Goal: Task Accomplishment & Management: Use online tool/utility

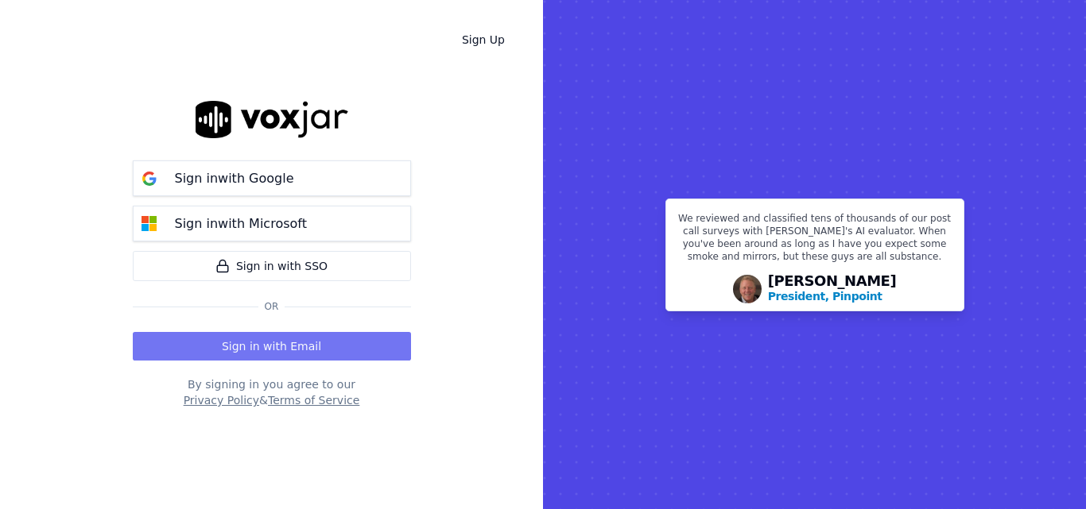
click at [306, 354] on button "Sign in with Email" at bounding box center [272, 346] width 278 height 29
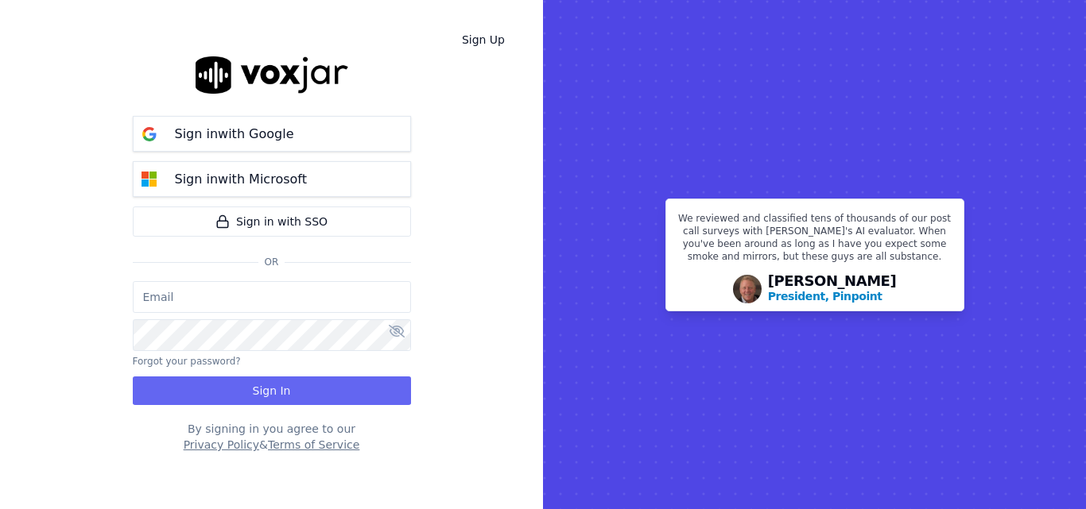
type input "sheila.decastro-new.baq@nwfg.net"
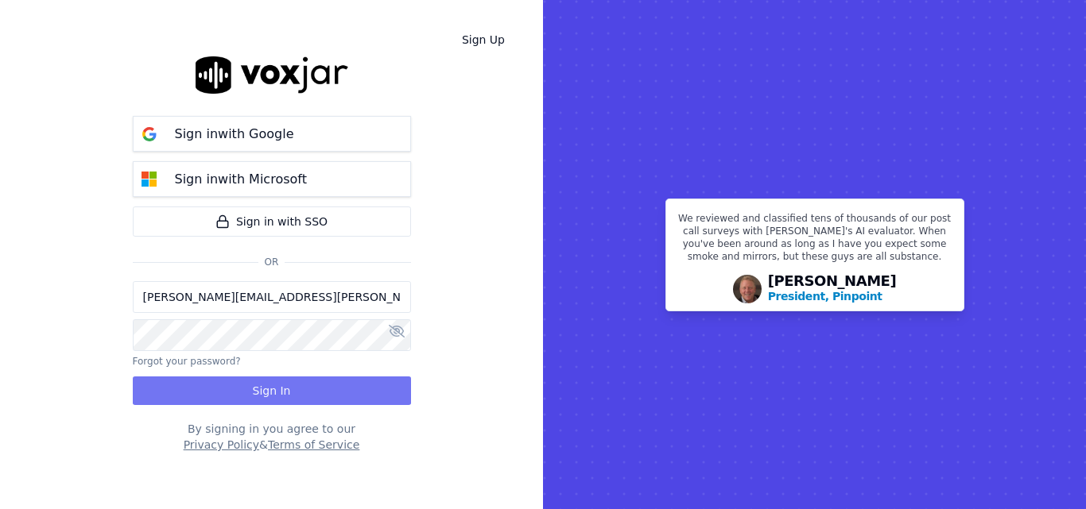
click at [249, 377] on button "Sign In" at bounding box center [272, 391] width 278 height 29
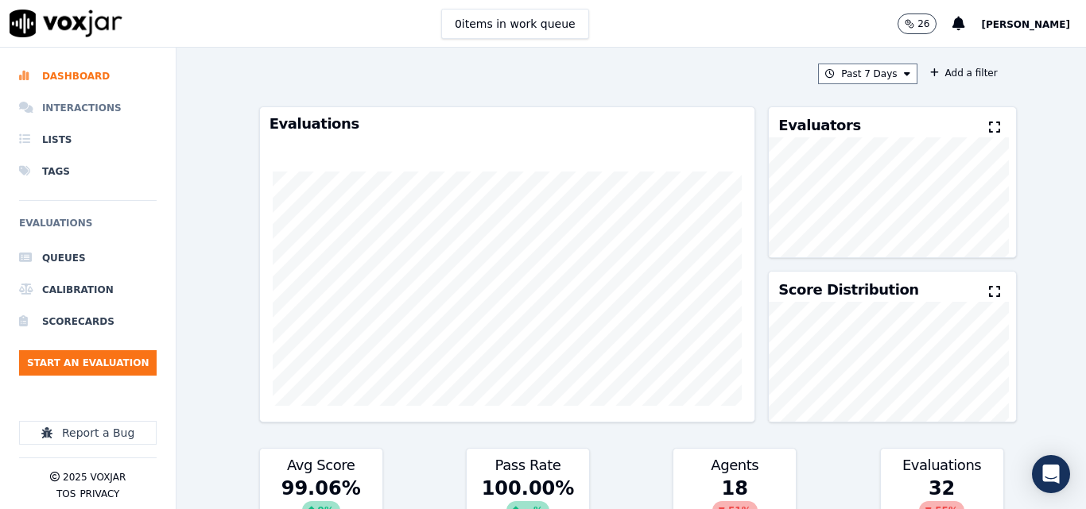
click at [82, 102] on li "Interactions" at bounding box center [87, 108] width 137 height 32
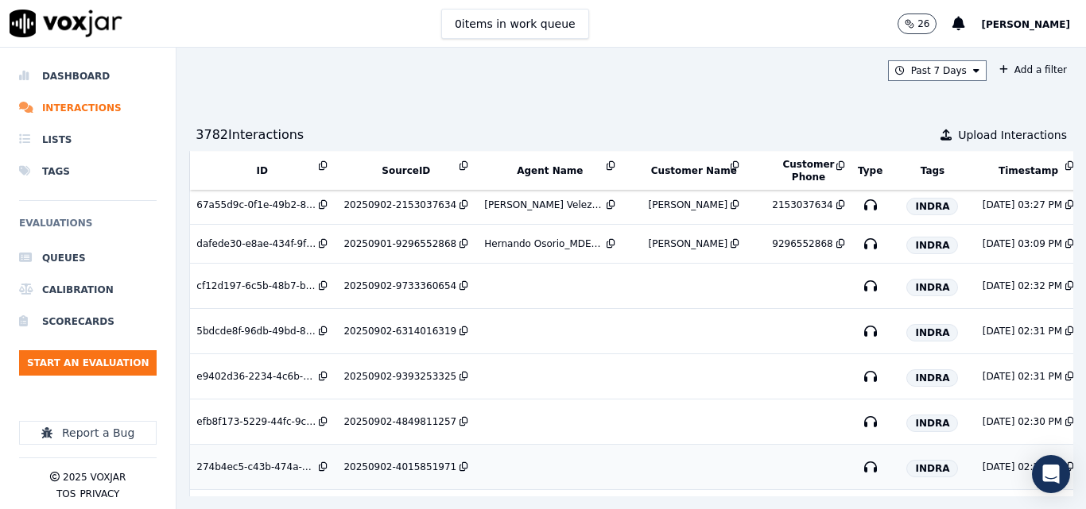
scroll to position [93, 0]
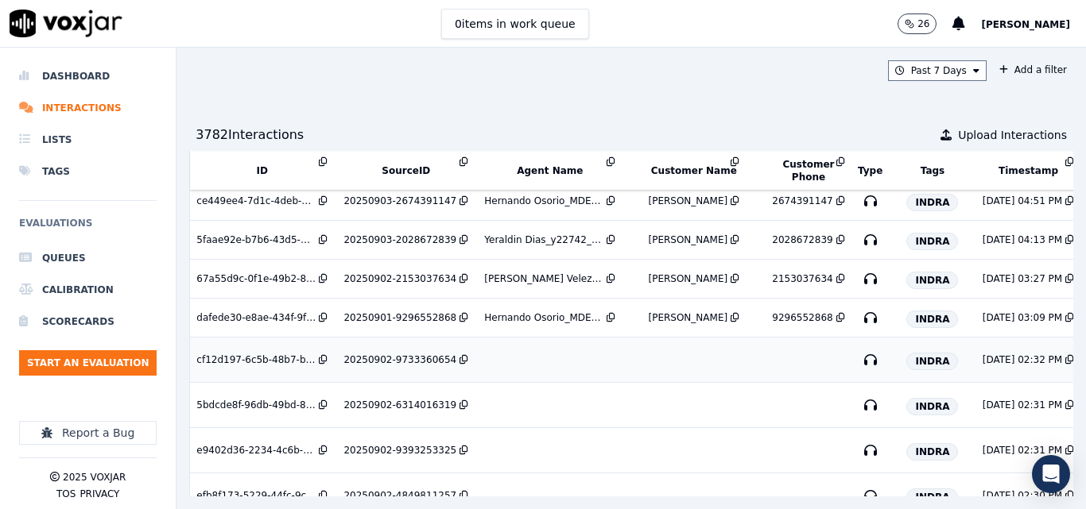
click at [412, 362] on div "20250902-9733360654" at bounding box center [399, 360] width 113 height 13
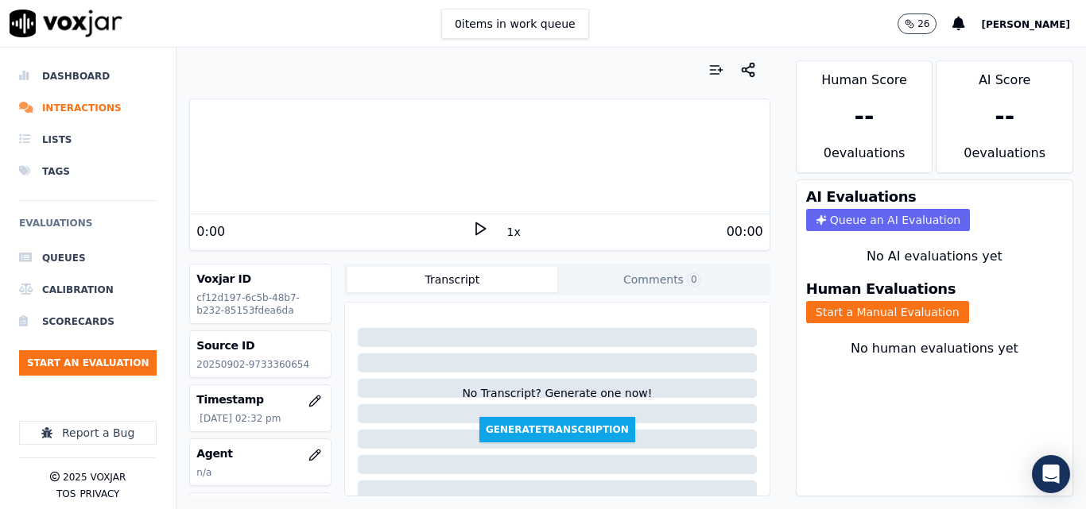
click at [340, 25] on div "0 items in work queue 26 [PERSON_NAME]" at bounding box center [543, 24] width 1086 height 48
click at [472, 222] on icon at bounding box center [480, 229] width 16 height 16
click at [474, 226] on icon at bounding box center [480, 229] width 16 height 16
click at [280, 368] on p "20250902-9733360654" at bounding box center [260, 364] width 128 height 13
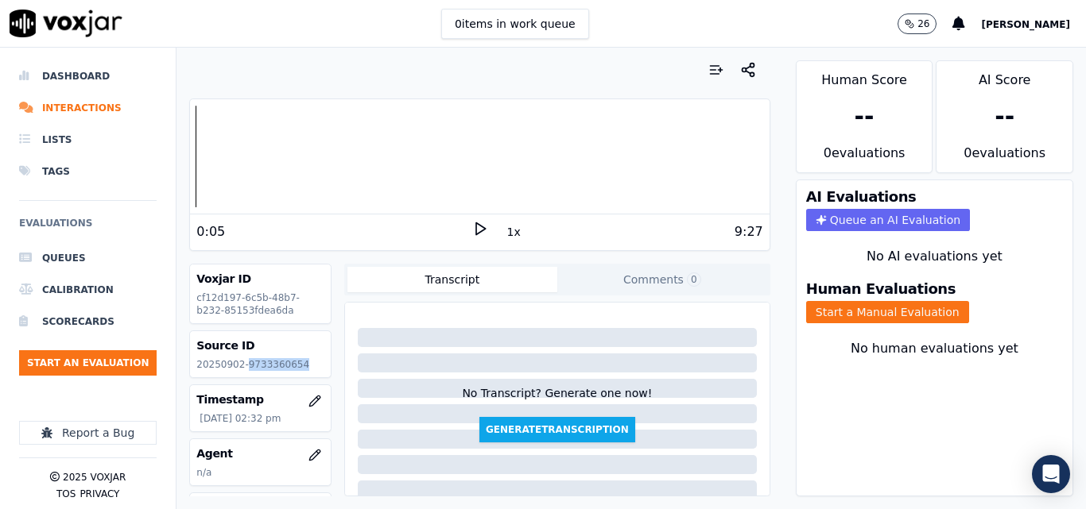
copy p "9733360654"
click at [478, 233] on icon at bounding box center [480, 229] width 16 height 16
click at [481, 226] on rect at bounding box center [482, 228] width 2 height 10
click at [720, 158] on div at bounding box center [479, 157] width 579 height 102
click at [919, 307] on button "Start a Manual Evaluation" at bounding box center [887, 312] width 163 height 22
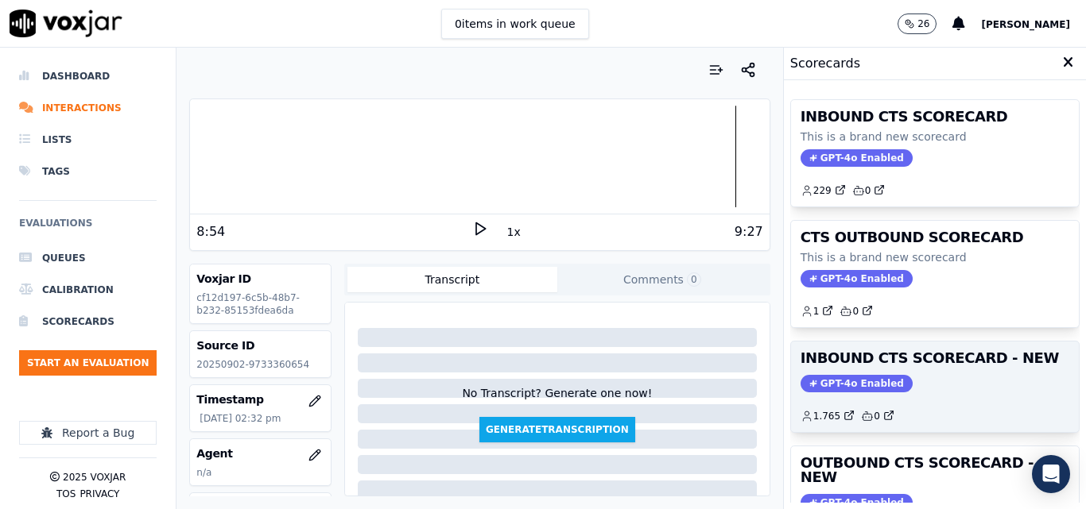
click at [956, 392] on div "GPT-4o Enabled" at bounding box center [934, 383] width 269 height 17
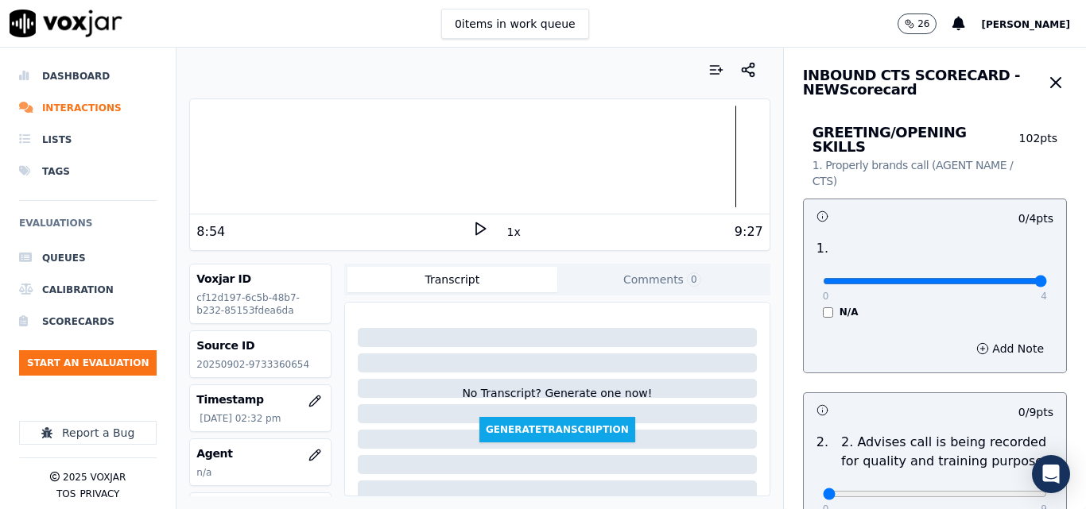
type input "4"
click at [1008, 278] on input "range" at bounding box center [934, 281] width 224 height 6
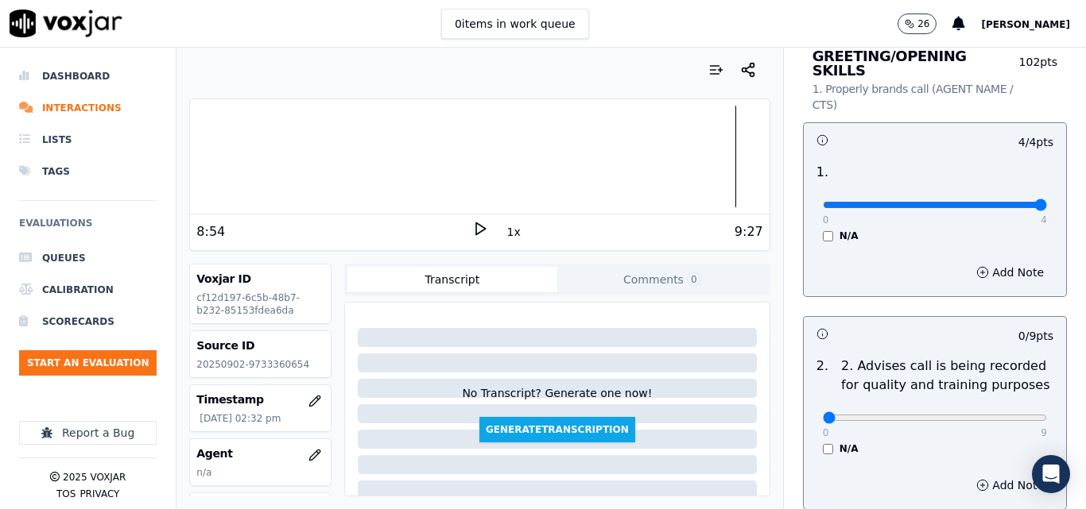
scroll to position [238, 0]
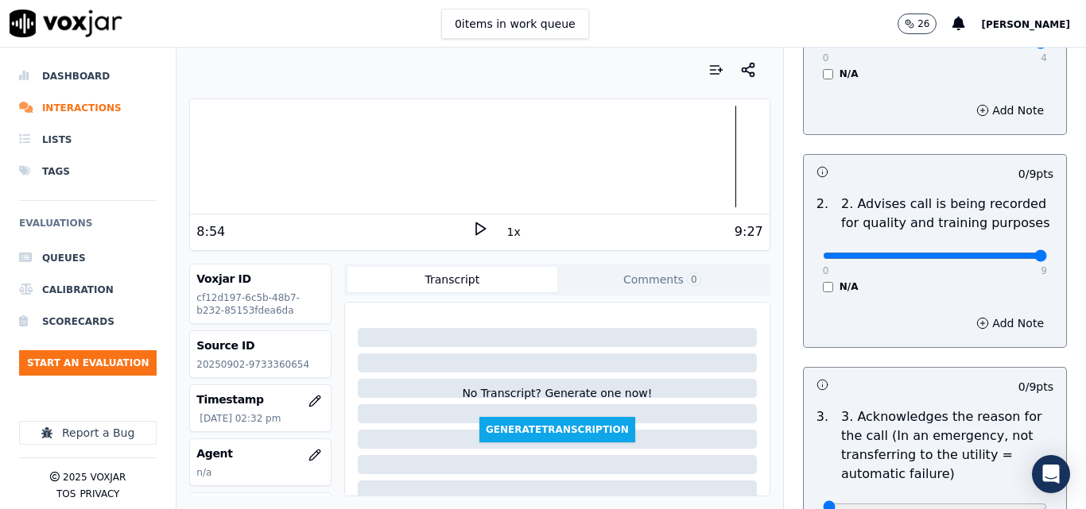
type input "9"
click at [1004, 253] on input "range" at bounding box center [934, 256] width 224 height 6
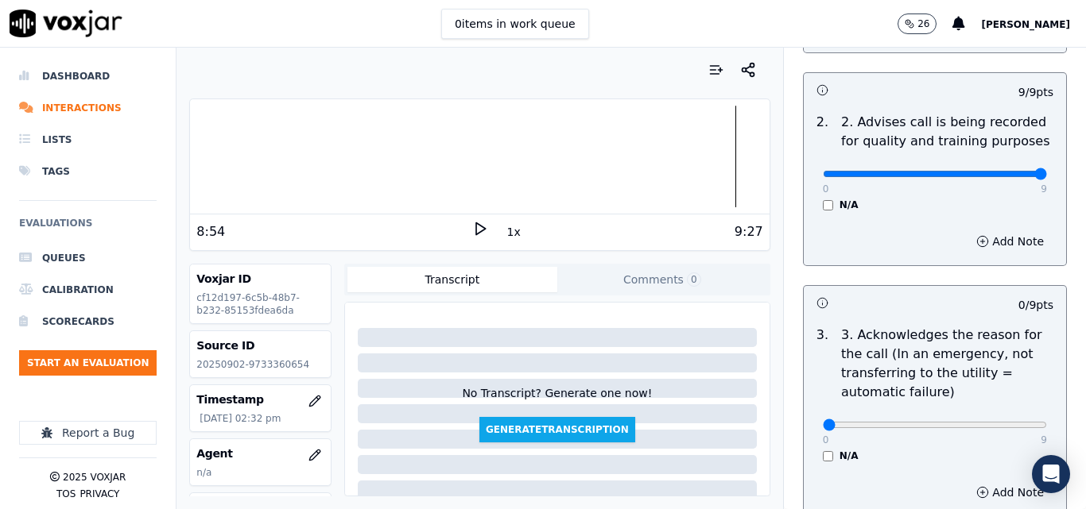
scroll to position [397, 0]
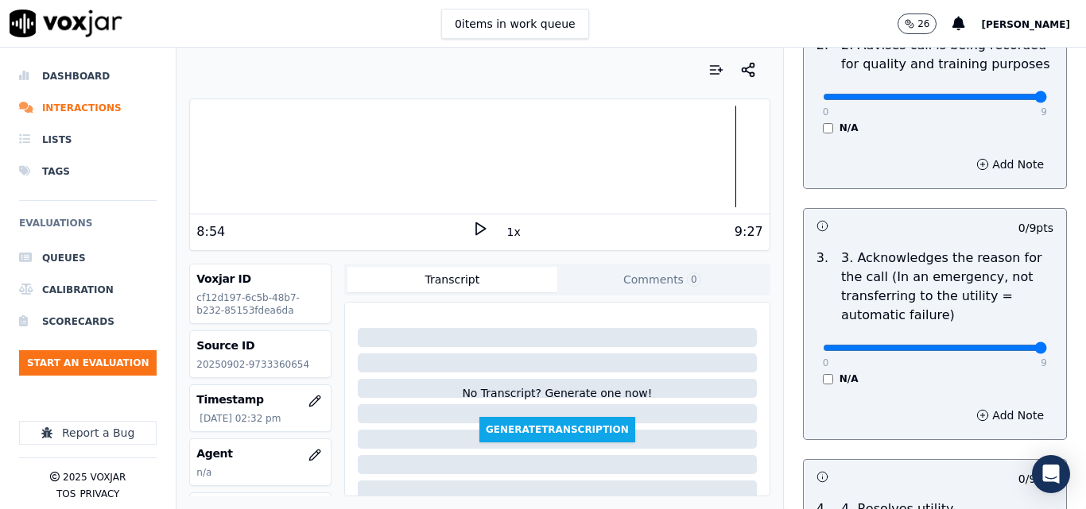
type input "9"
click at [1004, 345] on input "range" at bounding box center [934, 348] width 224 height 6
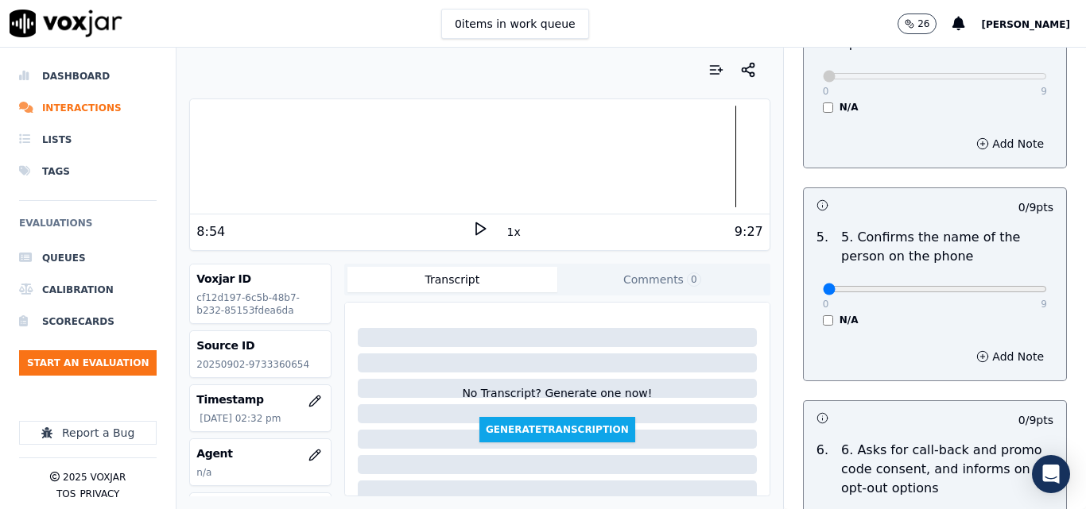
scroll to position [954, 0]
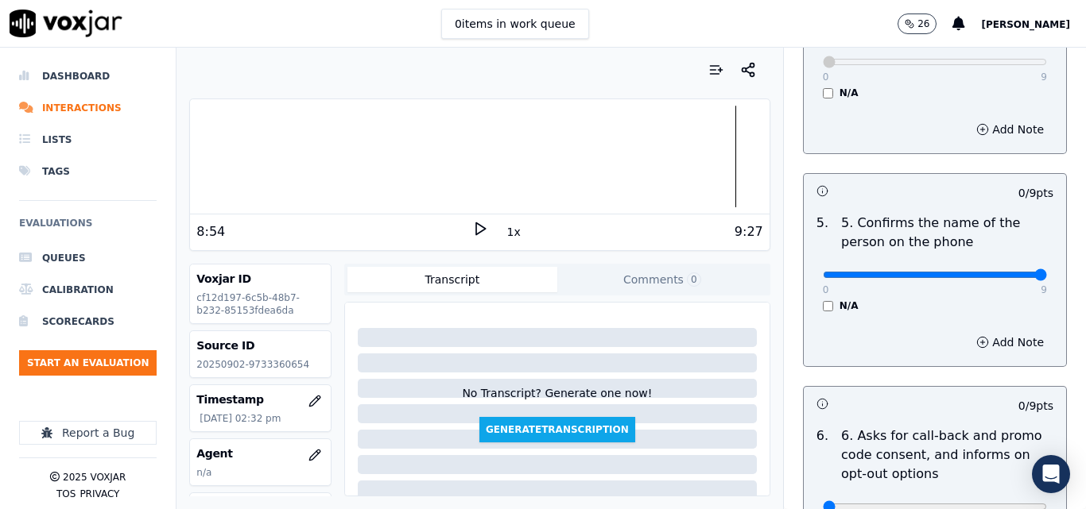
type input "9"
click at [1005, 272] on input "range" at bounding box center [934, 275] width 224 height 6
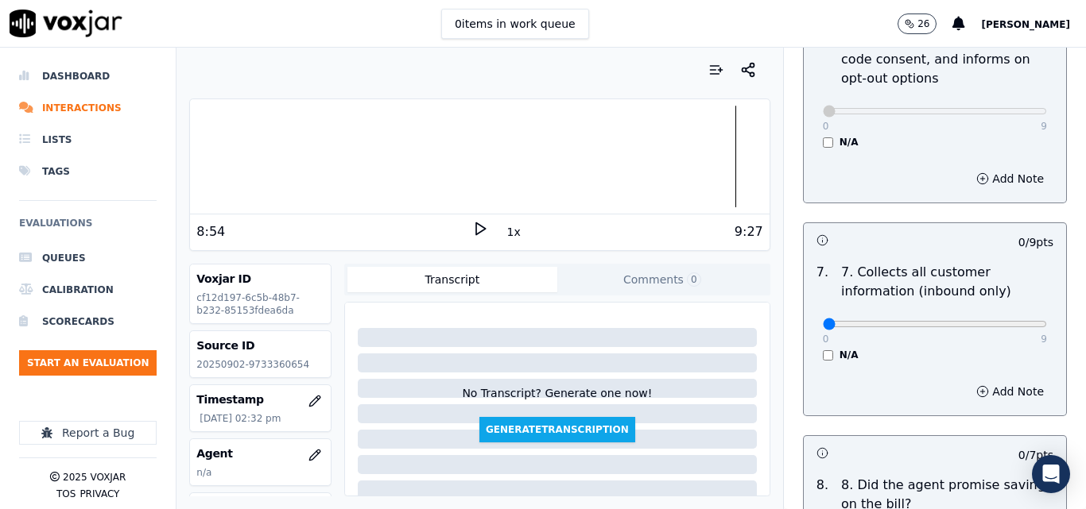
scroll to position [1351, 0]
type input "9"
click at [1007, 319] on input "range" at bounding box center [934, 322] width 224 height 6
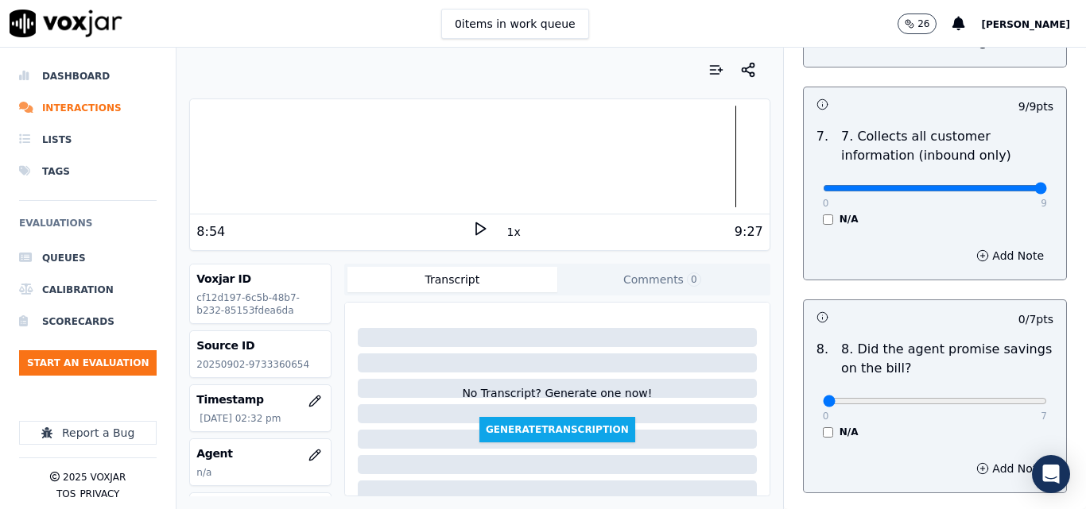
scroll to position [1510, 0]
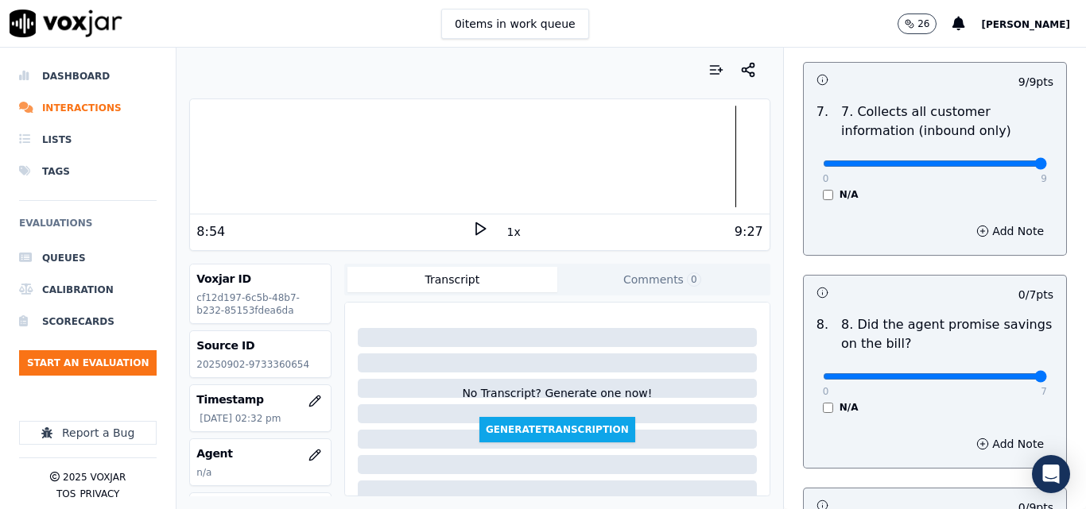
type input "7"
click at [1003, 373] on input "range" at bounding box center [934, 376] width 224 height 6
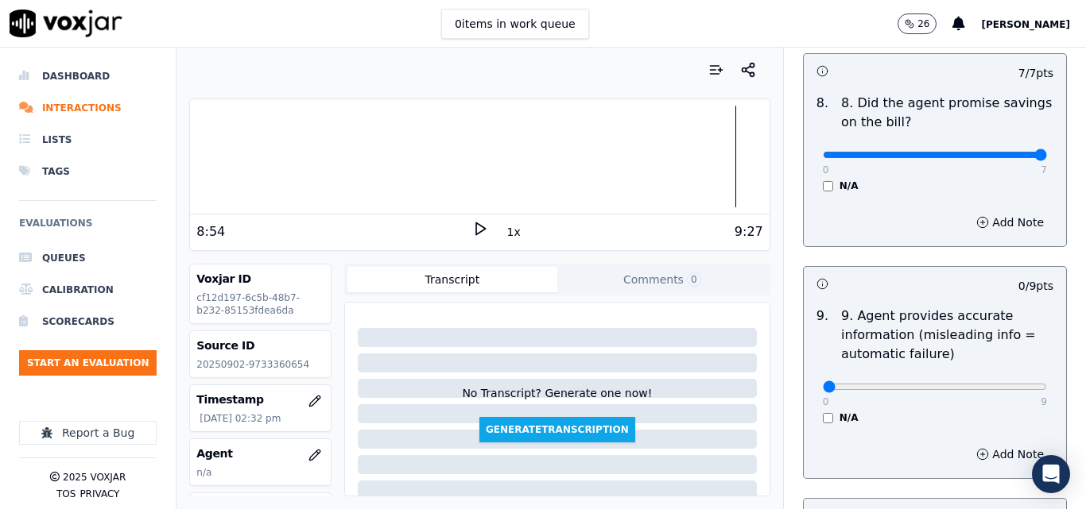
scroll to position [1748, 0]
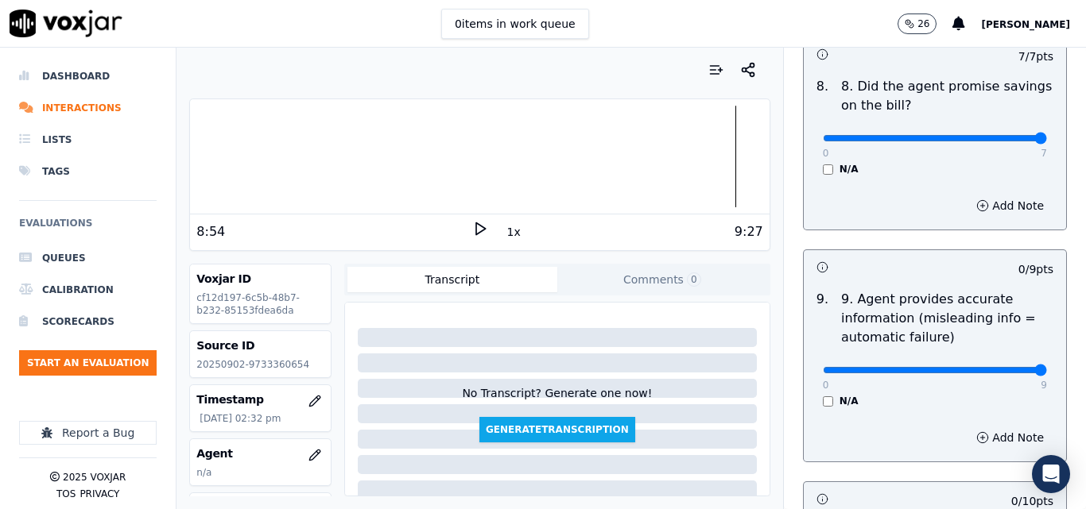
type input "9"
click at [1002, 367] on input "range" at bounding box center [934, 370] width 224 height 6
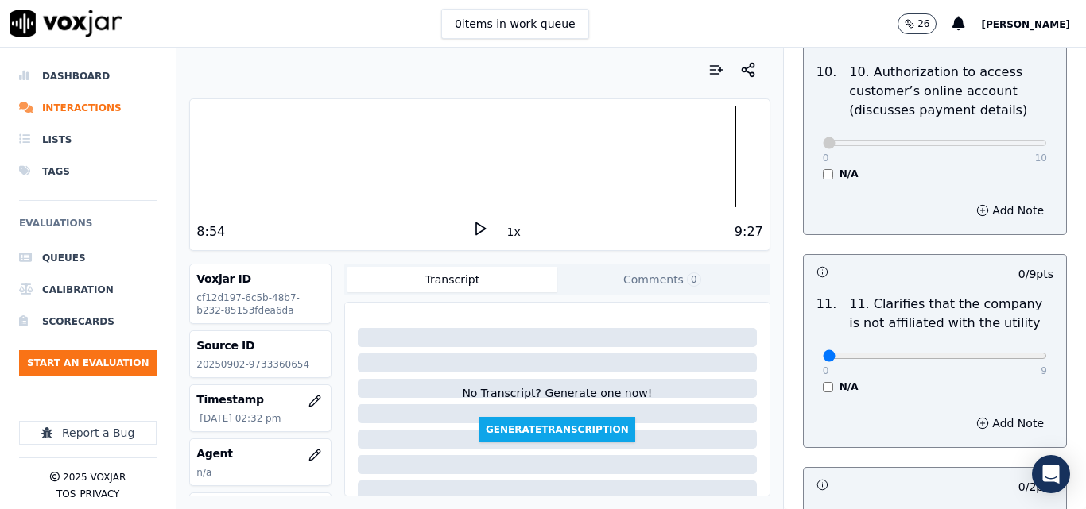
scroll to position [2305, 0]
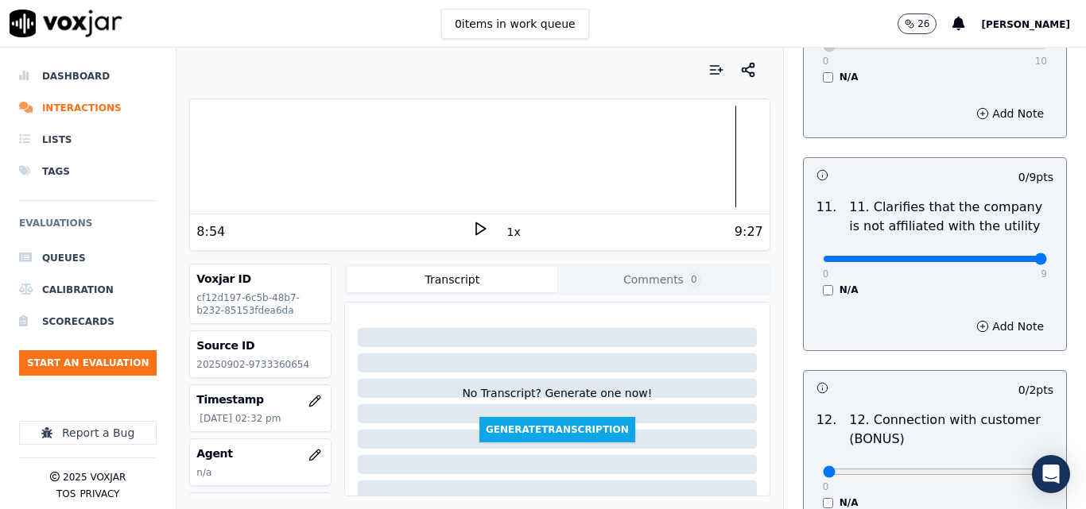
type input "9"
click at [1006, 256] on input "range" at bounding box center [934, 259] width 224 height 6
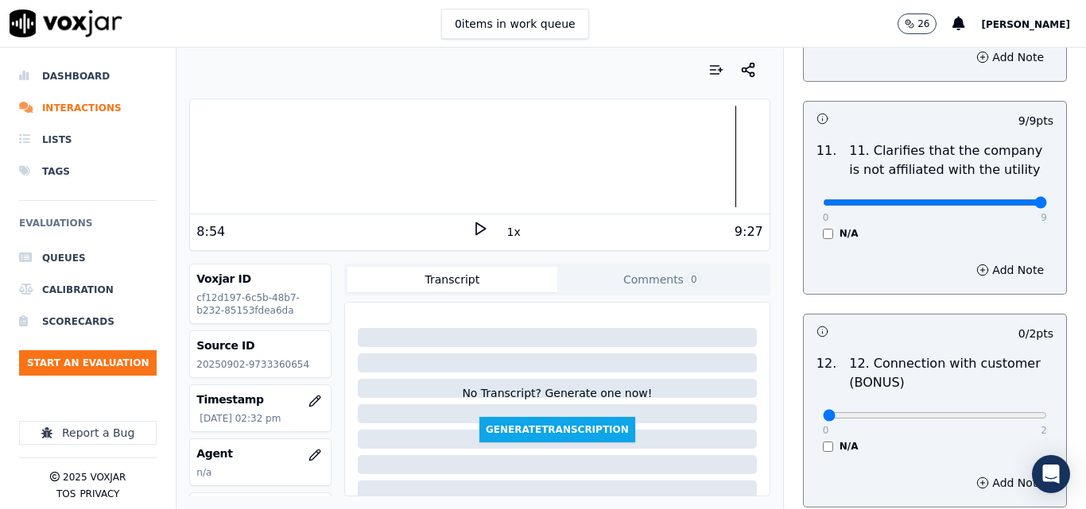
scroll to position [2463, 0]
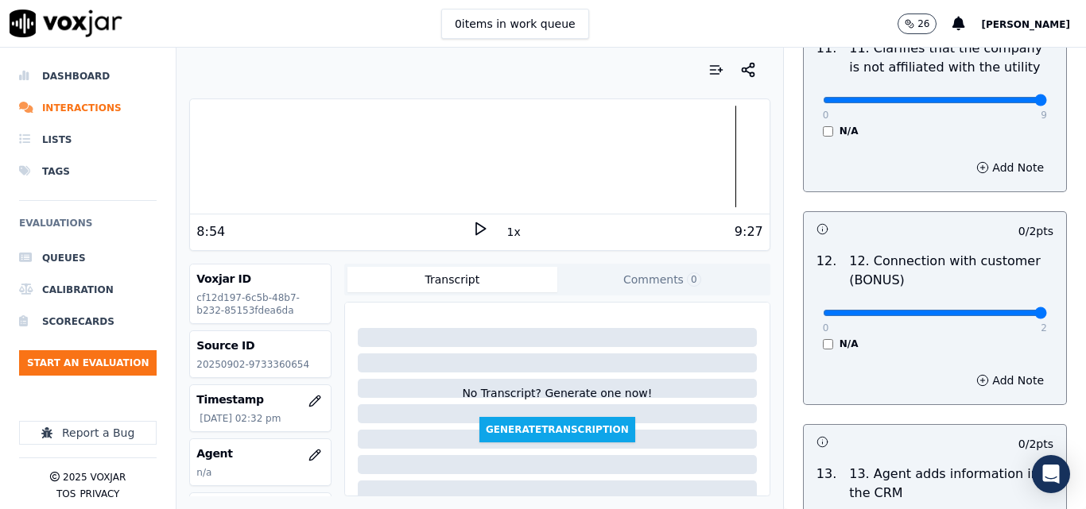
type input "2"
click at [999, 310] on input "range" at bounding box center [934, 313] width 224 height 6
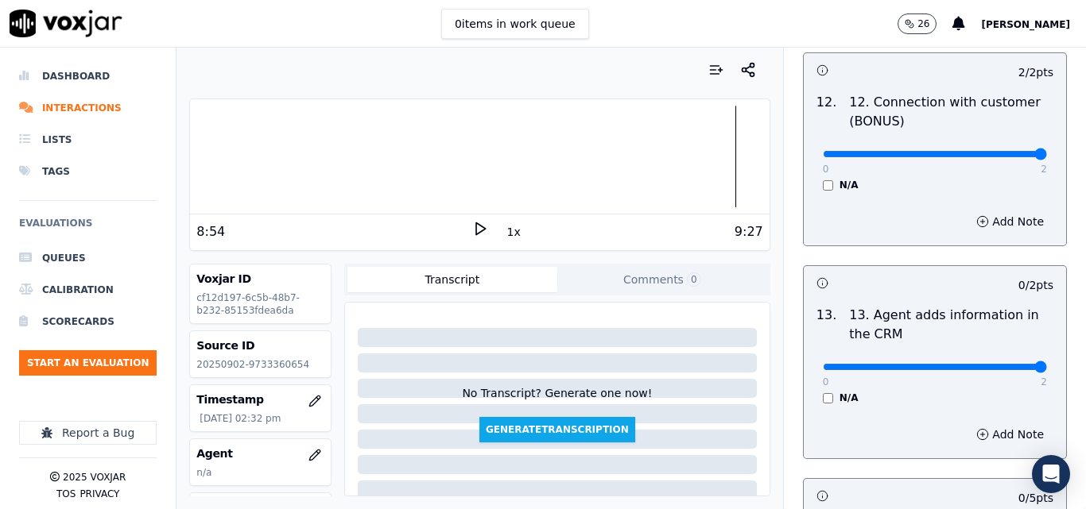
type input "2"
click at [999, 364] on input "range" at bounding box center [934, 367] width 224 height 6
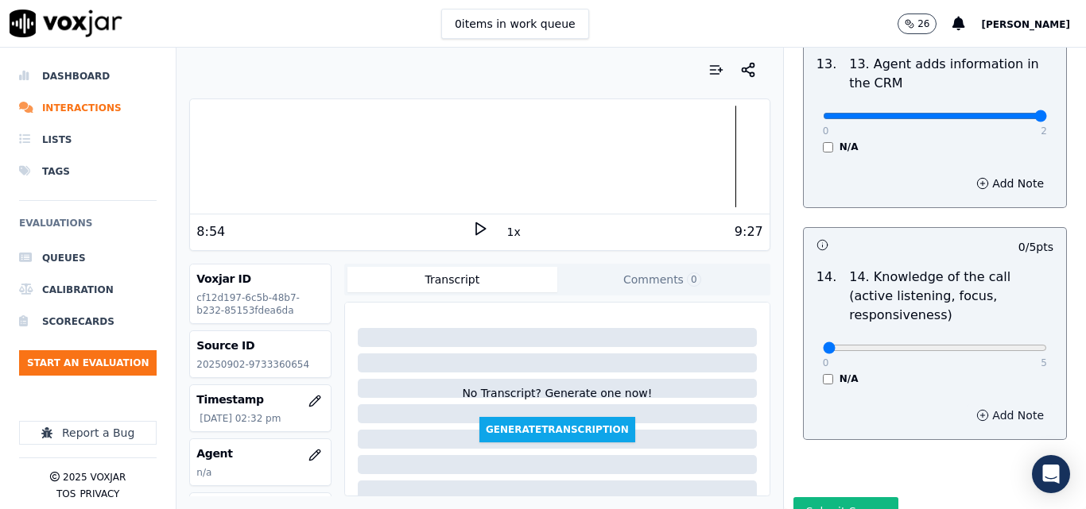
scroll to position [2902, 0]
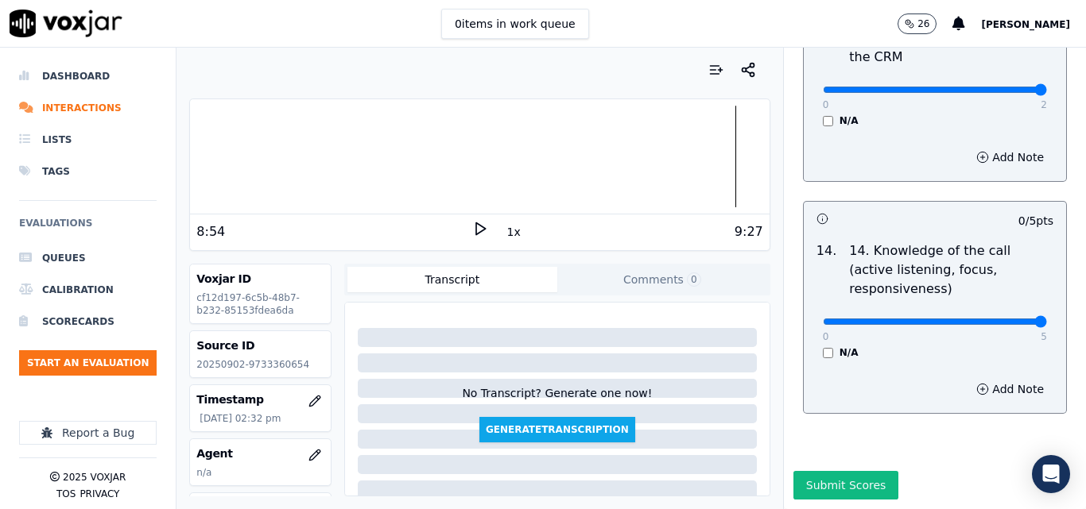
type input "5"
click at [1001, 319] on input "range" at bounding box center [934, 322] width 224 height 6
click at [852, 471] on button "Submit Scores" at bounding box center [846, 485] width 106 height 29
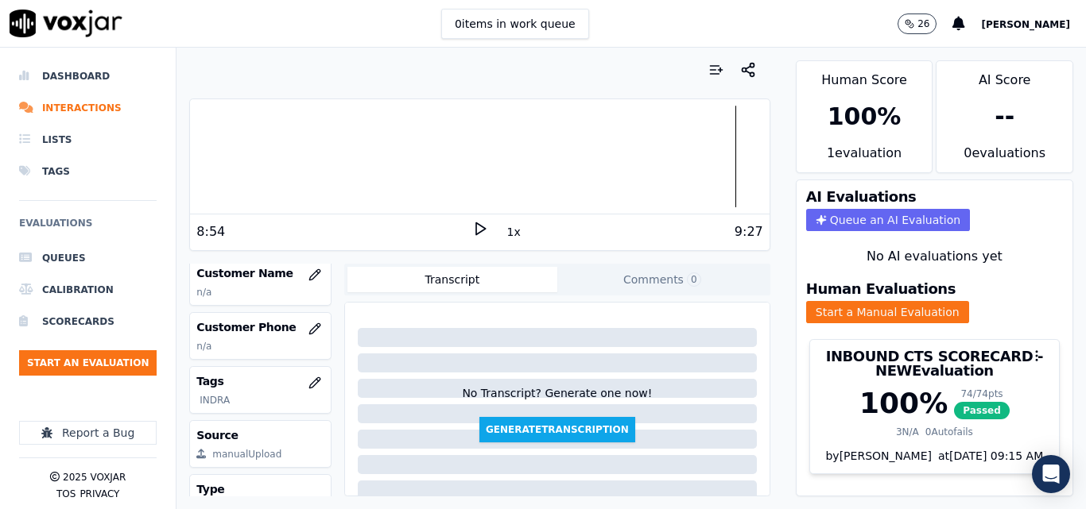
scroll to position [238, 0]
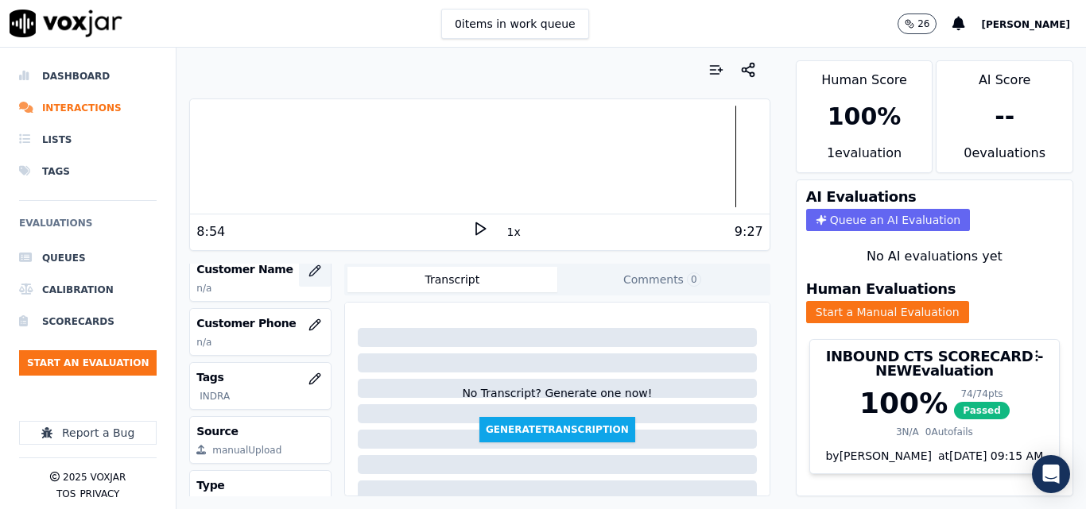
click at [308, 277] on icon "button" at bounding box center [314, 271] width 13 height 13
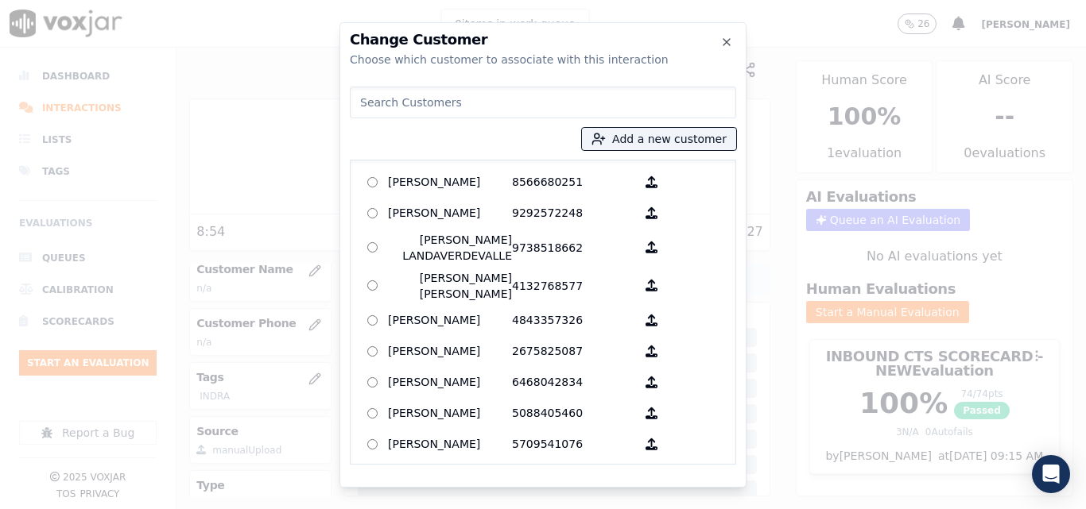
click at [640, 123] on div "Add a new customer AGUEDA SANTANA 8566680251 ALEXIS SUNQUI 9292572248 AMILCAR L…" at bounding box center [543, 272] width 386 height 385
click at [639, 133] on button "Add a new customer" at bounding box center [659, 139] width 154 height 22
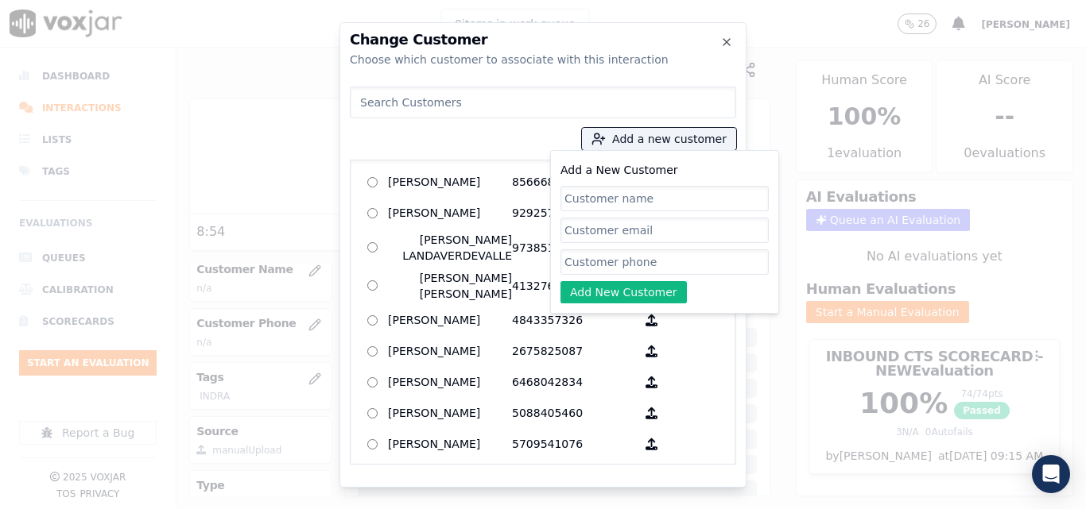
click at [603, 195] on input "Add a New Customer" at bounding box center [664, 198] width 208 height 25
type input "[PERSON_NAME]"
click at [626, 257] on input "Add a New Customer" at bounding box center [664, 262] width 208 height 25
drag, startPoint x: 667, startPoint y: 264, endPoint x: 658, endPoint y: 270, distance: 10.8
click at [667, 264] on input "Add a New Customer" at bounding box center [664, 262] width 208 height 25
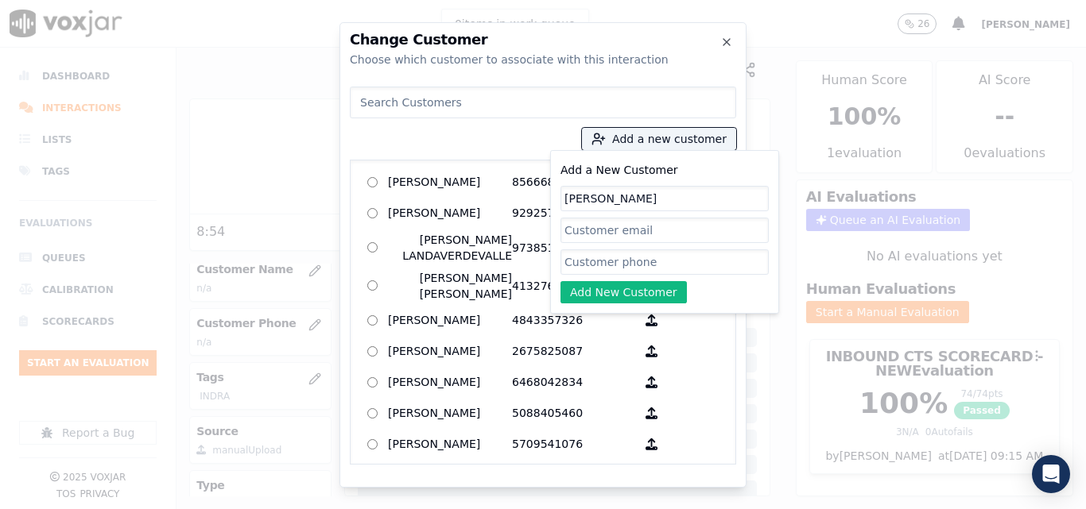
paste input "9739069473"
type input "9739069473"
click at [638, 289] on button "Add New Customer" at bounding box center [623, 292] width 126 height 22
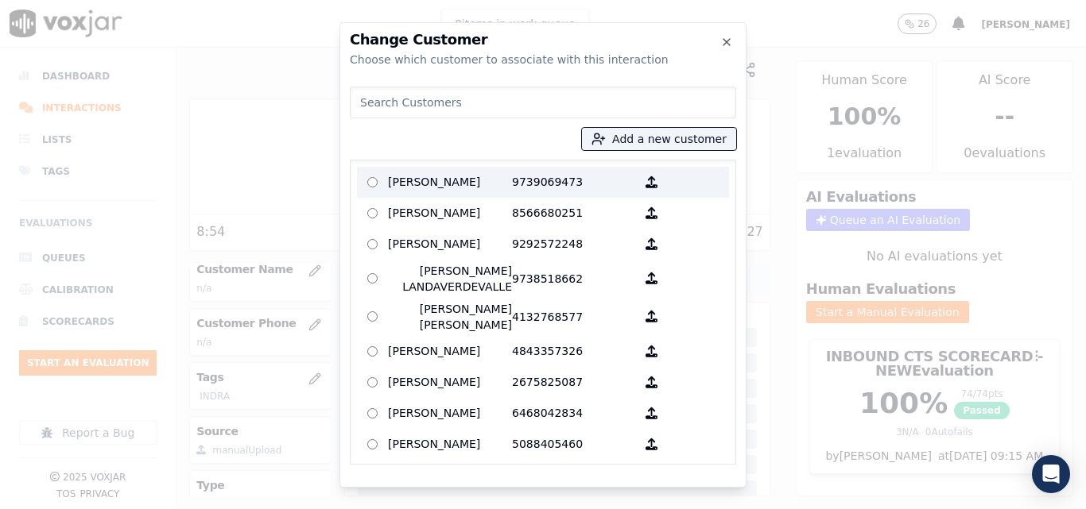
click at [450, 170] on p "Adelso Lopez" at bounding box center [450, 182] width 124 height 25
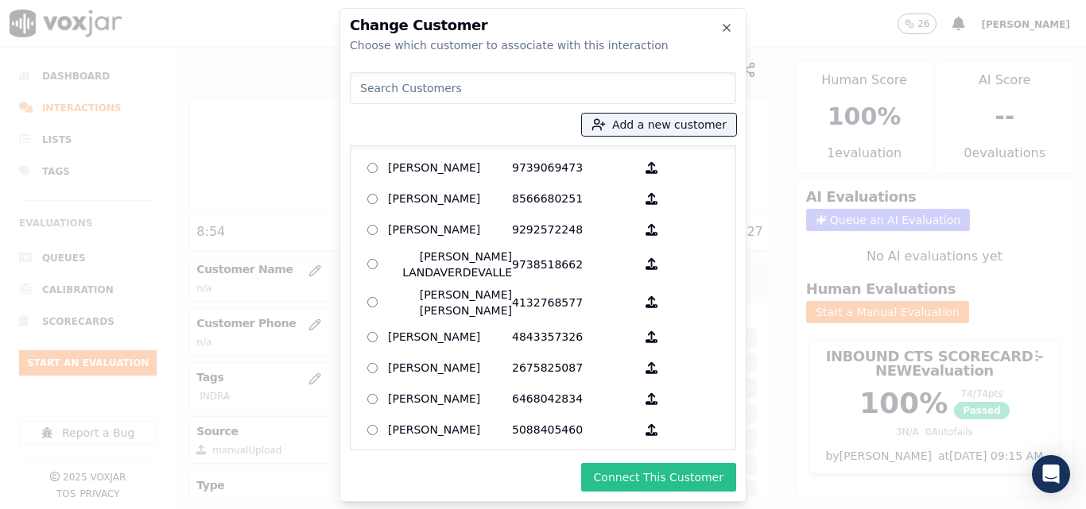
click at [711, 485] on button "Connect This Customer" at bounding box center [658, 477] width 155 height 29
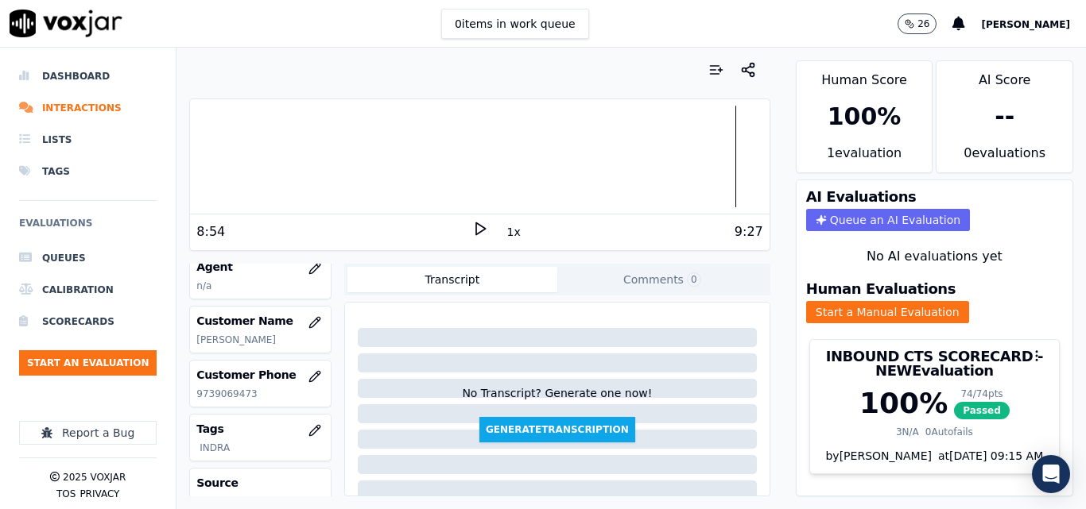
scroll to position [159, 0]
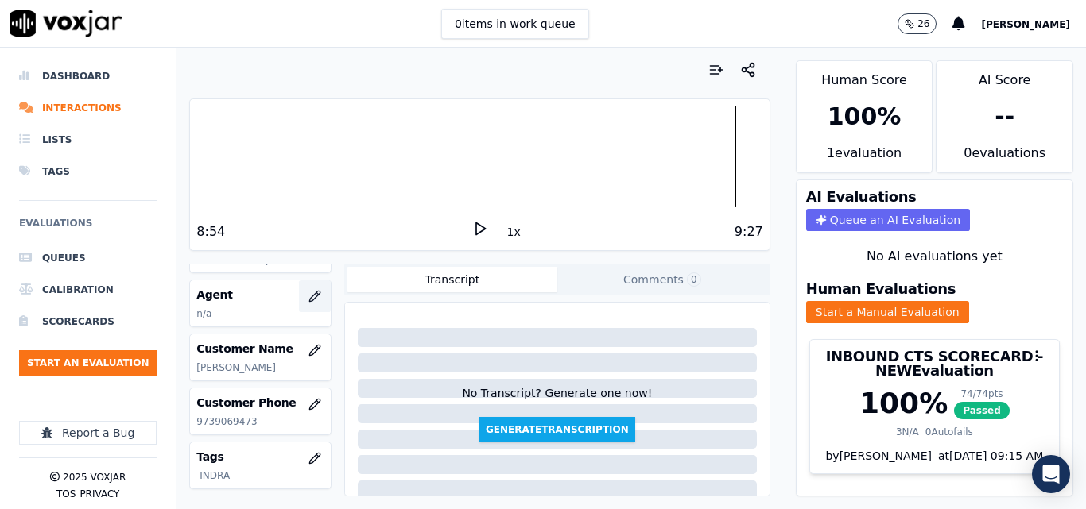
click at [306, 296] on button "button" at bounding box center [315, 297] width 32 height 32
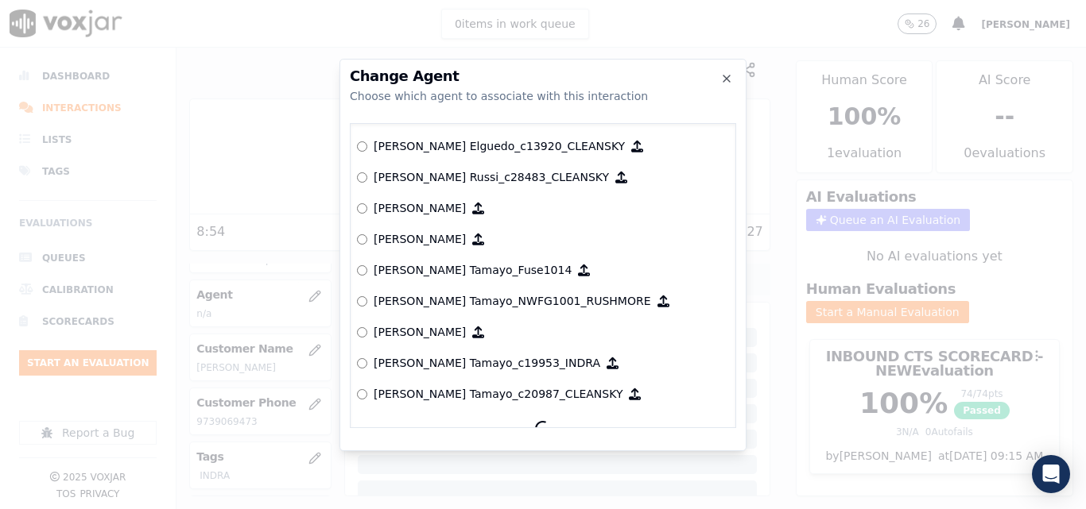
scroll to position [1271, 0]
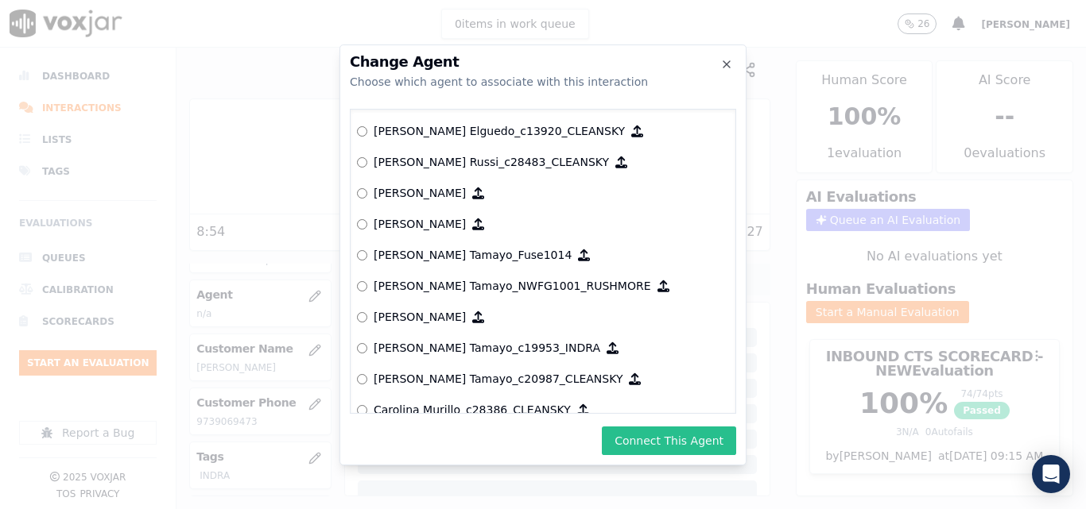
click at [678, 434] on button "Connect This Agent" at bounding box center [669, 441] width 134 height 29
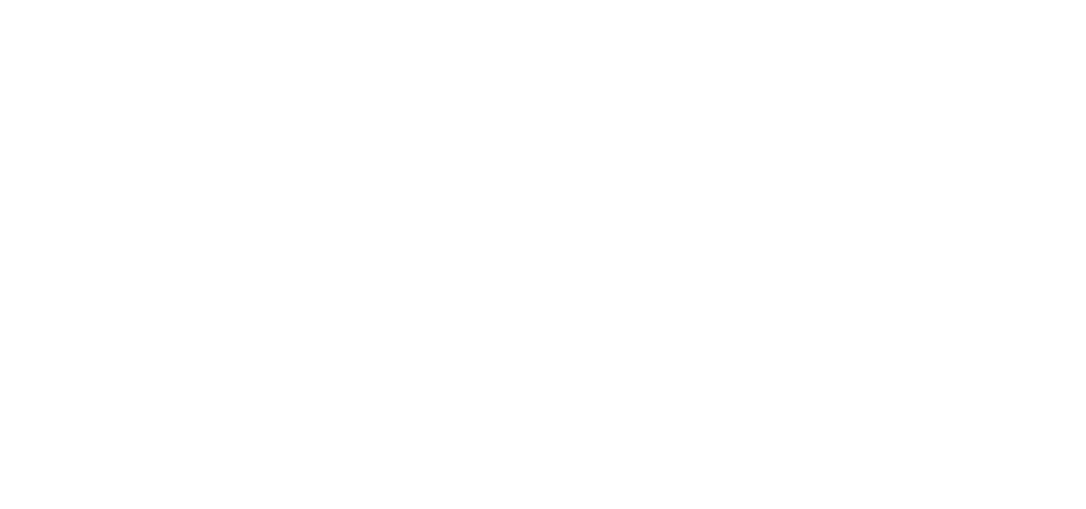
click at [83, 0] on html at bounding box center [543, 0] width 1086 height 0
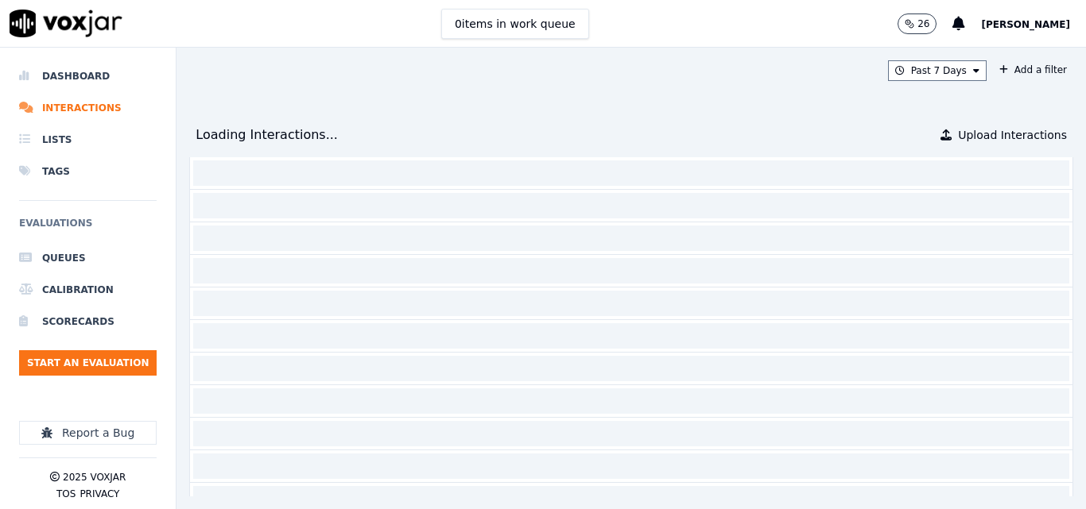
click at [87, 72] on li "Dashboard" at bounding box center [87, 76] width 137 height 32
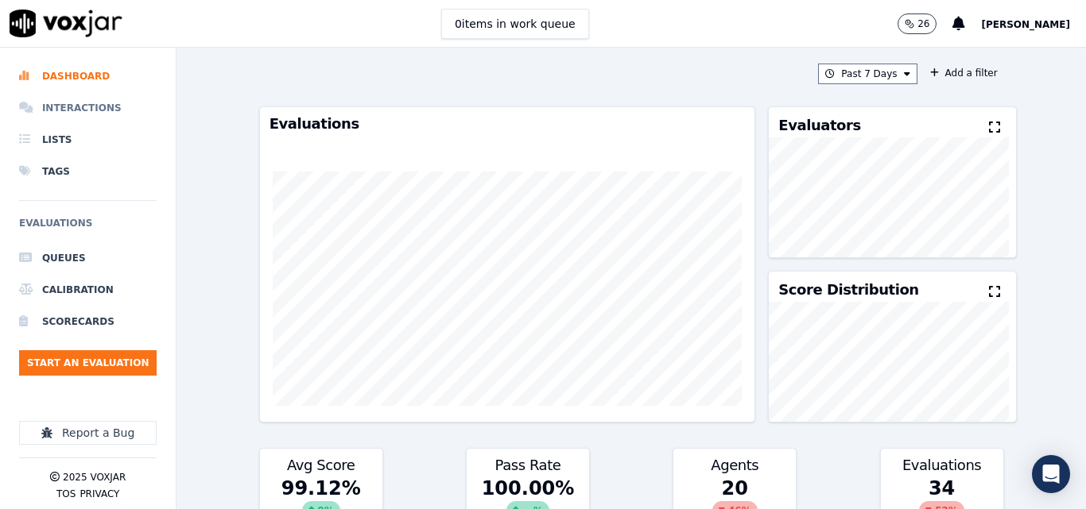
drag, startPoint x: 78, startPoint y: 107, endPoint x: 98, endPoint y: 117, distance: 22.0
click at [79, 109] on li "Interactions" at bounding box center [87, 108] width 137 height 32
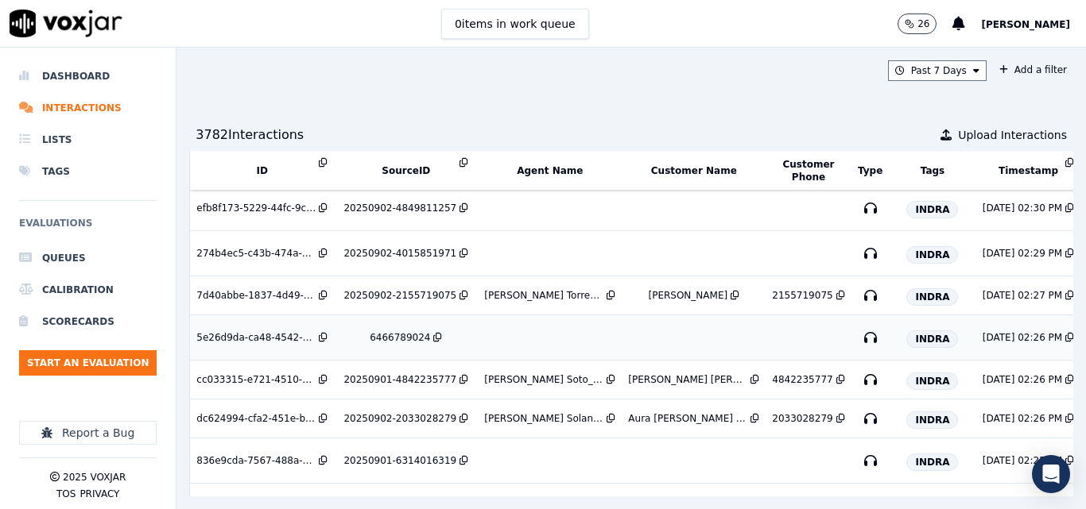
scroll to position [338, 0]
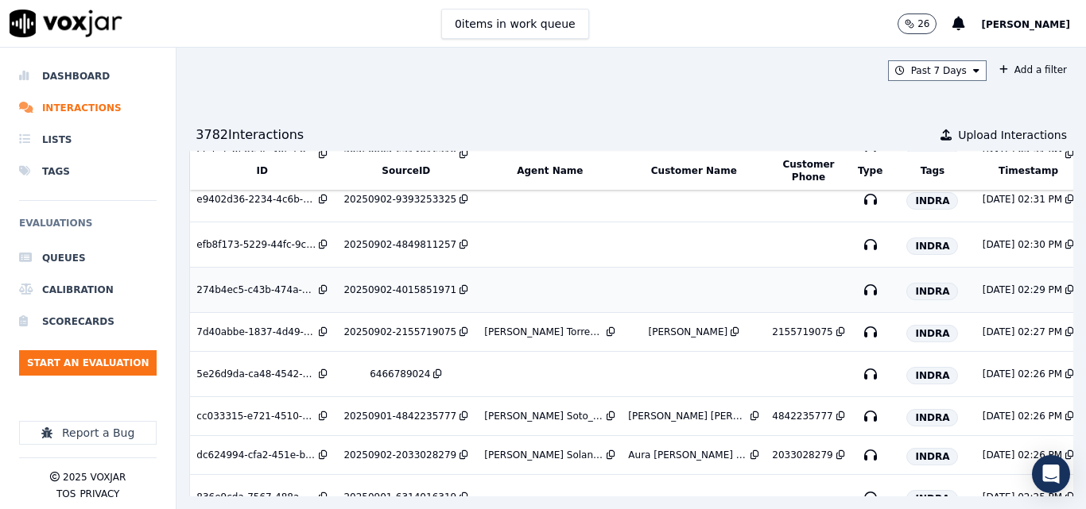
click at [399, 283] on td "20250902-4015851971" at bounding box center [406, 290] width 144 height 45
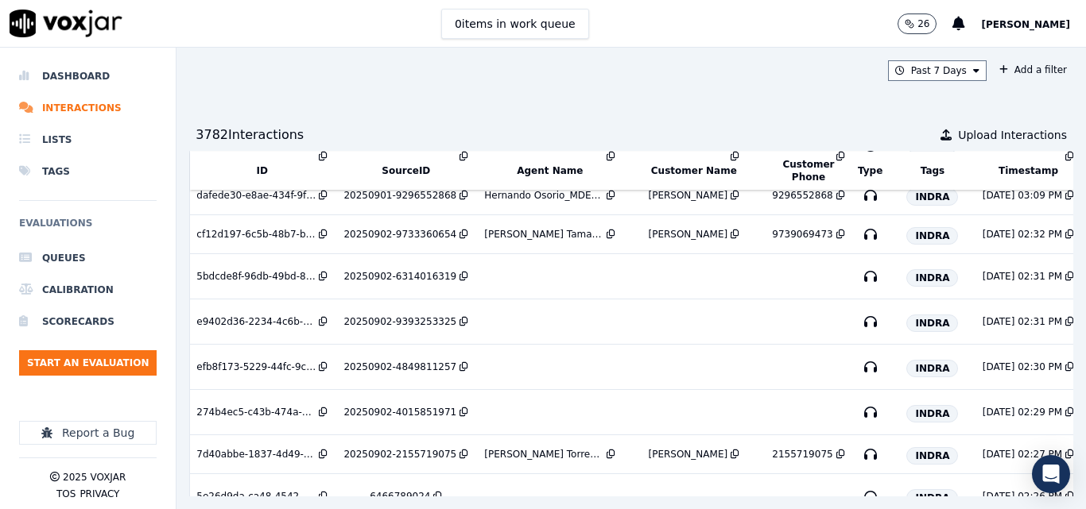
scroll to position [179, 0]
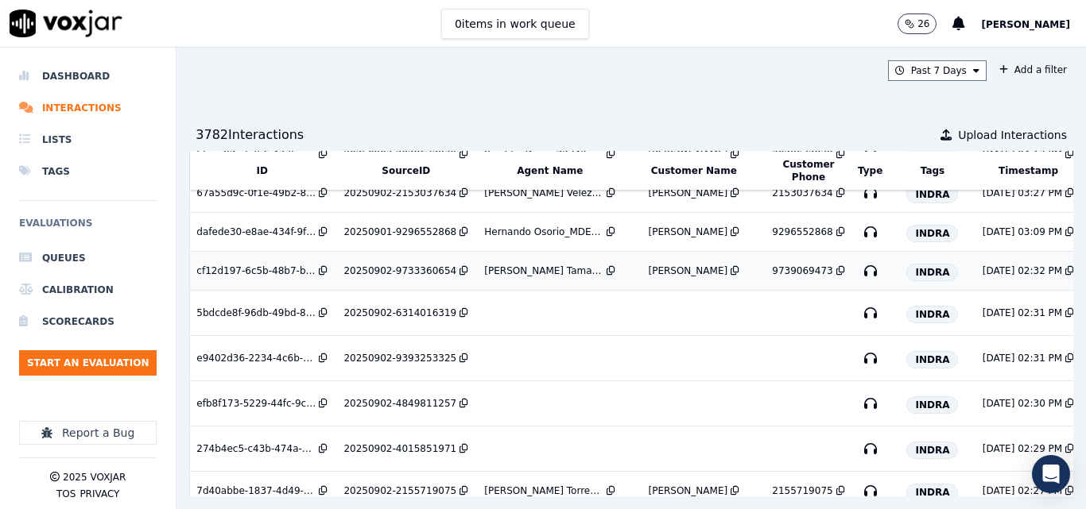
click at [381, 264] on td "20250902-9733360654" at bounding box center [406, 271] width 144 height 39
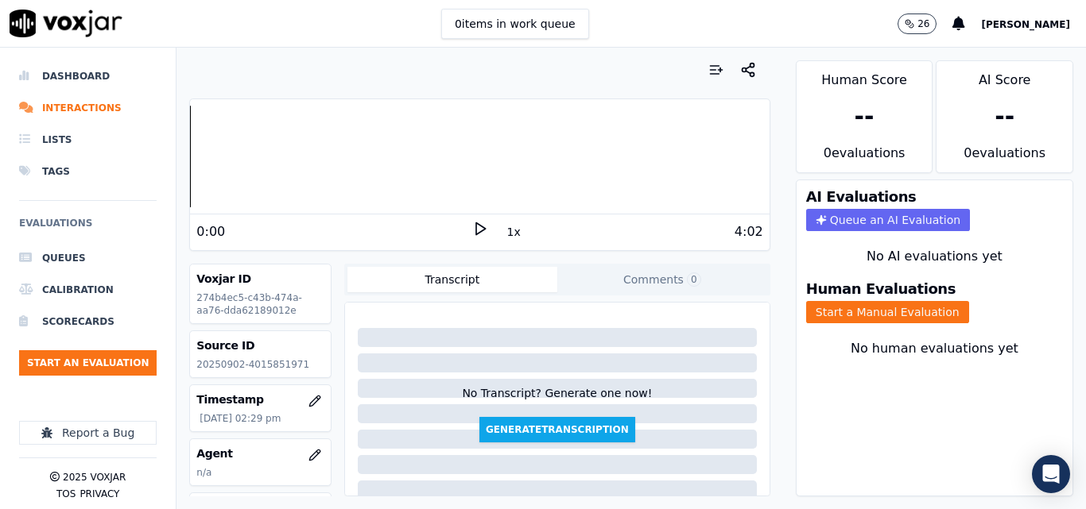
drag, startPoint x: 660, startPoint y: 37, endPoint x: 635, endPoint y: 56, distance: 31.2
click at [660, 37] on div "0 items in work queue 26 [PERSON_NAME]" at bounding box center [543, 24] width 1086 height 48
click at [478, 230] on icon at bounding box center [480, 229] width 16 height 16
click at [472, 227] on icon at bounding box center [480, 229] width 16 height 16
click at [258, 367] on p "20250902-4015851971" at bounding box center [260, 364] width 128 height 13
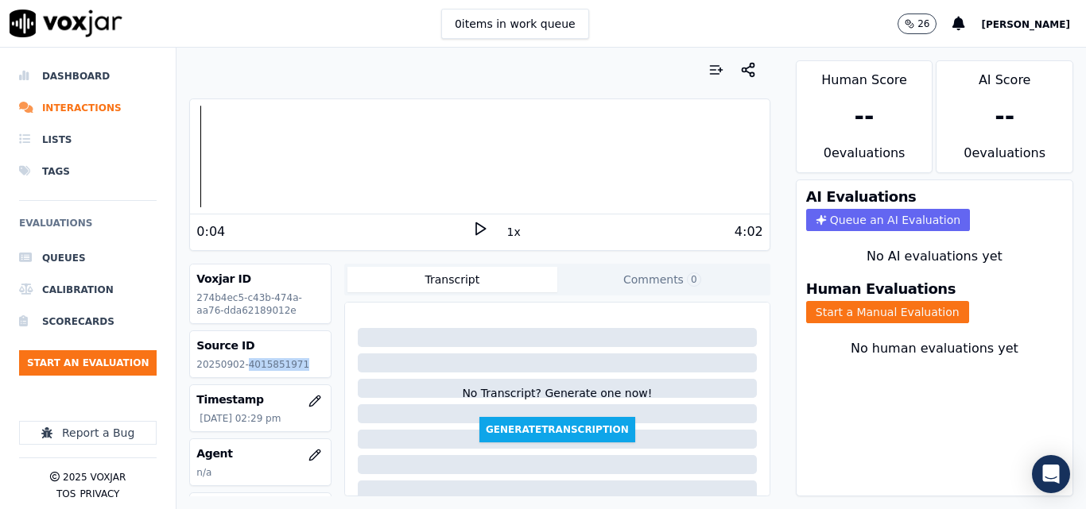
click at [258, 367] on p "20250902-4015851971" at bounding box center [260, 364] width 128 height 13
copy p "4015851971"
click at [472, 226] on icon at bounding box center [480, 229] width 16 height 16
click at [262, 148] on div at bounding box center [479, 157] width 579 height 102
click at [236, 147] on div at bounding box center [479, 157] width 579 height 102
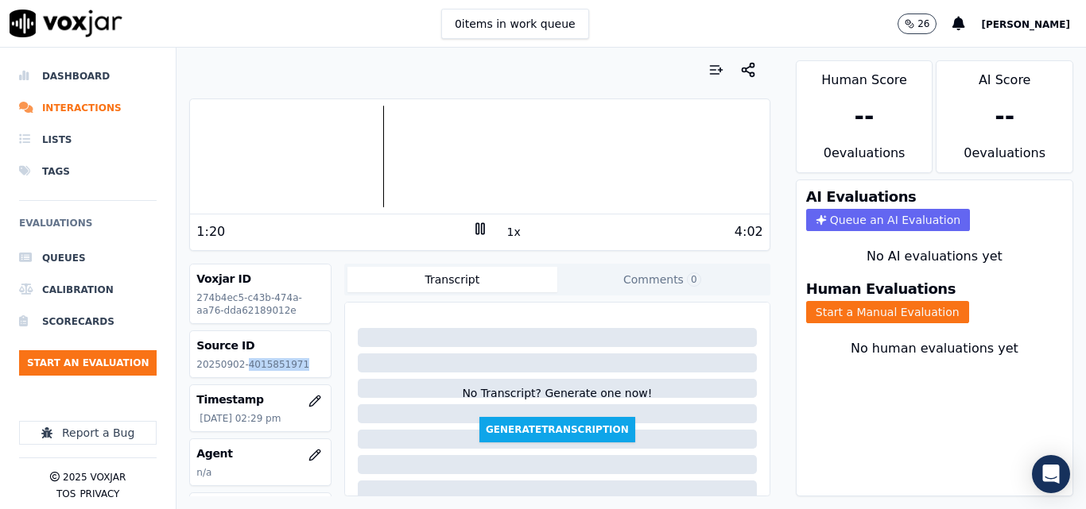
click at [331, 153] on div at bounding box center [479, 157] width 579 height 102
click at [319, 153] on div at bounding box center [479, 157] width 579 height 102
click at [301, 151] on div at bounding box center [479, 157] width 579 height 102
click at [288, 149] on div at bounding box center [479, 157] width 579 height 102
click at [472, 225] on icon at bounding box center [480, 229] width 16 height 16
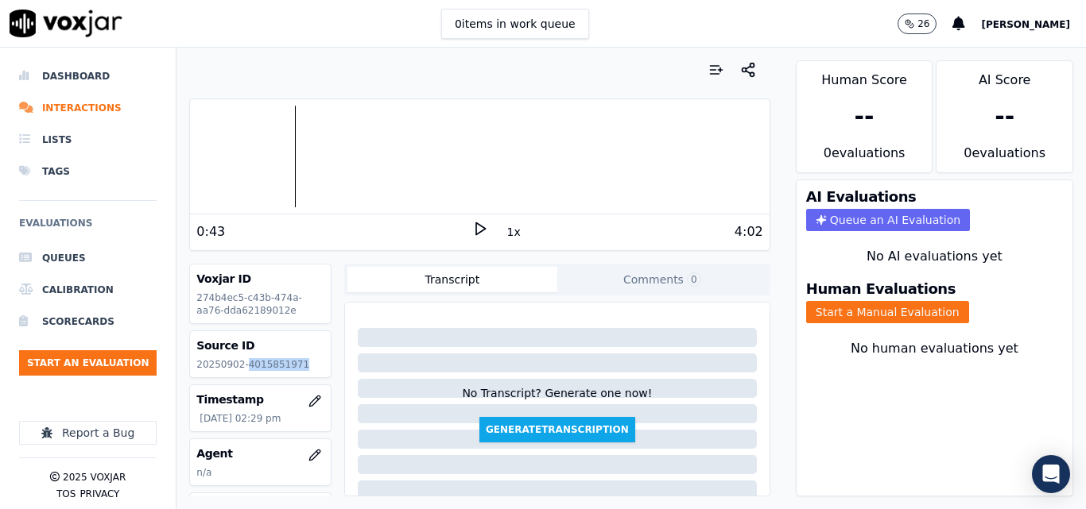
click at [282, 149] on div at bounding box center [479, 157] width 579 height 102
click at [476, 229] on polygon at bounding box center [481, 229] width 10 height 12
click at [308, 139] on div at bounding box center [479, 157] width 579 height 102
click at [297, 145] on div at bounding box center [479, 157] width 579 height 102
click at [305, 153] on div at bounding box center [479, 157] width 579 height 102
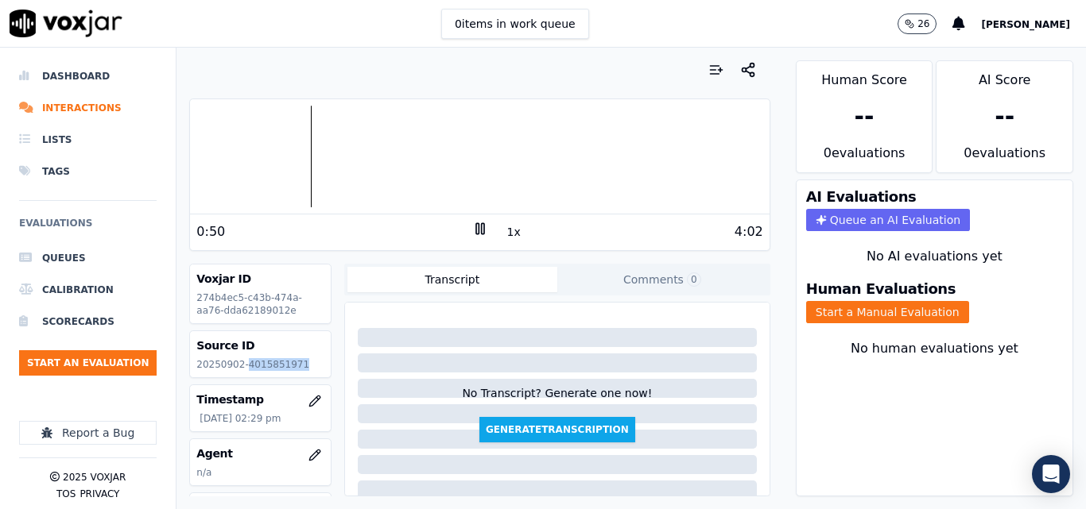
click at [294, 152] on div at bounding box center [479, 157] width 579 height 102
click at [288, 153] on div at bounding box center [479, 157] width 579 height 102
click at [472, 231] on icon at bounding box center [480, 229] width 16 height 16
click at [472, 229] on icon at bounding box center [480, 229] width 16 height 16
click at [169, 249] on div "Dashboard Interactions Lists Tags Evaluations Queues Calibration Scorecards Sta…" at bounding box center [543, 279] width 1086 height 462
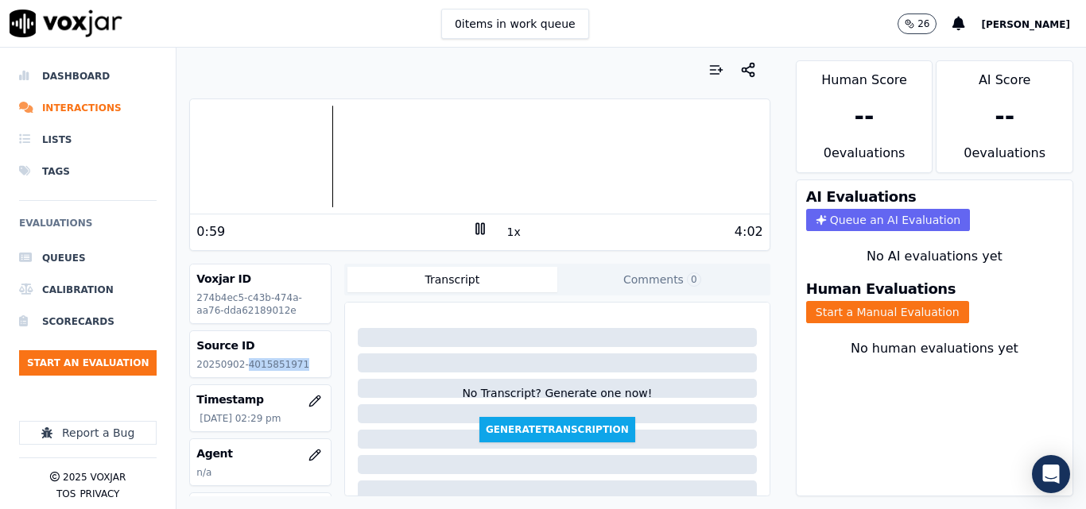
click at [298, 145] on div at bounding box center [479, 157] width 579 height 102
click at [472, 219] on div "2:18 1x 4:02" at bounding box center [479, 232] width 579 height 34
click at [476, 230] on rect at bounding box center [477, 228] width 2 height 10
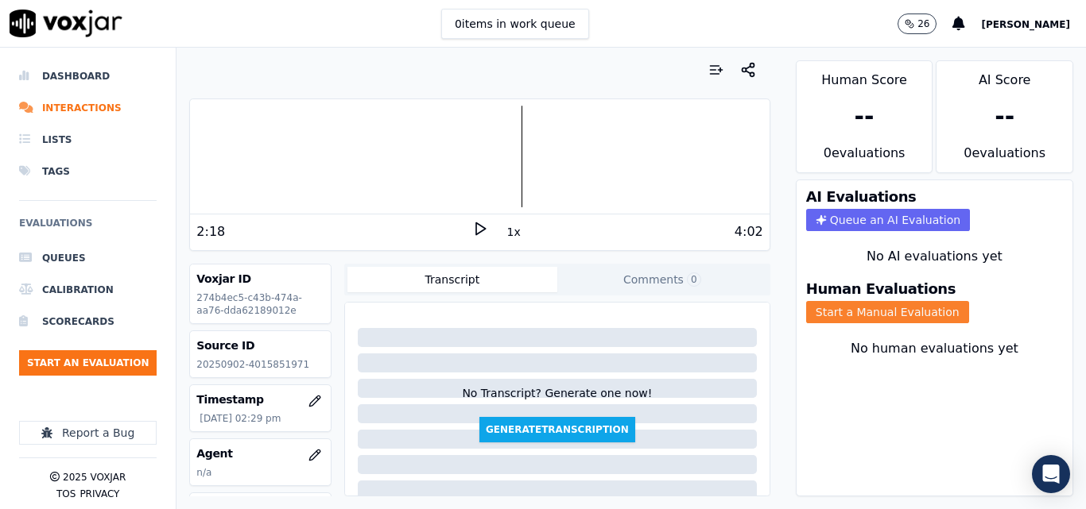
click at [914, 304] on button "Start a Manual Evaluation" at bounding box center [887, 312] width 163 height 22
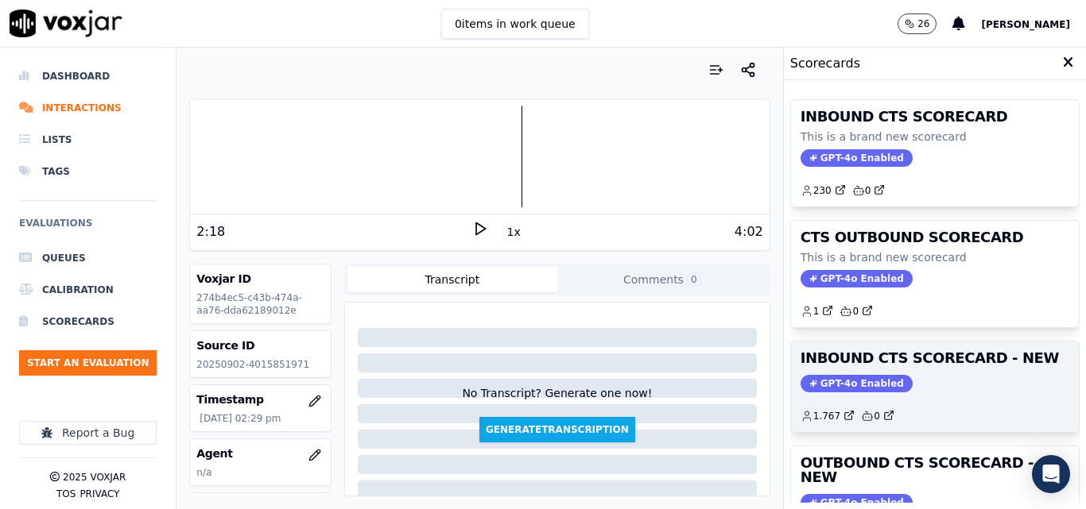
click at [926, 392] on div "GPT-4o Enabled" at bounding box center [934, 383] width 269 height 17
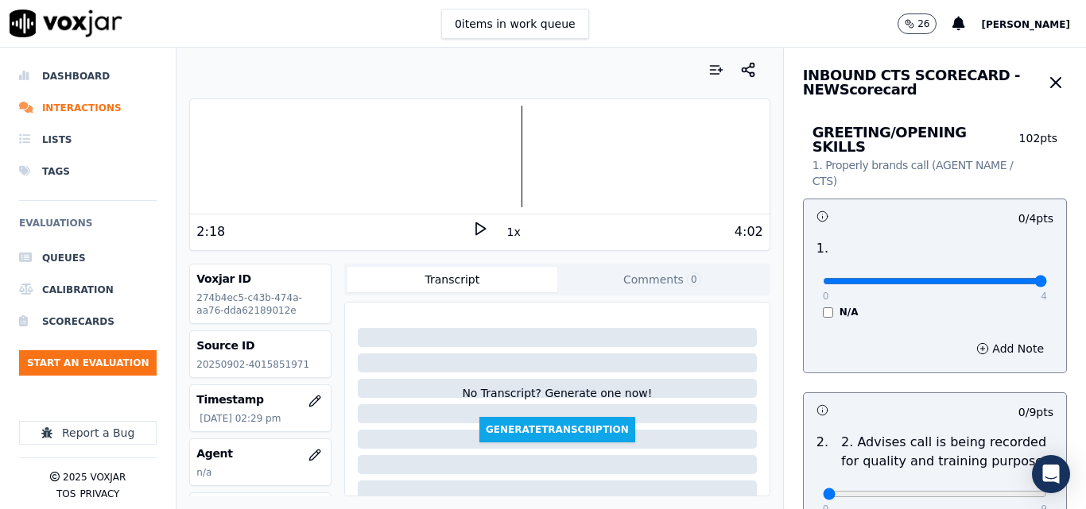
type input "4"
click at [1003, 278] on input "range" at bounding box center [934, 281] width 224 height 6
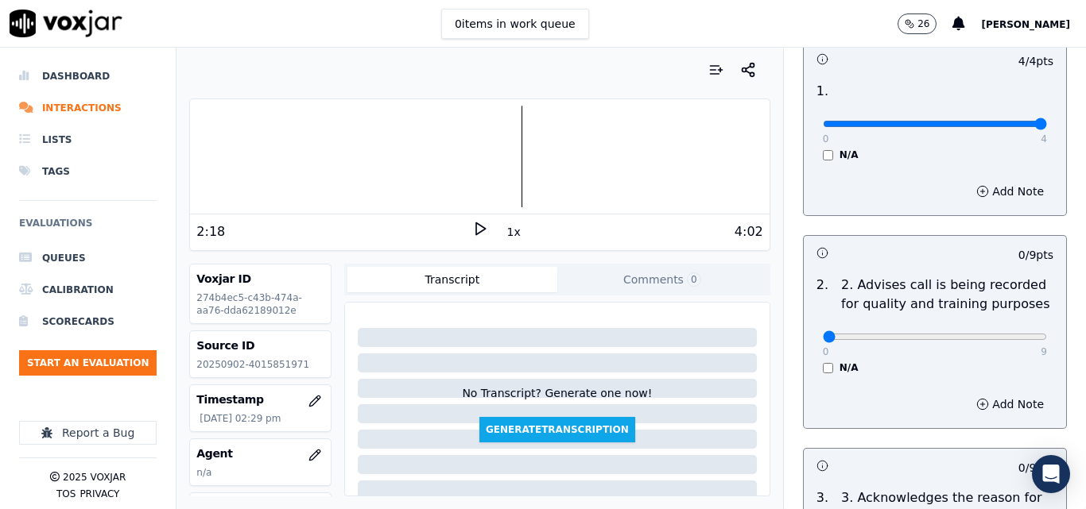
scroll to position [159, 0]
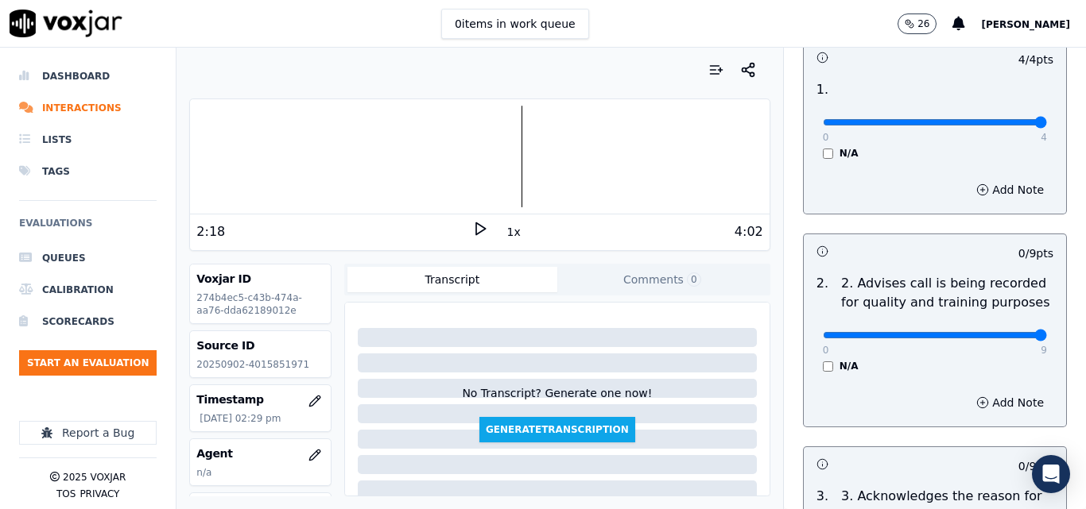
type input "9"
click at [1003, 332] on input "range" at bounding box center [934, 335] width 224 height 6
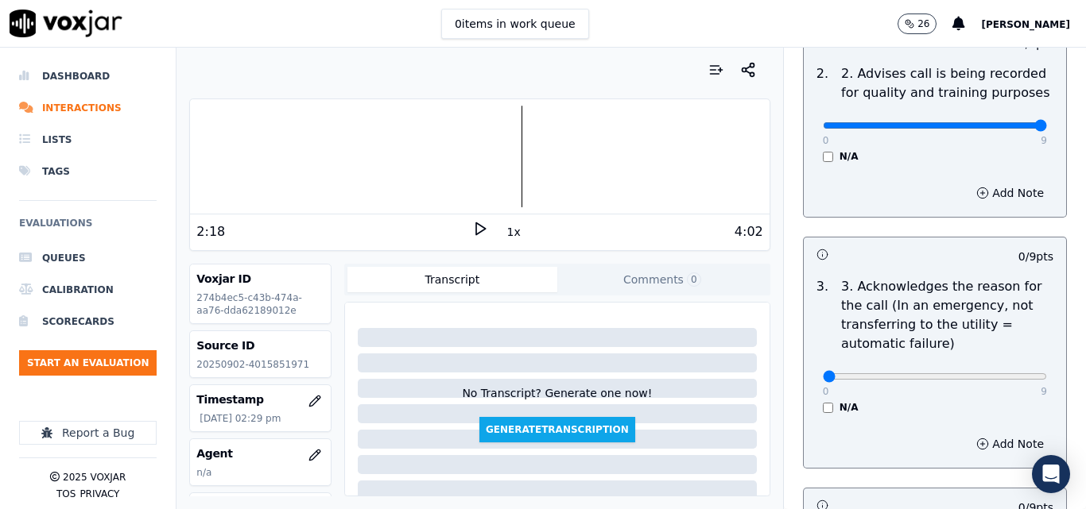
scroll to position [397, 0]
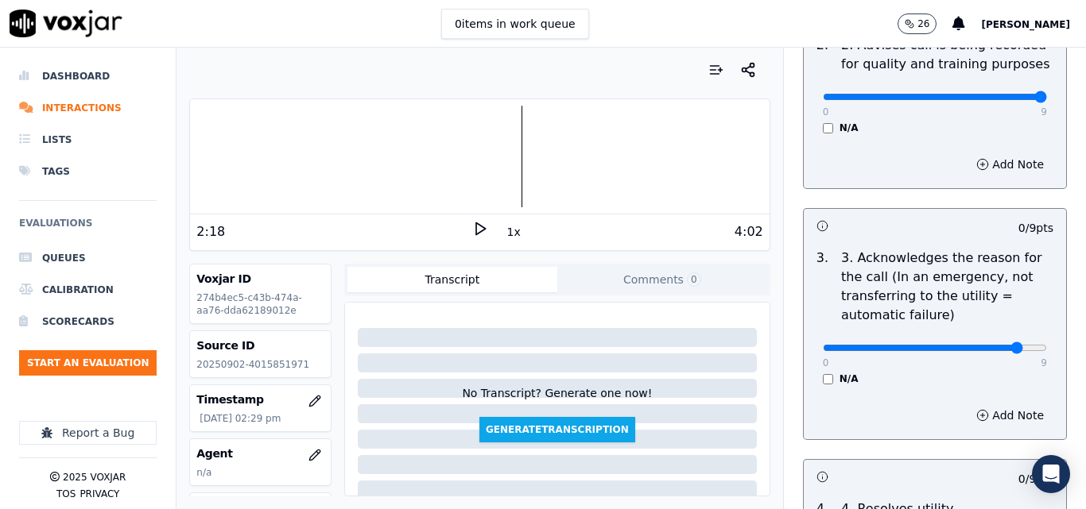
click at [991, 345] on input "range" at bounding box center [934, 348] width 224 height 6
type input "9"
click at [998, 345] on input "range" at bounding box center [934, 348] width 224 height 6
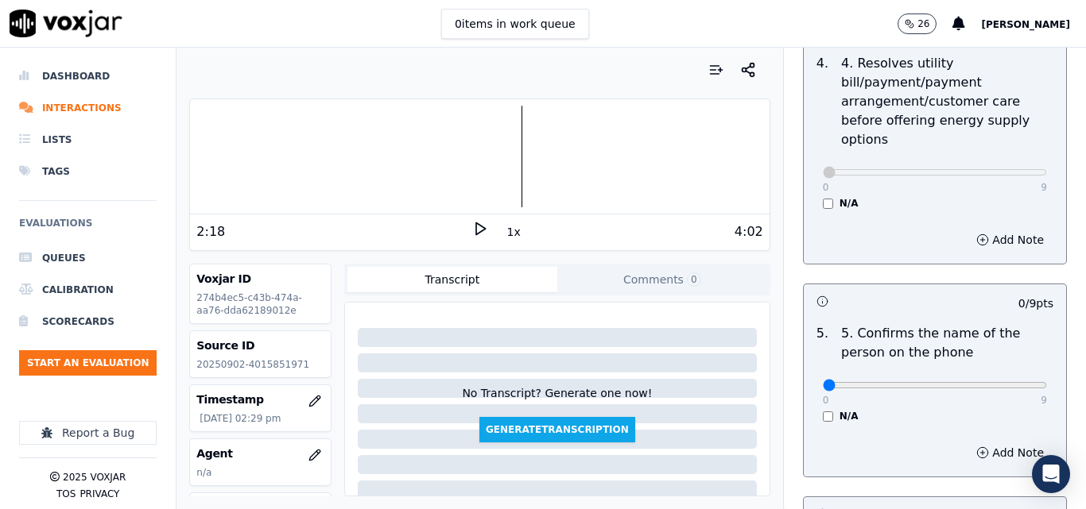
scroll to position [874, 0]
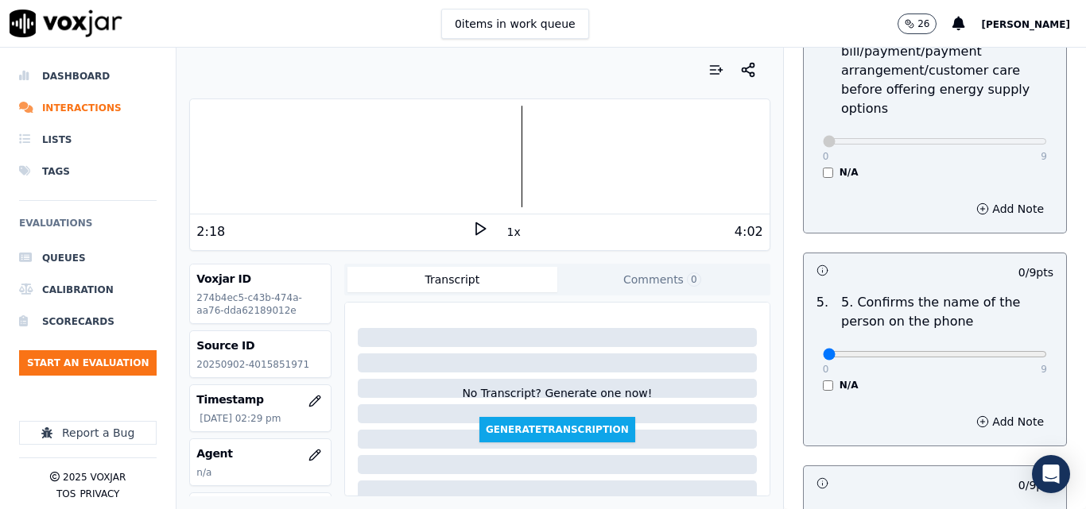
click at [1012, 343] on div "0 9 N/A" at bounding box center [935, 361] width 250 height 60
type input "9"
click at [1006, 351] on input "range" at bounding box center [934, 354] width 224 height 6
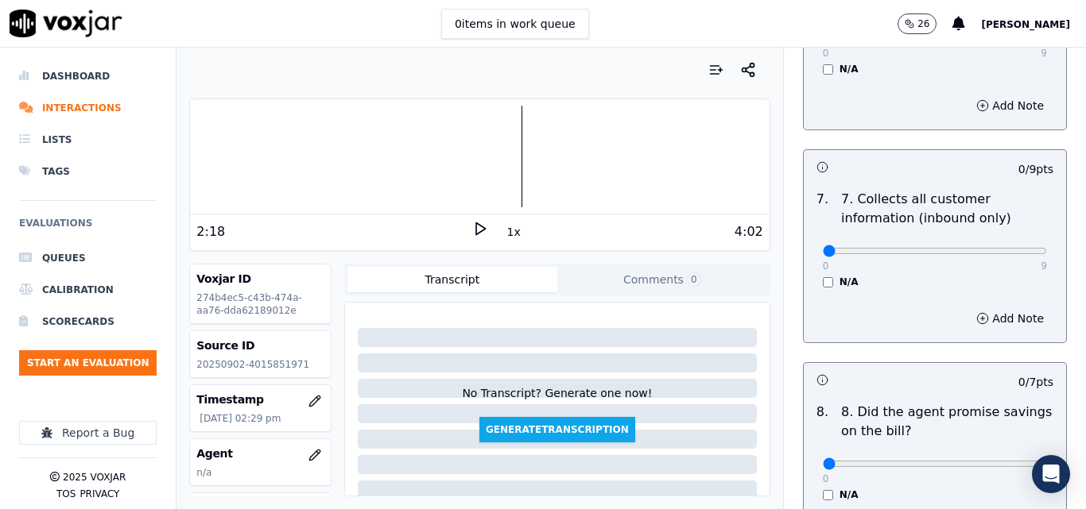
scroll to position [1430, 0]
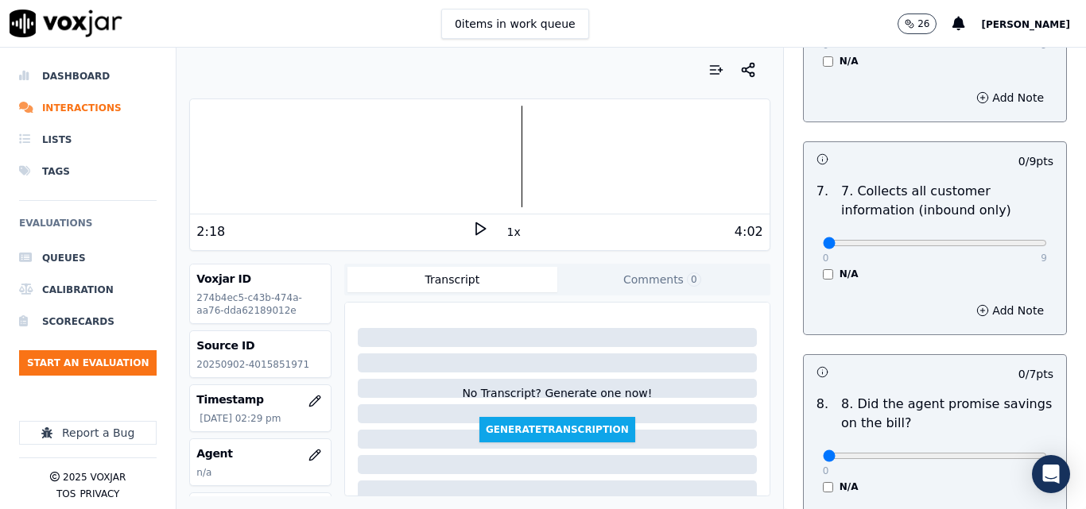
click at [1011, 237] on div "0 9 N/A" at bounding box center [935, 250] width 250 height 60
type input "9"
click at [1001, 240] on input "range" at bounding box center [934, 243] width 224 height 6
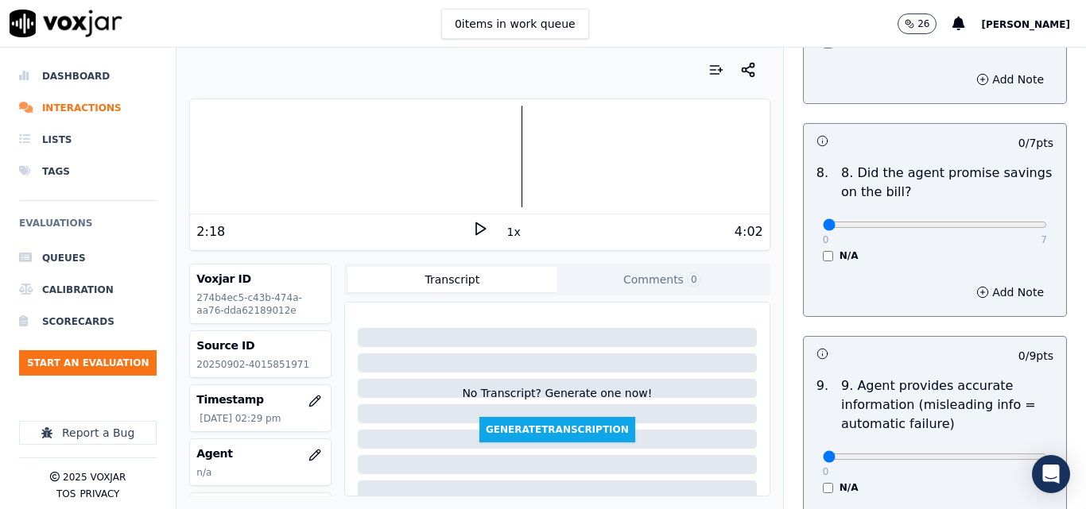
scroll to position [1669, 0]
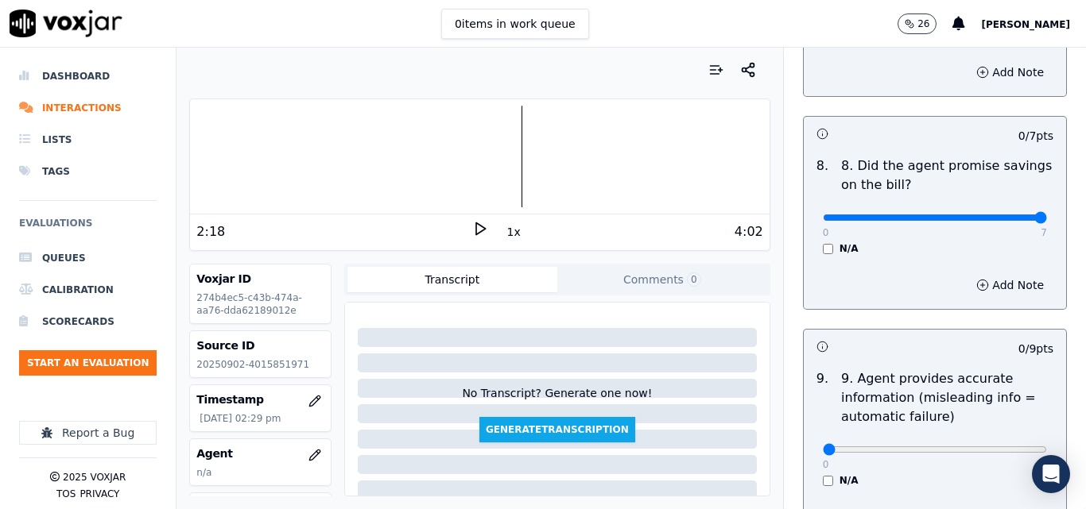
type input "7"
click at [1000, 215] on input "range" at bounding box center [934, 218] width 224 height 6
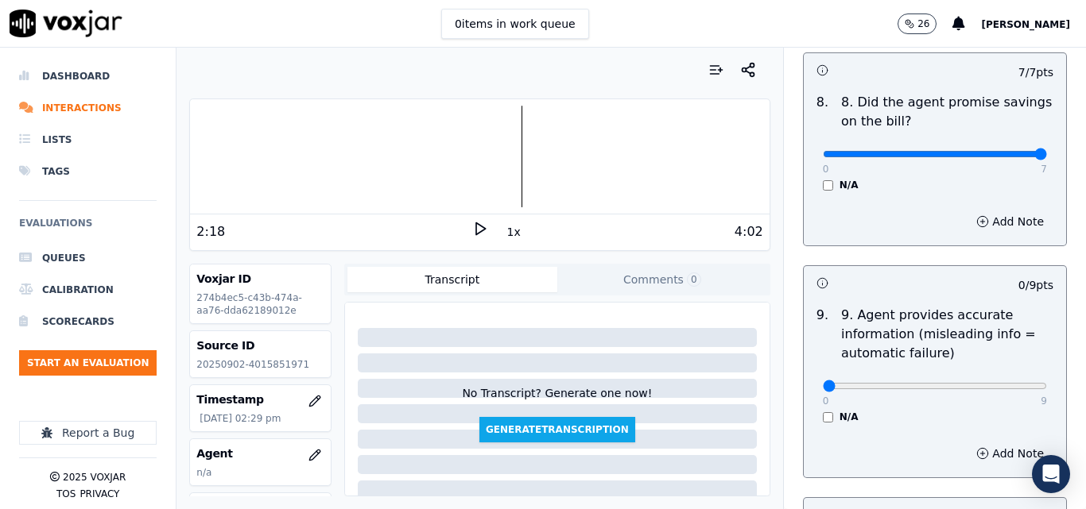
scroll to position [1907, 0]
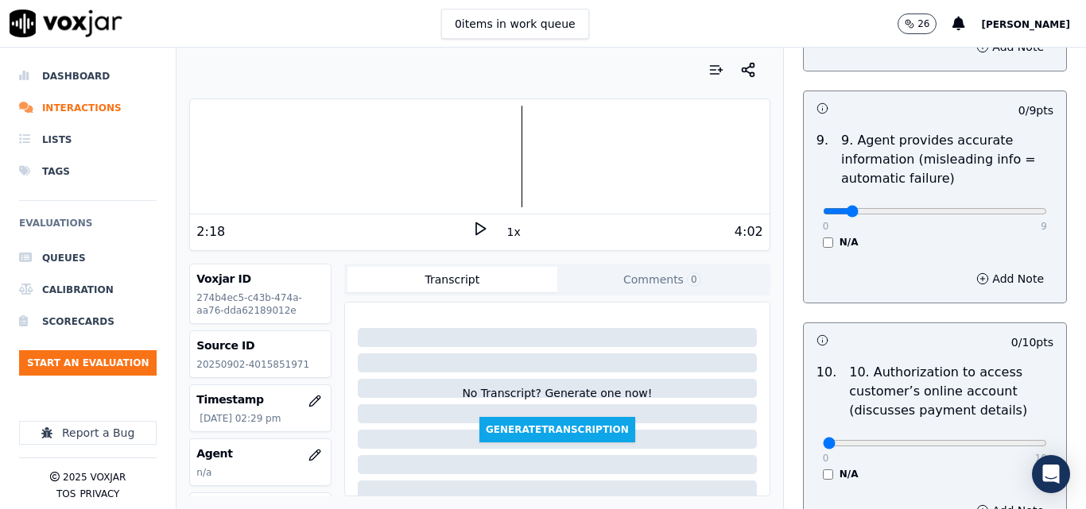
click at [826, 208] on input "range" at bounding box center [934, 211] width 224 height 6
type input "0"
click at [822, 208] on input "range" at bounding box center [934, 211] width 224 height 6
click at [966, 268] on button "Add Note" at bounding box center [1009, 279] width 87 height 22
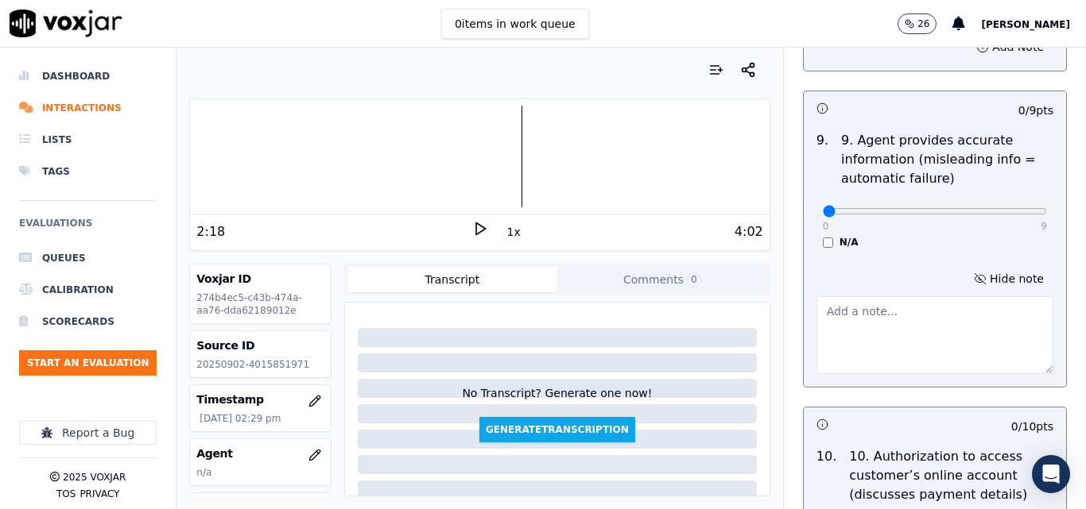
click at [923, 313] on textarea at bounding box center [934, 335] width 237 height 78
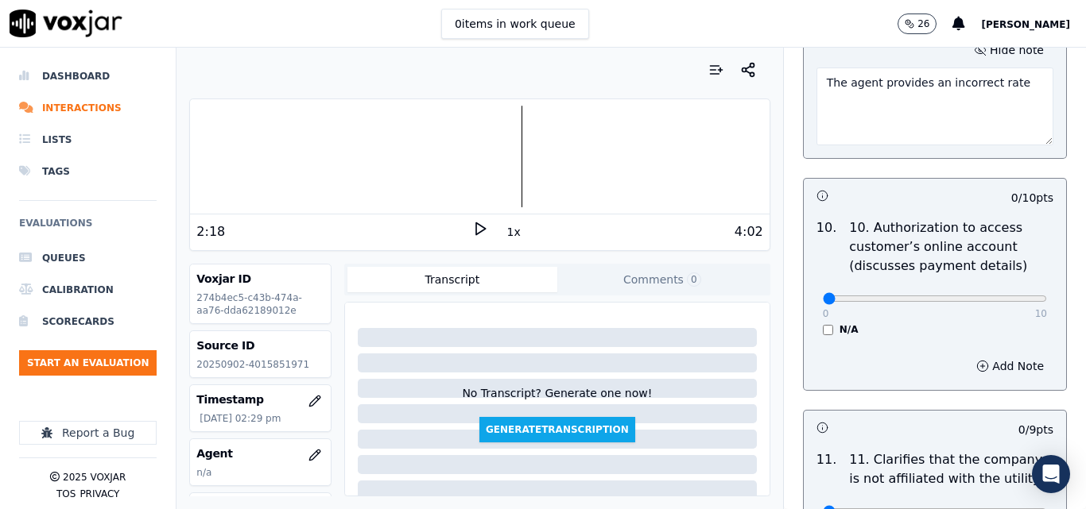
scroll to position [2146, 0]
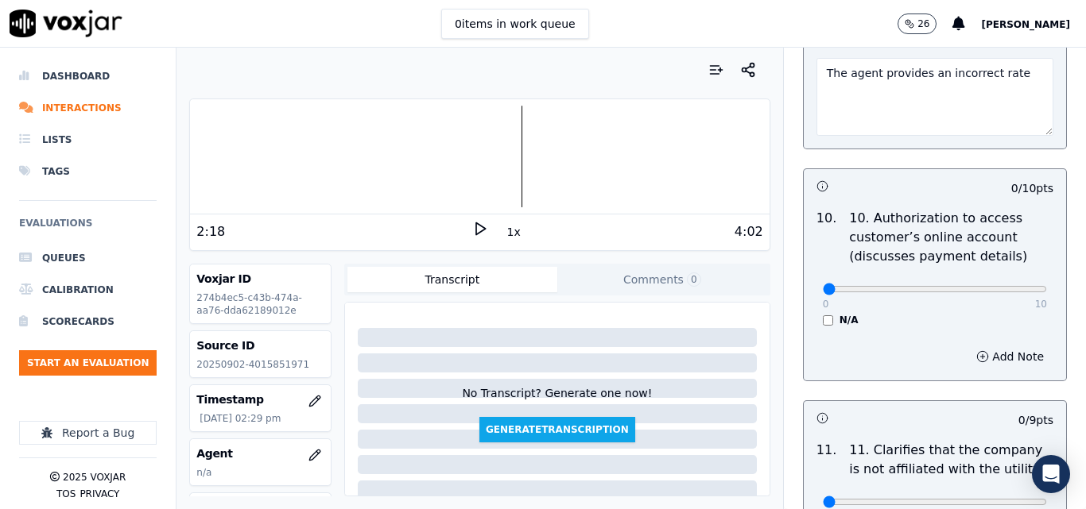
type textarea "The agent provides an incorrect rate"
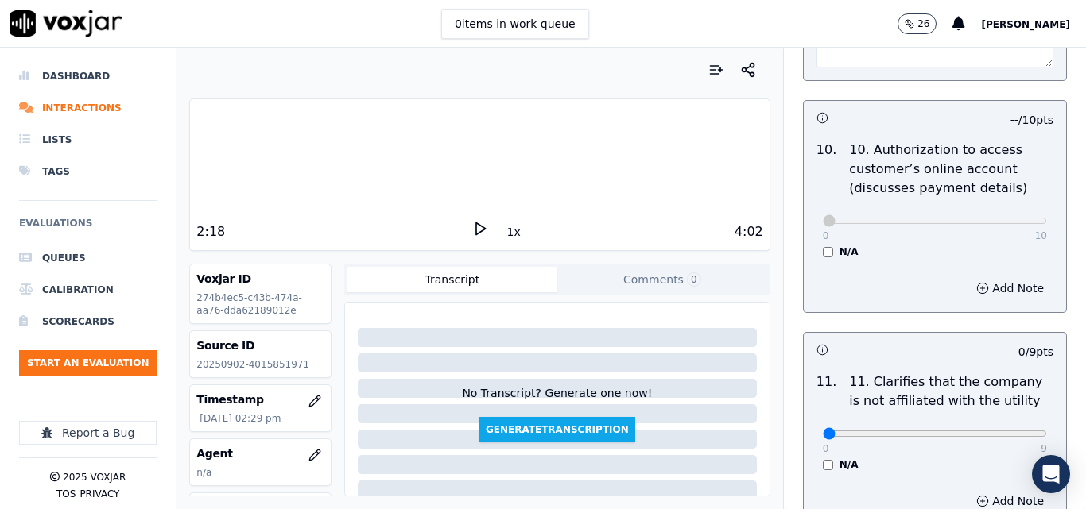
scroll to position [2305, 0]
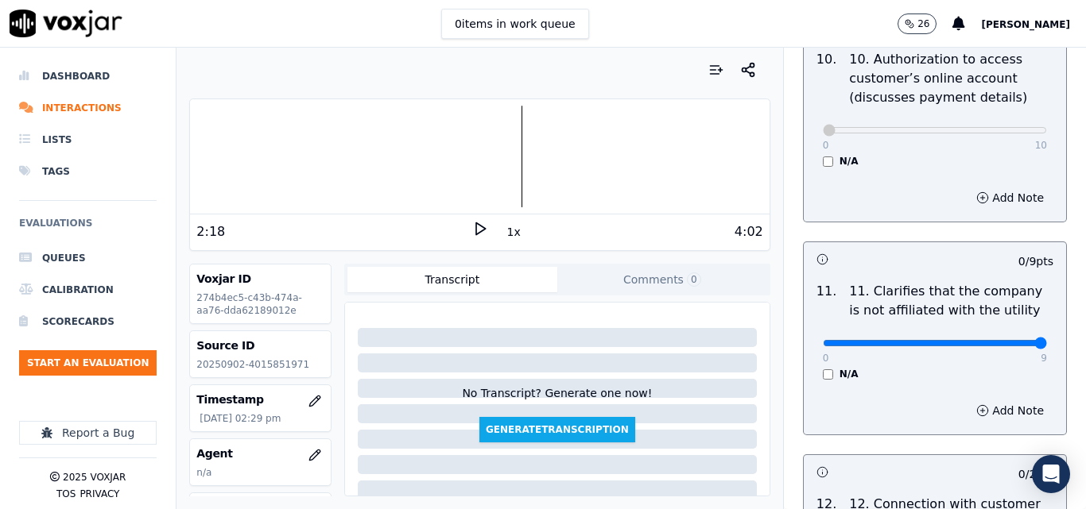
type input "9"
click at [1004, 340] on input "range" at bounding box center [934, 343] width 224 height 6
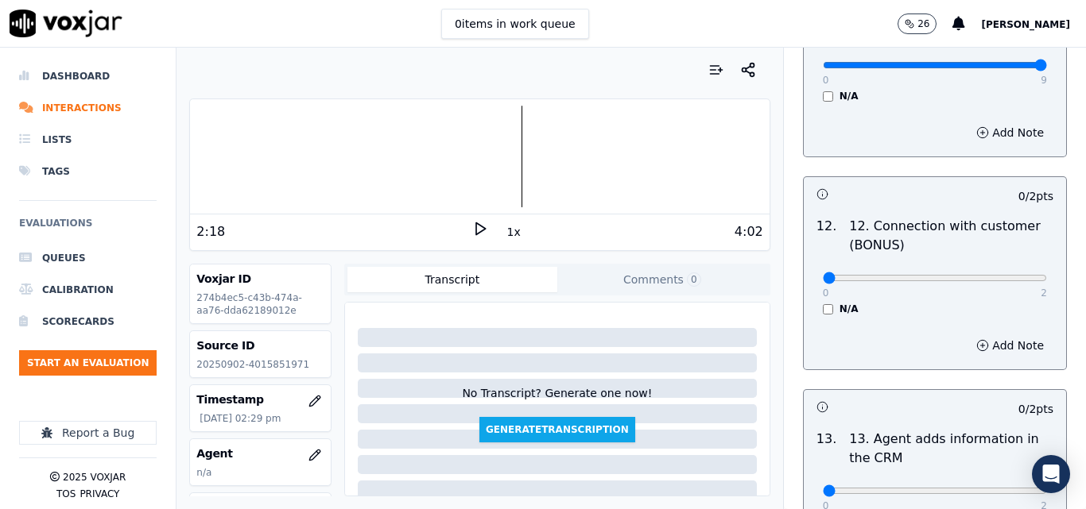
scroll to position [2622, 0]
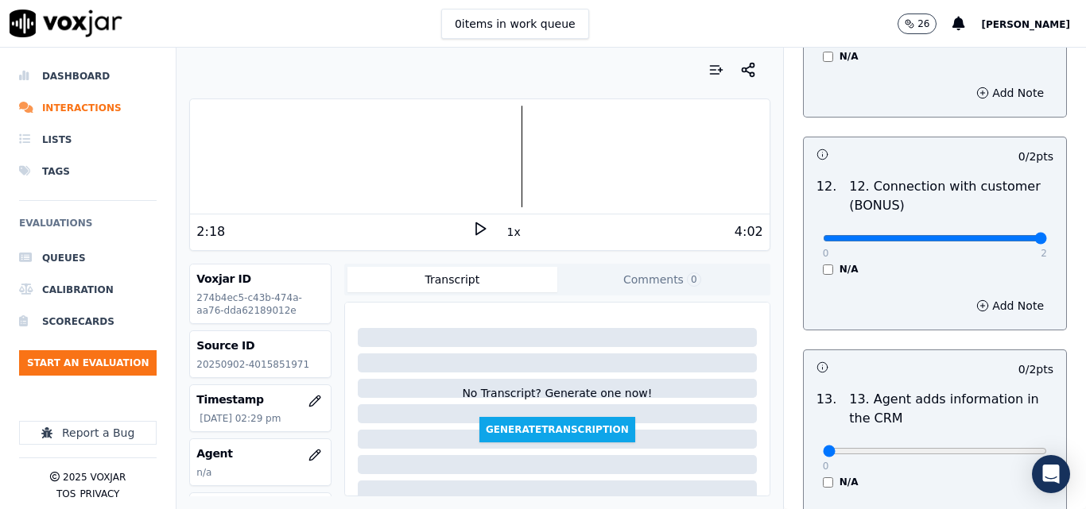
type input "2"
click at [1006, 235] on input "range" at bounding box center [934, 238] width 224 height 6
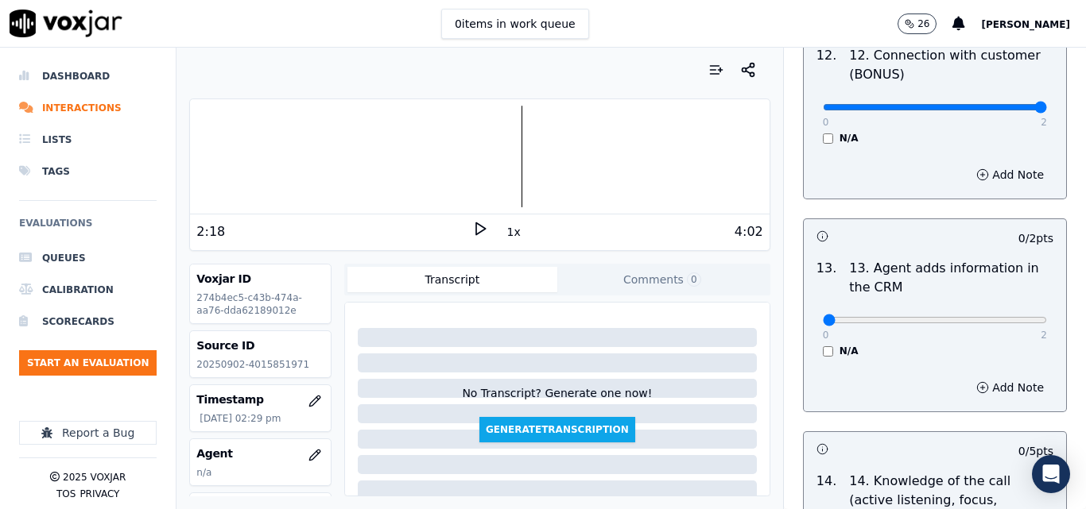
scroll to position [2781, 0]
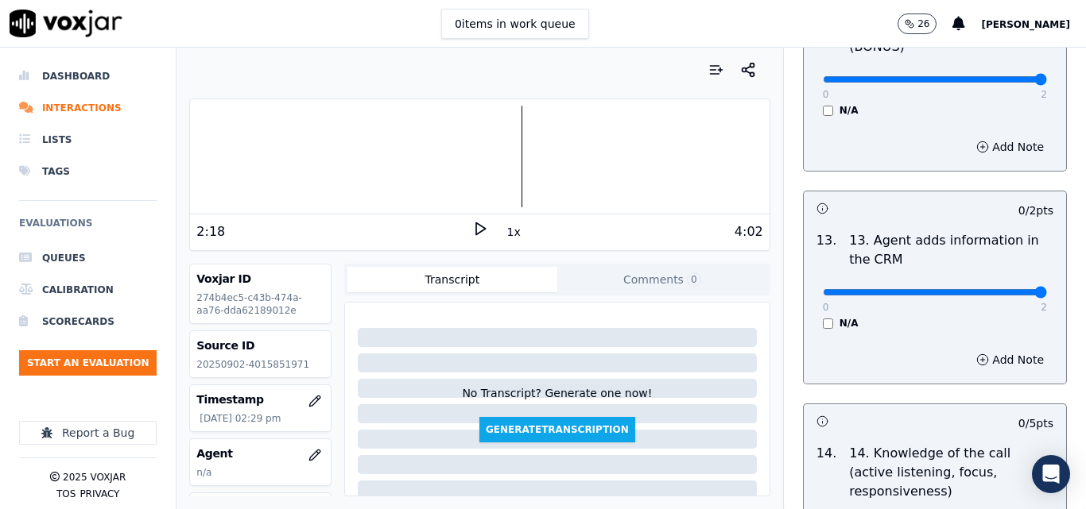
type input "2"
click at [1007, 289] on input "range" at bounding box center [934, 292] width 224 height 6
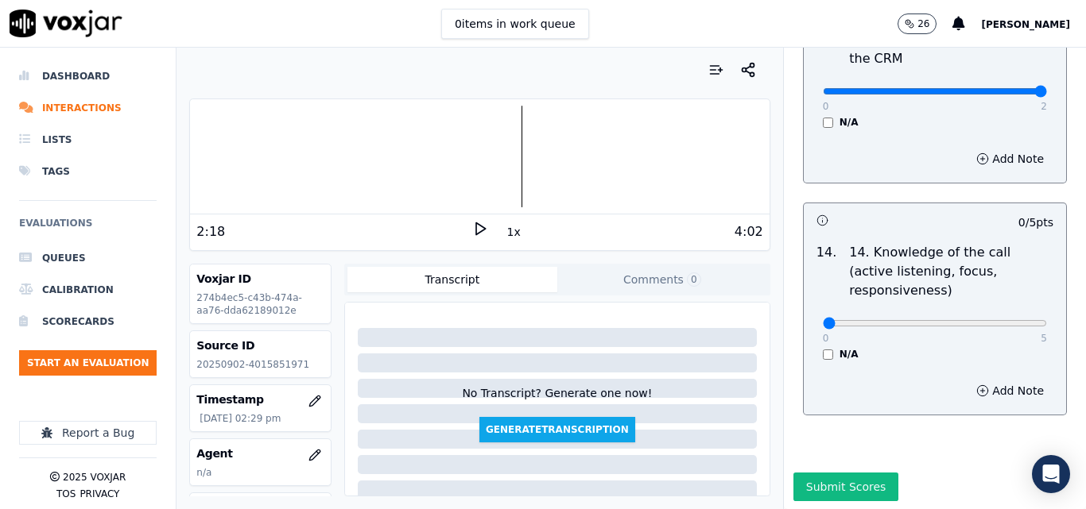
scroll to position [2986, 0]
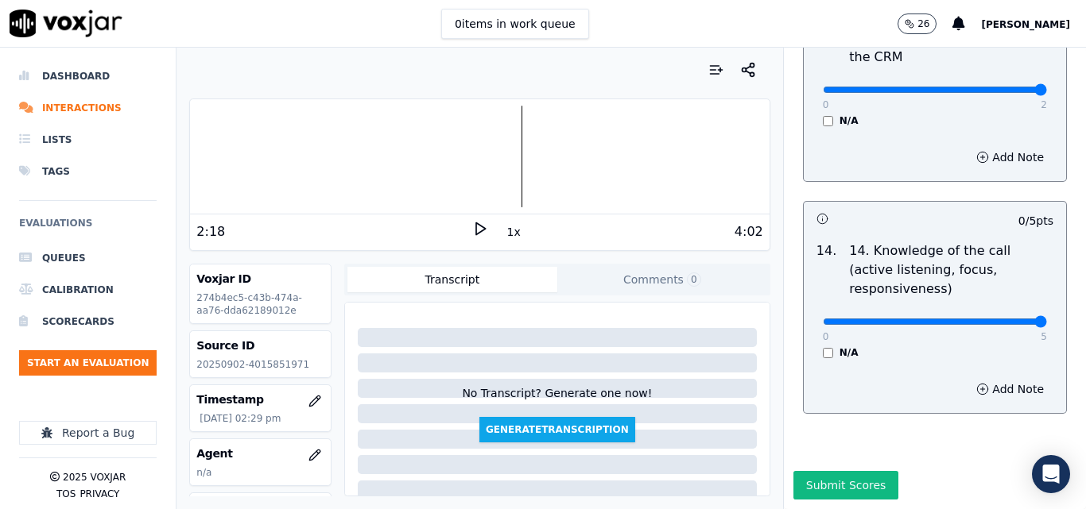
type input "5"
click at [1009, 319] on input "range" at bounding box center [934, 322] width 224 height 6
click at [828, 471] on button "Submit Scores" at bounding box center [846, 485] width 106 height 29
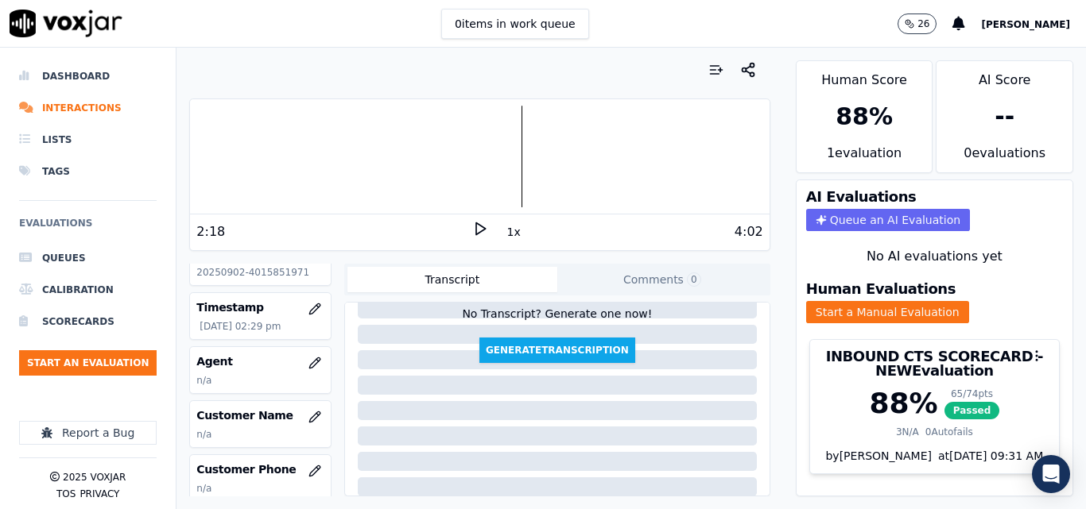
scroll to position [238, 0]
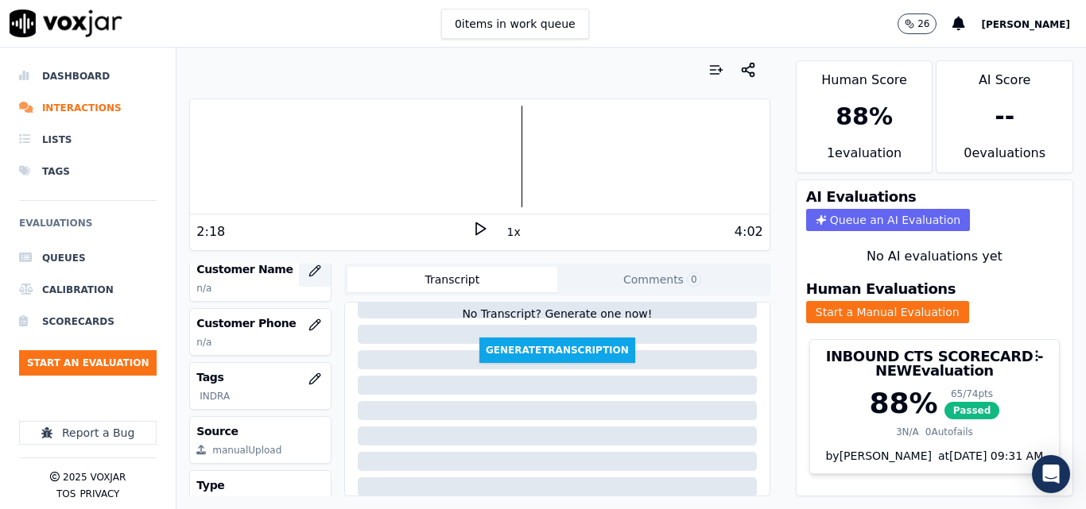
click at [309, 269] on icon "button" at bounding box center [314, 270] width 10 height 10
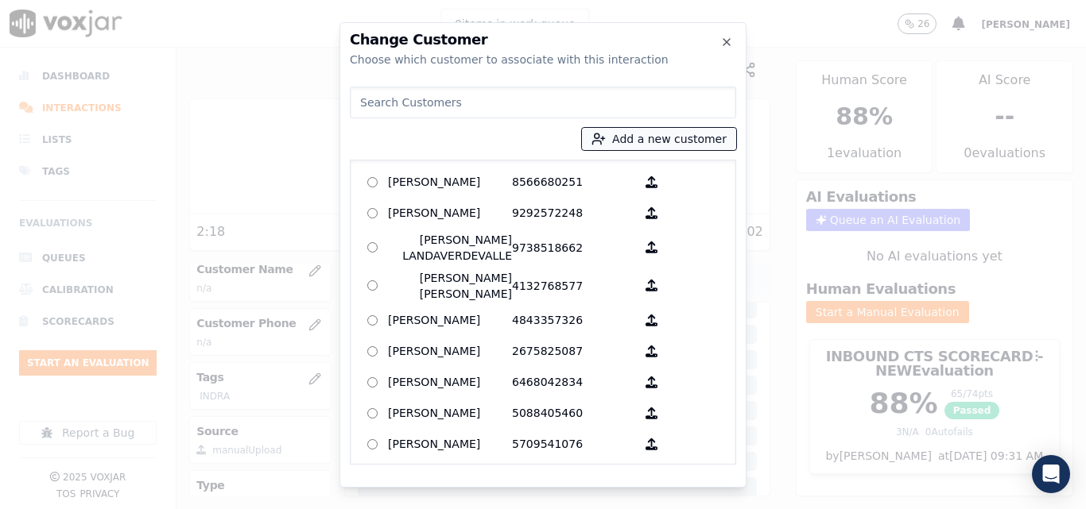
click at [673, 136] on button "Add a new customer" at bounding box center [659, 139] width 154 height 22
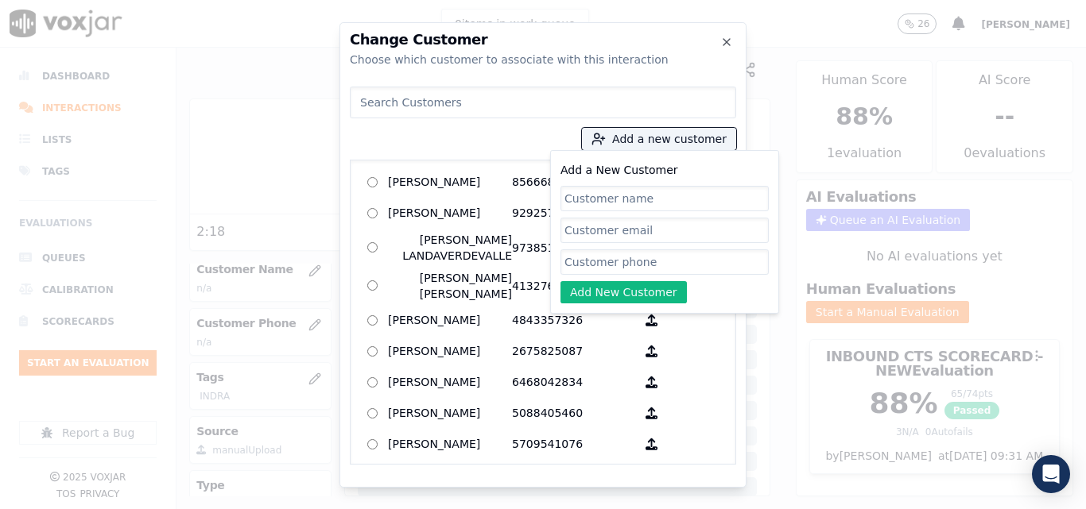
click at [648, 195] on input "Add a New Customer" at bounding box center [664, 198] width 208 height 25
type input "Yeralgiza Mendez"
click at [683, 272] on input "Add a New Customer" at bounding box center [664, 262] width 208 height 25
click at [643, 256] on input "Add a New Customer" at bounding box center [664, 262] width 208 height 25
paste input "4015851971"
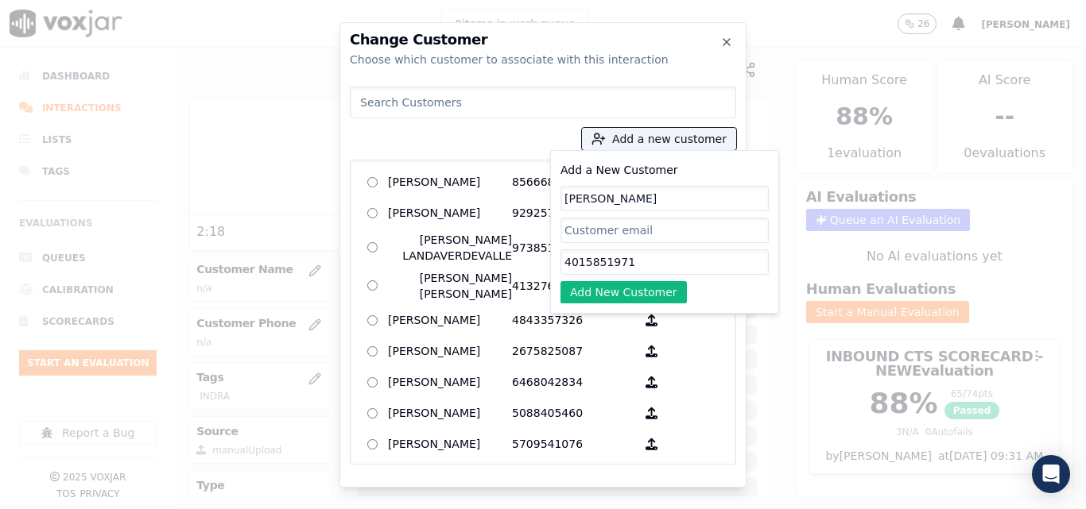
type input "4015851971"
click at [620, 286] on button "Add New Customer" at bounding box center [623, 292] width 126 height 22
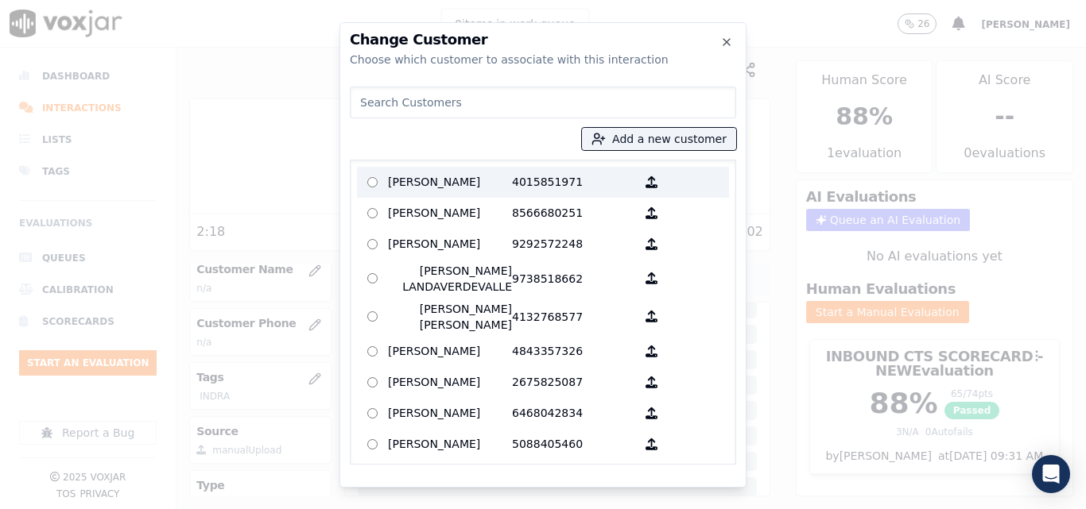
click at [485, 189] on p "Yeralgiza Mendez" at bounding box center [450, 182] width 124 height 25
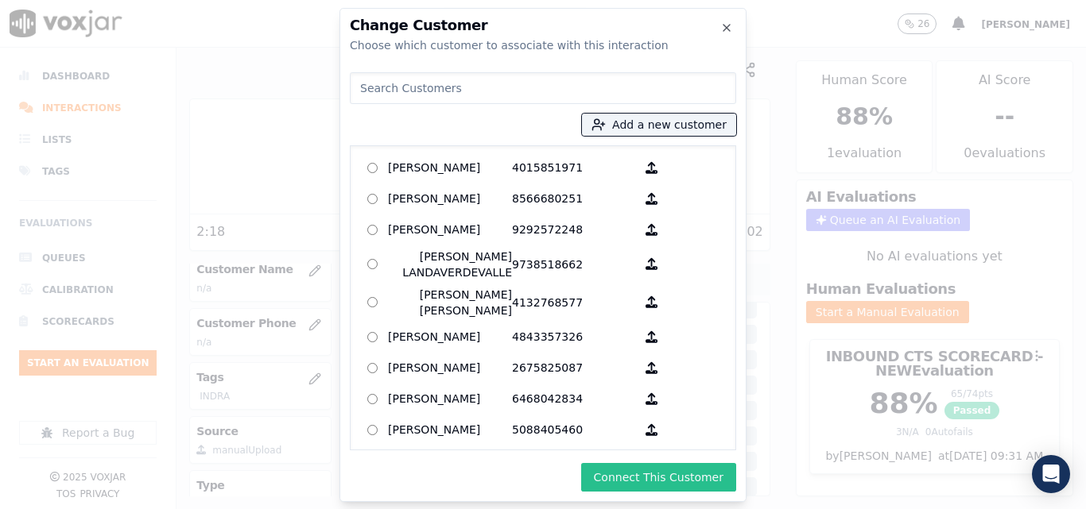
click at [631, 480] on button "Connect This Customer" at bounding box center [658, 477] width 155 height 29
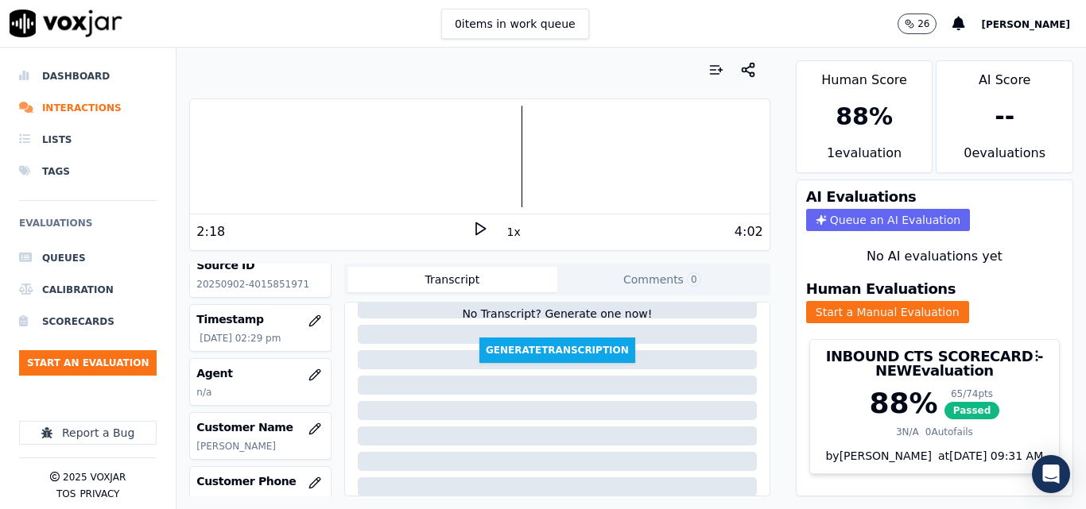
scroll to position [79, 0]
click at [308, 370] on icon "button" at bounding box center [314, 376] width 13 height 13
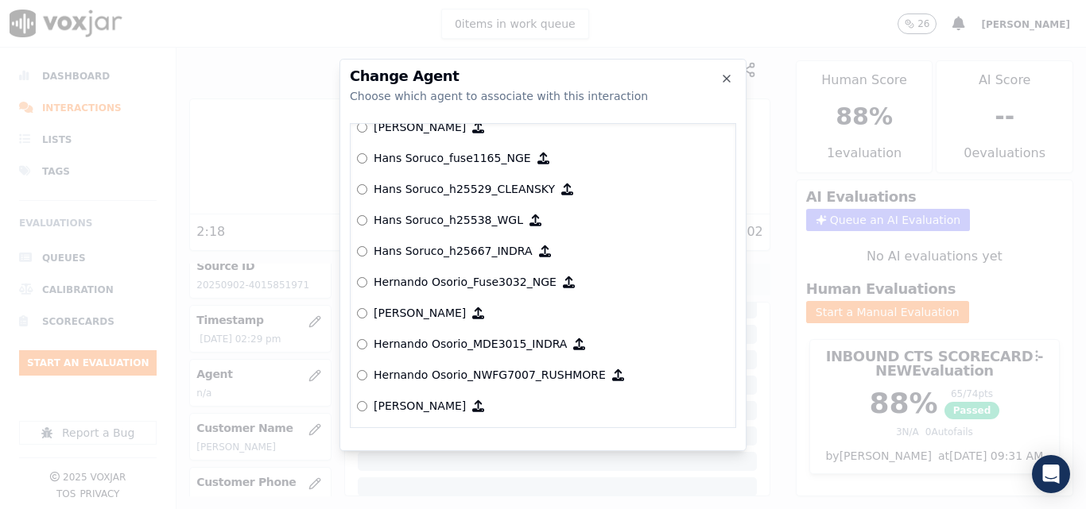
scroll to position [3335, 0]
click at [368, 247] on label "Hans Soruco_h25667­_INDRA" at bounding box center [543, 250] width 372 height 31
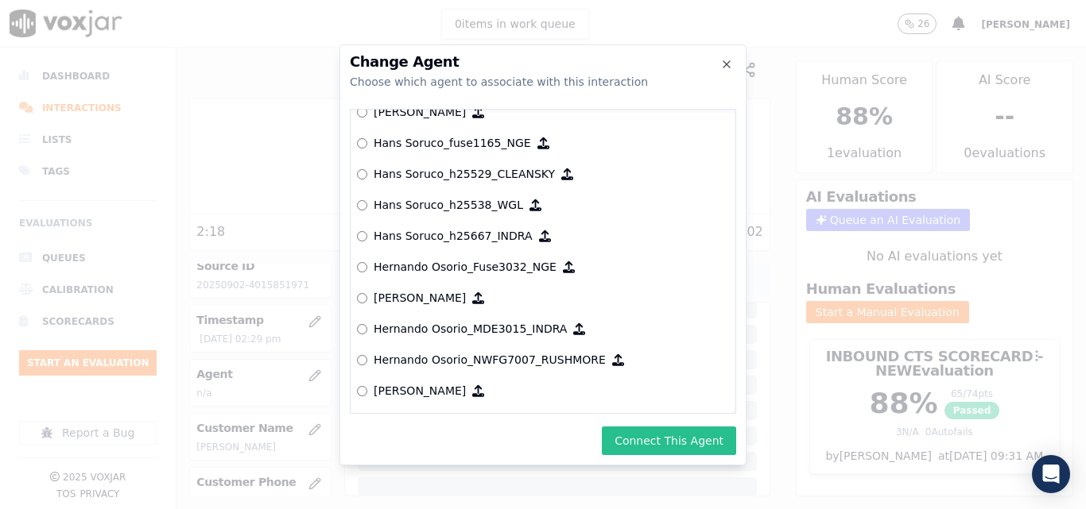
click at [656, 443] on button "Connect This Agent" at bounding box center [669, 441] width 134 height 29
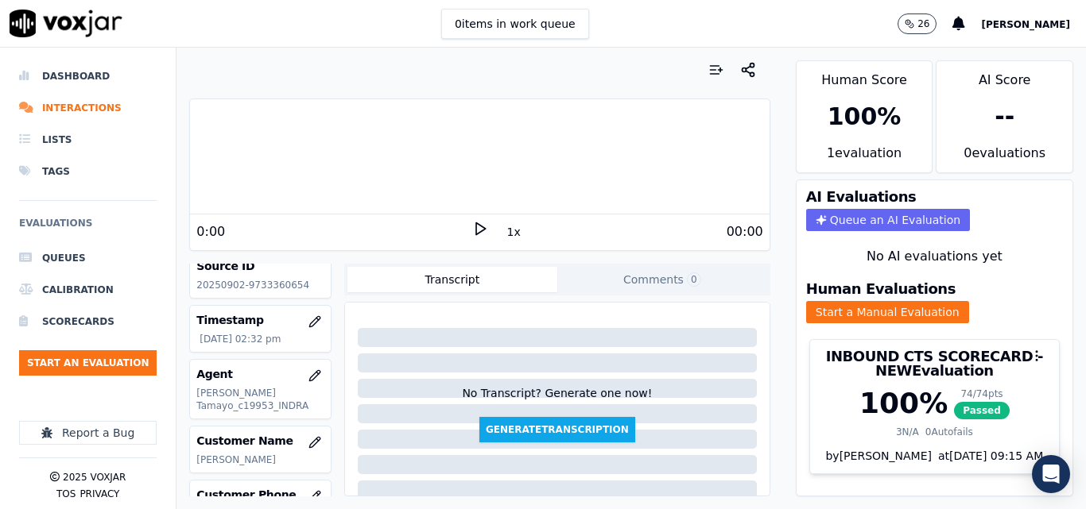
scroll to position [159, 0]
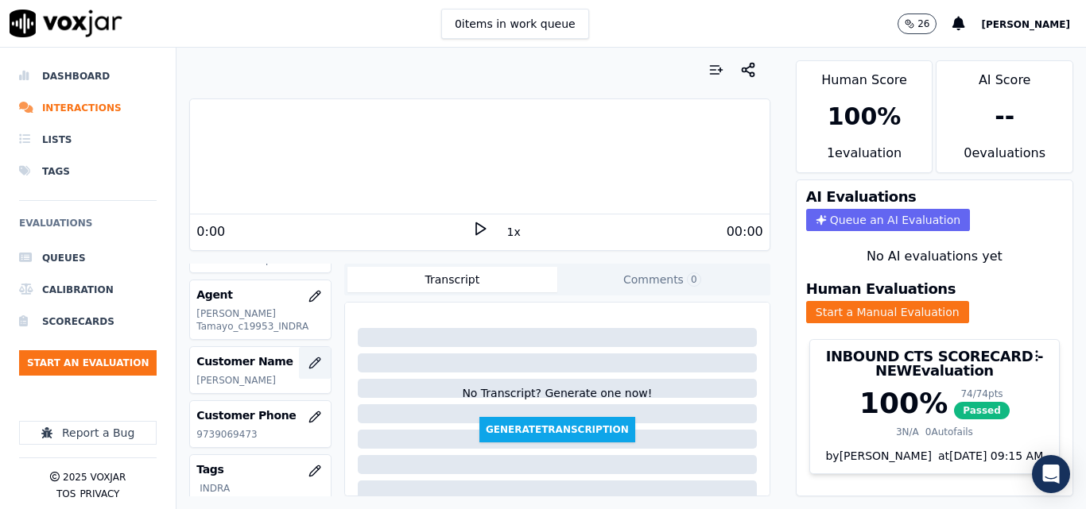
click at [308, 359] on icon "button" at bounding box center [314, 363] width 13 height 13
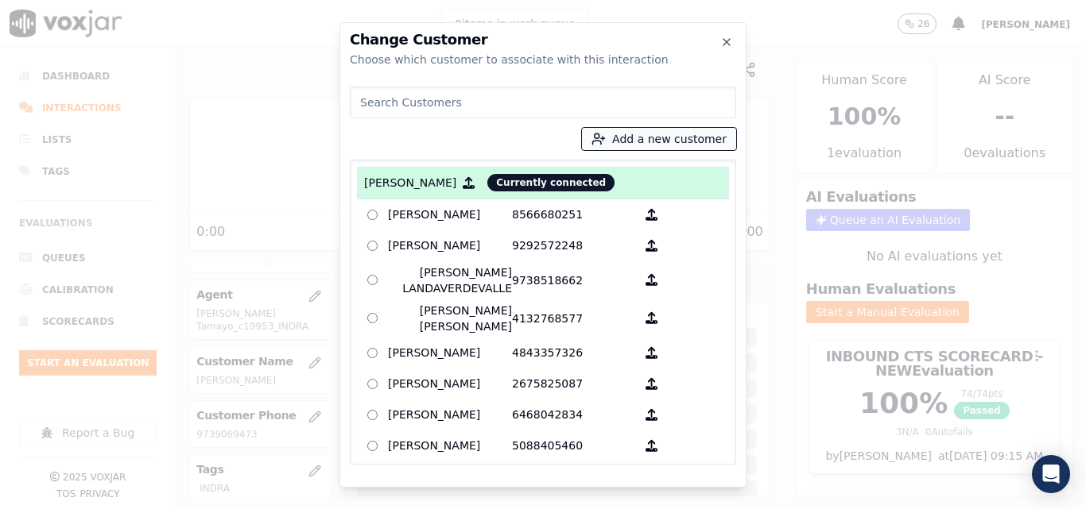
click at [701, 134] on button "Add a new customer" at bounding box center [659, 139] width 154 height 22
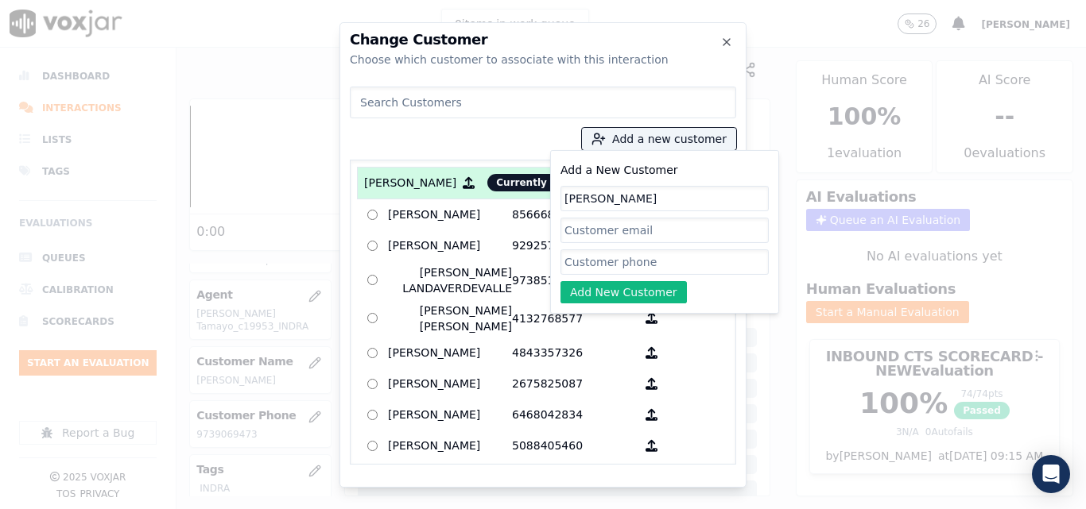
type input "[PERSON_NAME]"
click at [606, 256] on input "Add a New Customer" at bounding box center [664, 262] width 208 height 25
click at [619, 255] on input "Add a New Customer" at bounding box center [664, 262] width 208 height 25
paste input "9733360654"
type input "9733360654"
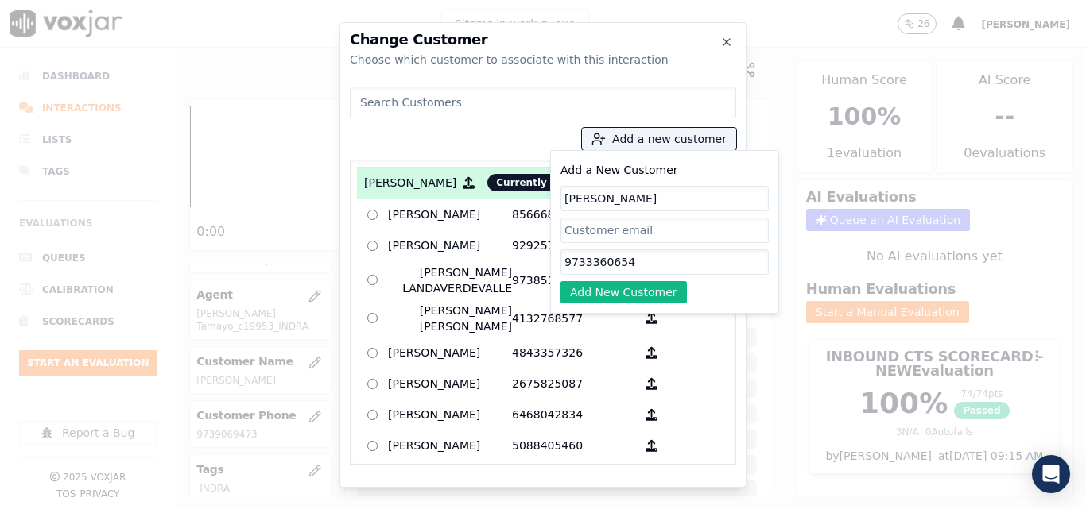
click at [611, 289] on button "Add New Customer" at bounding box center [623, 292] width 126 height 22
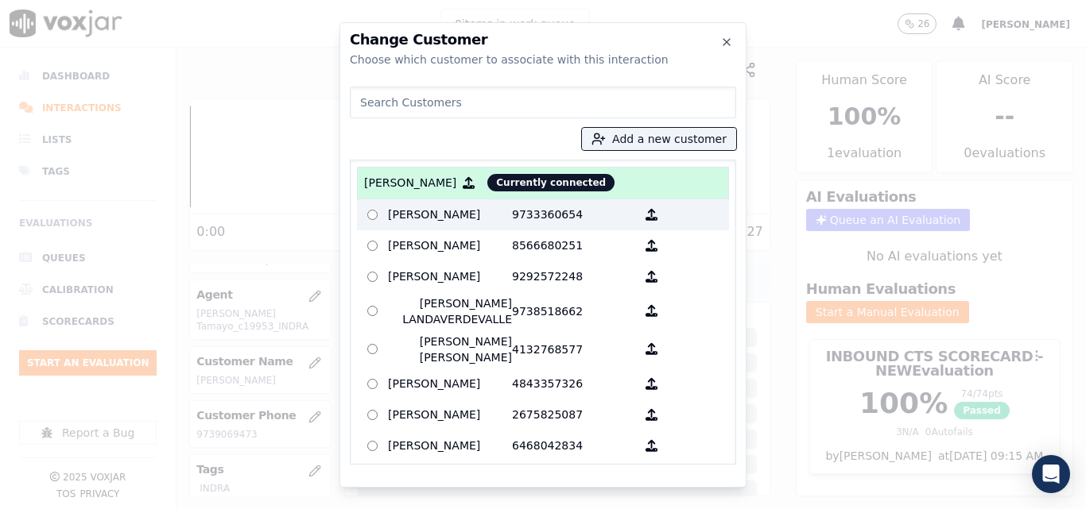
click at [498, 219] on p "[PERSON_NAME]" at bounding box center [450, 215] width 124 height 25
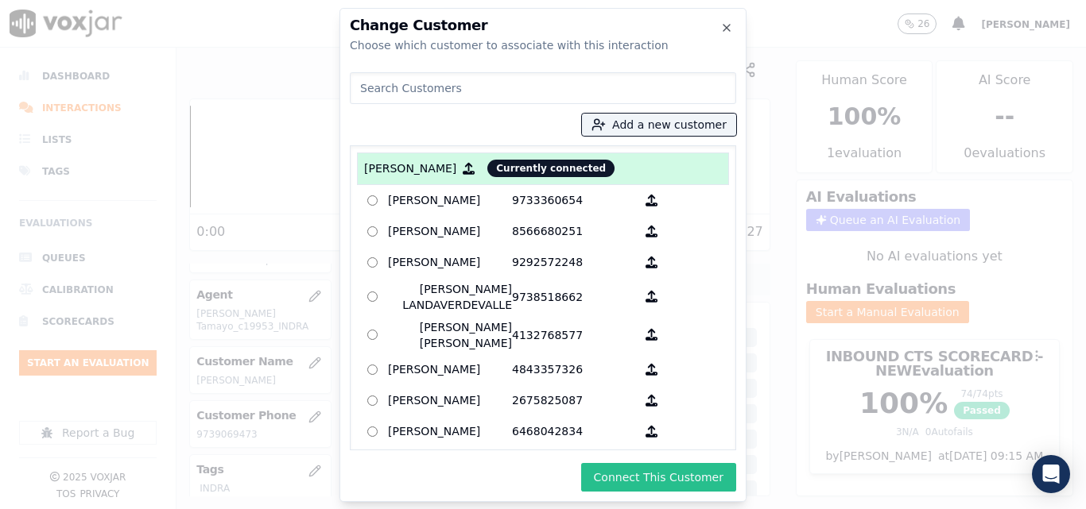
click at [659, 490] on button "Connect This Customer" at bounding box center [658, 477] width 155 height 29
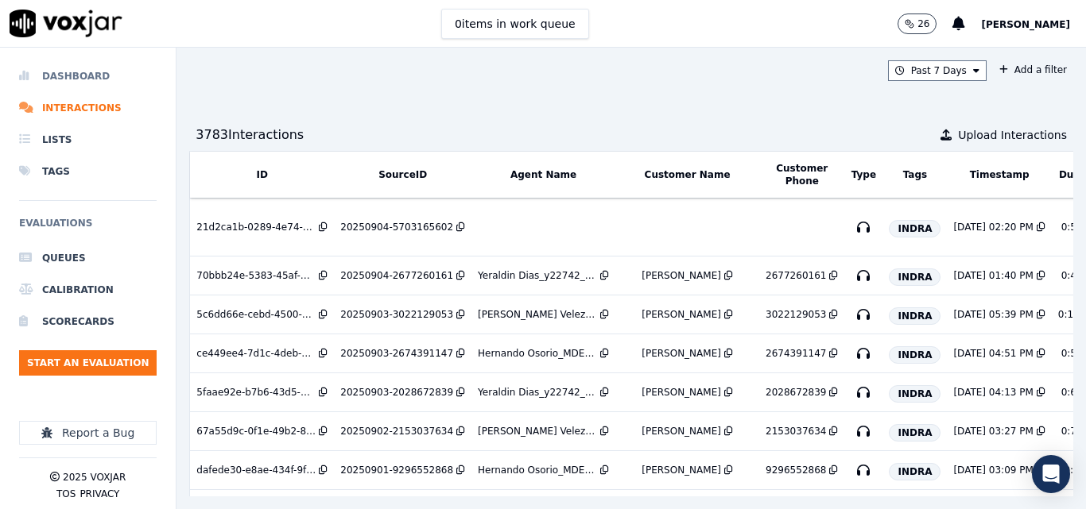
click at [82, 79] on li "Dashboard" at bounding box center [87, 76] width 137 height 32
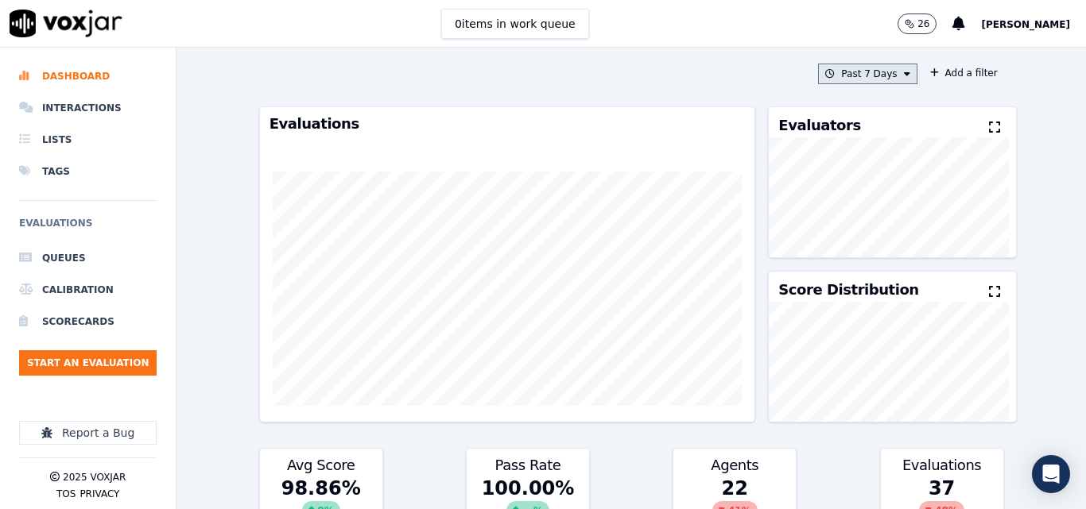
click at [880, 73] on button "Past 7 Days" at bounding box center [867, 74] width 99 height 21
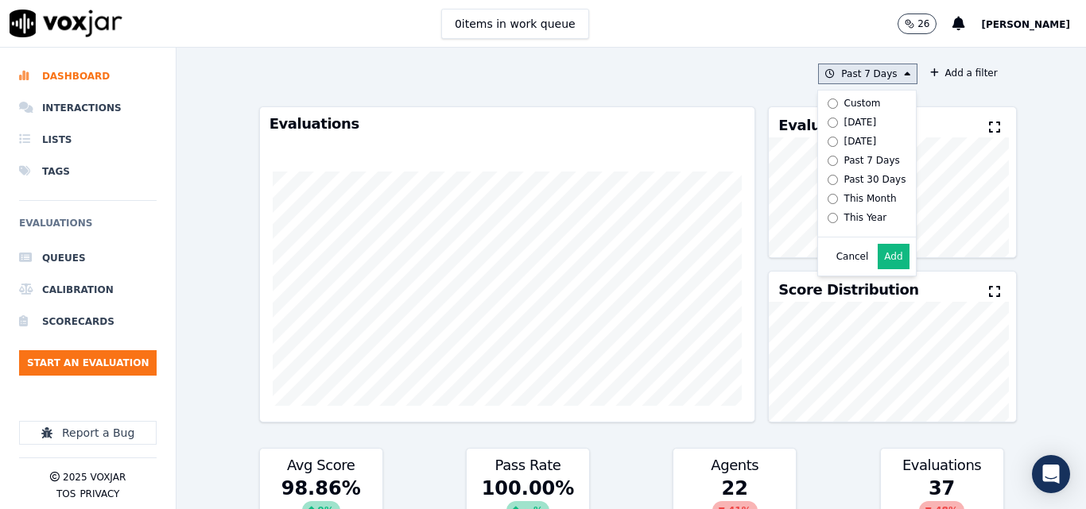
click at [844, 116] on div "[DATE]" at bounding box center [860, 122] width 33 height 13
click at [877, 269] on button "Add" at bounding box center [892, 256] width 31 height 25
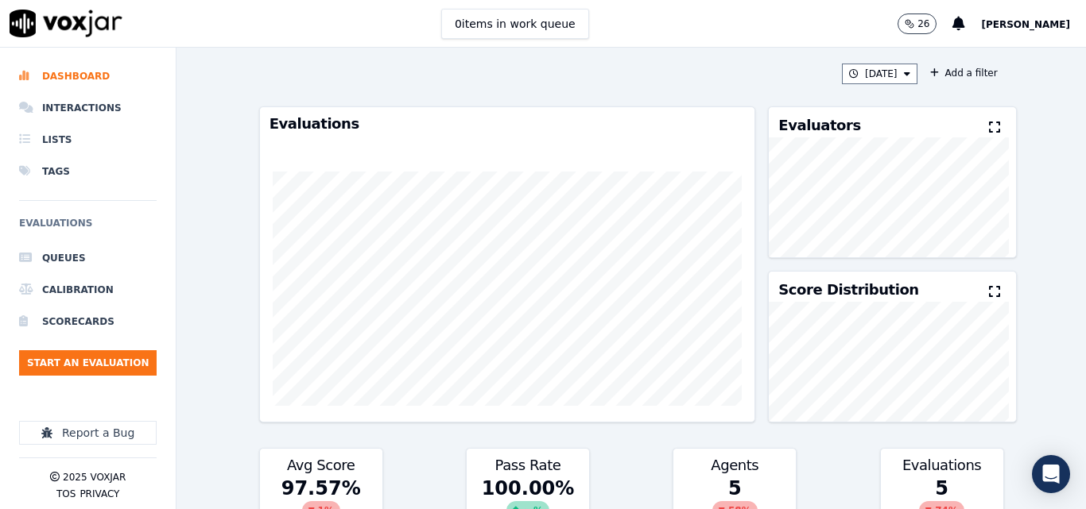
click at [989, 127] on icon at bounding box center [994, 127] width 11 height 13
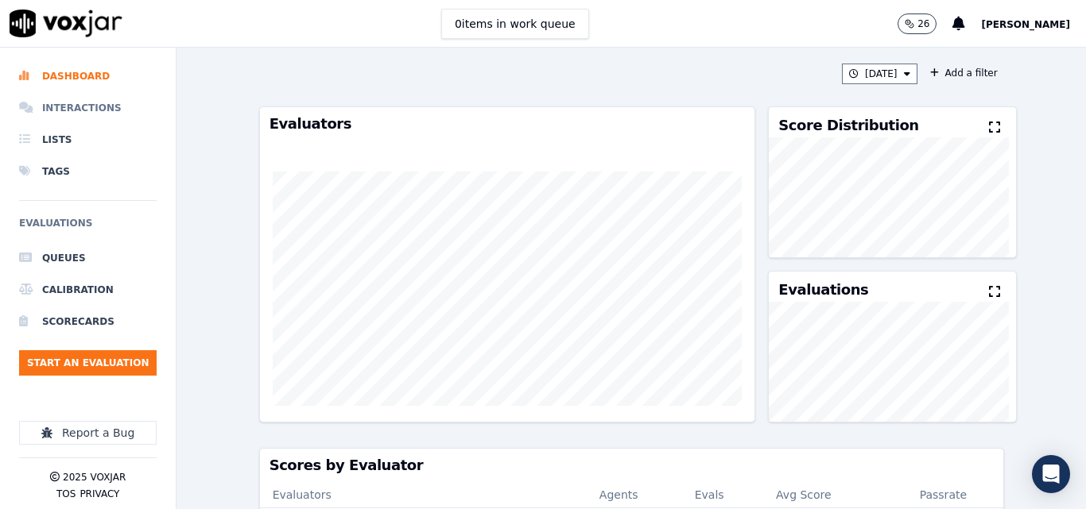
click at [76, 104] on li "Interactions" at bounding box center [87, 108] width 137 height 32
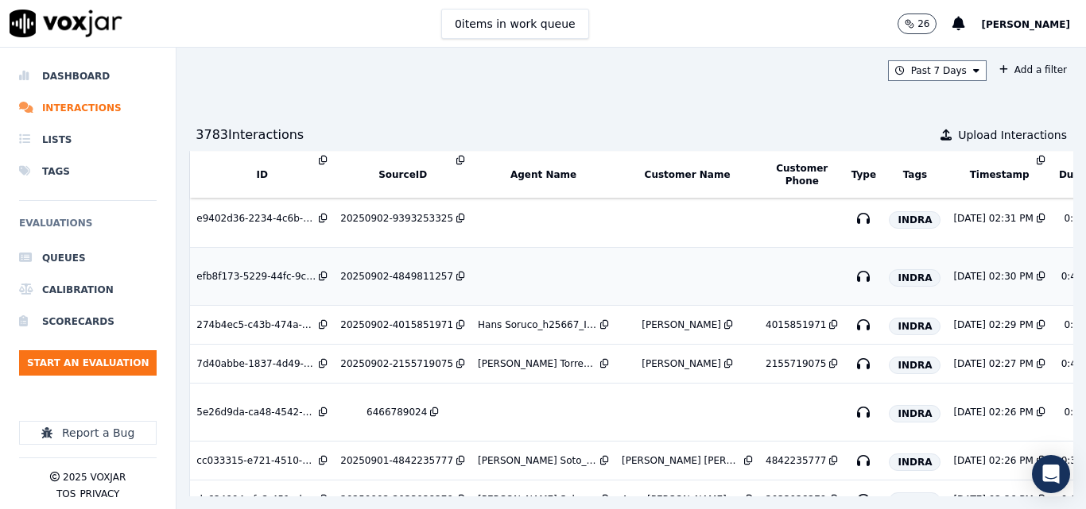
scroll to position [318, 0]
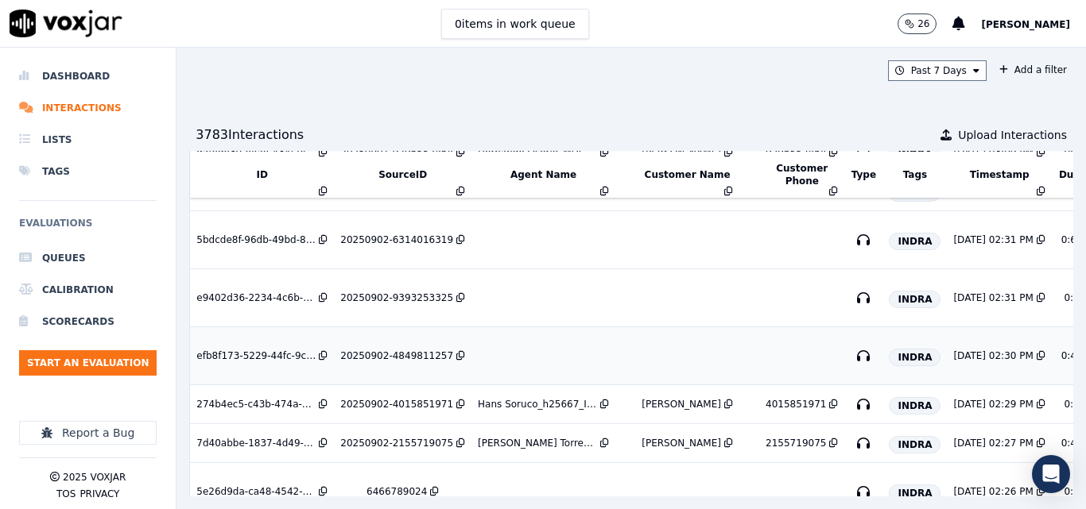
click at [386, 361] on div "20250902-4849811257" at bounding box center [396, 356] width 113 height 13
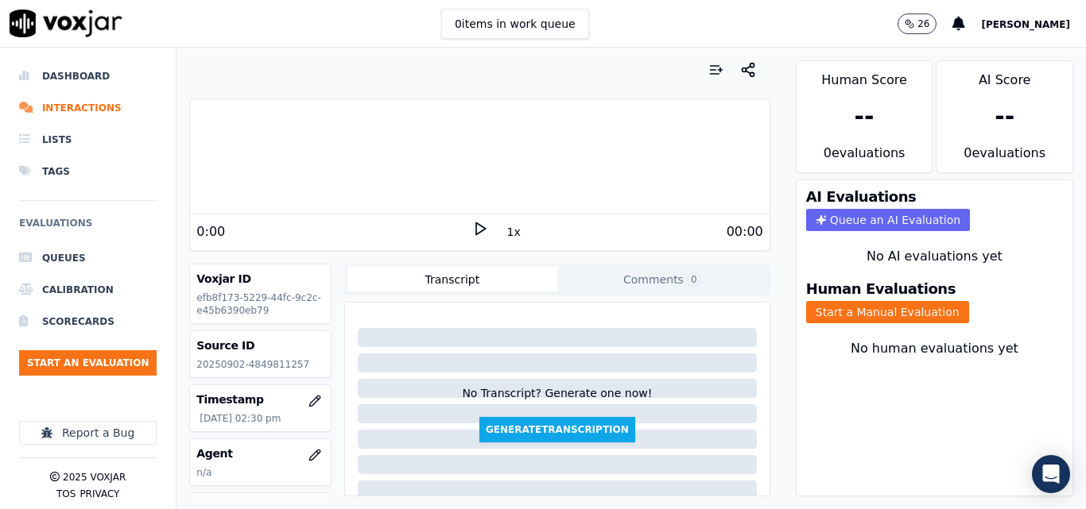
click at [343, 33] on div "0 items in work queue 26 Sheila De Castro" at bounding box center [543, 24] width 1086 height 48
click at [474, 225] on icon at bounding box center [480, 229] width 16 height 16
click at [265, 370] on p "20250902-4849811257" at bounding box center [260, 364] width 128 height 13
click at [266, 367] on p "20250902-4849811257" at bounding box center [260, 364] width 128 height 13
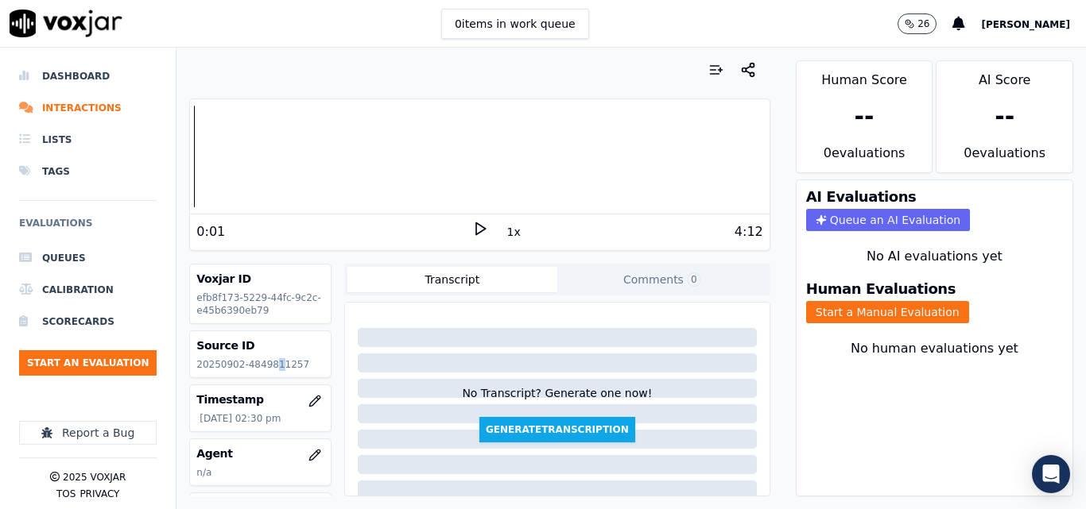
drag, startPoint x: 267, startPoint y: 365, endPoint x: 275, endPoint y: 359, distance: 9.7
click at [275, 359] on p "20250902-4849811257" at bounding box center [260, 364] width 128 height 13
click at [344, 326] on div "No Transcript? Generate one now! Generate Transcription" at bounding box center [557, 399] width 426 height 195
click at [277, 364] on p "20250902-4849811257" at bounding box center [260, 364] width 128 height 13
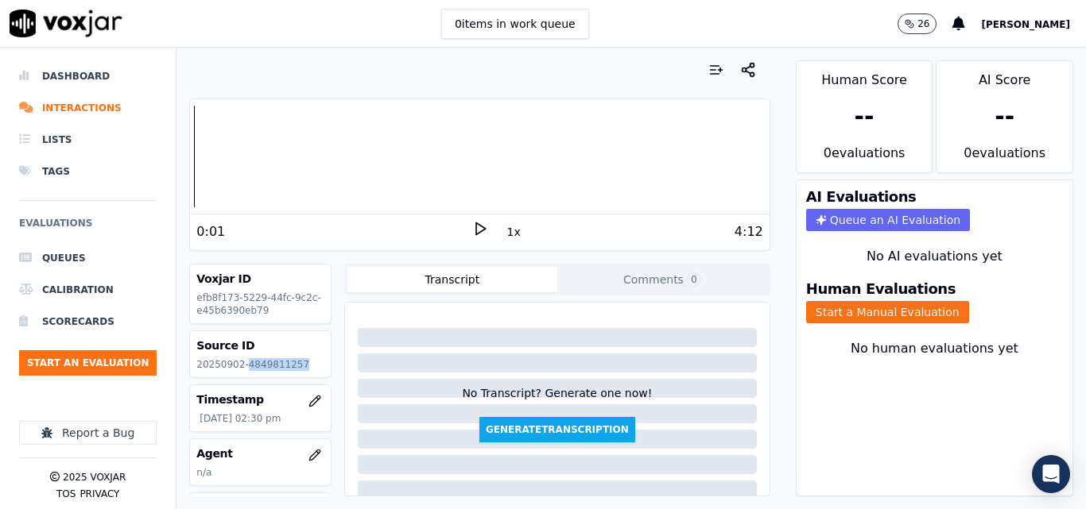
copy p "4849811257"
click at [473, 230] on icon at bounding box center [480, 229] width 16 height 16
click at [626, 139] on div at bounding box center [479, 157] width 579 height 102
click at [472, 229] on icon at bounding box center [480, 229] width 16 height 16
click at [830, 292] on h3 "Human Evaluations" at bounding box center [880, 289] width 149 height 14
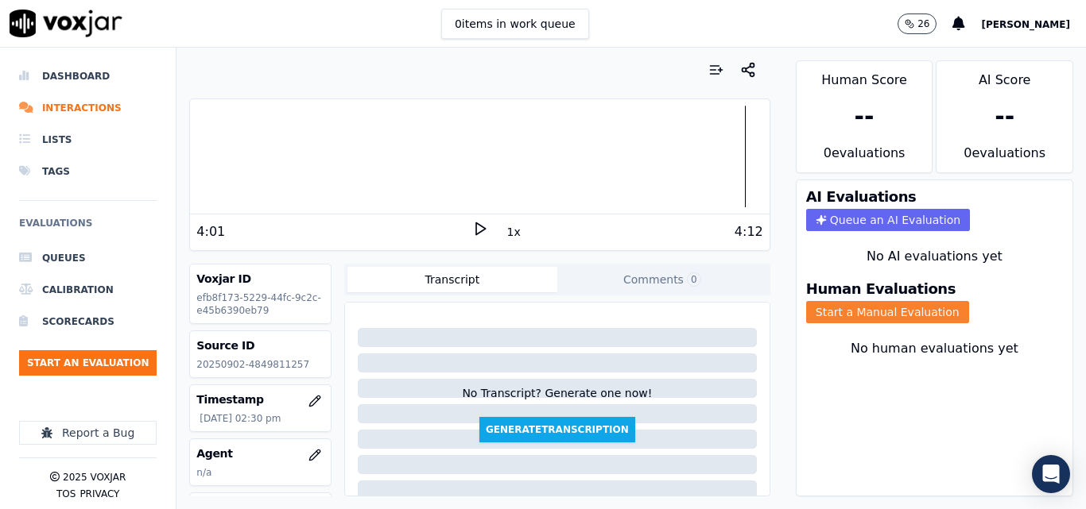
click at [827, 311] on button "Start a Manual Evaluation" at bounding box center [887, 312] width 163 height 22
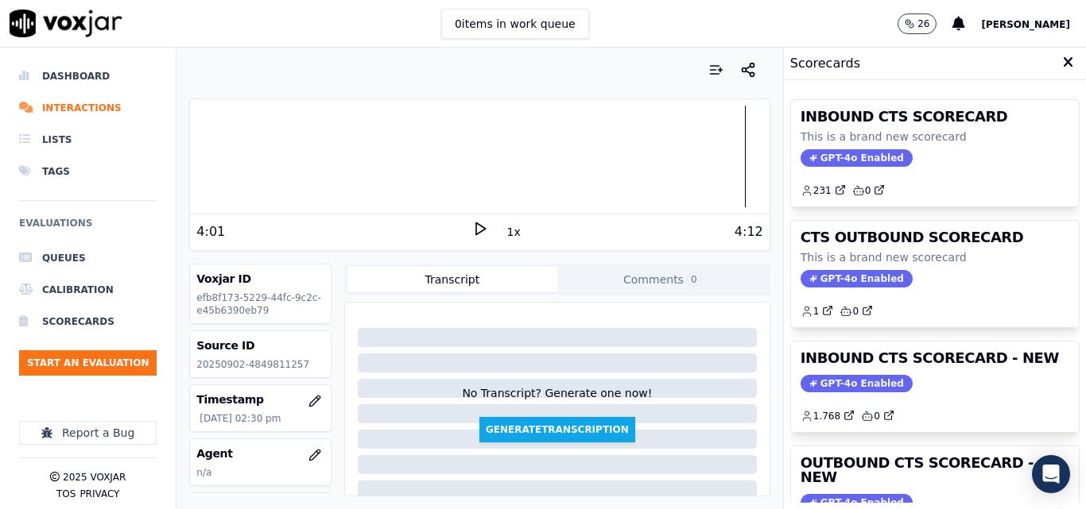
click at [938, 339] on div "INBOUND CTS SCORECARD This is a brand new scorecard GPT-4o Enabled 231 0 CTS OU…" at bounding box center [934, 295] width 289 height 416
click at [939, 350] on div "INBOUND CTS SCORECARD - NEW GPT-4o Enabled 1.768 0" at bounding box center [935, 387] width 288 height 91
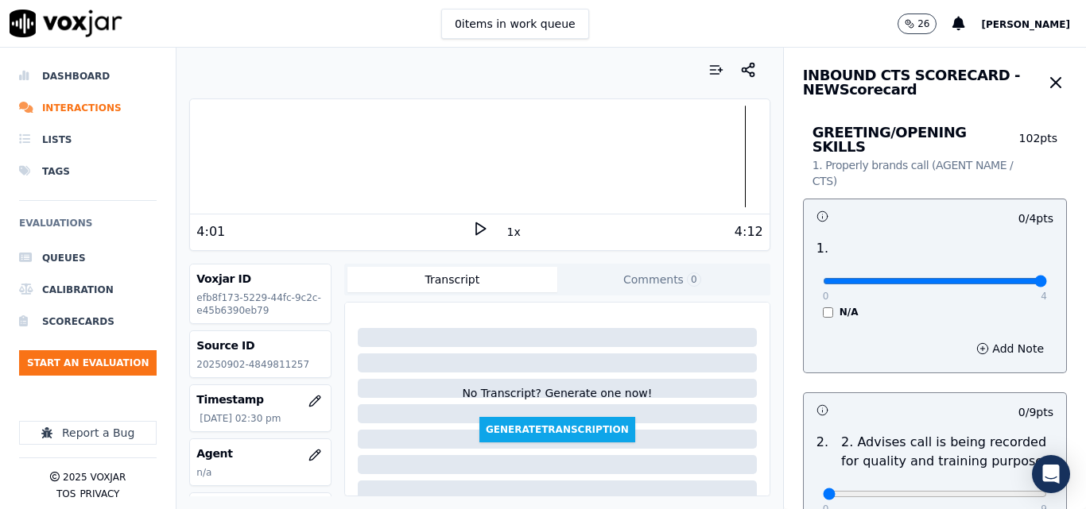
type input "4"
click at [1002, 278] on input "range" at bounding box center [934, 281] width 224 height 6
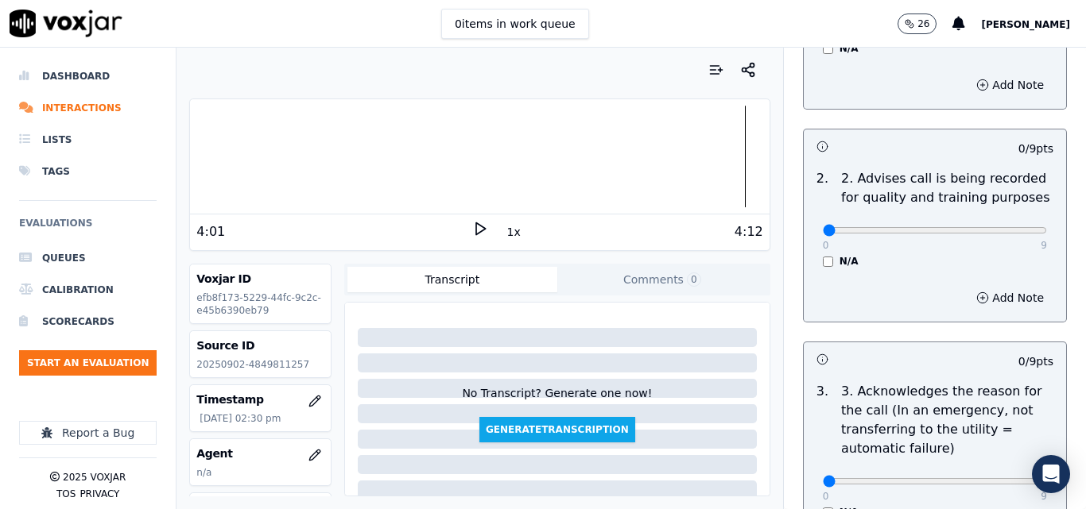
scroll to position [238, 0]
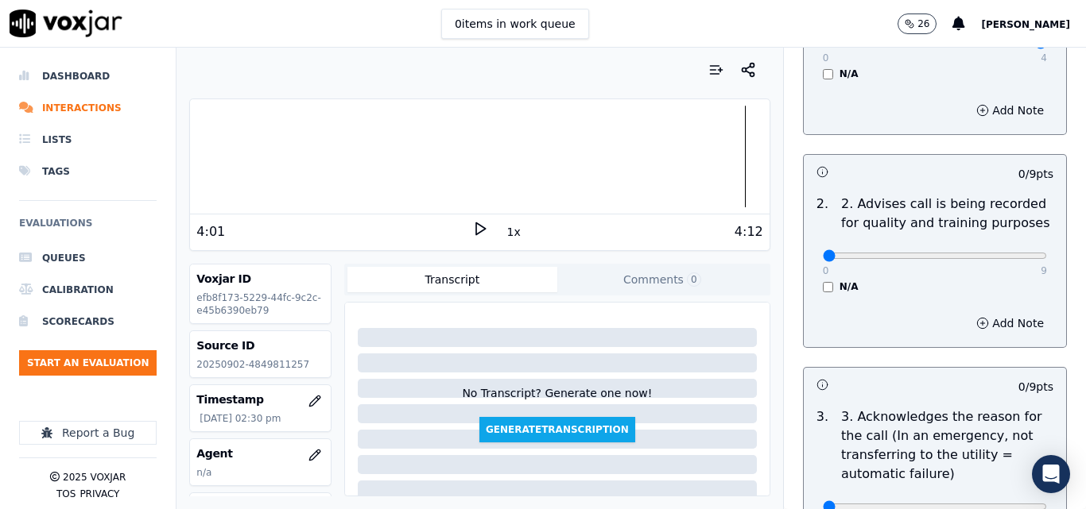
click at [1003, 254] on div "0 9 N/A" at bounding box center [935, 263] width 250 height 60
type input "9"
click at [1003, 253] on input "range" at bounding box center [934, 256] width 224 height 6
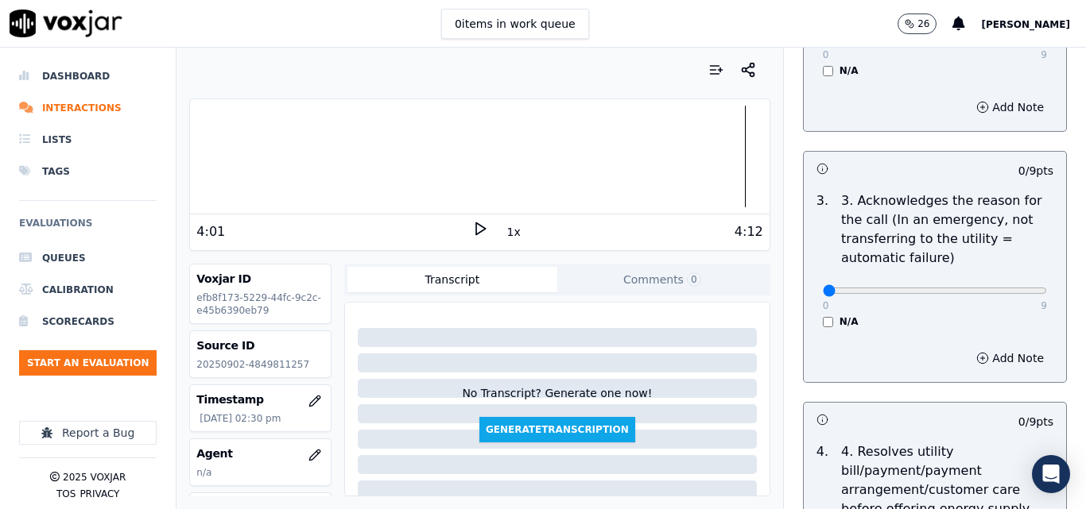
scroll to position [477, 0]
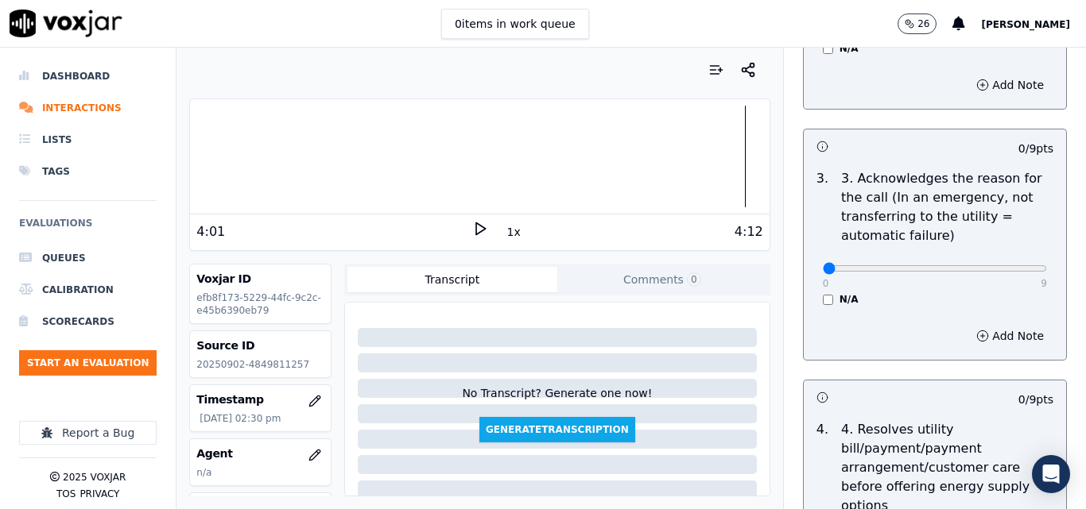
click at [993, 258] on div "0 9" at bounding box center [934, 267] width 224 height 19
type input "9"
click at [1001, 265] on input "range" at bounding box center [934, 268] width 224 height 6
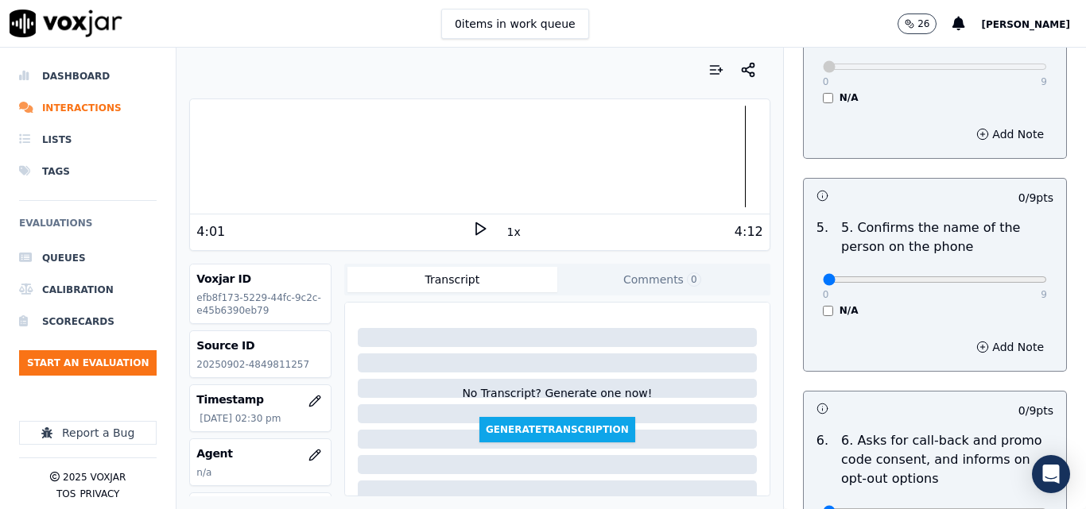
scroll to position [954, 0]
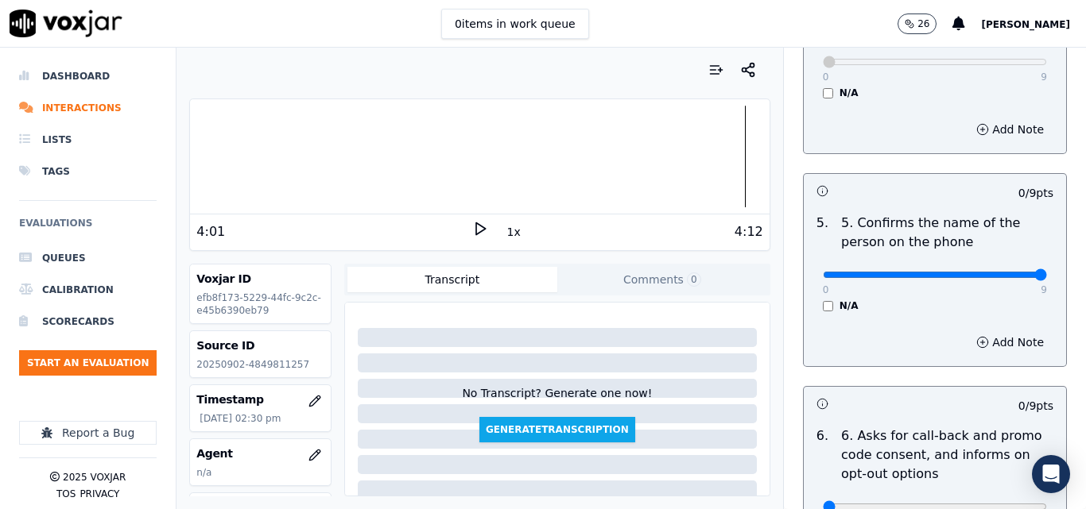
type input "9"
click at [1007, 272] on input "range" at bounding box center [934, 275] width 224 height 6
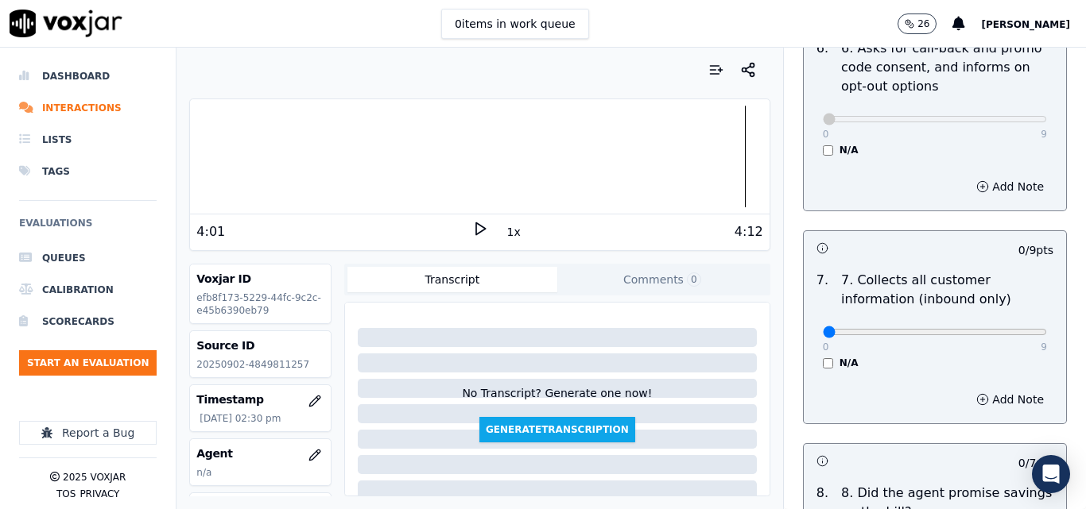
scroll to position [1351, 0]
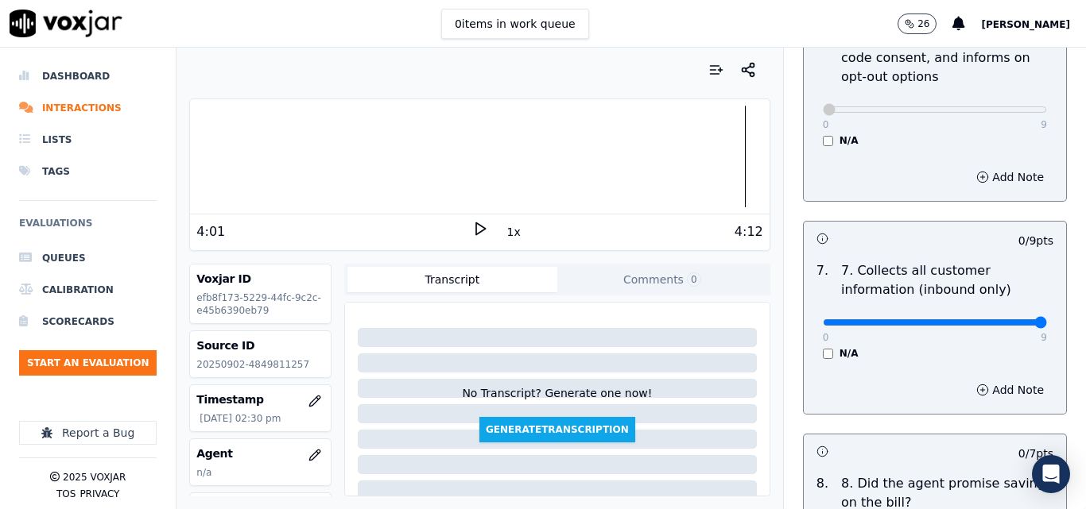
type input "9"
click at [1001, 319] on input "range" at bounding box center [934, 322] width 224 height 6
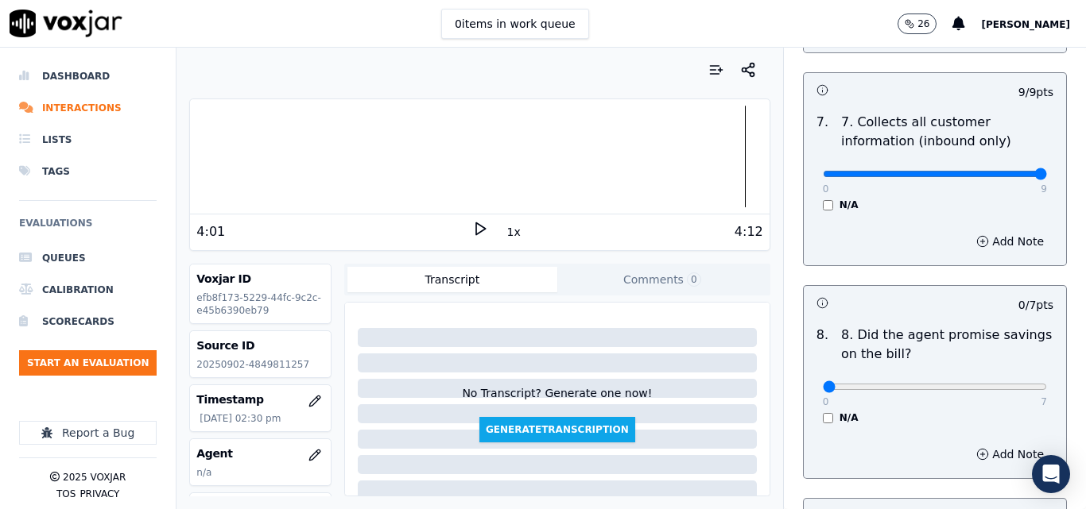
scroll to position [1510, 0]
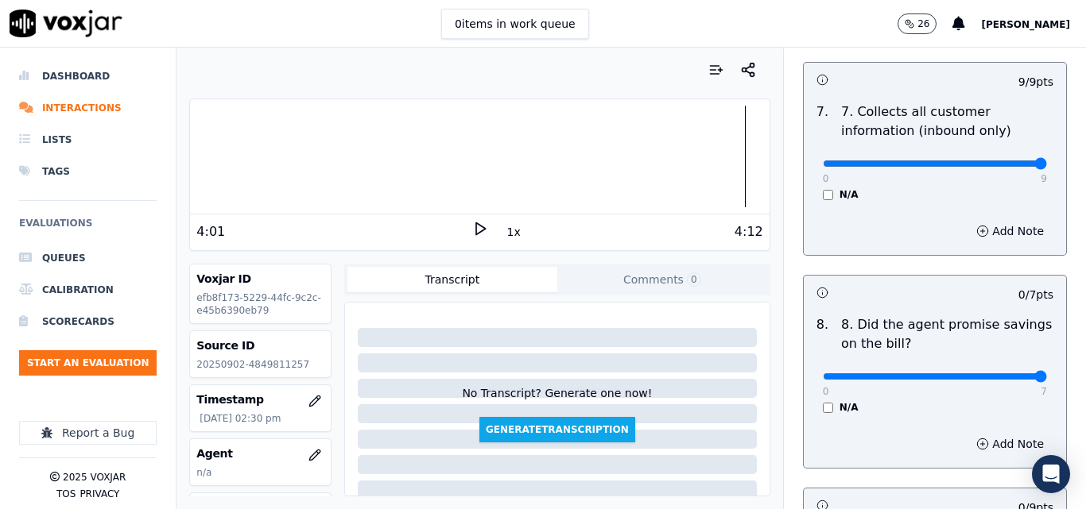
type input "7"
click at [1001, 373] on input "range" at bounding box center [934, 376] width 224 height 6
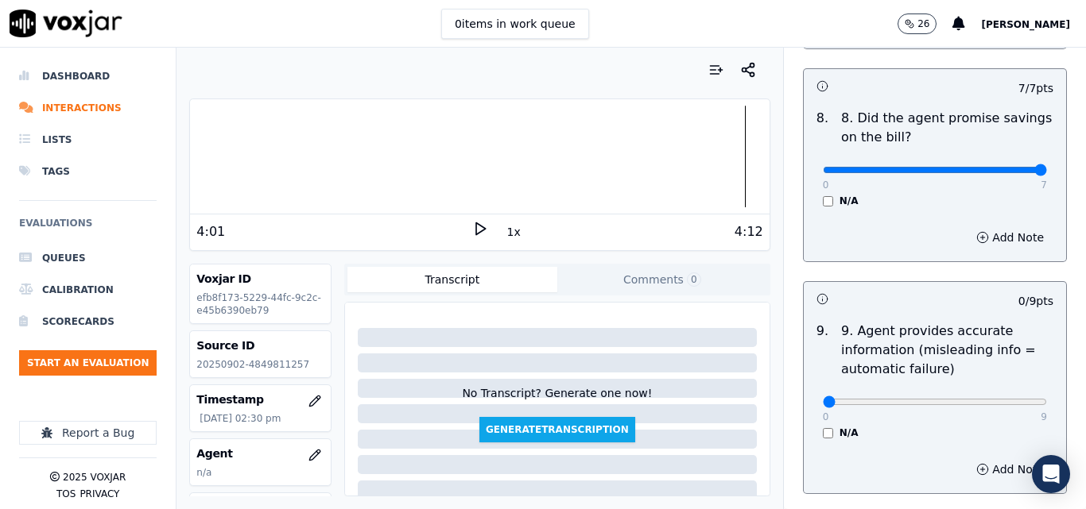
scroll to position [1748, 0]
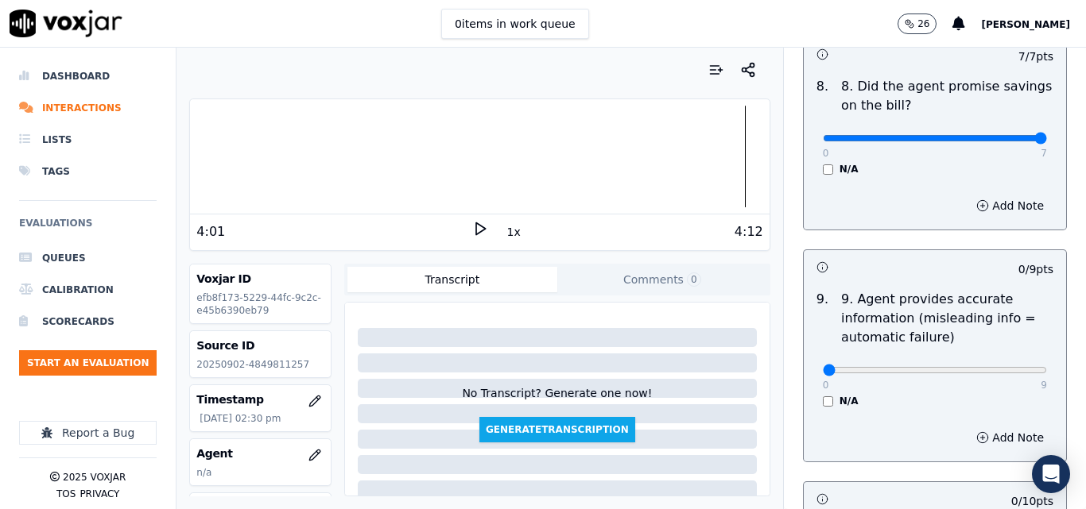
click at [1002, 364] on div "0 9" at bounding box center [934, 369] width 224 height 19
type input "9"
click at [1004, 367] on input "range" at bounding box center [934, 370] width 224 height 6
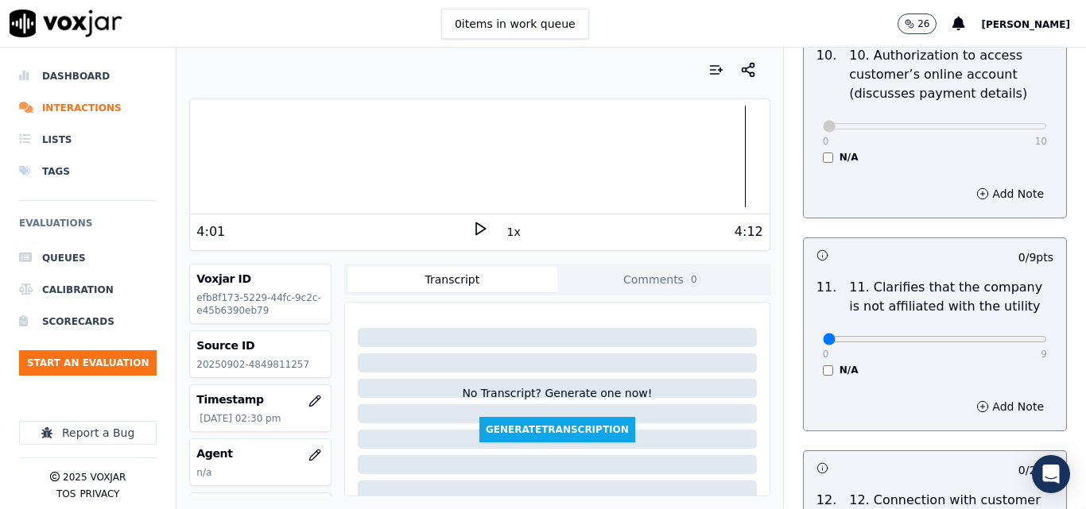
scroll to position [2225, 0]
type input "9"
click at [996, 335] on input "range" at bounding box center [934, 338] width 224 height 6
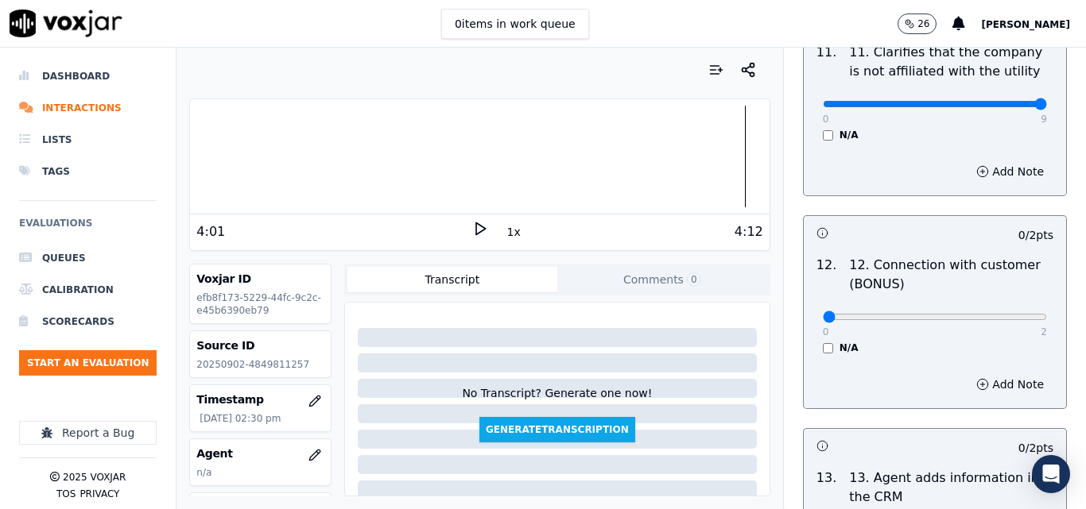
scroll to position [2463, 0]
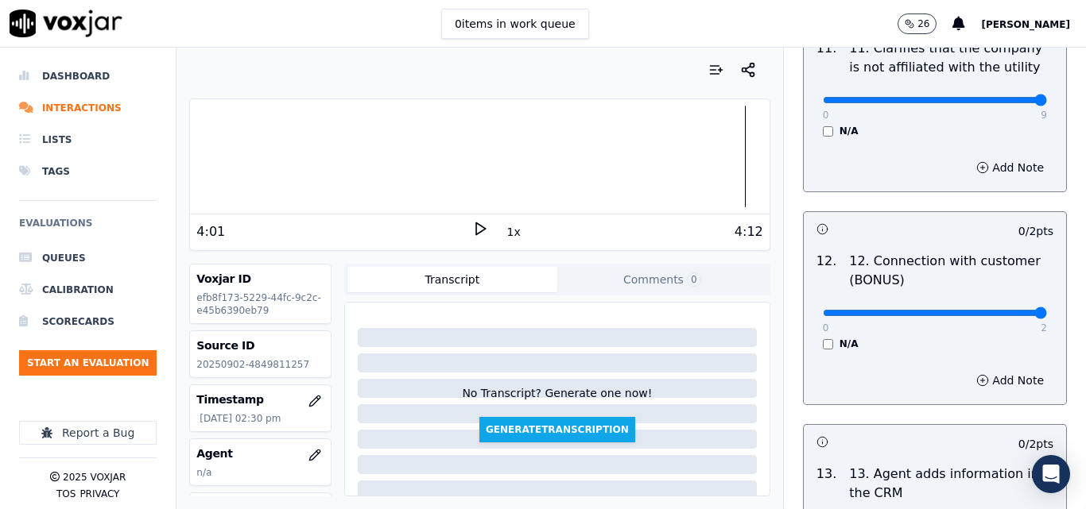
type input "2"
click at [1008, 310] on input "range" at bounding box center [934, 313] width 224 height 6
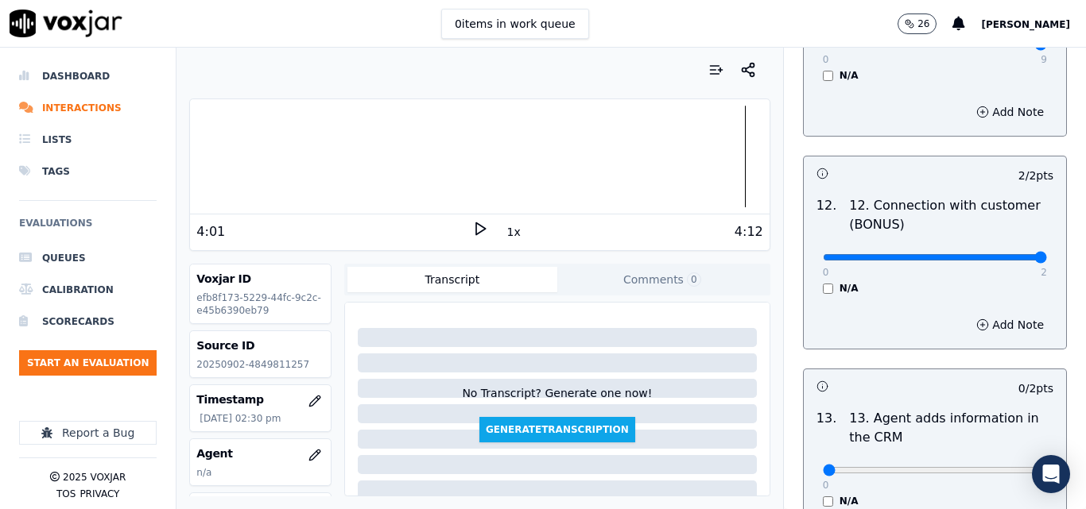
scroll to position [2622, 0]
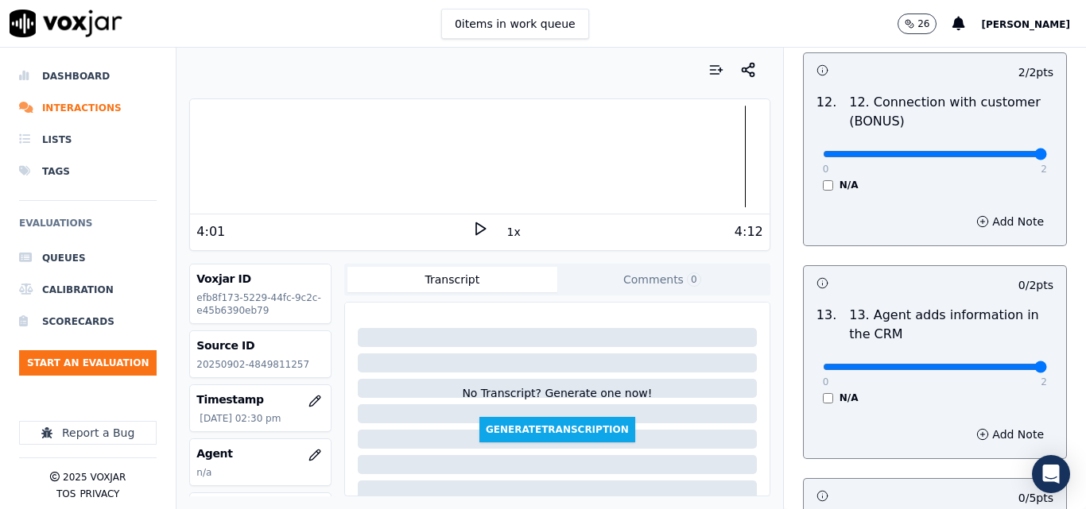
type input "2"
click at [1004, 364] on input "range" at bounding box center [934, 367] width 224 height 6
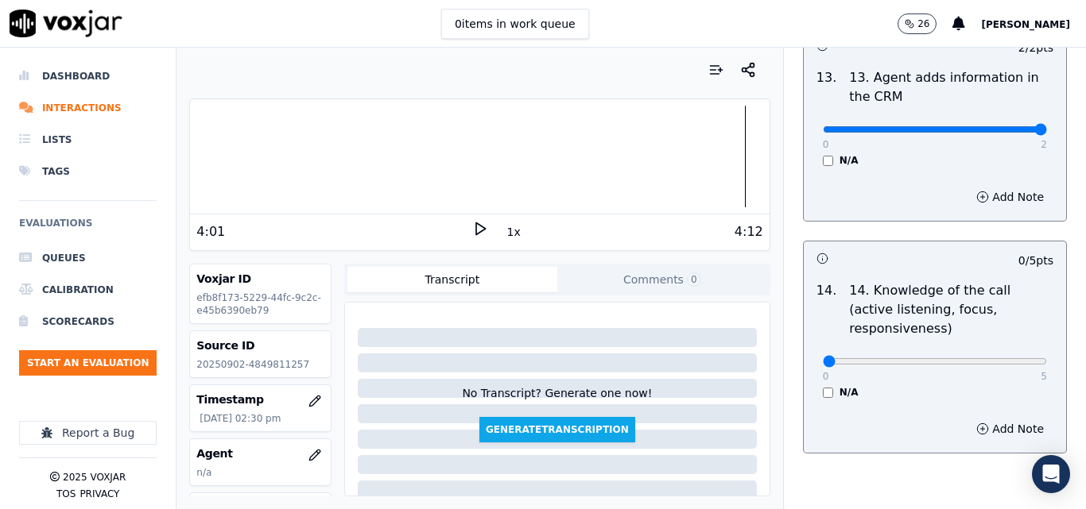
scroll to position [2861, 0]
type input "5"
click at [1000, 358] on input "range" at bounding box center [934, 361] width 224 height 6
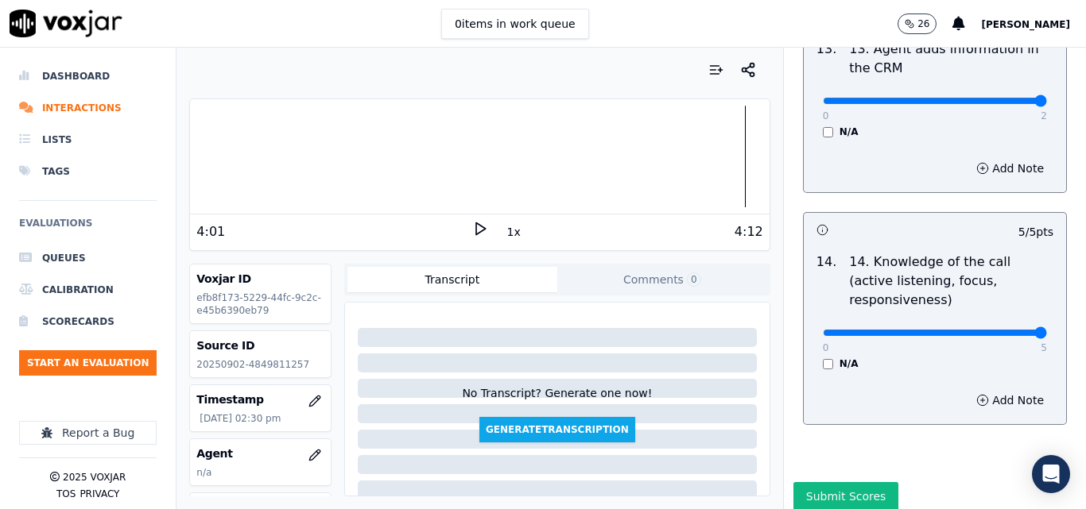
scroll to position [2902, 0]
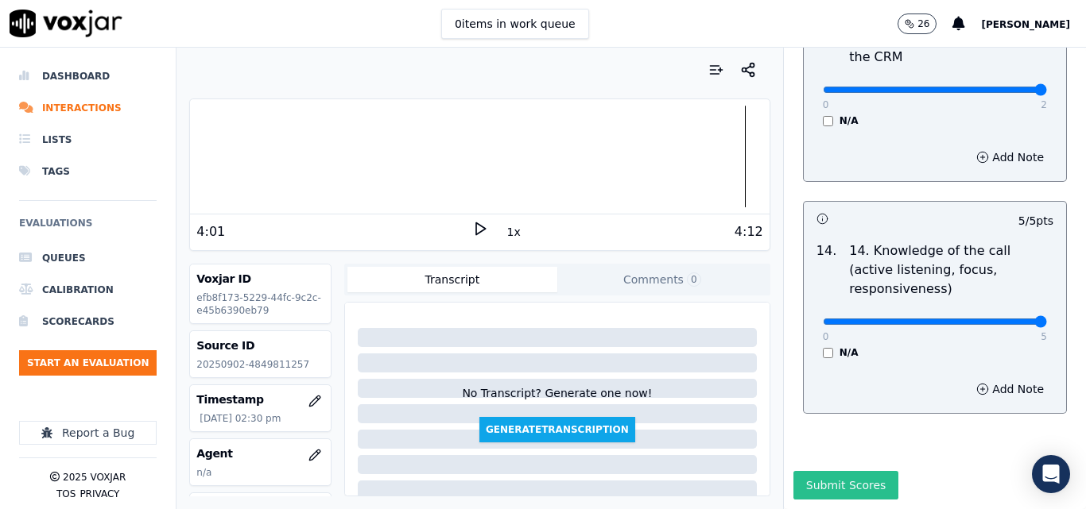
click at [850, 471] on button "Submit Scores" at bounding box center [846, 485] width 106 height 29
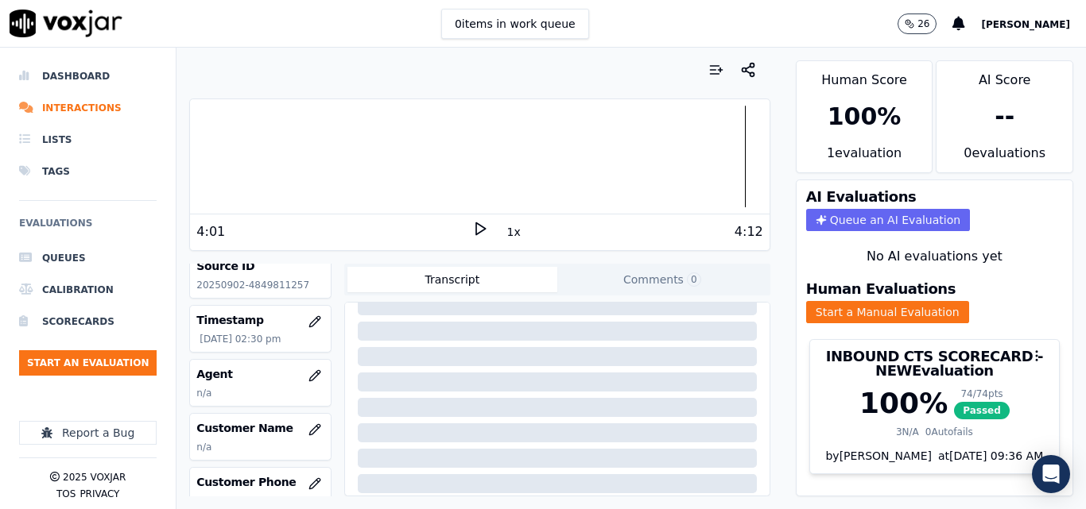
scroll to position [159, 0]
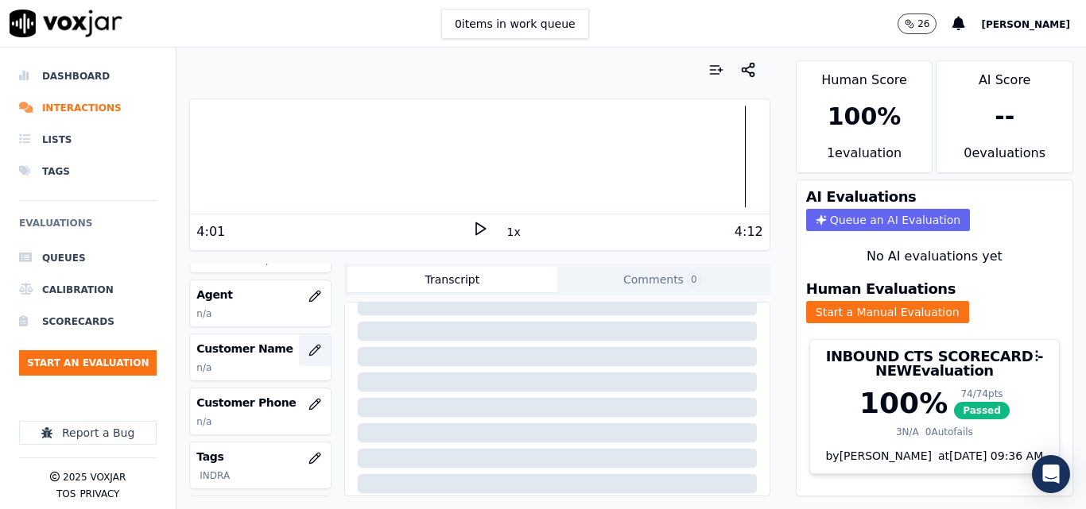
click at [310, 349] on button "button" at bounding box center [315, 351] width 32 height 32
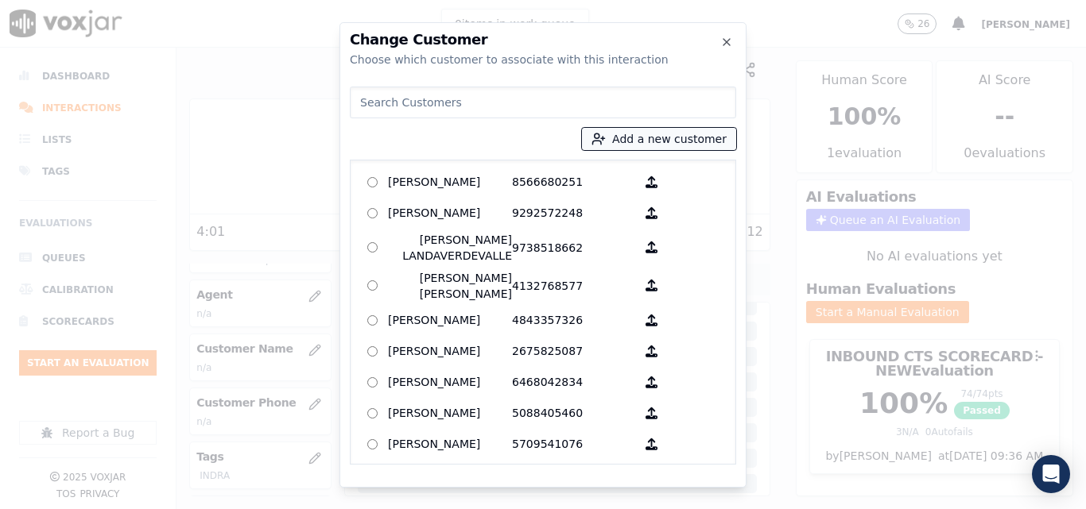
drag, startPoint x: 656, startPoint y: 131, endPoint x: 654, endPoint y: 146, distance: 15.2
click at [656, 132] on button "Add a new customer" at bounding box center [659, 139] width 154 height 22
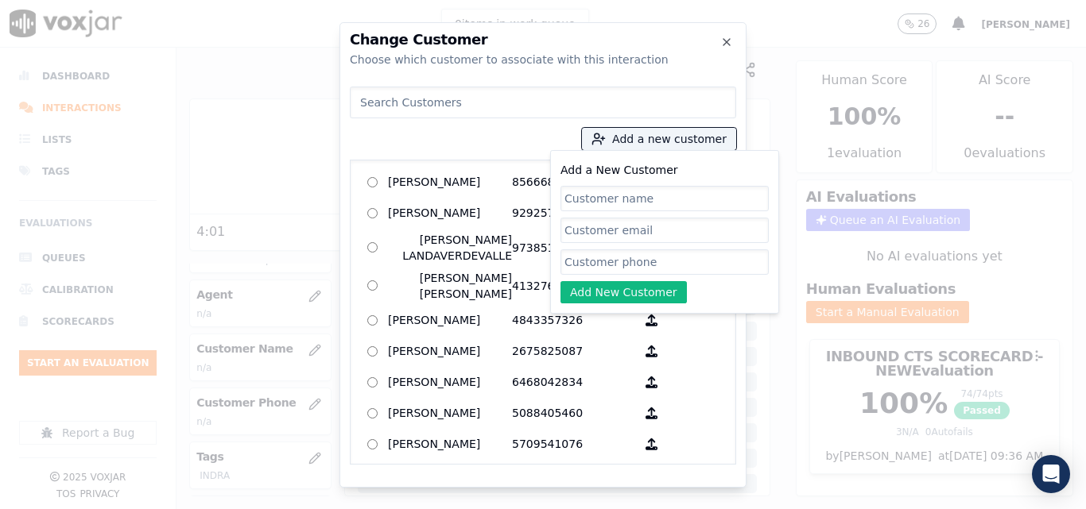
click at [614, 195] on input "Add a New Customer" at bounding box center [664, 198] width 208 height 25
type input "[PERSON_NAME]"
click at [644, 258] on input "Add a New Customer" at bounding box center [664, 262] width 208 height 25
paste input "4849811257"
type input "4849811257"
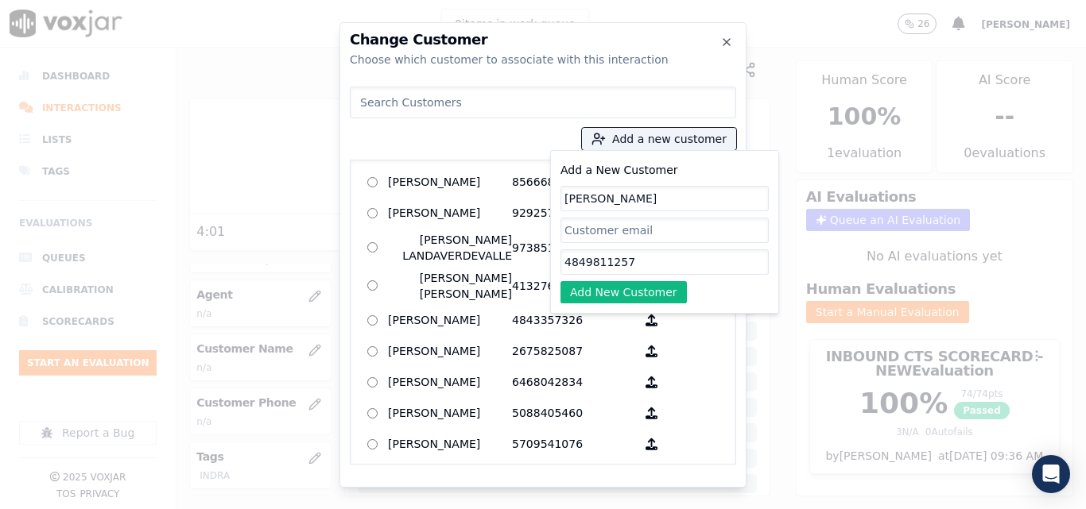
click at [638, 296] on button "Add New Customer" at bounding box center [623, 292] width 126 height 22
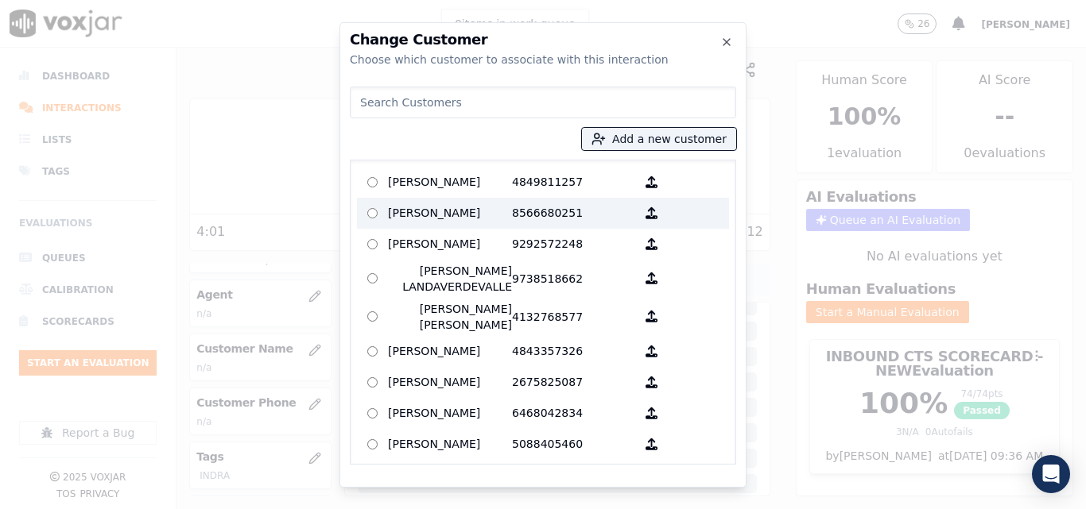
drag, startPoint x: 498, startPoint y: 189, endPoint x: 516, endPoint y: 200, distance: 20.7
click at [513, 187] on label "Jesus Bernal Estrada 4849811257" at bounding box center [543, 182] width 372 height 31
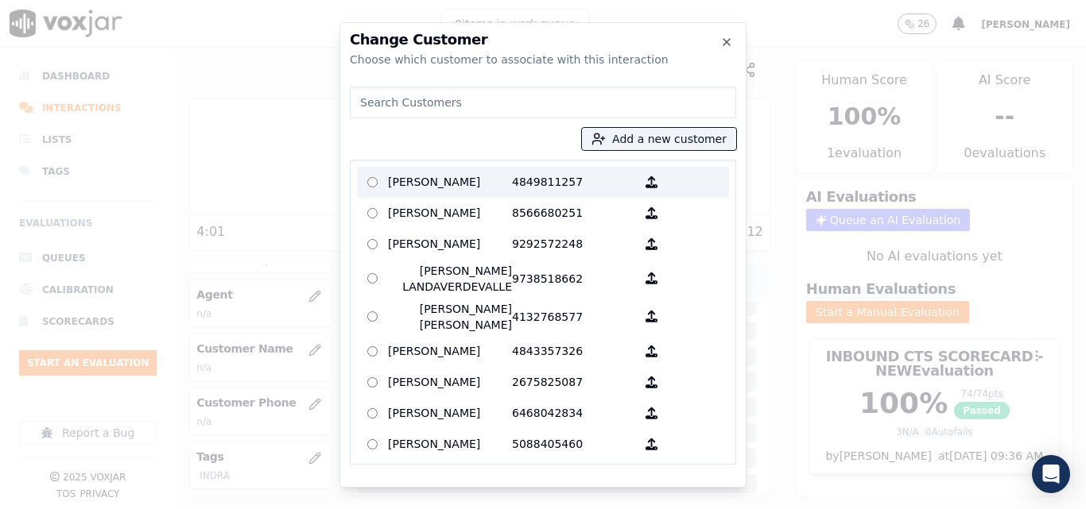
click at [519, 176] on p "4849811257" at bounding box center [574, 182] width 124 height 25
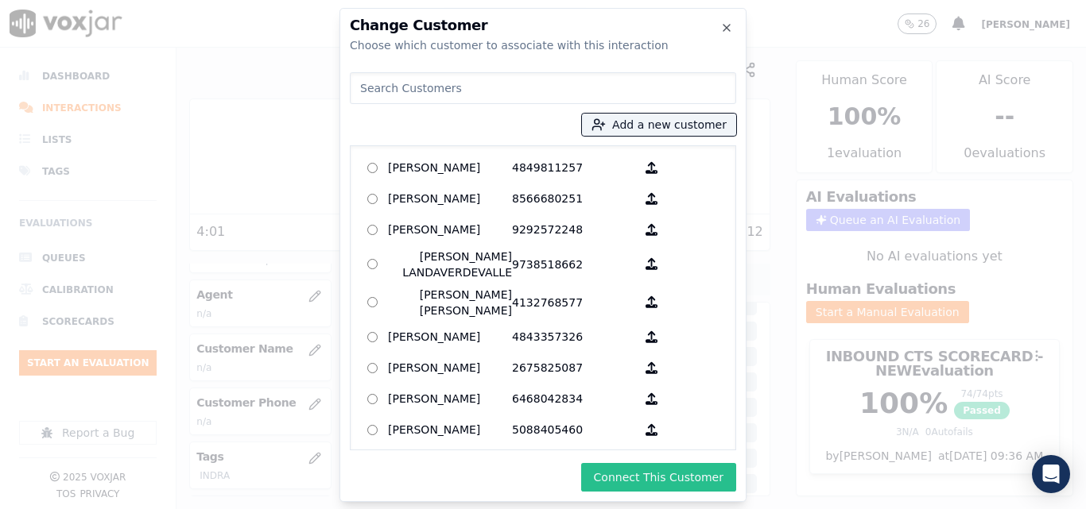
click at [618, 466] on button "Connect This Customer" at bounding box center [658, 477] width 155 height 29
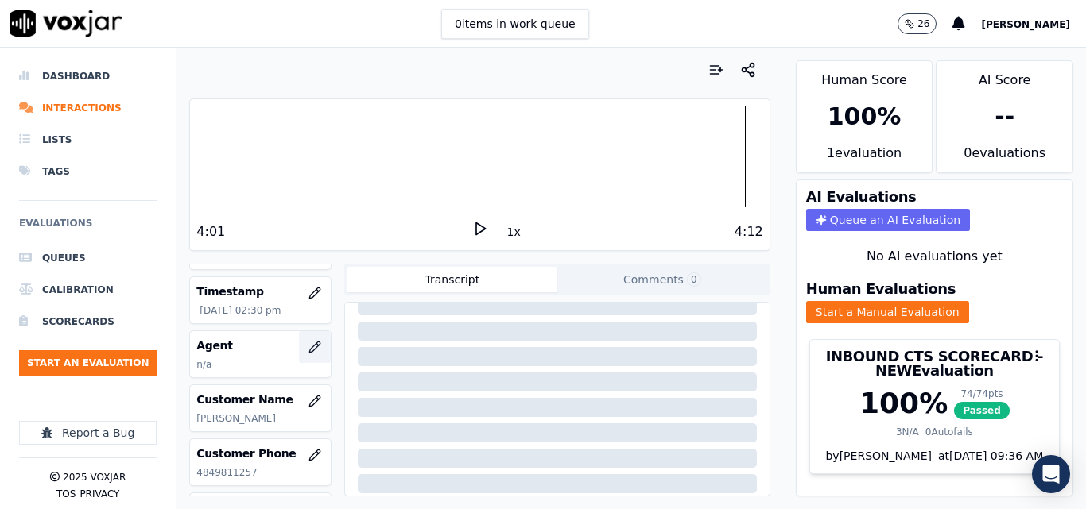
scroll to position [79, 0]
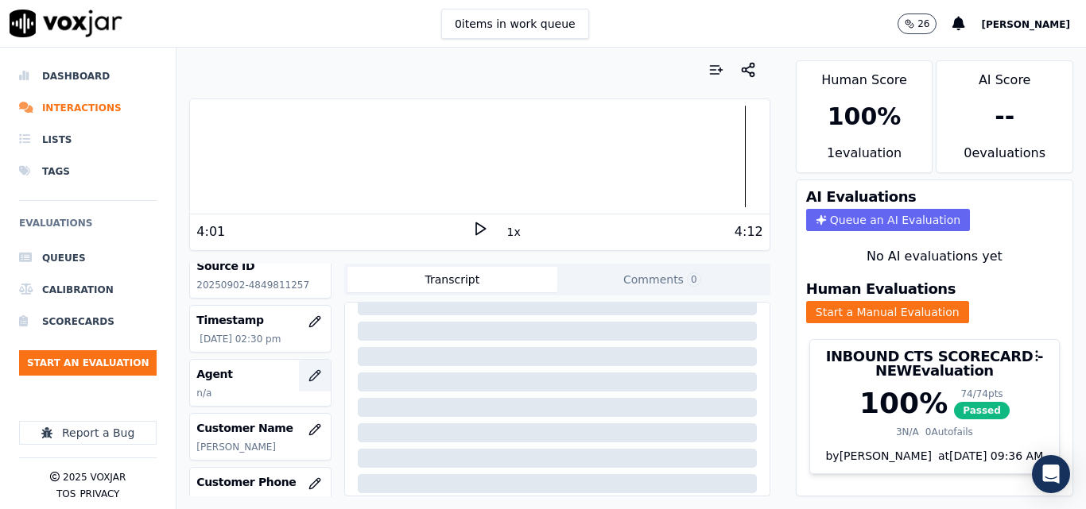
click at [301, 369] on button "button" at bounding box center [315, 376] width 32 height 32
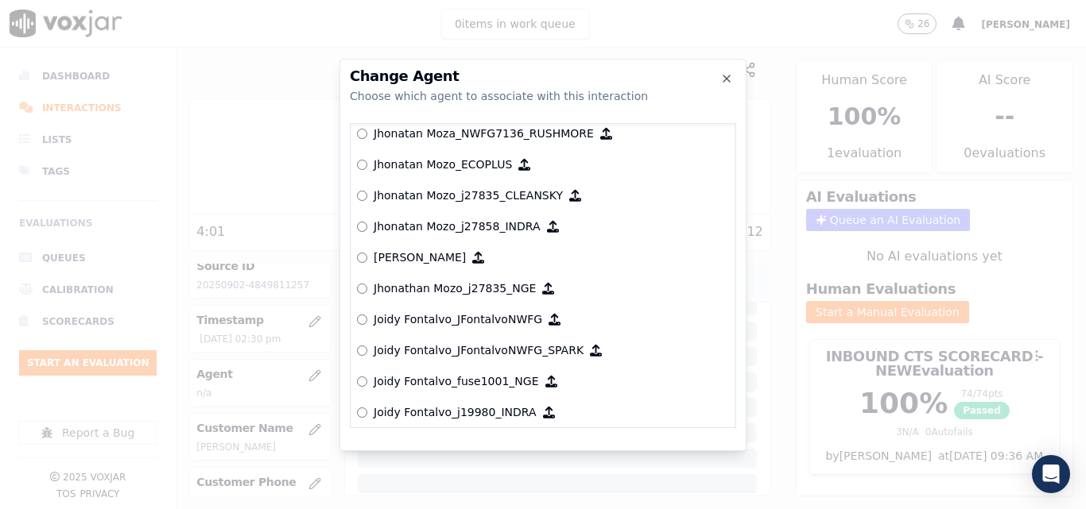
scroll to position [4151, 0]
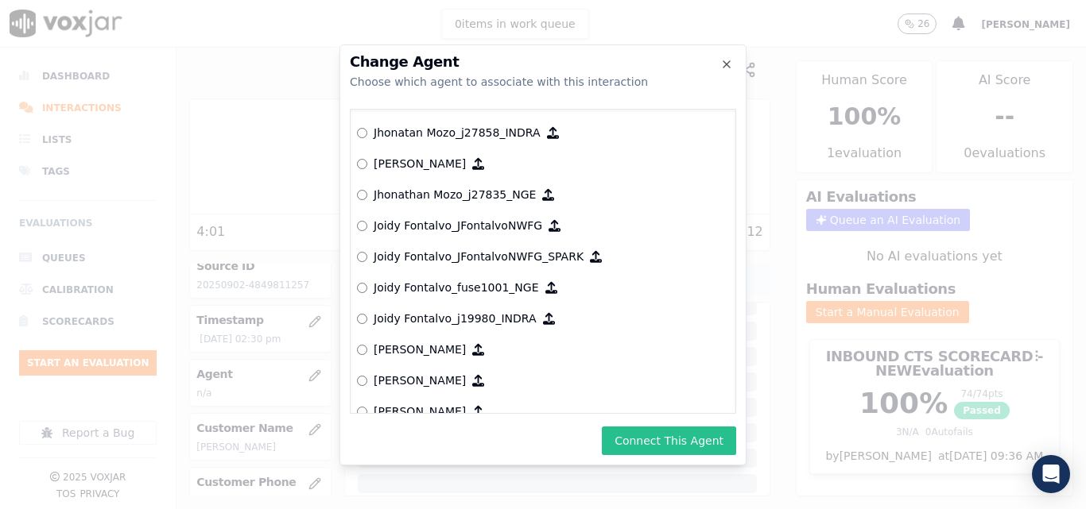
click at [669, 430] on button "Connect This Agent" at bounding box center [669, 441] width 134 height 29
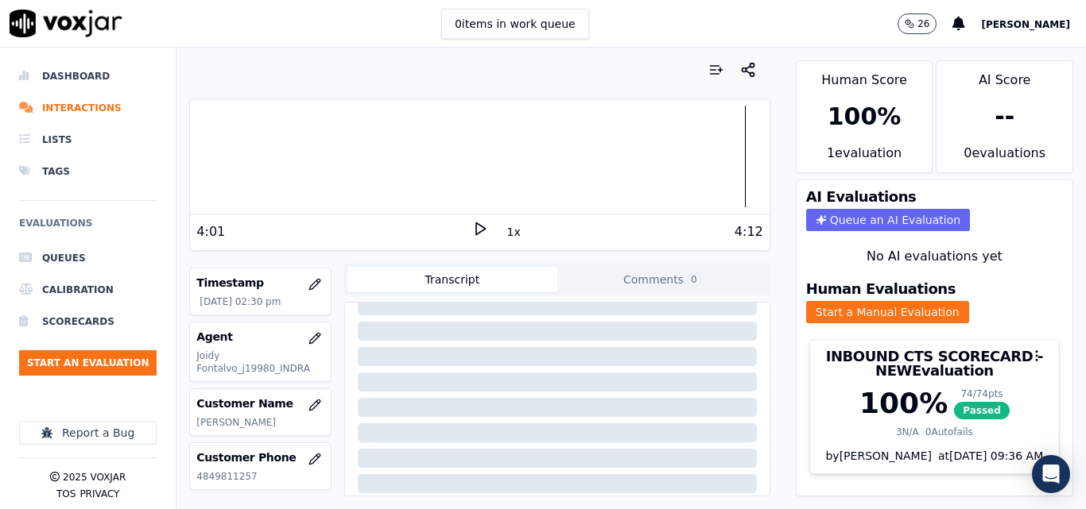
scroll to position [159, 0]
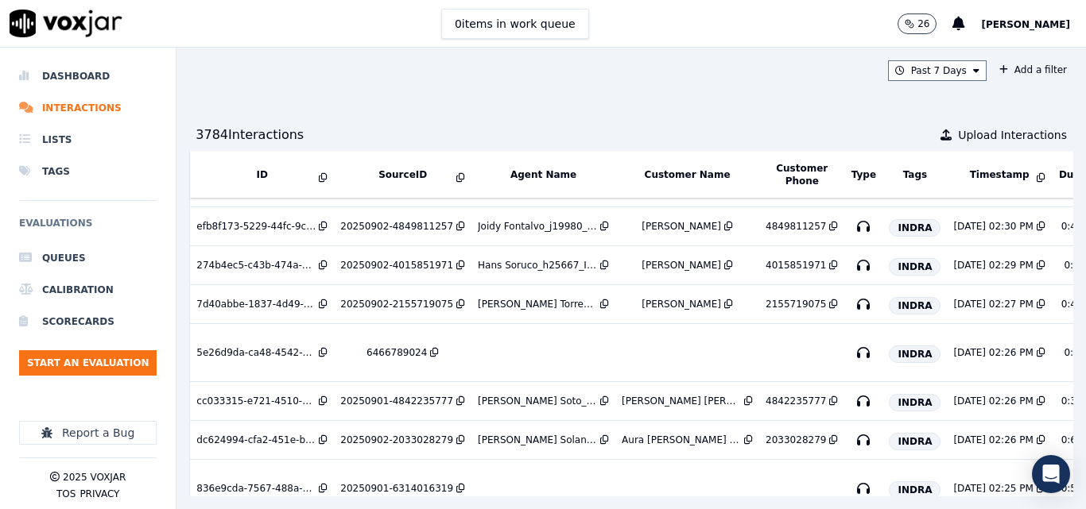
scroll to position [397, 0]
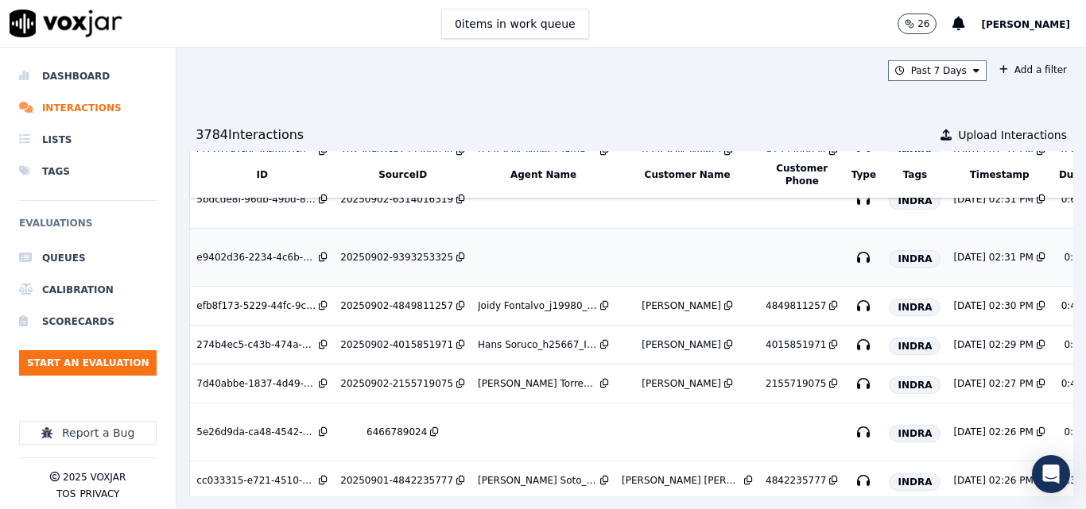
click at [389, 252] on div "20250902-9393253325" at bounding box center [396, 257] width 113 height 13
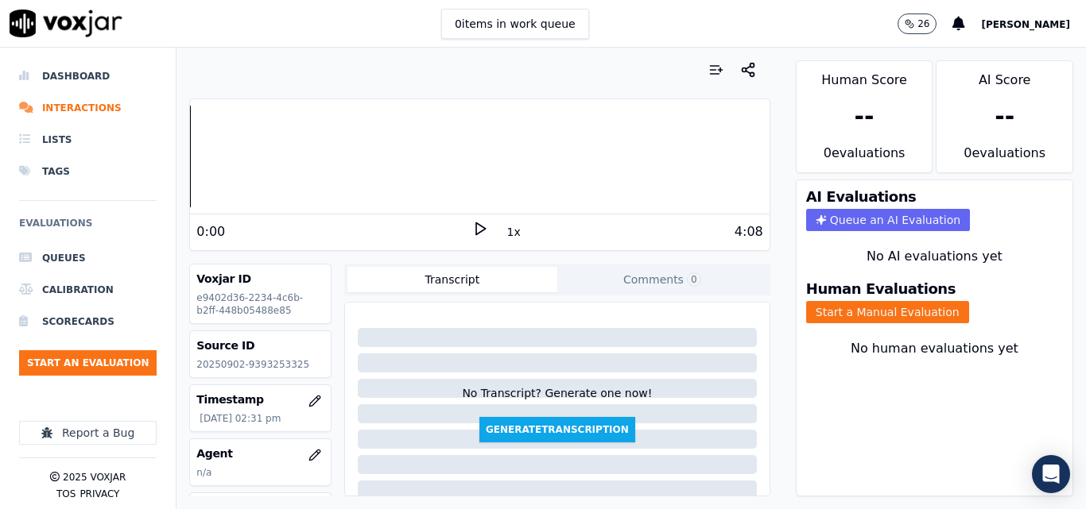
drag, startPoint x: 652, startPoint y: 39, endPoint x: 644, endPoint y: 54, distance: 17.1
click at [652, 45] on div "0 items in work queue 26 [PERSON_NAME]" at bounding box center [543, 24] width 1086 height 48
click at [255, 369] on p "20250902-9393253325" at bounding box center [260, 364] width 128 height 13
copy p "9393253325"
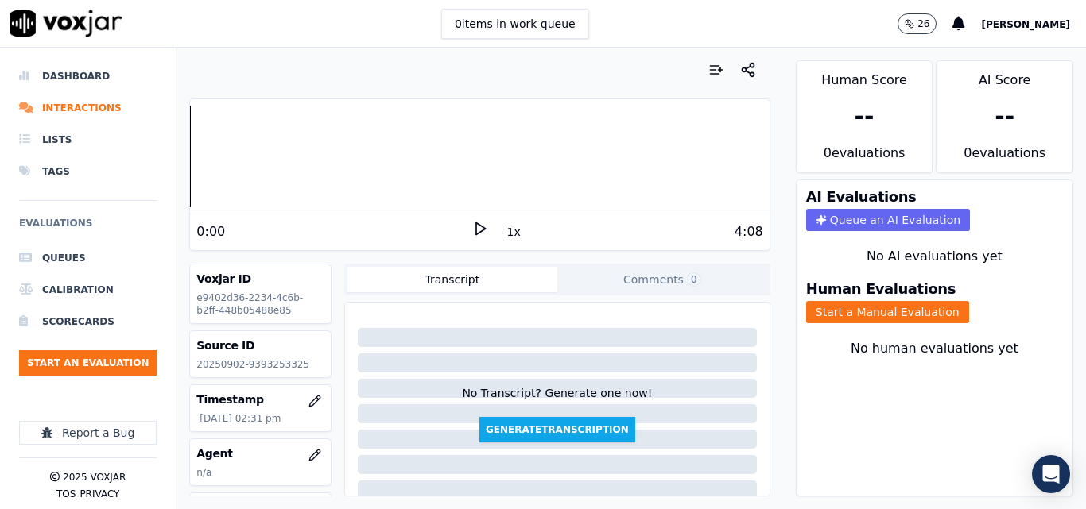
click at [305, 326] on div "Voxjar ID e9402d36-2234-4c6b-b2ff-448b05488e85 Source ID 20250902-9393253325 Ti…" at bounding box center [260, 380] width 142 height 233
click at [285, 358] on p "20250902-9393253325" at bounding box center [260, 364] width 128 height 13
copy p "9393253325"
click at [476, 228] on polygon at bounding box center [481, 229] width 10 height 12
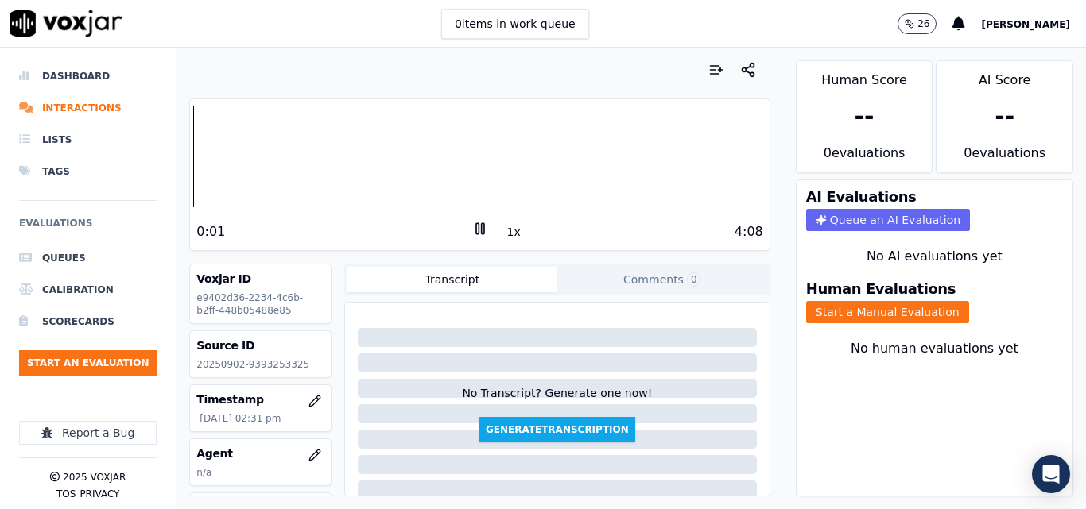
click at [660, 29] on div "0 items in work queue 26 [PERSON_NAME]" at bounding box center [543, 24] width 1086 height 48
click at [472, 225] on icon at bounding box center [480, 229] width 16 height 16
click at [472, 228] on icon at bounding box center [480, 229] width 16 height 16
click at [477, 225] on icon at bounding box center [480, 229] width 16 height 16
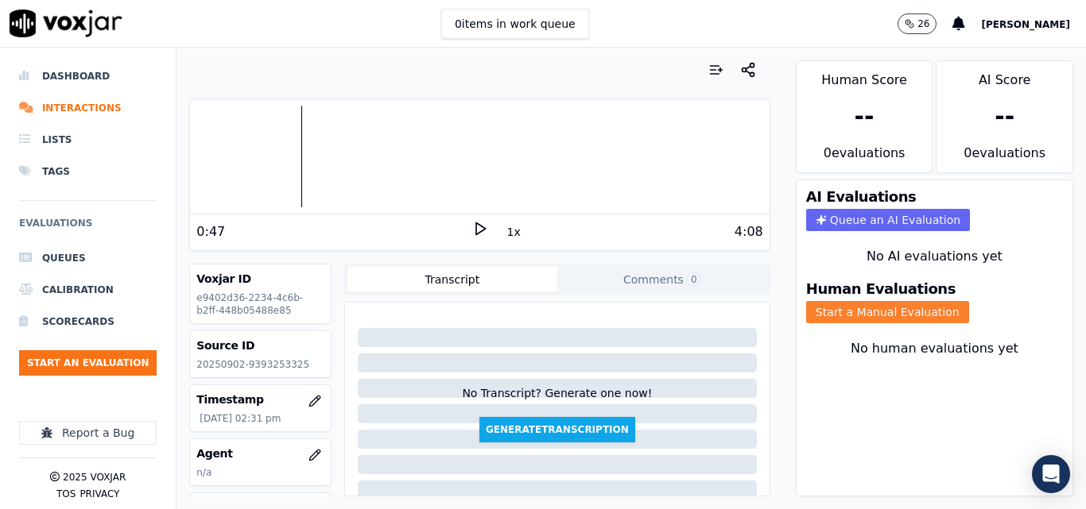
click at [842, 308] on button "Start a Manual Evaluation" at bounding box center [887, 312] width 163 height 22
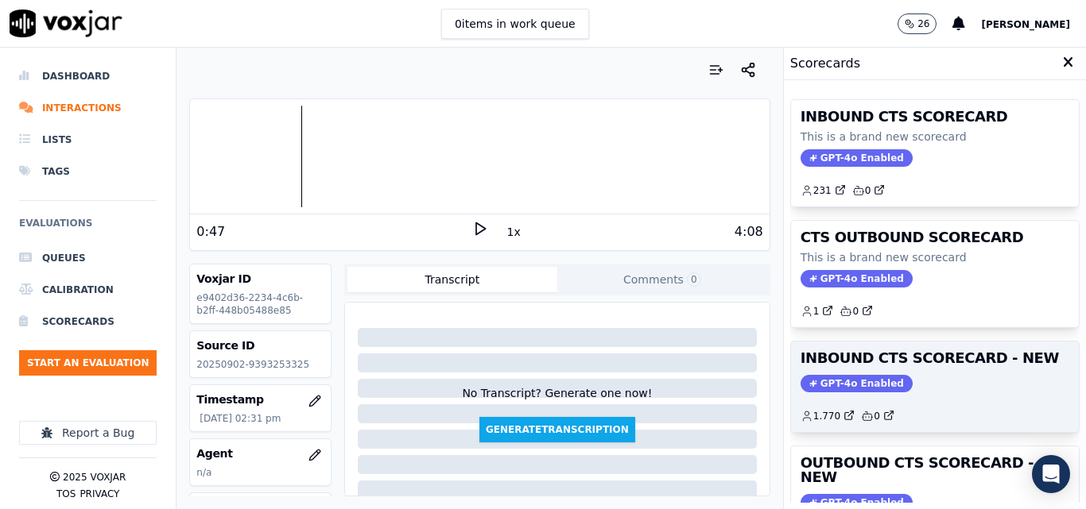
click at [980, 358] on h3 "INBOUND CTS SCORECARD - NEW" at bounding box center [934, 358] width 269 height 14
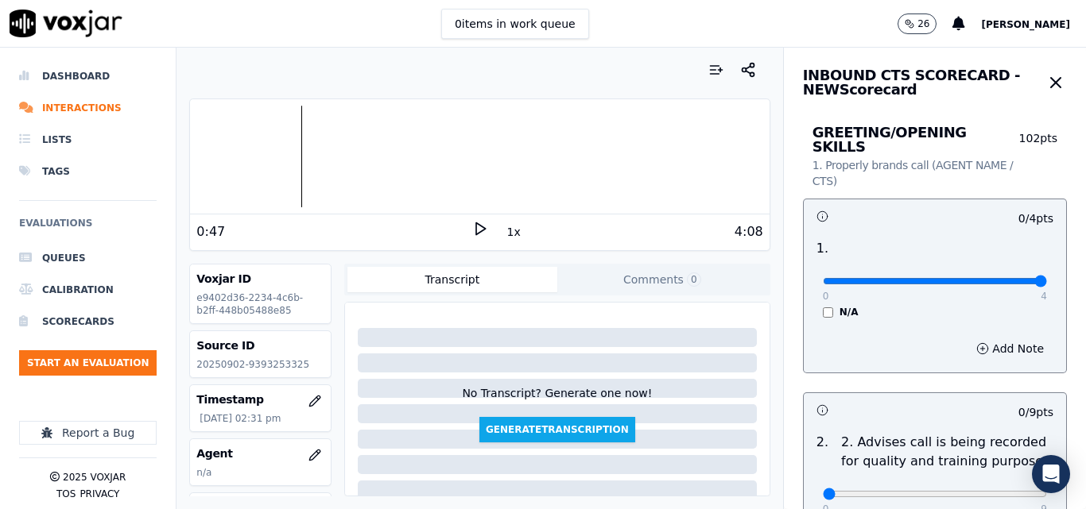
type input "4"
click at [1006, 278] on input "range" at bounding box center [934, 281] width 224 height 6
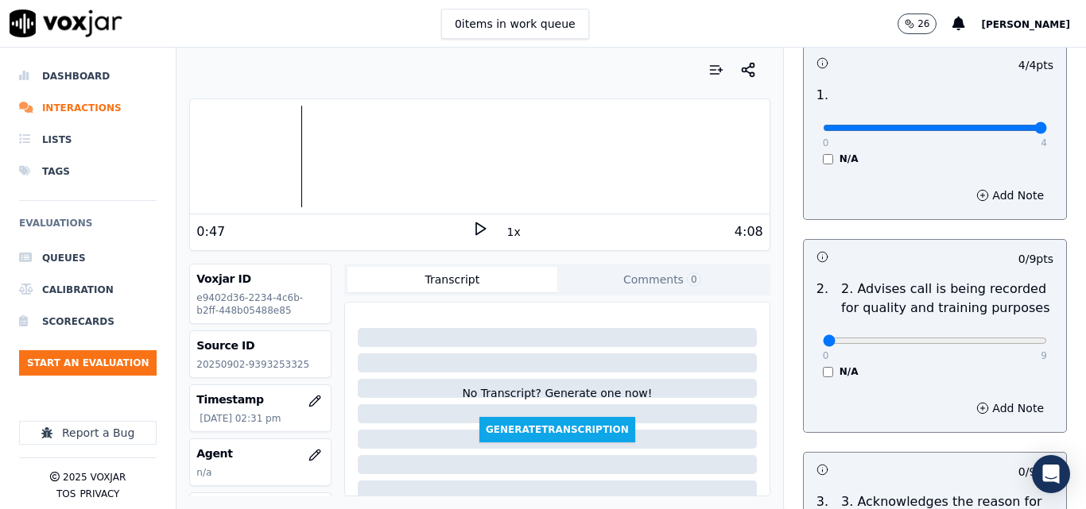
scroll to position [159, 0]
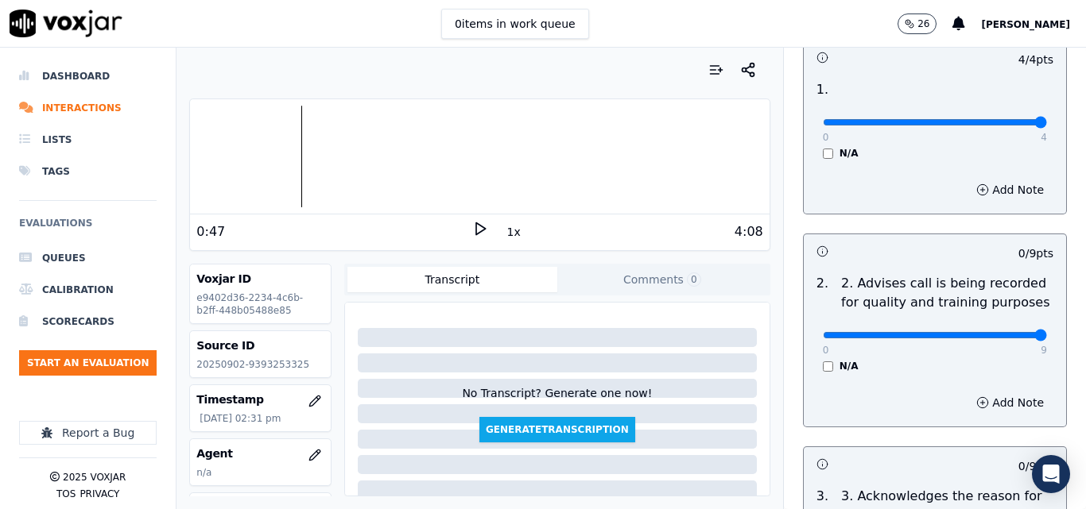
type input "9"
click at [997, 332] on input "range" at bounding box center [934, 335] width 224 height 6
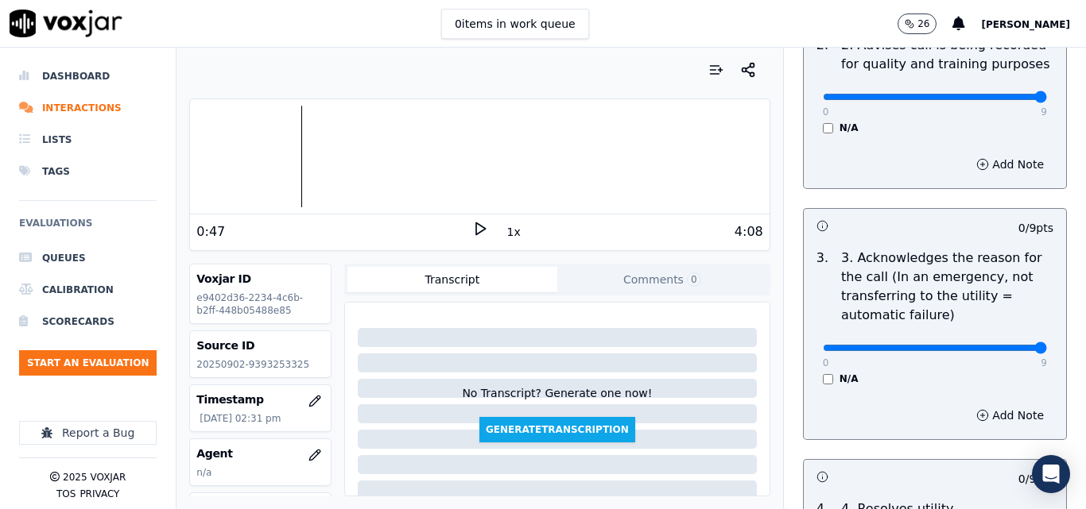
type input "9"
click at [1000, 345] on input "range" at bounding box center [934, 348] width 224 height 6
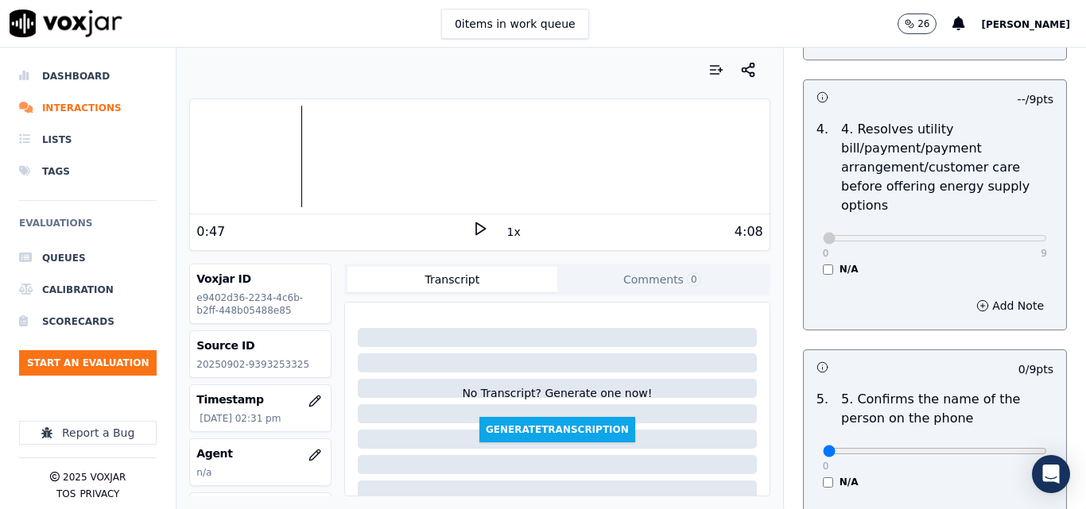
scroll to position [874, 0]
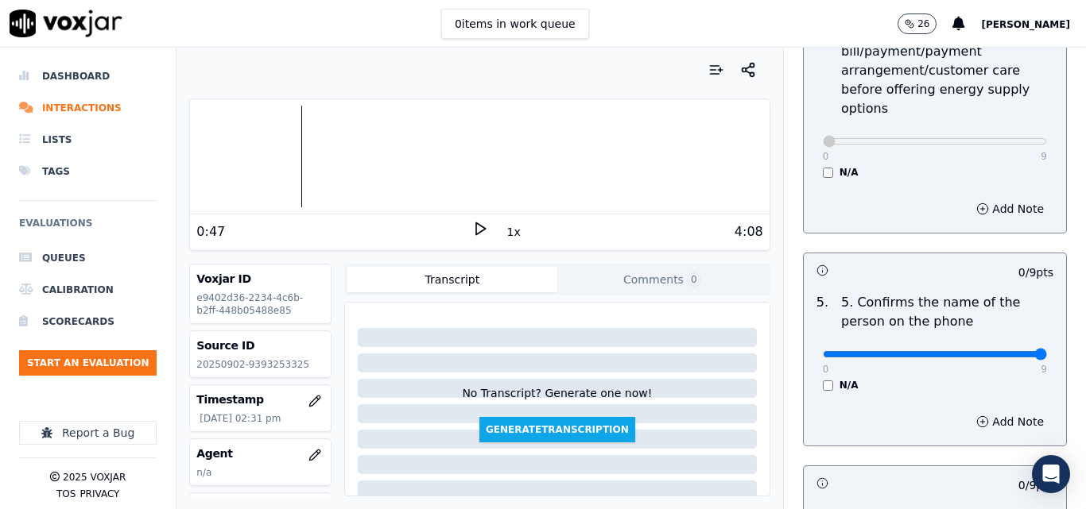
type input "9"
click at [1009, 351] on input "range" at bounding box center [934, 354] width 224 height 6
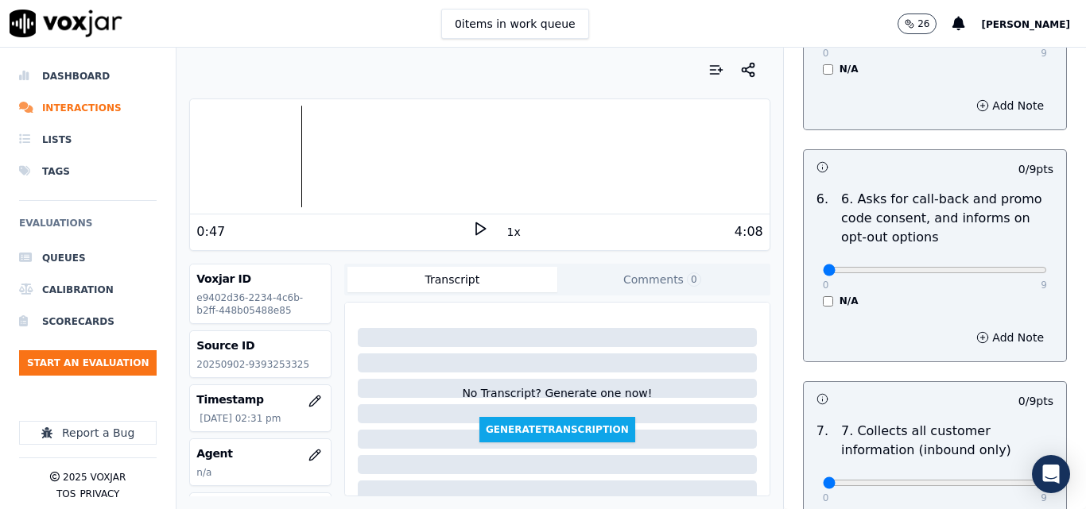
scroll to position [1192, 0]
click at [822, 293] on div "N/A" at bounding box center [934, 299] width 224 height 13
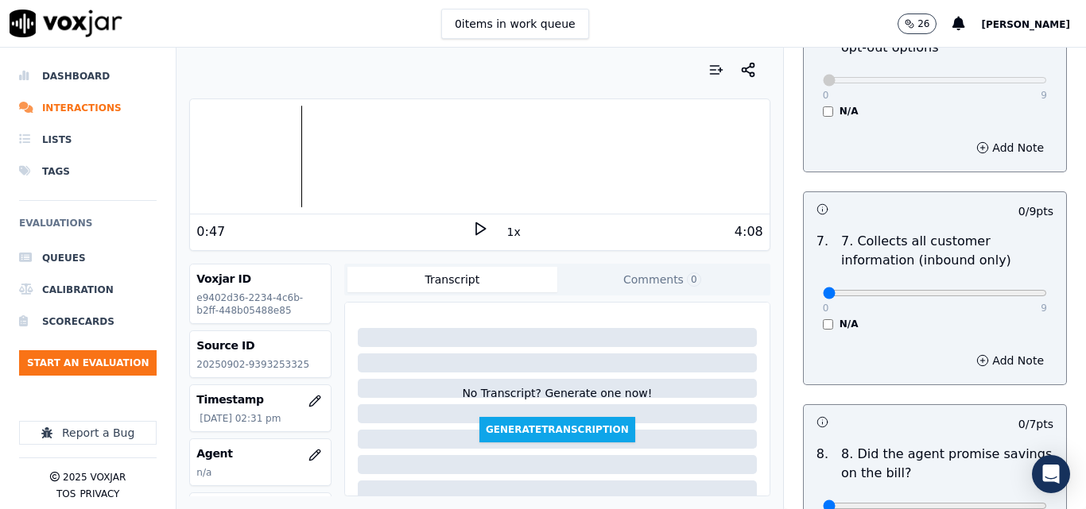
scroll to position [1430, 0]
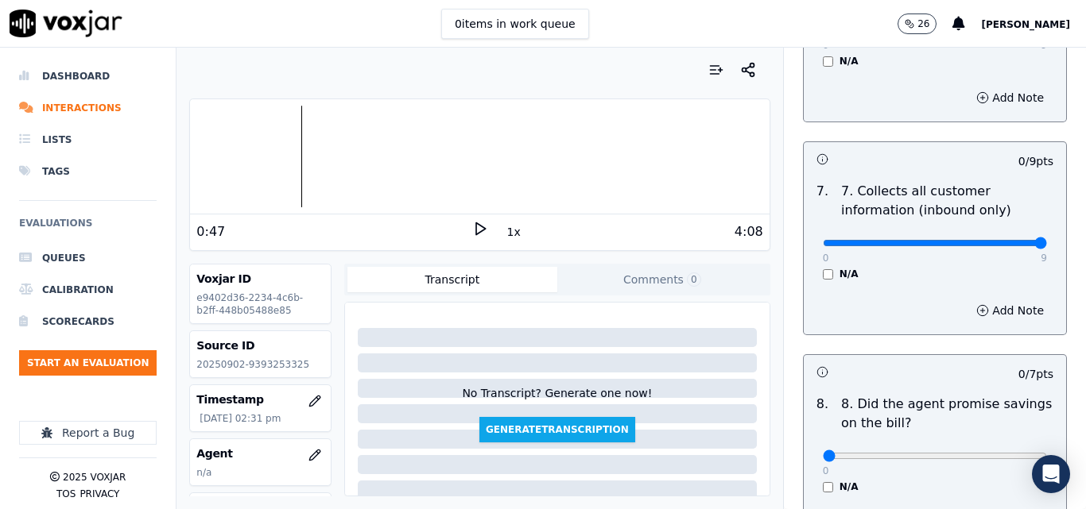
type input "9"
click at [1005, 240] on input "range" at bounding box center [934, 243] width 224 height 6
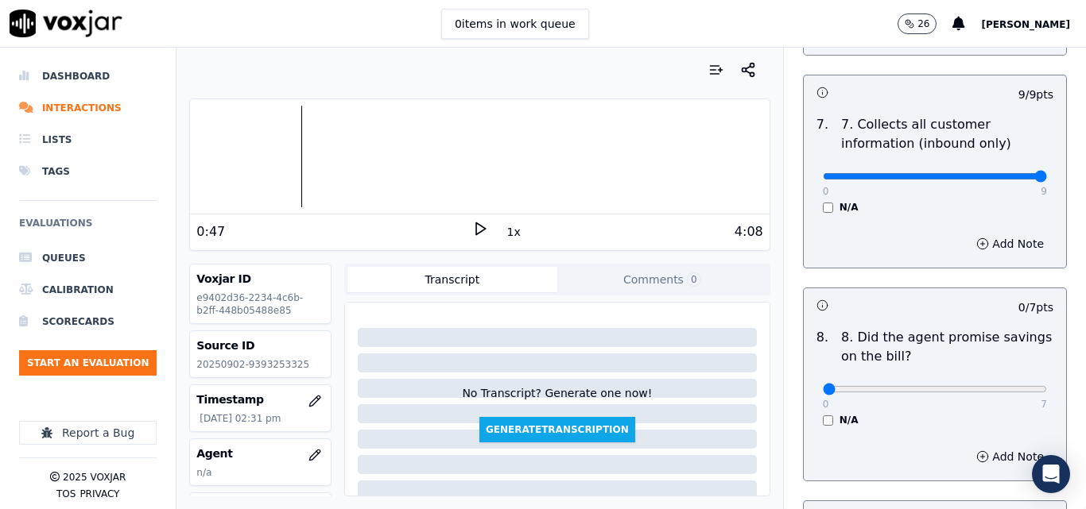
scroll to position [1589, 0]
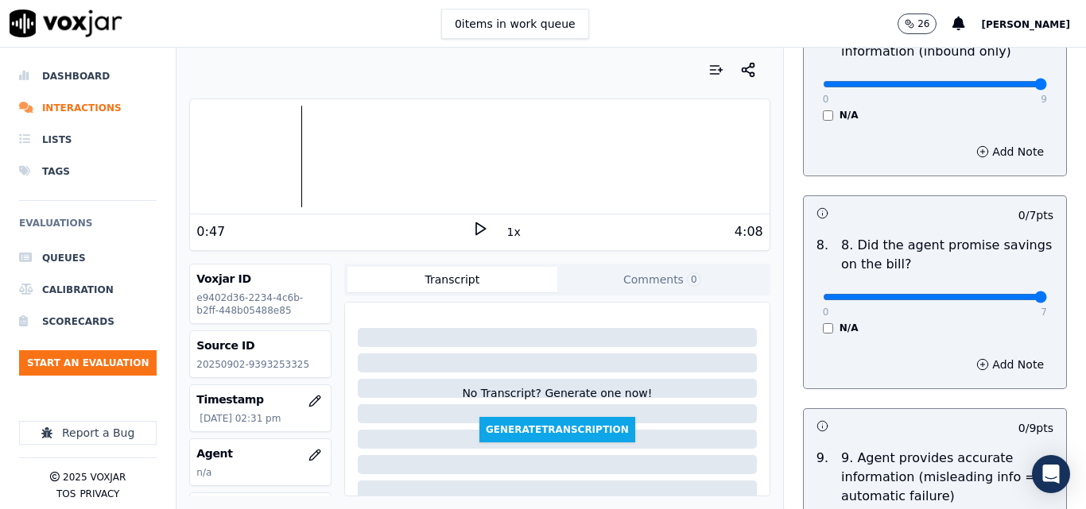
type input "7"
click at [1006, 294] on input "range" at bounding box center [934, 297] width 224 height 6
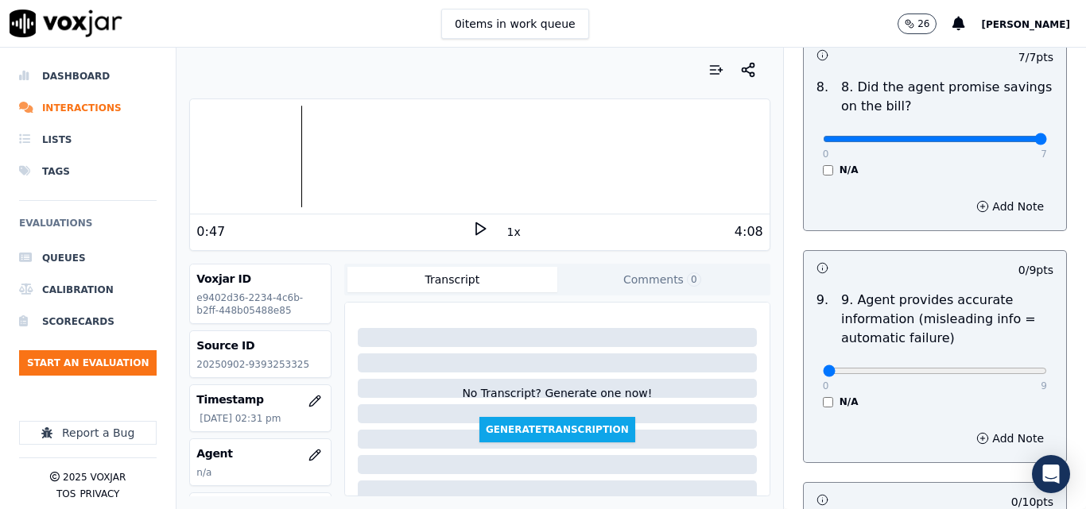
scroll to position [1748, 0]
type input "9"
click at [1004, 367] on input "range" at bounding box center [934, 370] width 224 height 6
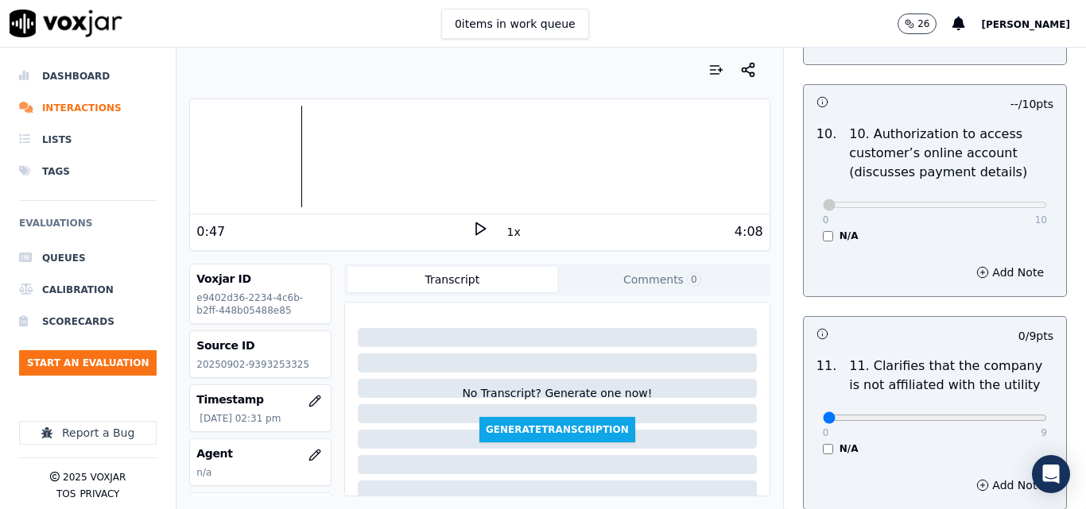
scroll to position [2305, 0]
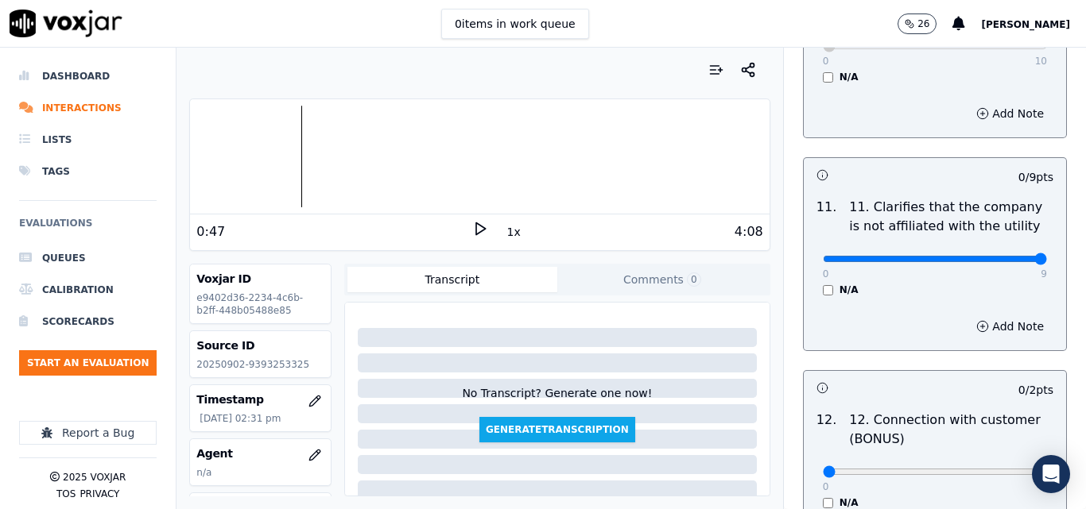
type input "9"
click at [1003, 256] on input "range" at bounding box center [934, 259] width 224 height 6
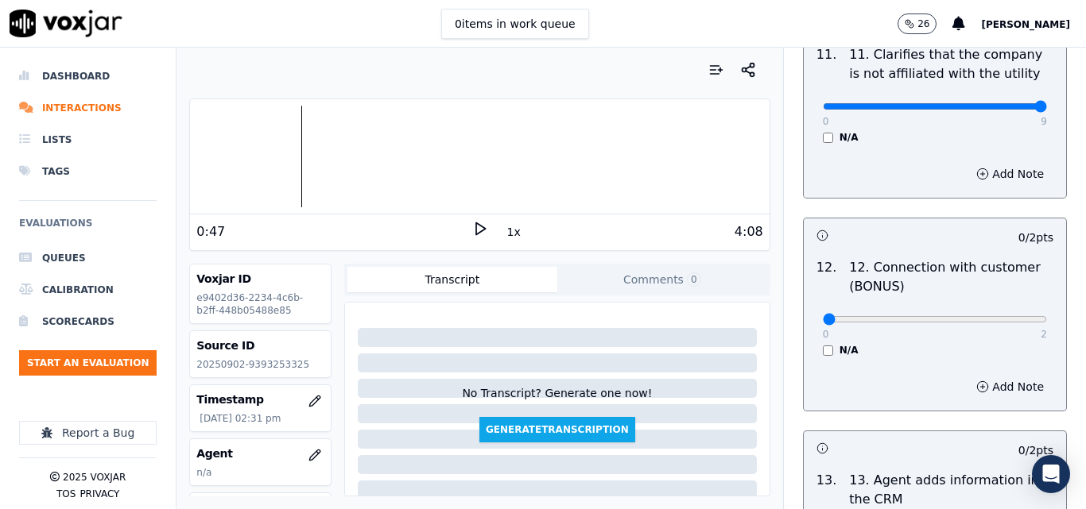
scroll to position [2463, 0]
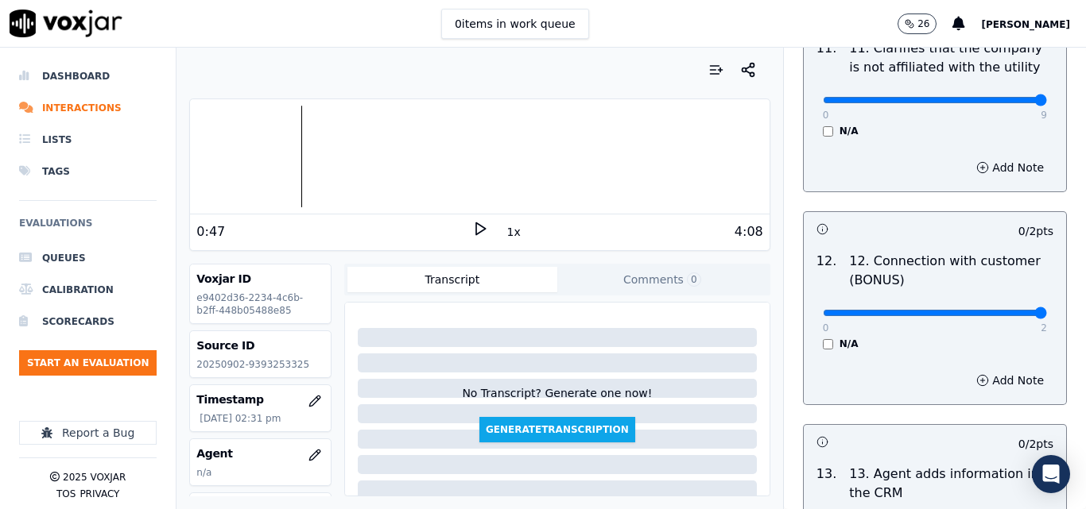
type input "2"
click at [1008, 310] on input "range" at bounding box center [934, 313] width 224 height 6
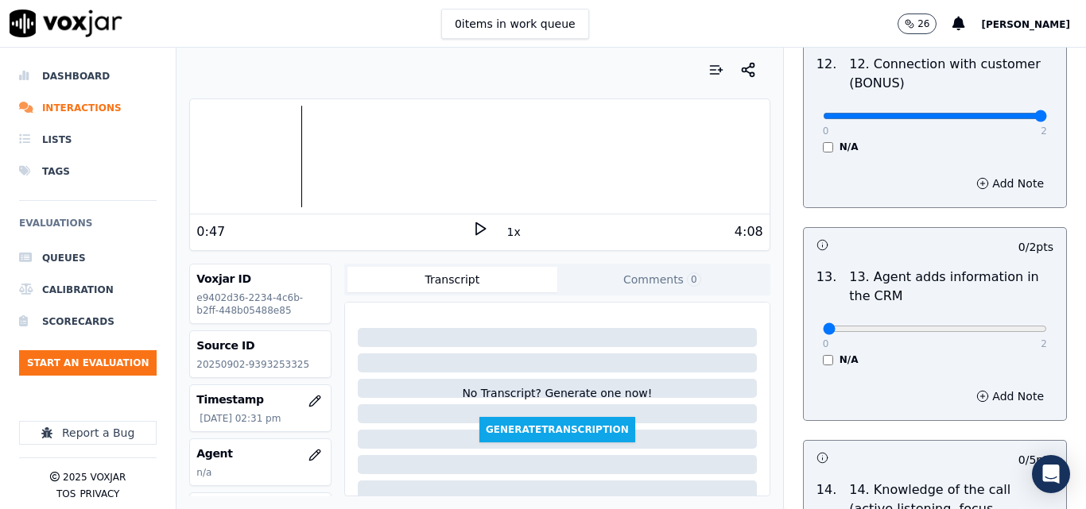
scroll to position [2702, 0]
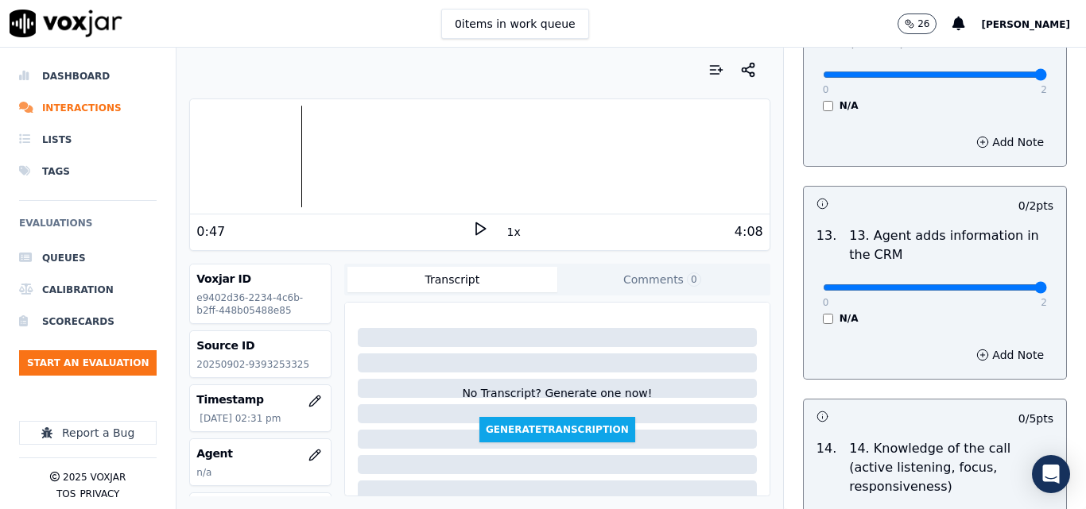
type input "2"
click at [1005, 284] on input "range" at bounding box center [934, 287] width 224 height 6
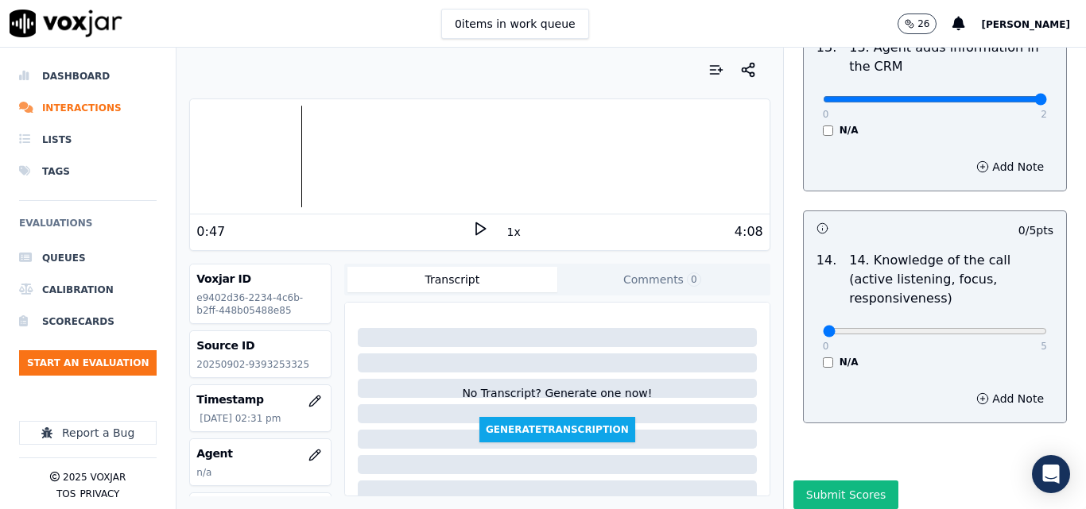
scroll to position [2902, 0]
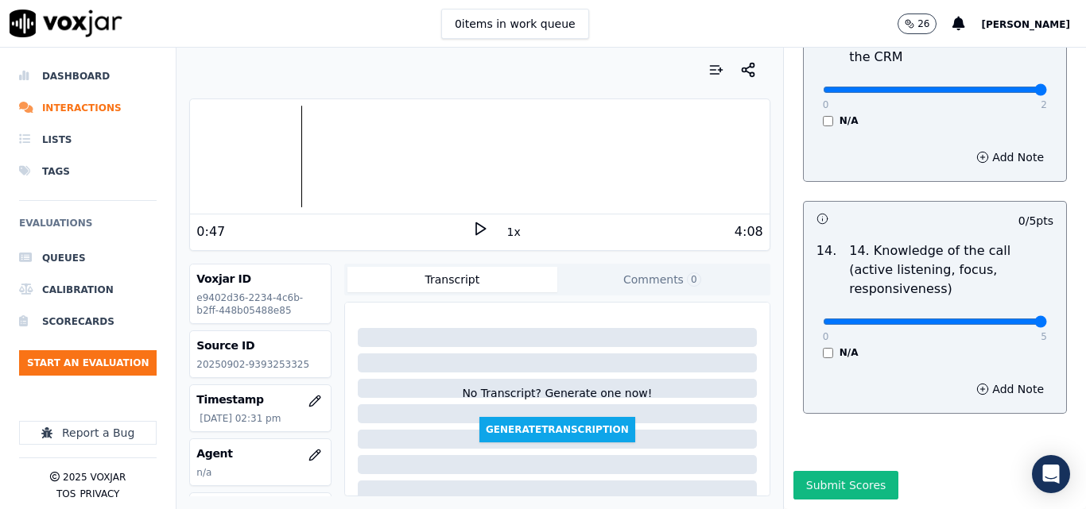
type input "5"
click at [1006, 319] on input "range" at bounding box center [934, 322] width 224 height 6
click at [851, 471] on button "Submit Scores" at bounding box center [846, 485] width 106 height 29
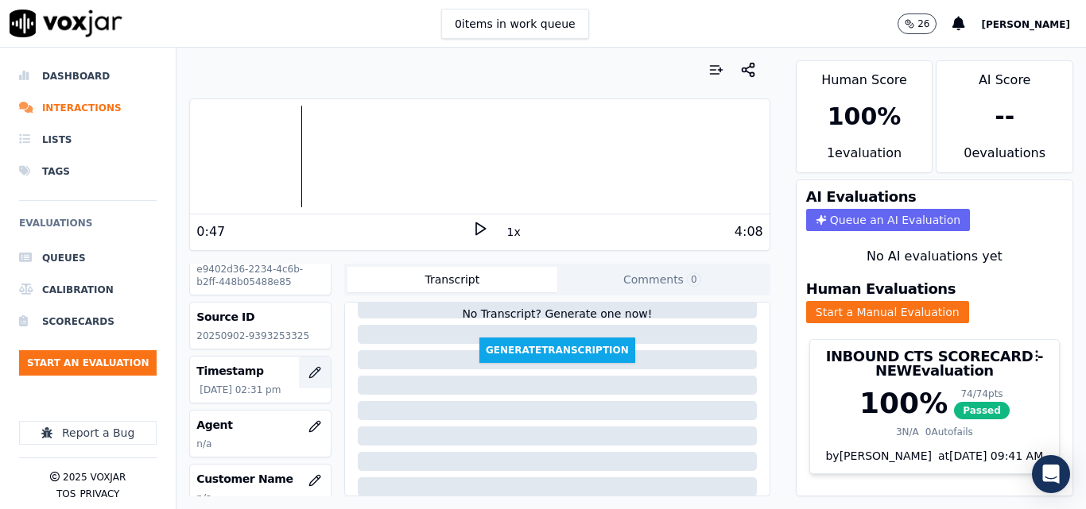
scroll to position [79, 0]
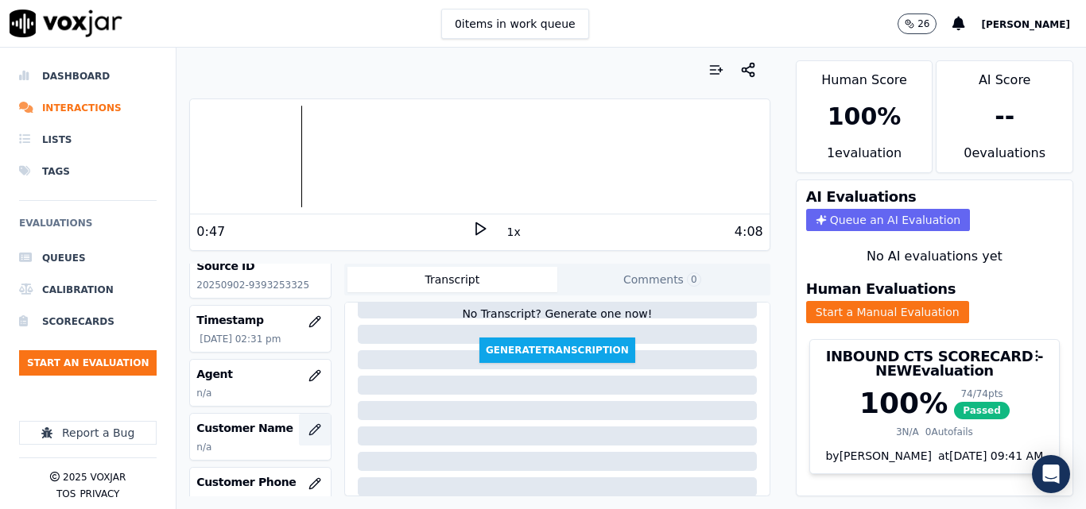
click at [308, 425] on button "button" at bounding box center [315, 430] width 32 height 32
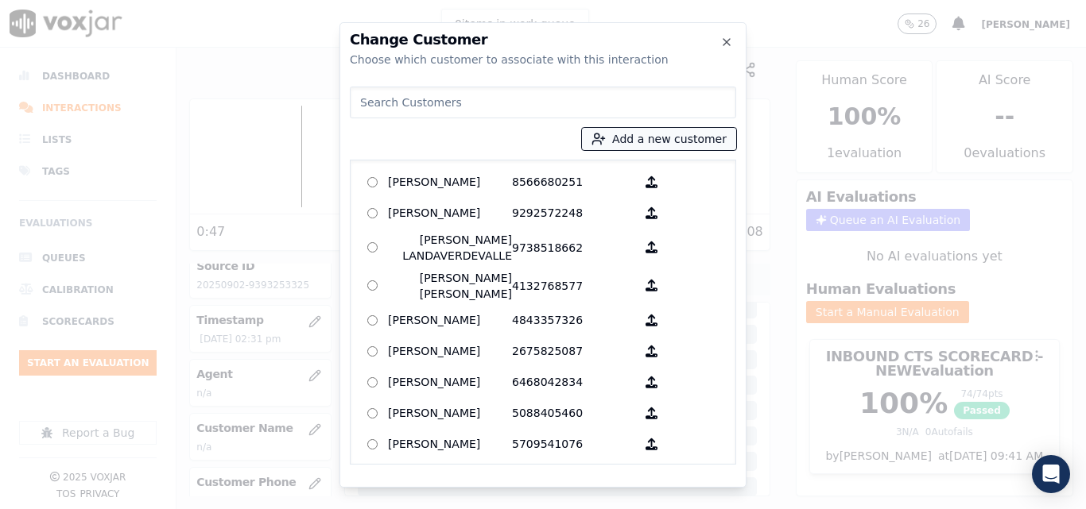
click at [689, 138] on button "Add a new customer" at bounding box center [659, 139] width 154 height 22
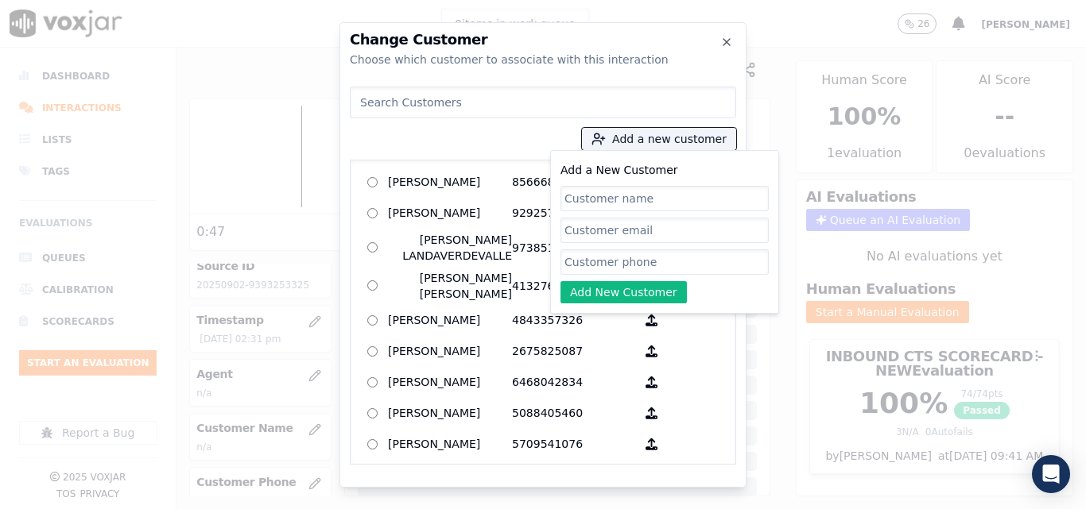
click at [625, 191] on input "Add a New Customer" at bounding box center [664, 198] width 208 height 25
type input "Yubleky [PERSON_NAME]"
click at [669, 269] on input "Add a New Customer" at bounding box center [664, 262] width 208 height 25
click at [643, 267] on input "Add a New Customer" at bounding box center [664, 262] width 208 height 25
paste input "9393253325"
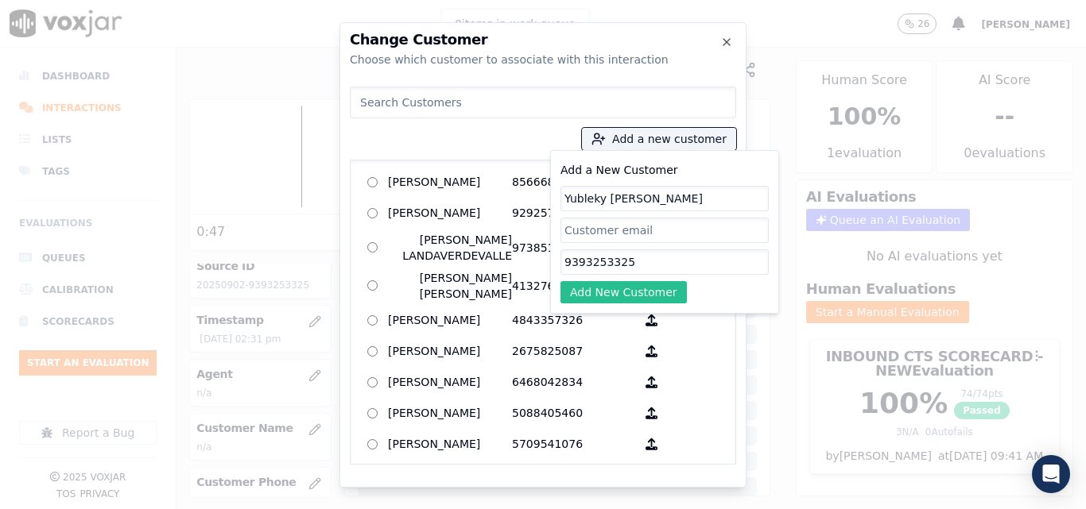
type input "9393253325"
click at [641, 285] on button "Add New Customer" at bounding box center [623, 292] width 126 height 22
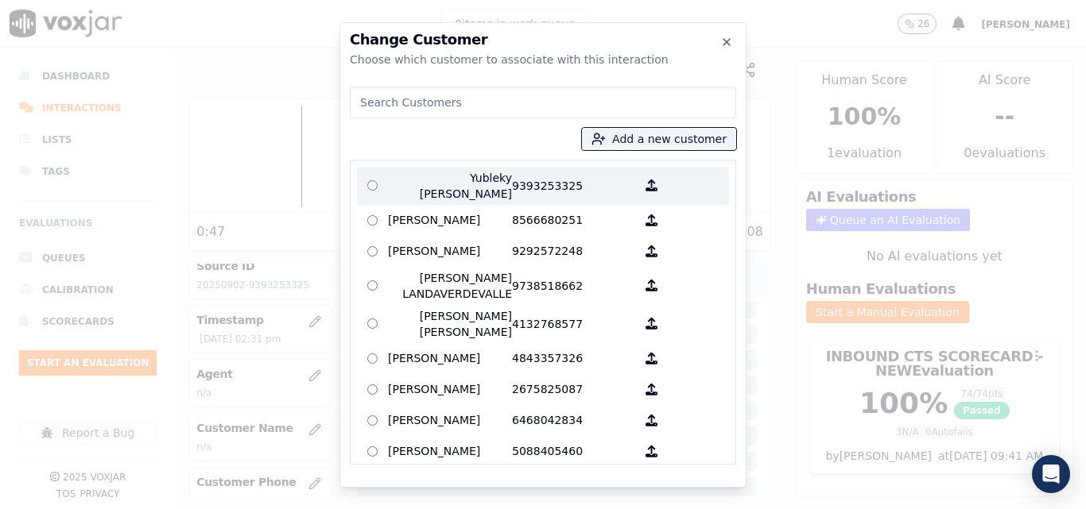
click at [433, 184] on p "Yubleky [PERSON_NAME]" at bounding box center [450, 186] width 124 height 32
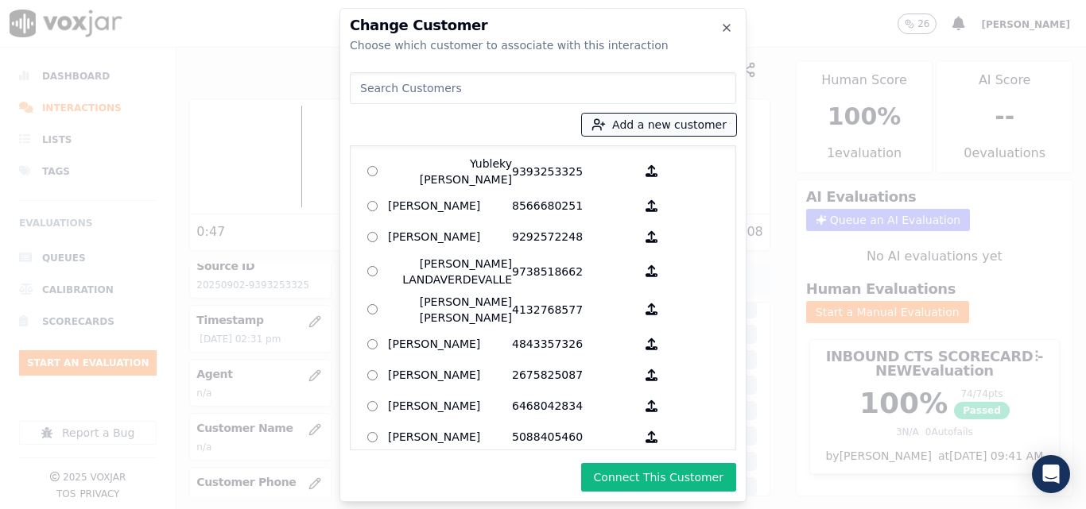
click at [656, 120] on button "Add a new customer" at bounding box center [659, 125] width 154 height 22
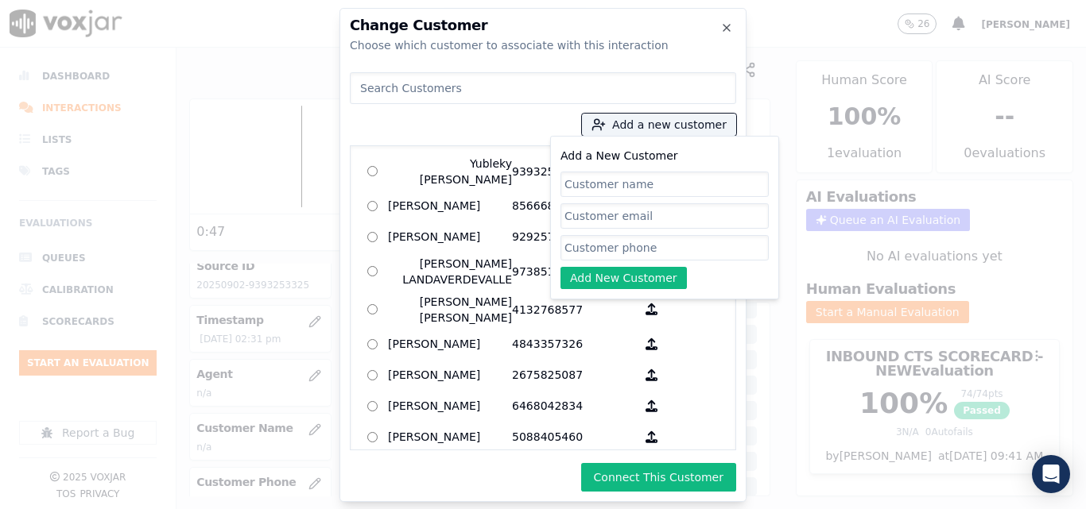
click at [635, 195] on input "Add a New Customer" at bounding box center [664, 184] width 208 height 25
click at [637, 185] on input "Add a New Customer" at bounding box center [664, 184] width 208 height 25
type input "[PERSON_NAME]"
click at [709, 251] on input "Add a New Customer" at bounding box center [664, 247] width 208 height 25
paste input "9393253325"
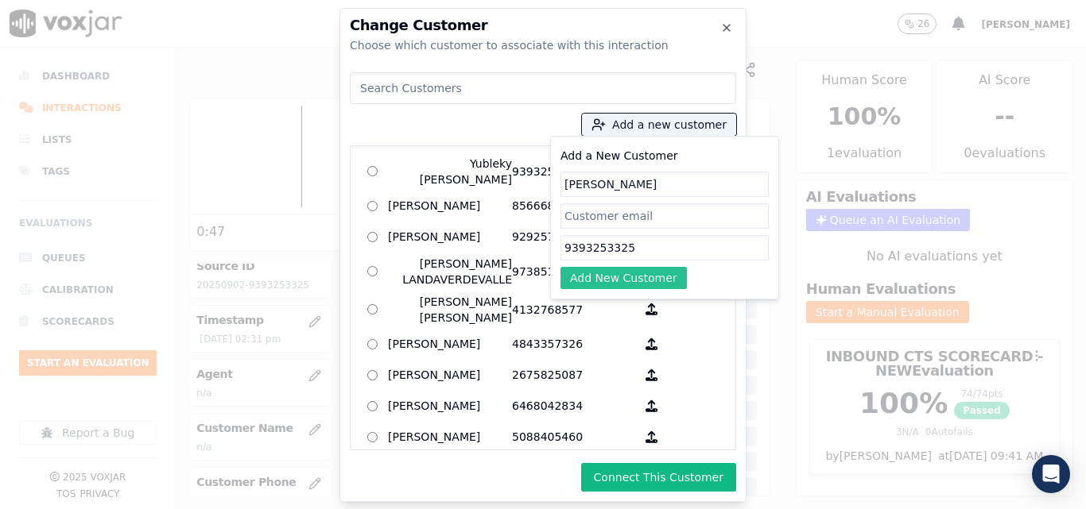
type input "9393253325"
click at [673, 276] on button "Add New Customer" at bounding box center [623, 278] width 126 height 22
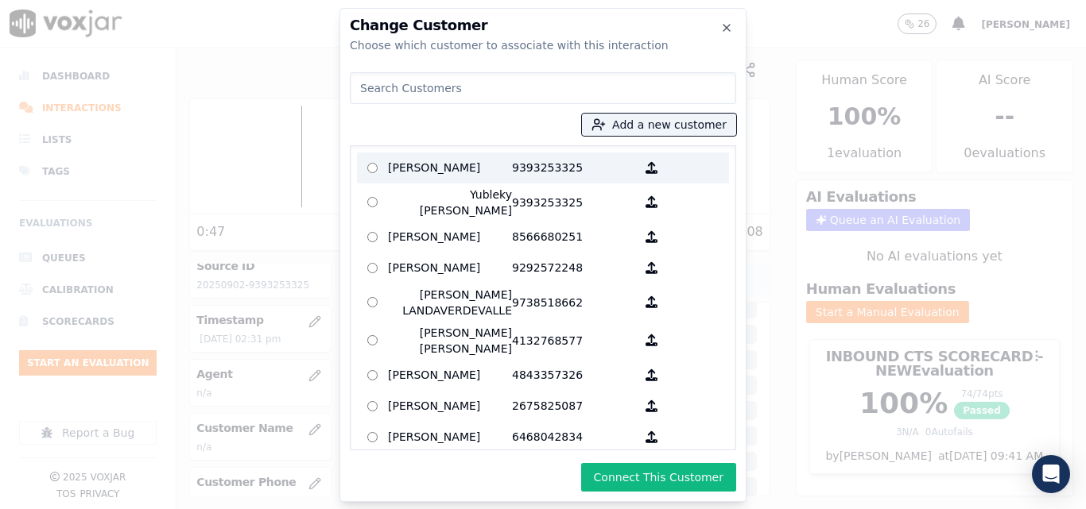
click at [534, 173] on p "9393253325" at bounding box center [574, 168] width 124 height 25
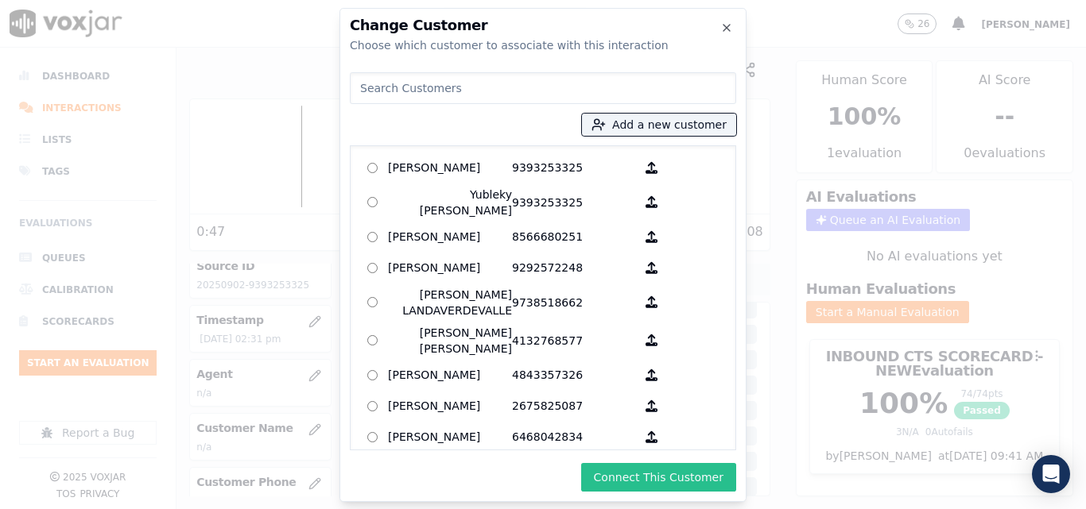
click at [621, 481] on button "Connect This Customer" at bounding box center [658, 477] width 155 height 29
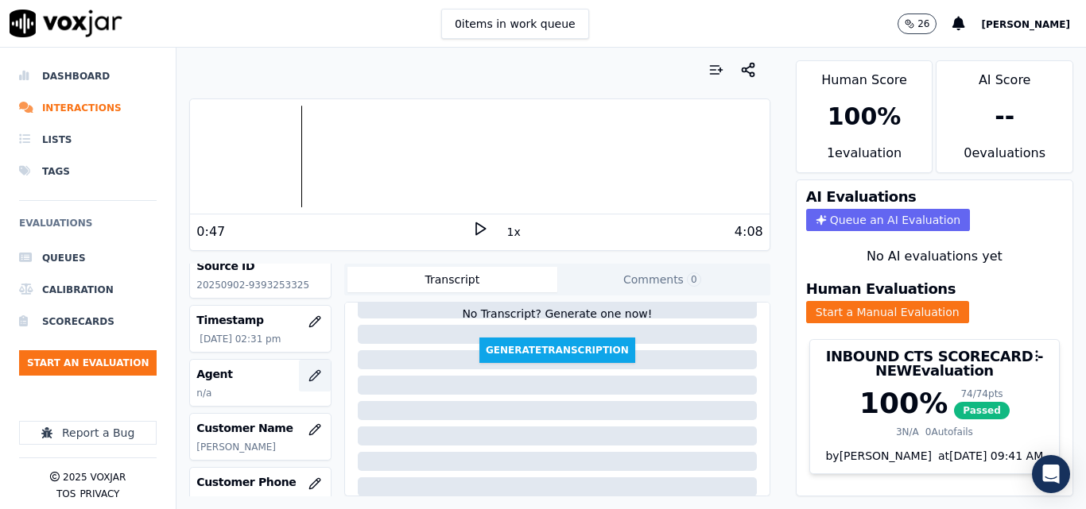
click at [308, 370] on icon "button" at bounding box center [314, 376] width 13 height 13
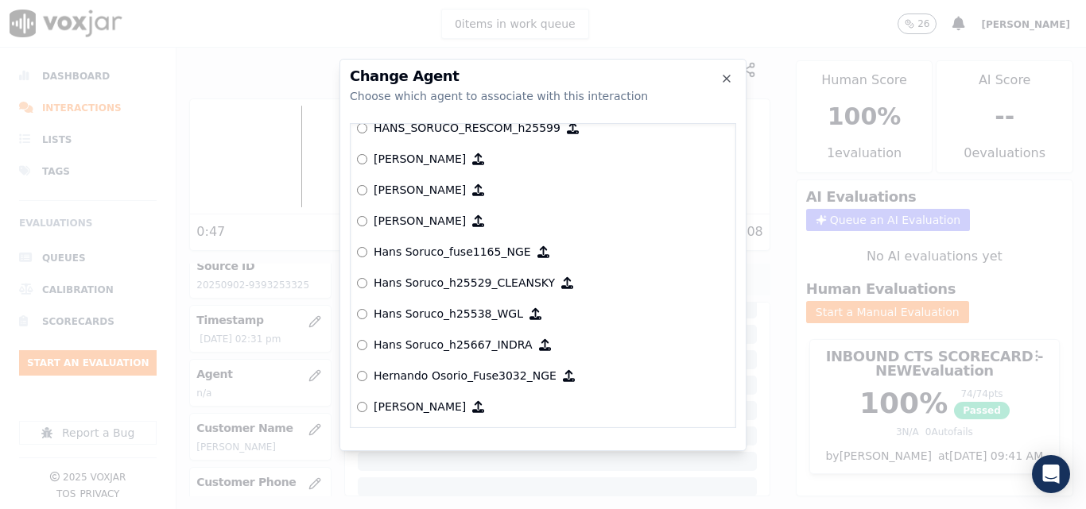
scroll to position [3335, 0]
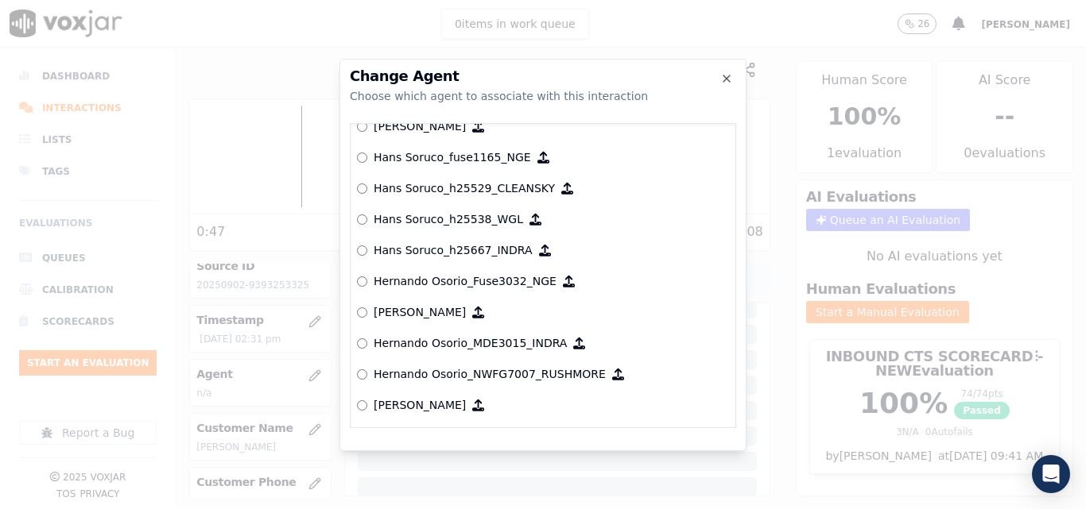
click at [368, 245] on label "Hans Soruco_h25667­_INDRA" at bounding box center [543, 250] width 372 height 31
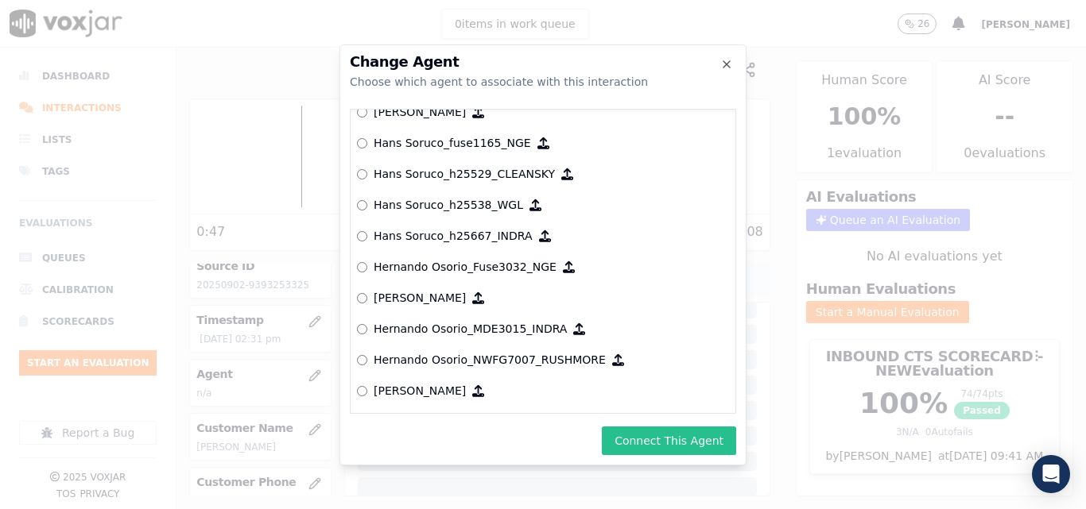
click at [688, 439] on button "Connect This Agent" at bounding box center [669, 441] width 134 height 29
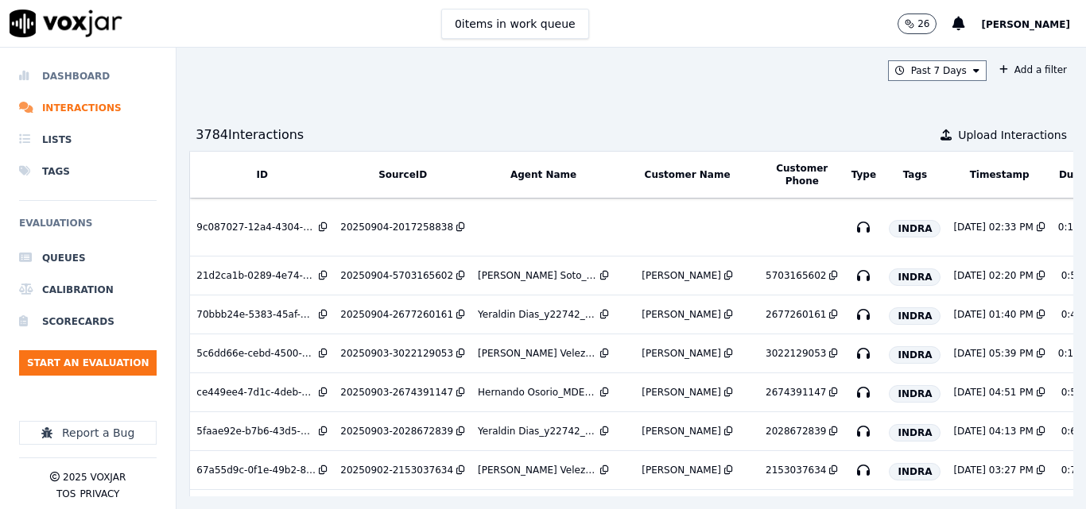
click at [83, 64] on li "Dashboard" at bounding box center [87, 76] width 137 height 32
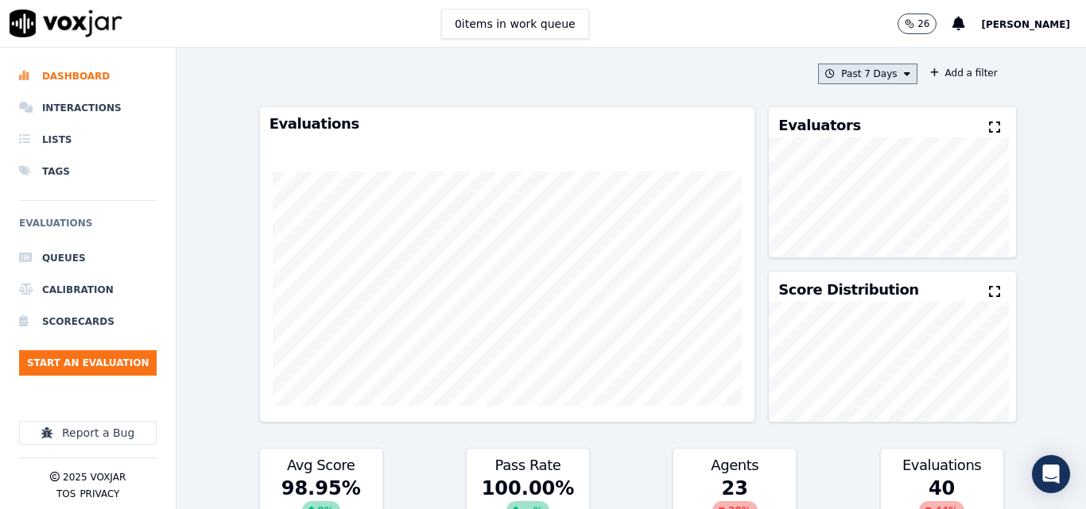
click at [880, 72] on button "Past 7 Days" at bounding box center [867, 74] width 99 height 21
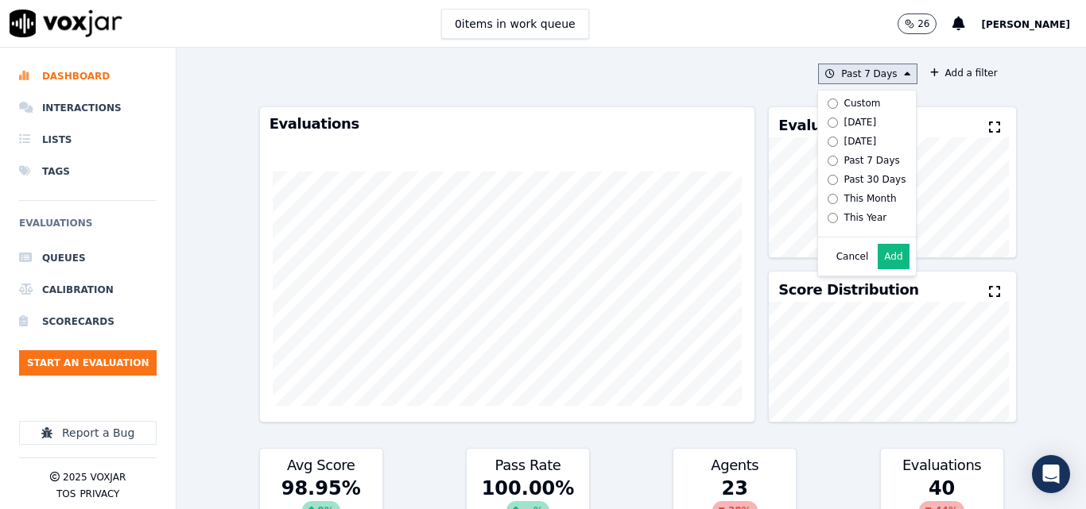
click at [847, 114] on div "Custom Today Yesterday Past 7 Days Past 30 Days This Month This Year" at bounding box center [863, 161] width 85 height 134
click at [844, 118] on div "Today" at bounding box center [860, 122] width 33 height 13
click at [877, 259] on button "Add" at bounding box center [892, 256] width 31 height 25
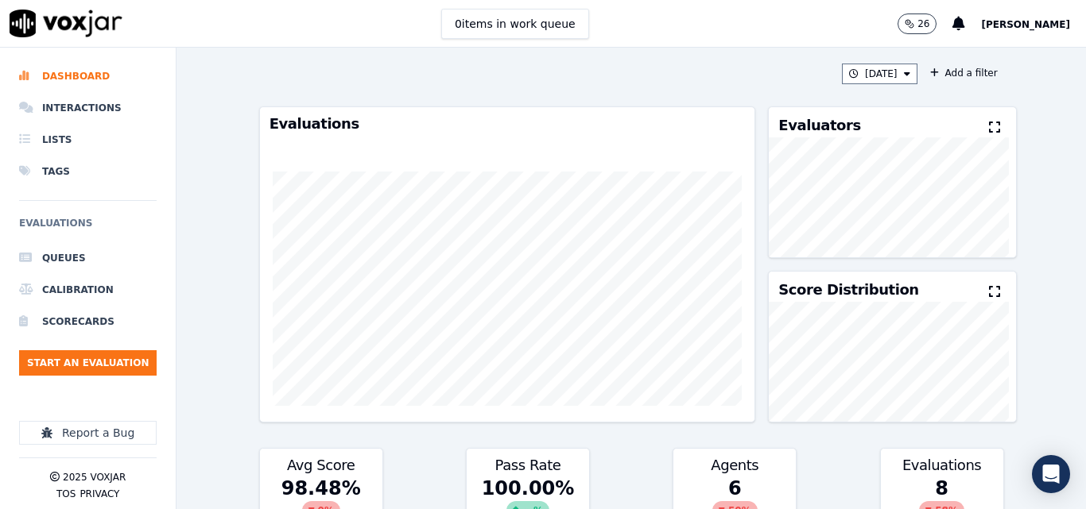
click at [989, 130] on icon at bounding box center [994, 127] width 11 height 13
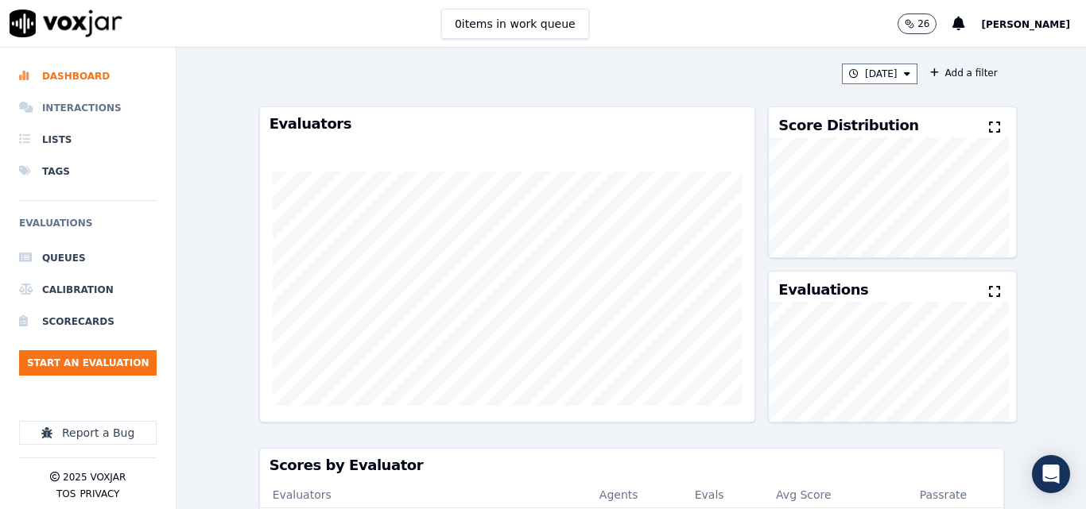
click at [74, 111] on li "Interactions" at bounding box center [87, 108] width 137 height 32
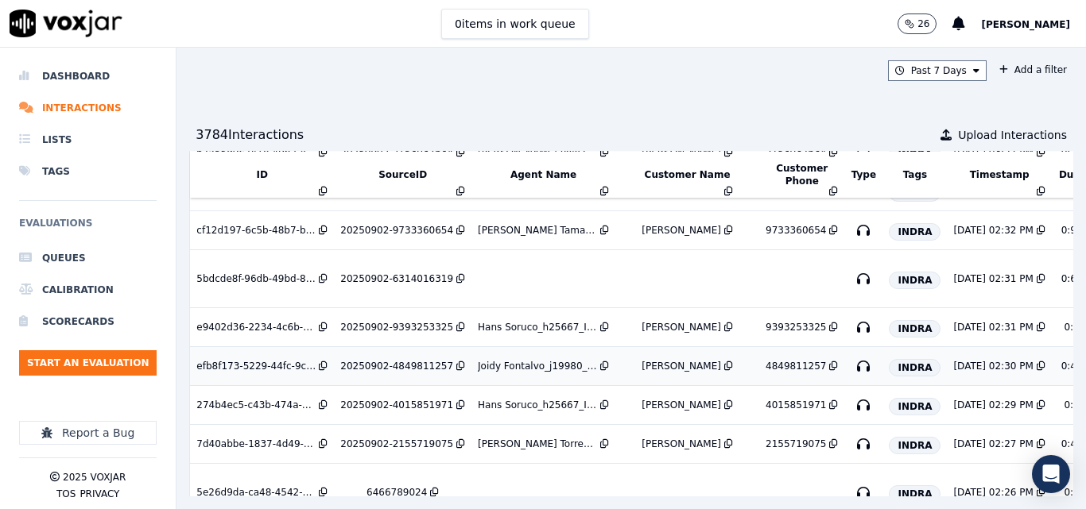
scroll to position [238, 0]
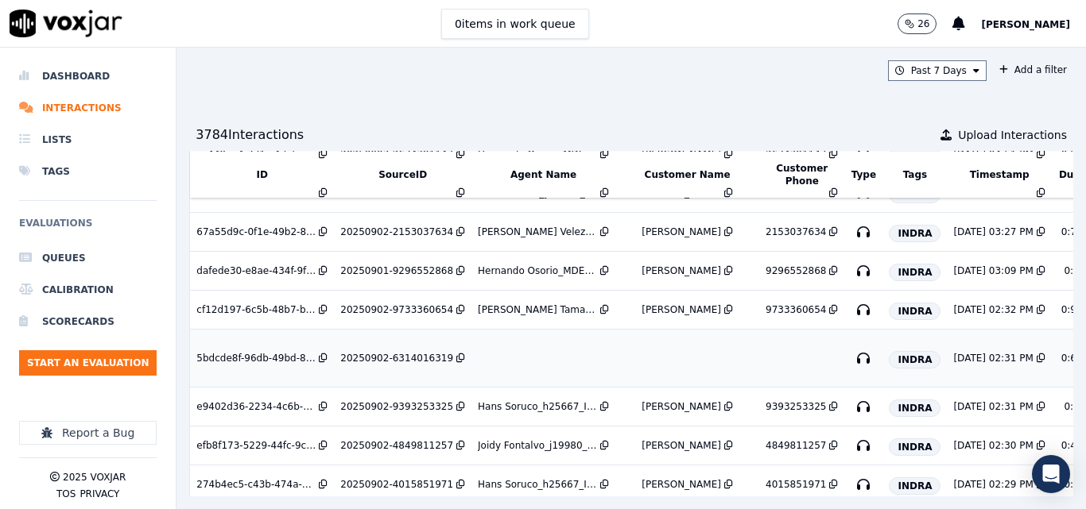
click at [389, 361] on div "20250902-6314016319" at bounding box center [396, 358] width 113 height 13
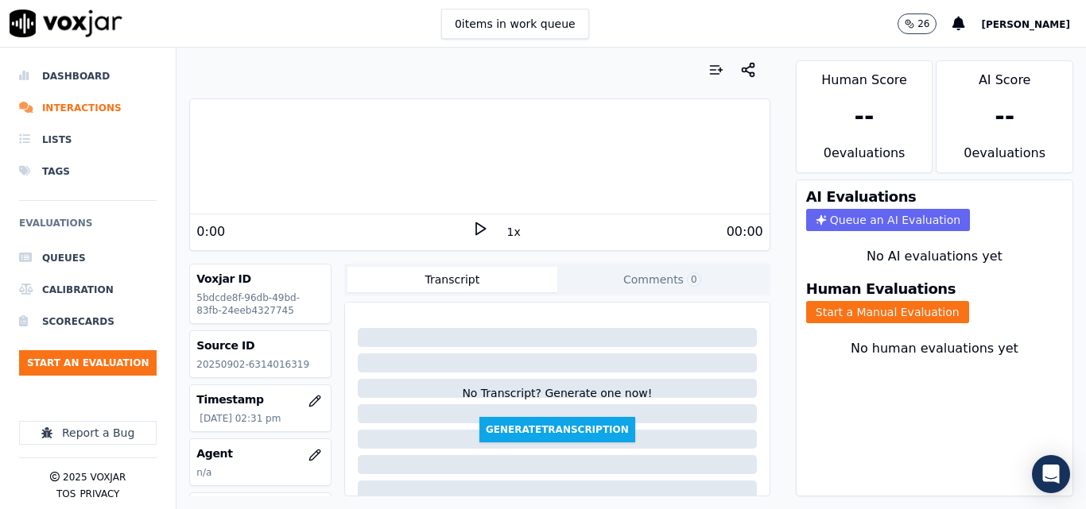
click at [685, 36] on div "0 items in work queue 26 [PERSON_NAME]" at bounding box center [543, 24] width 1086 height 48
click at [287, 360] on p "20250902-6314016319" at bounding box center [260, 364] width 128 height 13
copy p "6314016319"
click at [472, 226] on icon at bounding box center [480, 229] width 16 height 16
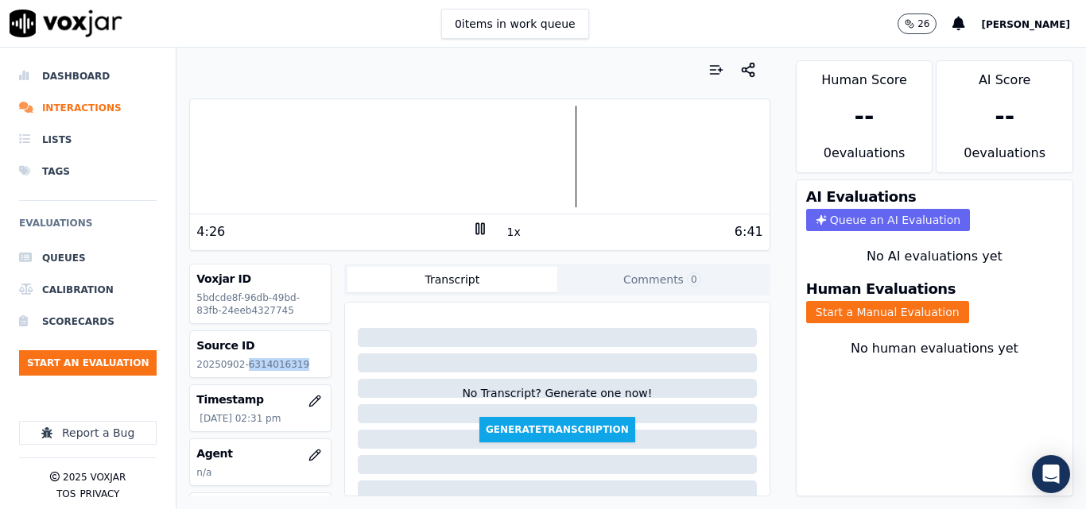
click at [568, 145] on div at bounding box center [479, 157] width 579 height 102
click at [479, 226] on icon at bounding box center [480, 229] width 16 height 16
click at [888, 313] on button "Start a Manual Evaluation" at bounding box center [887, 312] width 163 height 22
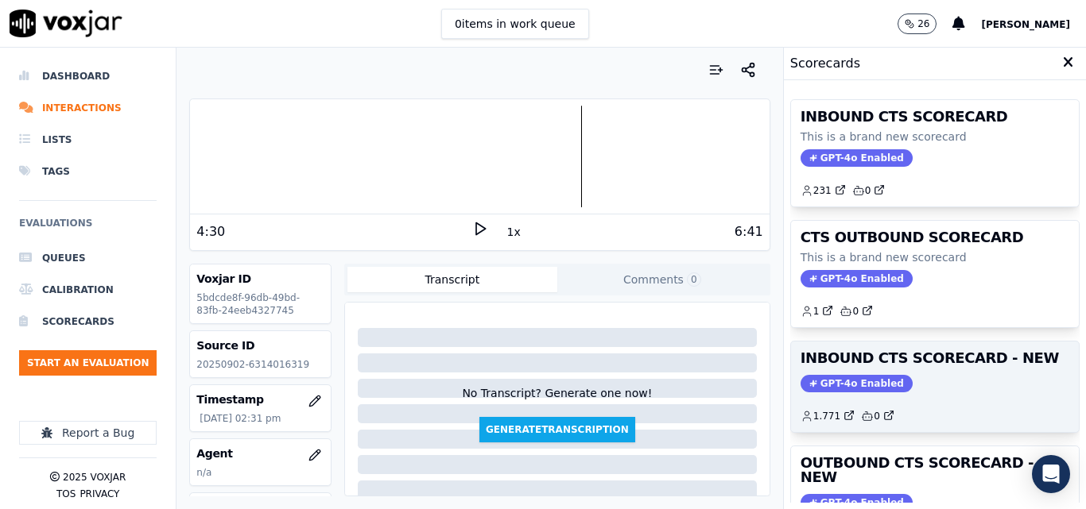
click at [959, 393] on div "INBOUND CTS SCORECARD - NEW GPT-4o Enabled 1.771 0" at bounding box center [935, 387] width 288 height 91
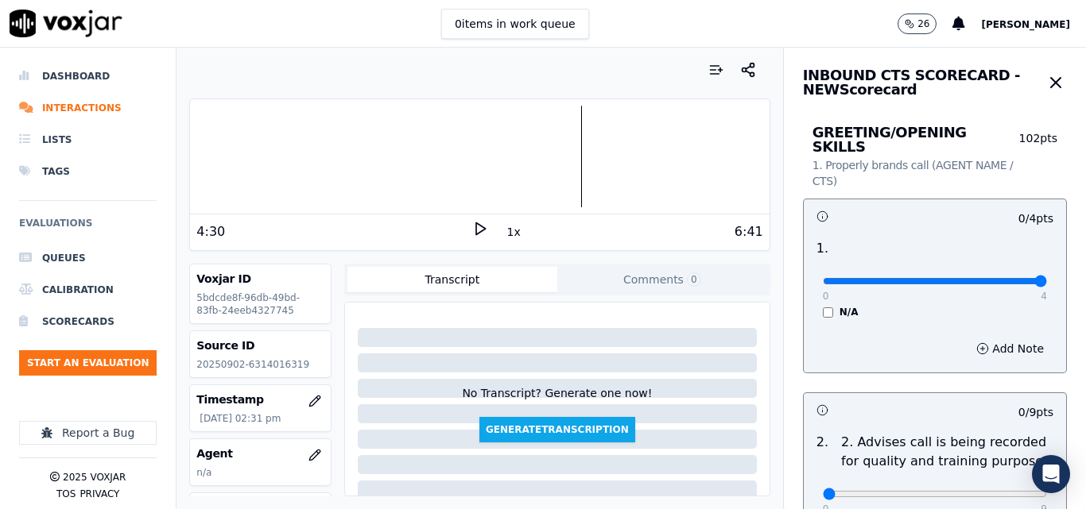
type input "4"
click at [1001, 278] on input "range" at bounding box center [934, 281] width 224 height 6
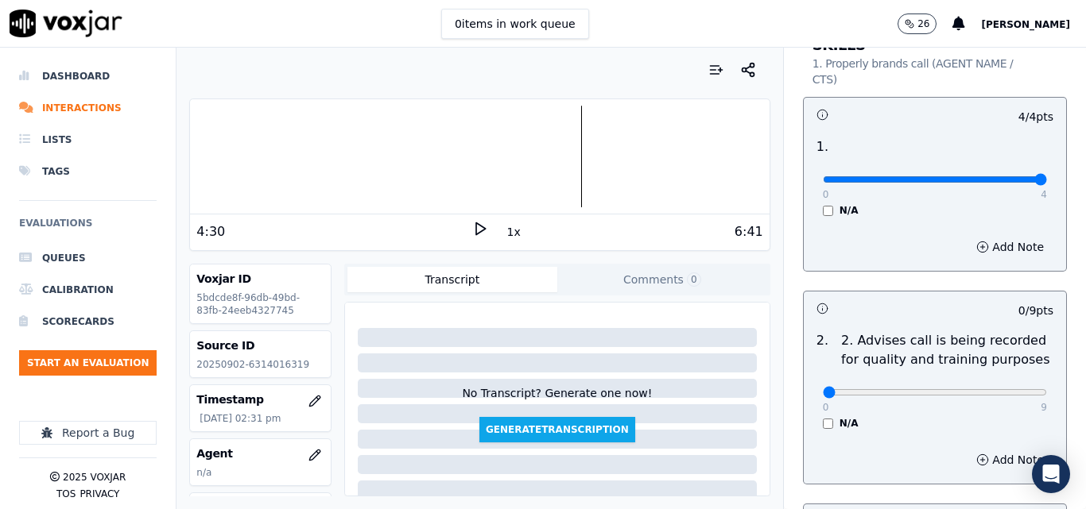
scroll to position [238, 0]
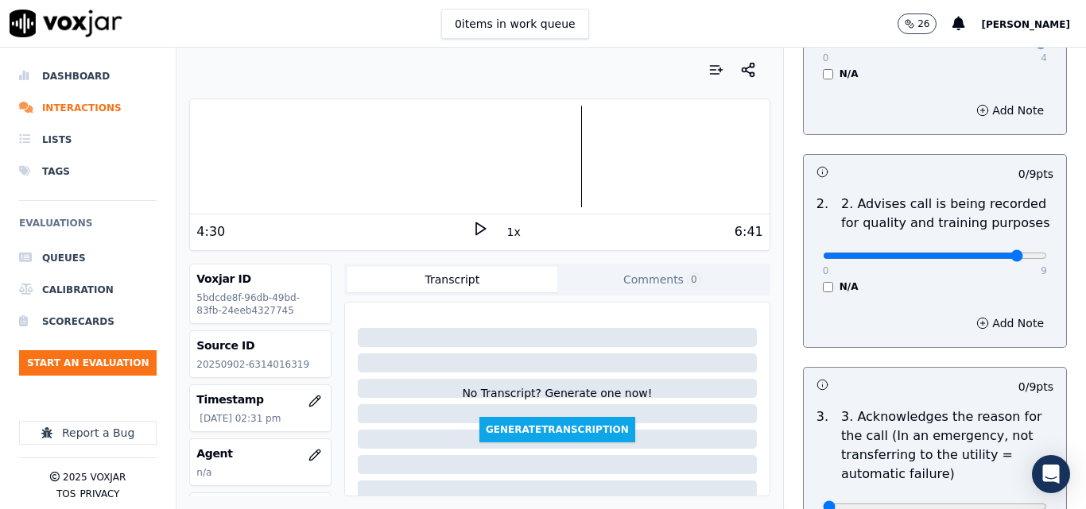
click at [992, 253] on input "range" at bounding box center [934, 256] width 224 height 6
type input "9"
click at [1005, 253] on input "range" at bounding box center [934, 256] width 224 height 6
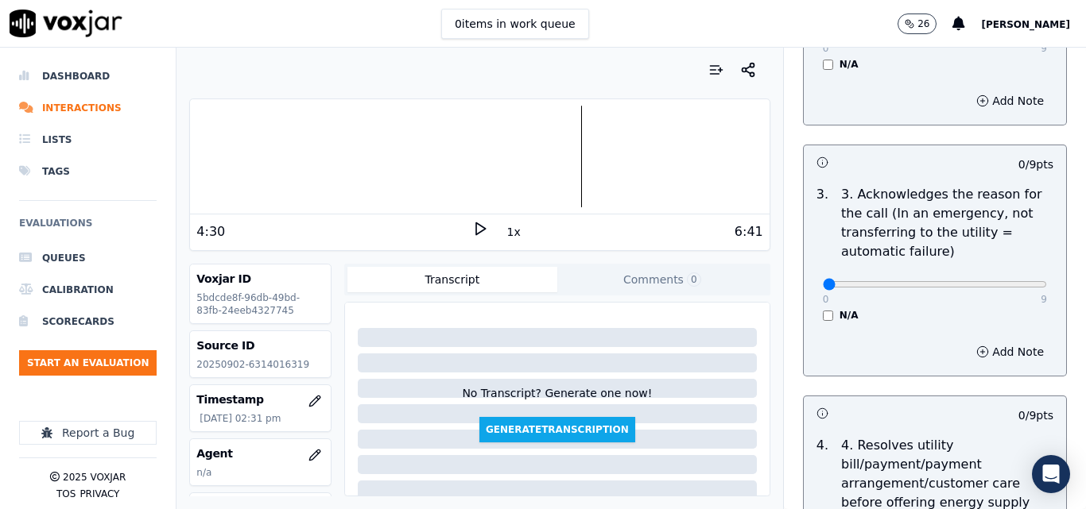
scroll to position [477, 0]
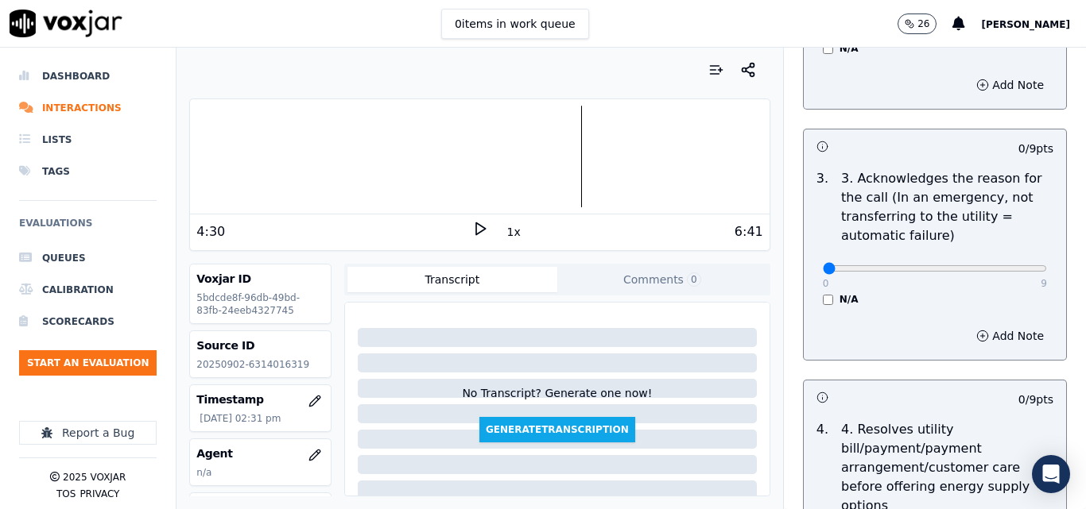
click at [999, 258] on div "0 9" at bounding box center [934, 267] width 224 height 19
type input "9"
click at [997, 265] on input "range" at bounding box center [934, 268] width 224 height 6
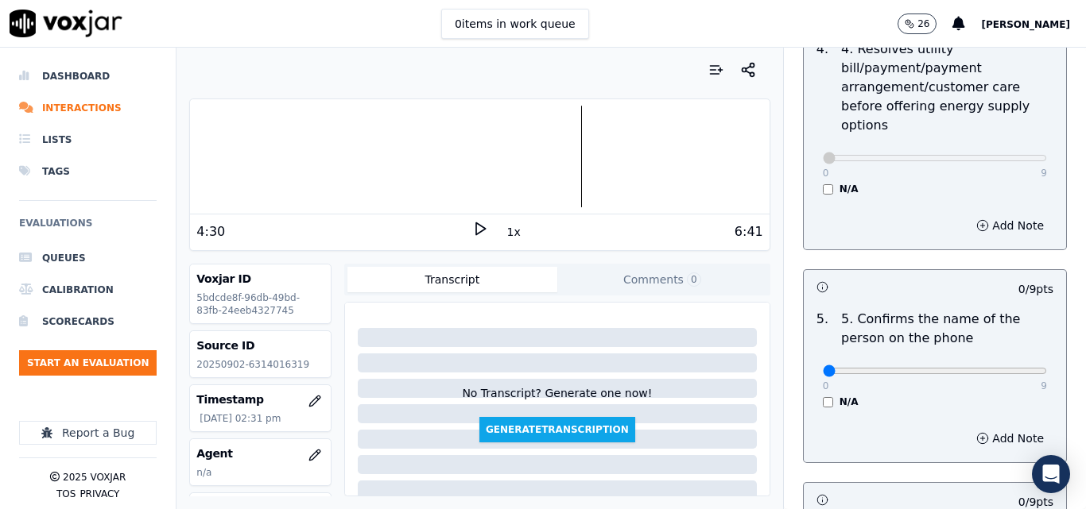
scroll to position [874, 0]
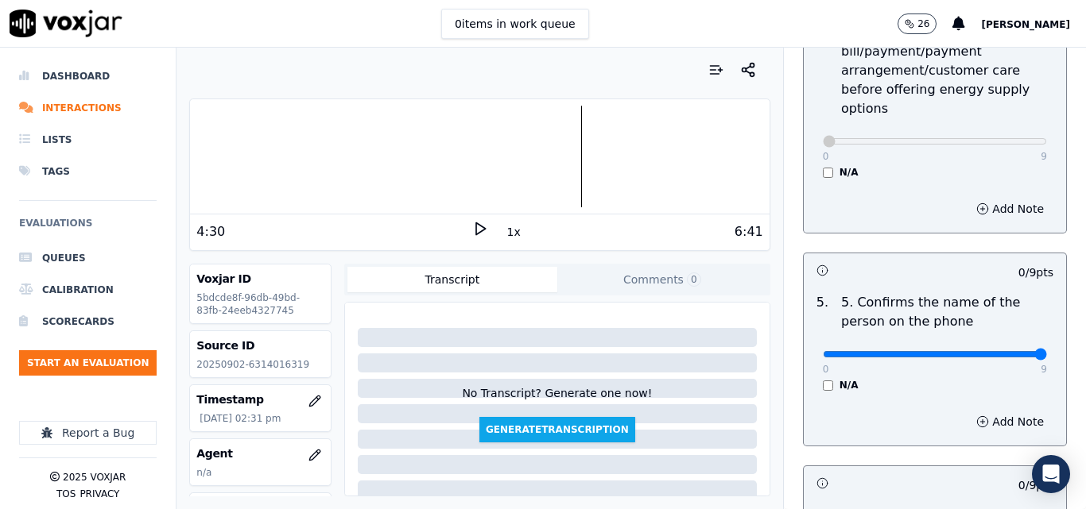
type input "9"
click at [998, 351] on input "range" at bounding box center [934, 354] width 224 height 6
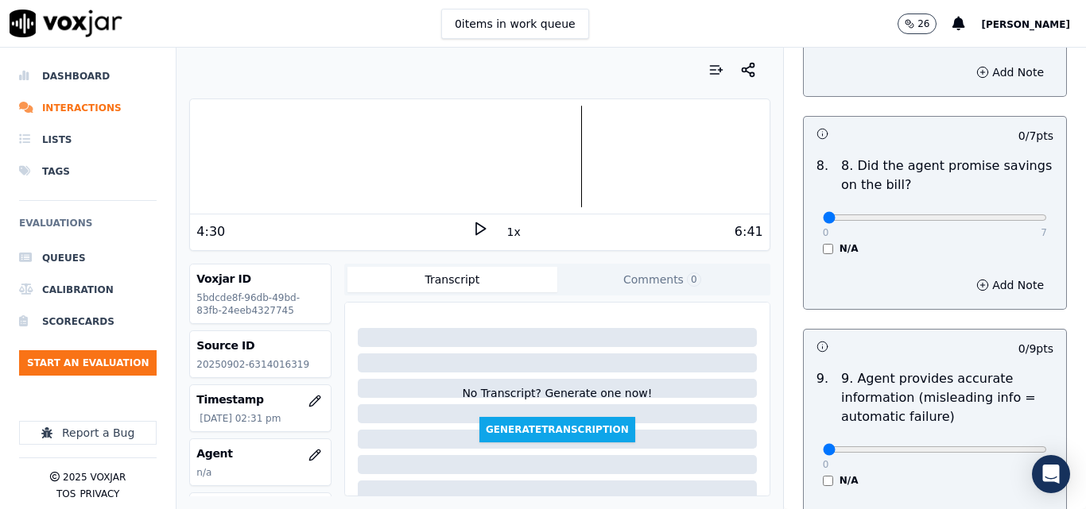
scroll to position [1510, 0]
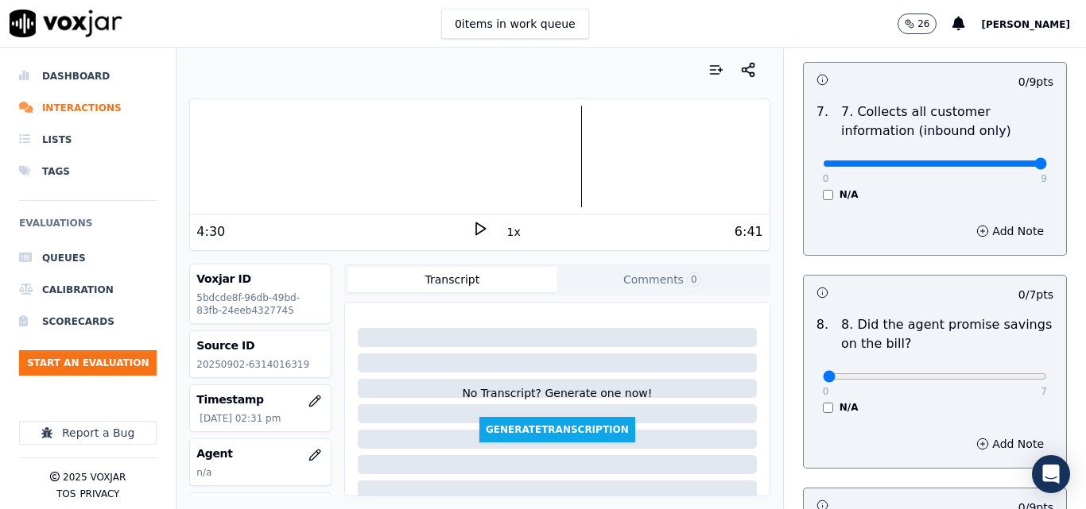
type input "9"
click at [1010, 161] on input "range" at bounding box center [934, 164] width 224 height 6
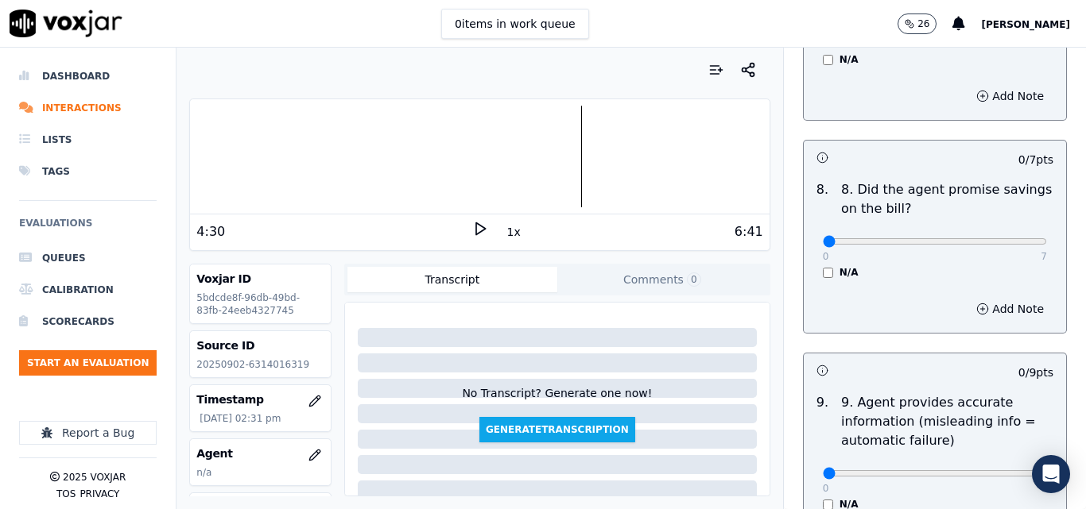
scroll to position [1748, 0]
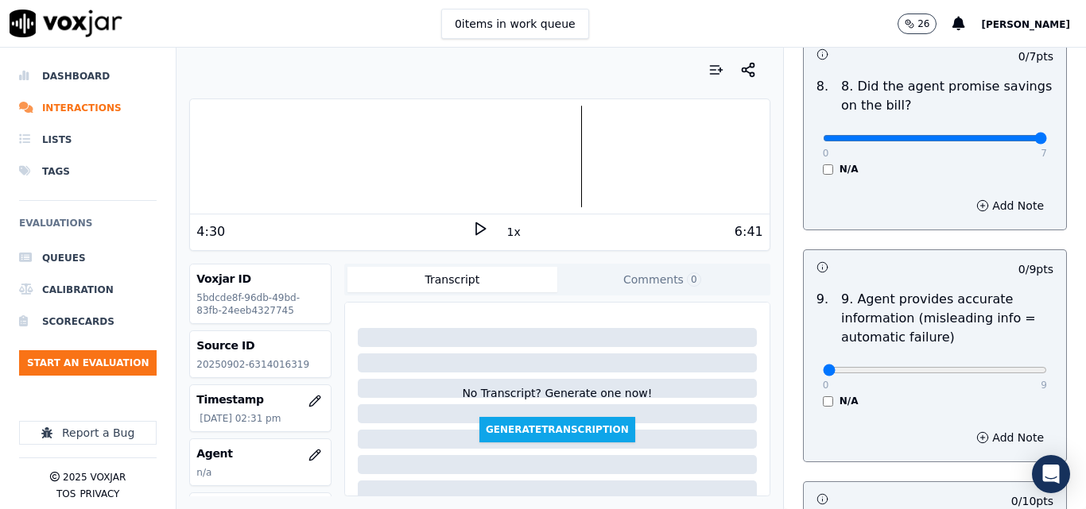
type input "7"
click at [1007, 135] on input "range" at bounding box center [934, 138] width 224 height 6
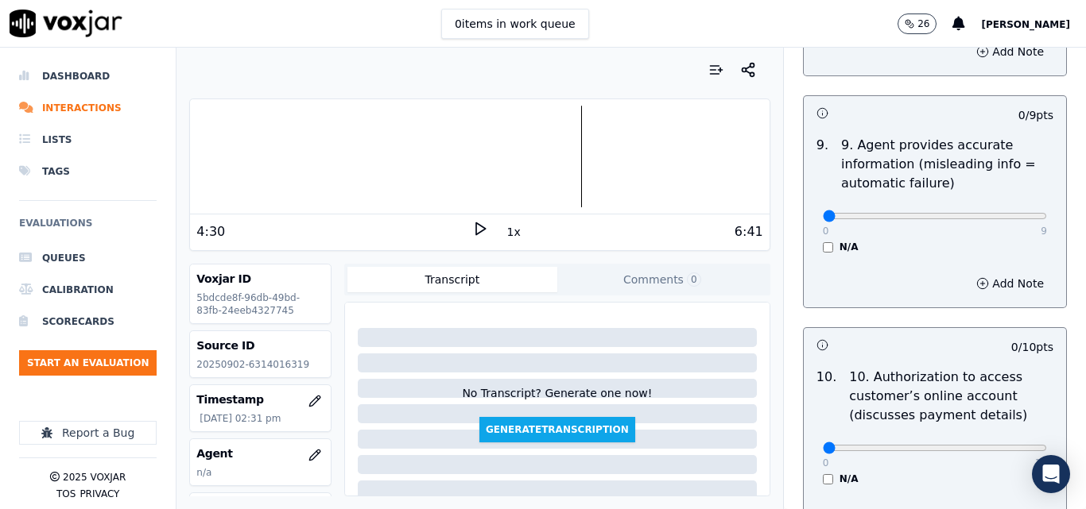
scroll to position [1907, 0]
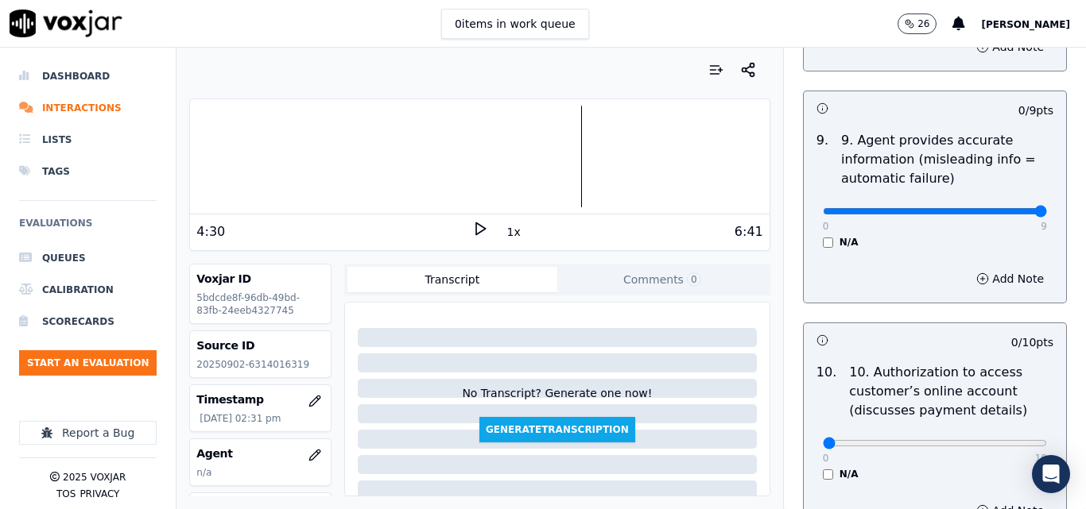
type input "9"
click at [1003, 208] on input "range" at bounding box center [934, 211] width 224 height 6
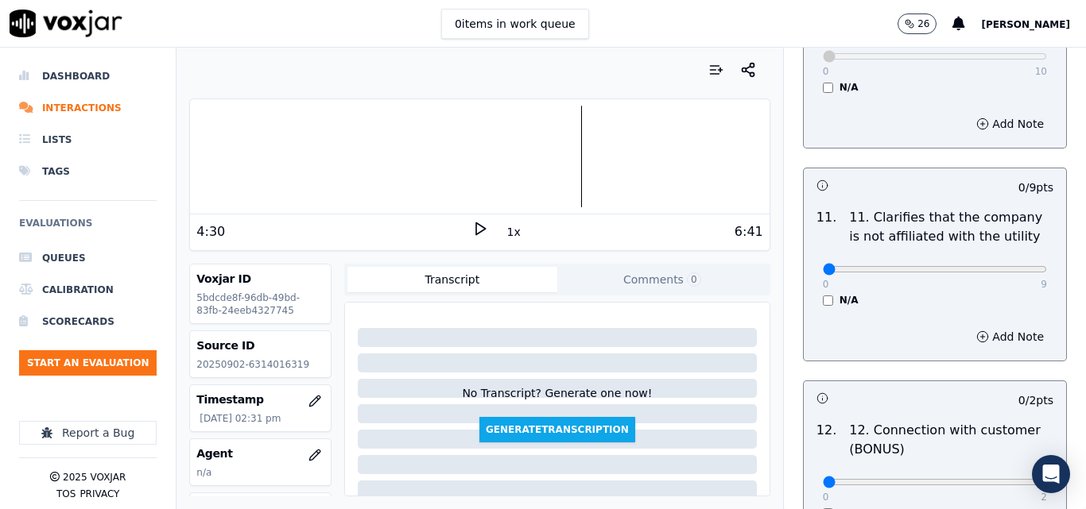
scroll to position [2305, 0]
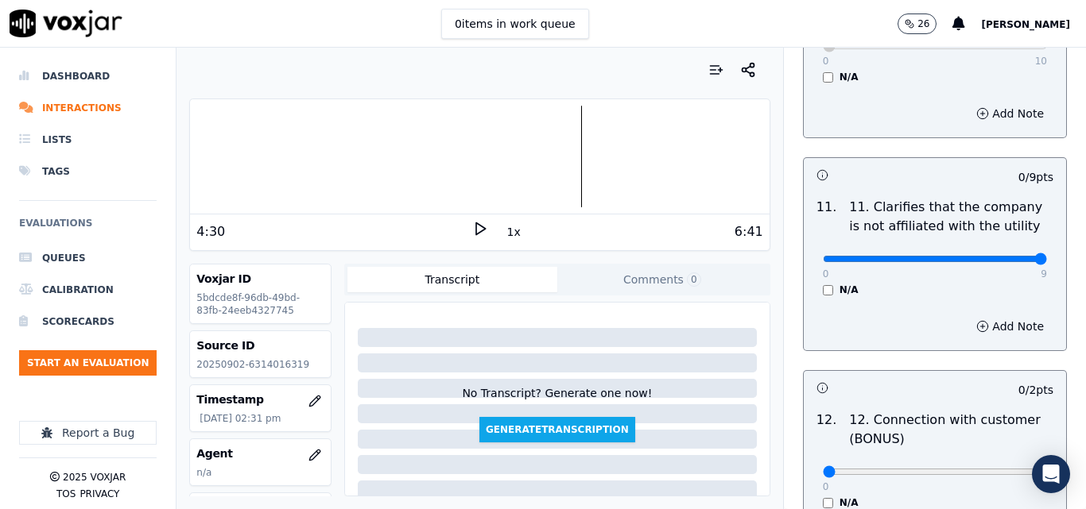
type input "9"
click at [1006, 256] on input "range" at bounding box center [934, 259] width 224 height 6
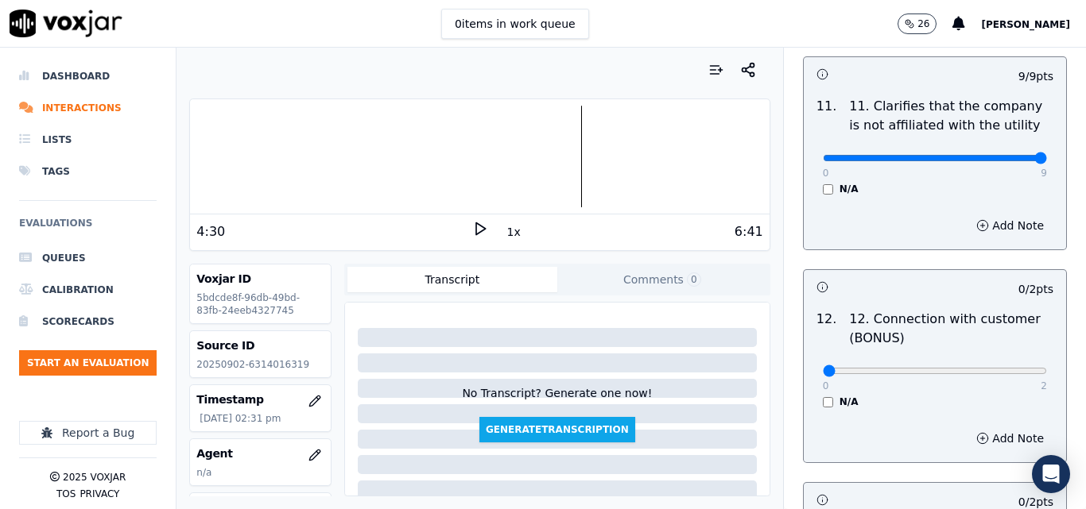
scroll to position [2543, 0]
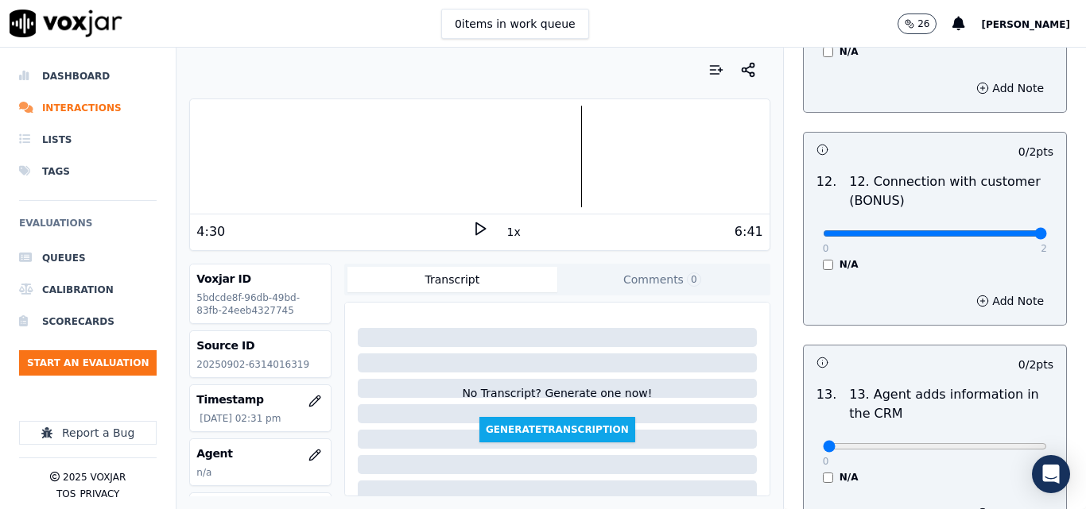
type input "2"
click at [1001, 230] on input "range" at bounding box center [934, 233] width 224 height 6
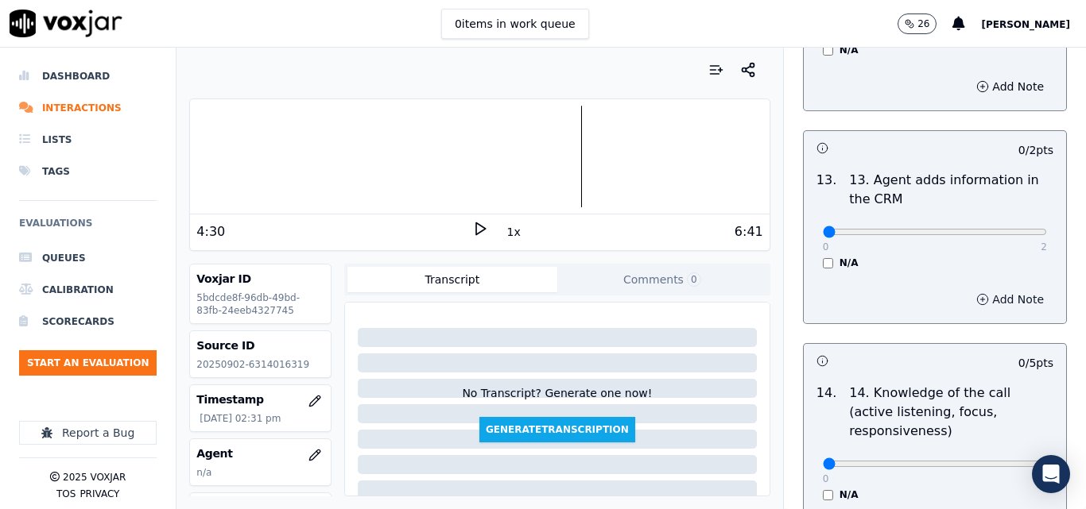
scroll to position [2781, 0]
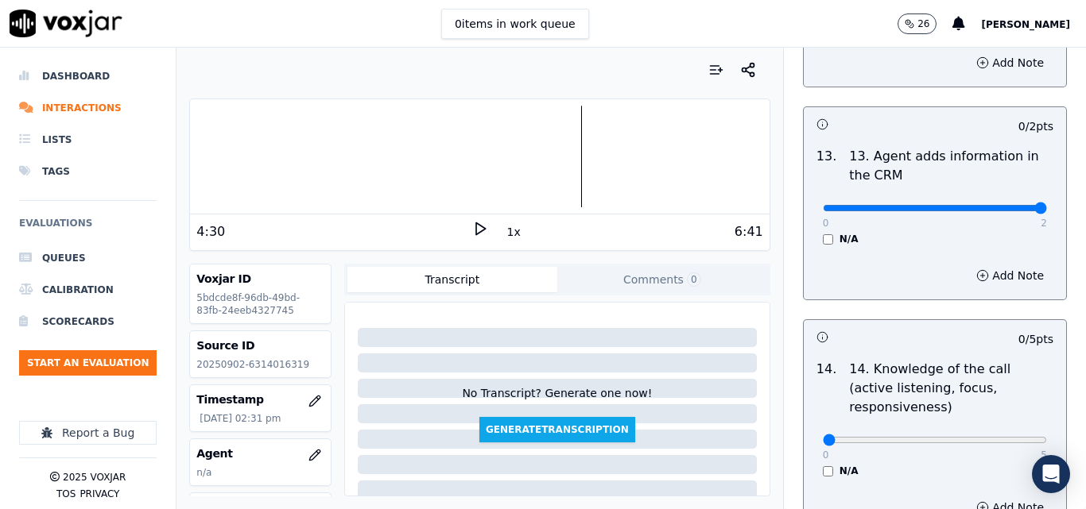
type input "2"
click at [1004, 205] on input "range" at bounding box center [934, 208] width 224 height 6
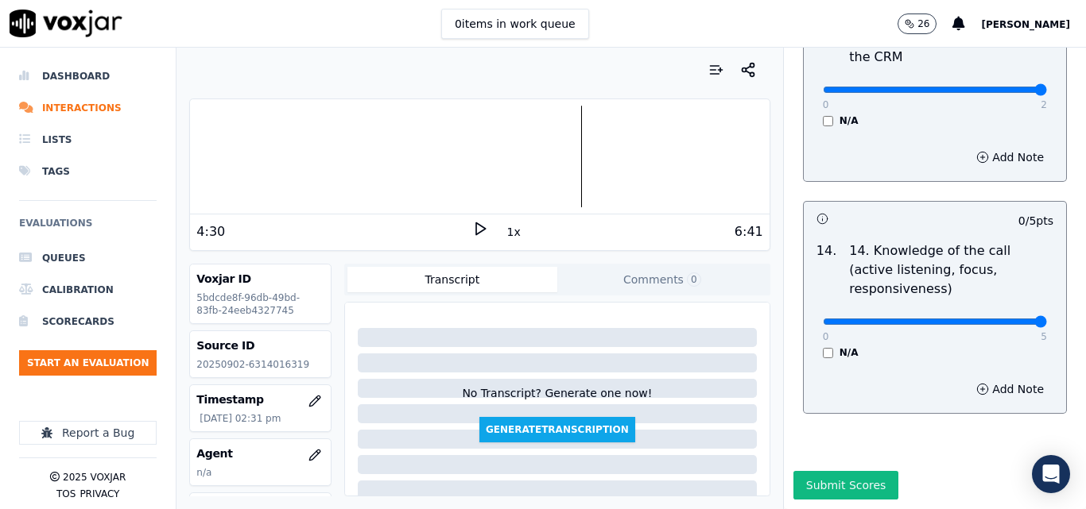
type input "5"
click at [1001, 319] on input "range" at bounding box center [934, 322] width 224 height 6
click at [857, 471] on button "Submit Scores" at bounding box center [846, 485] width 106 height 29
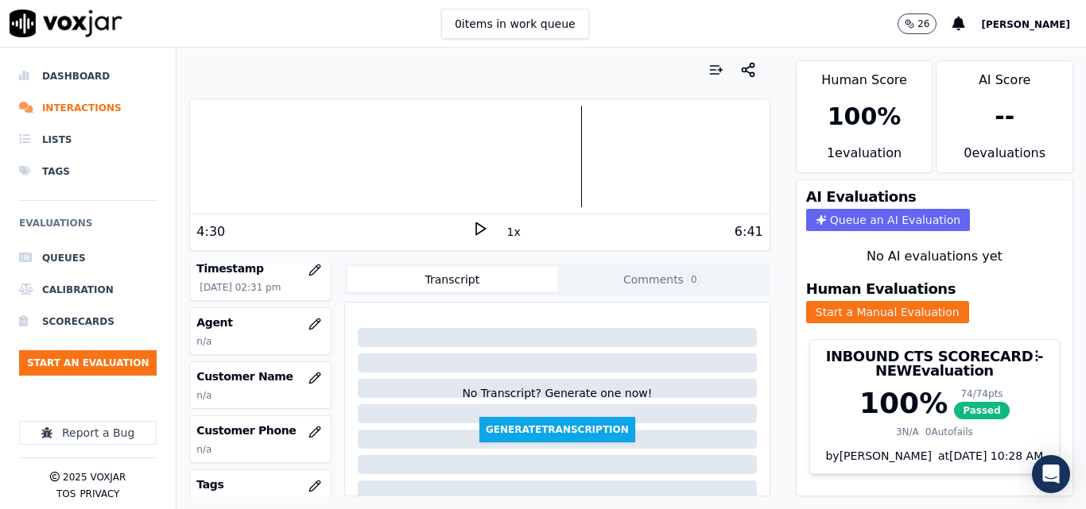
scroll to position [159, 0]
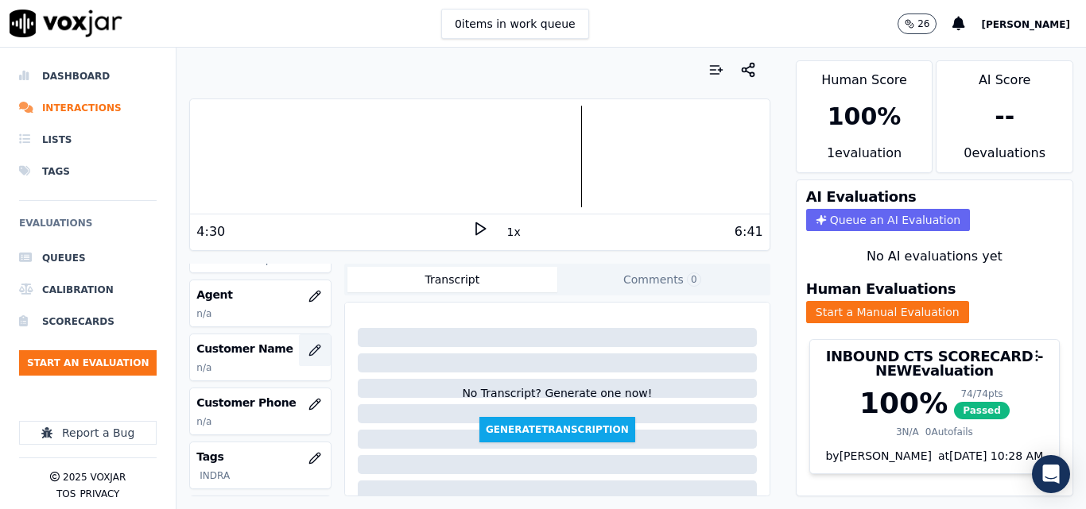
click at [309, 347] on icon "button" at bounding box center [314, 350] width 10 height 10
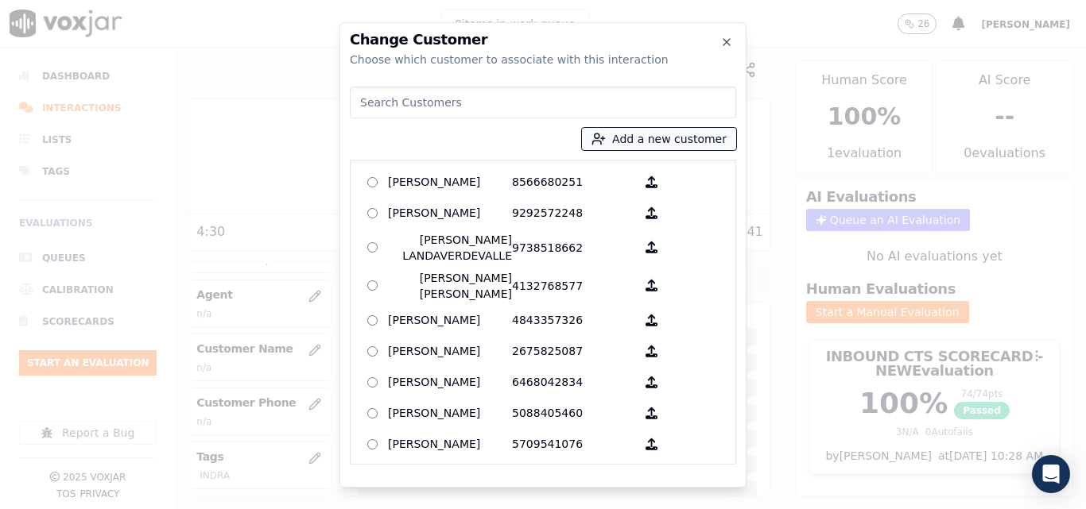
click at [654, 134] on button "Add a new customer" at bounding box center [659, 139] width 154 height 22
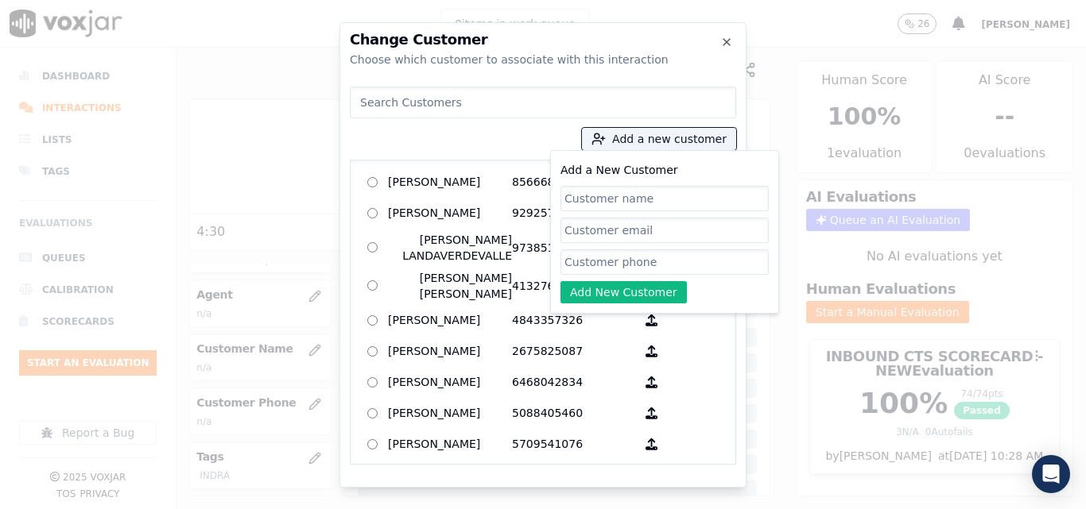
click at [637, 201] on input "Add a New Customer" at bounding box center [664, 198] width 208 height 25
type input "[PERSON_NAME]"
click at [679, 266] on input "Add a New Customer" at bounding box center [664, 262] width 208 height 25
click at [685, 267] on input "Add a New Customer" at bounding box center [664, 262] width 208 height 25
paste input "6314016319"
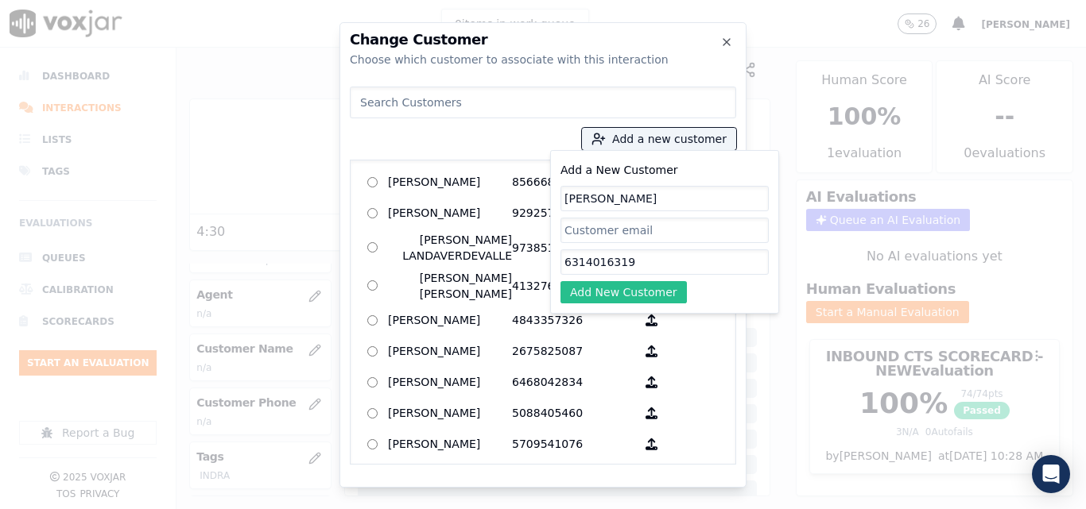
type input "6314016319"
click at [644, 291] on button "Add New Customer" at bounding box center [623, 292] width 126 height 22
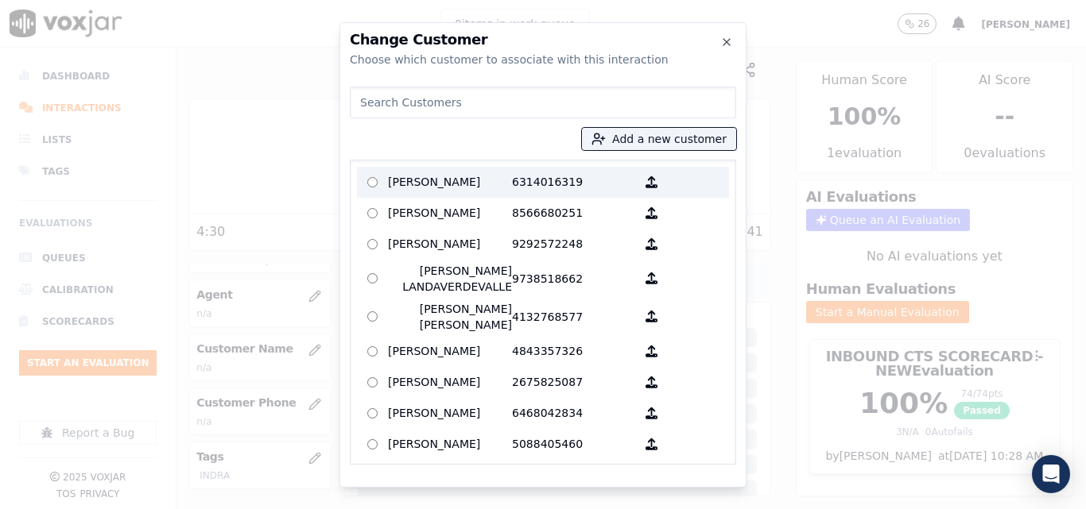
click at [512, 191] on p "6314016319" at bounding box center [574, 182] width 124 height 25
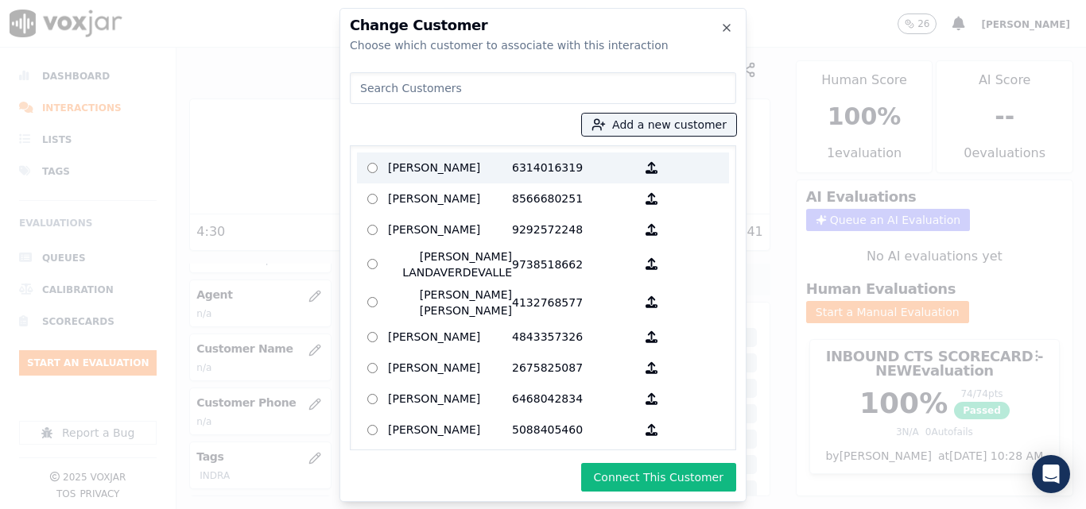
click at [514, 164] on p "6314016319" at bounding box center [574, 168] width 124 height 25
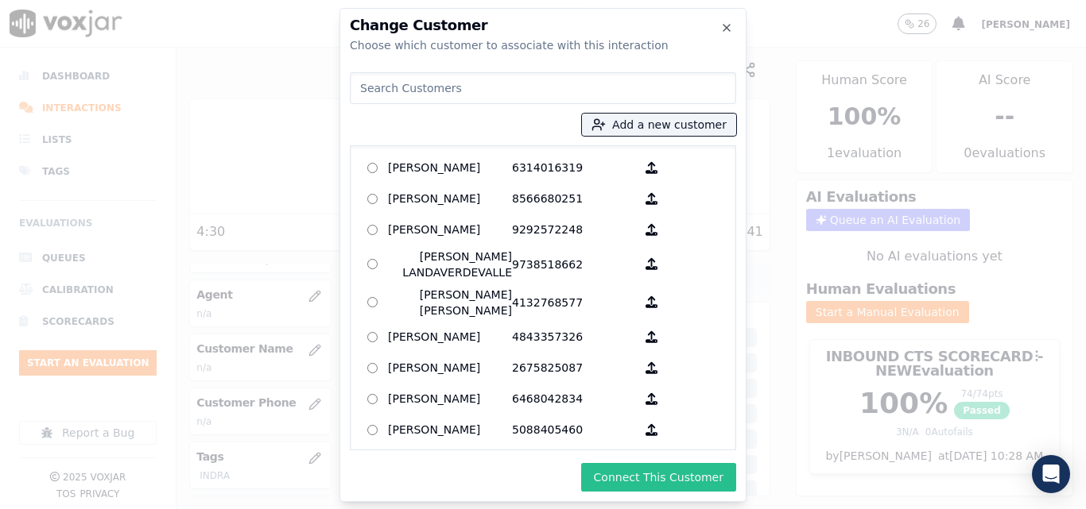
click at [652, 476] on button "Connect This Customer" at bounding box center [658, 477] width 155 height 29
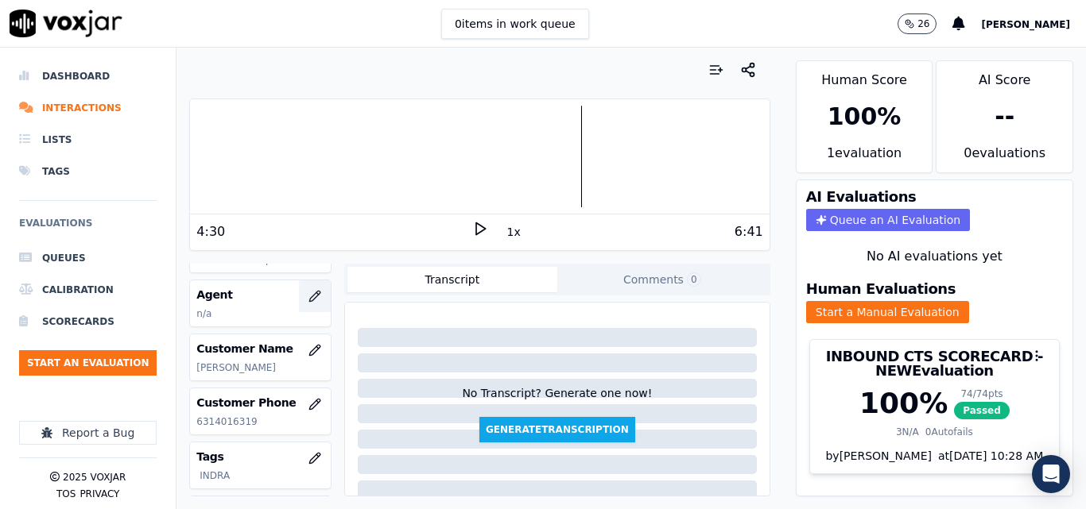
click at [308, 294] on icon "button" at bounding box center [314, 296] width 13 height 13
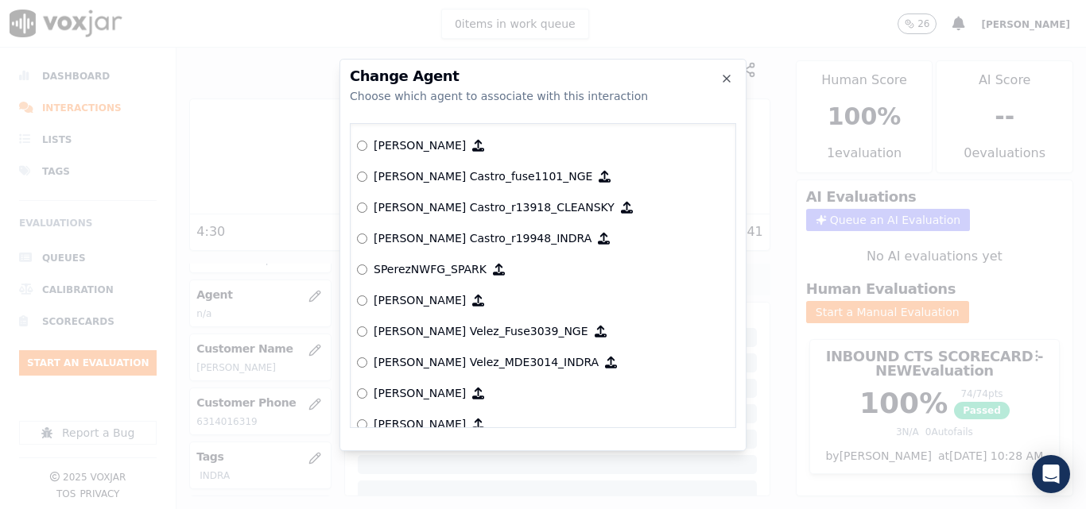
scroll to position [6358, 0]
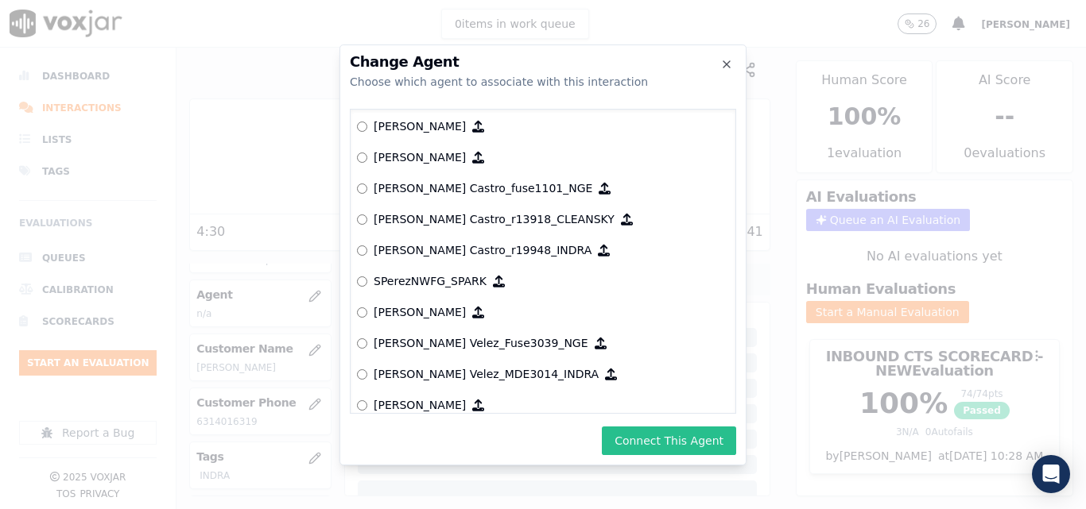
click at [632, 438] on button "Connect This Agent" at bounding box center [669, 441] width 134 height 29
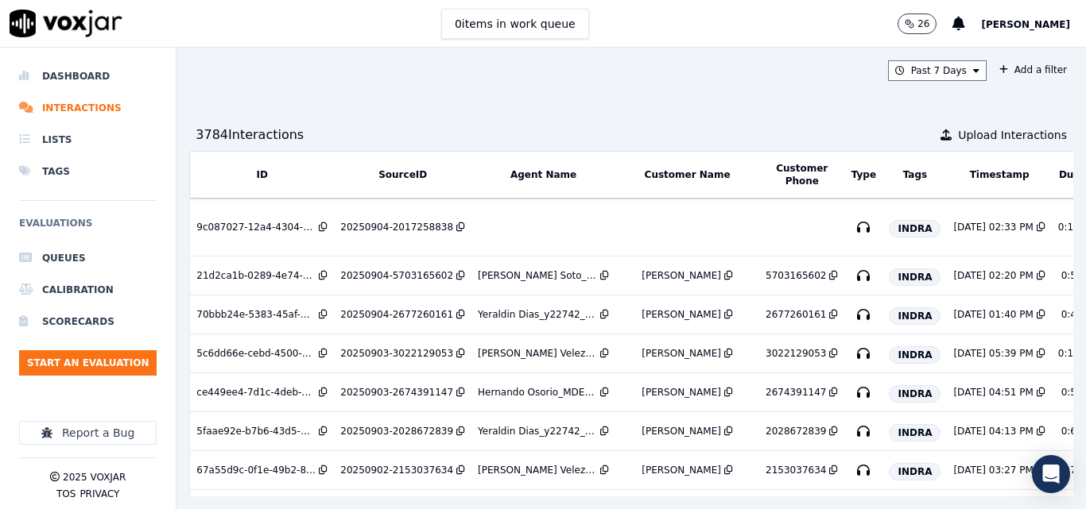
scroll to position [238, 0]
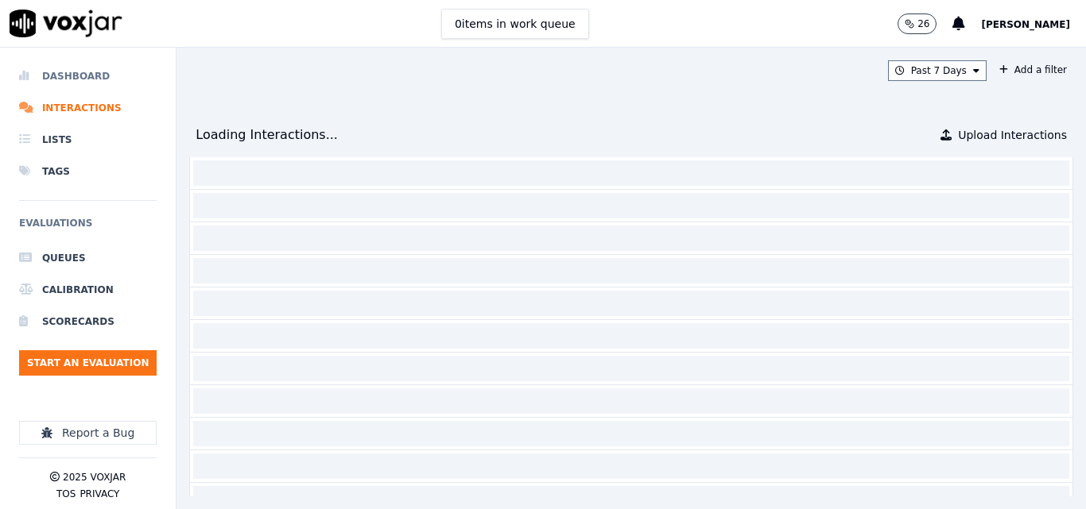
click at [73, 75] on li "Dashboard" at bounding box center [87, 76] width 137 height 32
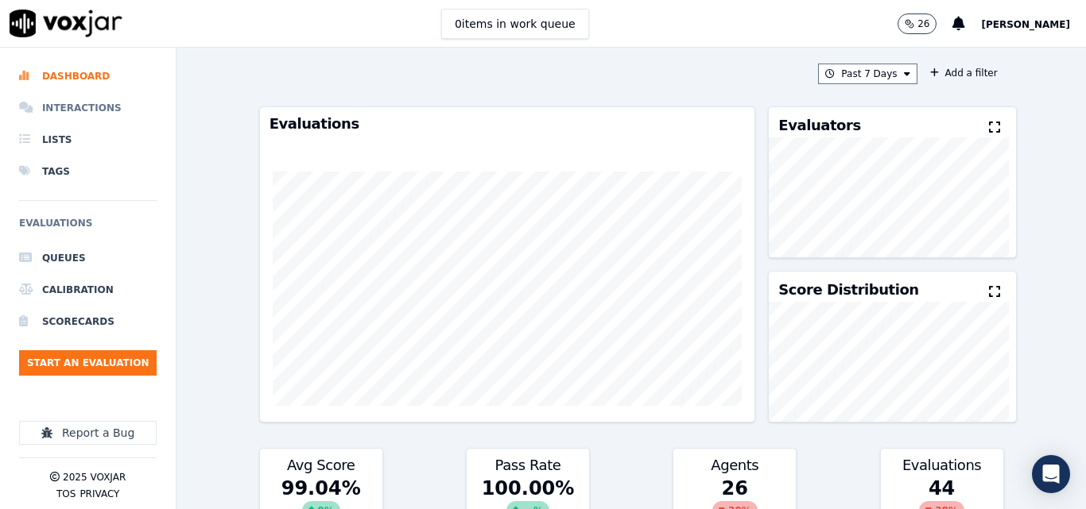
click at [81, 108] on li "Interactions" at bounding box center [87, 108] width 137 height 32
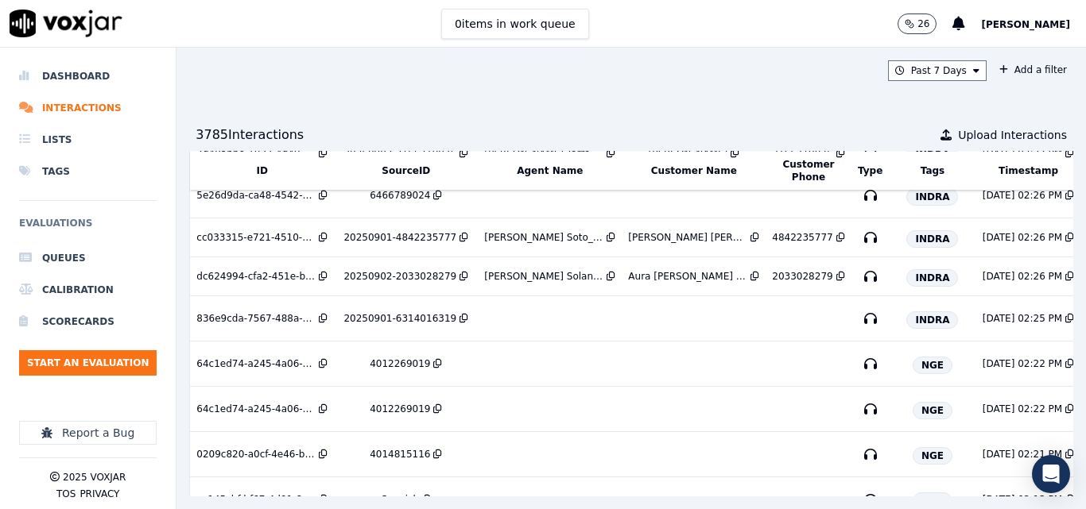
scroll to position [592, 0]
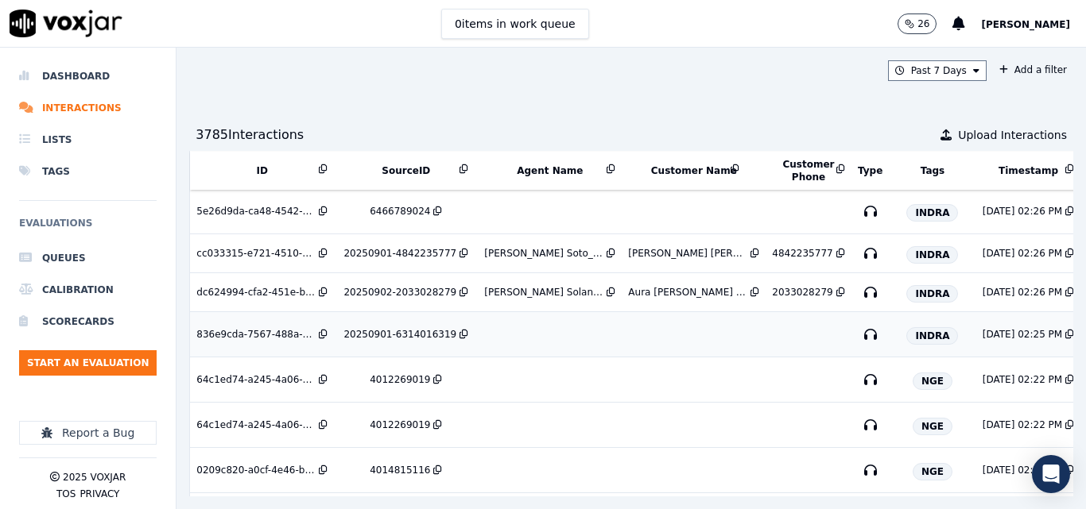
click at [439, 322] on td "20250901-6314016319" at bounding box center [406, 334] width 144 height 45
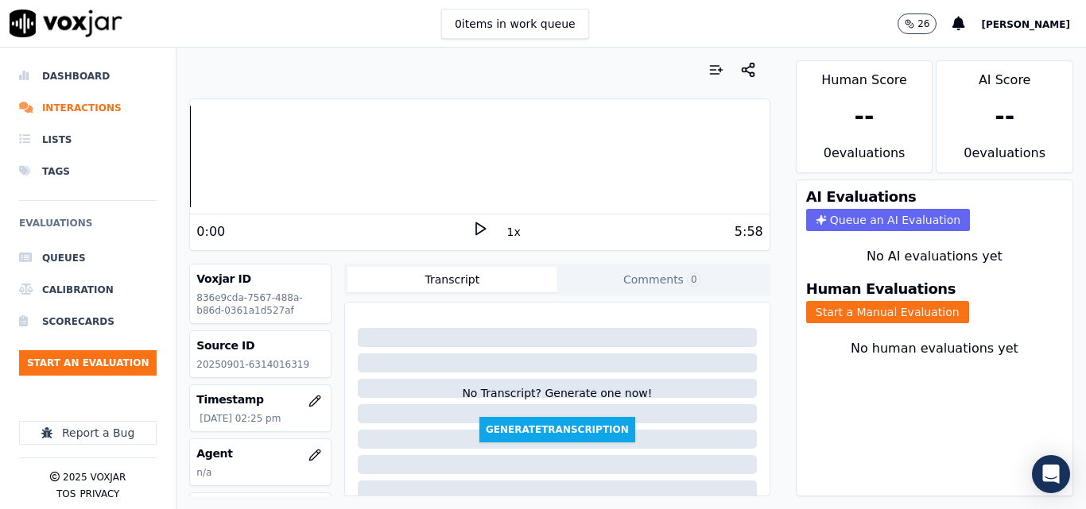
click at [685, 34] on div "0 items in work queue 26 Sheila De Castro" at bounding box center [543, 24] width 1086 height 48
click at [472, 223] on icon at bounding box center [480, 229] width 16 height 16
click at [476, 223] on rect at bounding box center [477, 228] width 2 height 10
click at [886, 327] on div "Human Evaluations Start a Manual Evaluation" at bounding box center [934, 303] width 276 height 60
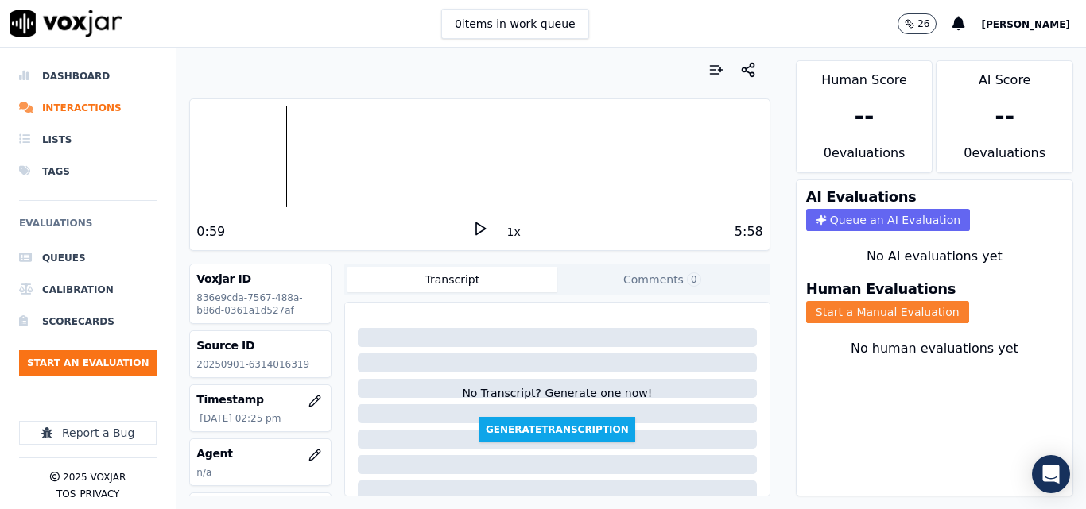
click at [888, 315] on button "Start a Manual Evaluation" at bounding box center [887, 312] width 163 height 22
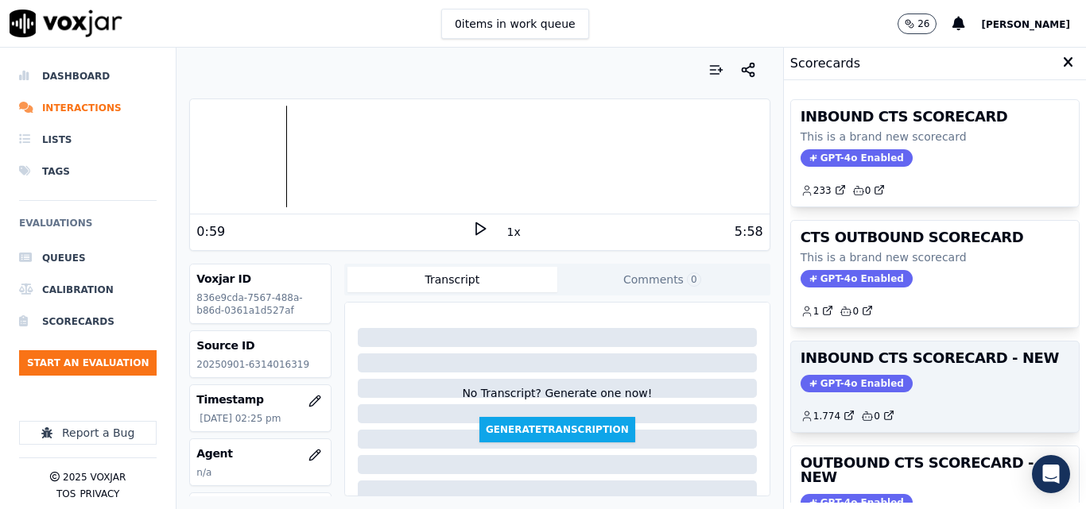
click at [920, 370] on div "INBOUND CTS SCORECARD - NEW GPT-4o Enabled 1.774 0" at bounding box center [935, 387] width 288 height 91
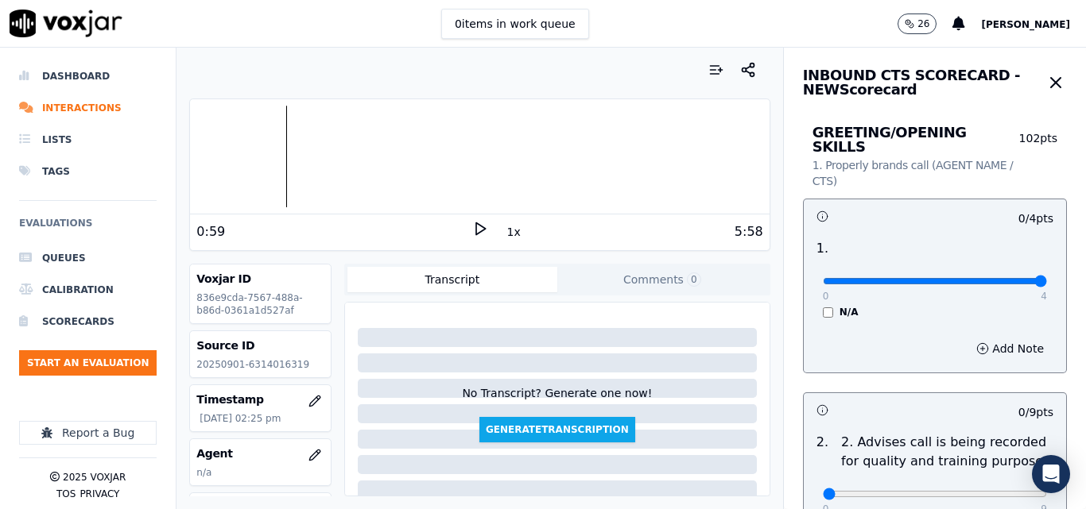
type input "4"
click at [1000, 278] on input "range" at bounding box center [934, 281] width 224 height 6
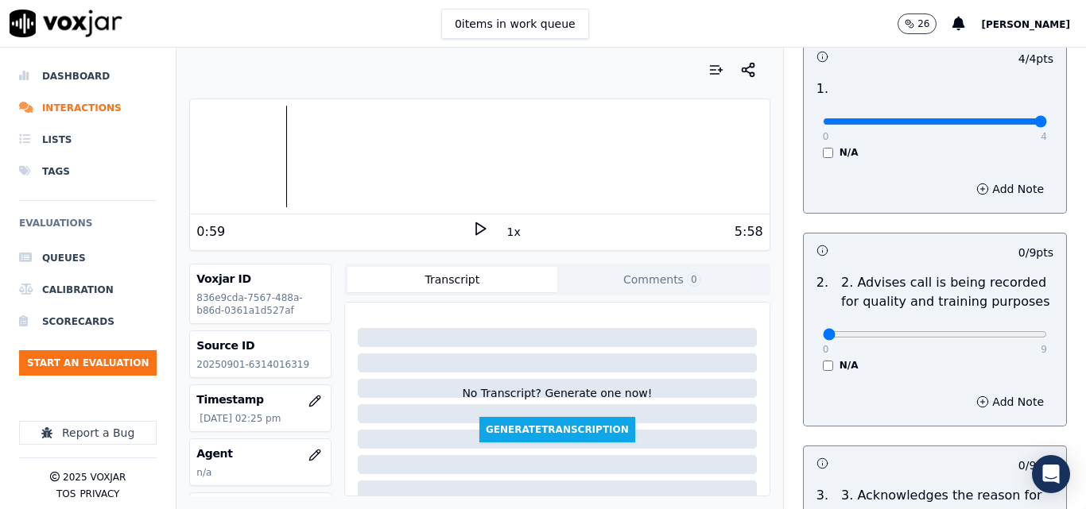
scroll to position [238, 0]
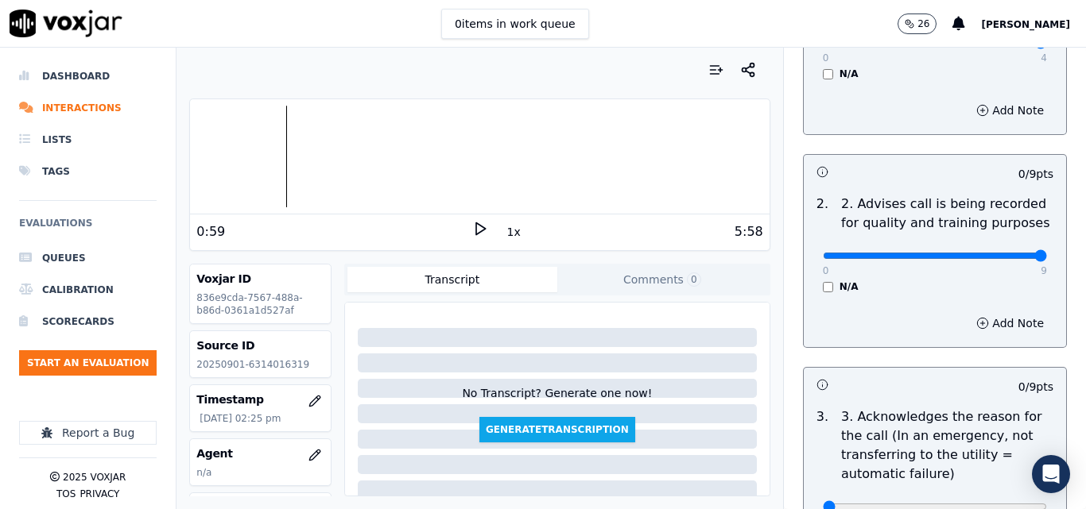
type input "9"
click at [1010, 253] on input "range" at bounding box center [934, 256] width 224 height 6
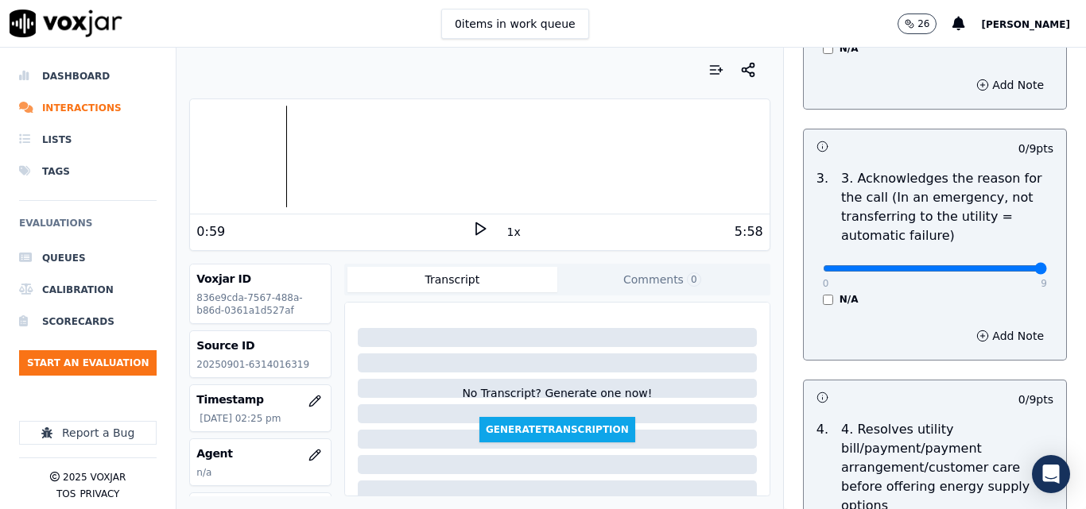
type input "9"
click at [1004, 265] on input "range" at bounding box center [934, 268] width 224 height 6
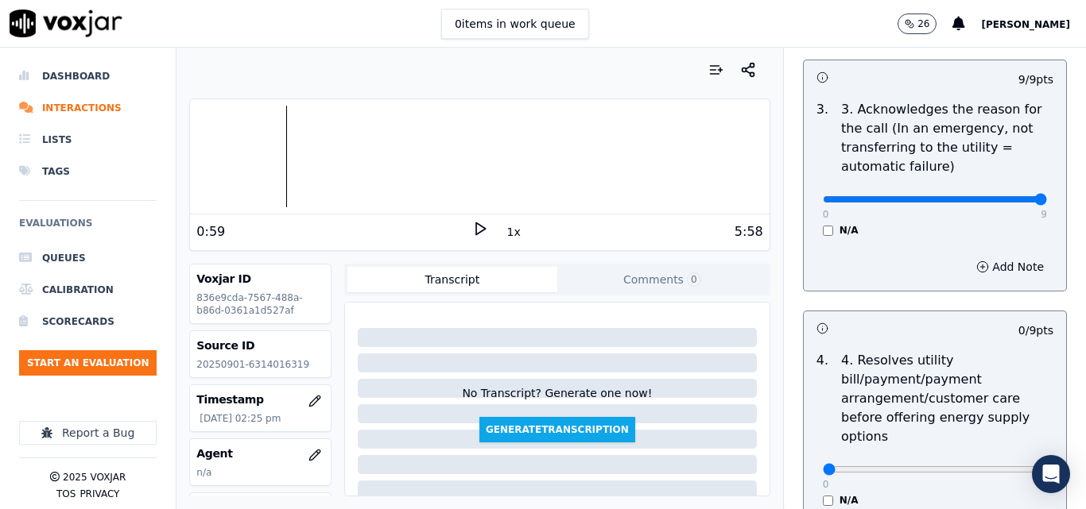
scroll to position [636, 0]
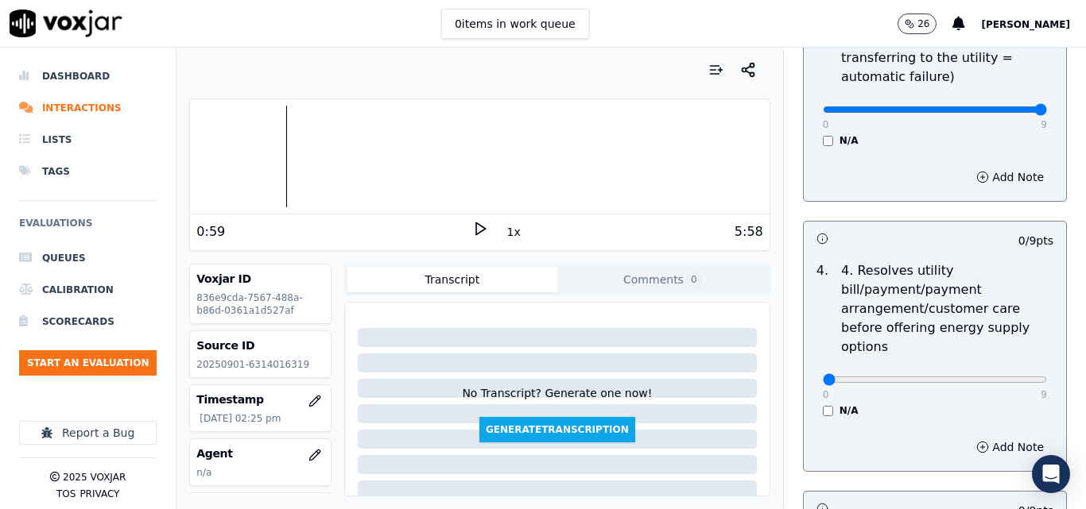
click at [822, 404] on div "N/A" at bounding box center [934, 410] width 224 height 13
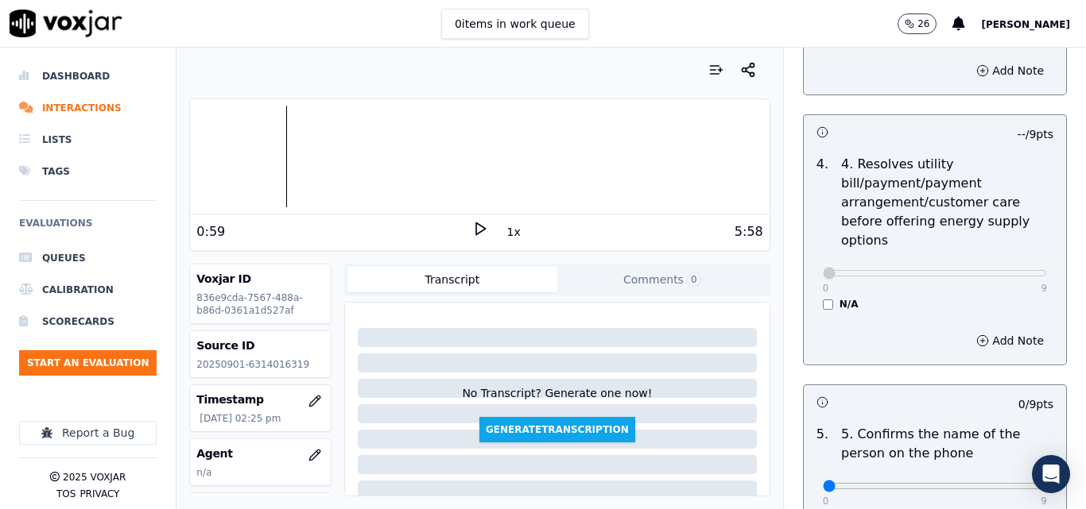
scroll to position [874, 0]
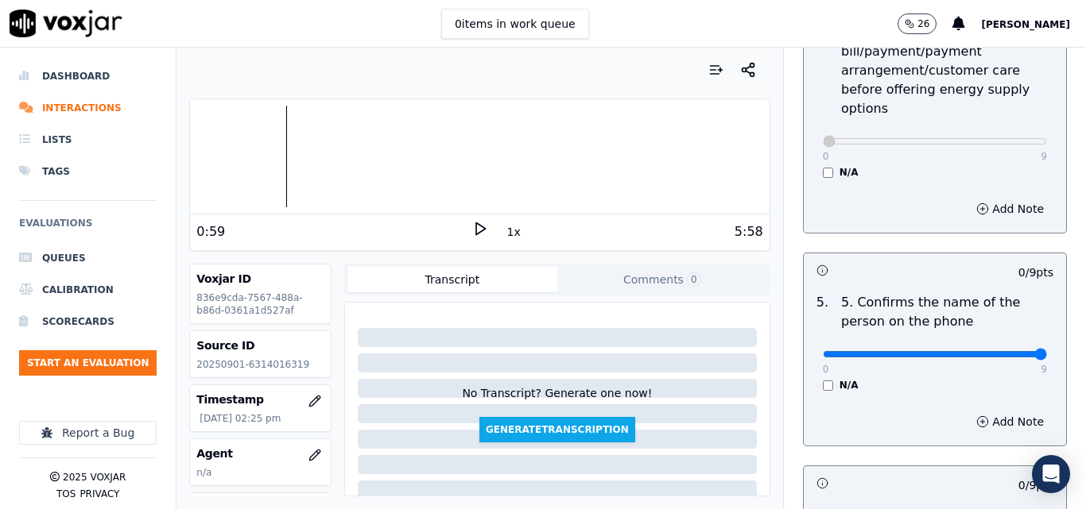
type input "9"
click at [999, 351] on input "range" at bounding box center [934, 354] width 224 height 6
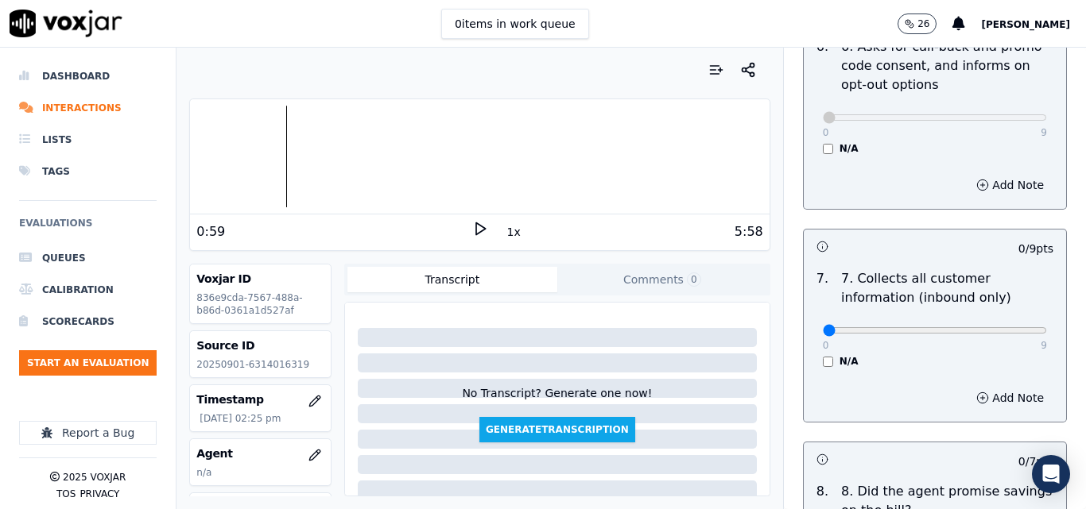
scroll to position [1351, 0]
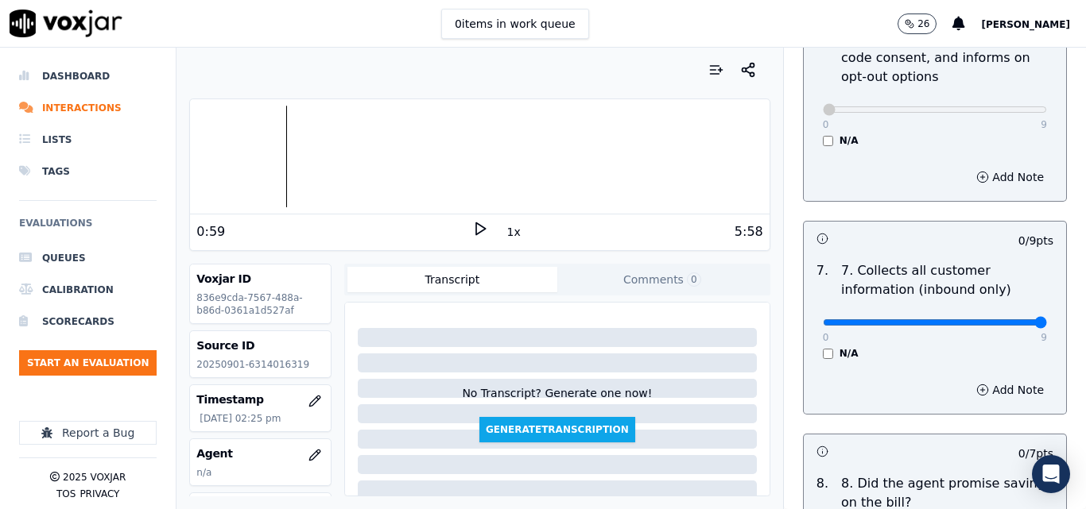
type input "9"
click at [1002, 319] on input "range" at bounding box center [934, 322] width 224 height 6
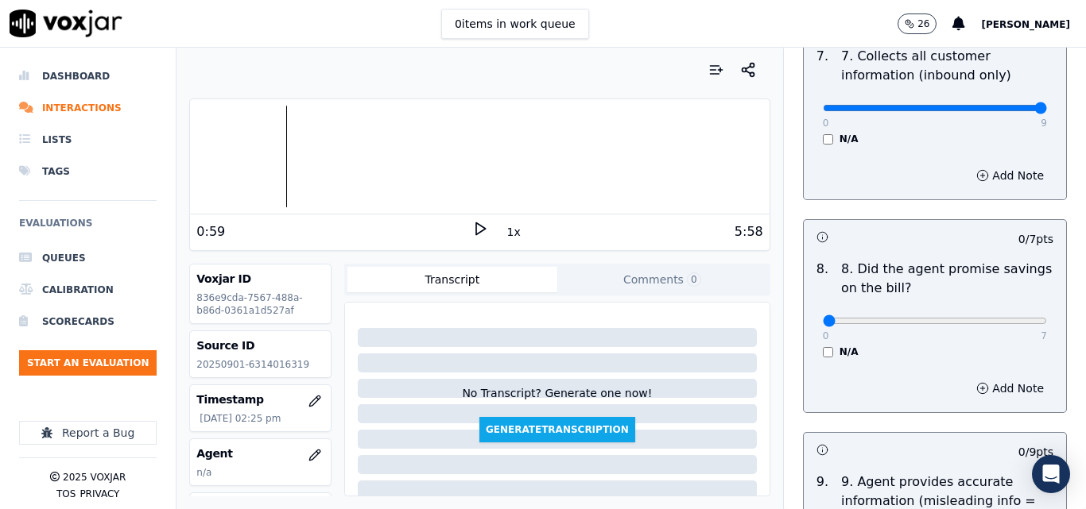
scroll to position [1589, 0]
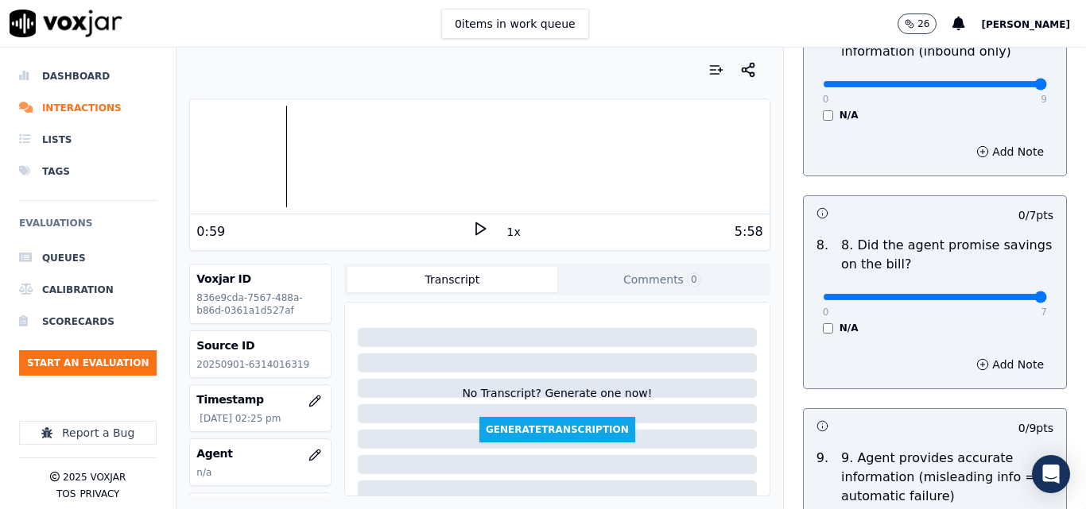
type input "7"
click at [1003, 294] on input "range" at bounding box center [934, 297] width 224 height 6
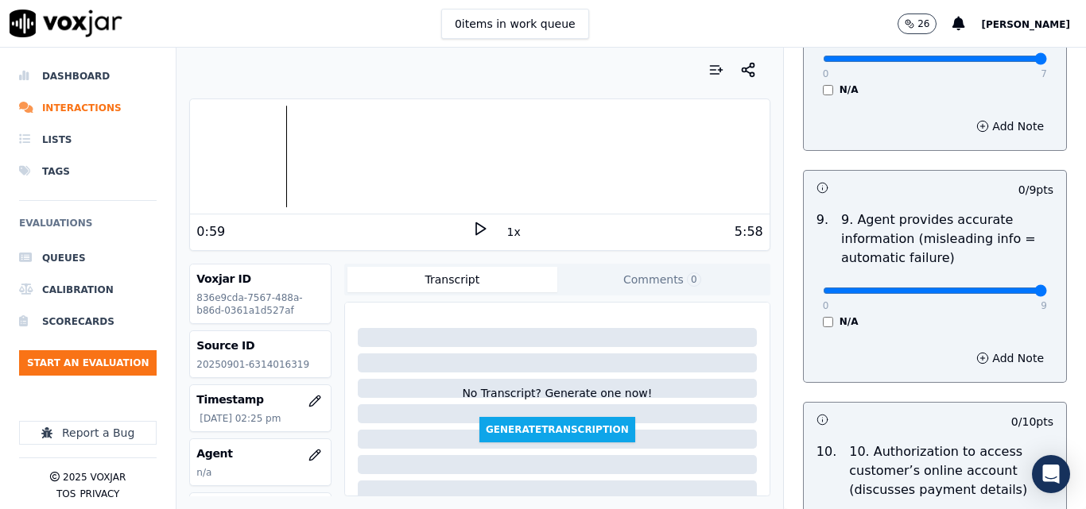
type input "9"
click at [1002, 288] on input "range" at bounding box center [934, 291] width 224 height 6
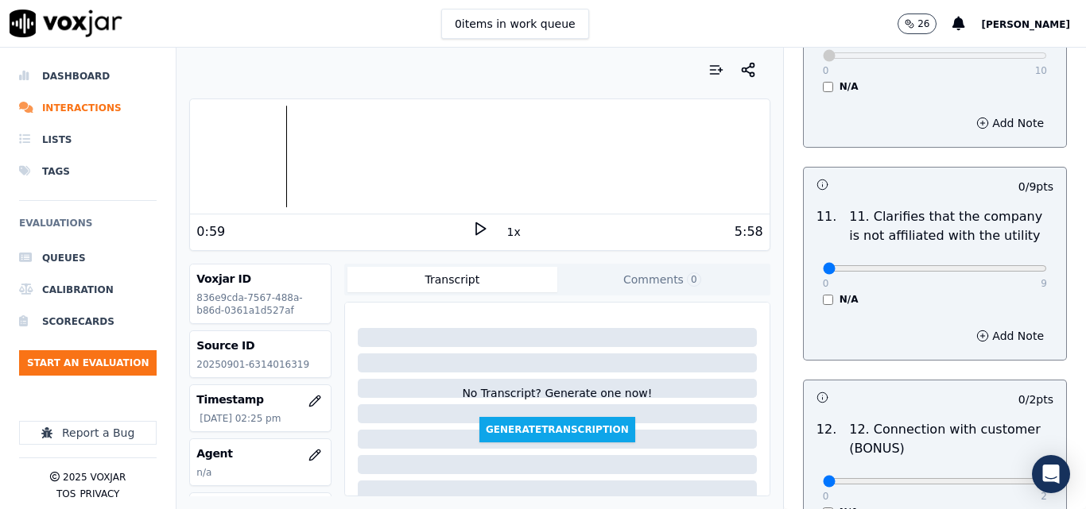
scroll to position [2305, 0]
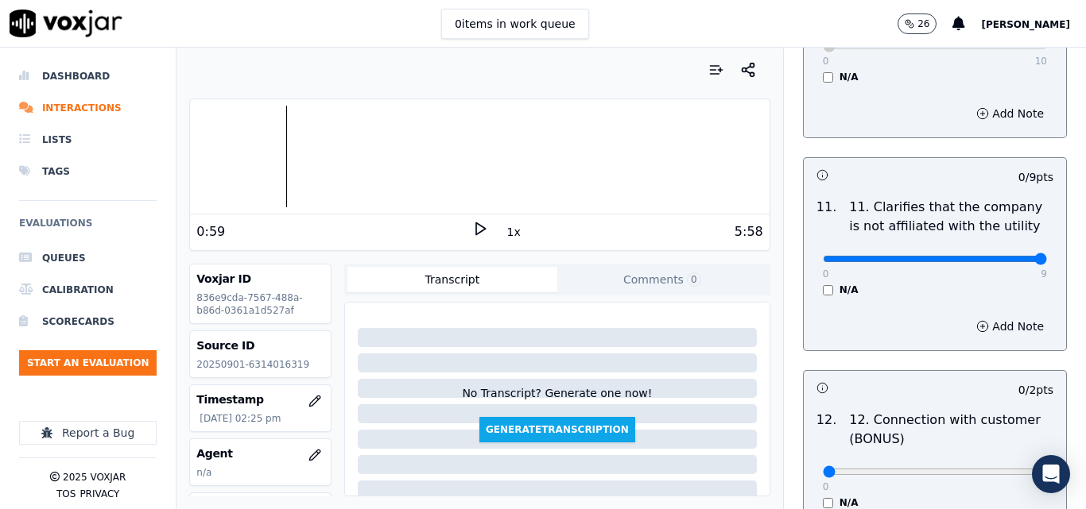
type input "9"
click at [1007, 256] on input "range" at bounding box center [934, 259] width 224 height 6
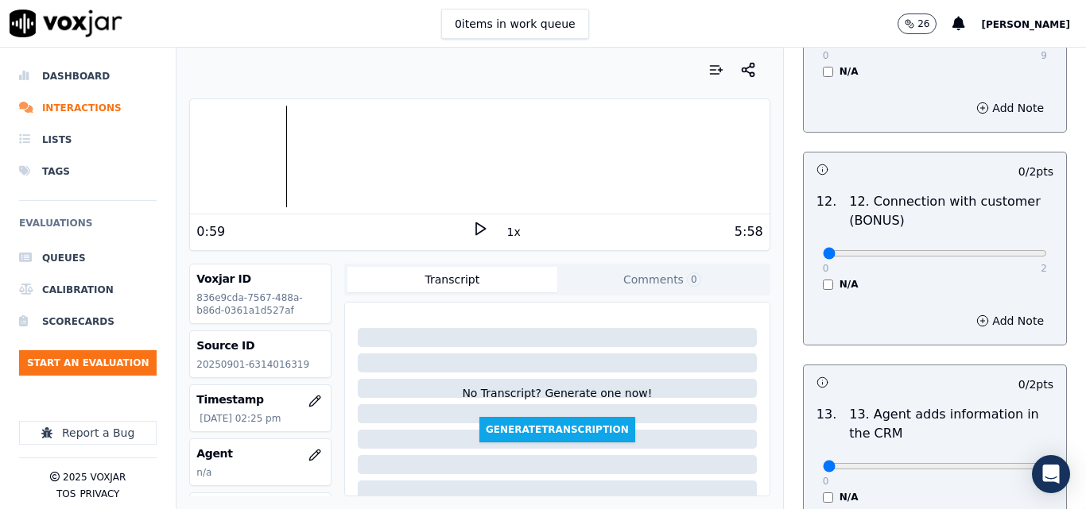
scroll to position [2543, 0]
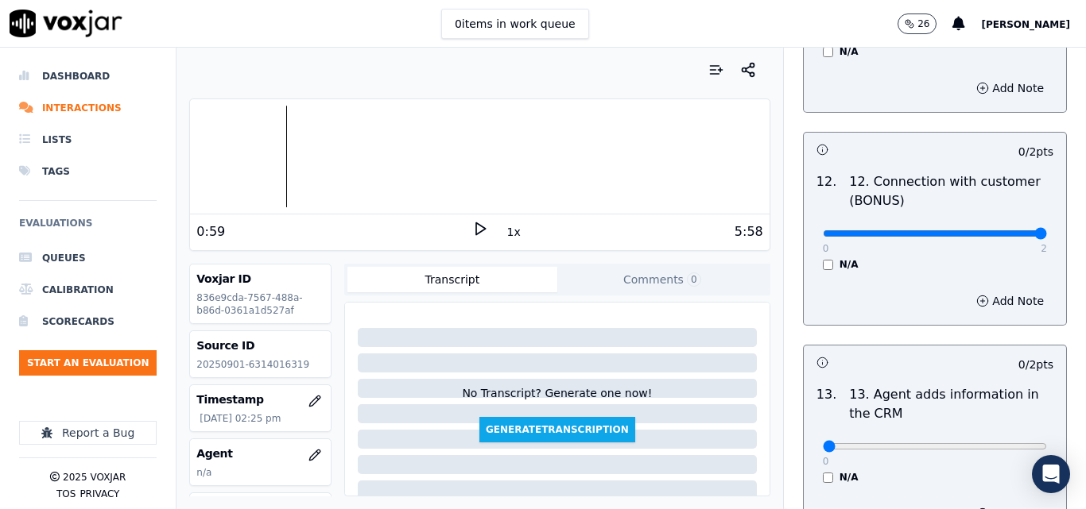
type input "2"
click at [1007, 230] on input "range" at bounding box center [934, 233] width 224 height 6
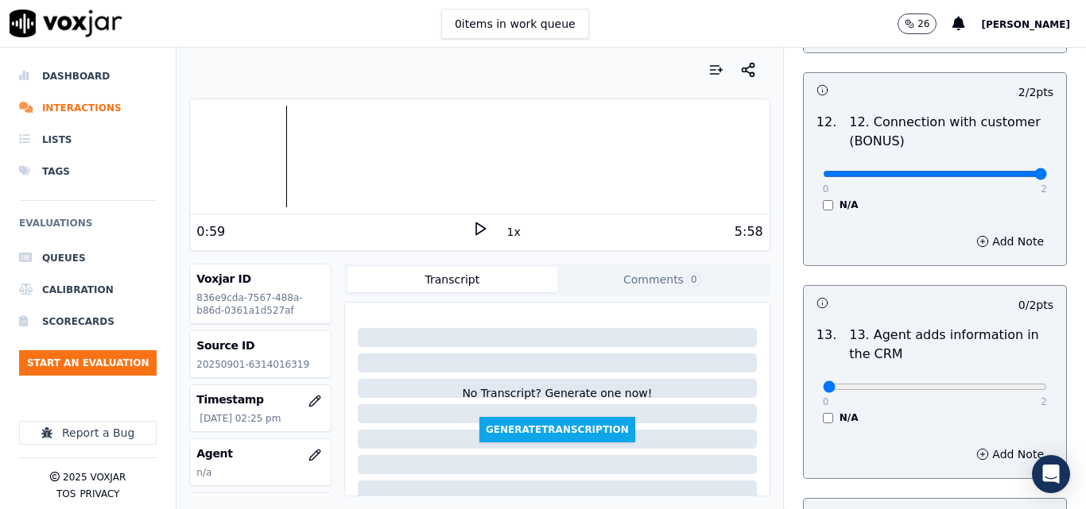
scroll to position [2702, 0]
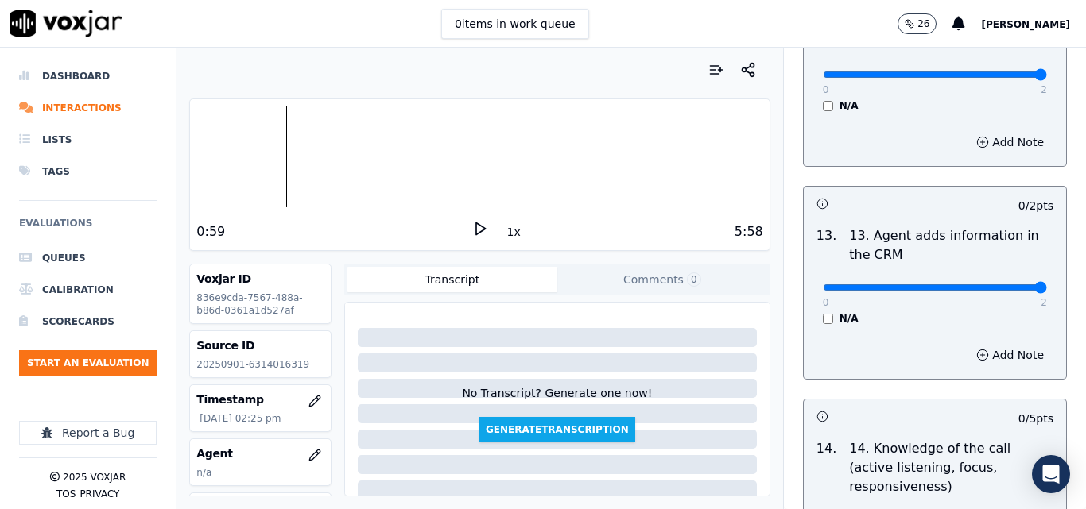
type input "2"
click at [994, 284] on input "range" at bounding box center [934, 287] width 224 height 6
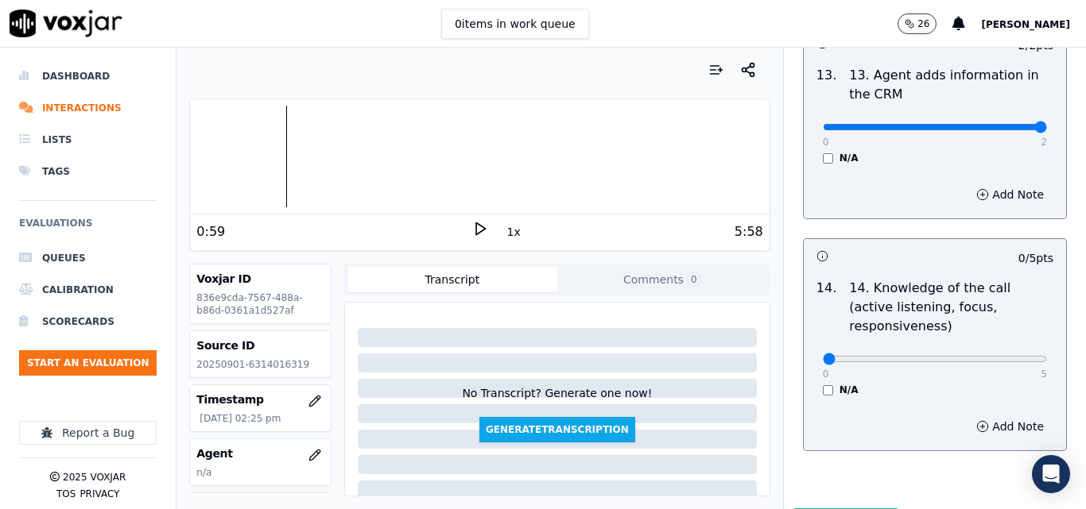
scroll to position [2902, 0]
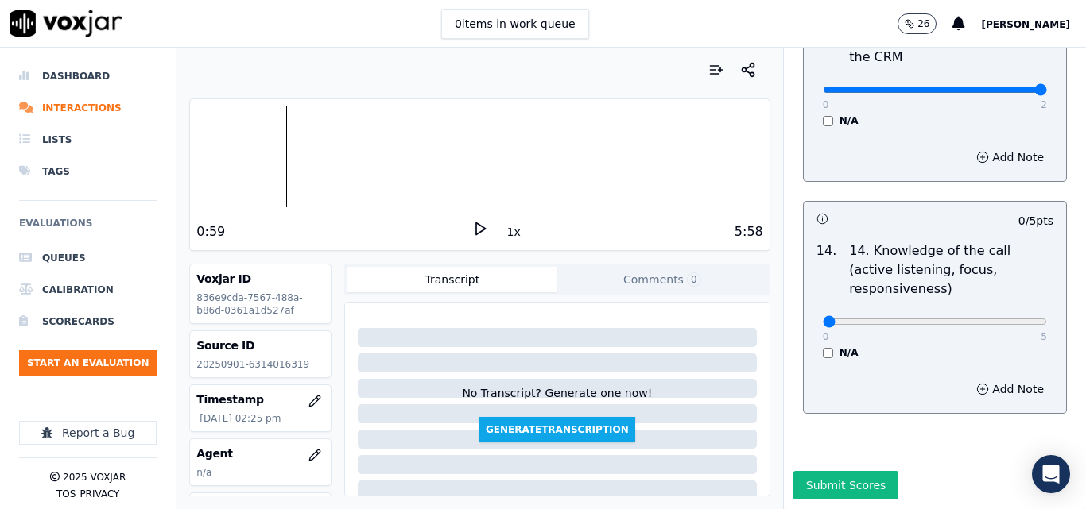
click at [994, 312] on div "0 5" at bounding box center [934, 321] width 224 height 19
type input "5"
click at [998, 319] on input "range" at bounding box center [934, 322] width 224 height 6
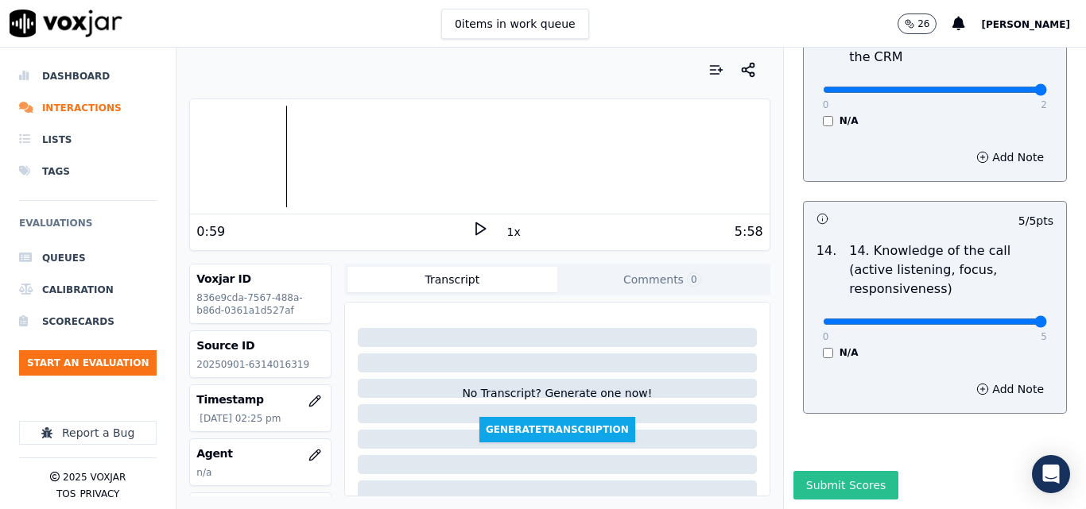
click at [851, 471] on button "Submit Scores" at bounding box center [846, 485] width 106 height 29
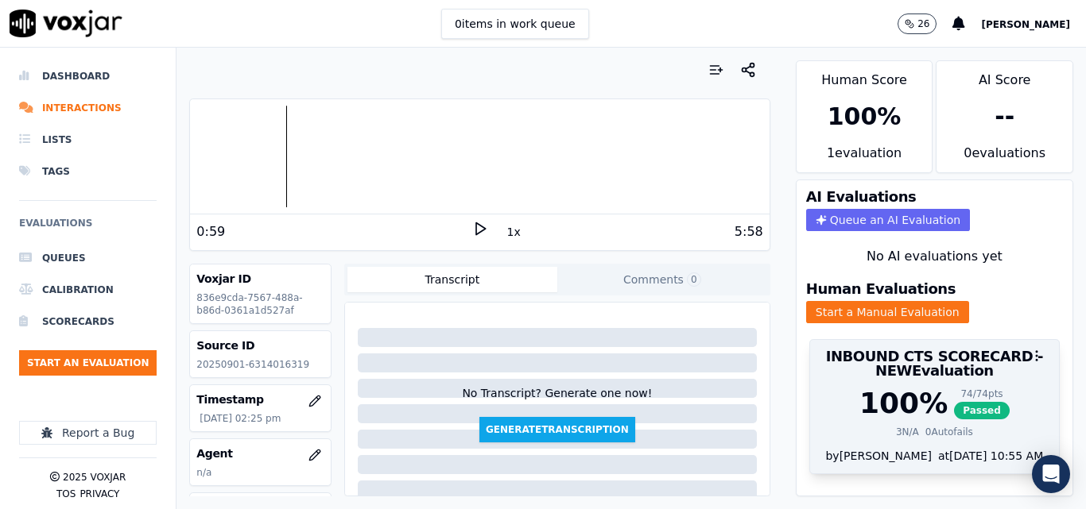
scroll to position [49, 0]
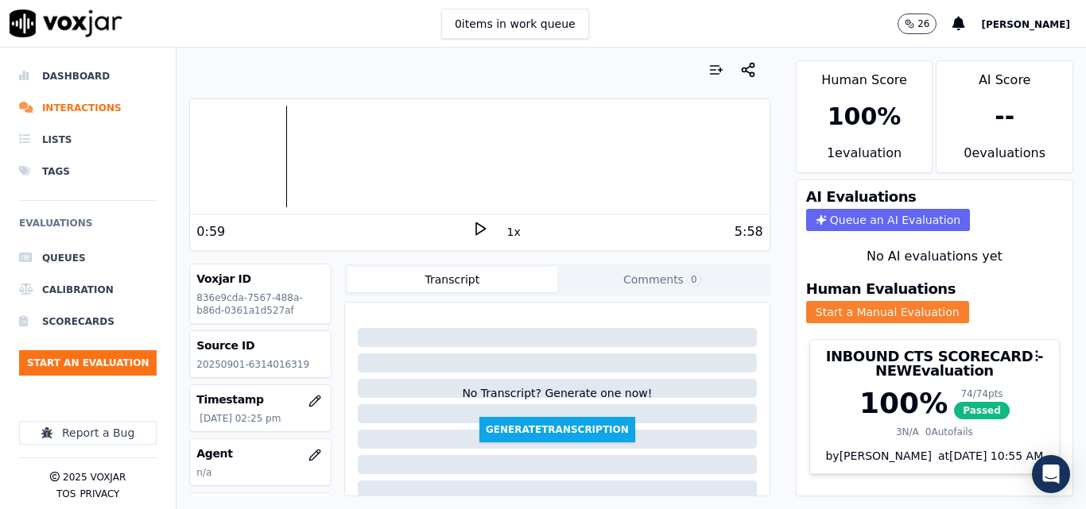
click at [884, 301] on button "Start a Manual Evaluation" at bounding box center [887, 312] width 163 height 22
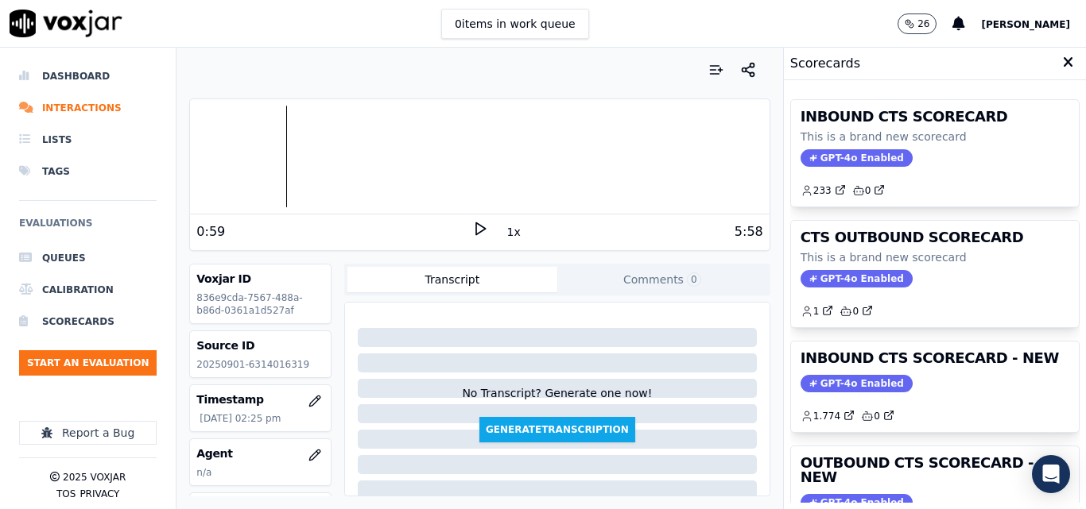
click at [685, 373] on div "No Transcript? Generate one now! Generate Transcription" at bounding box center [557, 376] width 412 height 134
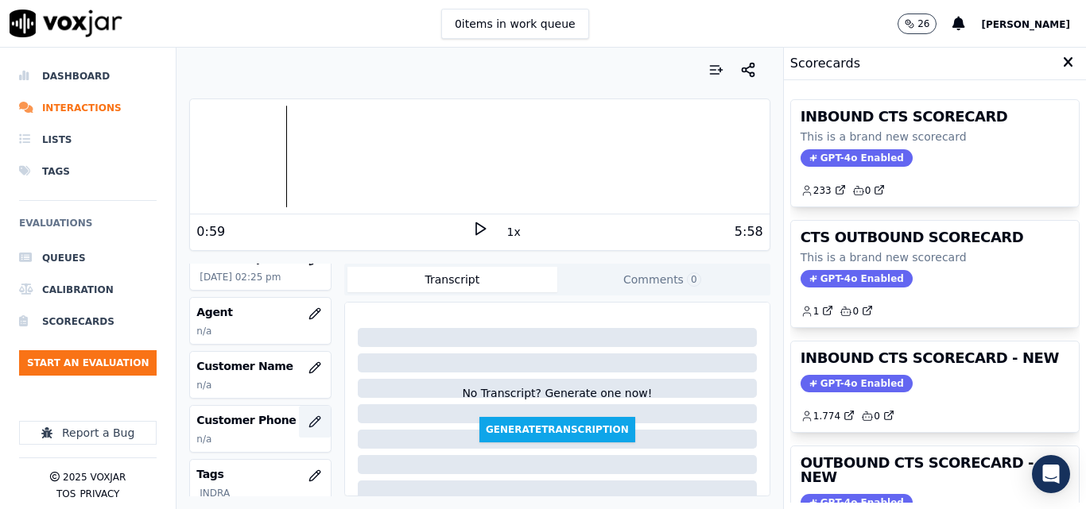
scroll to position [159, 0]
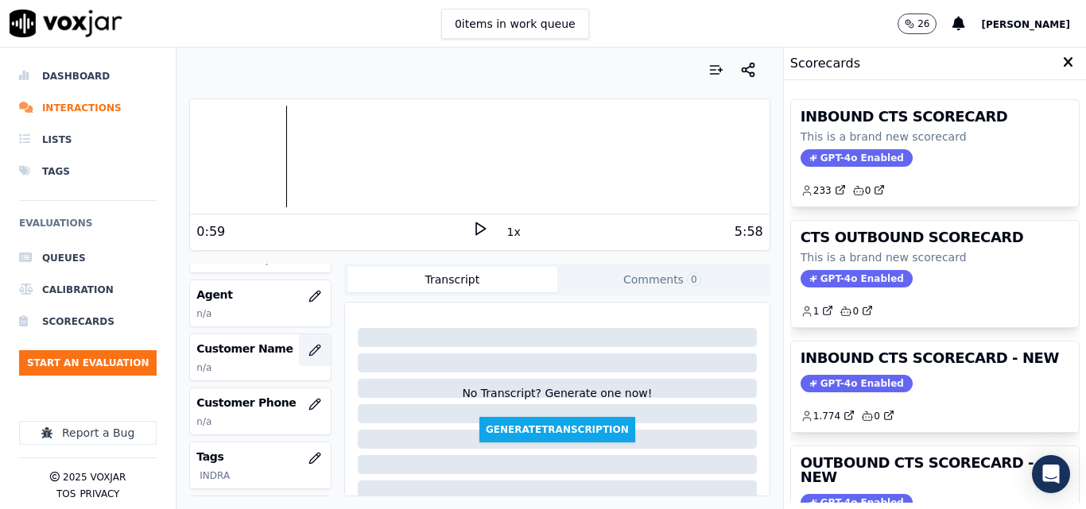
click at [308, 352] on icon "button" at bounding box center [314, 350] width 13 height 13
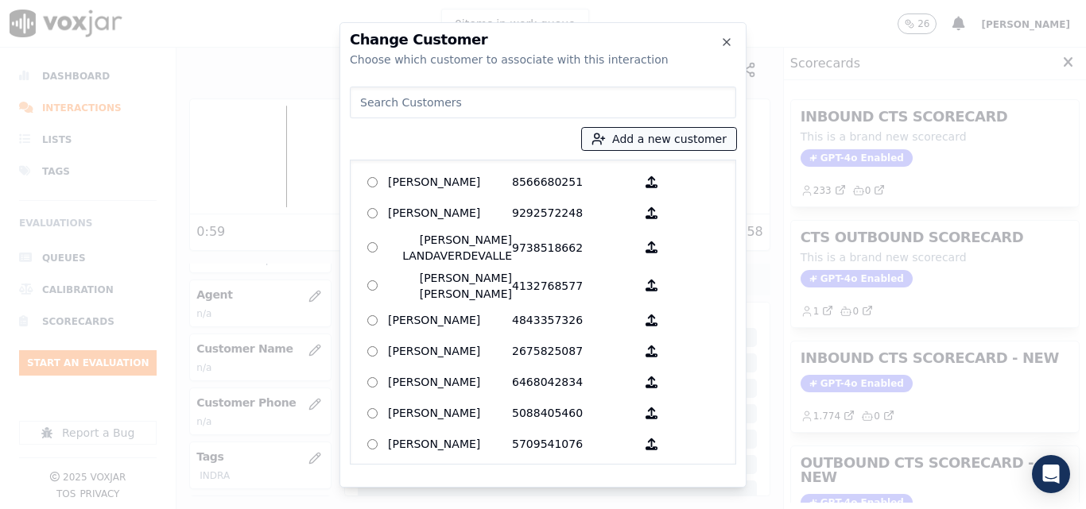
click at [632, 138] on button "Add a new customer" at bounding box center [659, 139] width 154 height 22
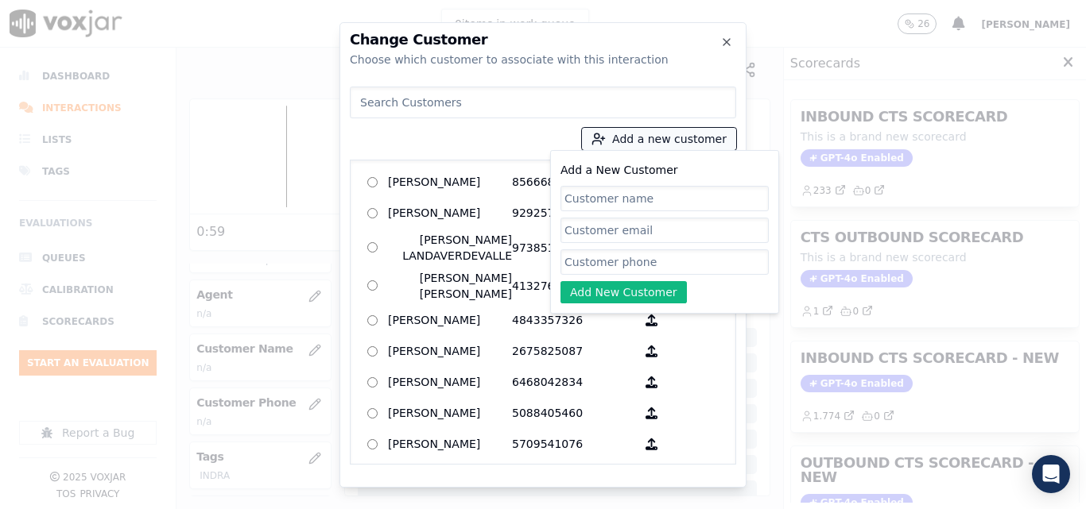
click at [631, 137] on button "Add a new customer" at bounding box center [659, 139] width 154 height 22
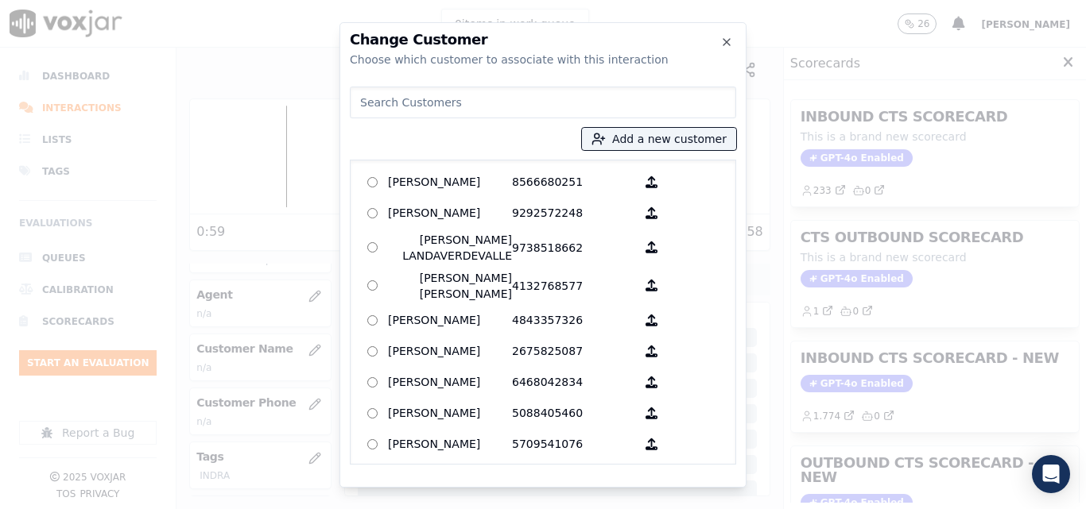
click at [626, 122] on div "Add a new customer AGUEDA SANTANA 8566680251 ALEXIS SUNQUI 9292572248 AMILCAR L…" at bounding box center [543, 272] width 386 height 385
click at [645, 100] on input at bounding box center [543, 103] width 386 height 32
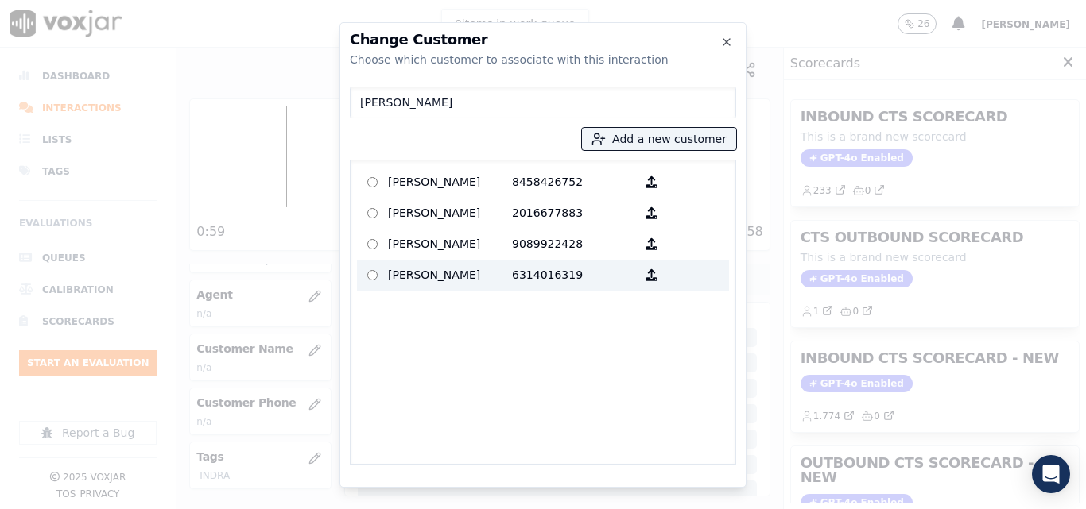
type input "Olga"
click at [482, 277] on p "Olga Peralta" at bounding box center [450, 275] width 124 height 25
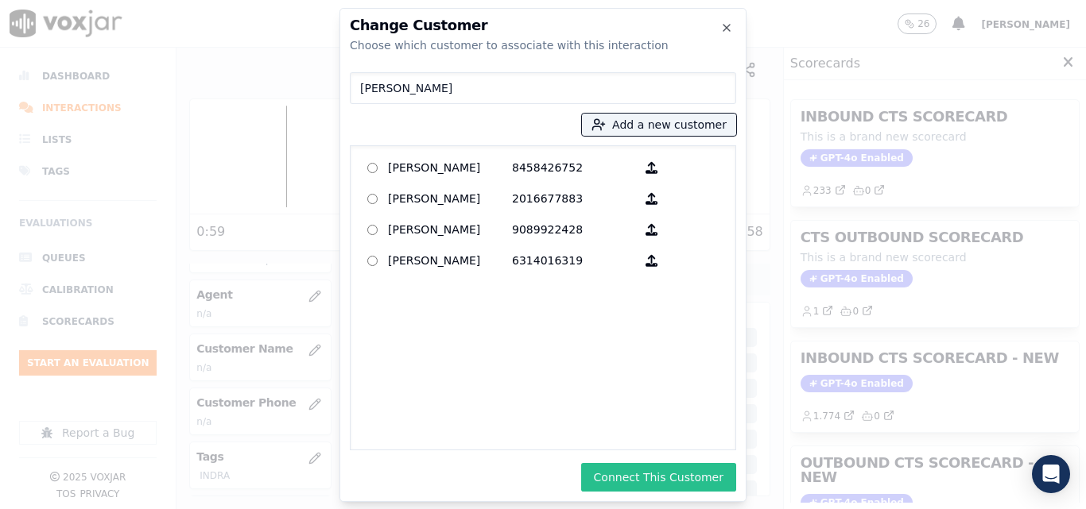
click at [597, 478] on button "Connect This Customer" at bounding box center [658, 477] width 155 height 29
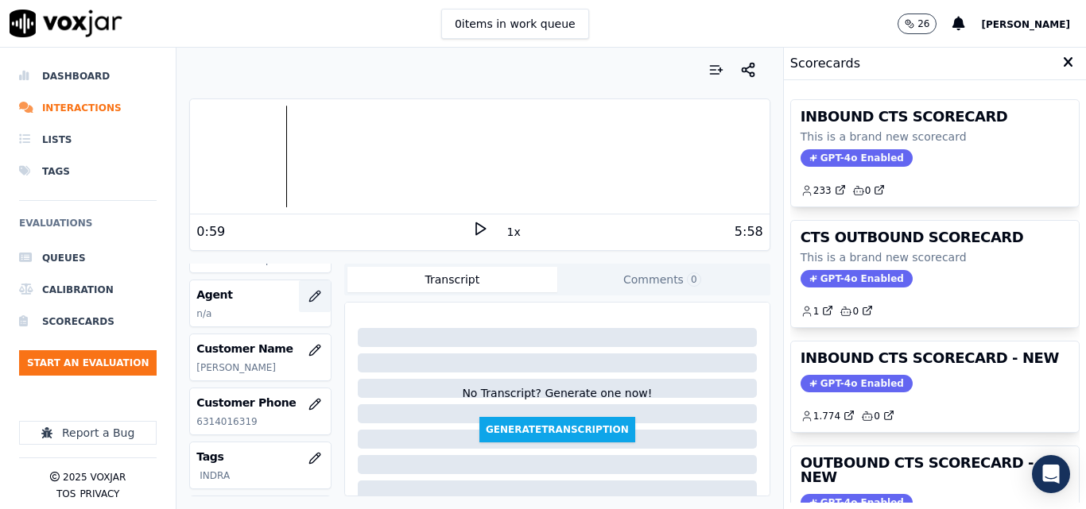
click at [308, 299] on icon "button" at bounding box center [314, 296] width 13 height 13
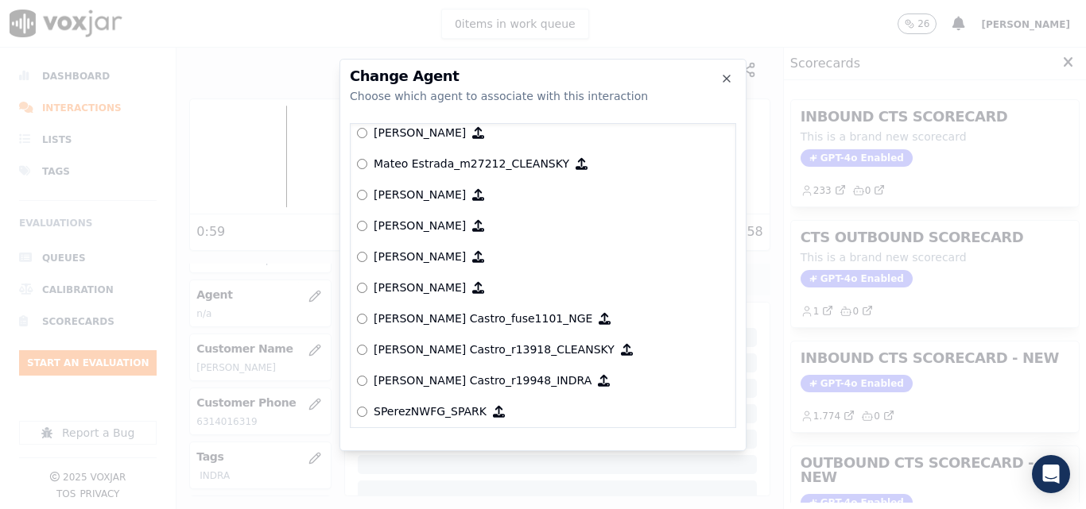
scroll to position [6396, 0]
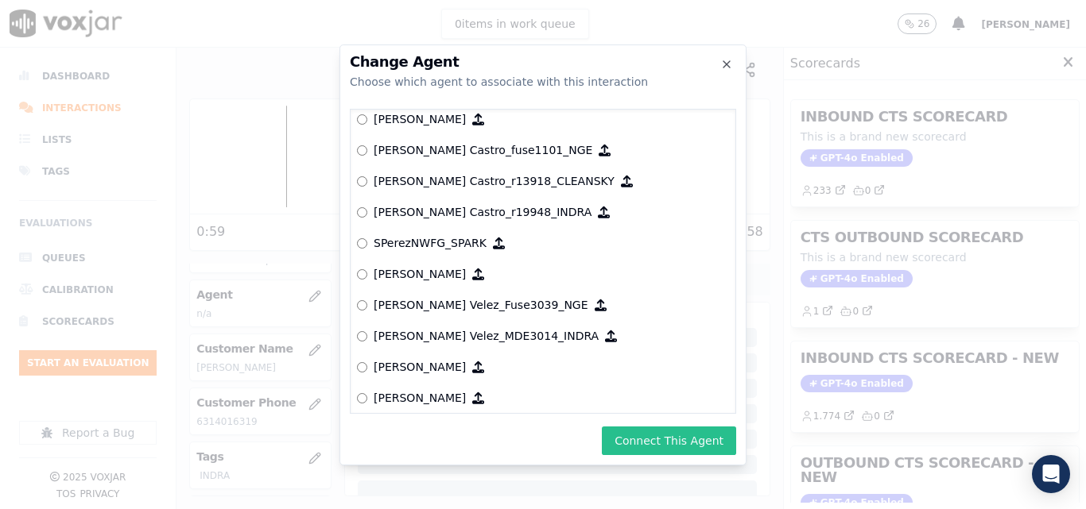
click at [668, 442] on button "Connect This Agent" at bounding box center [669, 441] width 134 height 29
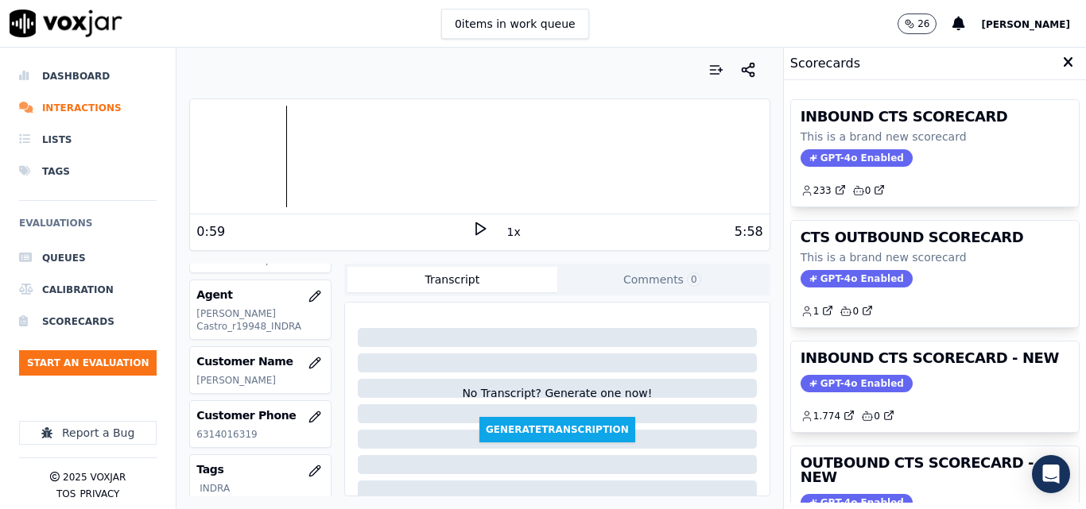
click at [1062, 64] on icon at bounding box center [1067, 63] width 10 height 14
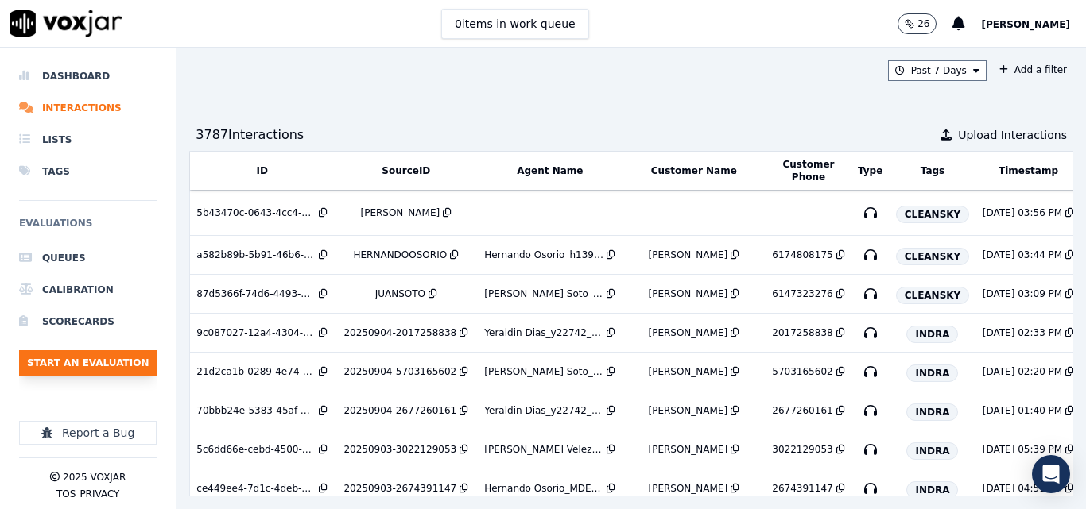
click at [146, 361] on button "Start an Evaluation" at bounding box center [87, 362] width 137 height 25
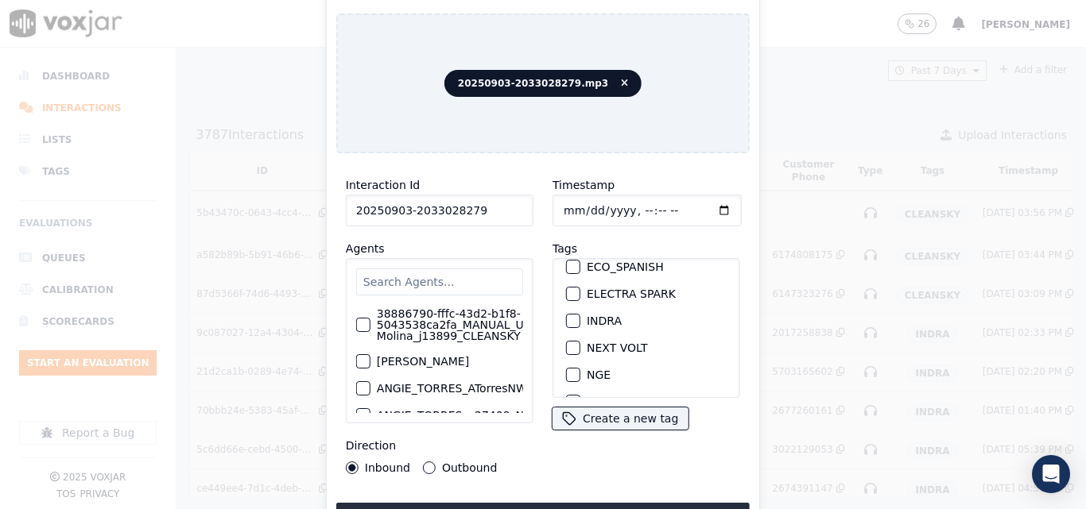
scroll to position [159, 0]
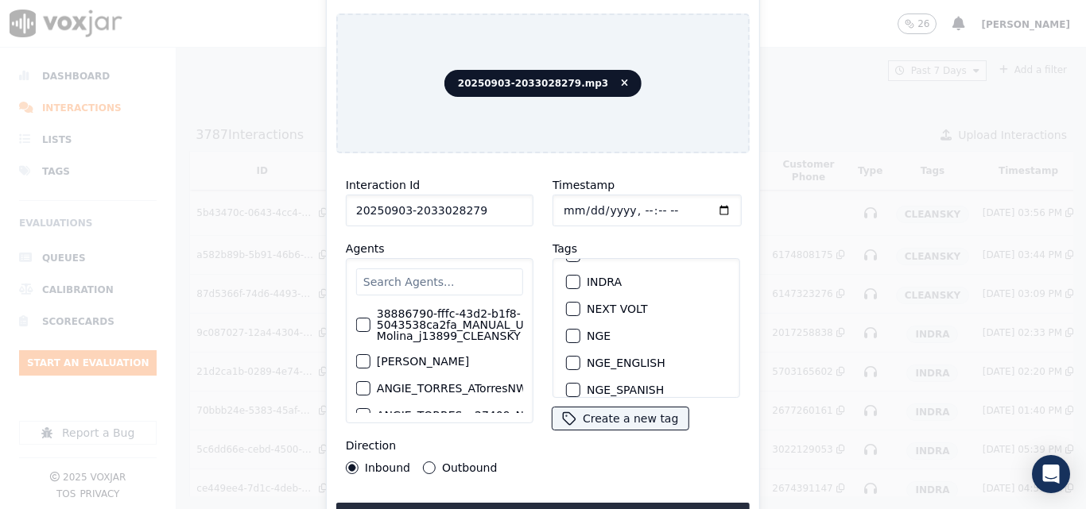
type input "20250903-2033028279"
click at [571, 277] on div "button" at bounding box center [572, 282] width 11 height 11
click at [623, 503] on button "Upload interaction to start evaluation" at bounding box center [542, 517] width 413 height 29
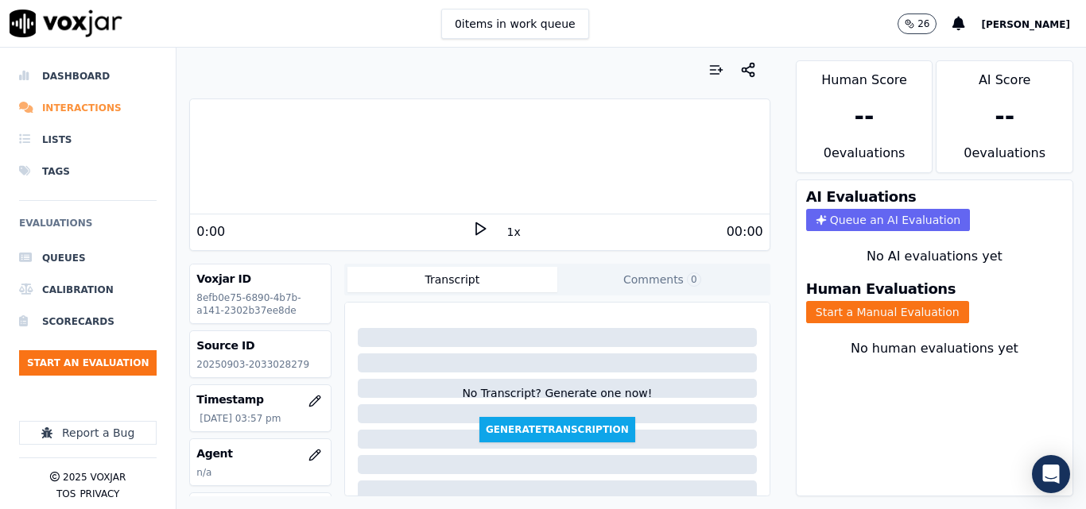
click at [36, 104] on li "Interactions" at bounding box center [87, 108] width 137 height 32
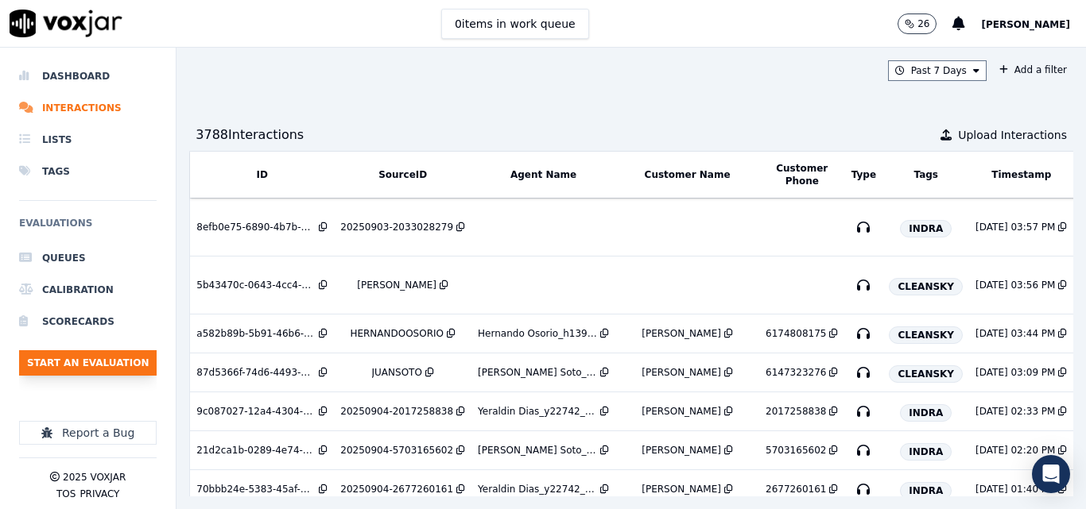
click at [75, 372] on button "Start an Evaluation" at bounding box center [87, 362] width 137 height 25
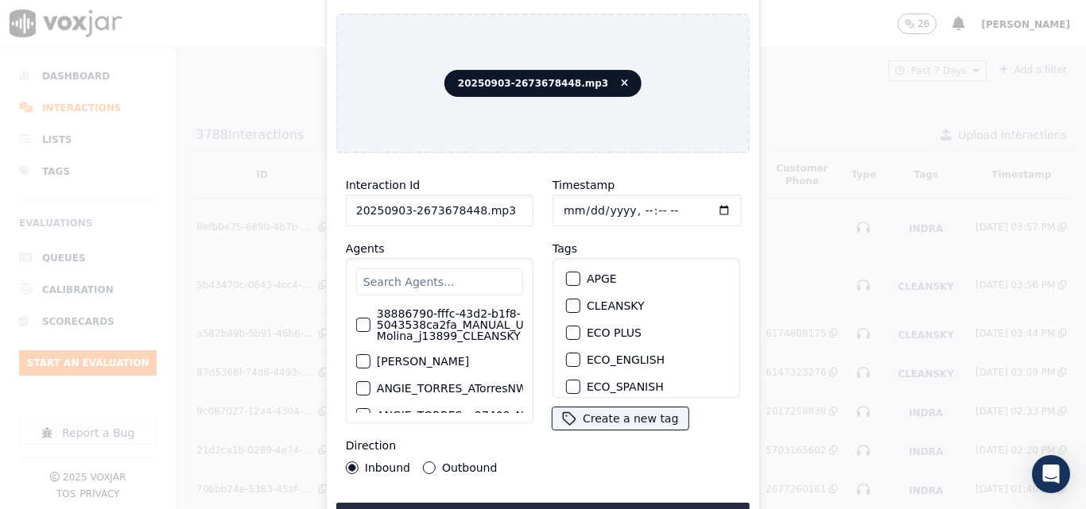
click at [506, 199] on input "20250903-2673678448.mp3" at bounding box center [440, 211] width 188 height 32
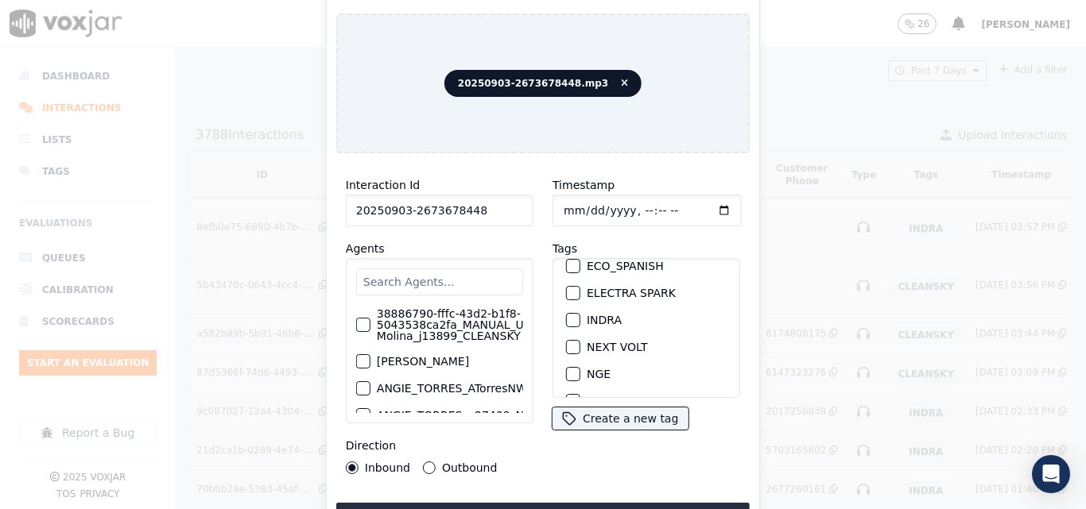
scroll to position [159, 0]
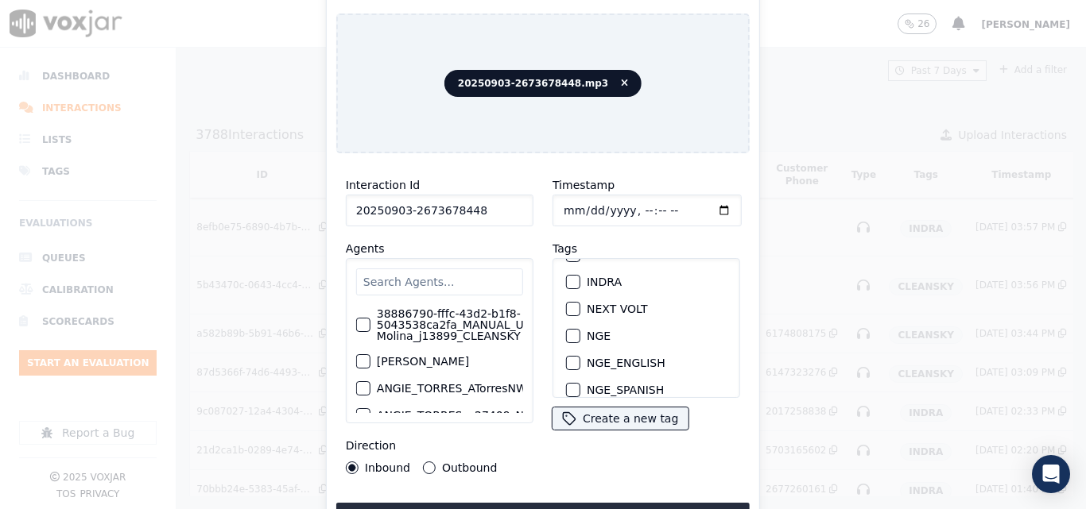
type input "20250903-2673678448"
click at [567, 277] on div "button" at bounding box center [572, 282] width 11 height 11
click at [635, 503] on button "Upload interaction to start evaluation" at bounding box center [542, 517] width 413 height 29
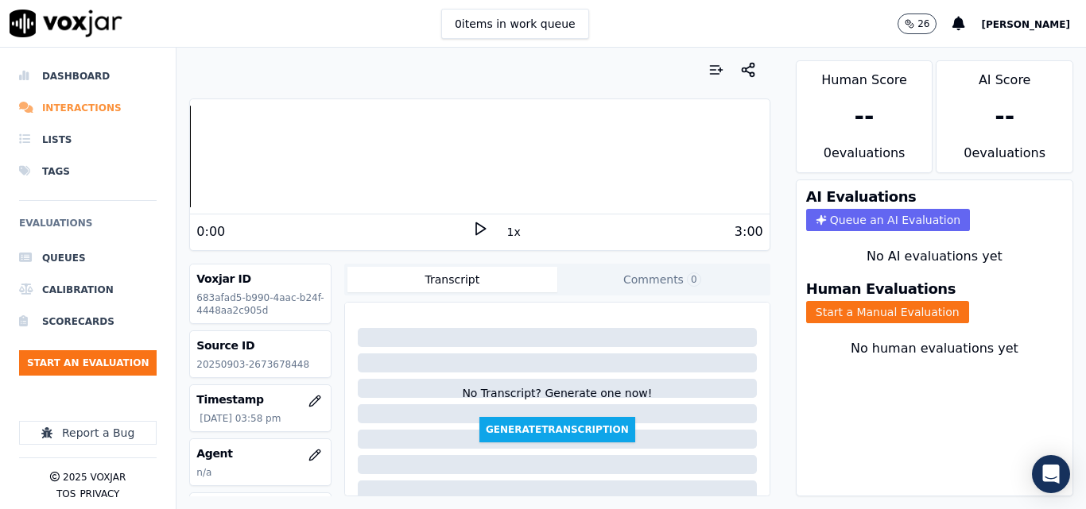
click at [60, 106] on li "Interactions" at bounding box center [87, 108] width 137 height 32
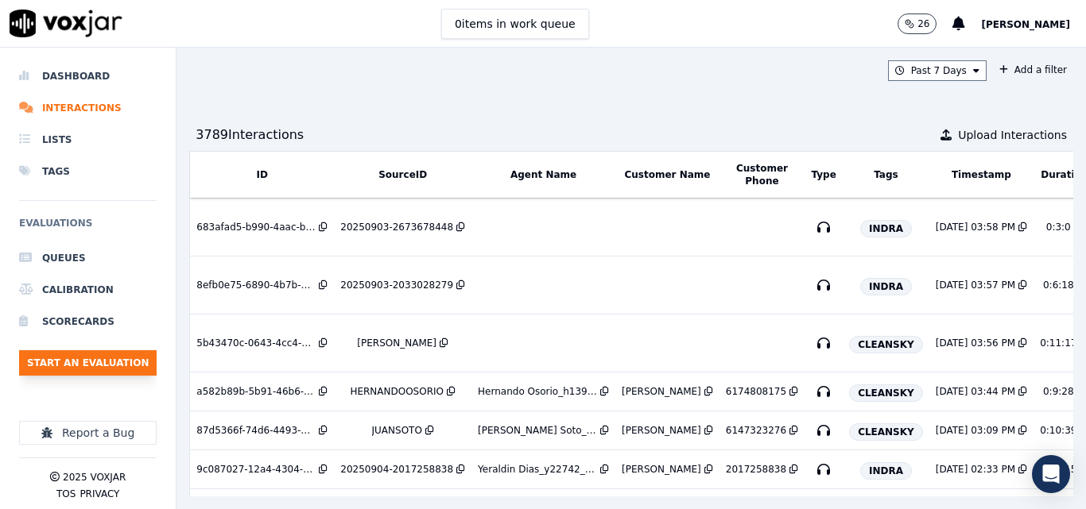
click at [129, 356] on button "Start an Evaluation" at bounding box center [87, 362] width 137 height 25
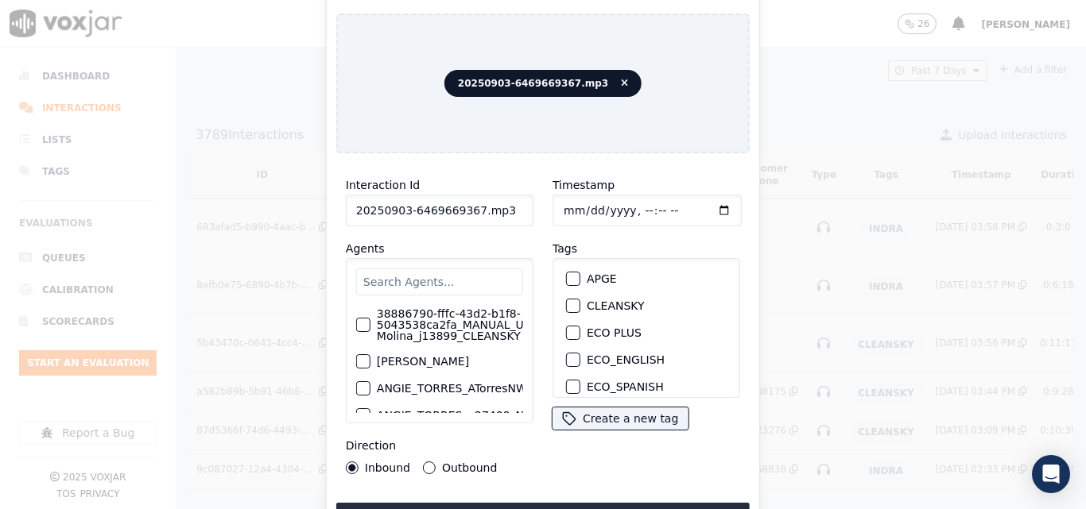
click at [496, 203] on input "20250903-6469669367.mp3" at bounding box center [440, 211] width 188 height 32
type input "20250903-6469669367"
click at [570, 277] on div "button" at bounding box center [572, 282] width 11 height 11
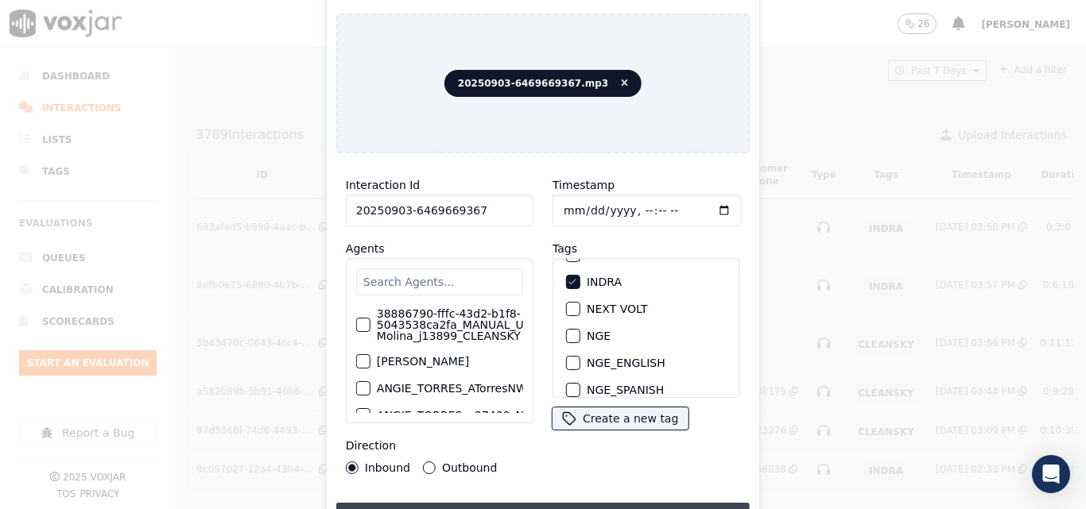
click at [634, 505] on button "Upload interaction to start evaluation" at bounding box center [542, 517] width 413 height 29
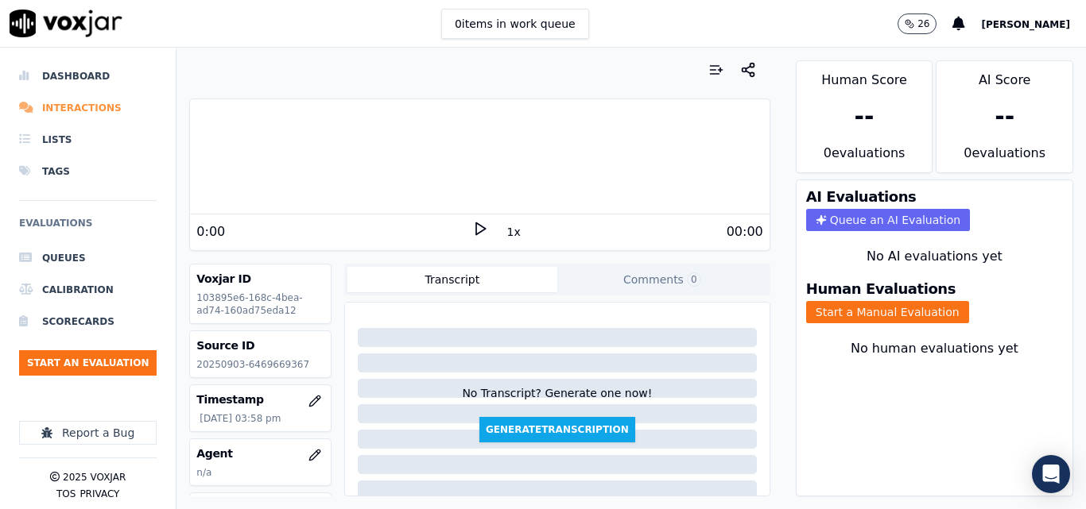
click at [99, 115] on li "Interactions" at bounding box center [87, 108] width 137 height 32
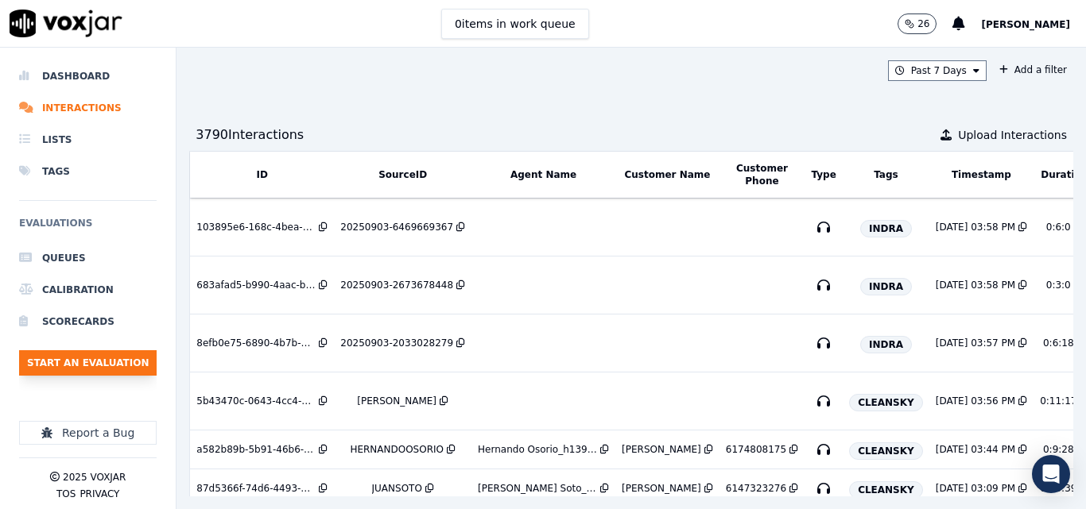
click at [125, 362] on button "Start an Evaluation" at bounding box center [87, 362] width 137 height 25
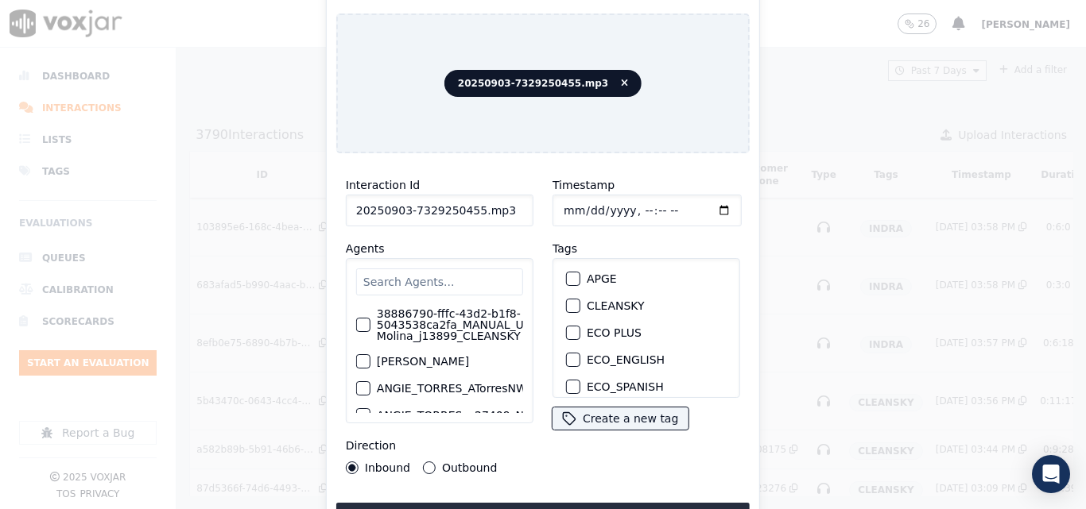
click at [505, 195] on input "20250903-7329250455.mp3" at bounding box center [440, 211] width 188 height 32
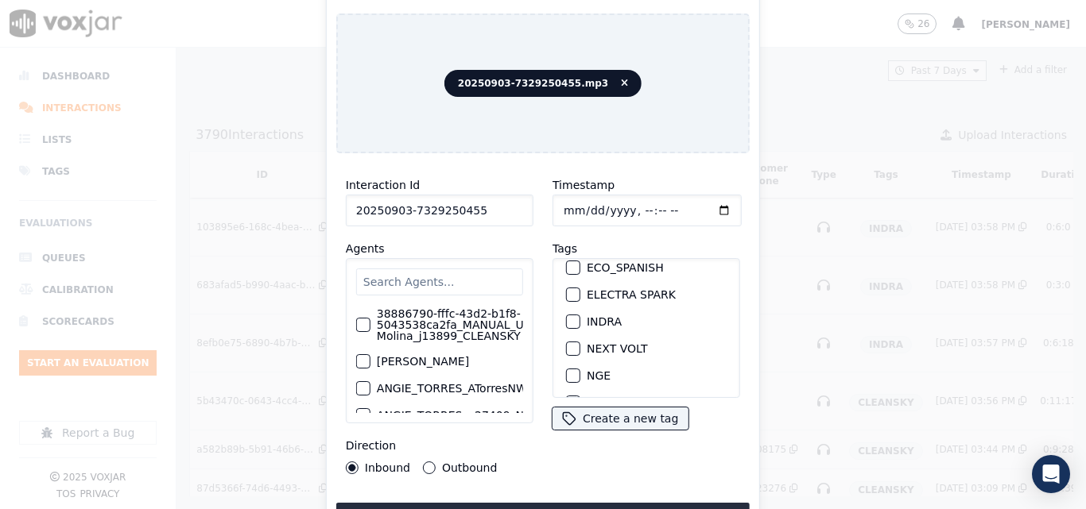
scroll to position [159, 0]
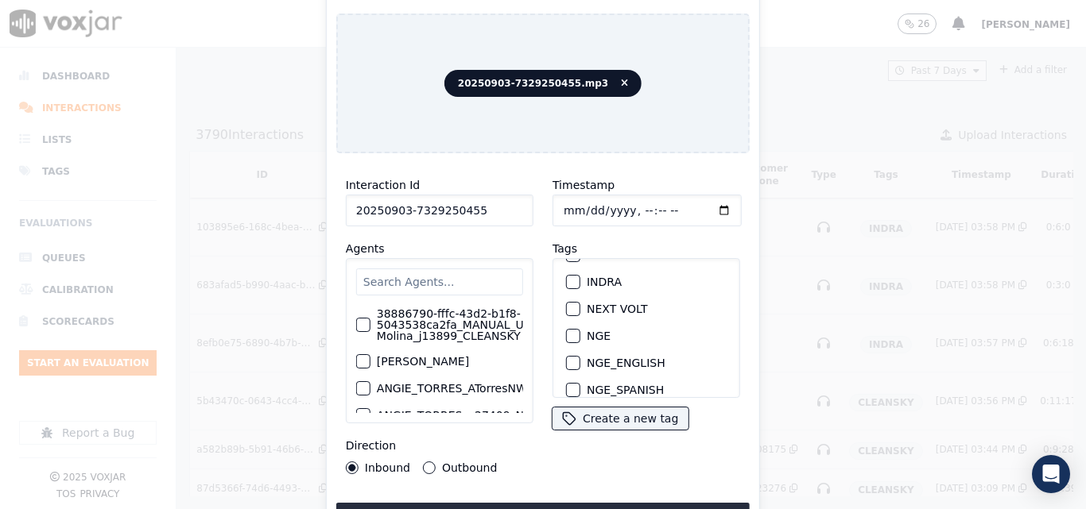
type input "20250903-7329250455"
click at [567, 279] on div "button" at bounding box center [572, 282] width 11 height 11
click at [542, 505] on button "Upload interaction to start evaluation" at bounding box center [542, 517] width 413 height 29
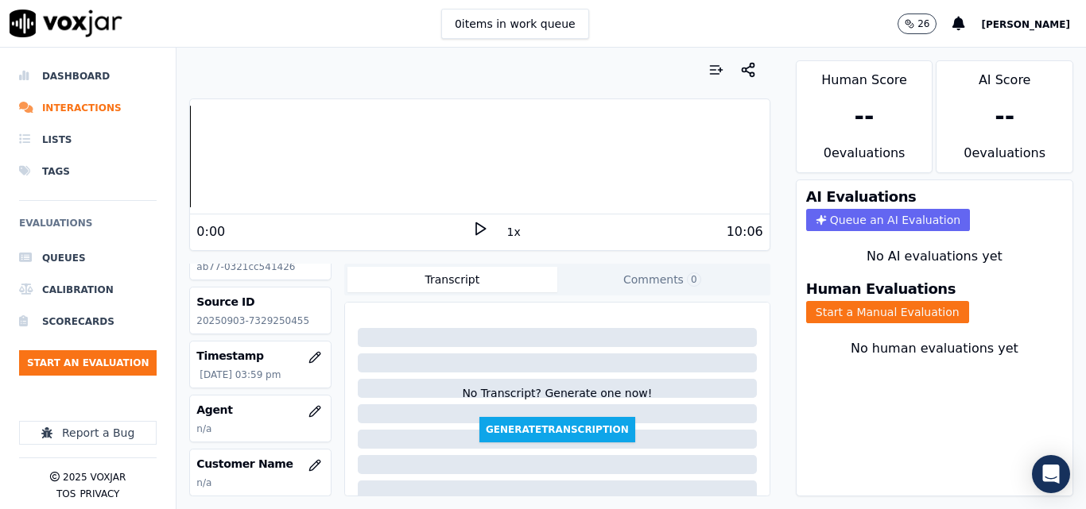
scroll to position [79, 0]
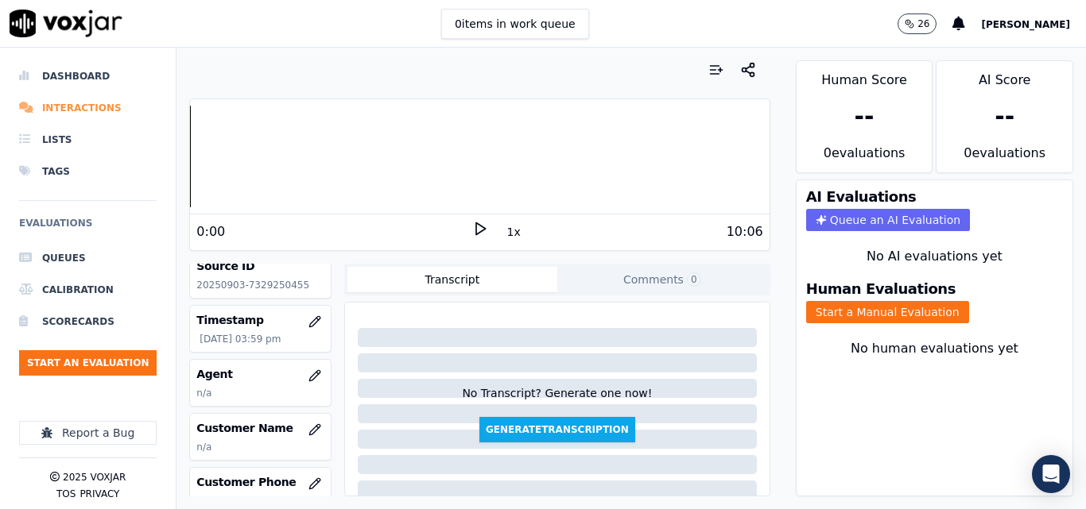
drag, startPoint x: 96, startPoint y: 103, endPoint x: 87, endPoint y: 110, distance: 12.4
click at [95, 101] on li "Interactions" at bounding box center [87, 108] width 137 height 32
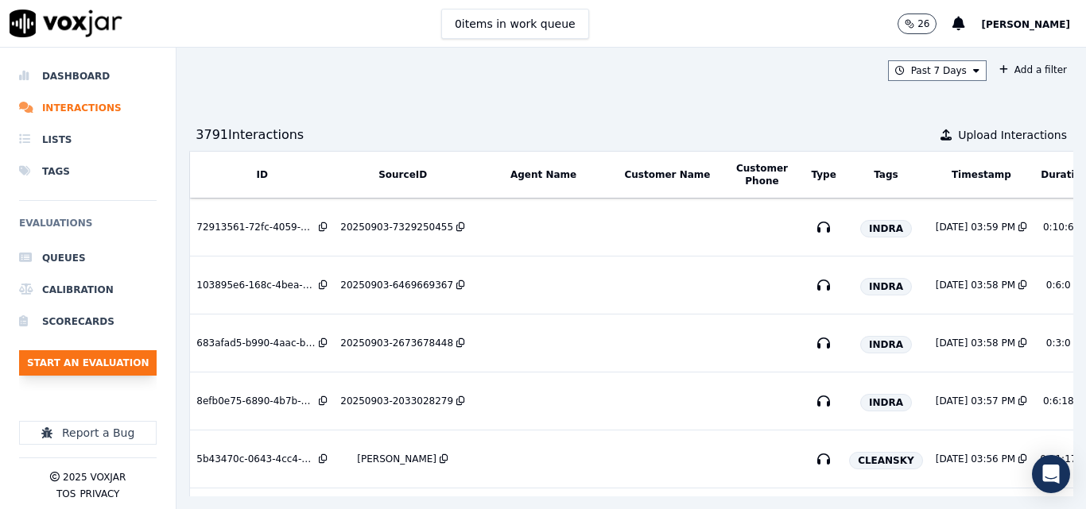
click at [128, 358] on button "Start an Evaluation" at bounding box center [87, 362] width 137 height 25
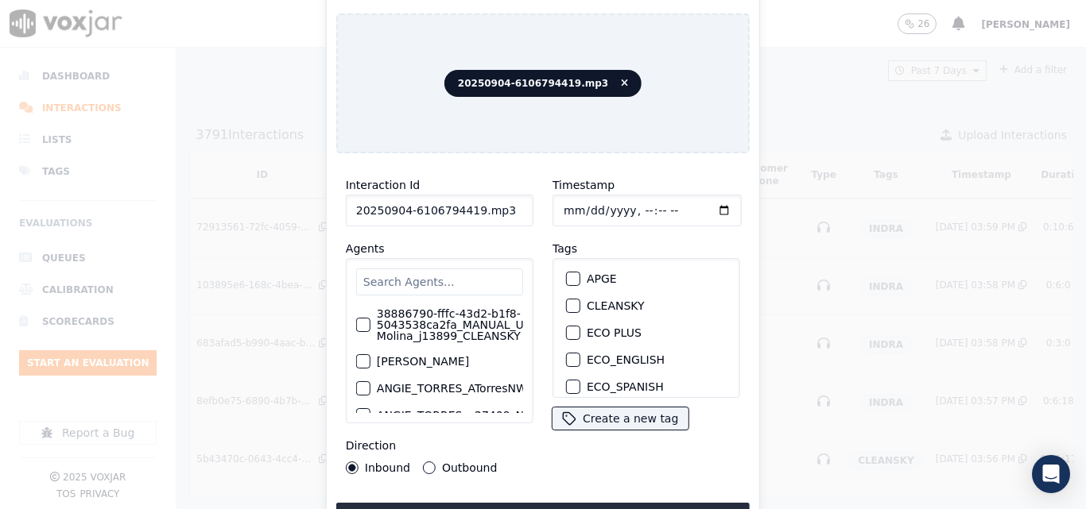
click at [509, 195] on input "20250904-6106794419.mp3" at bounding box center [440, 211] width 188 height 32
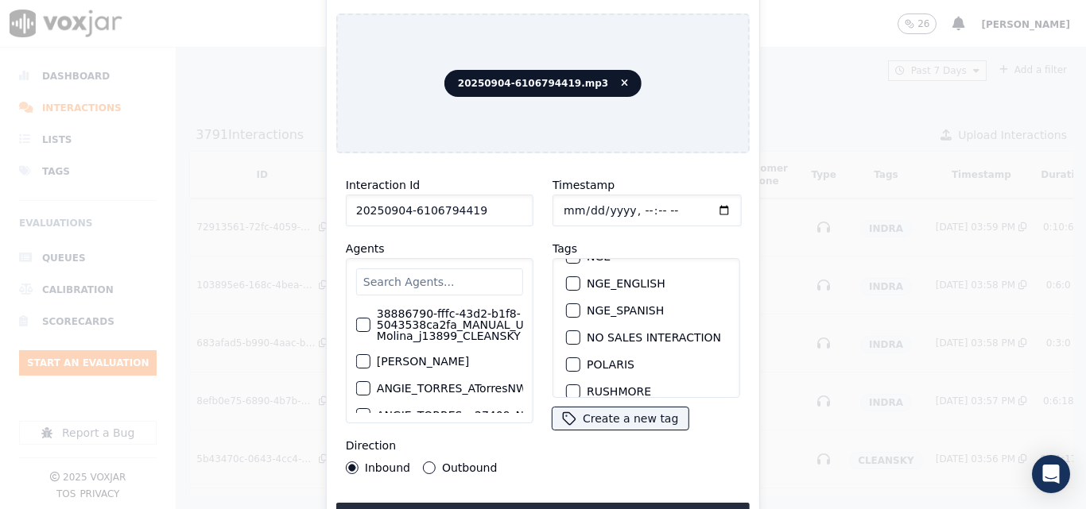
scroll to position [79, 0]
type input "20250904-6106794419"
click at [567, 358] on div "button" at bounding box center [572, 361] width 11 height 11
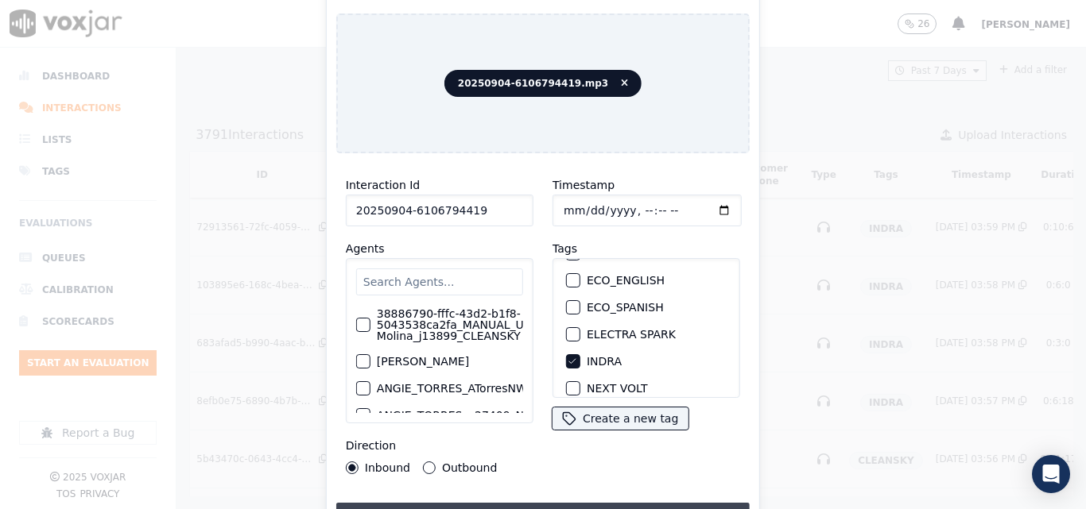
click at [575, 503] on button "Upload interaction to start evaluation" at bounding box center [542, 517] width 413 height 29
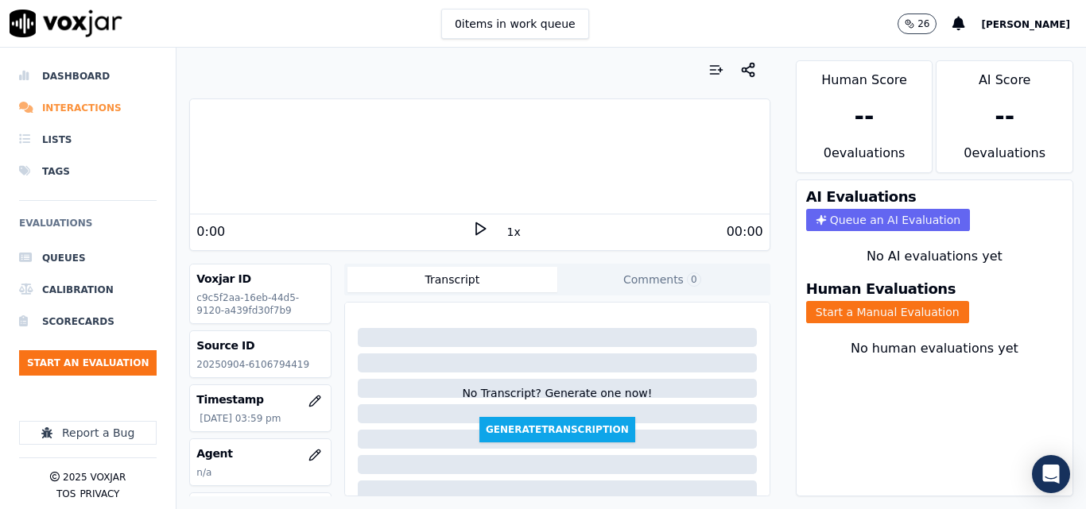
click at [54, 110] on li "Interactions" at bounding box center [87, 108] width 137 height 32
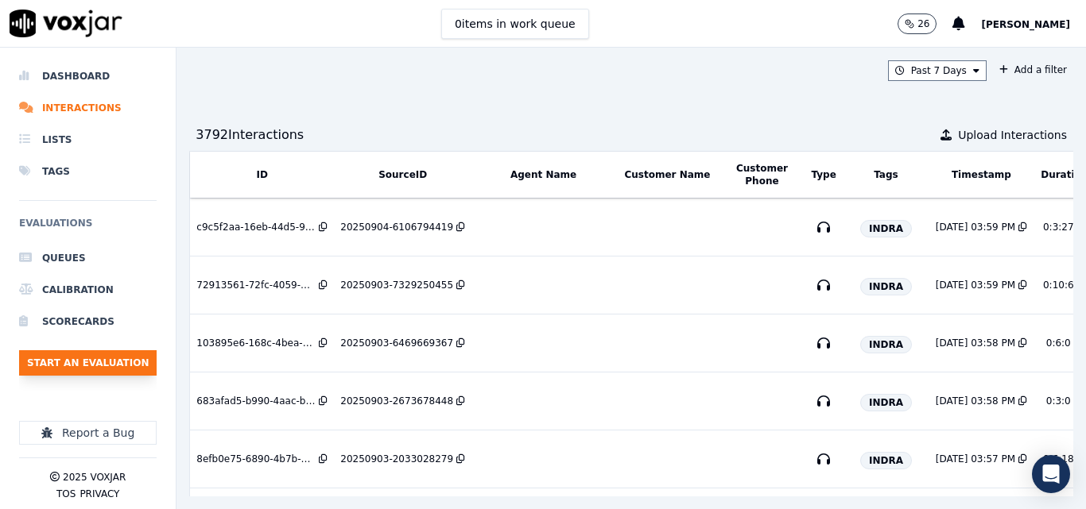
click at [98, 366] on button "Start an Evaluation" at bounding box center [87, 362] width 137 height 25
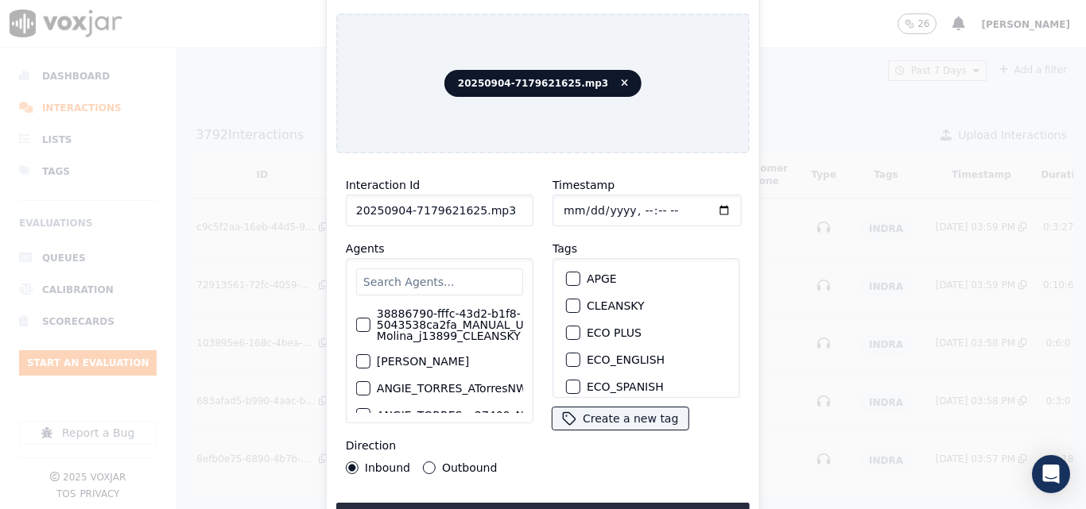
click at [516, 210] on input "20250904-7179621625.mp3" at bounding box center [440, 211] width 188 height 32
type input "20250904-7179621625"
click at [567, 277] on div "button" at bounding box center [572, 282] width 11 height 11
click at [569, 503] on button "Upload interaction to start evaluation" at bounding box center [542, 517] width 413 height 29
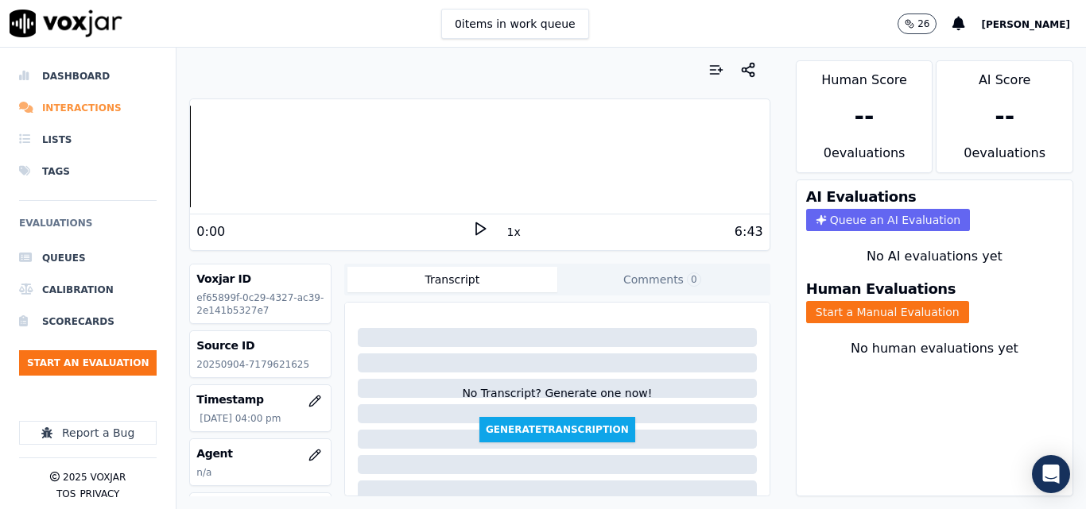
click at [87, 106] on li "Interactions" at bounding box center [87, 108] width 137 height 32
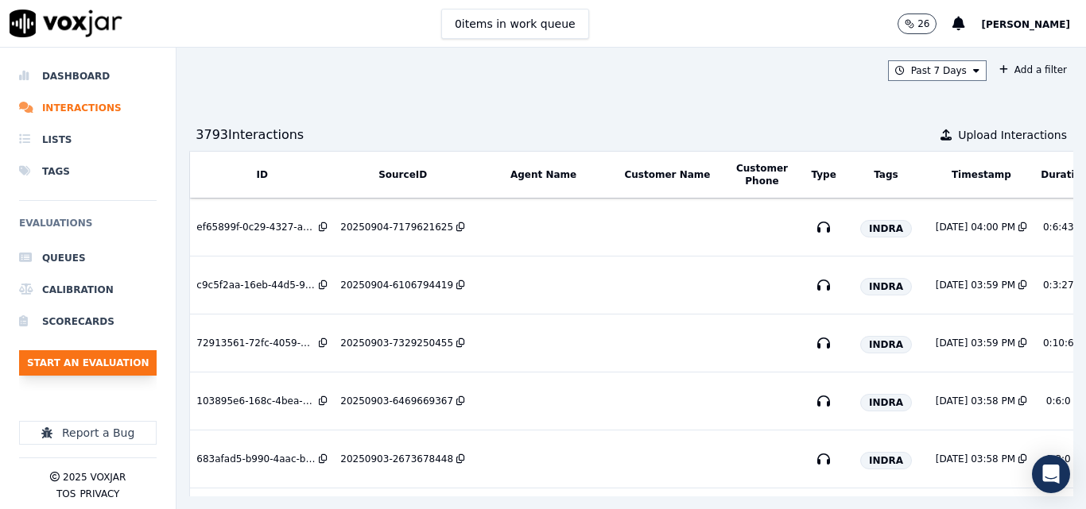
click at [118, 358] on button "Start an Evaluation" at bounding box center [87, 362] width 137 height 25
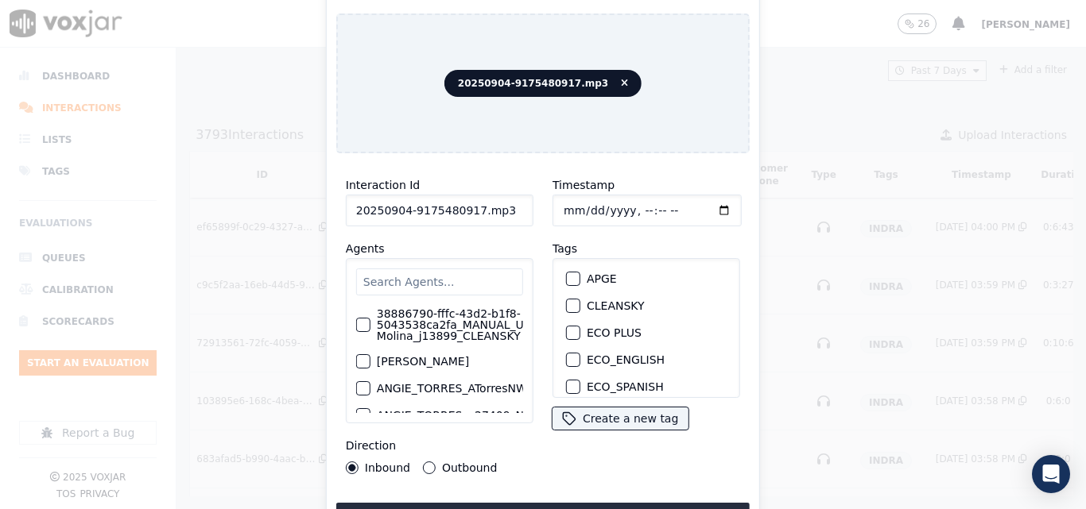
click at [500, 206] on input "20250904-9175480917.mp3" at bounding box center [440, 211] width 188 height 32
type input "20250904-9175480917"
click at [567, 277] on div "button" at bounding box center [572, 282] width 11 height 11
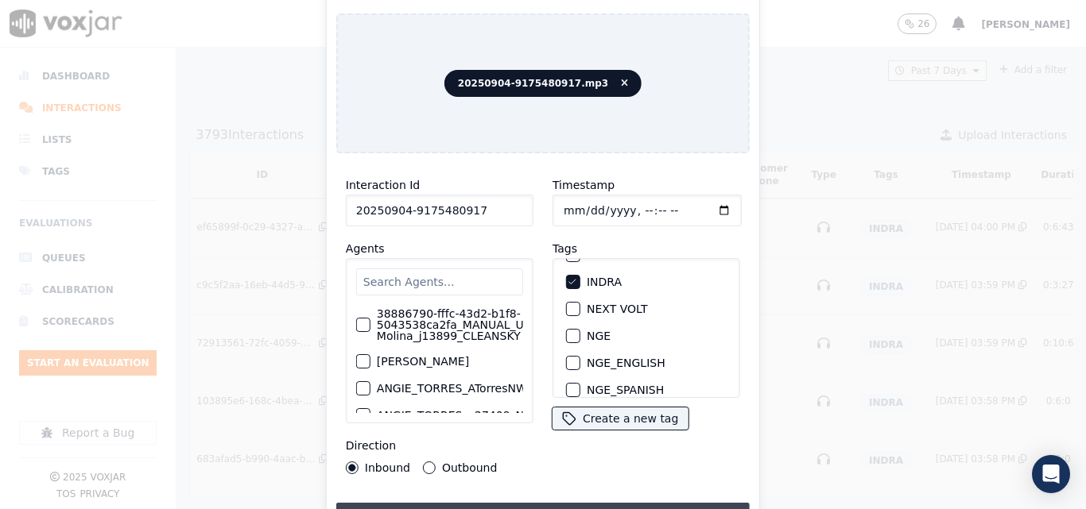
click at [648, 503] on button "Upload interaction to start evaluation" at bounding box center [542, 517] width 413 height 29
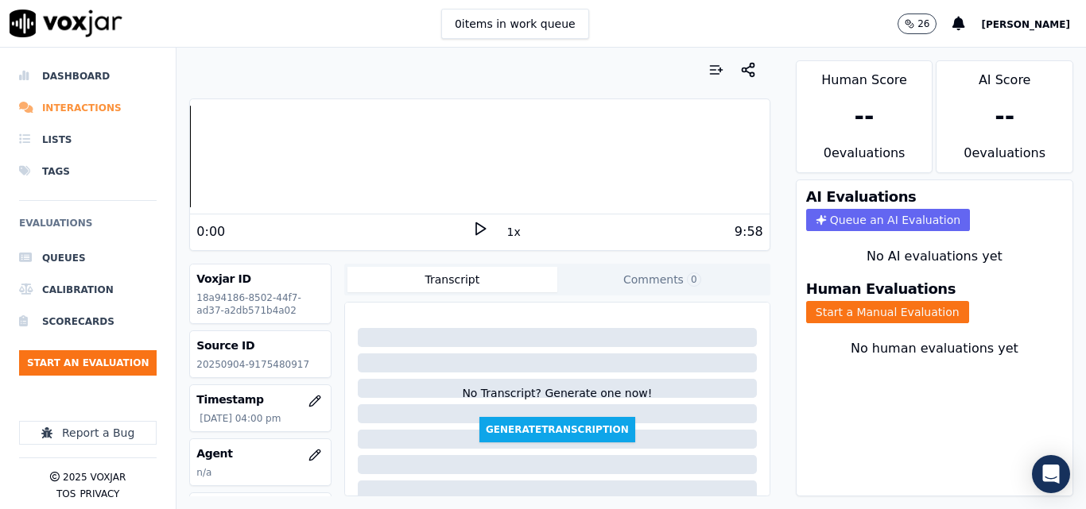
click at [106, 111] on li "Interactions" at bounding box center [87, 108] width 137 height 32
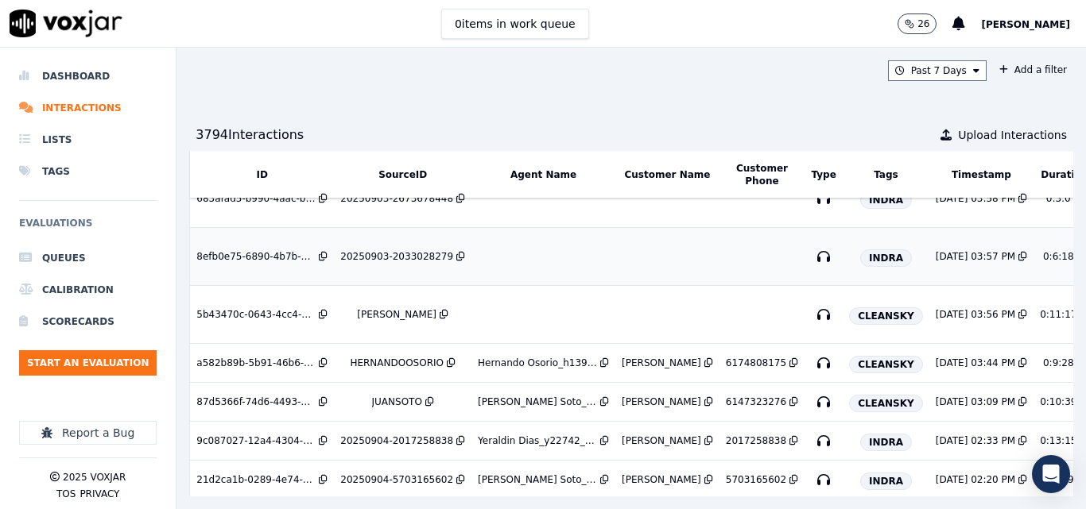
scroll to position [318, 0]
click at [391, 256] on div "20250903-2033028279" at bounding box center [396, 257] width 113 height 13
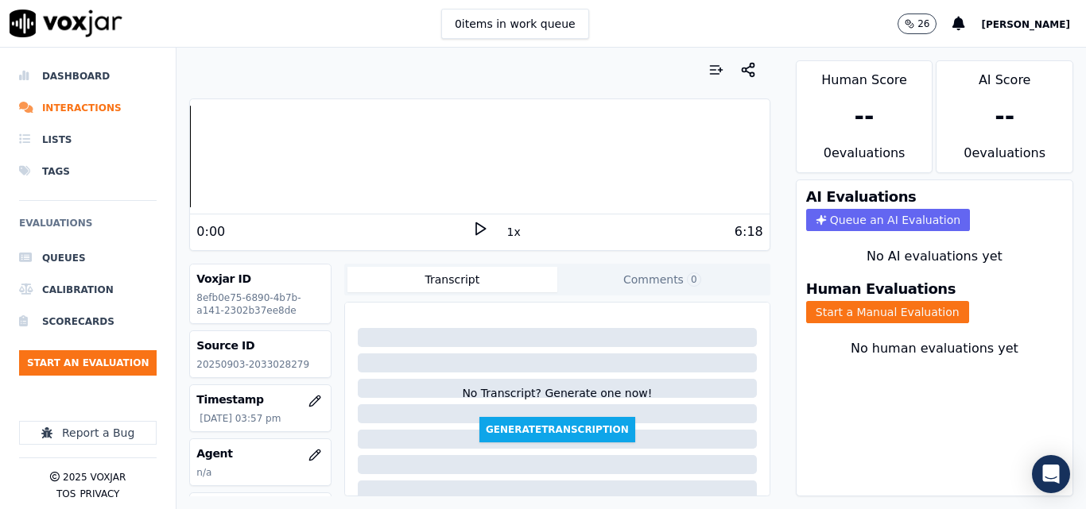
click at [279, 367] on p "20250903-2033028279" at bounding box center [260, 364] width 128 height 13
copy p "2033028279"
click at [476, 225] on polygon at bounding box center [481, 229] width 10 height 12
click at [481, 234] on rect at bounding box center [482, 228] width 2 height 10
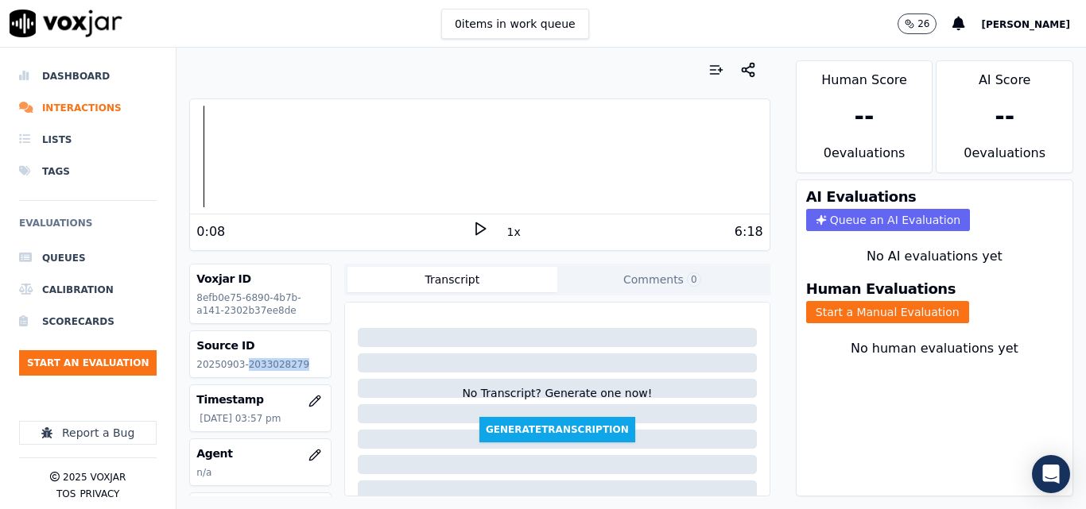
click at [474, 225] on icon at bounding box center [480, 229] width 16 height 16
click at [277, 143] on div at bounding box center [479, 157] width 579 height 102
click at [259, 141] on div at bounding box center [479, 157] width 579 height 102
click at [476, 230] on rect at bounding box center [477, 228] width 2 height 10
click at [517, 104] on div "Your browser does not support the audio element." at bounding box center [479, 156] width 579 height 115
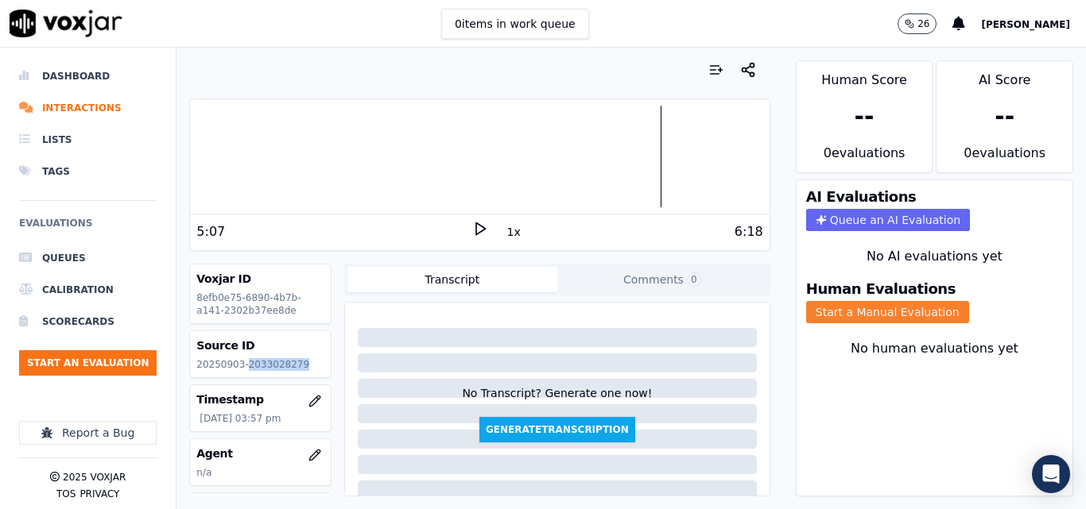
click at [874, 318] on button "Start a Manual Evaluation" at bounding box center [887, 312] width 163 height 22
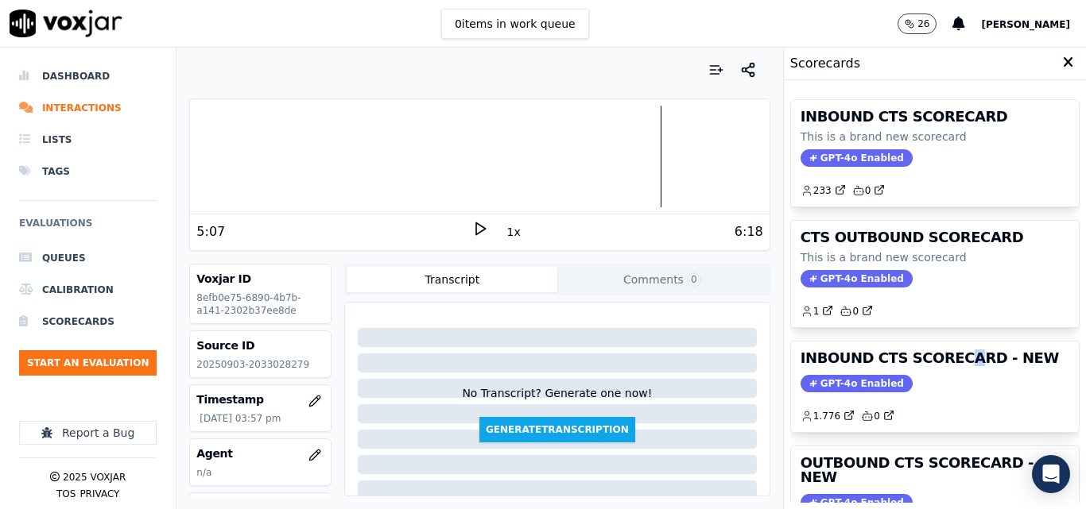
click at [934, 369] on div "INBOUND CTS SCORECARD - NEW GPT-4o Enabled 1.776 0" at bounding box center [935, 387] width 288 height 91
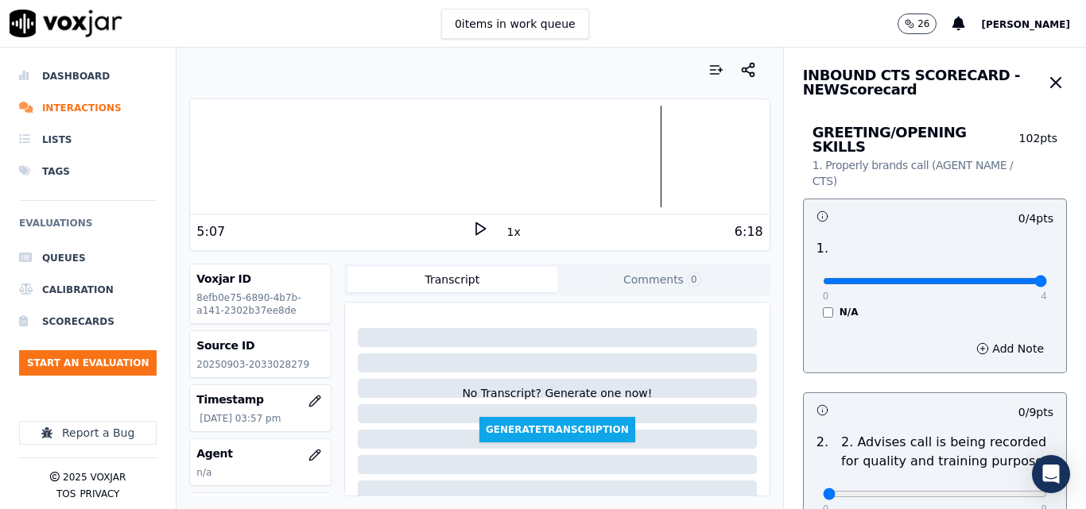
type input "4"
click at [1003, 278] on input "range" at bounding box center [934, 281] width 224 height 6
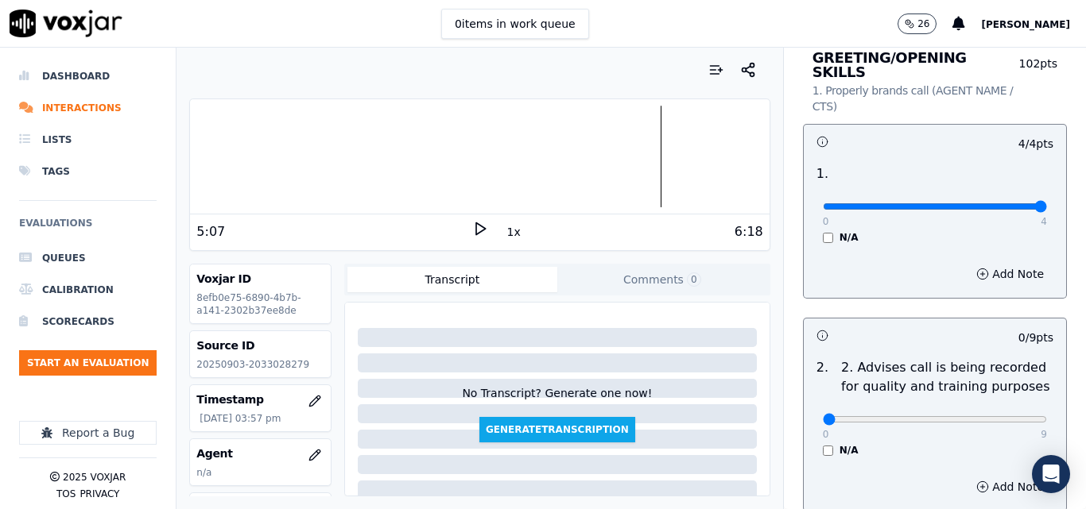
scroll to position [159, 0]
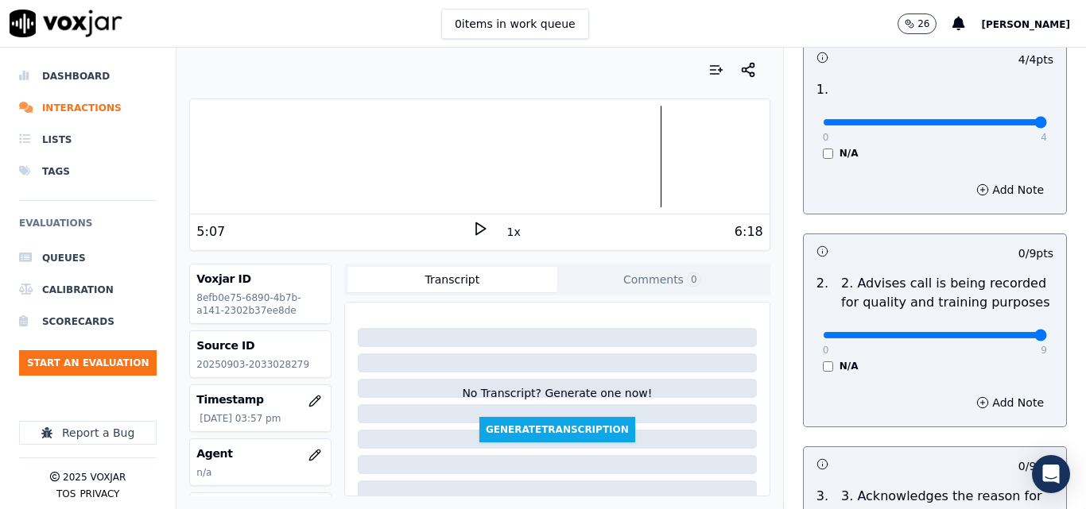
type input "9"
click at [1007, 332] on input "range" at bounding box center [934, 335] width 224 height 6
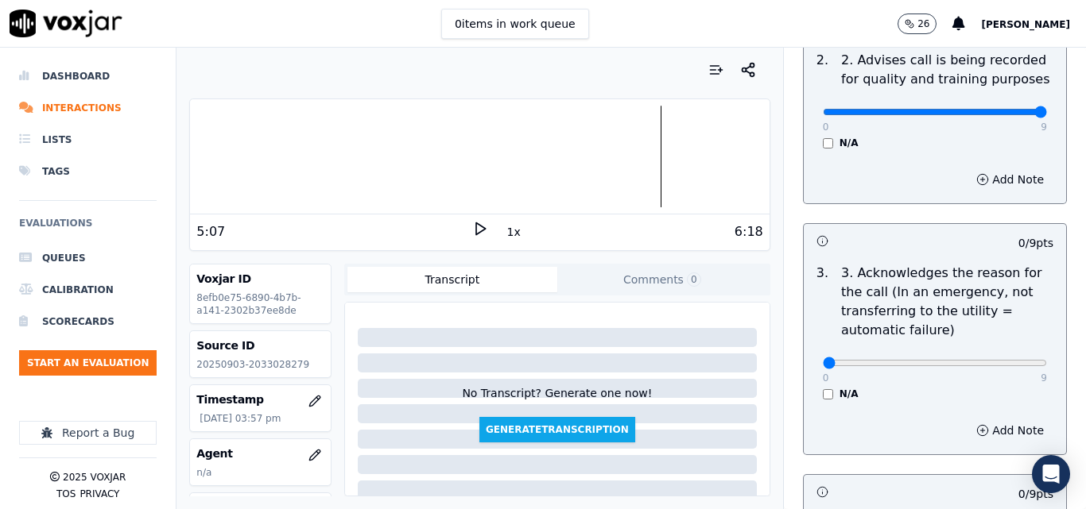
scroll to position [397, 0]
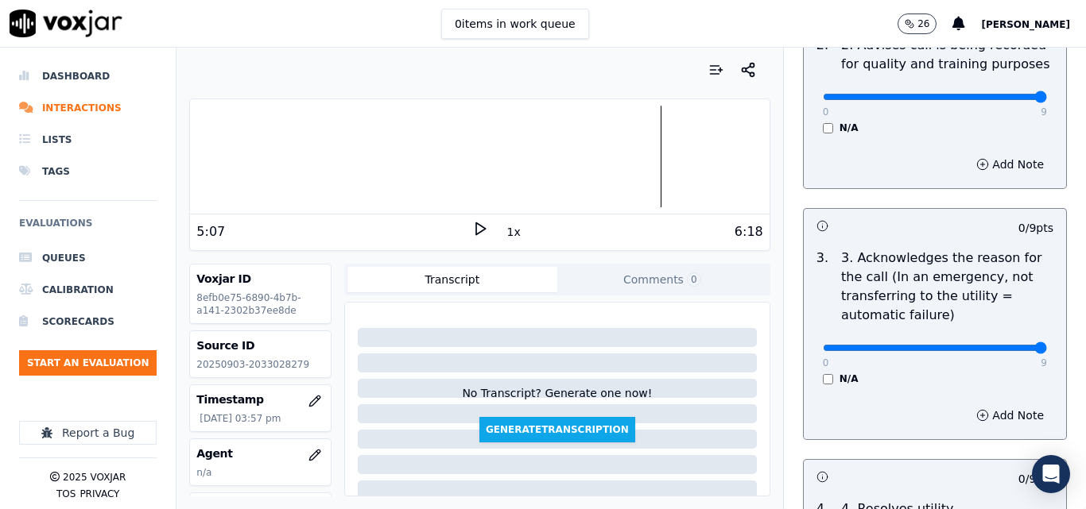
type input "9"
click at [994, 345] on input "range" at bounding box center [934, 348] width 224 height 6
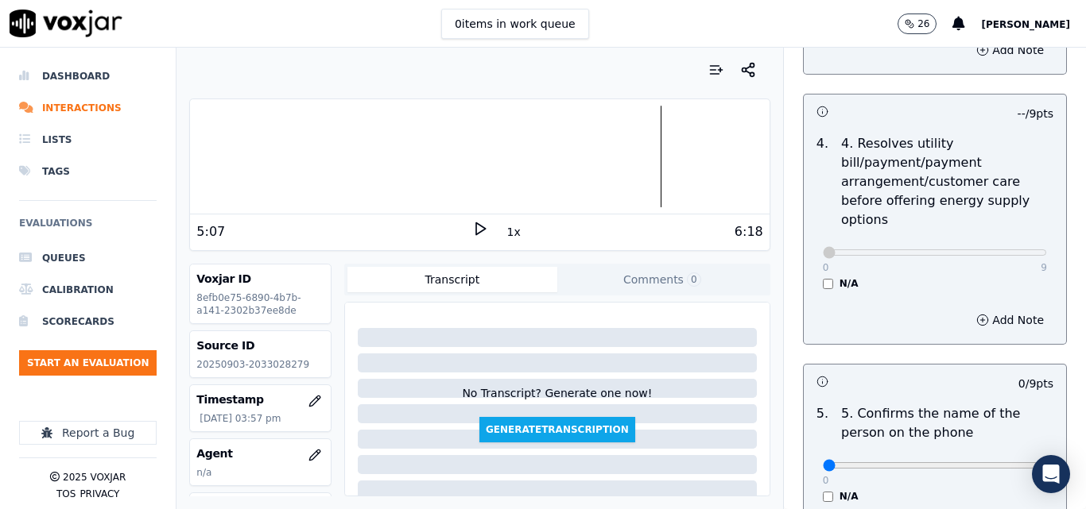
scroll to position [954, 0]
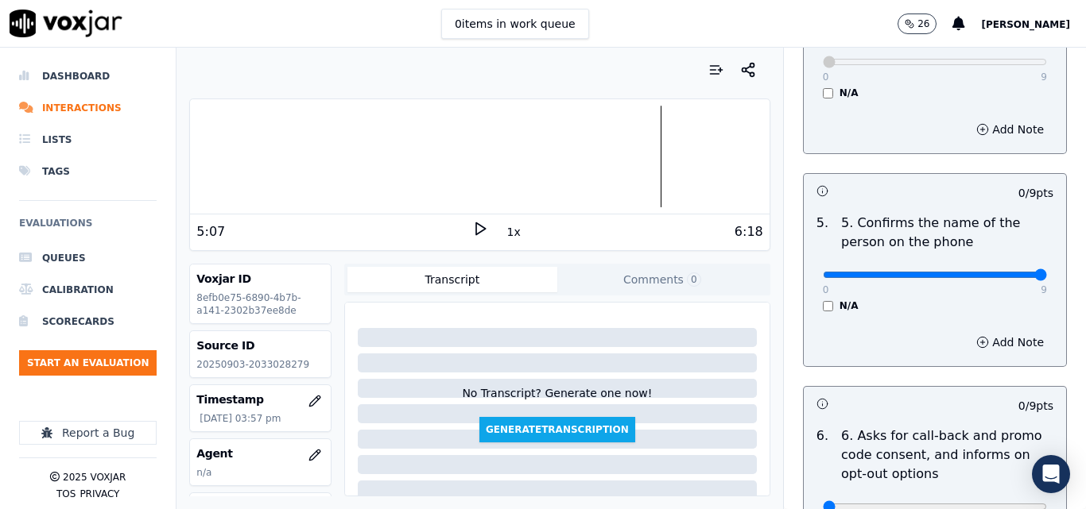
type input "9"
click at [1002, 272] on input "range" at bounding box center [934, 275] width 224 height 6
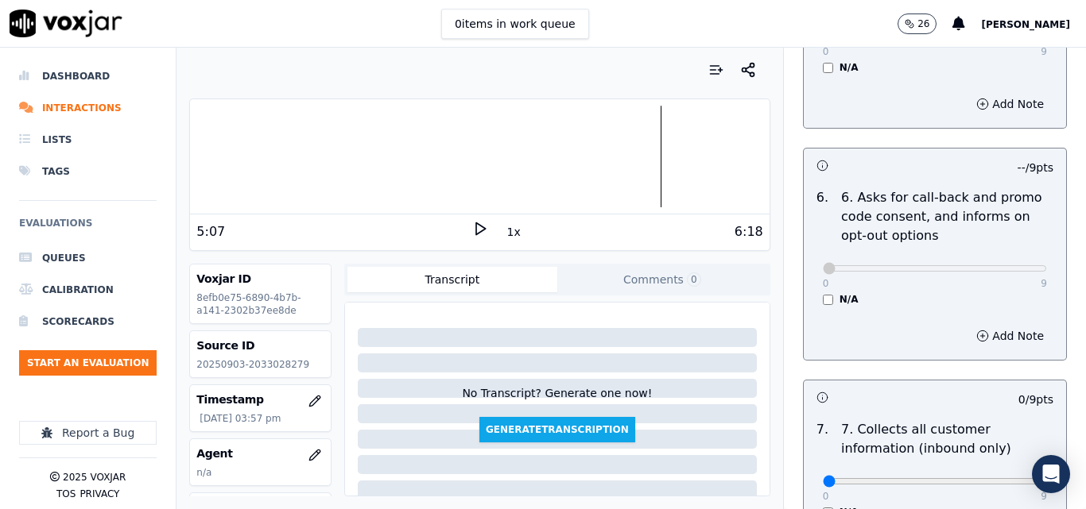
scroll to position [1351, 0]
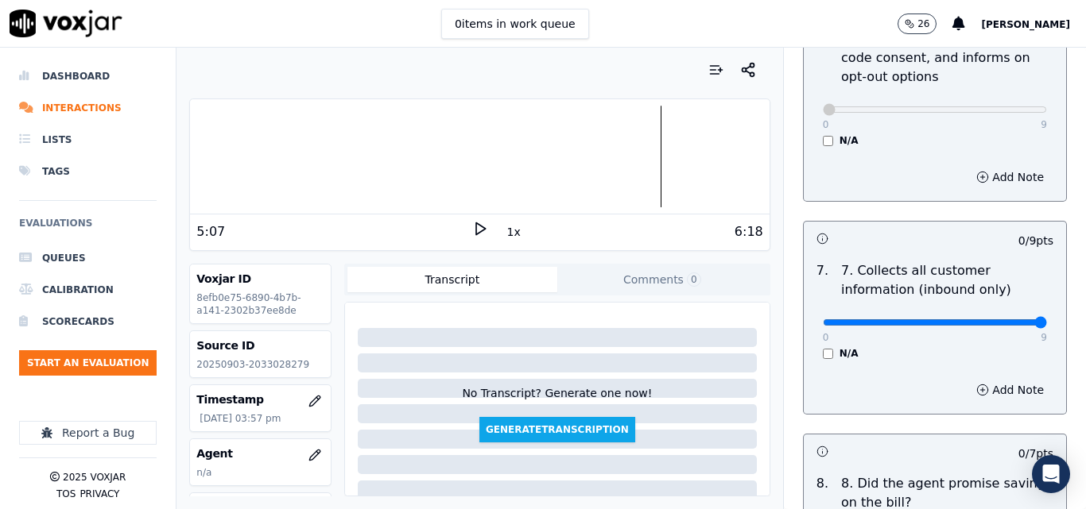
drag, startPoint x: 1008, startPoint y: 308, endPoint x: 1016, endPoint y: 302, distance: 10.4
type input "9"
click at [1009, 319] on input "range" at bounding box center [934, 322] width 224 height 6
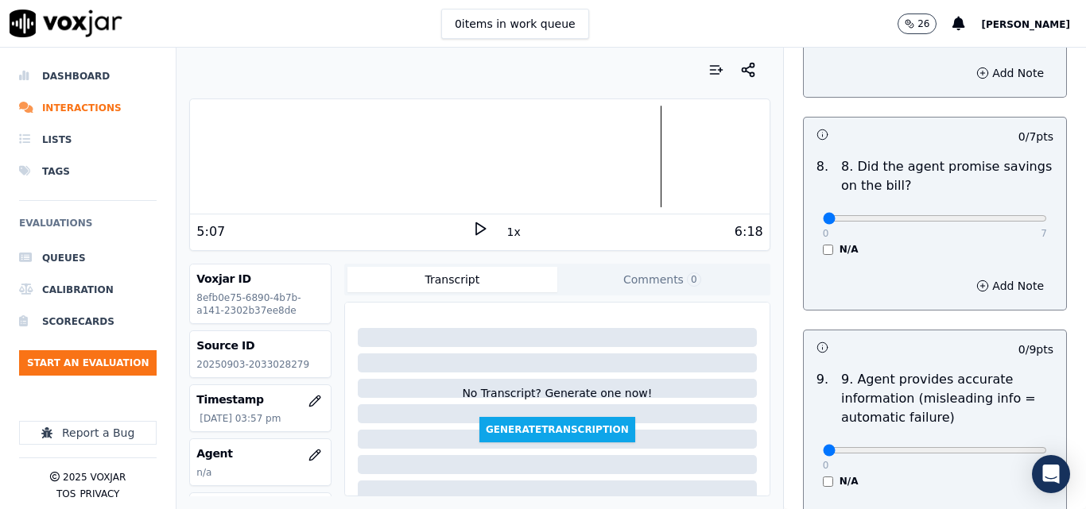
scroll to position [1669, 0]
type input "7"
click at [999, 215] on input "range" at bounding box center [934, 218] width 224 height 6
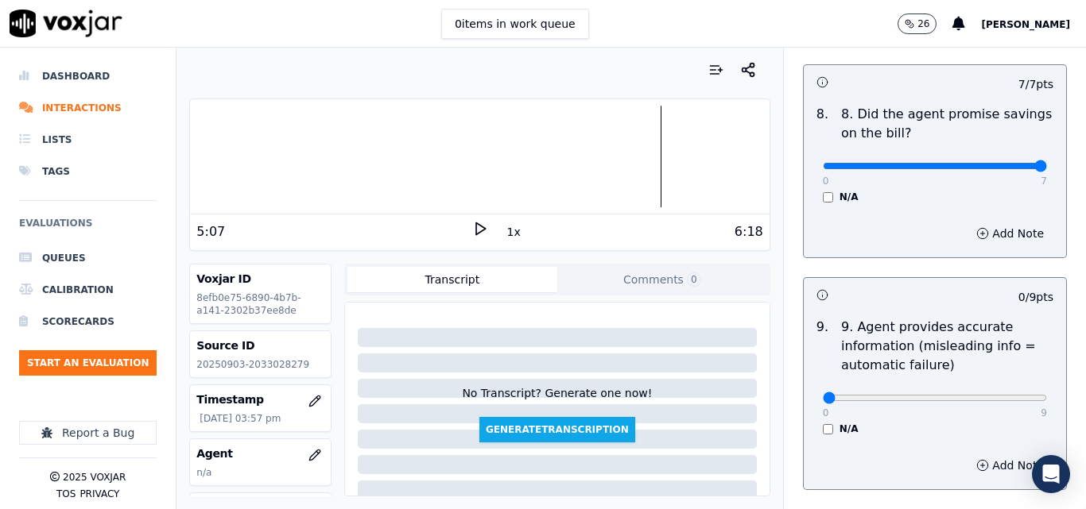
scroll to position [1907, 0]
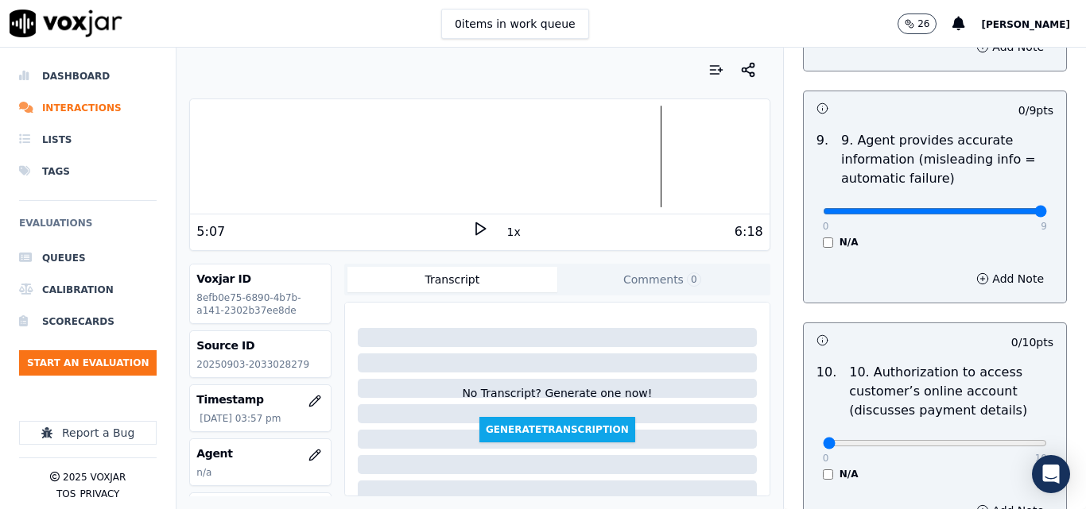
type input "9"
click at [999, 208] on input "range" at bounding box center [934, 211] width 224 height 6
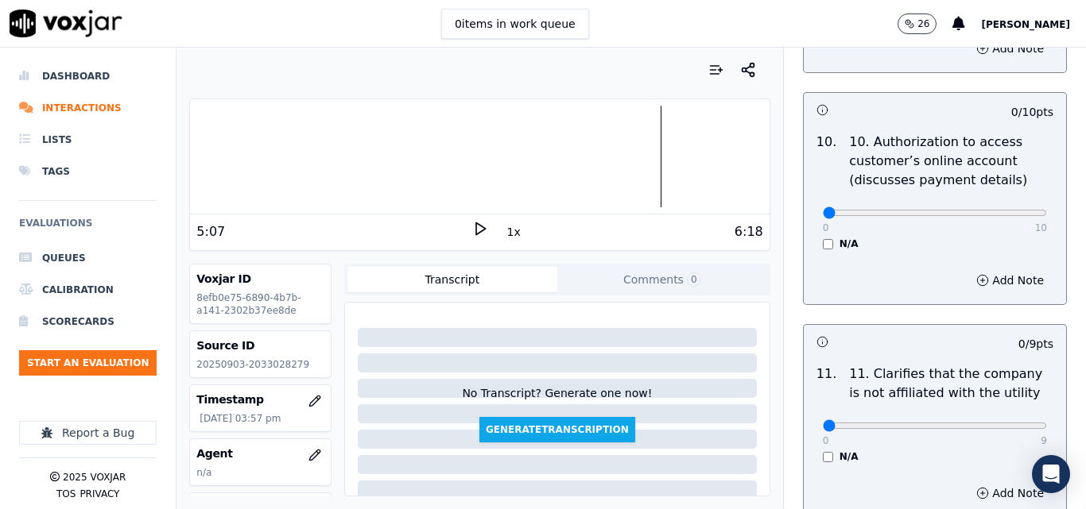
scroll to position [2146, 0]
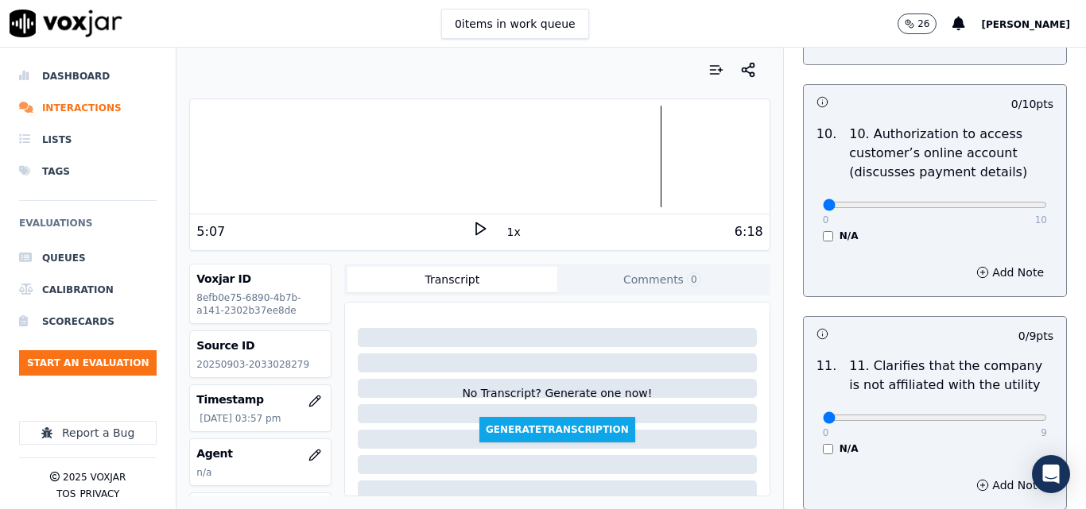
click at [822, 230] on div "N/A" at bounding box center [934, 236] width 224 height 13
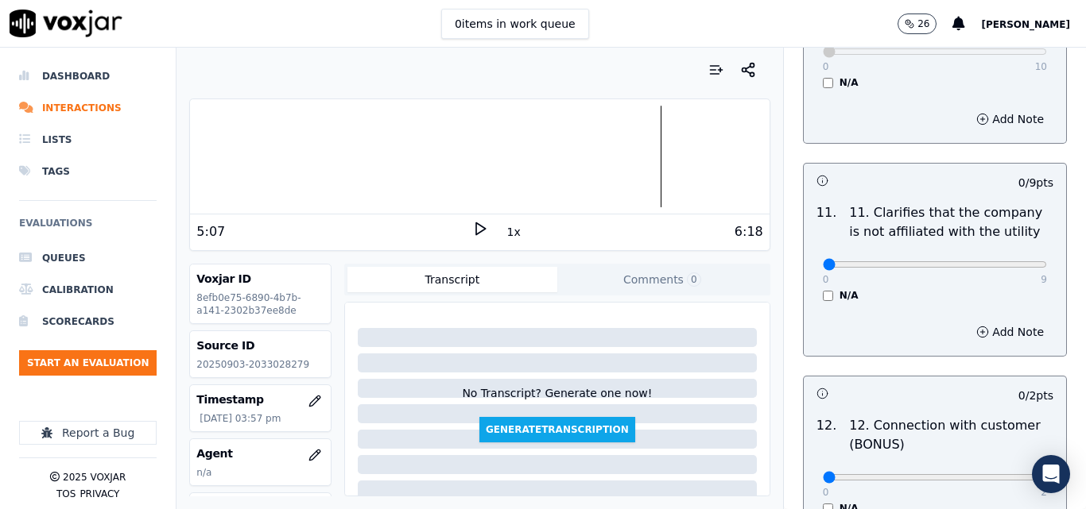
scroll to position [2305, 0]
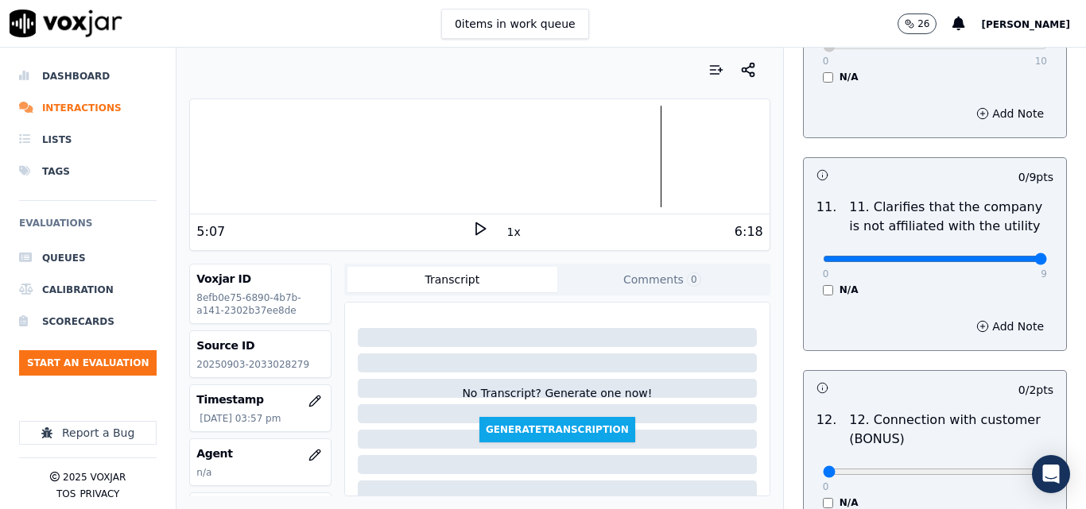
type input "9"
click at [1008, 256] on input "range" at bounding box center [934, 259] width 224 height 6
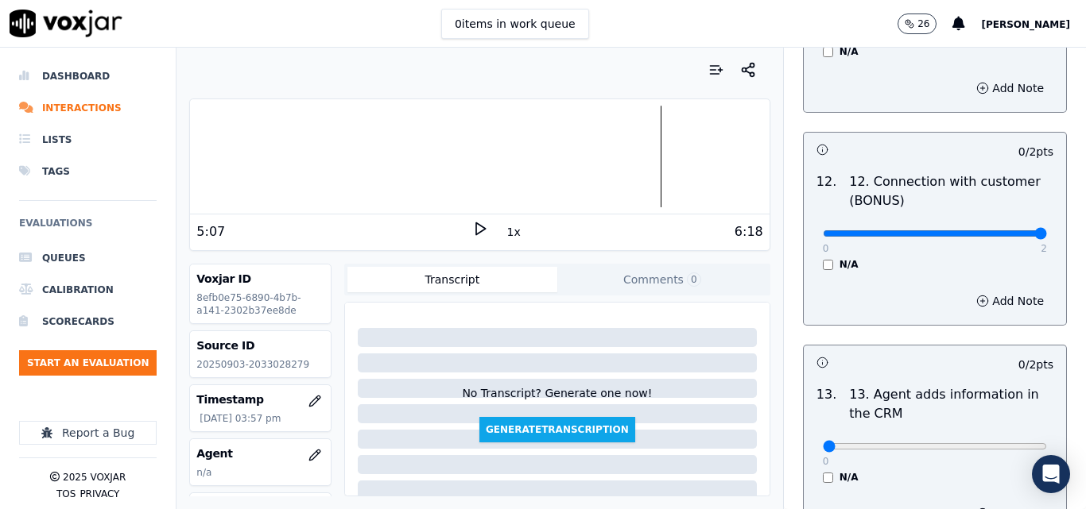
type input "2"
click at [994, 230] on input "range" at bounding box center [934, 233] width 224 height 6
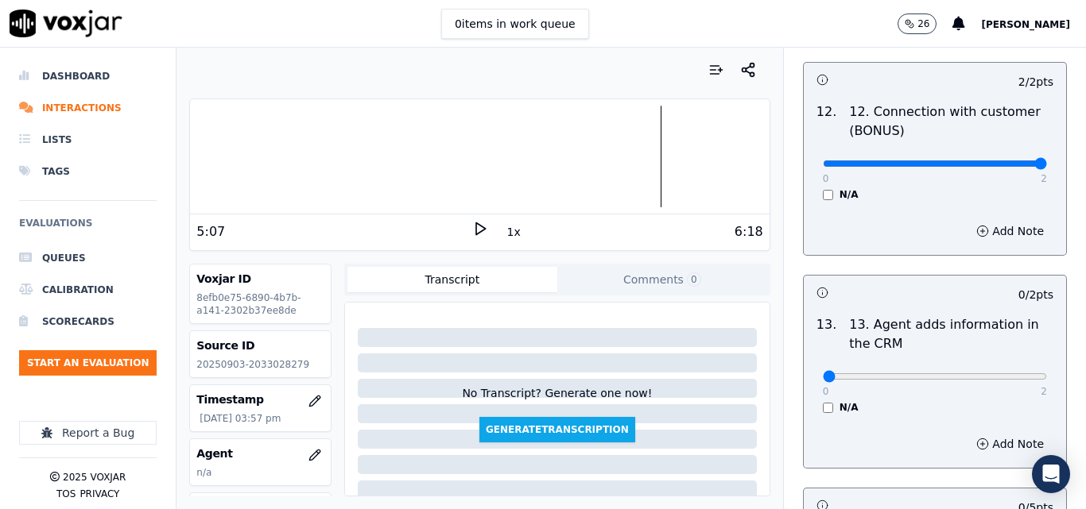
scroll to position [2781, 0]
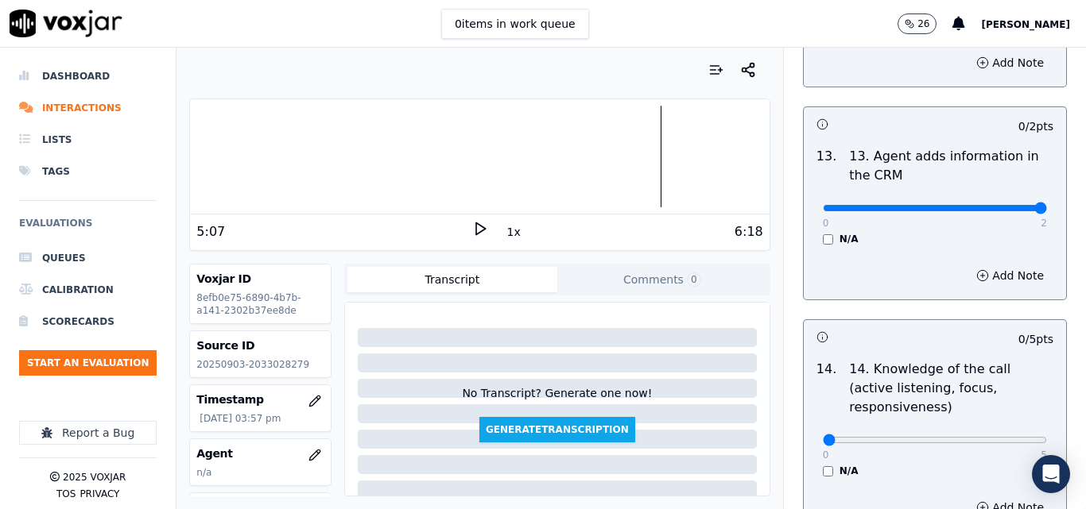
type input "2"
click at [1005, 205] on input "range" at bounding box center [934, 208] width 224 height 6
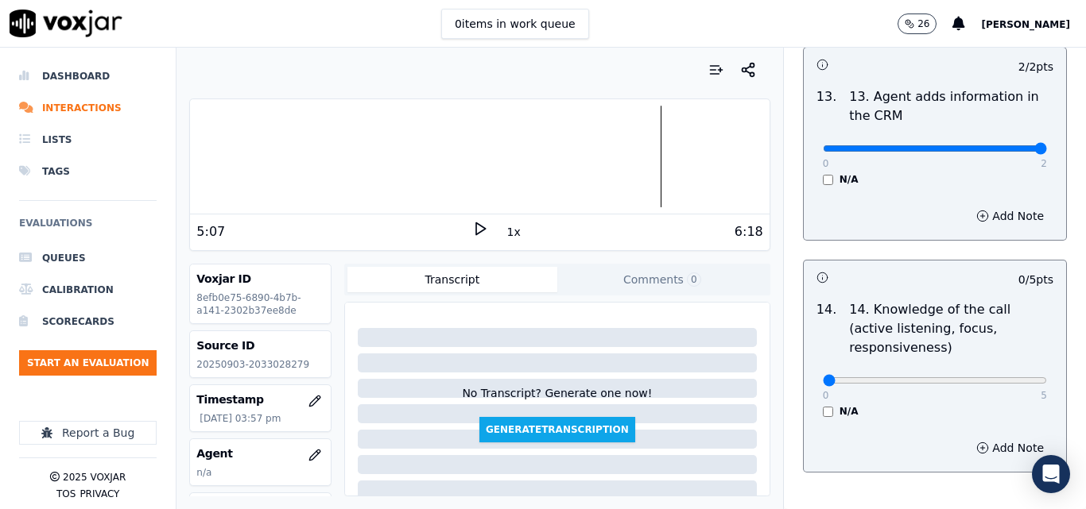
scroll to position [2902, 0]
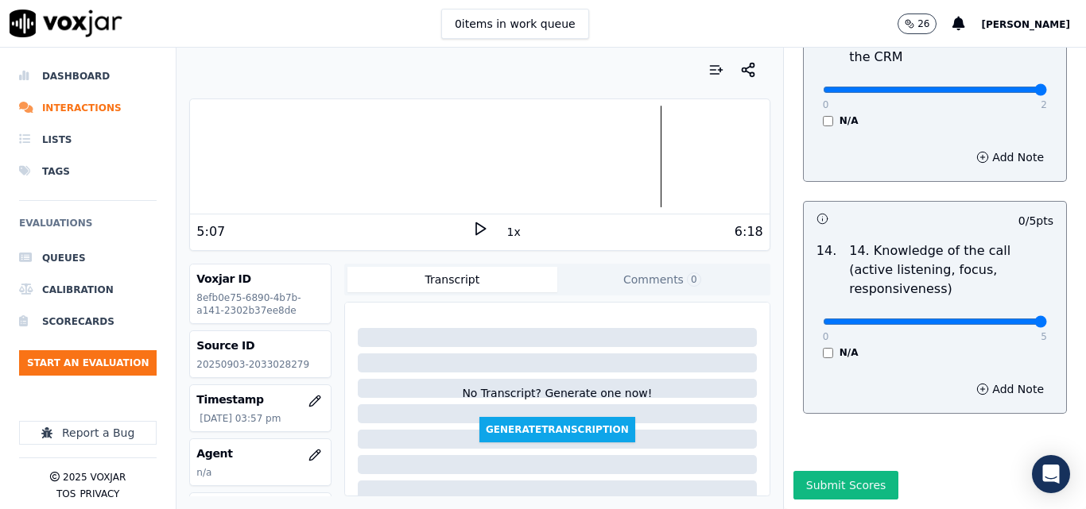
type input "5"
click at [1006, 319] on input "range" at bounding box center [934, 322] width 224 height 6
click at [833, 471] on button "Submit Scores" at bounding box center [846, 485] width 106 height 29
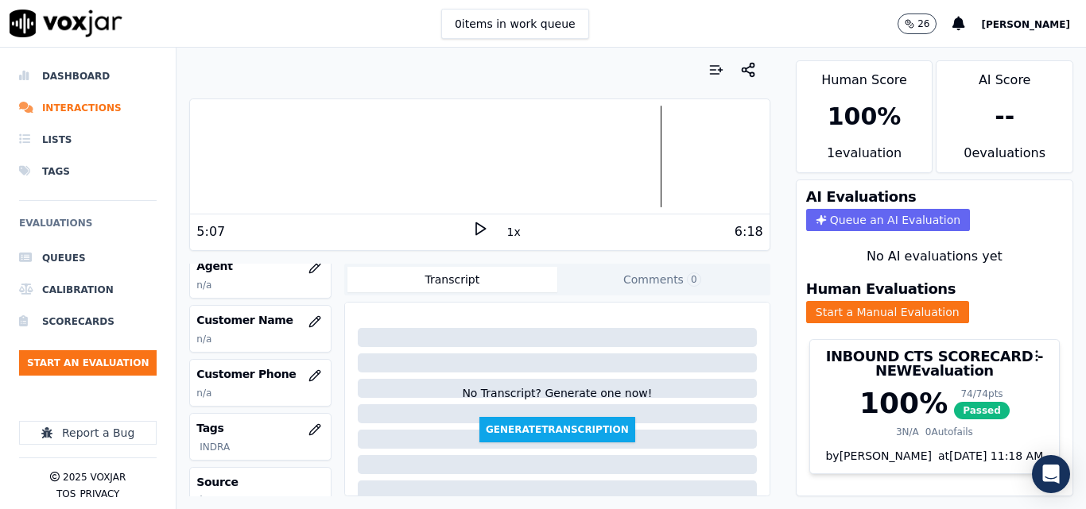
scroll to position [238, 0]
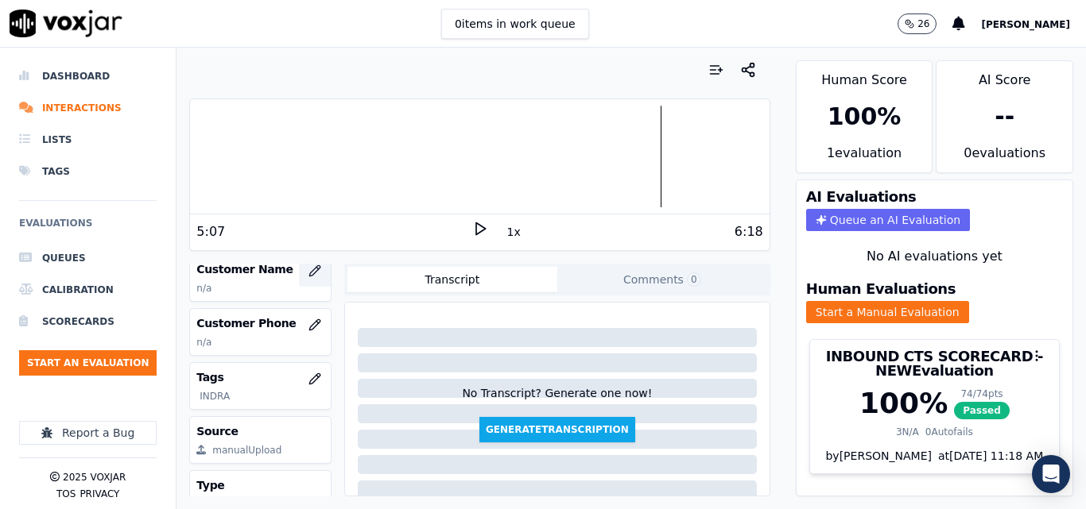
click at [309, 266] on icon "button" at bounding box center [314, 270] width 10 height 10
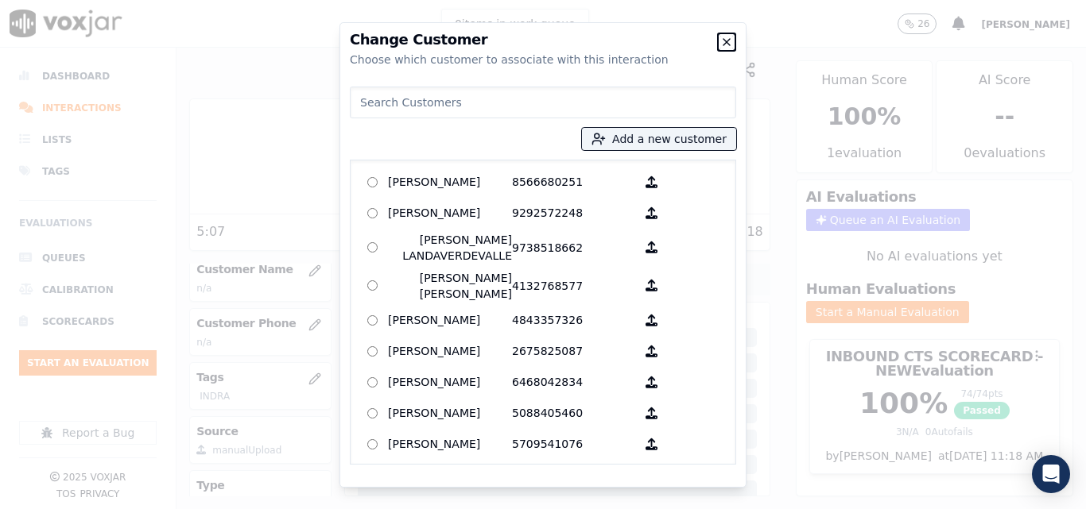
click at [723, 43] on icon "button" at bounding box center [726, 42] width 13 height 13
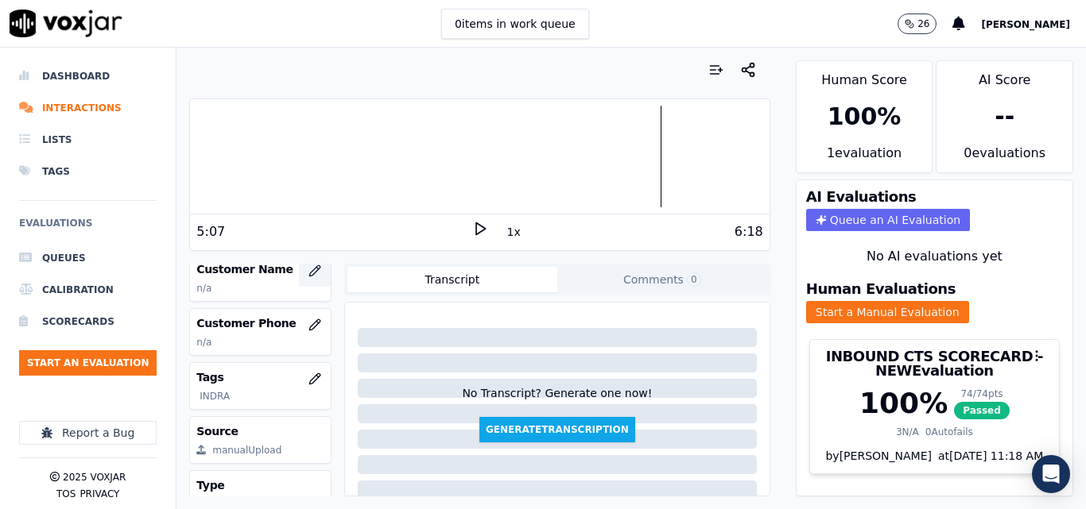
click at [308, 273] on icon "button" at bounding box center [314, 271] width 13 height 13
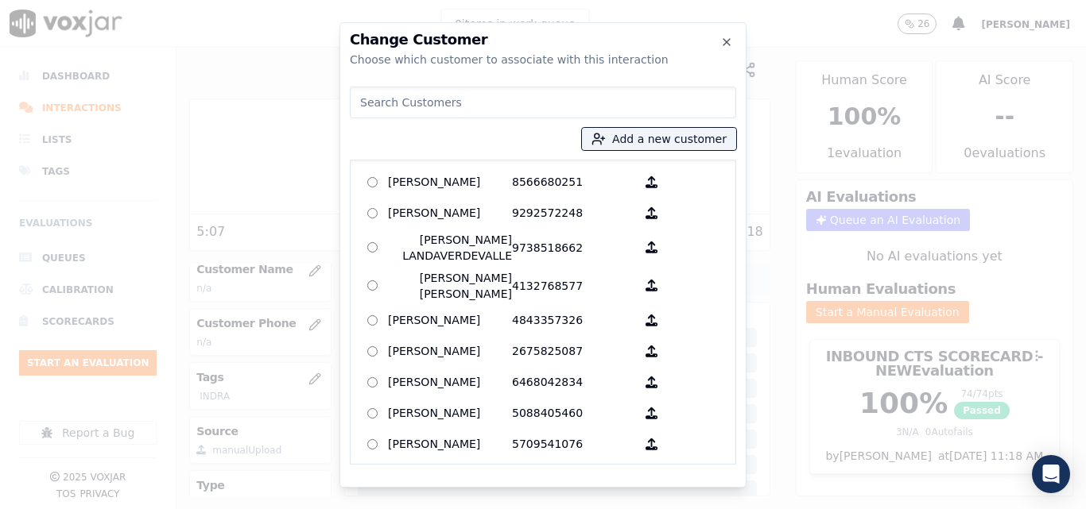
click at [535, 104] on input at bounding box center [543, 103] width 386 height 32
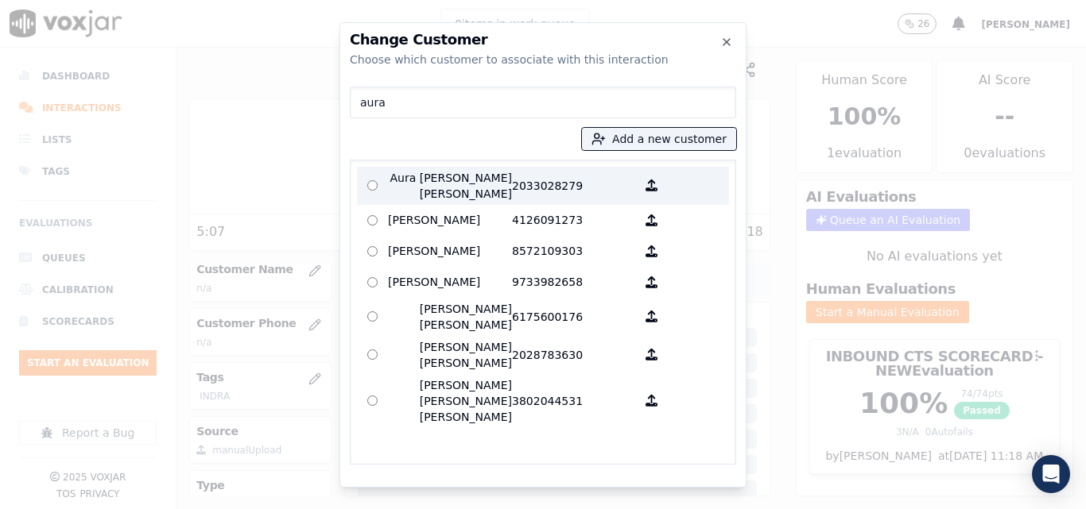
type input "aura"
click at [521, 172] on p "2033028279" at bounding box center [574, 186] width 124 height 32
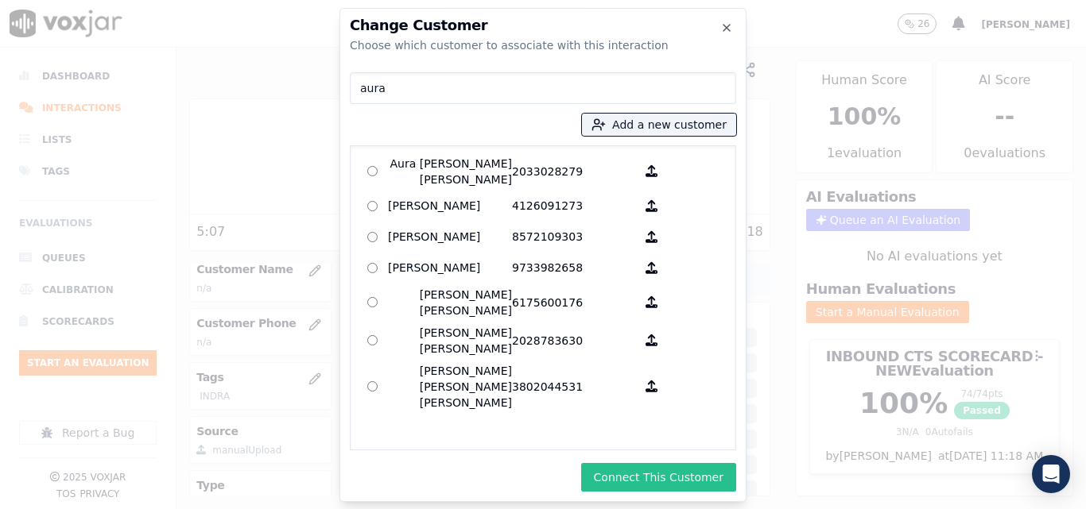
click at [621, 473] on button "Connect This Customer" at bounding box center [658, 477] width 155 height 29
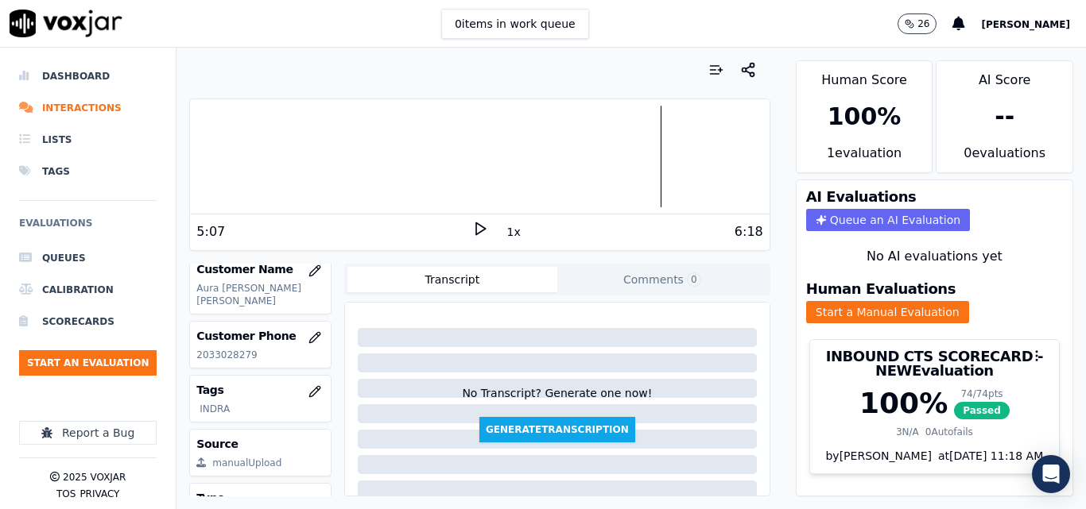
scroll to position [159, 0]
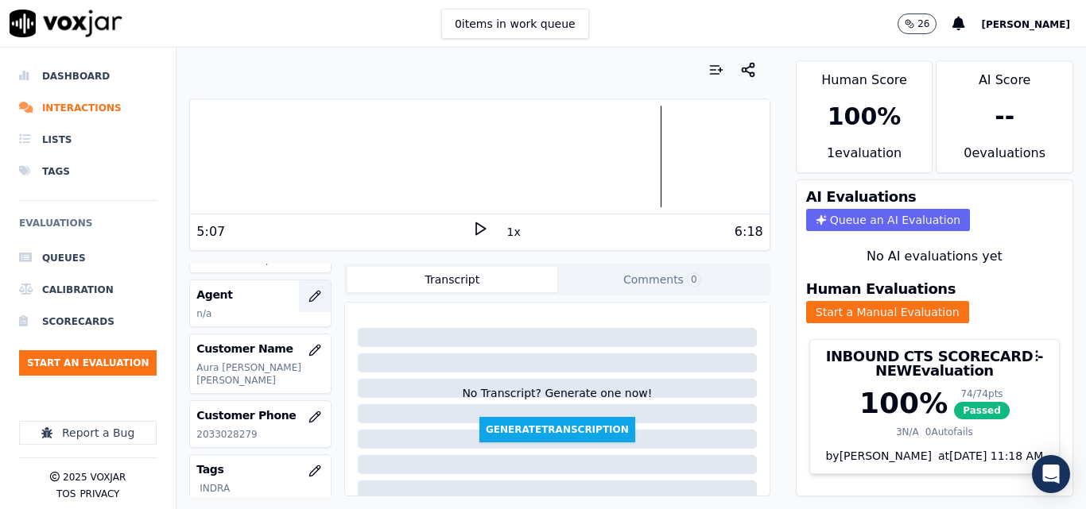
click at [308, 296] on icon "button" at bounding box center [314, 296] width 13 height 13
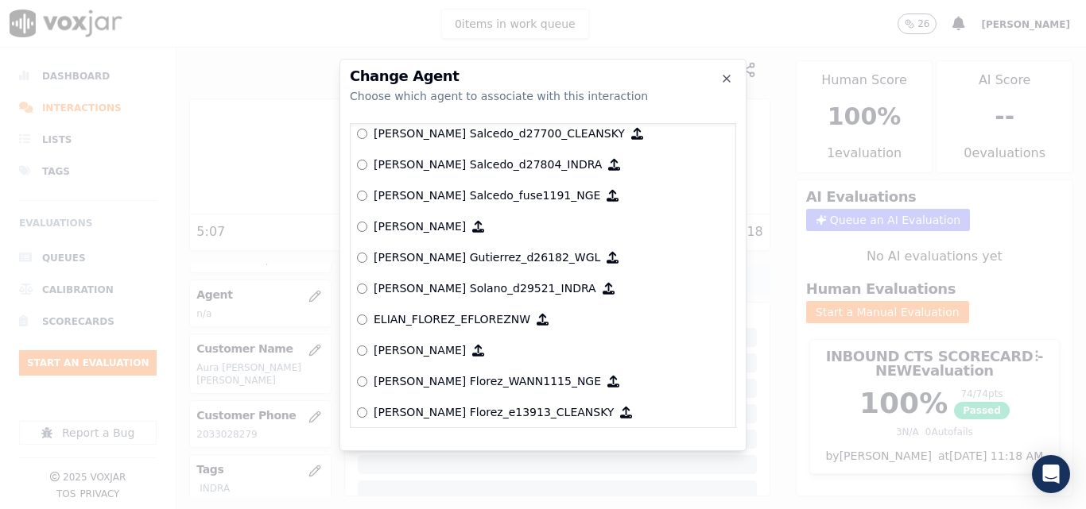
scroll to position [2024, 0]
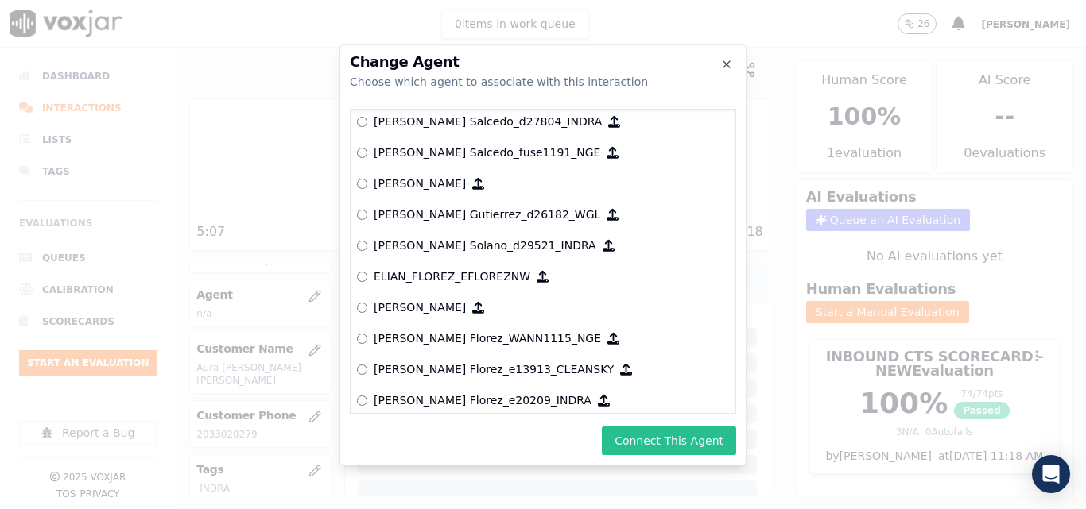
click at [702, 442] on button "Connect This Agent" at bounding box center [669, 441] width 134 height 29
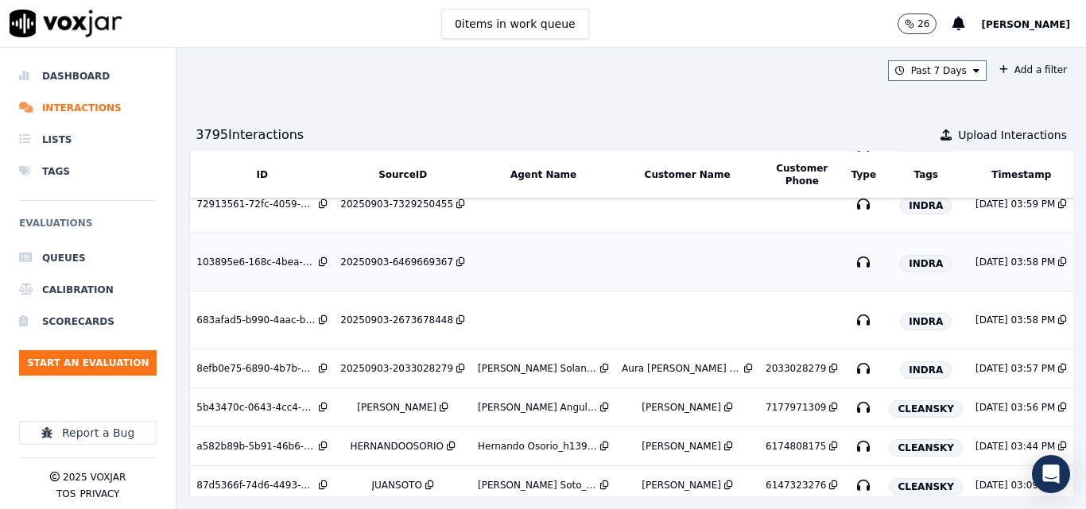
scroll to position [238, 0]
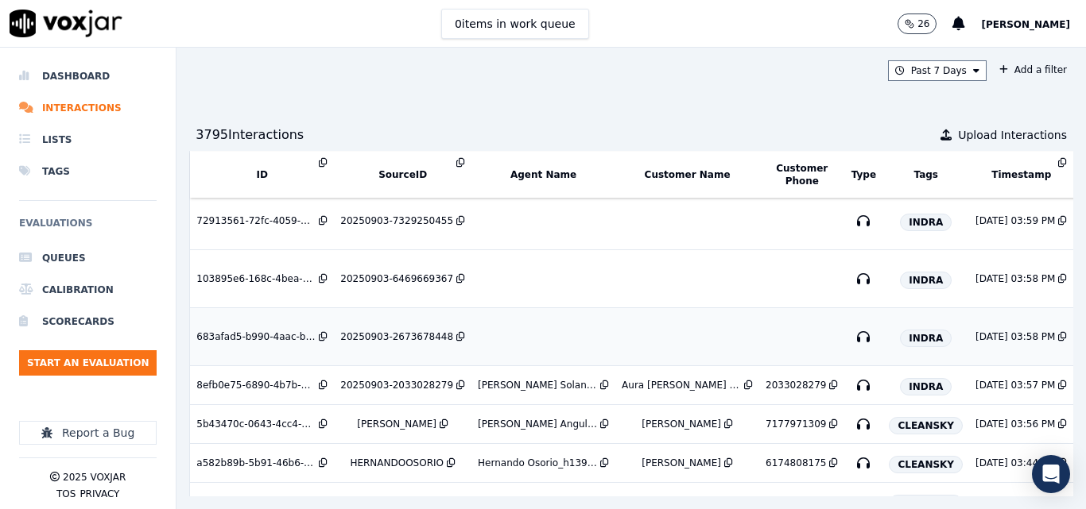
click at [395, 337] on div "20250903-2673678448" at bounding box center [396, 337] width 113 height 13
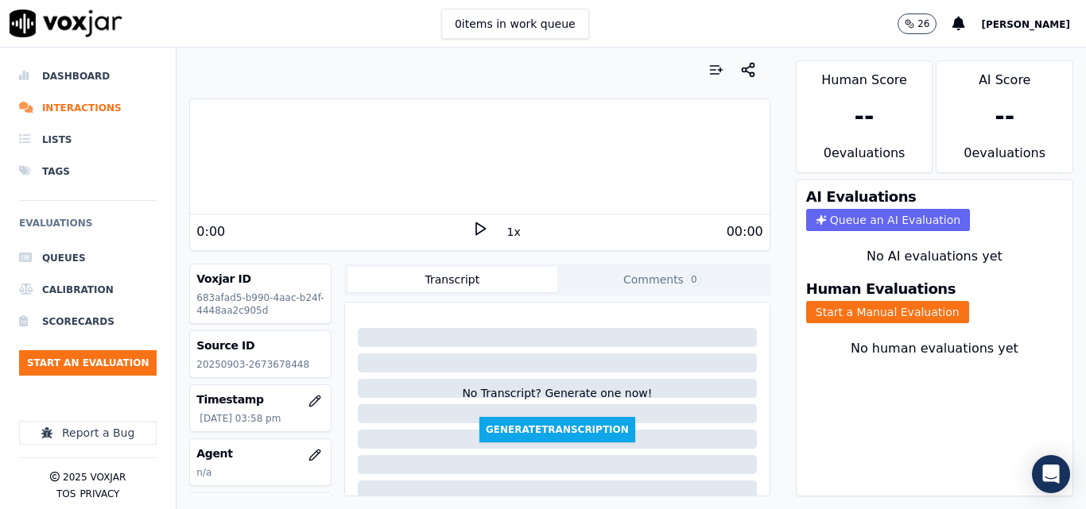
click at [277, 369] on p "20250903-2673678448" at bounding box center [260, 364] width 128 height 13
copy p "2673678448"
click at [474, 230] on icon at bounding box center [480, 229] width 16 height 16
click at [774, 14] on div "0 items in work queue 26 Sheila De Castro" at bounding box center [543, 24] width 1086 height 48
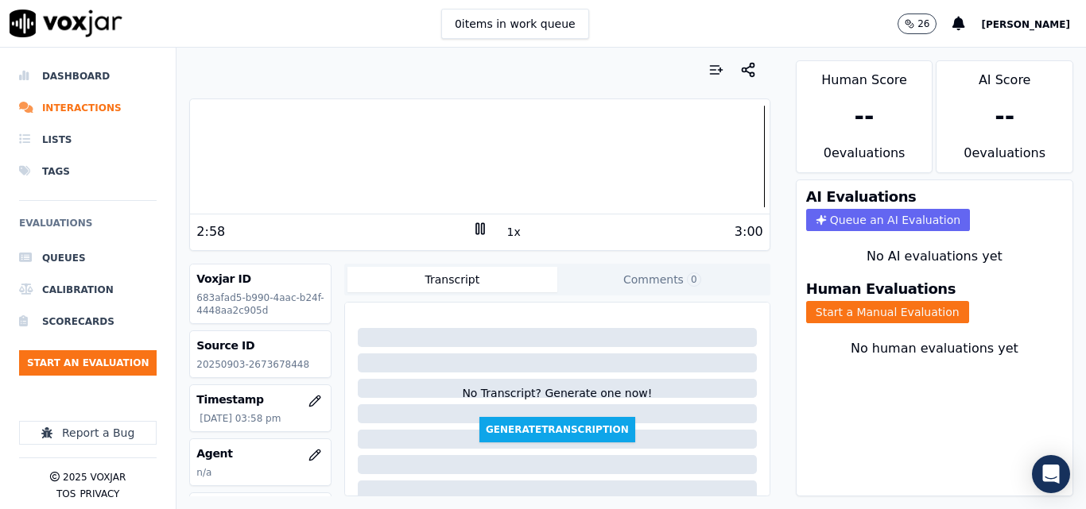
click at [472, 231] on icon at bounding box center [480, 229] width 16 height 16
click at [828, 313] on button "Start a Manual Evaluation" at bounding box center [887, 312] width 163 height 22
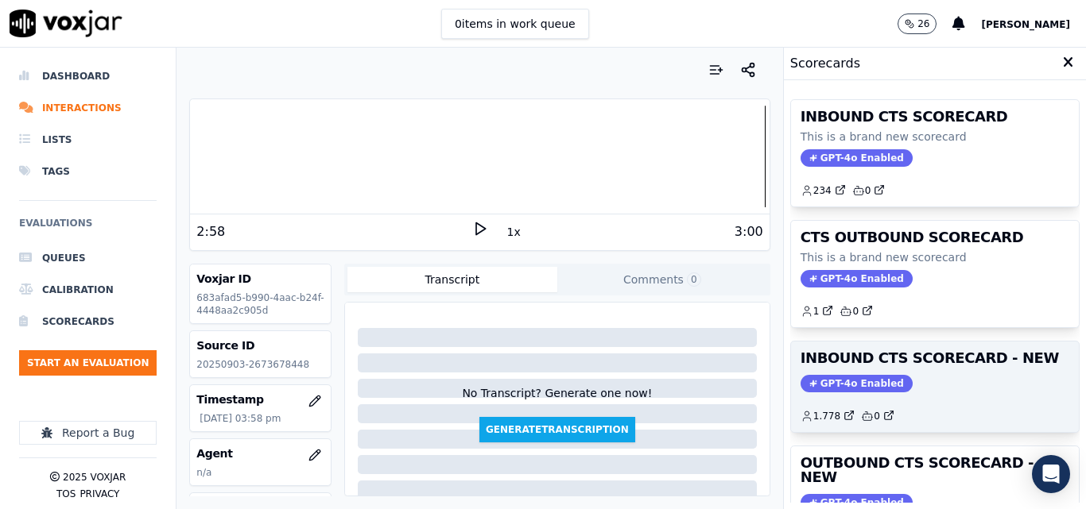
click at [950, 366] on h3 "INBOUND CTS SCORECARD - NEW" at bounding box center [934, 358] width 269 height 14
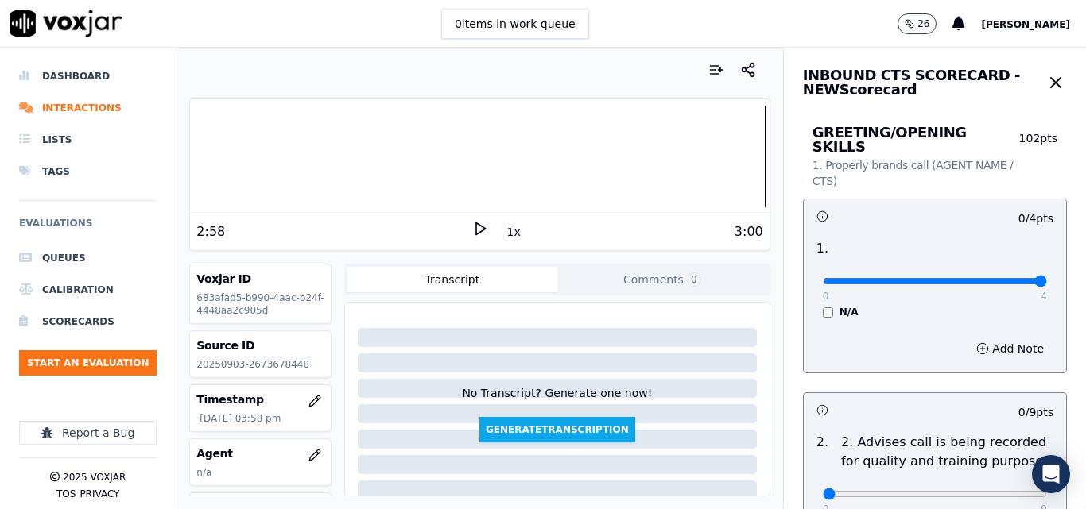
type input "4"
click at [1004, 278] on input "range" at bounding box center [934, 281] width 224 height 6
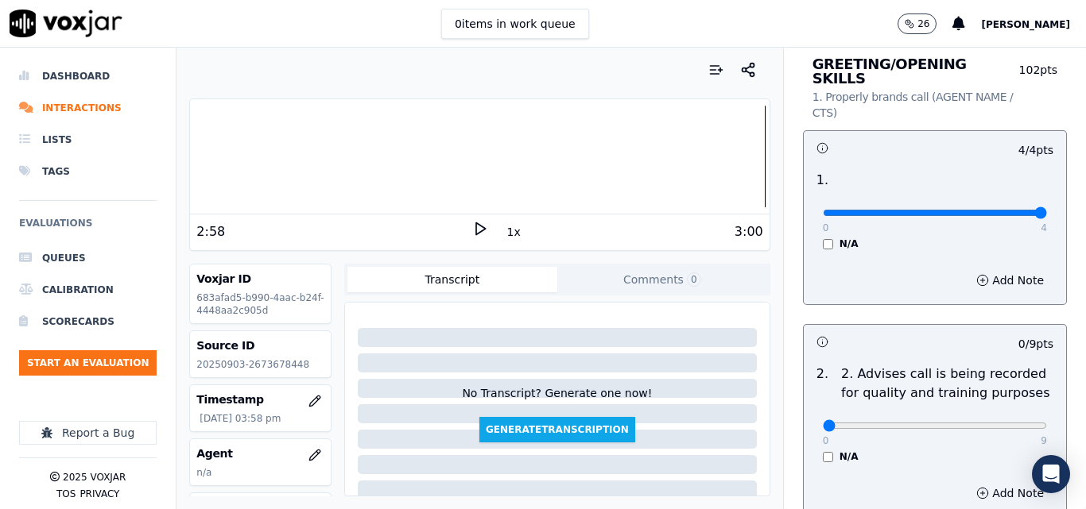
scroll to position [238, 0]
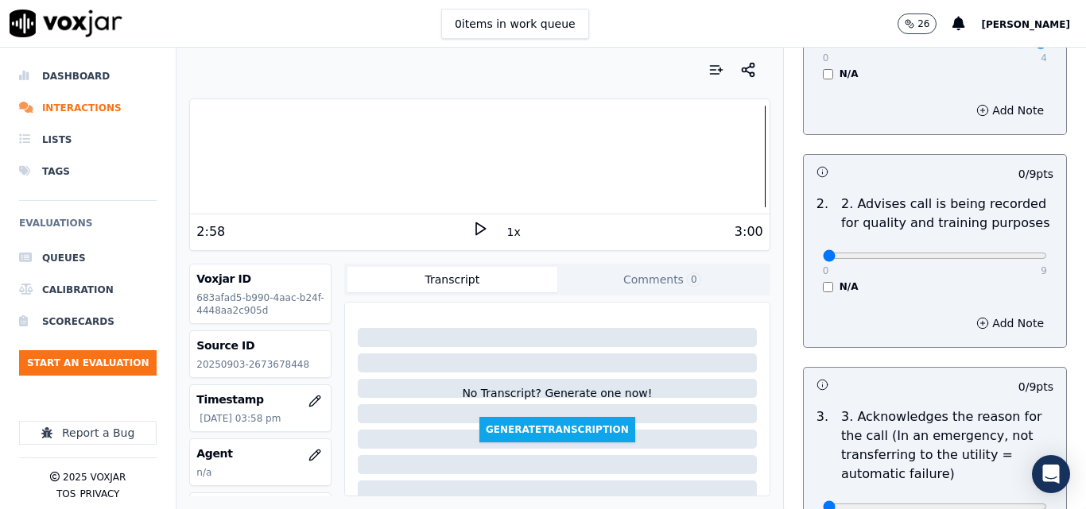
click at [1012, 236] on div "0 9 N/A" at bounding box center [935, 263] width 250 height 60
type input "9"
click at [1000, 253] on input "range" at bounding box center [934, 256] width 224 height 6
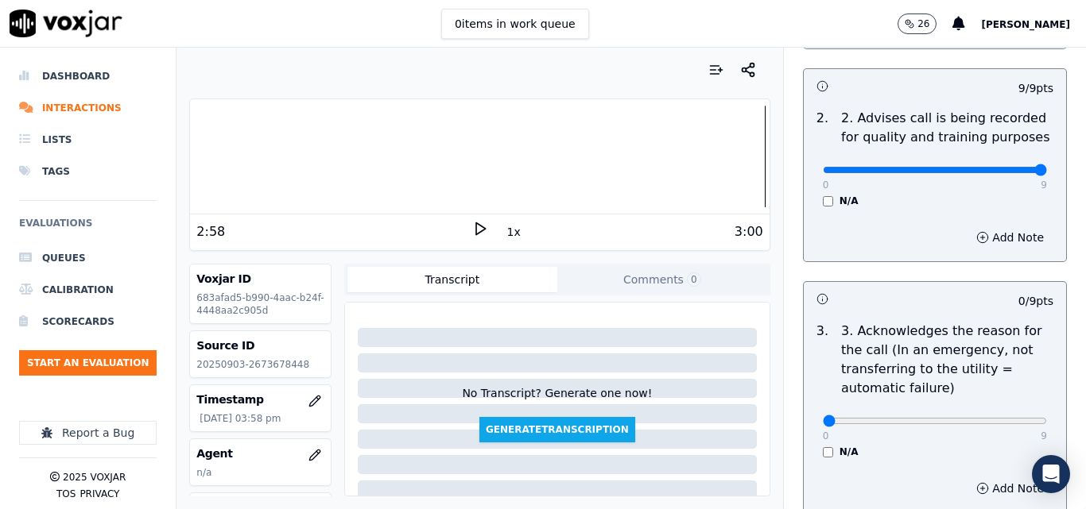
scroll to position [477, 0]
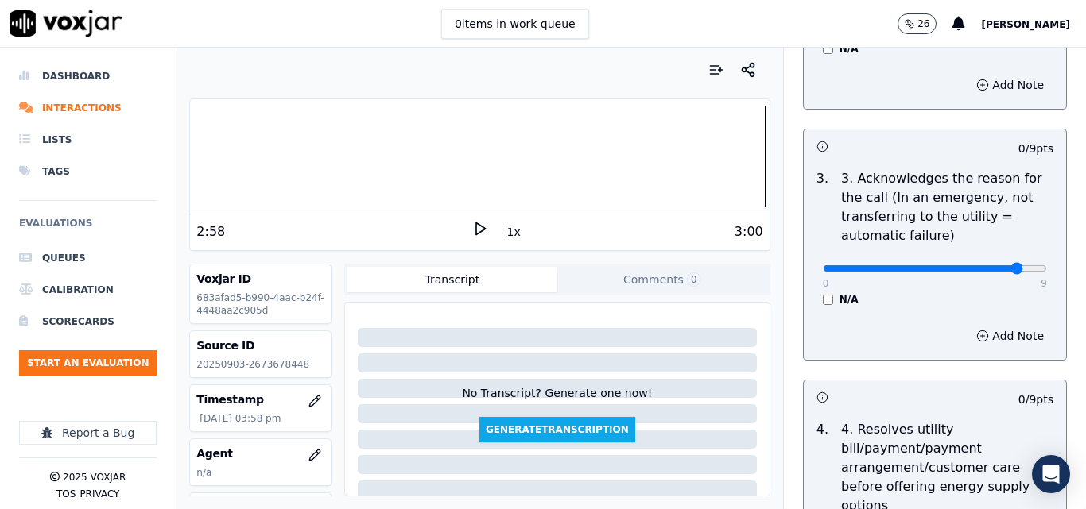
click at [993, 265] on input "range" at bounding box center [934, 268] width 224 height 6
type input "9"
click at [997, 265] on input "range" at bounding box center [934, 268] width 224 height 6
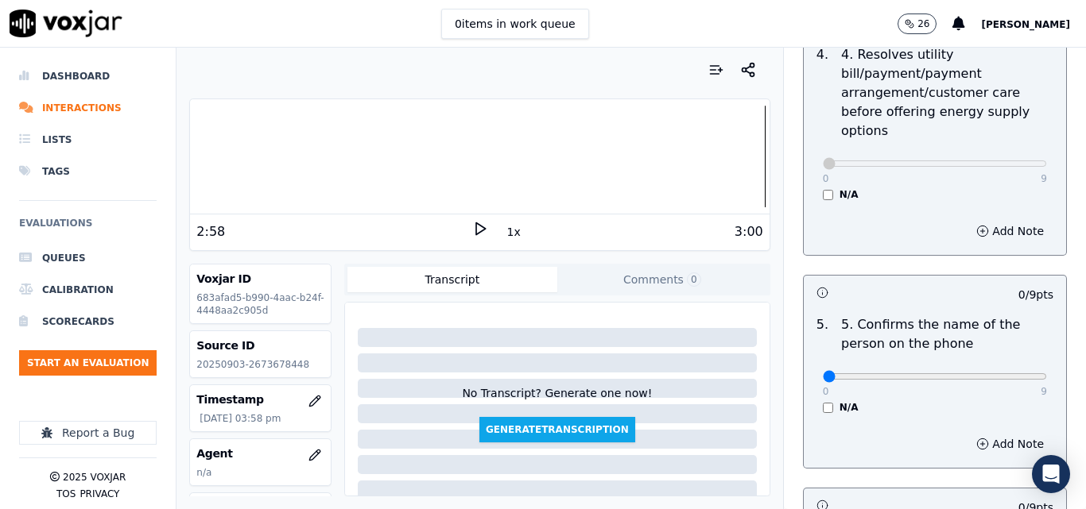
scroll to position [874, 0]
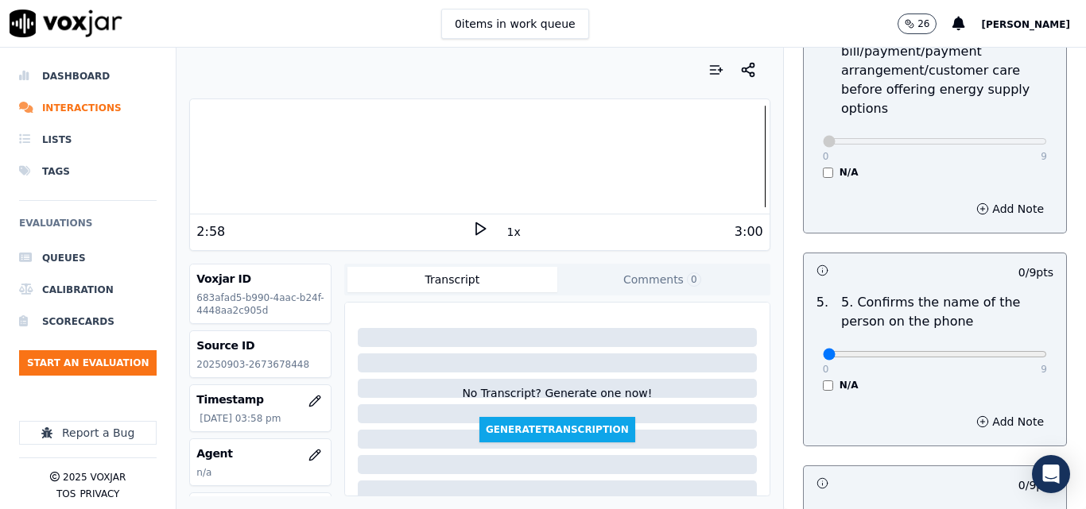
click at [996, 344] on div "0 9" at bounding box center [934, 353] width 224 height 19
type input "9"
click at [1000, 351] on input "range" at bounding box center [934, 354] width 224 height 6
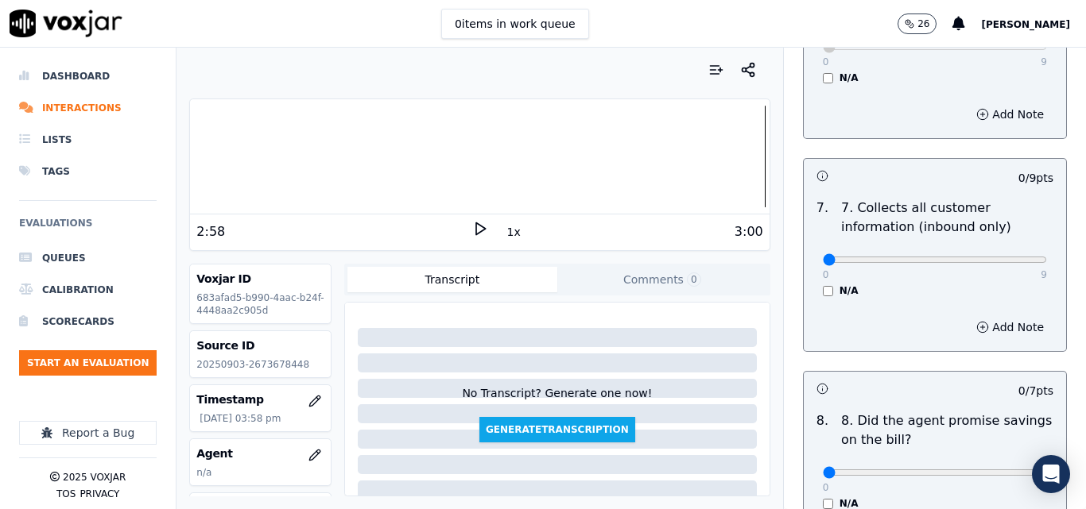
scroll to position [1430, 0]
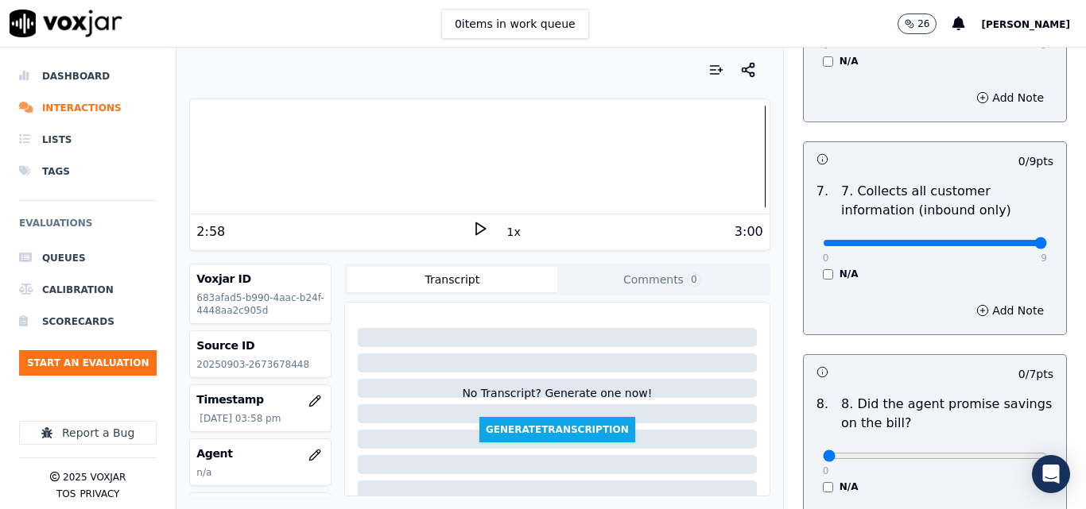
type input "9"
click at [1002, 240] on input "range" at bounding box center [934, 243] width 224 height 6
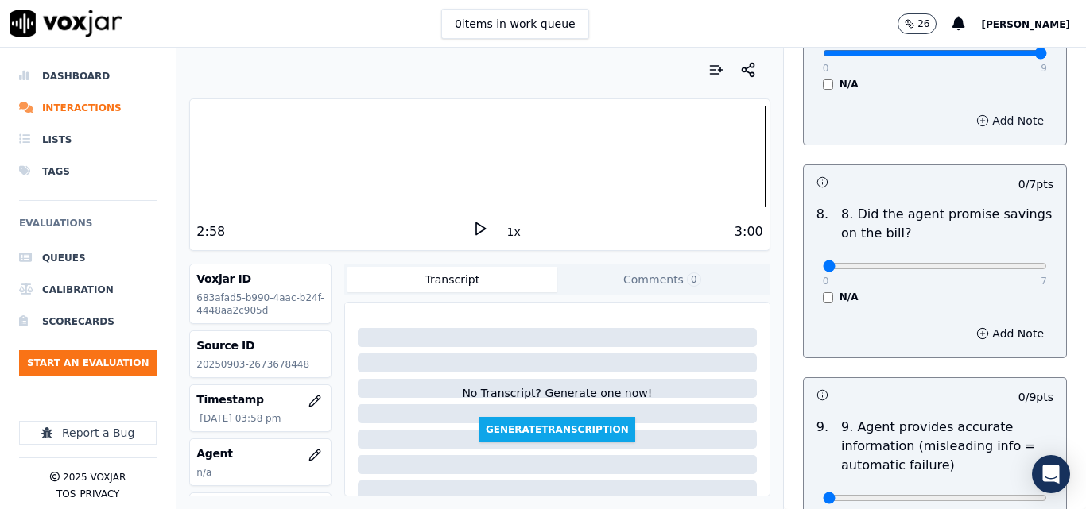
scroll to position [1669, 0]
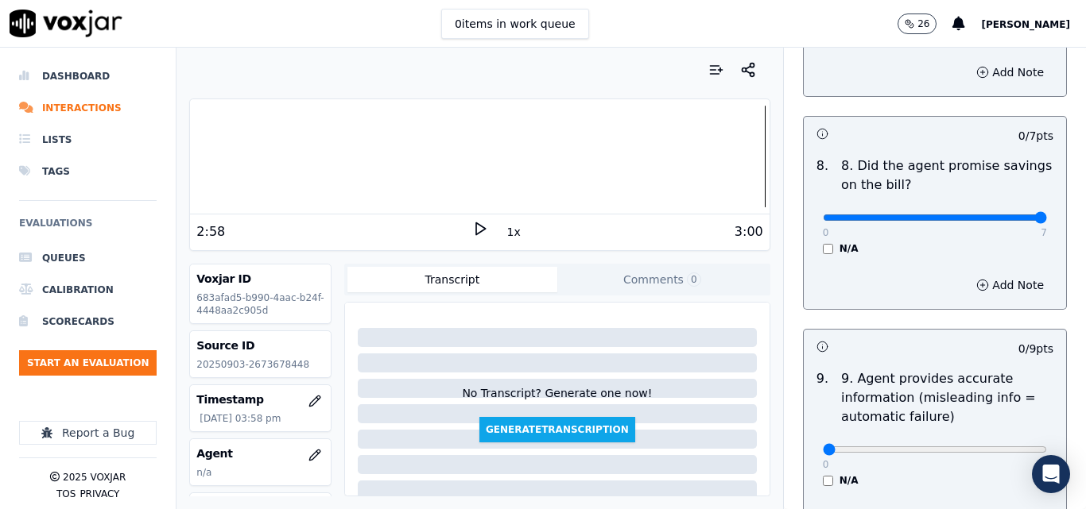
type input "7"
click at [1002, 215] on input "range" at bounding box center [934, 218] width 224 height 6
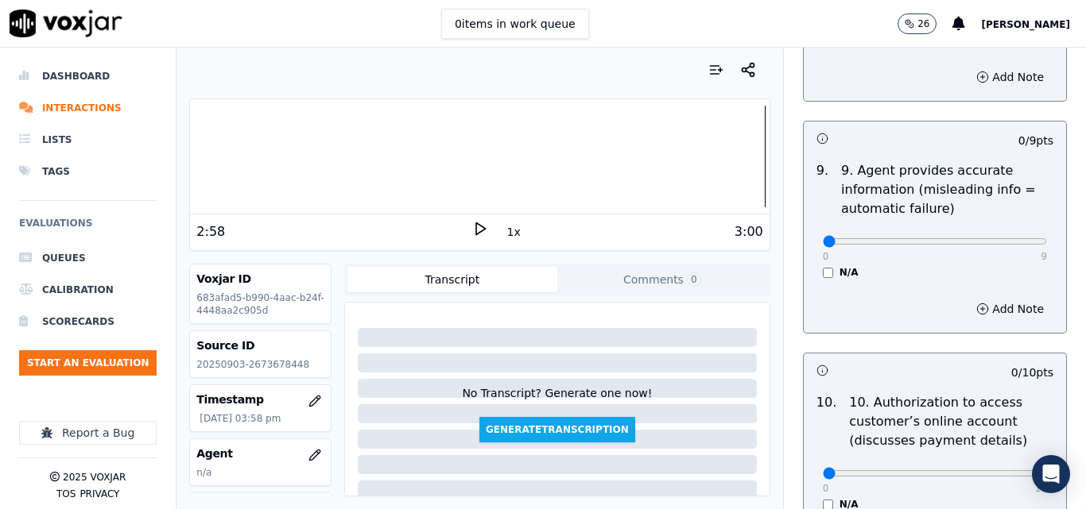
scroll to position [1907, 0]
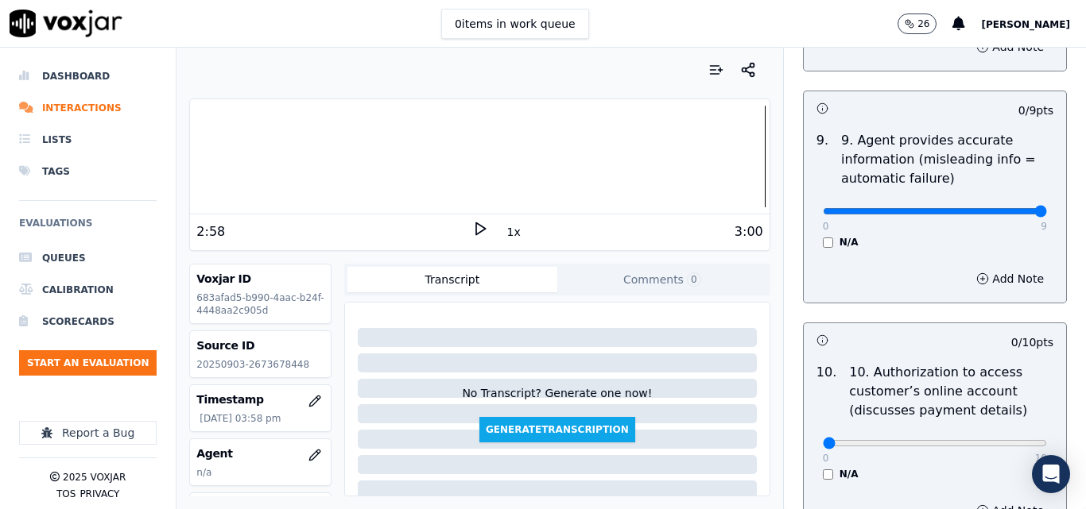
type input "9"
click at [1000, 208] on input "range" at bounding box center [934, 211] width 224 height 6
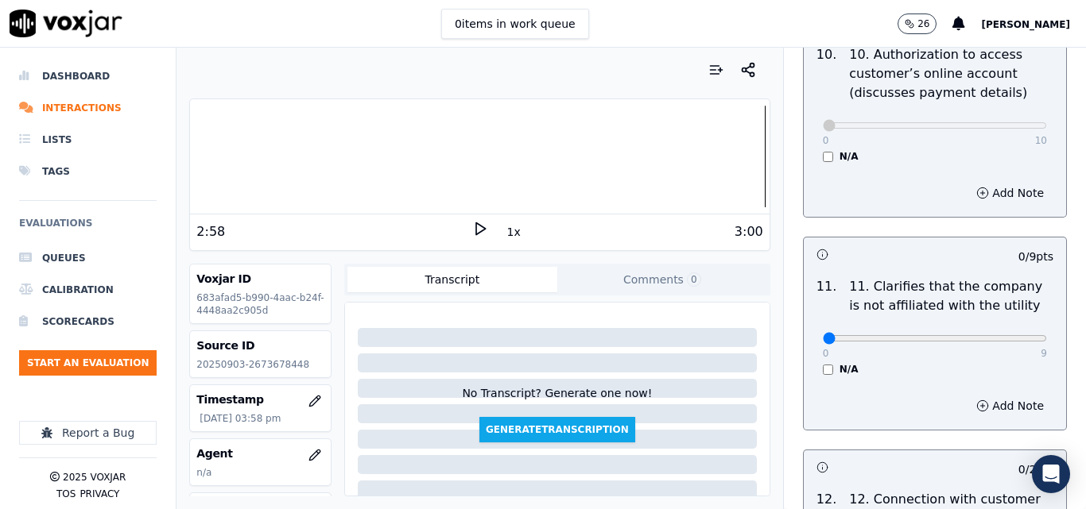
scroll to position [2384, 0]
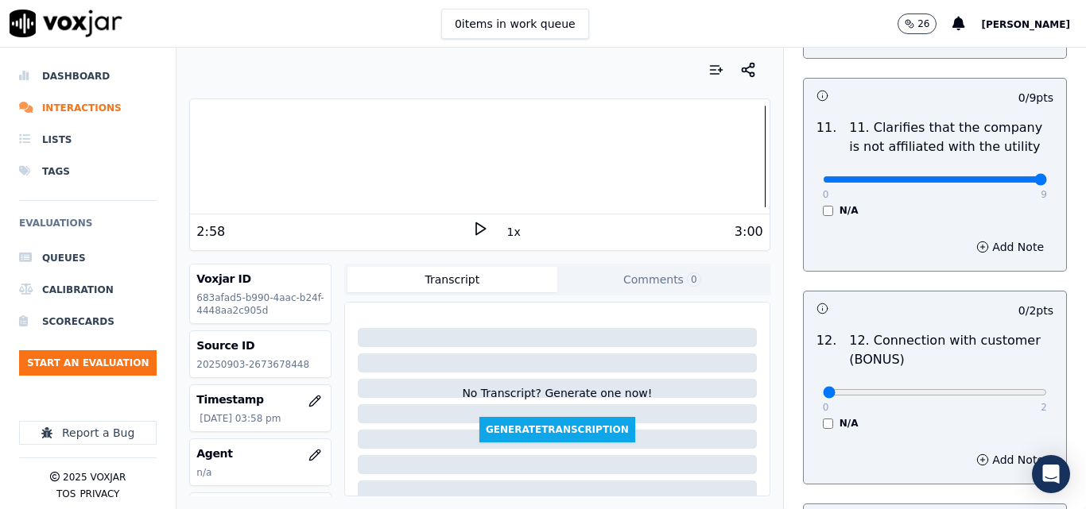
type input "9"
click at [1007, 176] on input "range" at bounding box center [934, 179] width 224 height 6
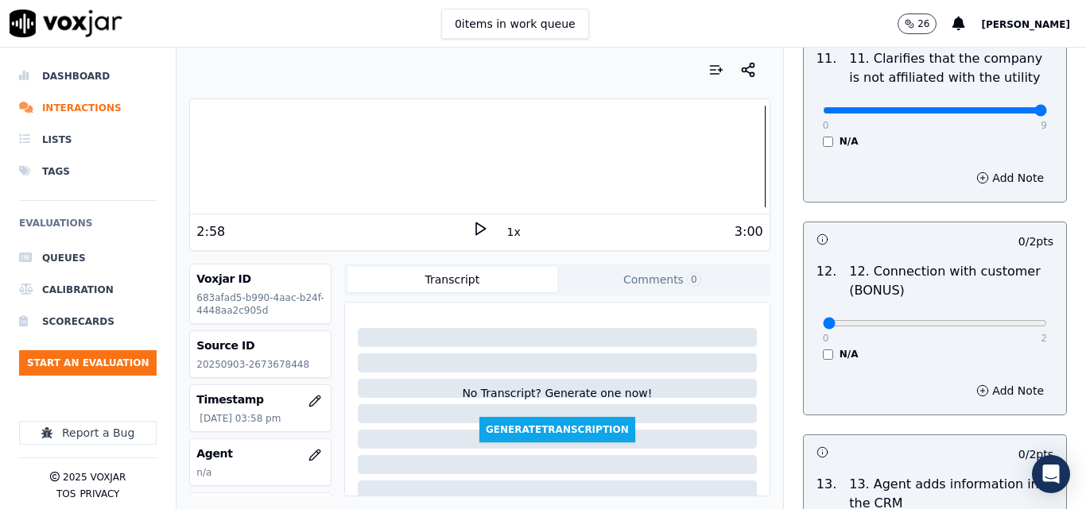
scroll to position [2622, 0]
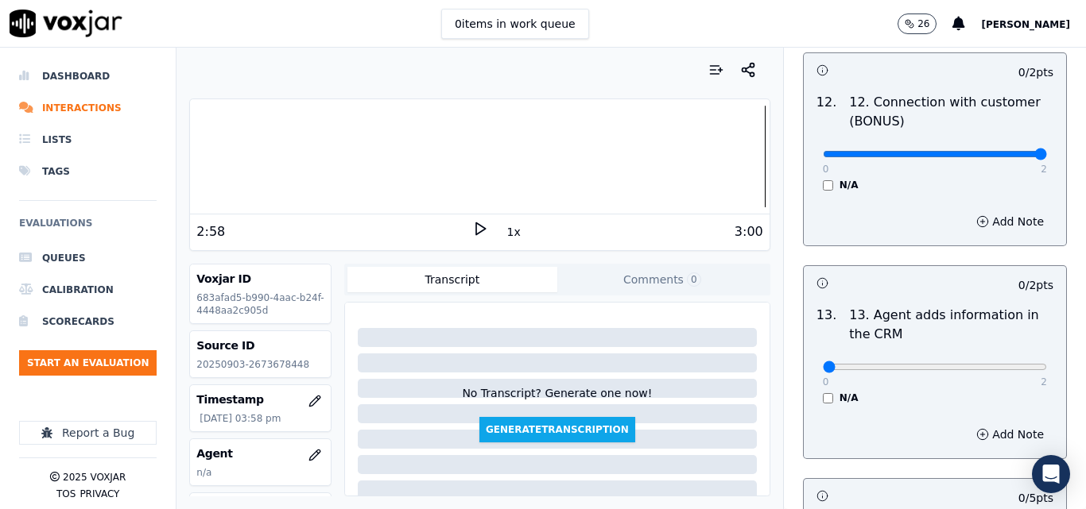
type input "2"
click at [1008, 151] on input "range" at bounding box center [934, 154] width 224 height 6
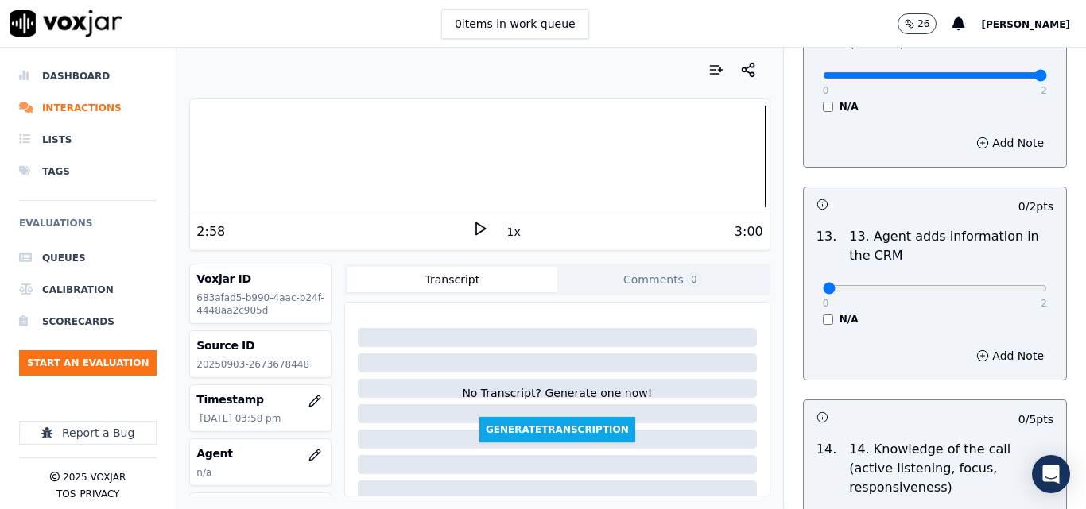
scroll to position [2702, 0]
type input "2"
click at [1004, 284] on input "range" at bounding box center [934, 287] width 224 height 6
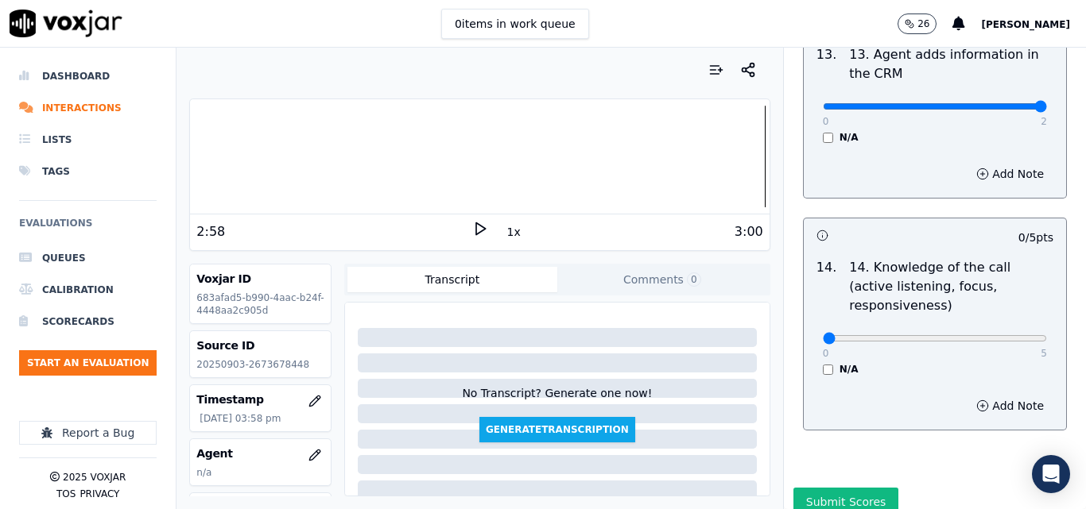
scroll to position [2902, 0]
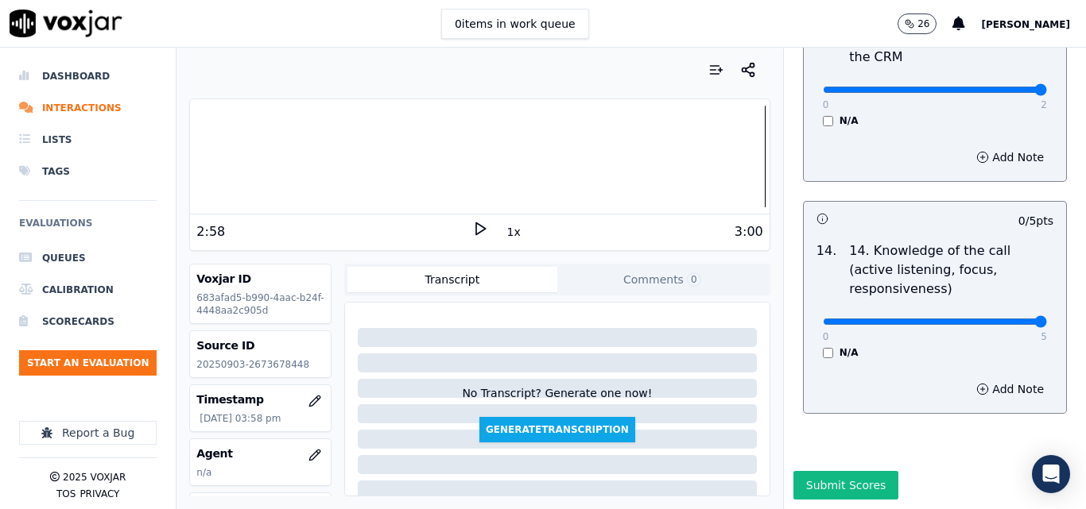
type input "5"
click at [1004, 319] on input "range" at bounding box center [934, 322] width 224 height 6
click at [834, 439] on div "INBOUND CTS SCORECARD - NEW Scorecard GREETING/OPENING SKILLS 1. Properly brand…" at bounding box center [935, 279] width 302 height 462
click at [834, 471] on button "Submit Scores" at bounding box center [846, 485] width 106 height 29
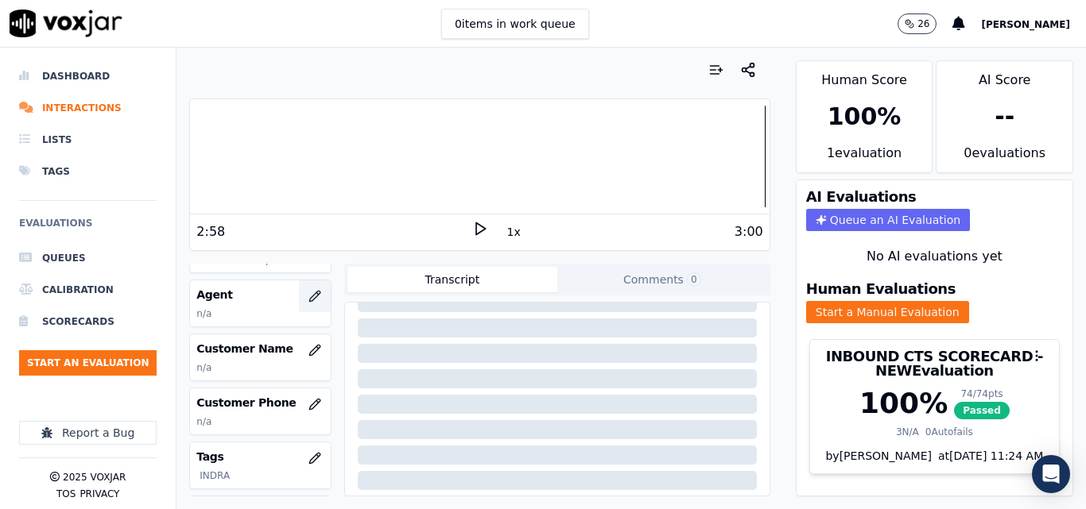
scroll to position [79, 0]
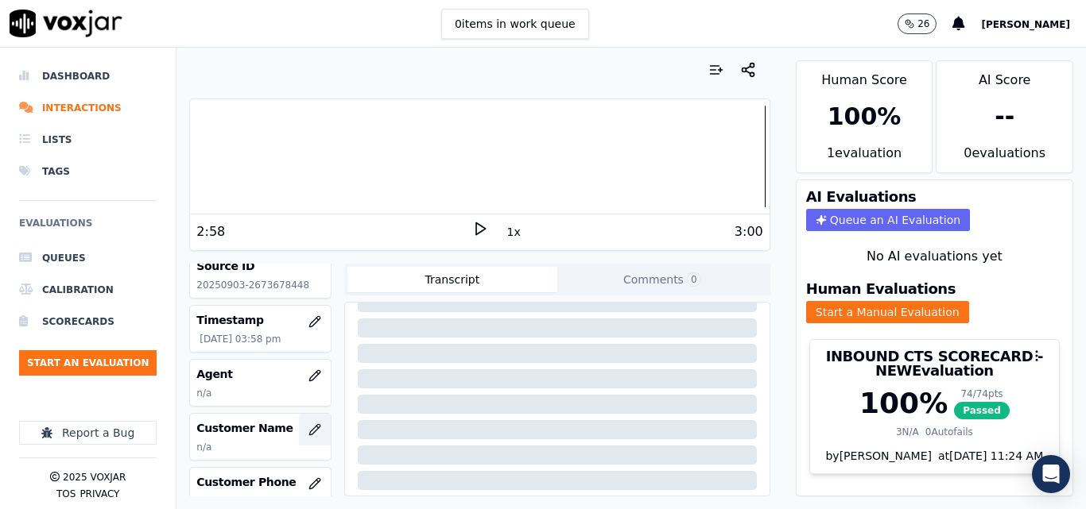
click at [308, 426] on icon "button" at bounding box center [314, 430] width 13 height 13
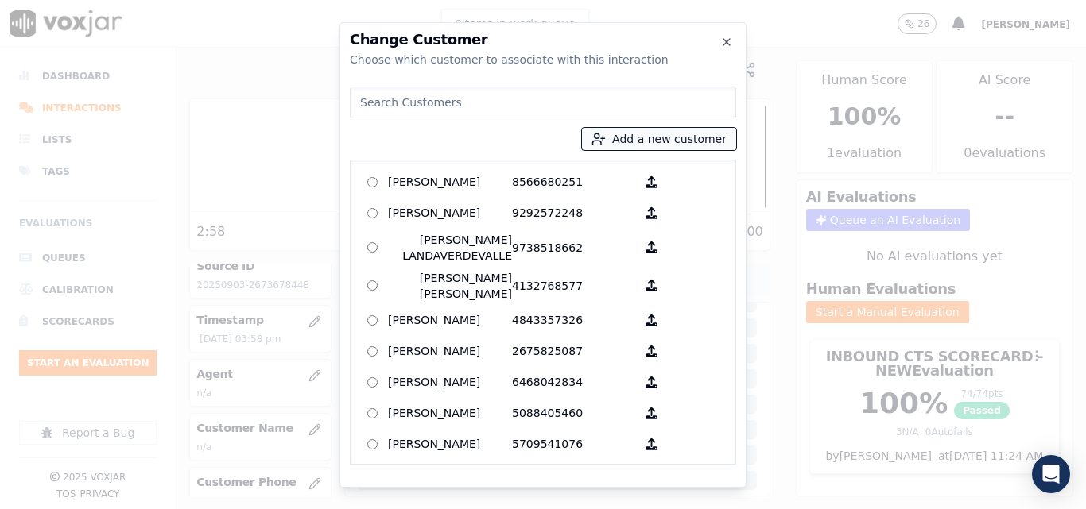
click at [706, 136] on button "Add a new customer" at bounding box center [659, 139] width 154 height 22
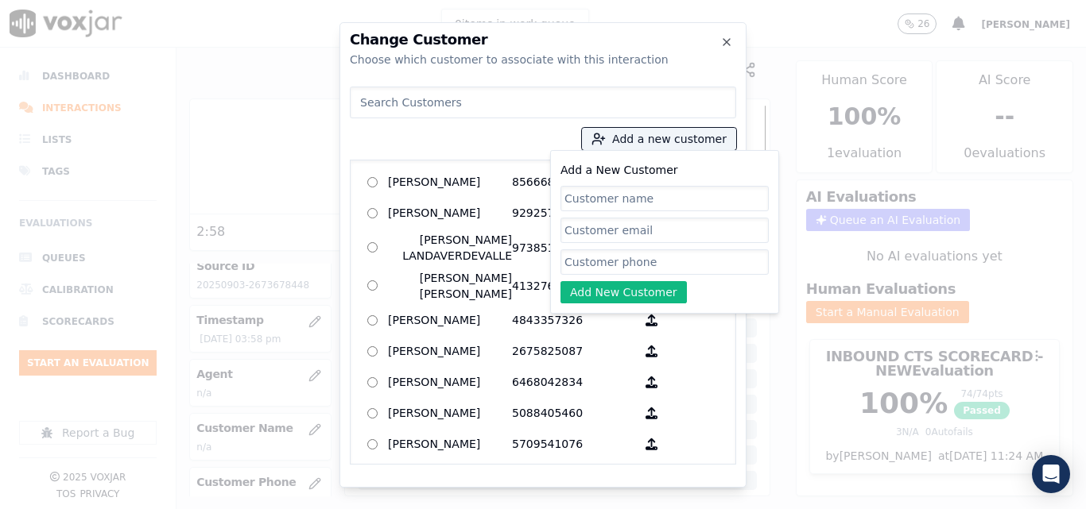
click at [660, 193] on input "Add a New Customer" at bounding box center [664, 198] width 208 height 25
type input "[PERSON_NAME]"
click at [673, 268] on input "Add a New Customer" at bounding box center [664, 262] width 208 height 25
click at [644, 262] on input "Add a New Customer" at bounding box center [664, 262] width 208 height 25
paste input "2673678448"
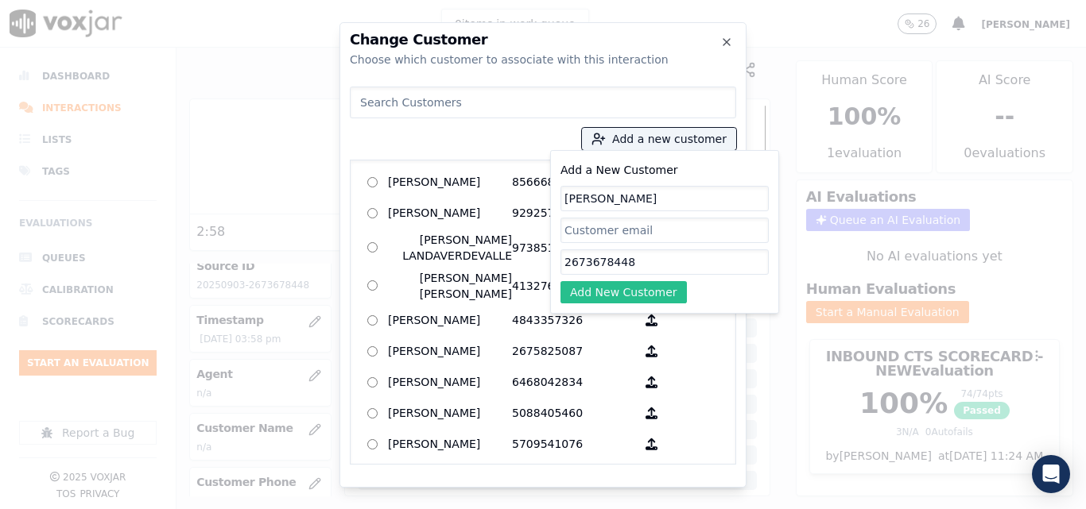
type input "2673678448"
click at [599, 292] on button "Add New Customer" at bounding box center [623, 292] width 126 height 22
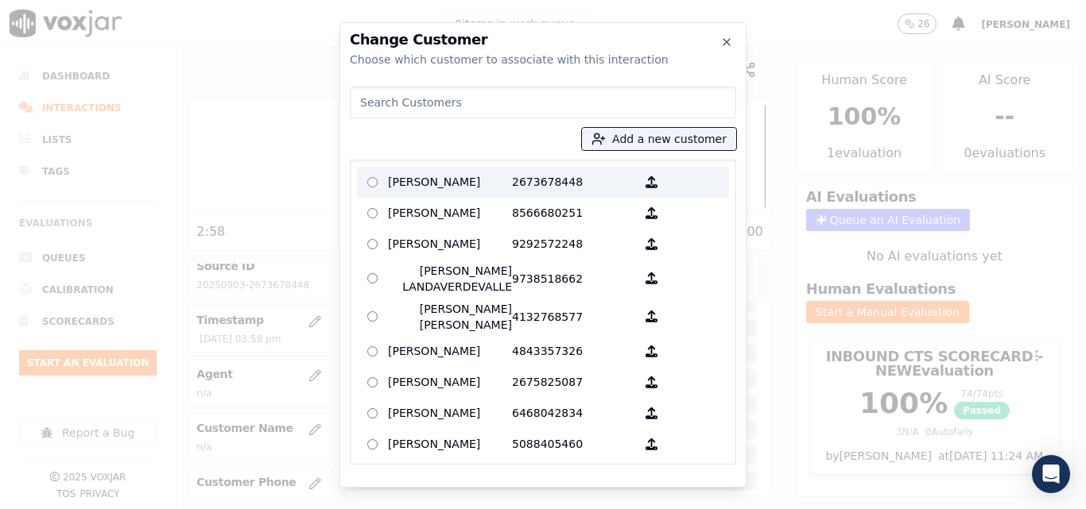
click at [505, 184] on p "[PERSON_NAME]" at bounding box center [450, 182] width 124 height 25
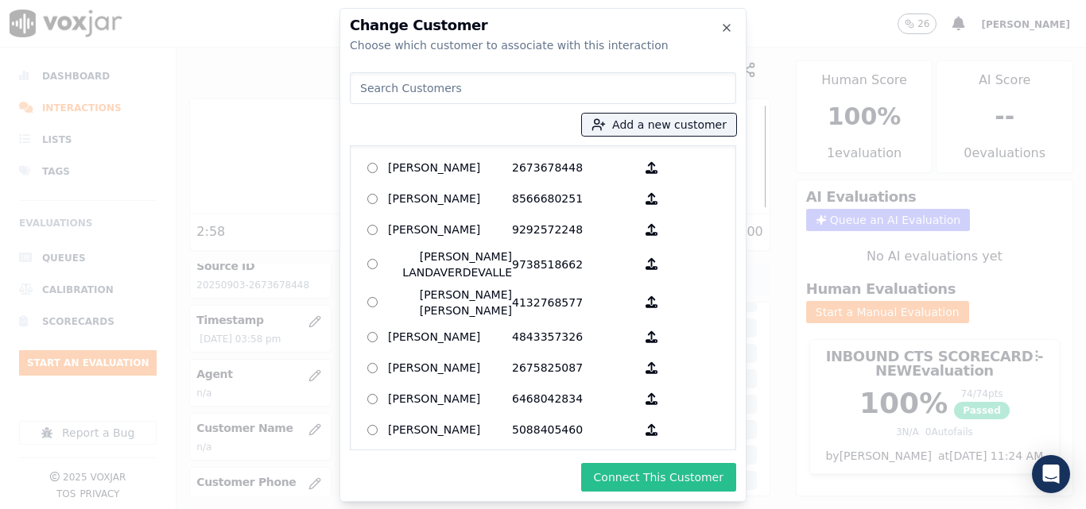
click at [621, 481] on button "Connect This Customer" at bounding box center [658, 477] width 155 height 29
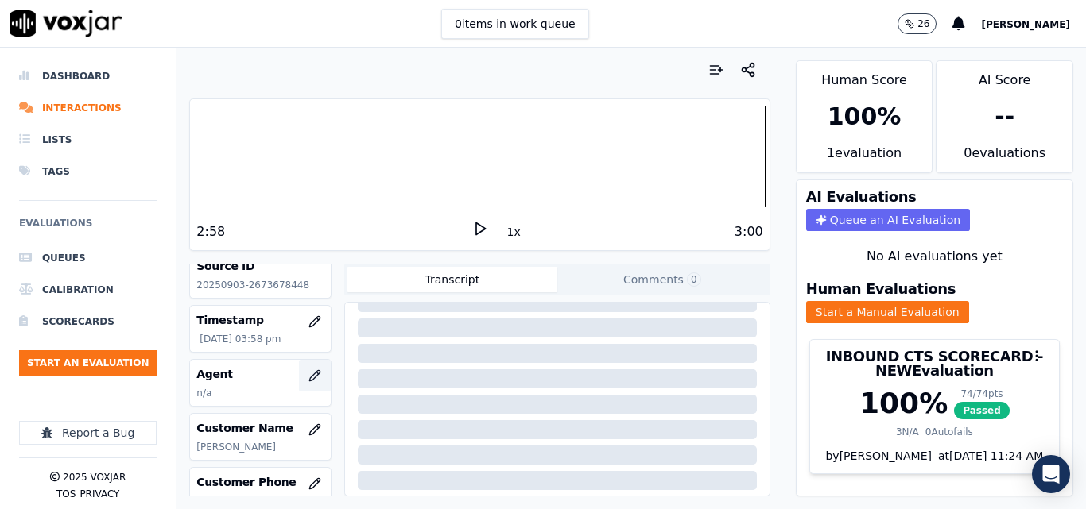
click at [308, 378] on icon "button" at bounding box center [314, 376] width 13 height 13
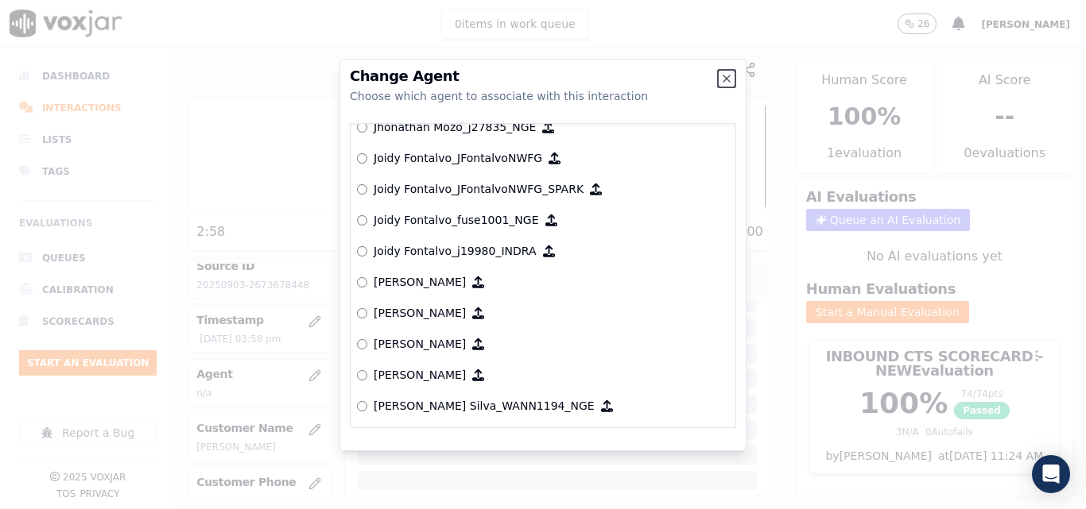
scroll to position [4313, 0]
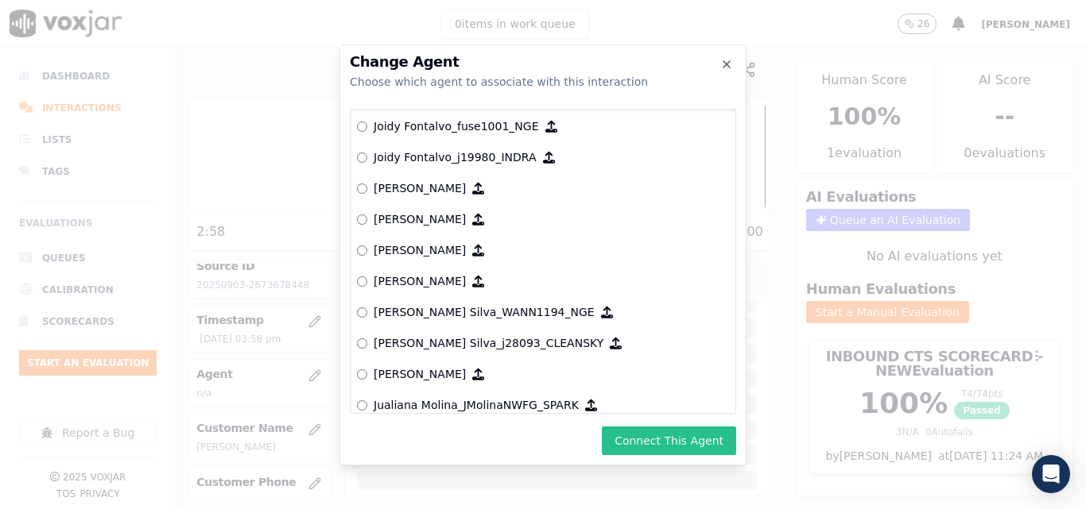
click at [659, 433] on button "Connect This Agent" at bounding box center [669, 441] width 134 height 29
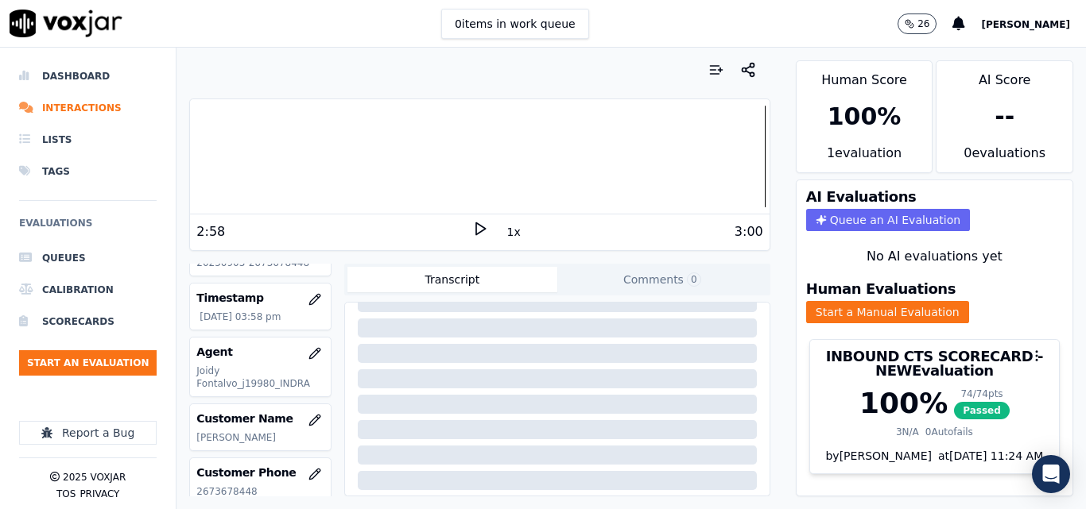
scroll to position [0, 0]
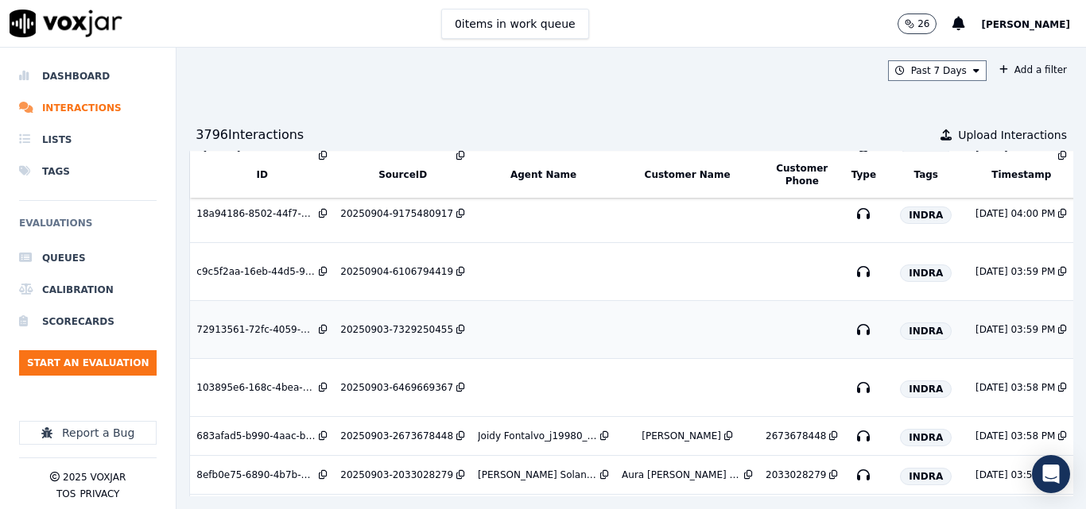
scroll to position [159, 0]
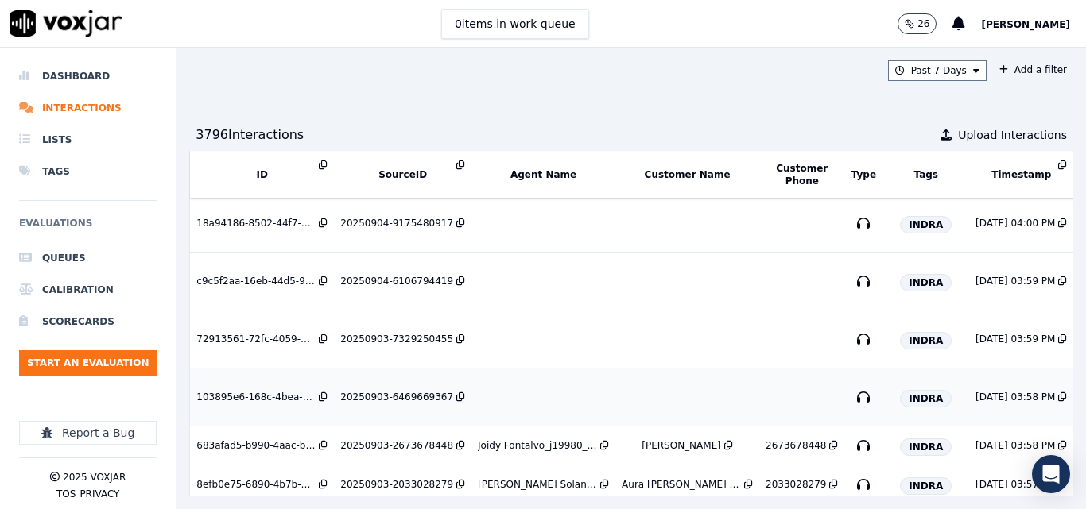
click at [360, 390] on td "20250903-6469669367" at bounding box center [402, 398] width 137 height 58
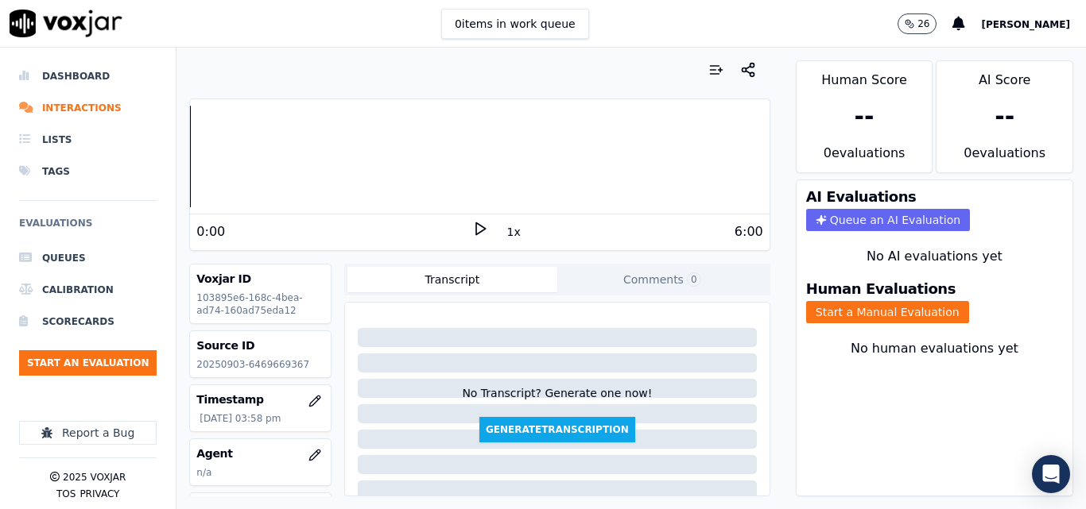
click at [285, 359] on p "20250903-6469669367" at bounding box center [260, 364] width 128 height 13
click at [285, 360] on p "20250903-6469669367" at bounding box center [260, 364] width 128 height 13
copy p "6469669367"
click at [473, 236] on icon at bounding box center [480, 229] width 16 height 16
click at [481, 224] on rect at bounding box center [482, 228] width 2 height 10
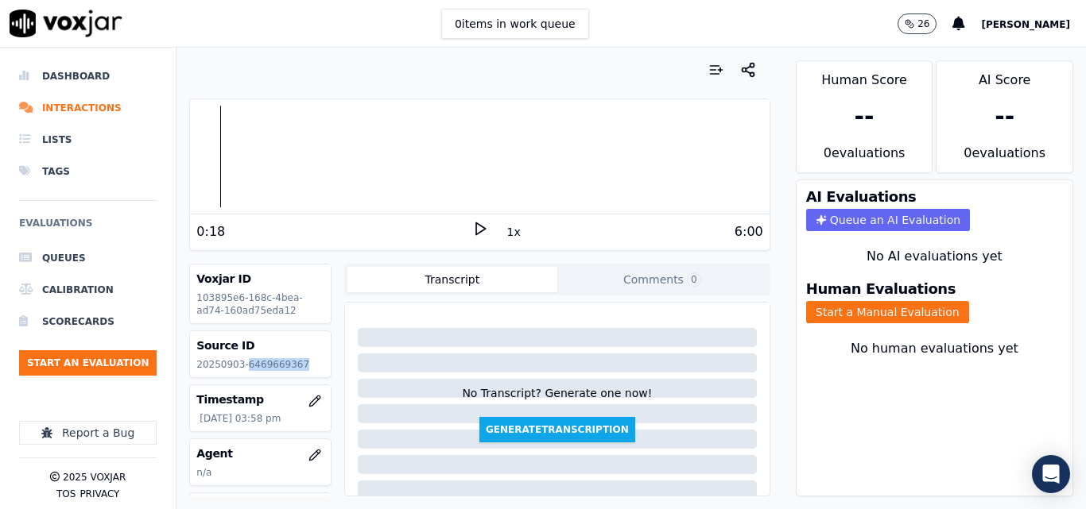
click at [472, 226] on icon at bounding box center [480, 229] width 16 height 16
click at [464, 225] on div "0:49 1x 6:00" at bounding box center [479, 232] width 579 height 34
click at [472, 225] on icon at bounding box center [480, 229] width 16 height 16
click at [472, 228] on icon at bounding box center [480, 229] width 16 height 16
click at [257, 36] on div "0 items in work queue 26 Sheila De Castro" at bounding box center [543, 24] width 1086 height 48
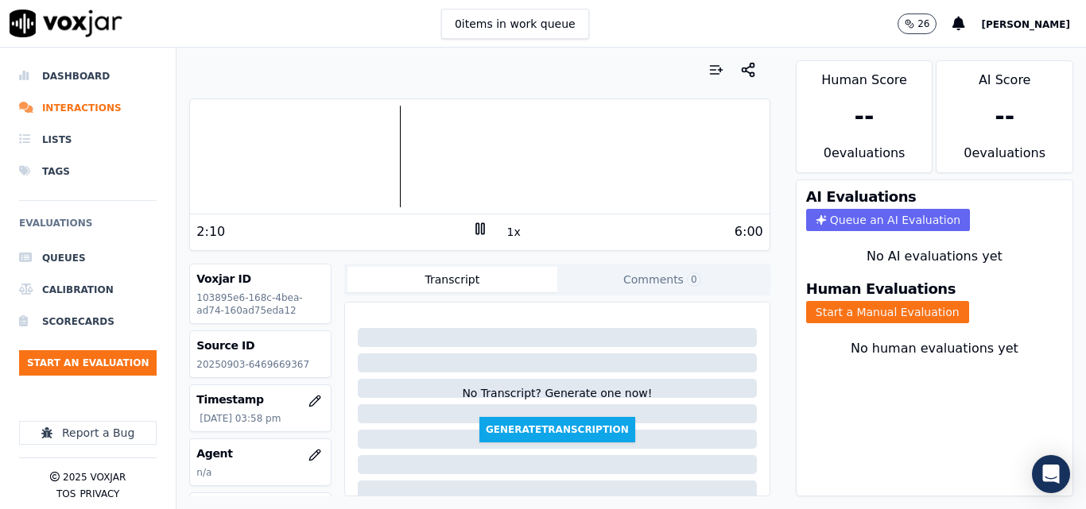
drag, startPoint x: 466, startPoint y: 226, endPoint x: 506, endPoint y: 214, distance: 42.5
click at [472, 227] on icon at bounding box center [480, 229] width 16 height 16
click at [857, 317] on button "Start a Manual Evaluation" at bounding box center [887, 312] width 163 height 22
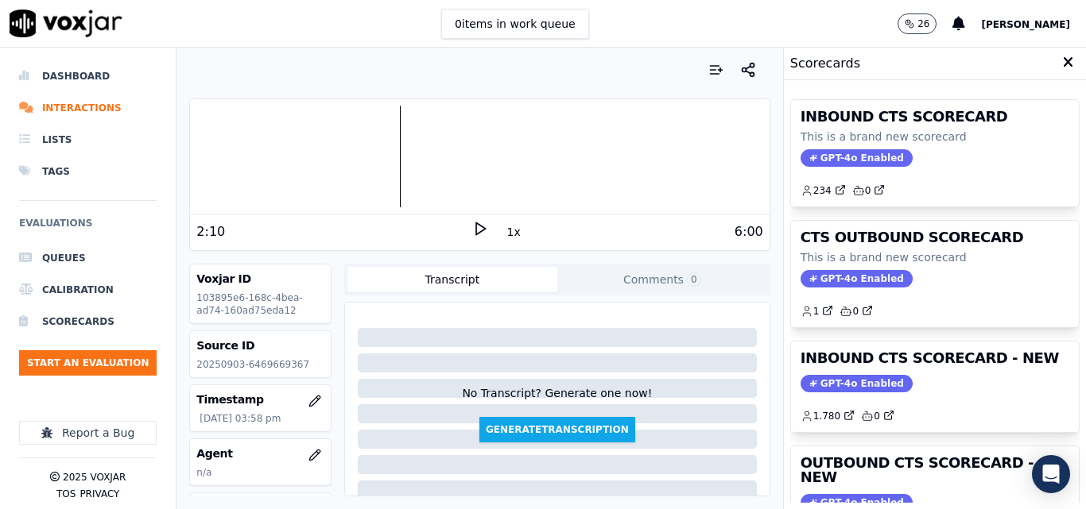
click at [942, 358] on h3 "INBOUND CTS SCORECARD - NEW" at bounding box center [934, 358] width 269 height 14
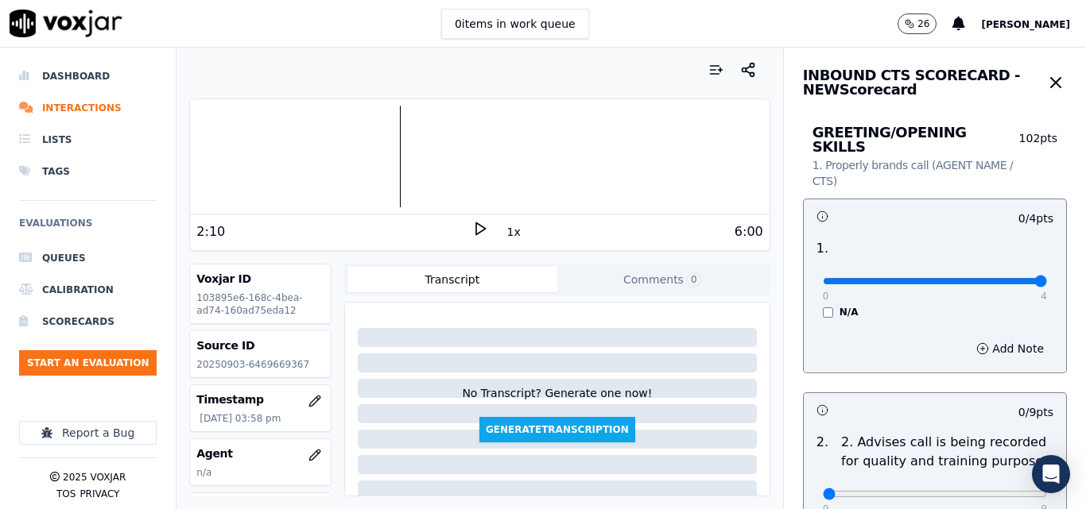
type input "4"
click at [1008, 278] on input "range" at bounding box center [934, 281] width 224 height 6
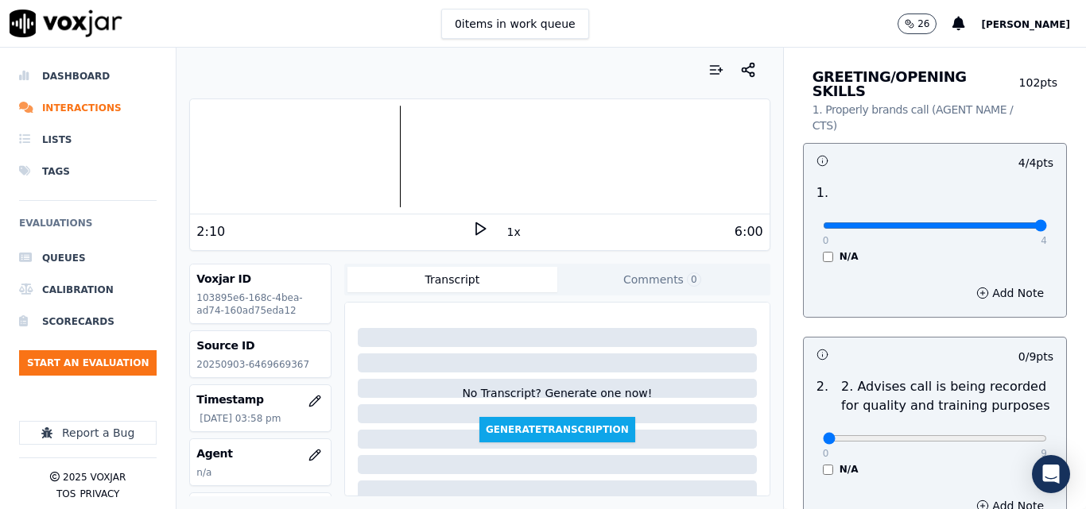
scroll to position [159, 0]
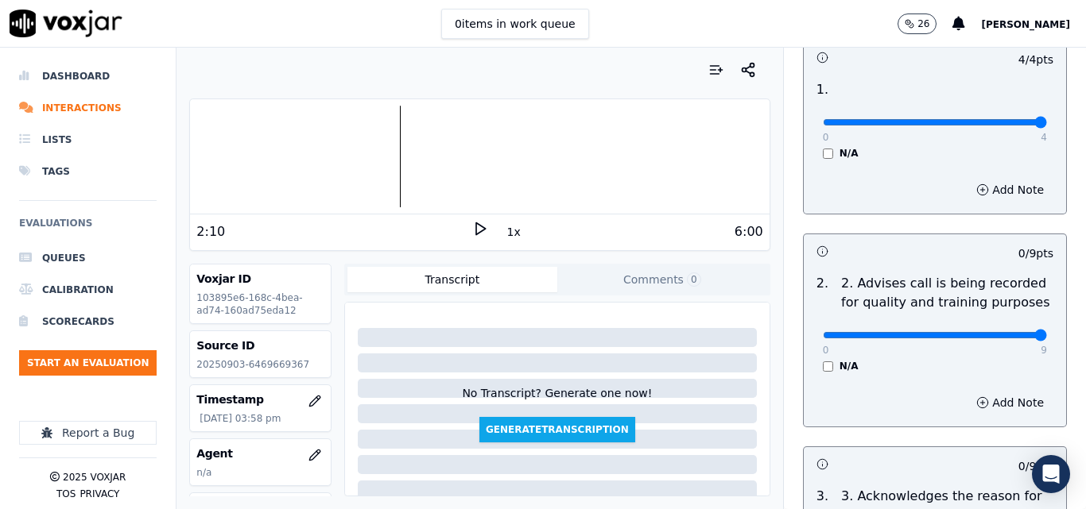
type input "9"
click at [1005, 332] on input "range" at bounding box center [934, 335] width 224 height 6
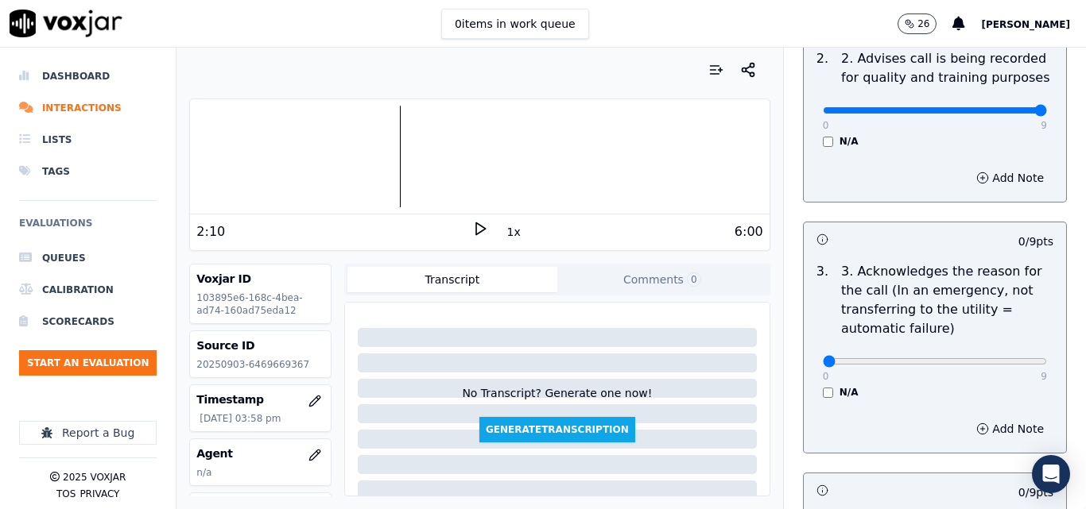
scroll to position [477, 0]
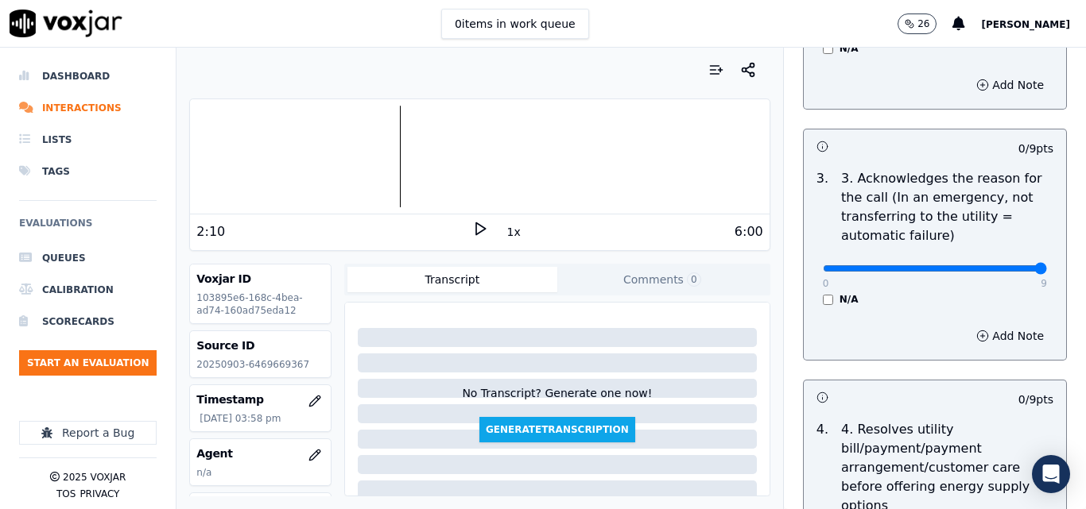
type input "9"
click at [1001, 265] on input "range" at bounding box center [934, 268] width 224 height 6
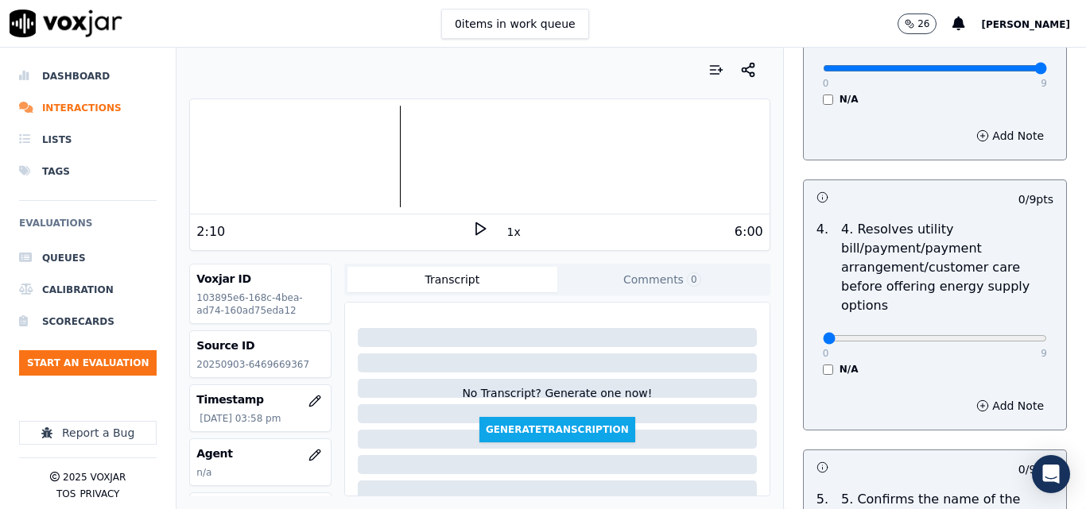
scroll to position [715, 0]
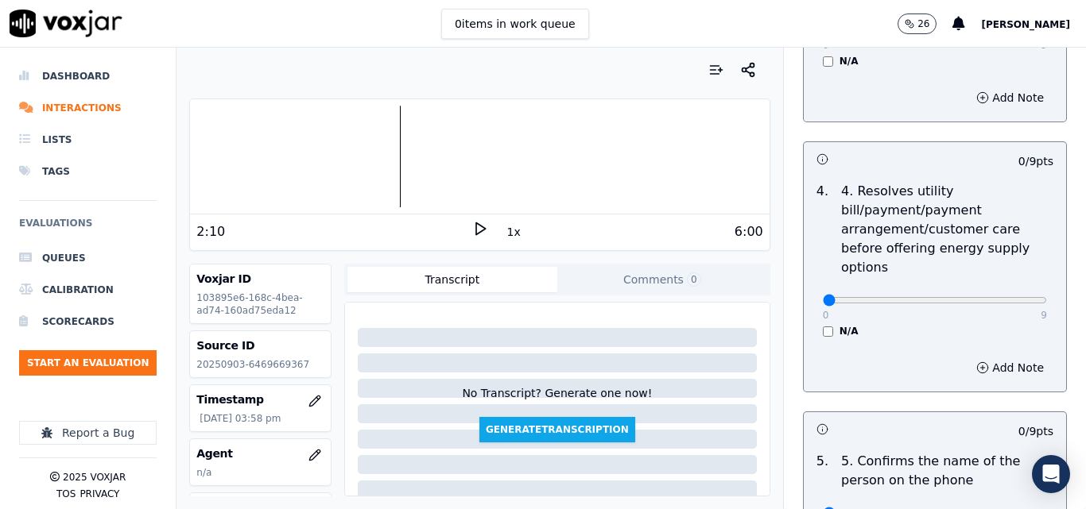
click at [822, 325] on div "N/A" at bounding box center [934, 331] width 224 height 13
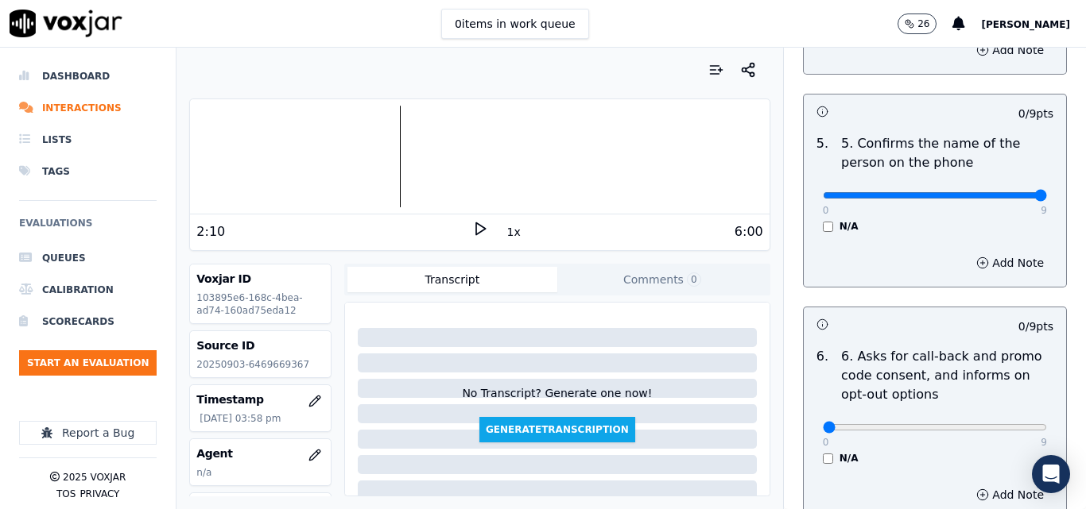
type input "9"
click at [1008, 192] on input "range" at bounding box center [934, 195] width 224 height 6
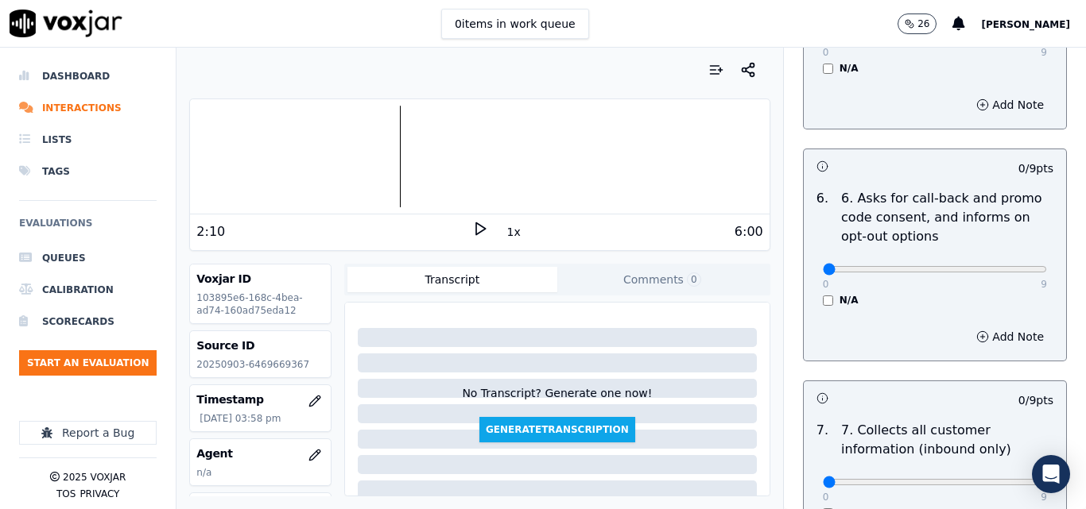
scroll to position [1192, 0]
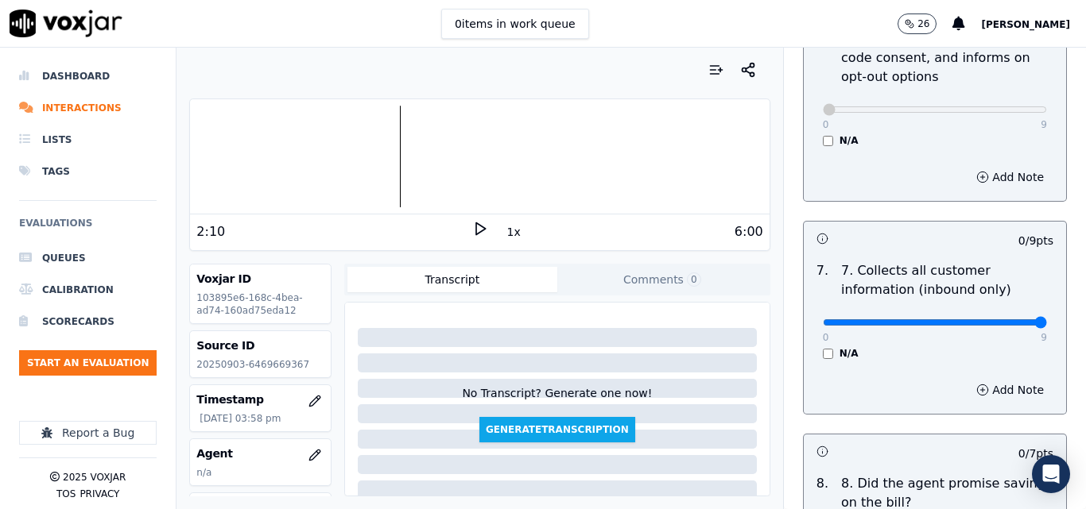
type input "9"
click at [1008, 319] on input "range" at bounding box center [934, 322] width 224 height 6
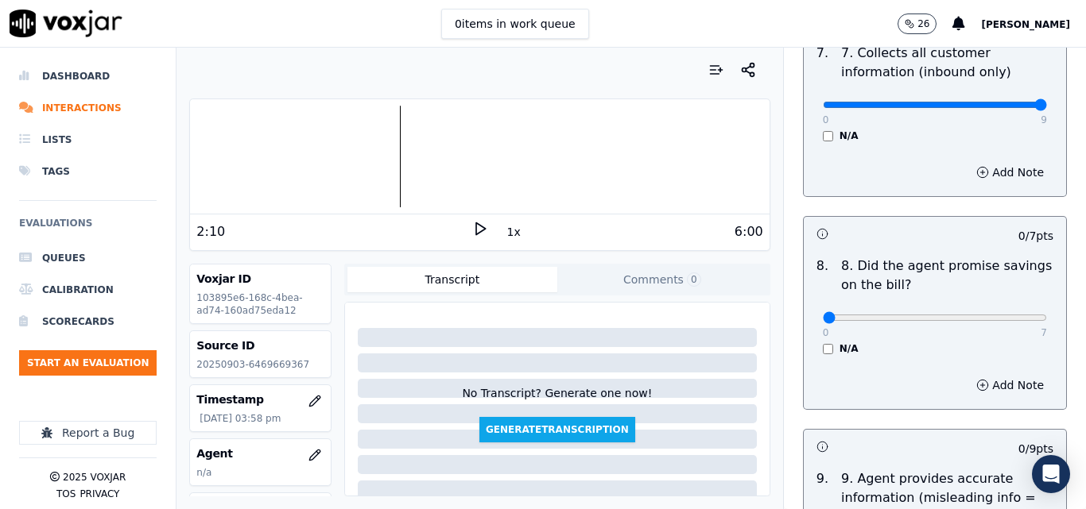
scroll to position [1589, 0]
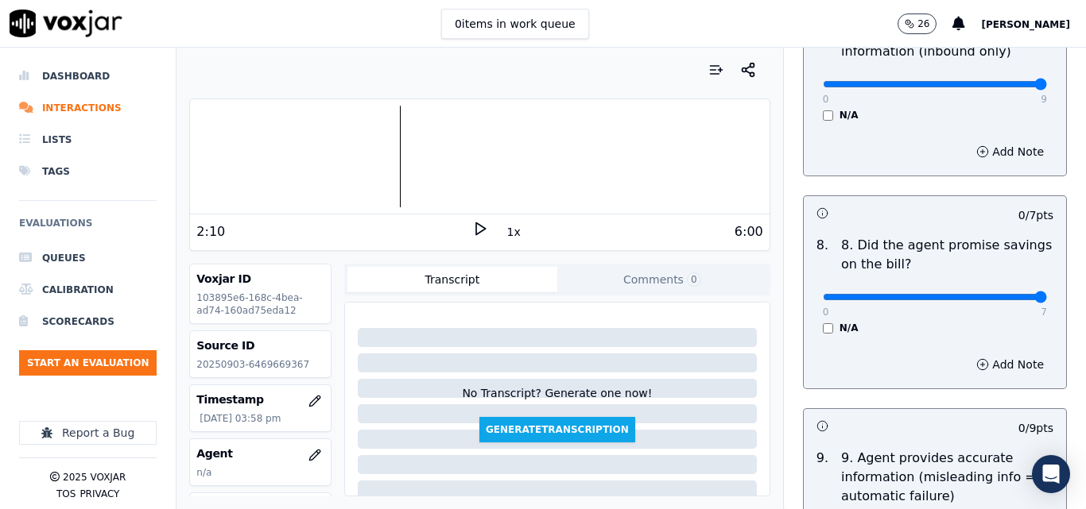
type input "7"
click at [1004, 294] on input "range" at bounding box center [934, 297] width 224 height 6
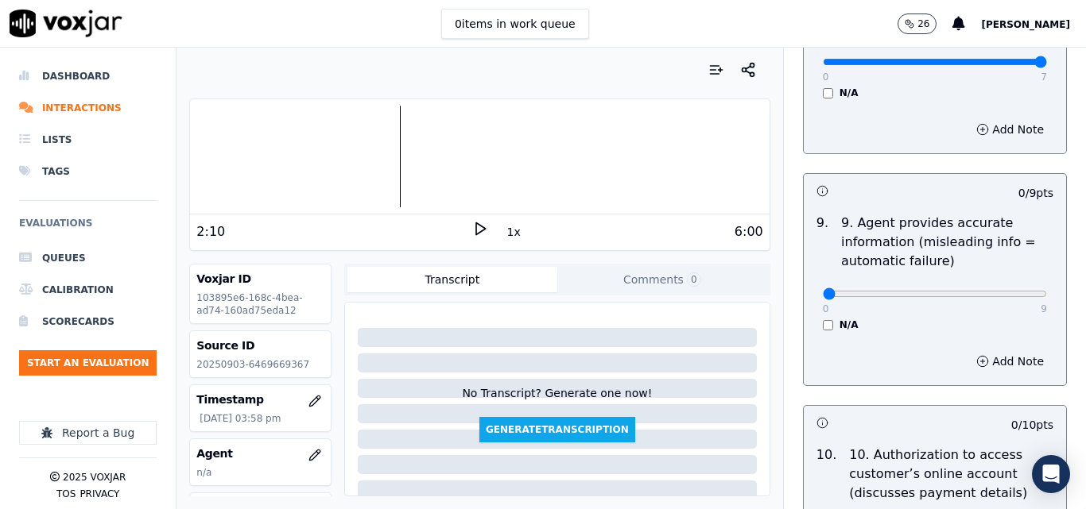
scroll to position [1828, 0]
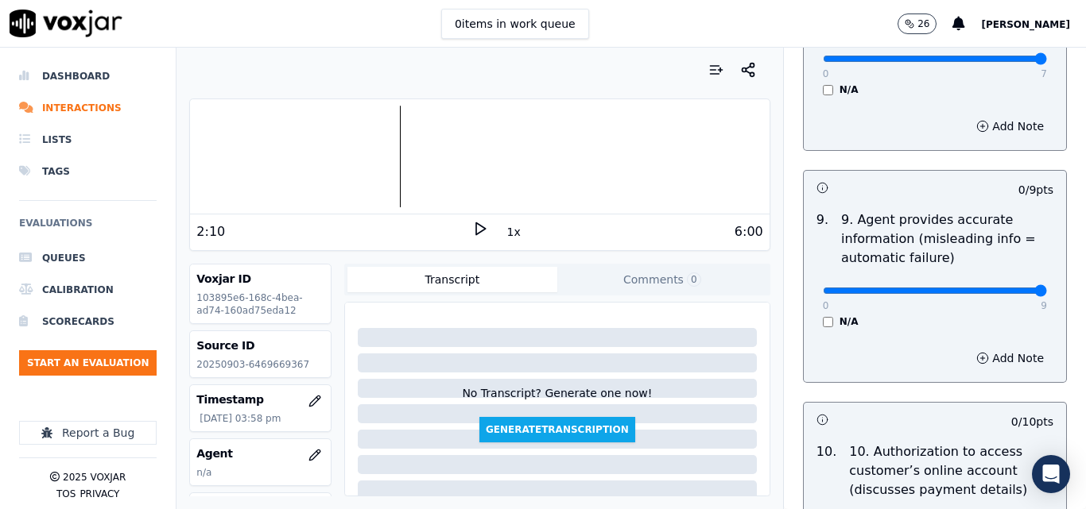
type input "9"
click at [994, 288] on input "range" at bounding box center [934, 291] width 224 height 6
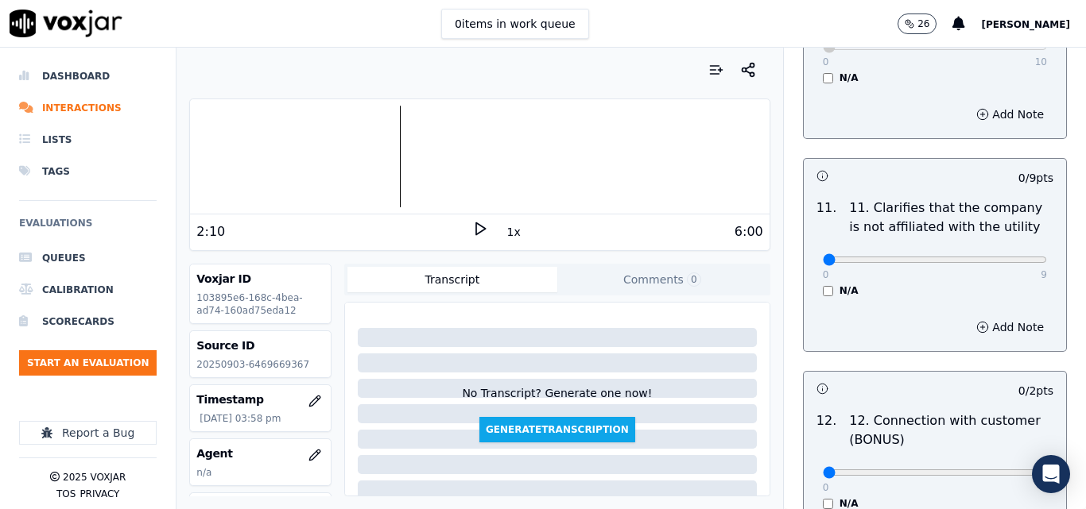
scroll to position [2305, 0]
type input "9"
click at [1004, 256] on input "range" at bounding box center [934, 259] width 224 height 6
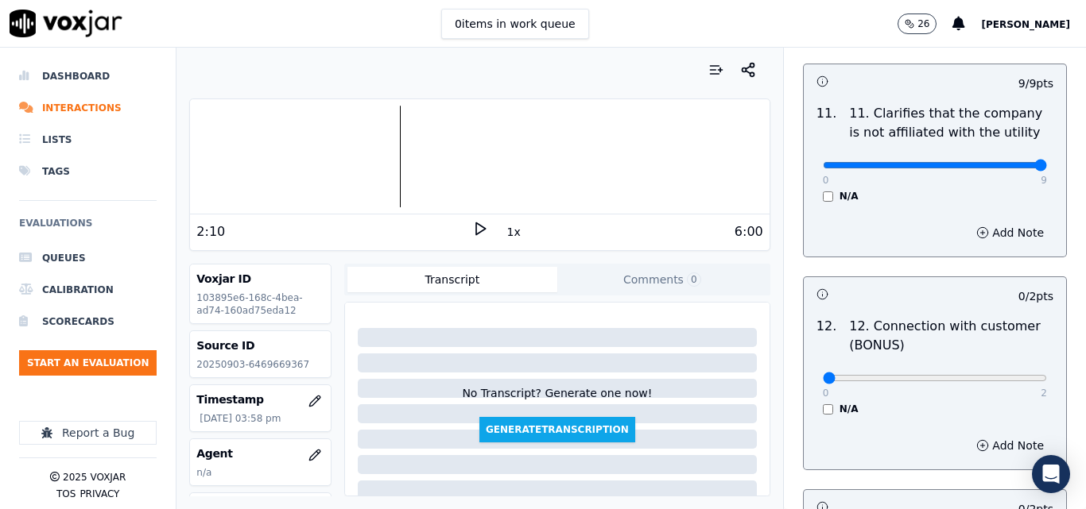
scroll to position [2543, 0]
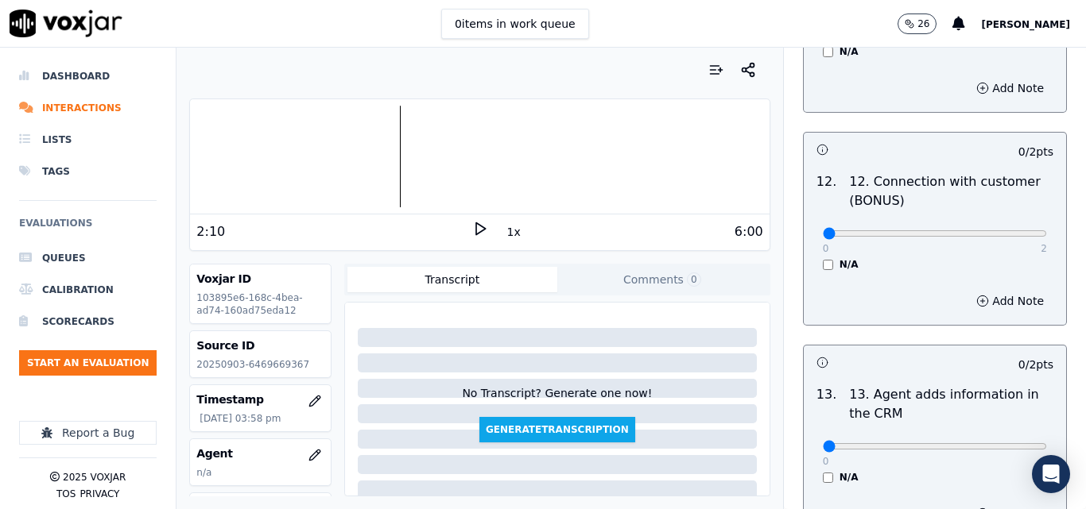
click at [1012, 221] on div "0 2 N/A" at bounding box center [935, 241] width 250 height 60
type input "2"
click at [1006, 230] on input "range" at bounding box center [934, 233] width 224 height 6
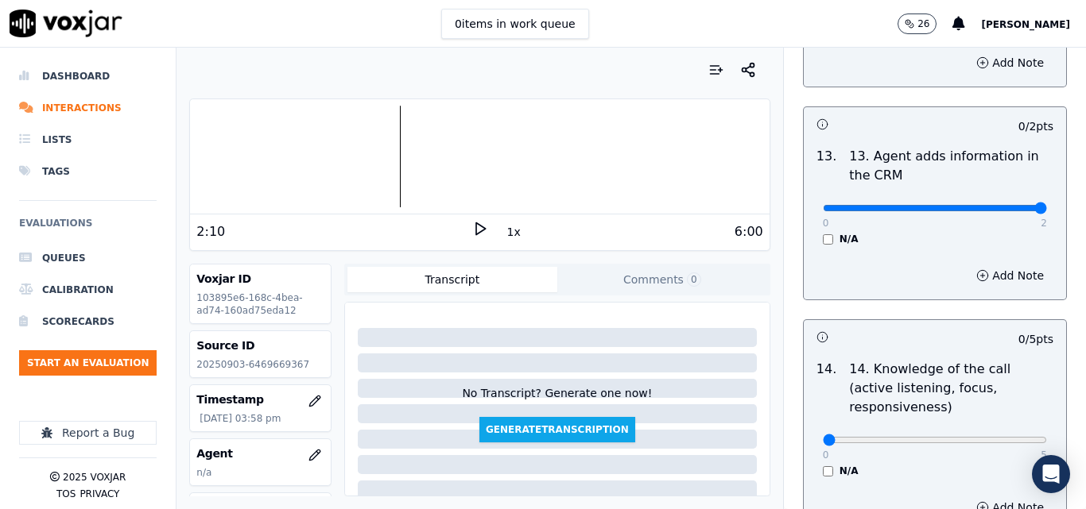
type input "2"
click at [1009, 205] on input "range" at bounding box center [934, 208] width 224 height 6
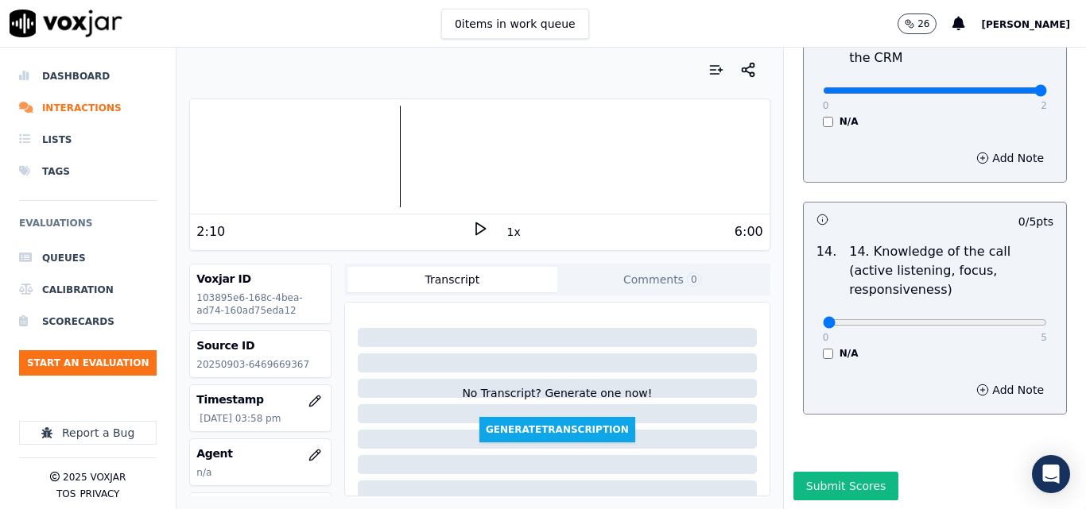
scroll to position [2902, 0]
click at [1011, 299] on div "0 5 N/A" at bounding box center [935, 329] width 250 height 60
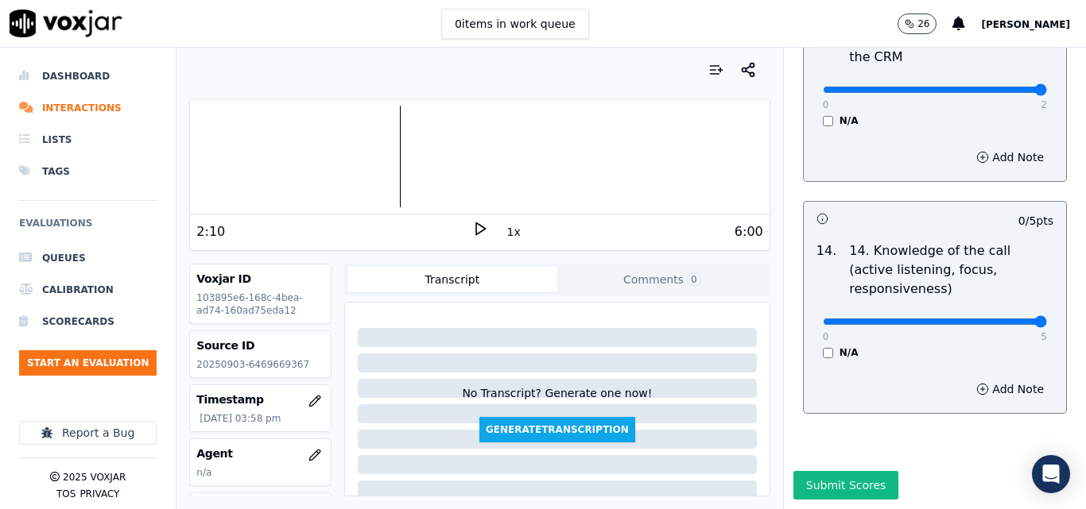
type input "5"
click at [1009, 319] on input "range" at bounding box center [934, 322] width 224 height 6
click at [869, 471] on button "Submit Scores" at bounding box center [846, 485] width 106 height 29
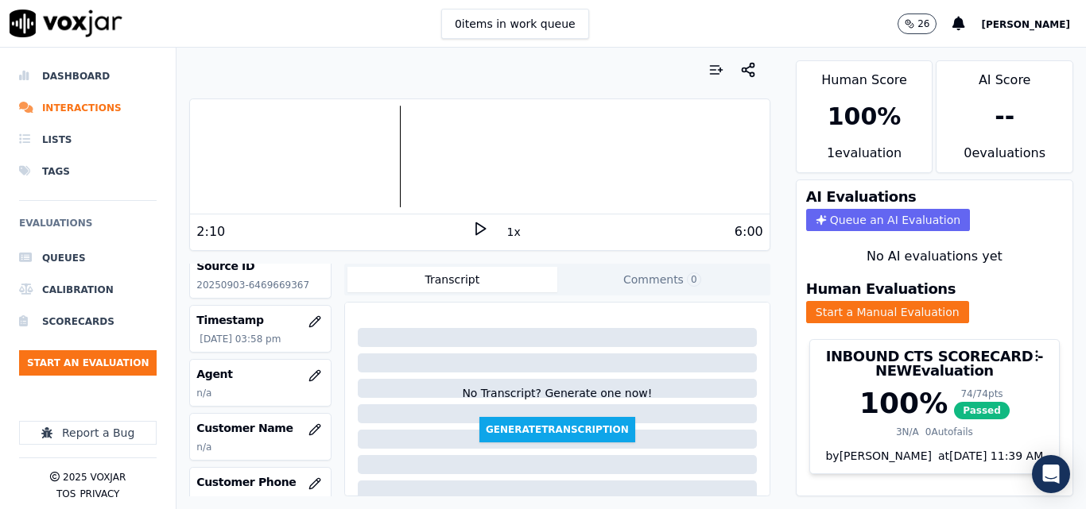
scroll to position [159, 0]
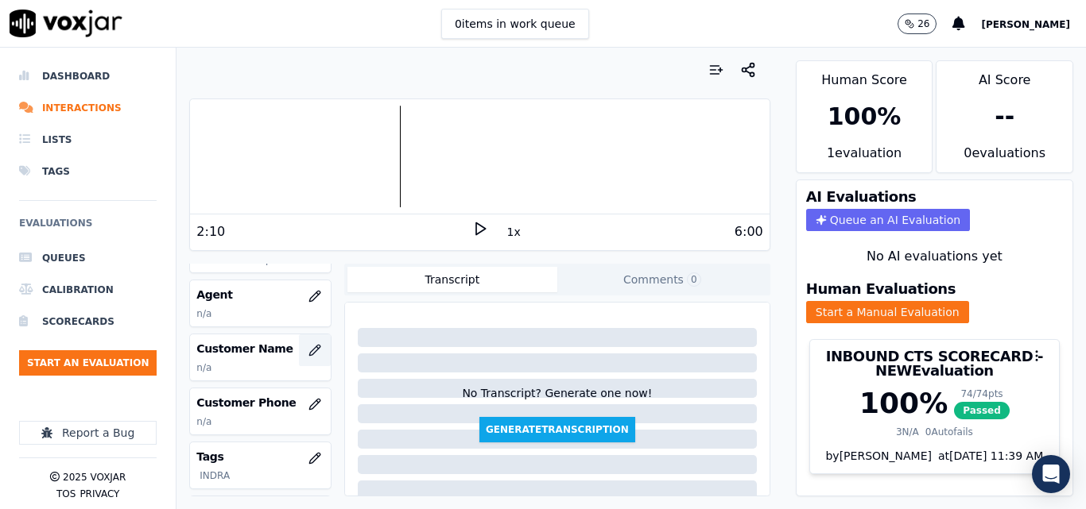
click at [304, 341] on button "button" at bounding box center [315, 351] width 32 height 32
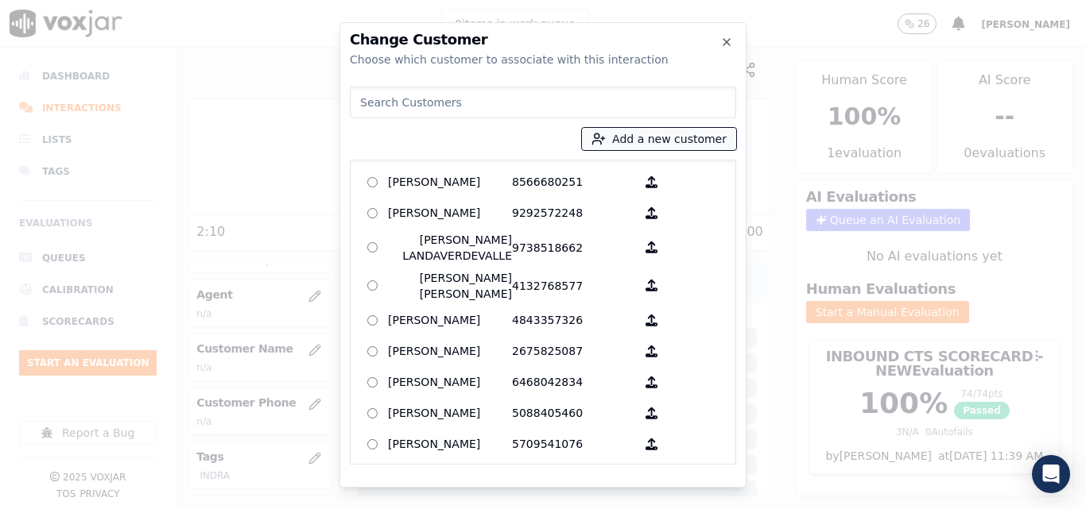
click at [675, 132] on button "Add a new customer" at bounding box center [659, 139] width 154 height 22
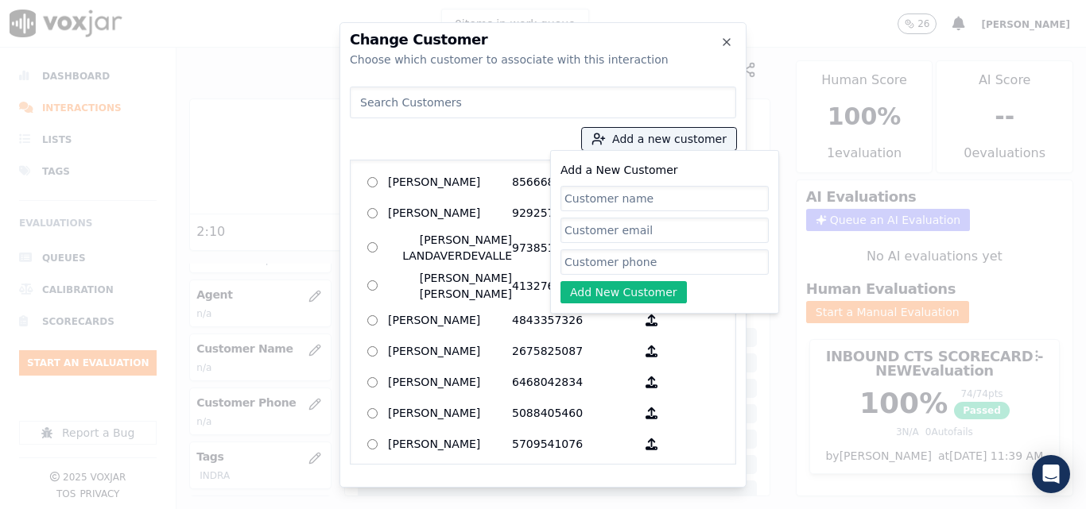
click at [646, 194] on input "Add a New Customer" at bounding box center [664, 198] width 208 height 25
type input "[PERSON_NAME]"
click at [620, 254] on input "Add a New Customer" at bounding box center [664, 262] width 208 height 25
click at [588, 268] on input "Add a New Customer" at bounding box center [664, 262] width 208 height 25
paste input "6469669367"
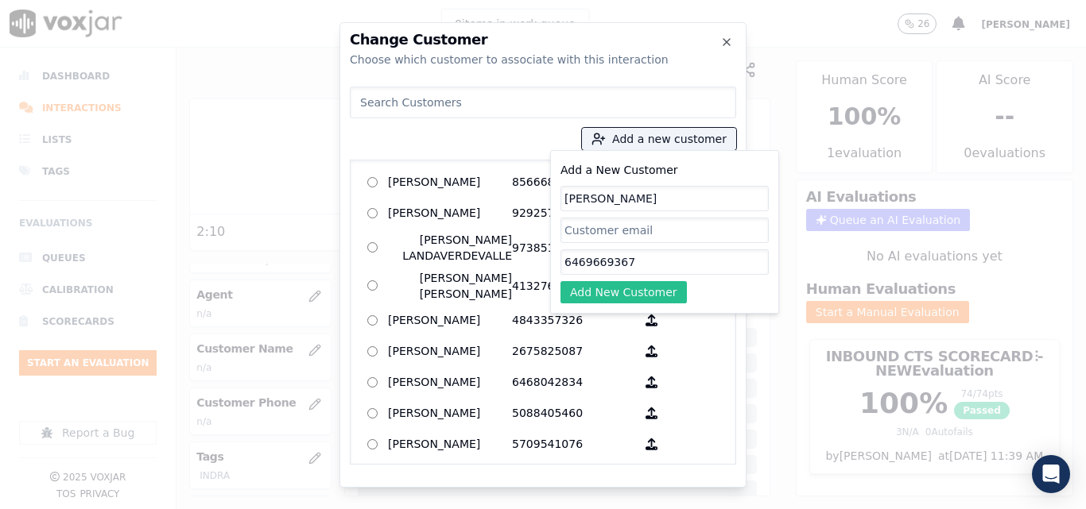
type input "6469669367"
click at [605, 288] on button "Add New Customer" at bounding box center [623, 292] width 126 height 22
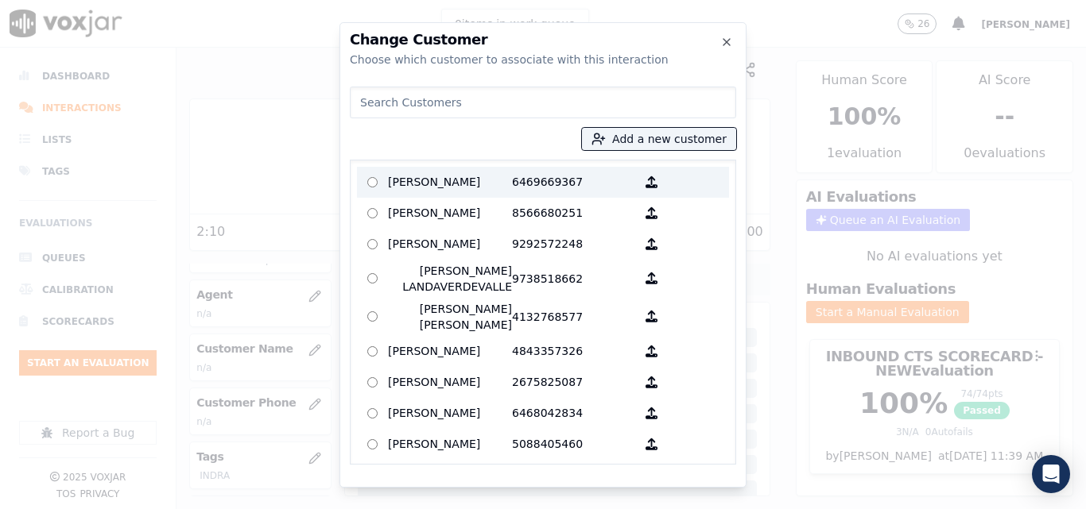
click at [475, 186] on p "[PERSON_NAME]" at bounding box center [450, 182] width 124 height 25
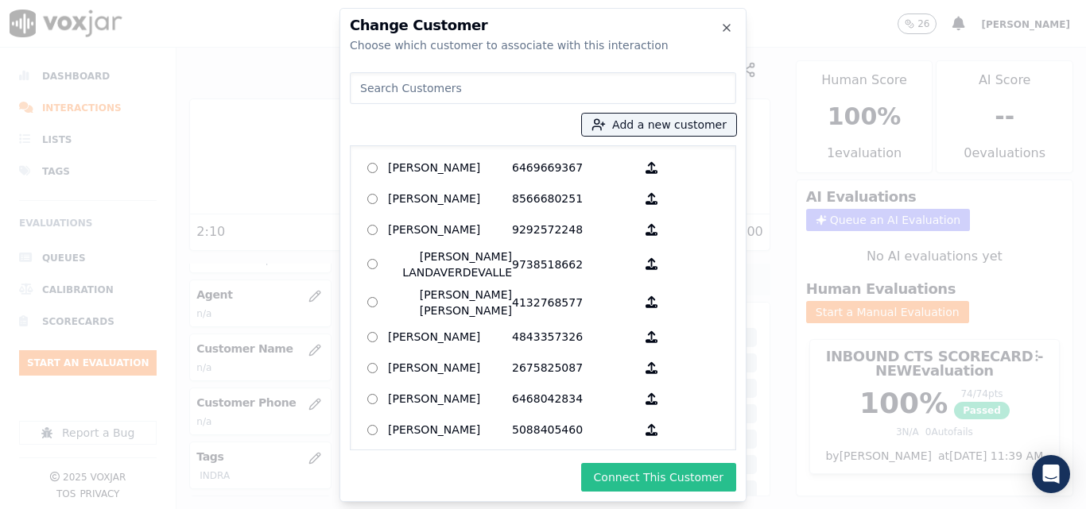
click at [715, 476] on button "Connect This Customer" at bounding box center [658, 477] width 155 height 29
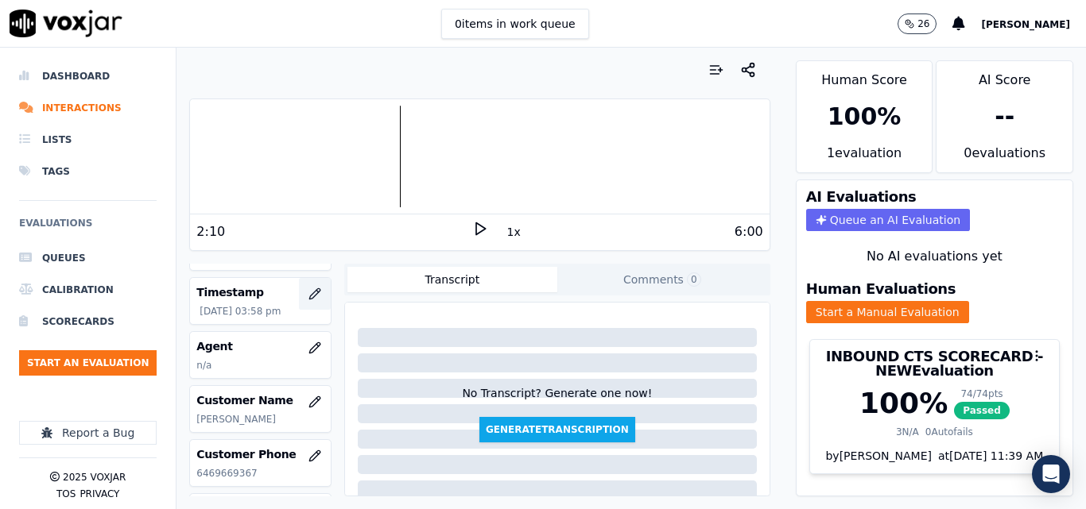
scroll to position [79, 0]
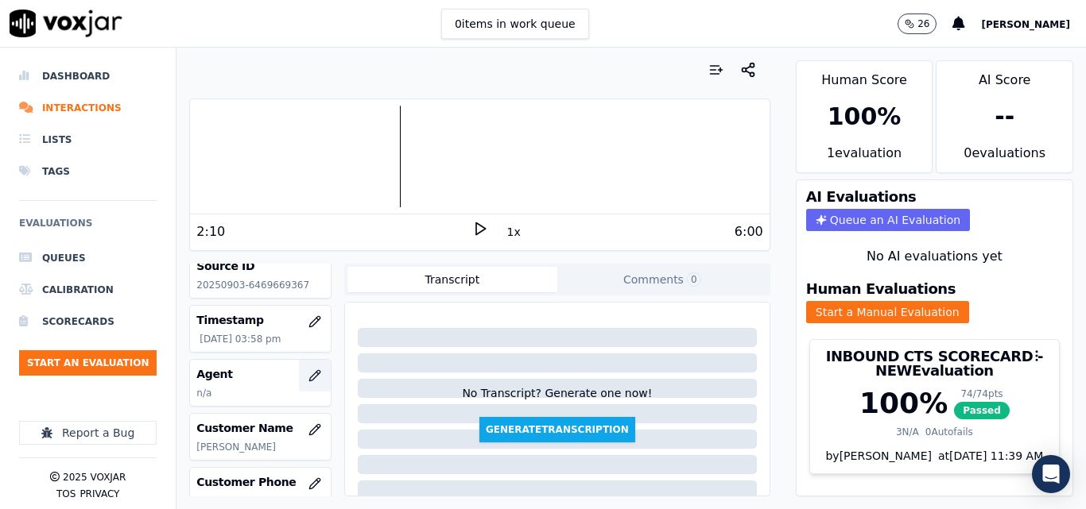
click at [309, 378] on icon "button" at bounding box center [314, 375] width 10 height 10
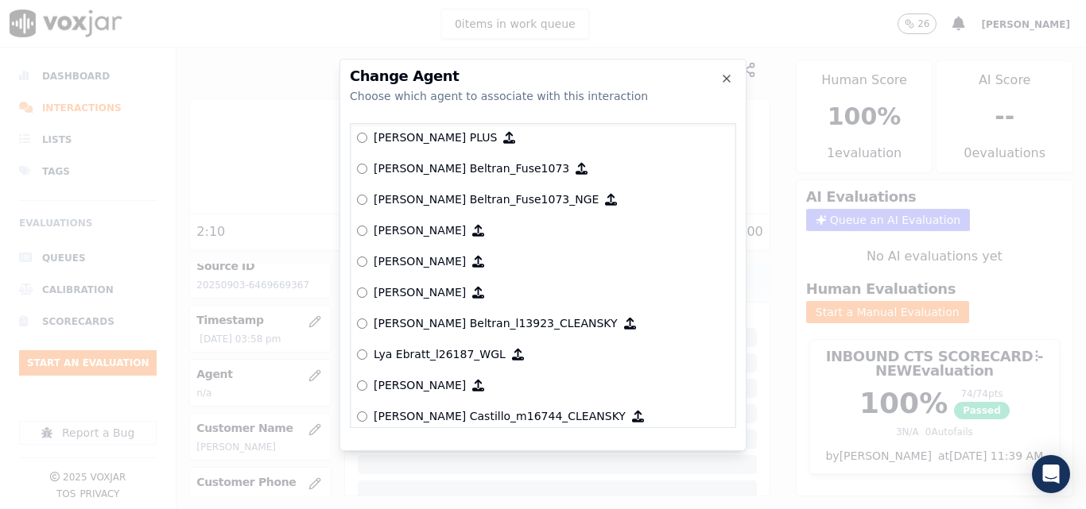
scroll to position [5898, 0]
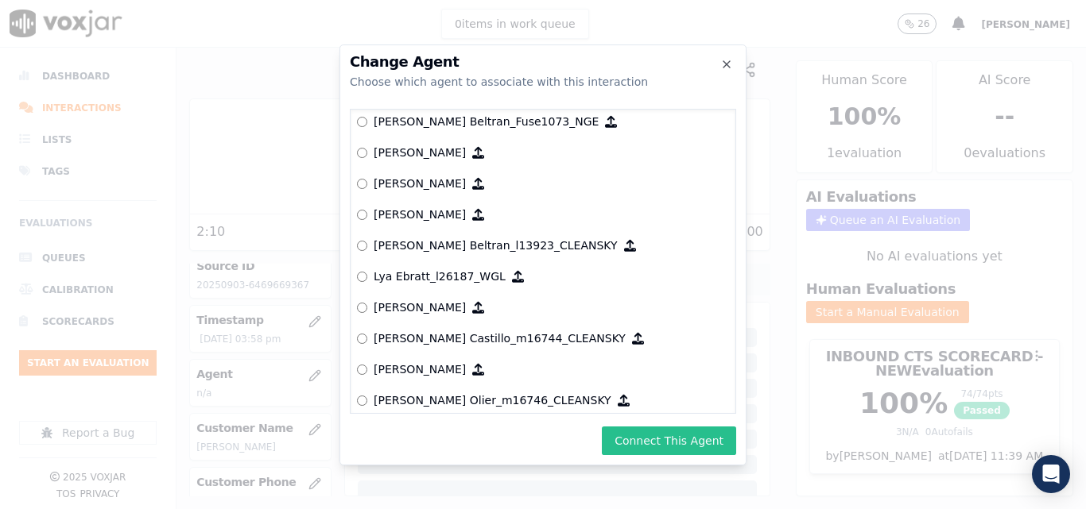
click at [721, 447] on button "Connect This Agent" at bounding box center [669, 441] width 134 height 29
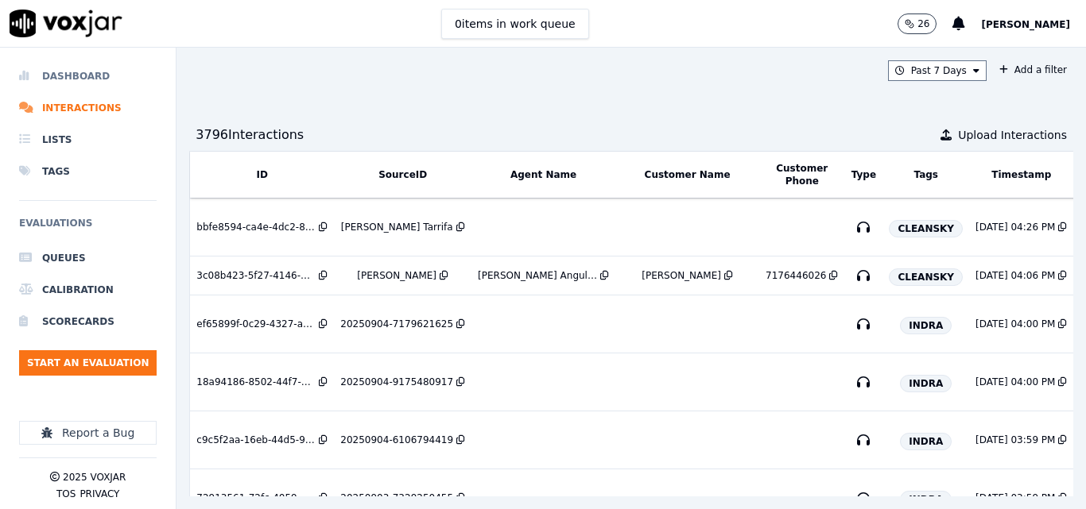
click at [80, 72] on li "Dashboard" at bounding box center [87, 76] width 137 height 32
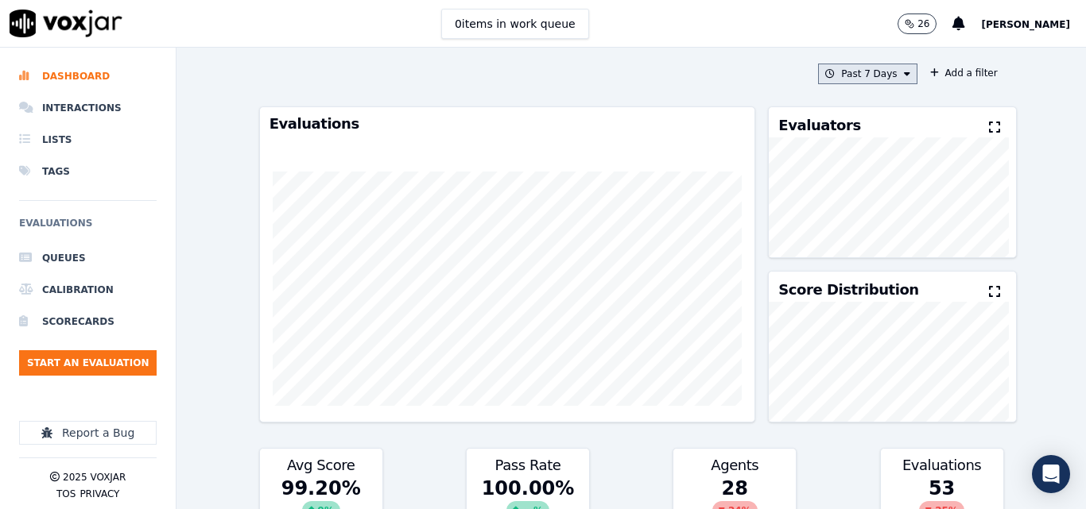
click at [881, 73] on button "Past 7 Days" at bounding box center [867, 74] width 99 height 21
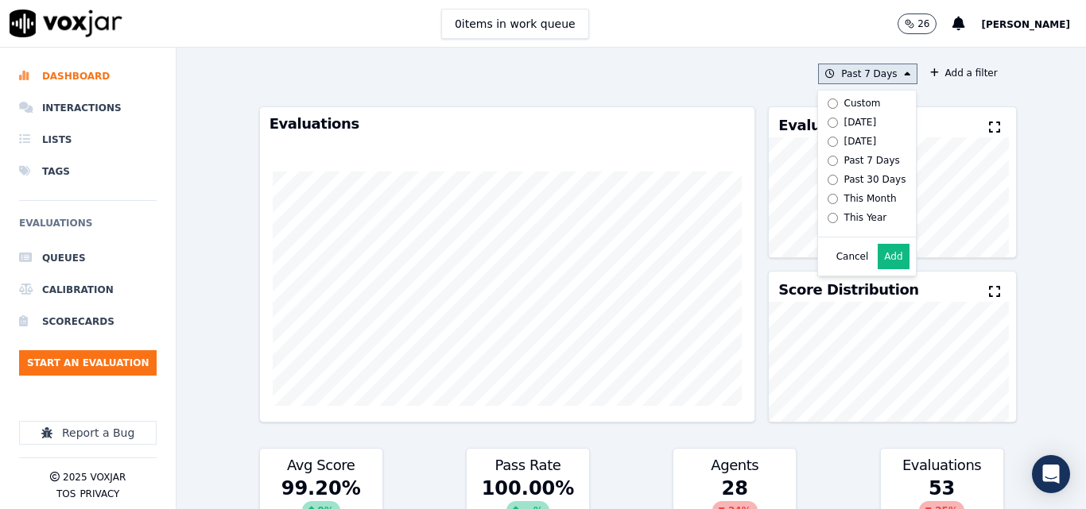
click at [877, 269] on button "Add" at bounding box center [892, 256] width 31 height 25
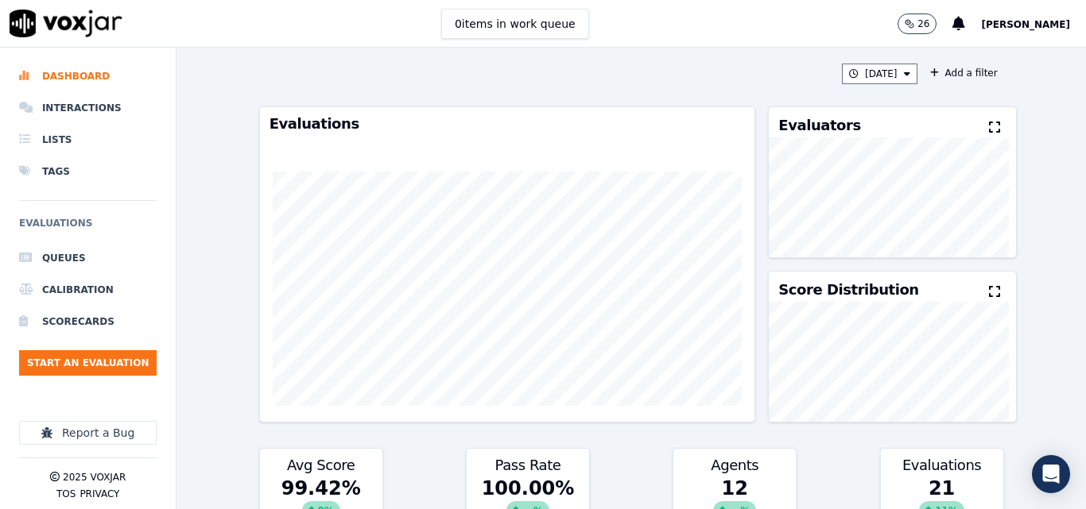
click at [989, 129] on icon at bounding box center [994, 127] width 11 height 13
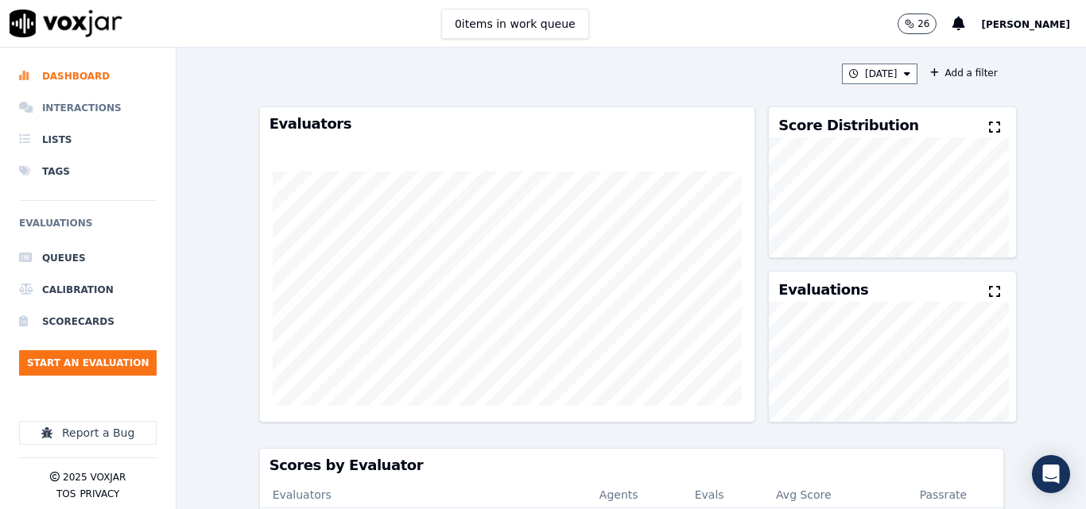
click at [53, 109] on li "Interactions" at bounding box center [87, 108] width 137 height 32
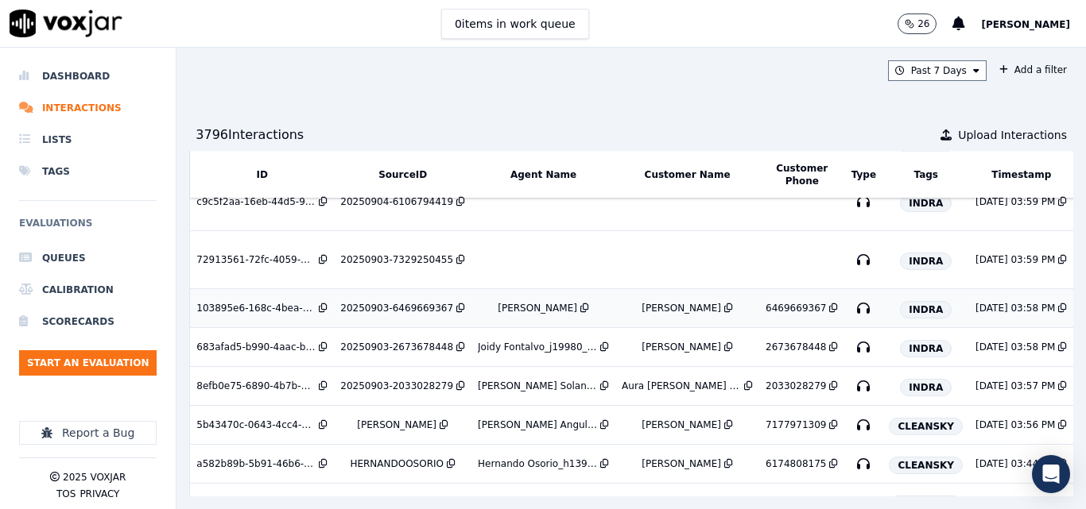
scroll to position [159, 0]
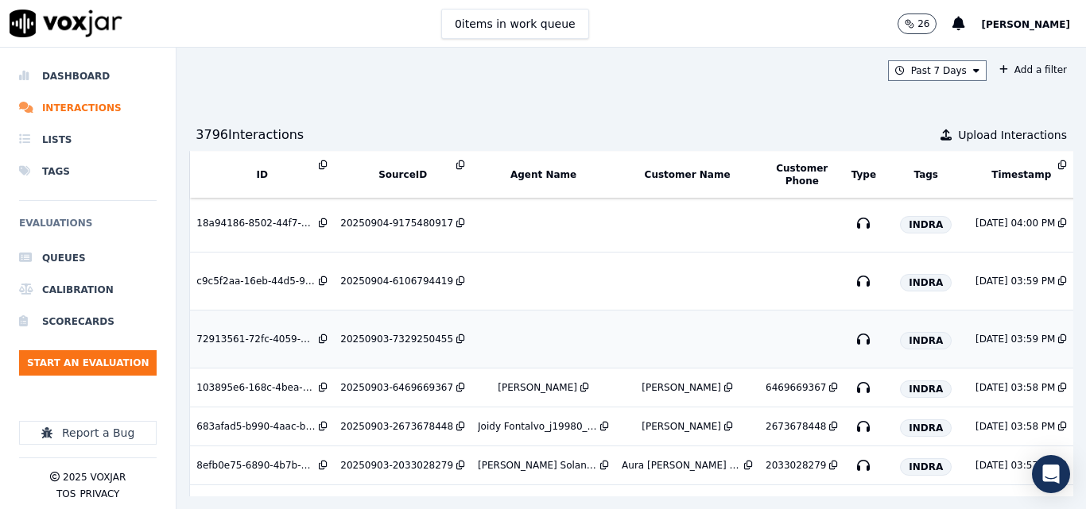
click at [417, 340] on div "20250903-7329250455" at bounding box center [396, 339] width 113 height 13
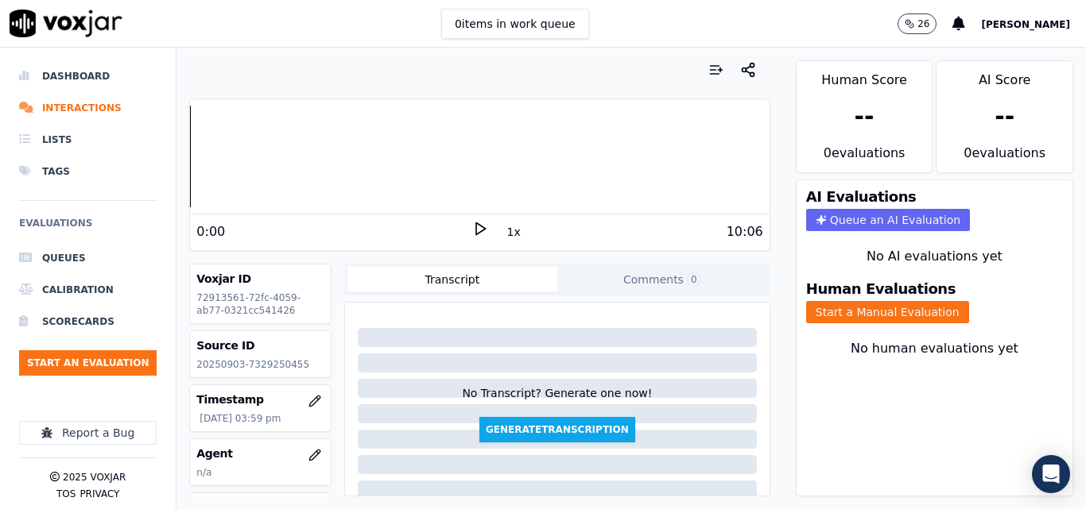
click at [281, 359] on p "20250903-7329250455" at bounding box center [260, 364] width 128 height 13
copy p "7329250455"
click at [476, 226] on polygon at bounding box center [481, 229] width 10 height 12
click at [255, 144] on div at bounding box center [479, 157] width 579 height 102
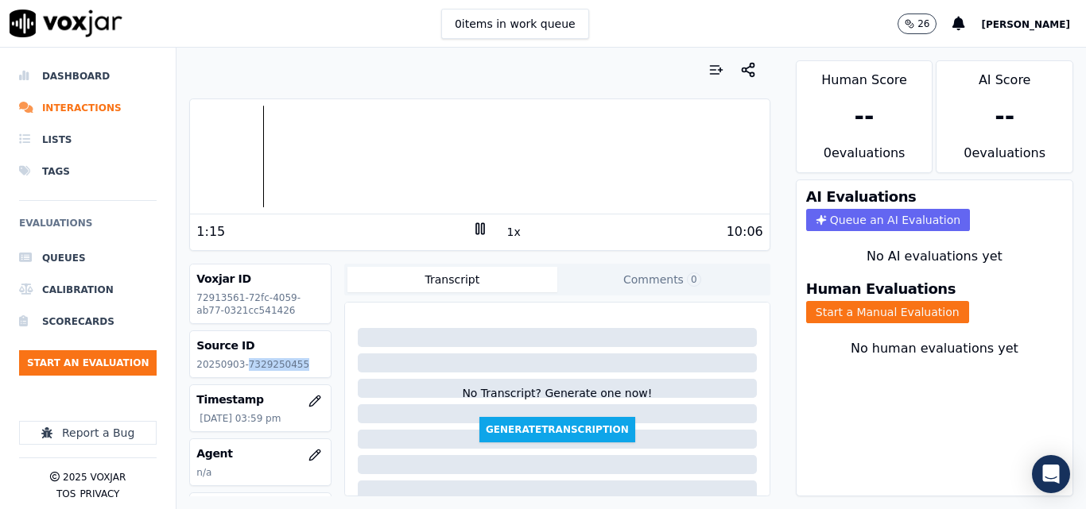
click at [238, 157] on div at bounding box center [479, 157] width 579 height 102
click at [229, 151] on div at bounding box center [479, 157] width 579 height 102
click at [472, 230] on icon at bounding box center [480, 229] width 16 height 16
click at [213, 146] on div at bounding box center [479, 157] width 579 height 102
click at [472, 224] on icon at bounding box center [480, 229] width 16 height 16
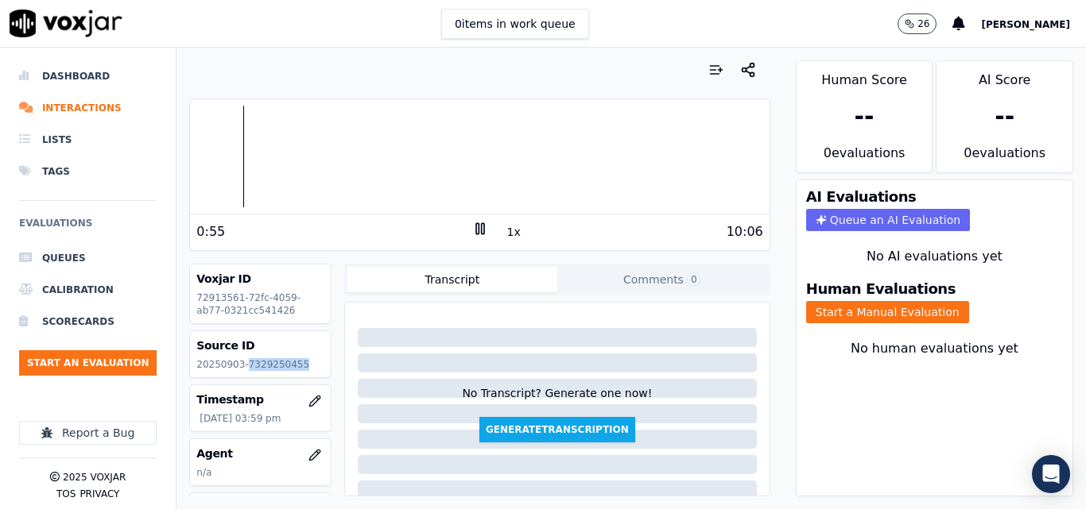
click at [472, 227] on icon at bounding box center [480, 229] width 16 height 16
click at [312, 254] on div "Your browser does not support the audio element. 0:55 1x 10:06 Voxjar ID 729135…" at bounding box center [479, 279] width 606 height 462
click at [866, 320] on button "Start a Manual Evaluation" at bounding box center [887, 312] width 163 height 22
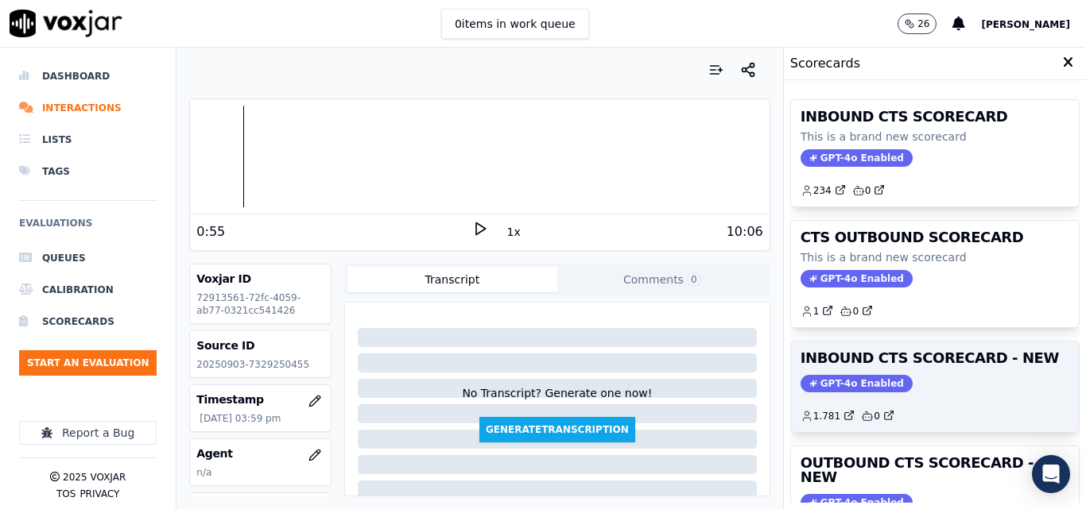
click at [958, 362] on h3 "INBOUND CTS SCORECARD - NEW" at bounding box center [934, 358] width 269 height 14
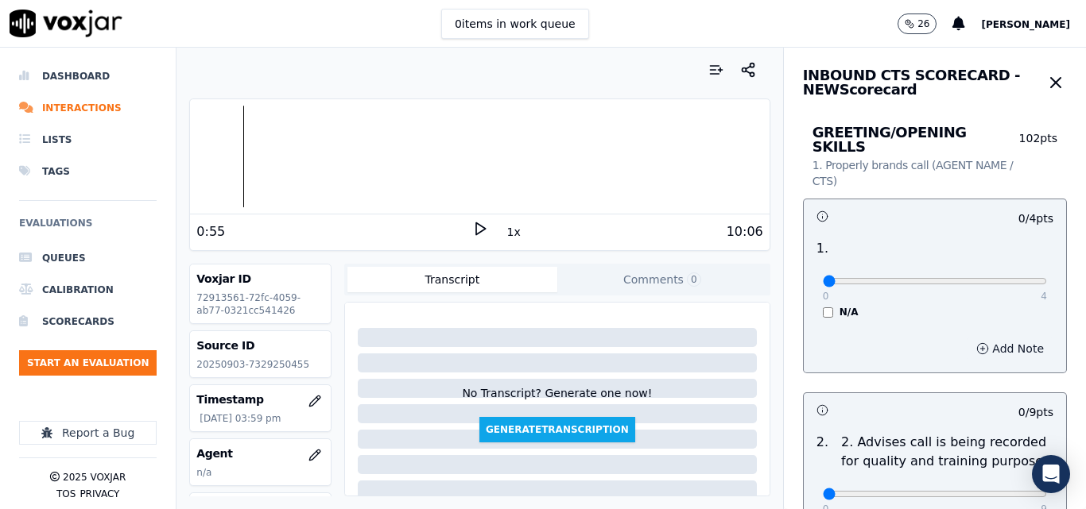
scroll to position [79, 0]
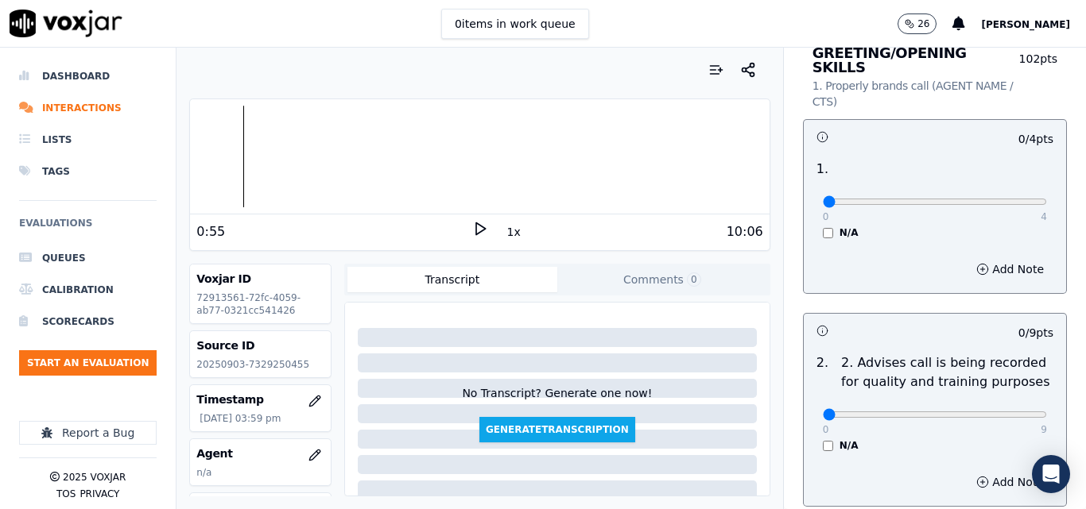
click at [1004, 192] on div "0 4" at bounding box center [934, 201] width 224 height 19
type input "4"
click at [1004, 199] on input "range" at bounding box center [934, 202] width 224 height 6
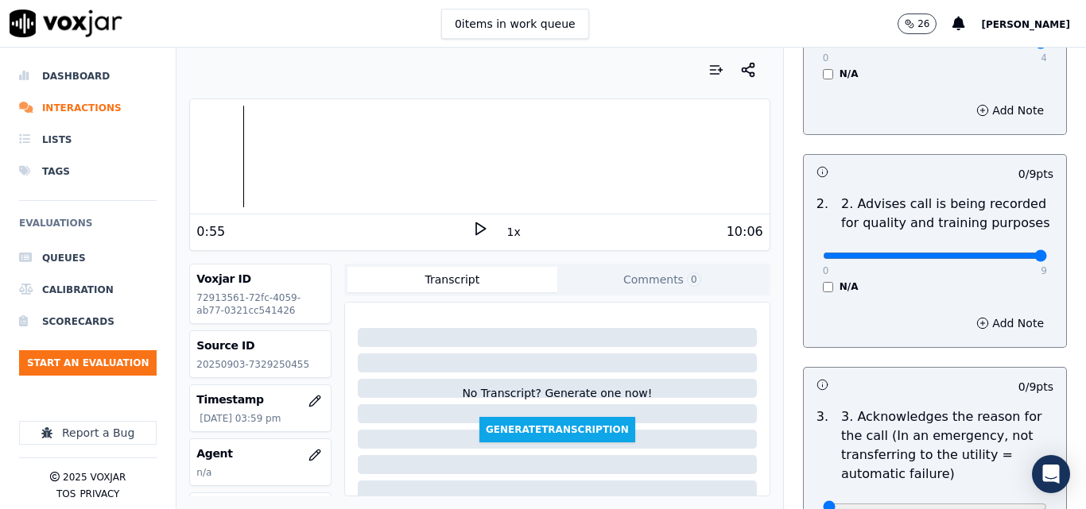
type input "9"
click at [998, 253] on input "range" at bounding box center [934, 256] width 224 height 6
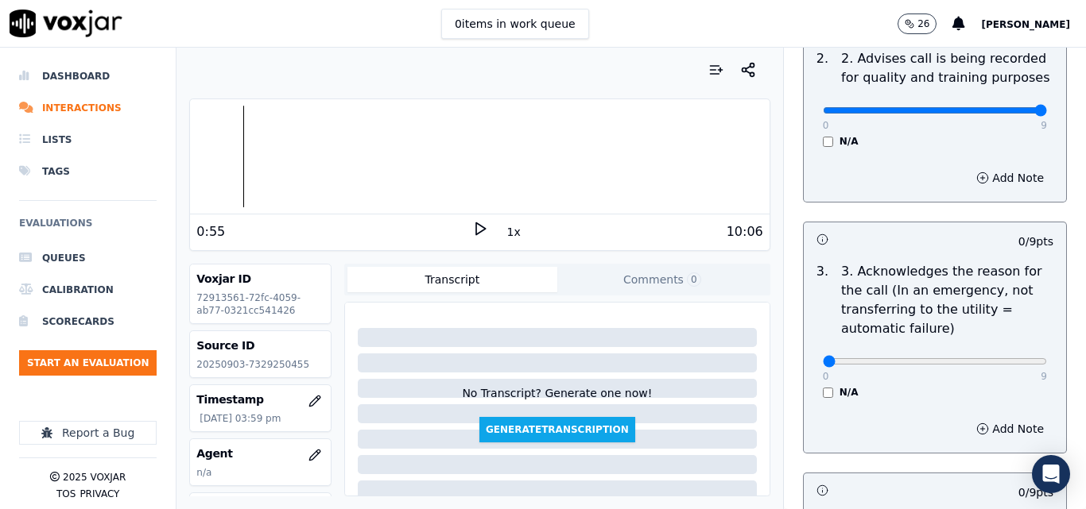
scroll to position [397, 0]
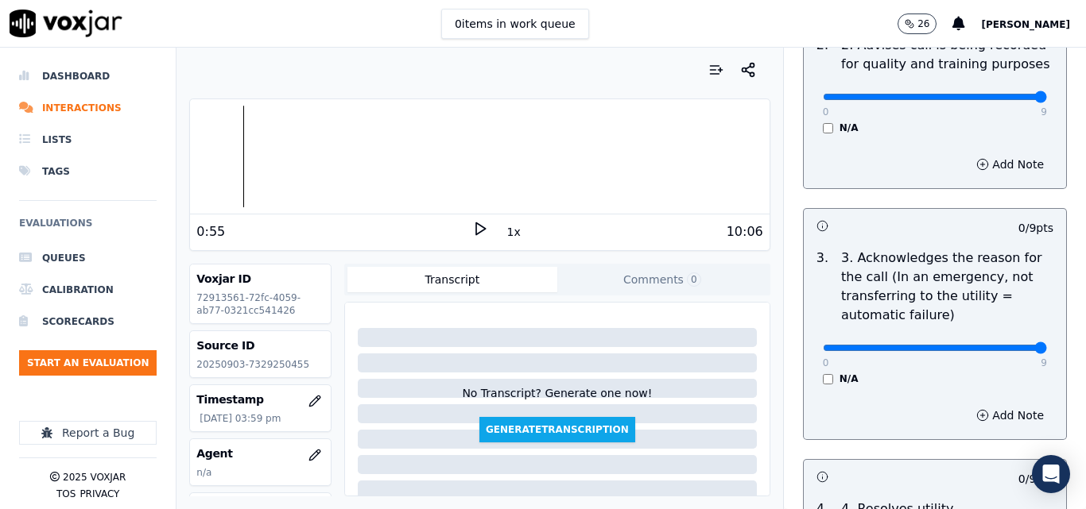
type input "9"
click at [1001, 345] on input "range" at bounding box center [934, 348] width 224 height 6
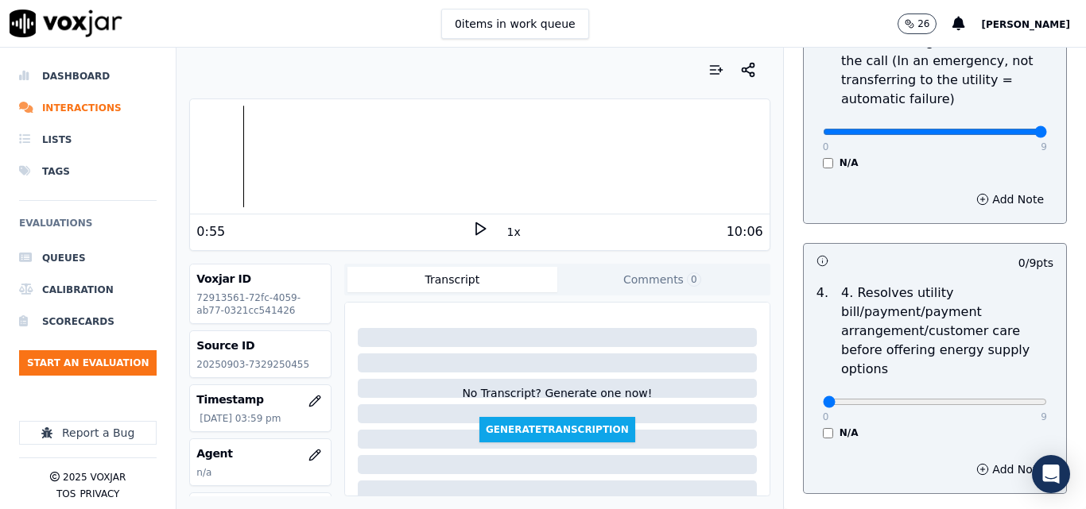
scroll to position [636, 0]
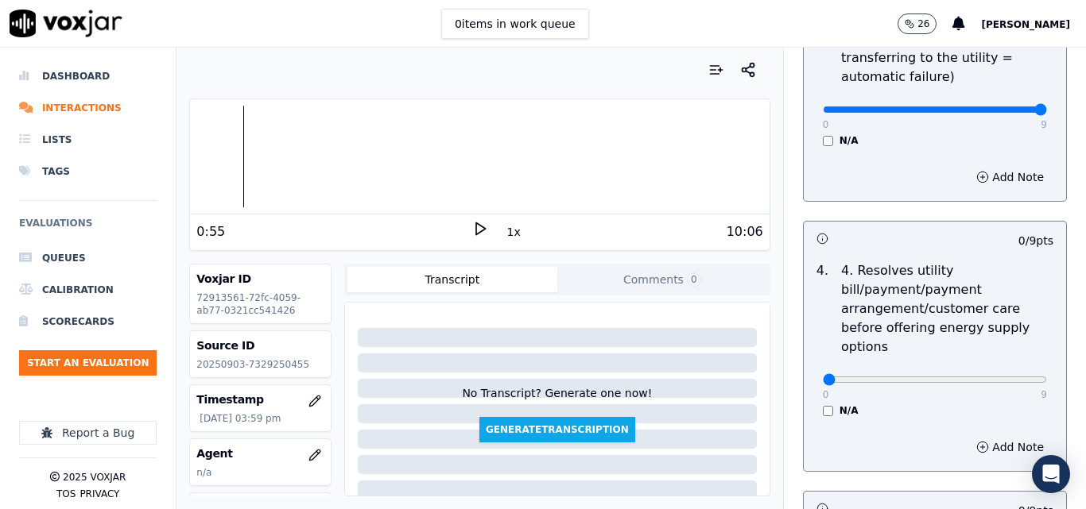
click at [820, 405] on div "4 . 4. Resolves utility bill/payment/payment arrangement/customer care before o…" at bounding box center [934, 339] width 262 height 168
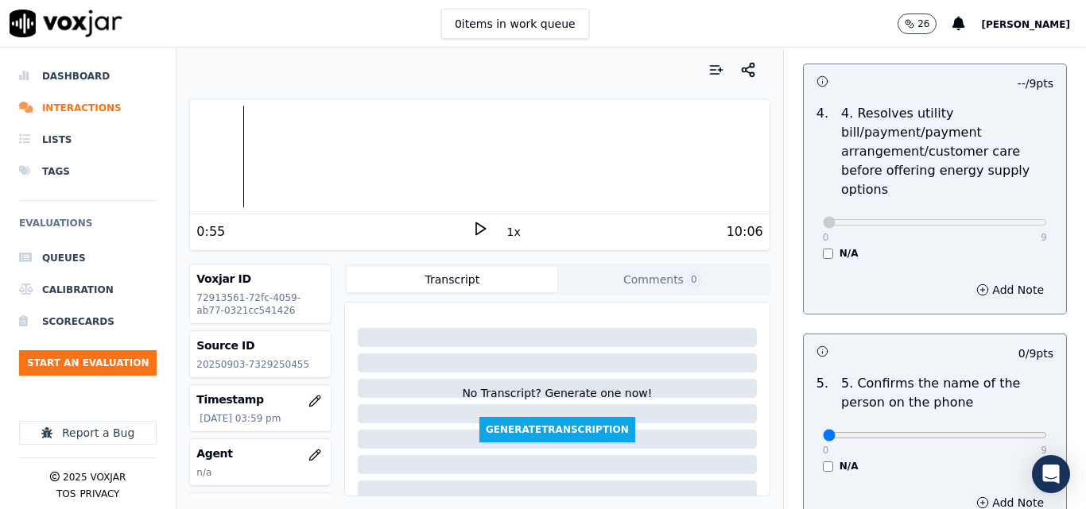
scroll to position [874, 0]
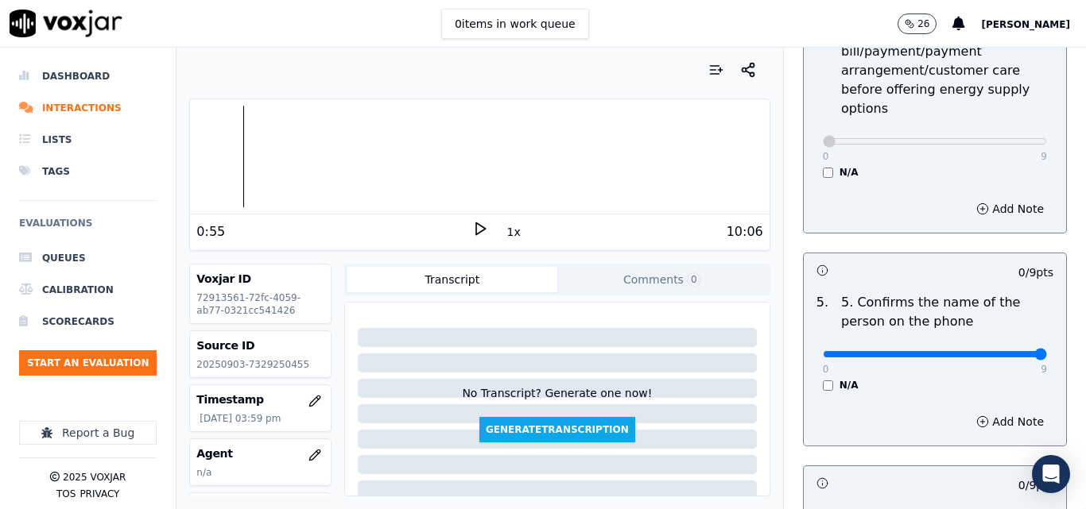
type input "9"
click at [1002, 351] on input "range" at bounding box center [934, 354] width 224 height 6
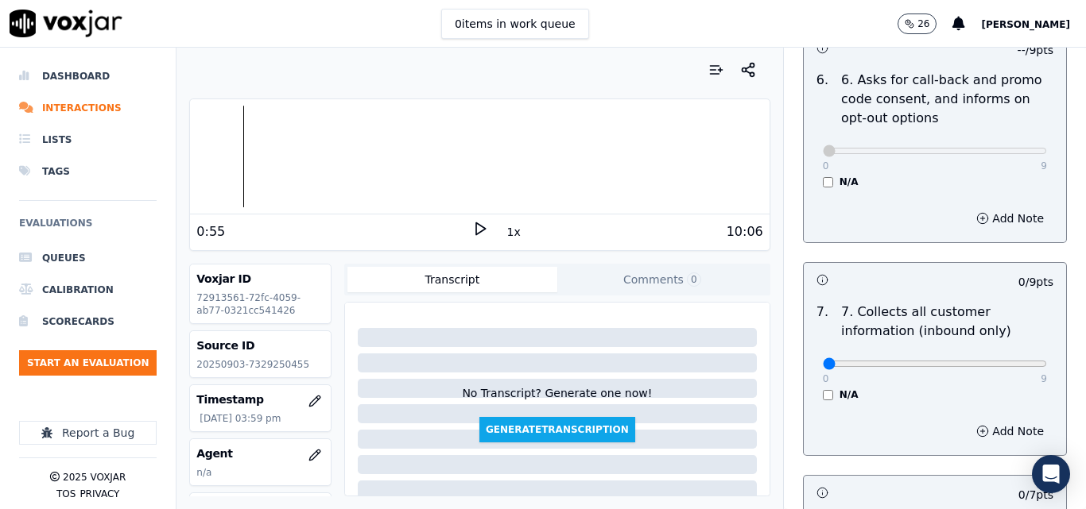
scroll to position [1351, 0]
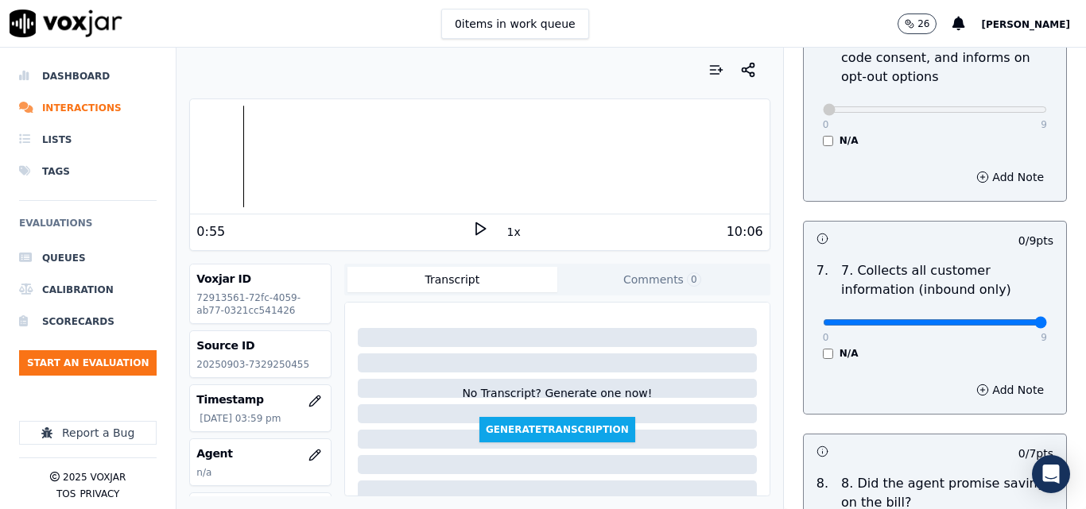
type input "9"
click at [1004, 319] on input "range" at bounding box center [934, 322] width 224 height 6
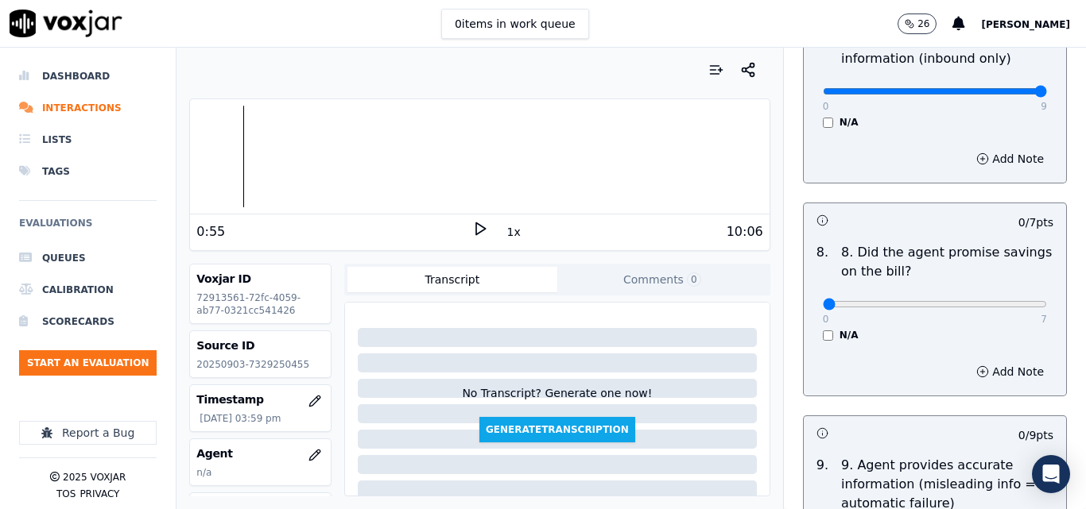
scroll to position [1589, 0]
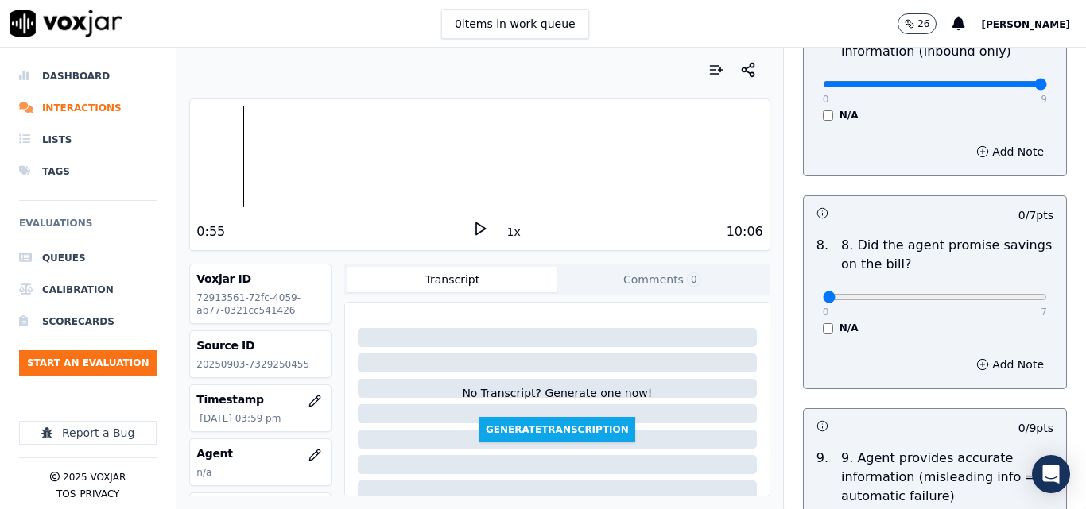
click at [1016, 274] on div "0 7 N/A" at bounding box center [935, 304] width 250 height 60
type input "7"
click at [1001, 294] on input "range" at bounding box center [934, 297] width 224 height 6
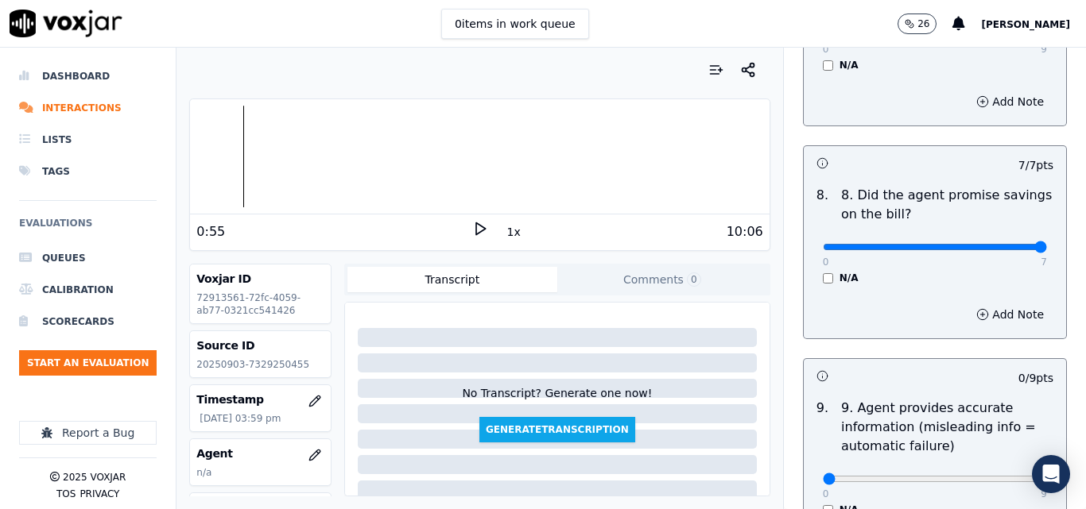
scroll to position [1828, 0]
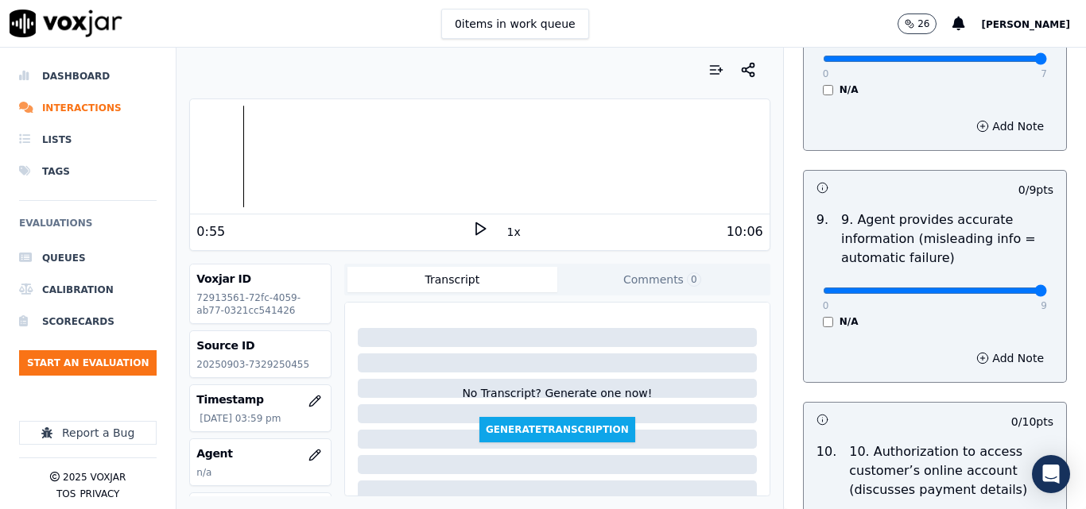
type input "9"
click at [1003, 288] on input "range" at bounding box center [934, 291] width 224 height 6
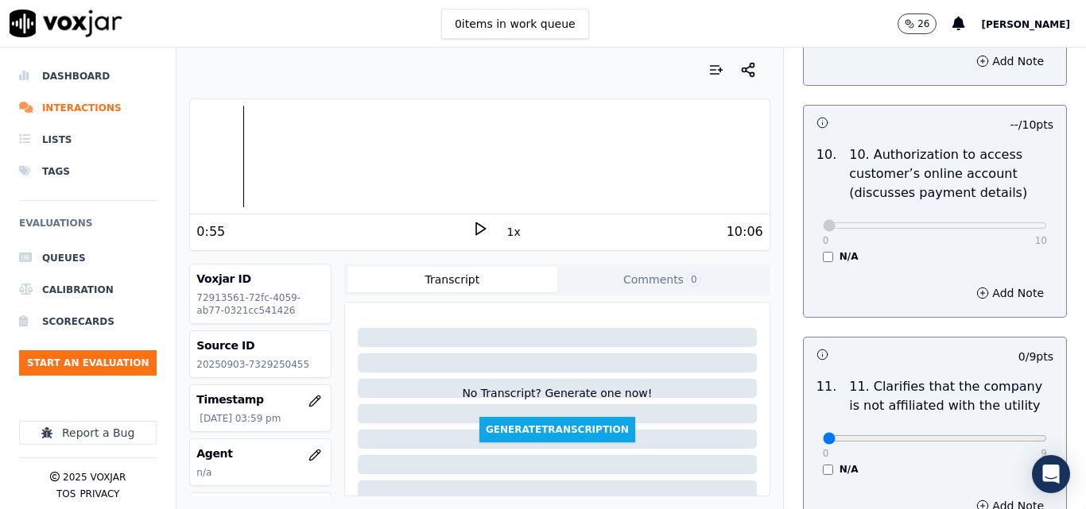
scroll to position [2305, 0]
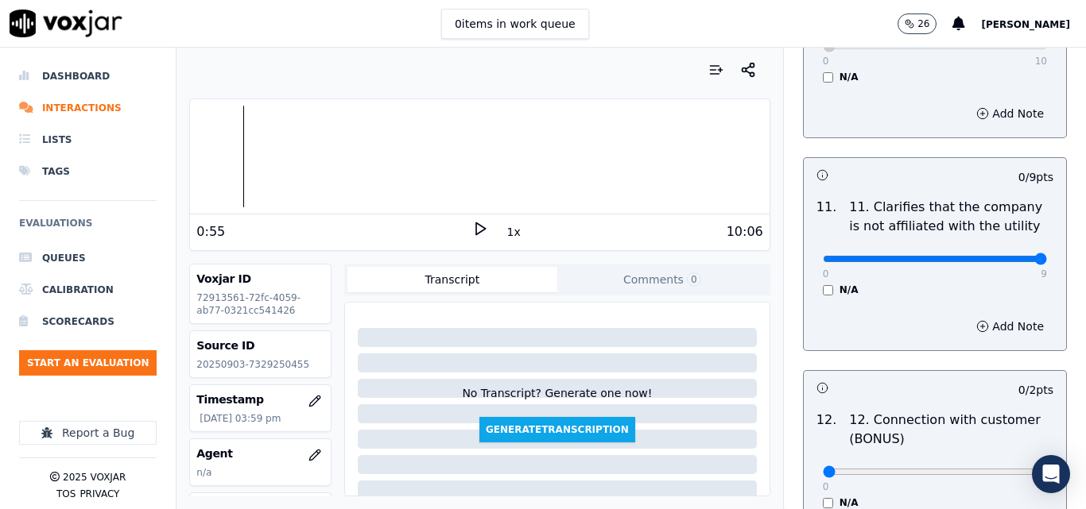
type input "9"
click at [1002, 256] on input "range" at bounding box center [934, 259] width 224 height 6
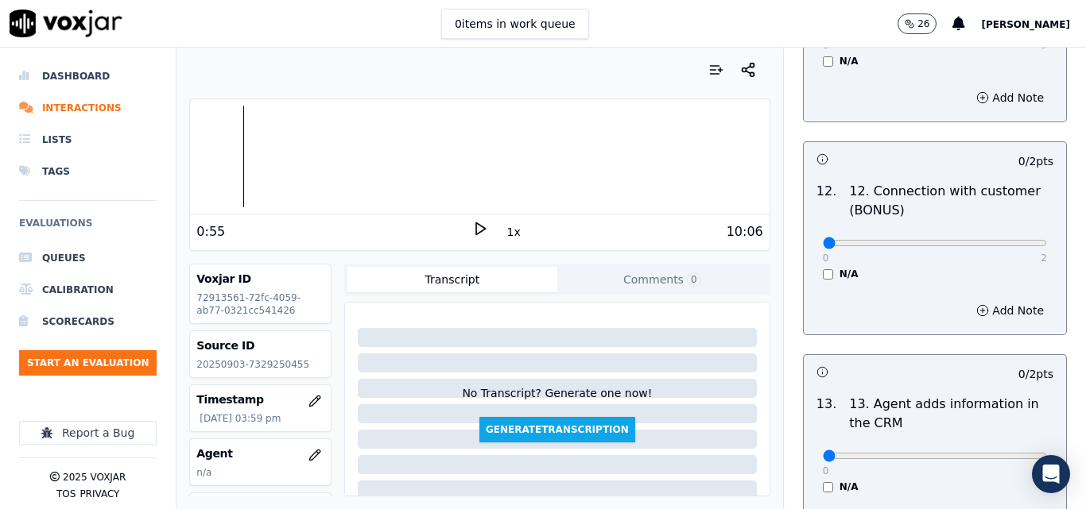
scroll to position [2543, 0]
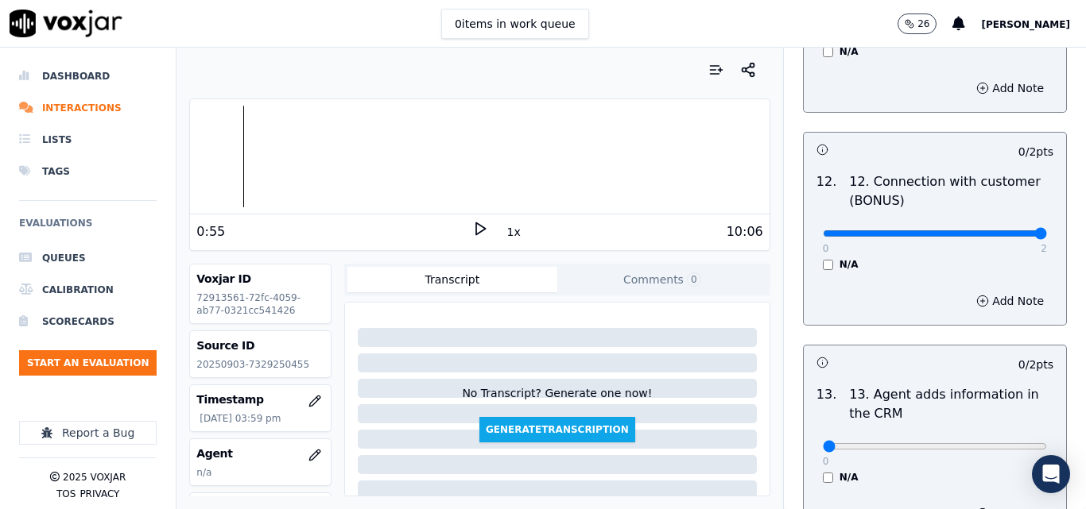
type input "2"
click at [1003, 230] on input "range" at bounding box center [934, 233] width 224 height 6
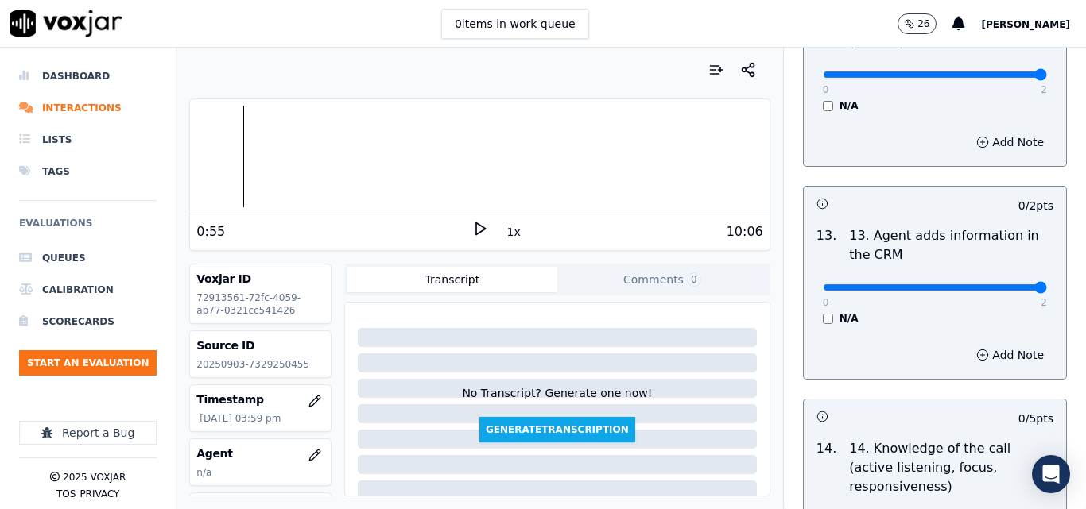
type input "2"
click at [1004, 284] on input "range" at bounding box center [934, 287] width 224 height 6
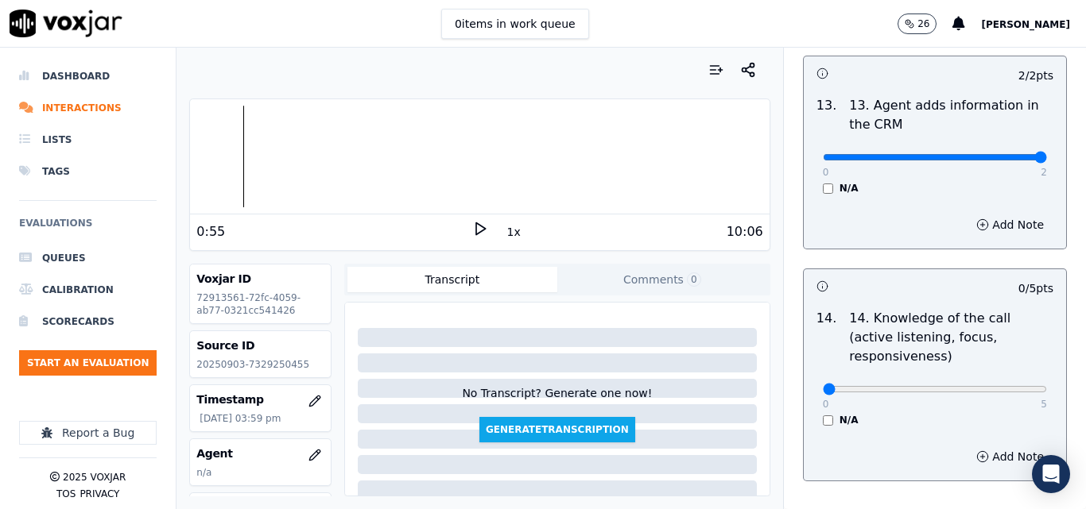
scroll to position [2861, 0]
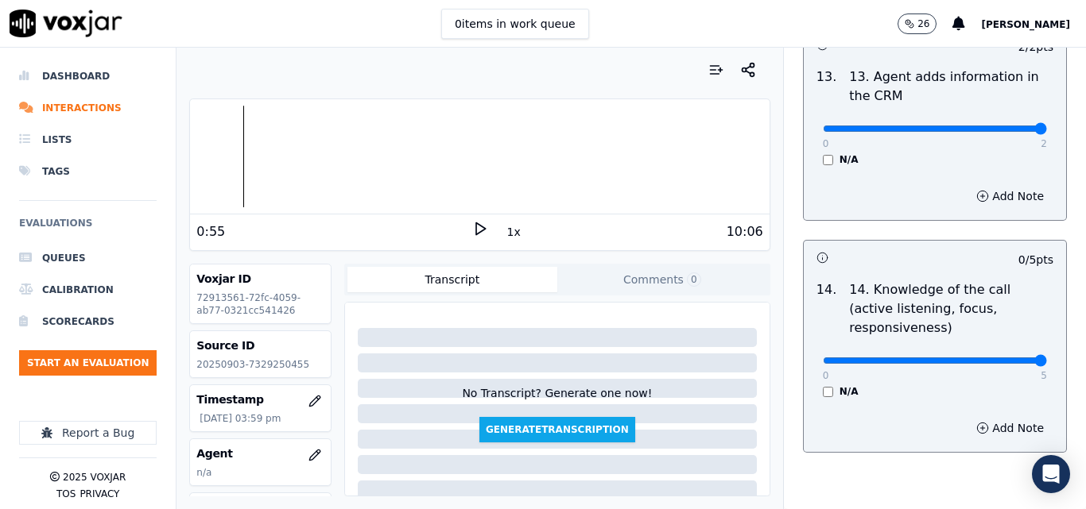
type input "5"
click at [998, 358] on input "range" at bounding box center [934, 361] width 224 height 6
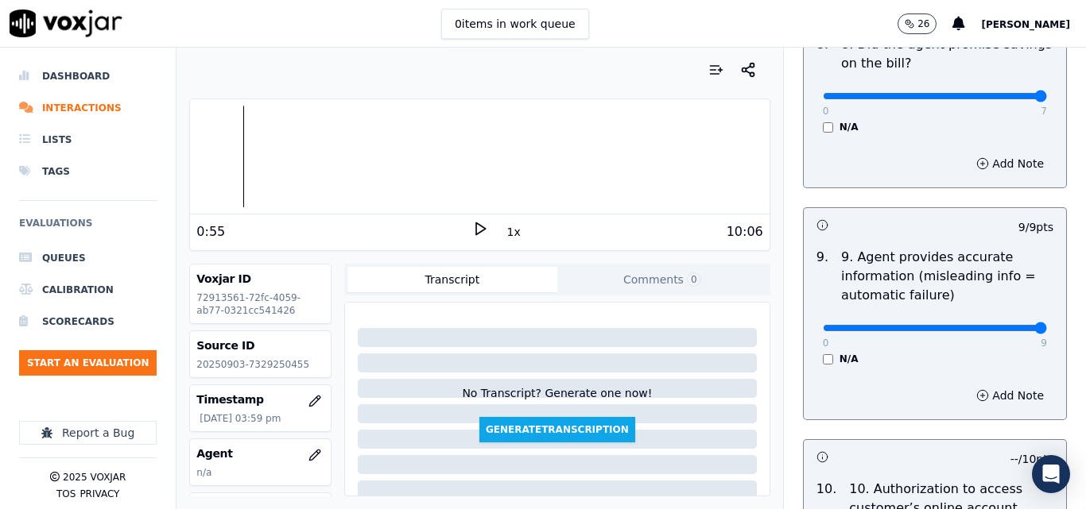
scroll to position [1790, 0]
type input "0"
click at [822, 326] on input "range" at bounding box center [934, 329] width 224 height 6
click at [979, 385] on button "Add Note" at bounding box center [1009, 396] width 87 height 22
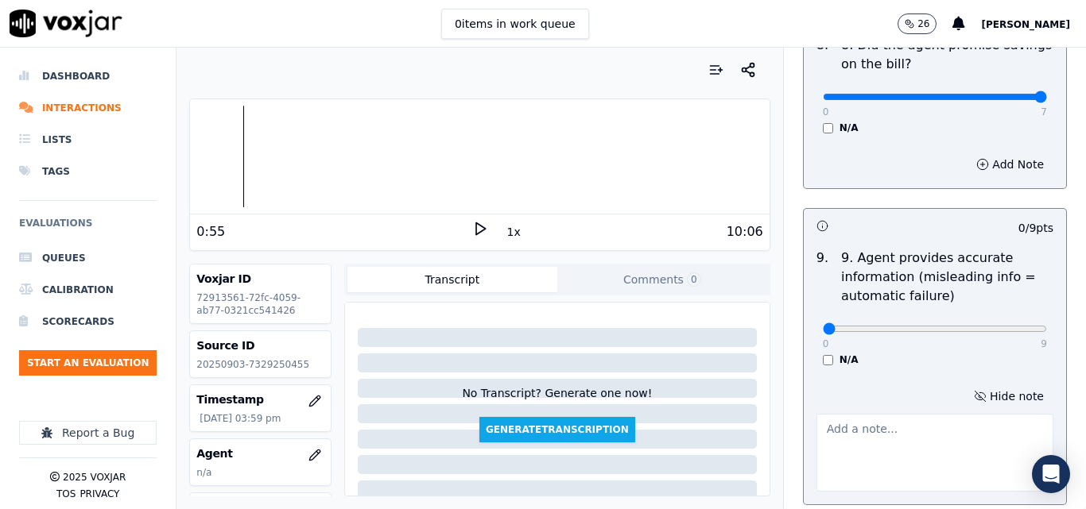
click at [918, 420] on textarea at bounding box center [934, 453] width 237 height 78
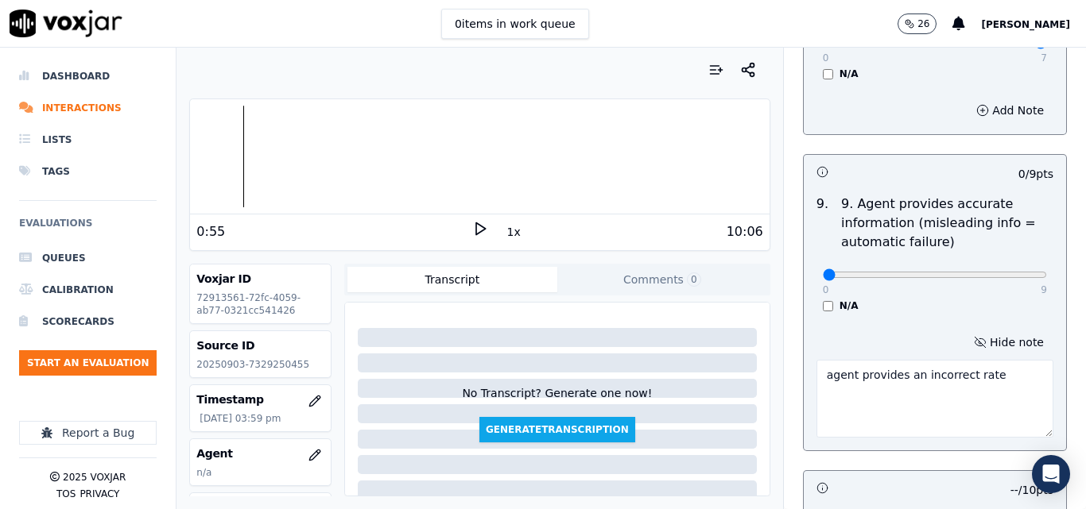
scroll to position [1869, 0]
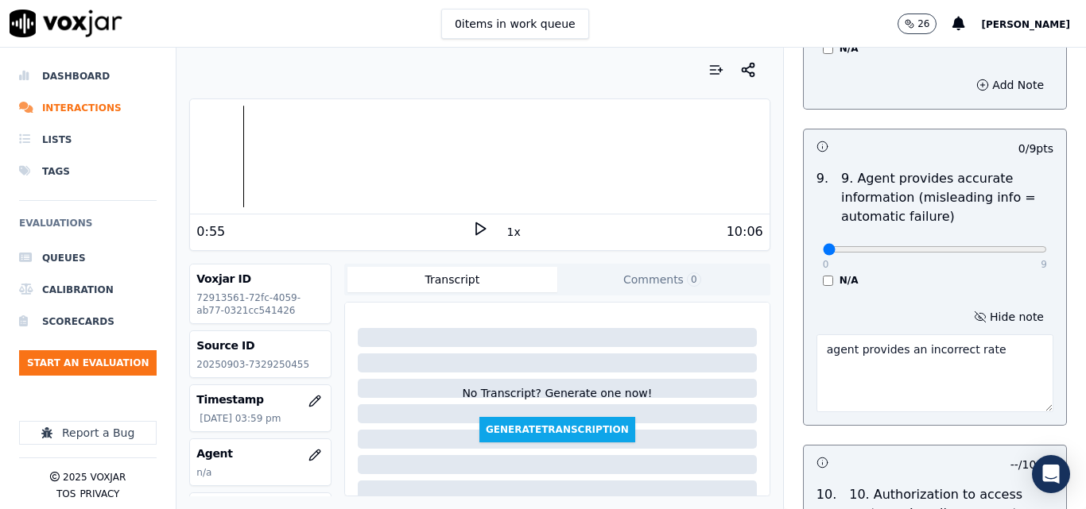
click at [816, 335] on textarea "agent provides an incorrect rate" at bounding box center [934, 374] width 237 height 78
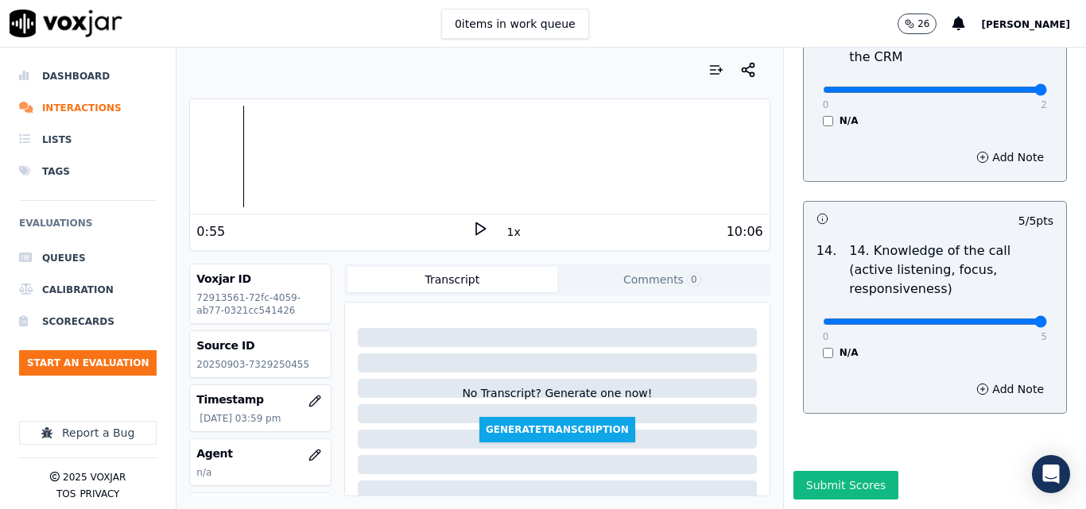
scroll to position [2986, 0]
type textarea "The agent provides an incorrect rate"
click at [863, 471] on button "Submit Scores" at bounding box center [846, 485] width 106 height 29
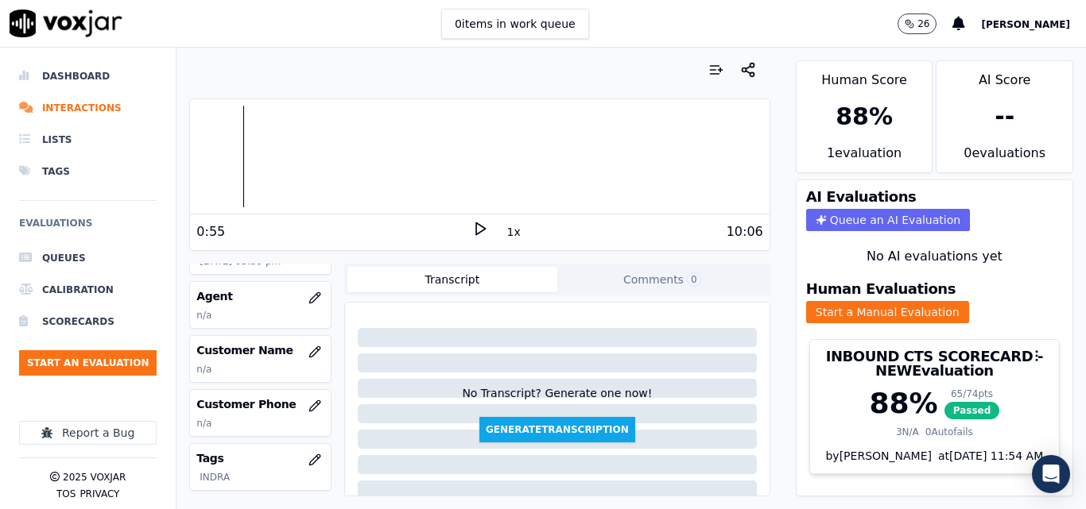
scroll to position [159, 0]
click at [307, 346] on button "button" at bounding box center [315, 351] width 32 height 32
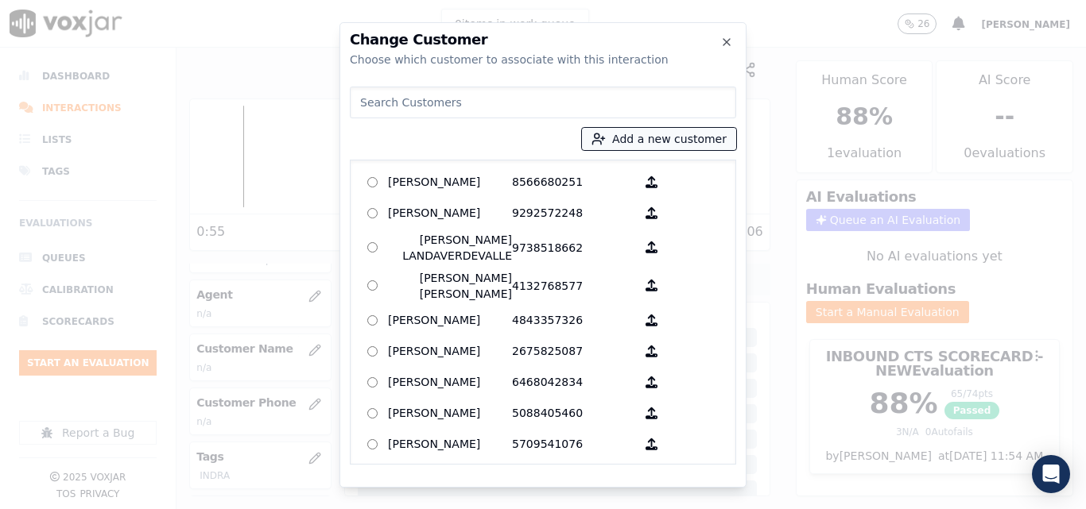
click at [694, 138] on button "Add a new customer" at bounding box center [659, 139] width 154 height 22
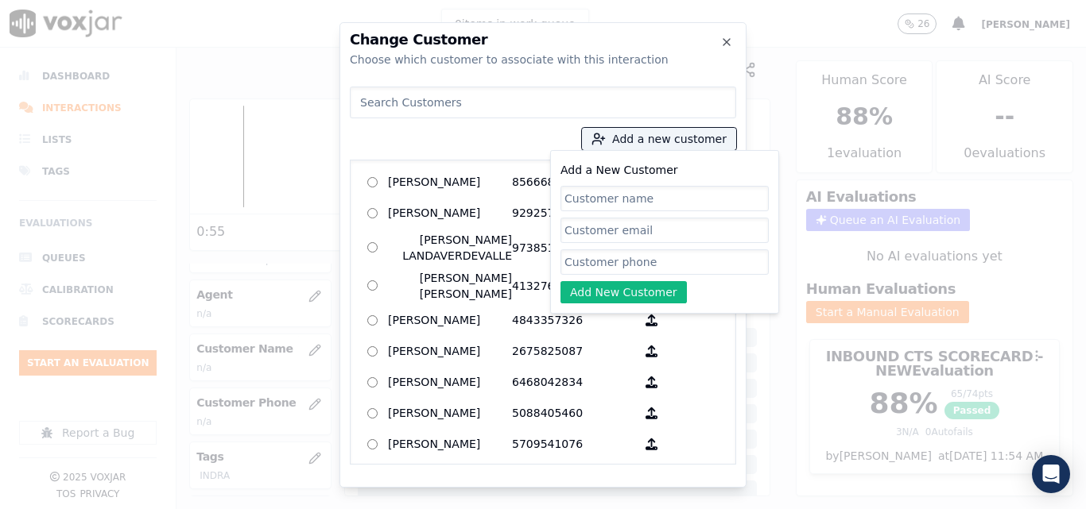
click at [686, 188] on input "Add a New Customer" at bounding box center [664, 198] width 208 height 25
type input "[PERSON_NAME]"
click at [738, 262] on input "Add a New Customer" at bounding box center [664, 262] width 208 height 25
click at [648, 261] on input "Add a New Customer" at bounding box center [664, 262] width 208 height 25
paste input "7329250455"
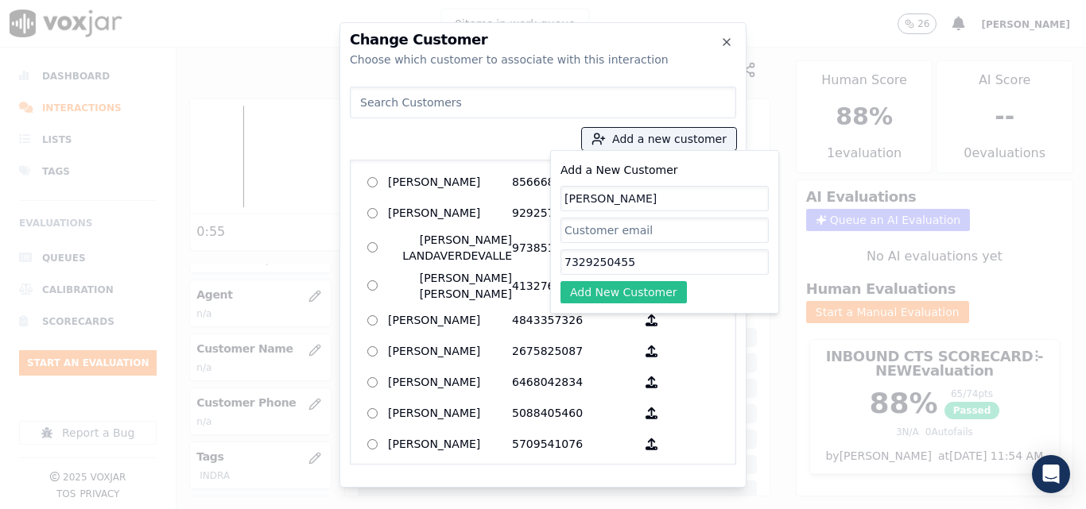
type input "7329250455"
click at [633, 292] on button "Add New Customer" at bounding box center [623, 292] width 126 height 22
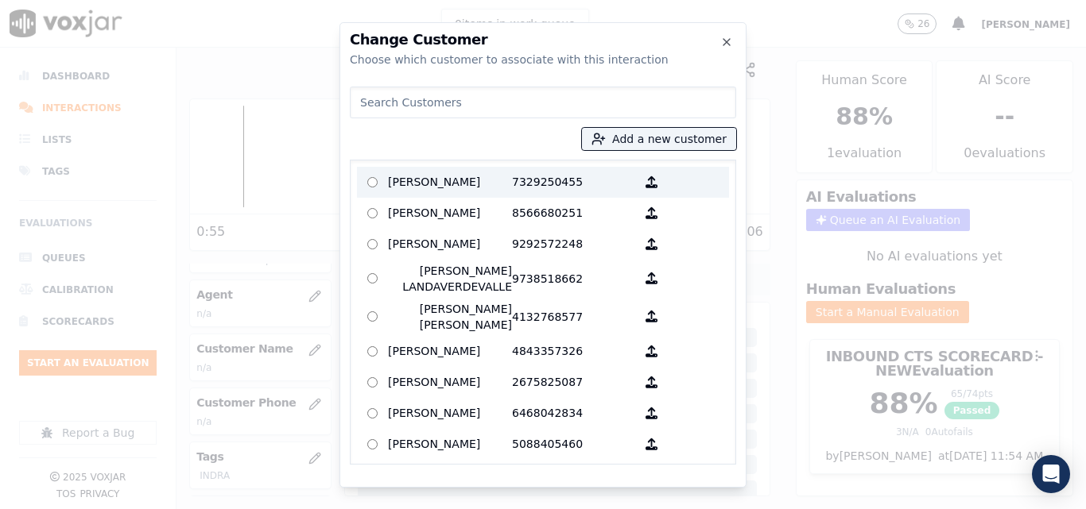
click at [522, 177] on p "7329250455" at bounding box center [574, 182] width 124 height 25
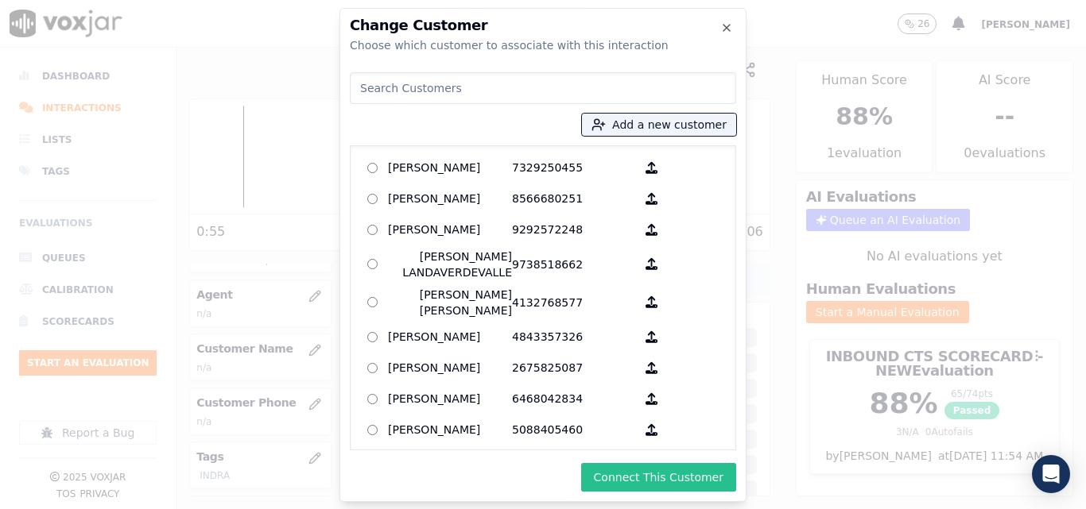
click at [634, 469] on button "Connect This Customer" at bounding box center [658, 477] width 155 height 29
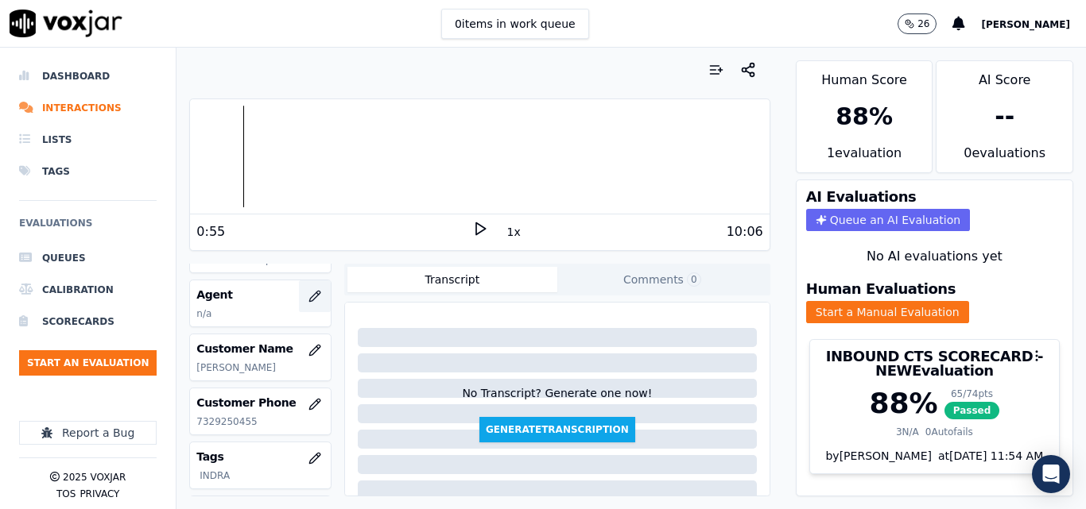
click at [308, 292] on icon "button" at bounding box center [314, 296] width 13 height 13
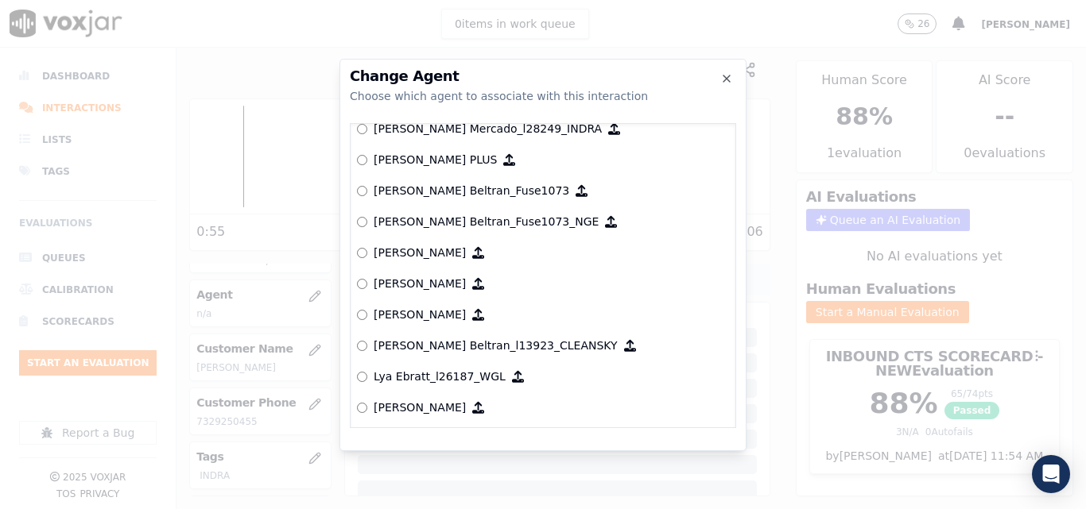
scroll to position [5819, 0]
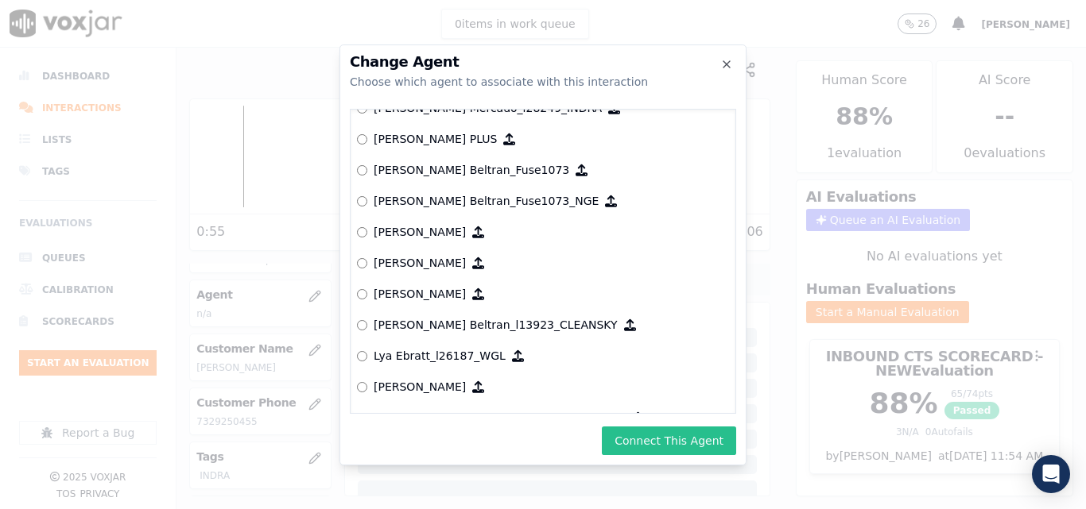
click at [679, 454] on button "Connect This Agent" at bounding box center [669, 441] width 134 height 29
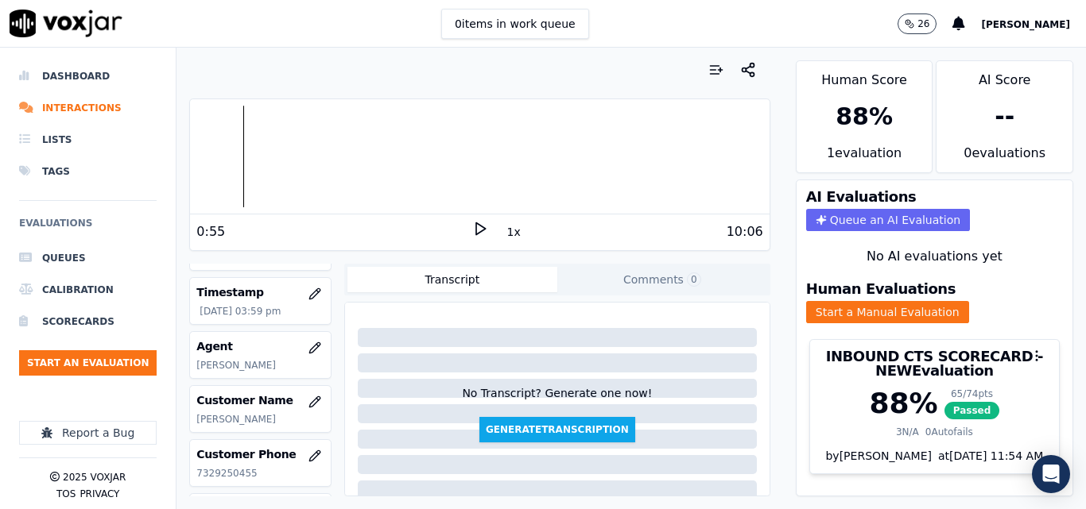
scroll to position [79, 0]
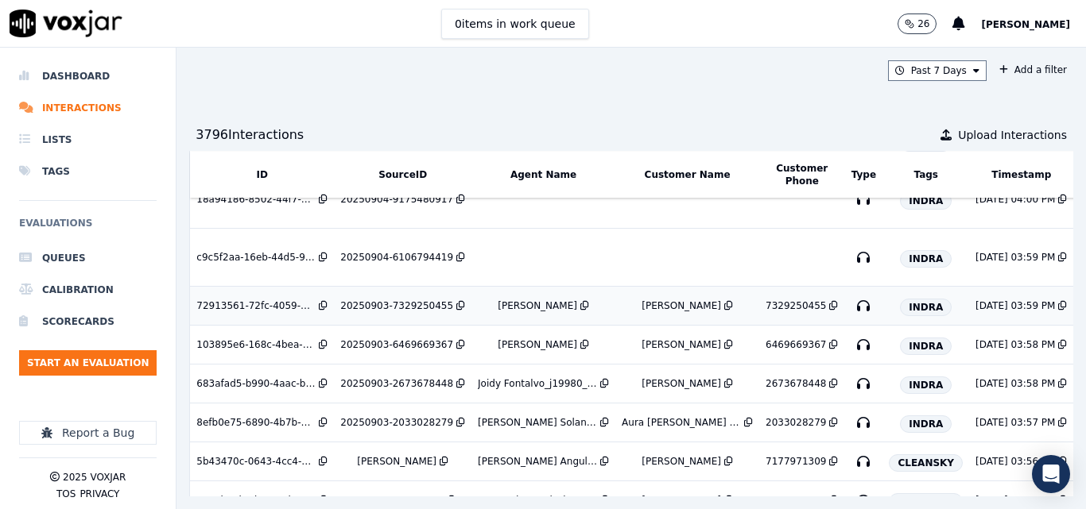
scroll to position [159, 0]
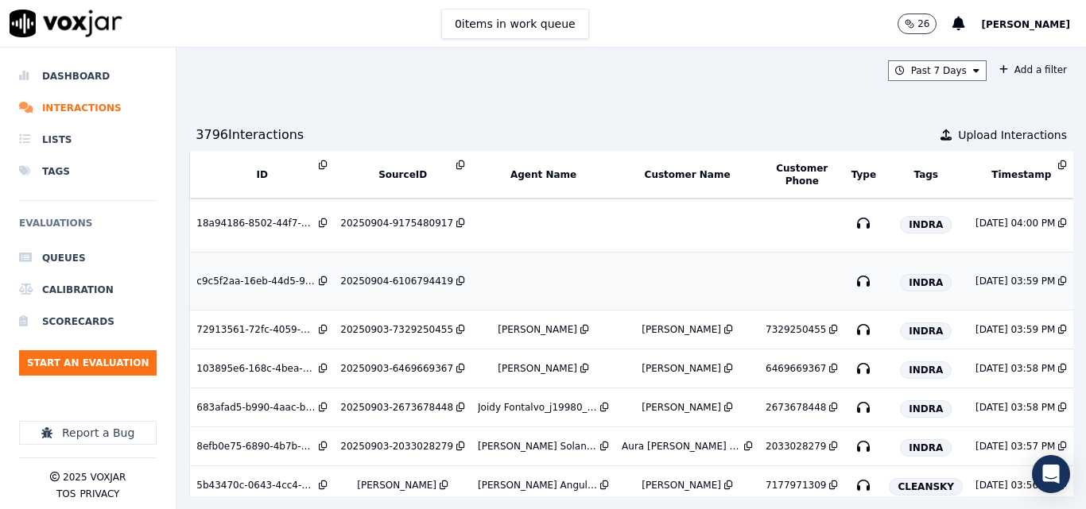
click at [393, 281] on div "20250904-6106794419" at bounding box center [396, 281] width 113 height 13
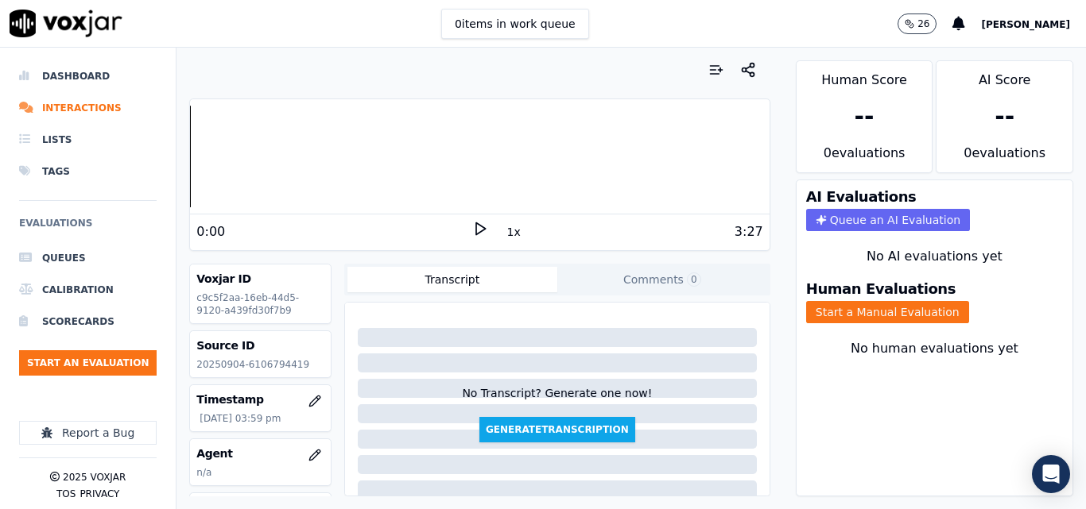
click at [266, 367] on p "20250904-6106794419" at bounding box center [260, 364] width 128 height 13
copy p "6106794419"
click at [460, 236] on div "0:00" at bounding box center [333, 232] width 275 height 19
click at [472, 228] on icon at bounding box center [480, 229] width 16 height 16
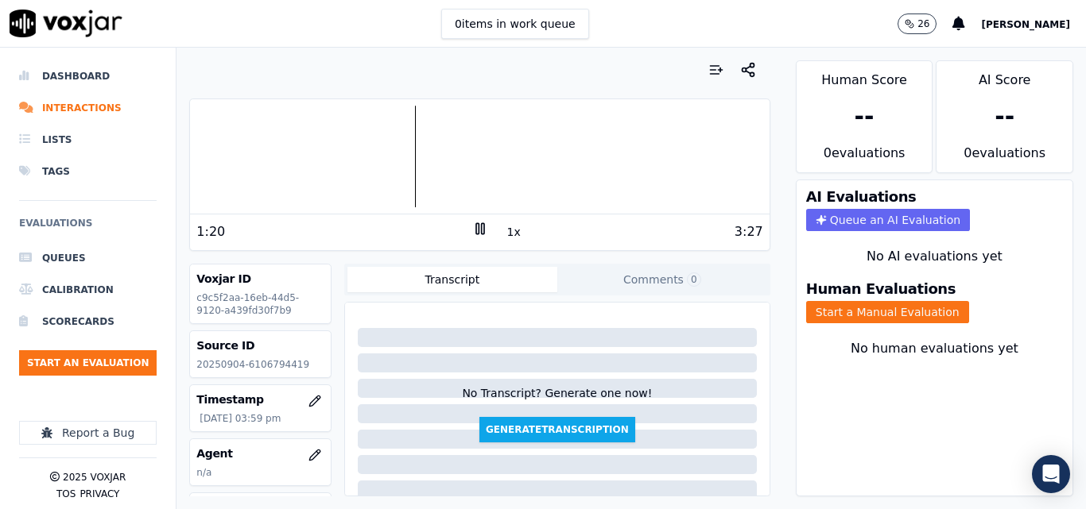
click at [478, 226] on icon at bounding box center [480, 229] width 16 height 16
click at [886, 307] on button "Start a Manual Evaluation" at bounding box center [887, 312] width 163 height 22
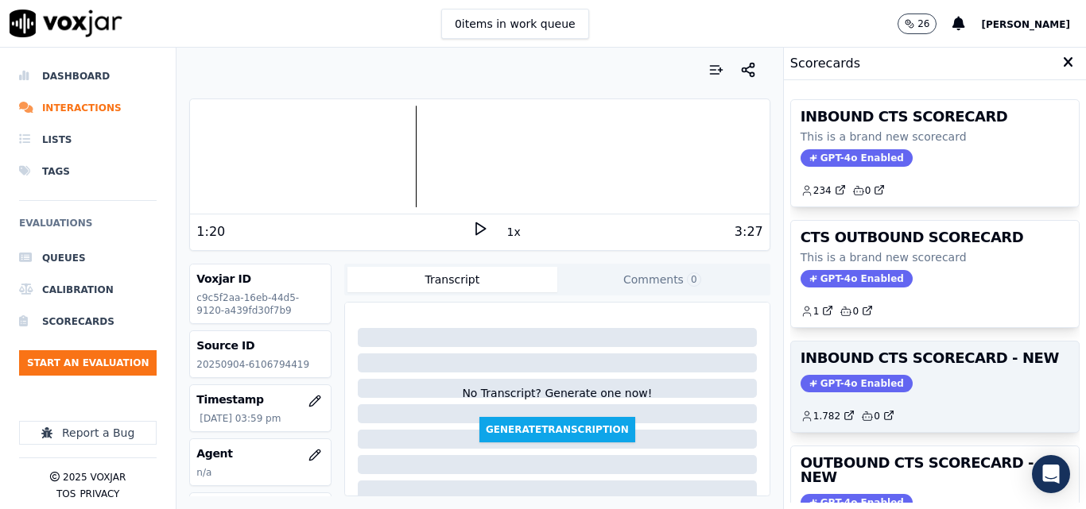
click at [997, 381] on div "GPT-4o Enabled" at bounding box center [934, 383] width 269 height 17
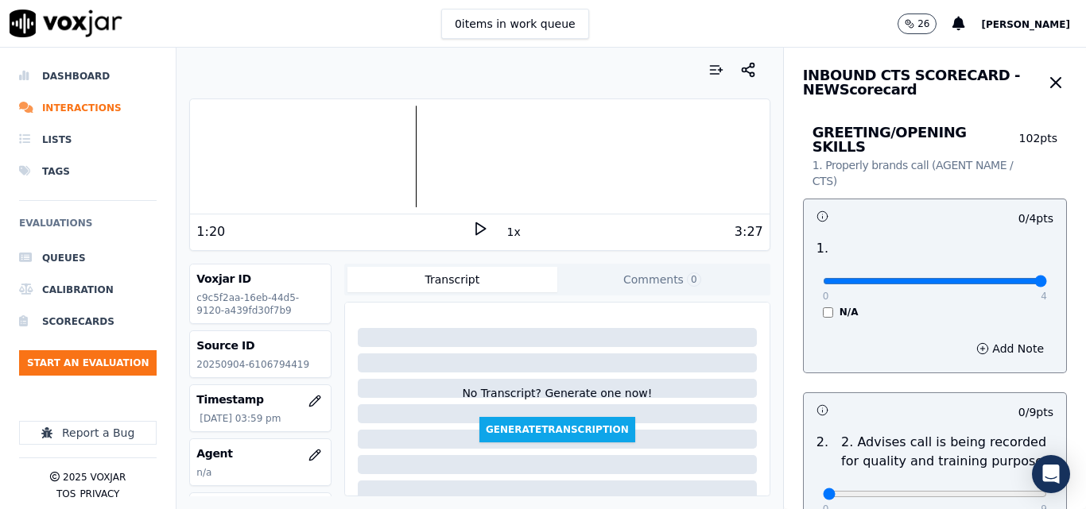
type input "4"
click at [1007, 278] on input "range" at bounding box center [934, 281] width 224 height 6
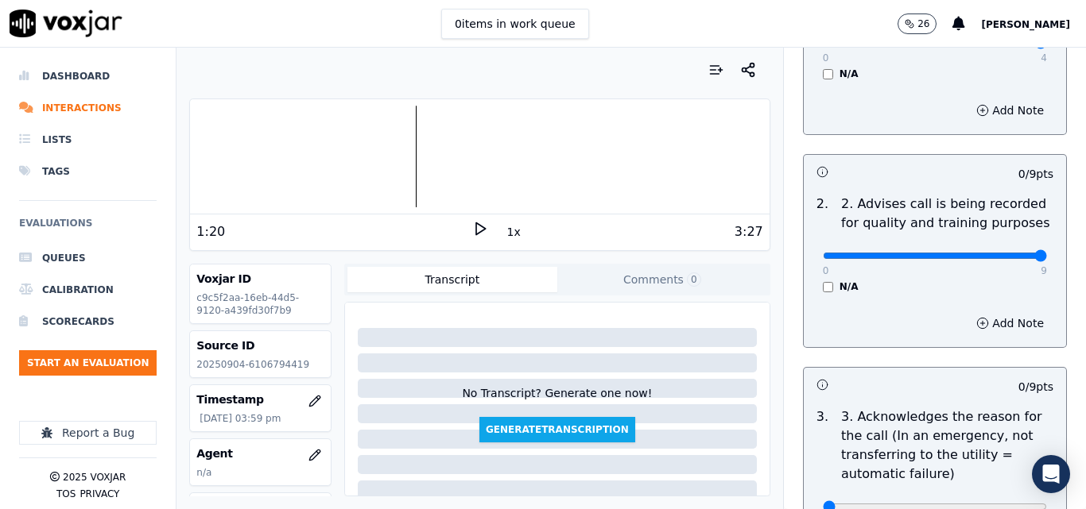
type input "9"
click at [997, 253] on input "range" at bounding box center [934, 256] width 224 height 6
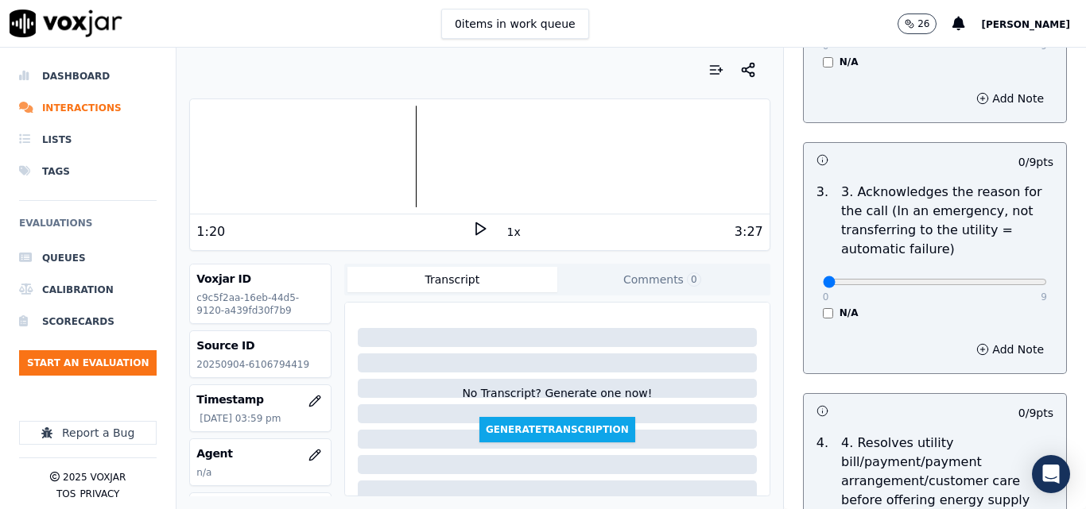
scroll to position [477, 0]
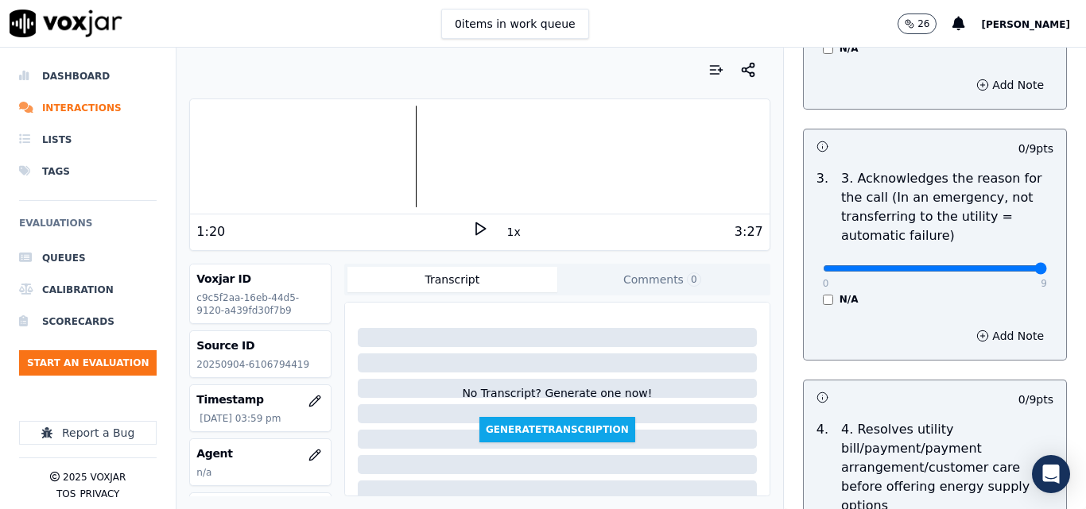
type input "9"
click at [999, 265] on input "range" at bounding box center [934, 268] width 224 height 6
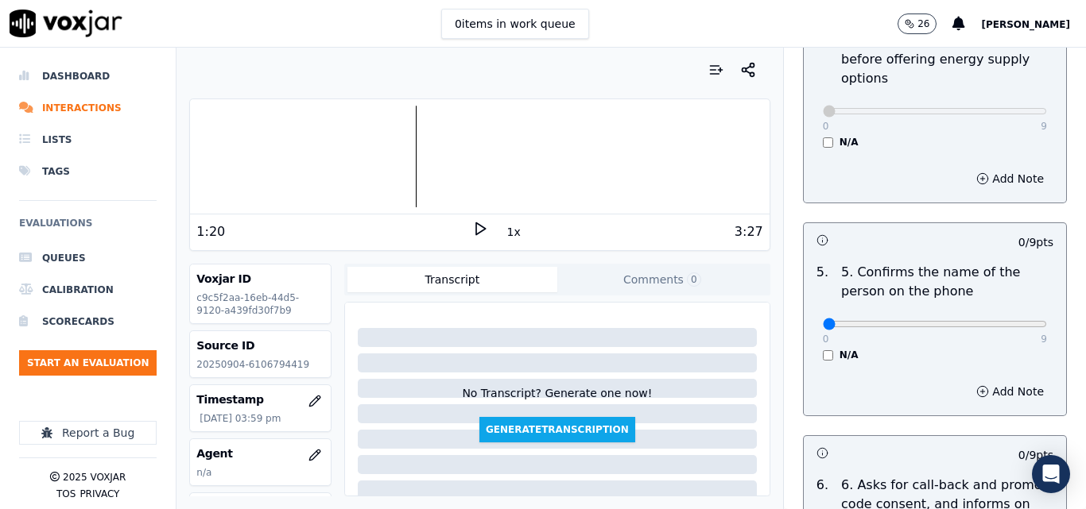
scroll to position [954, 0]
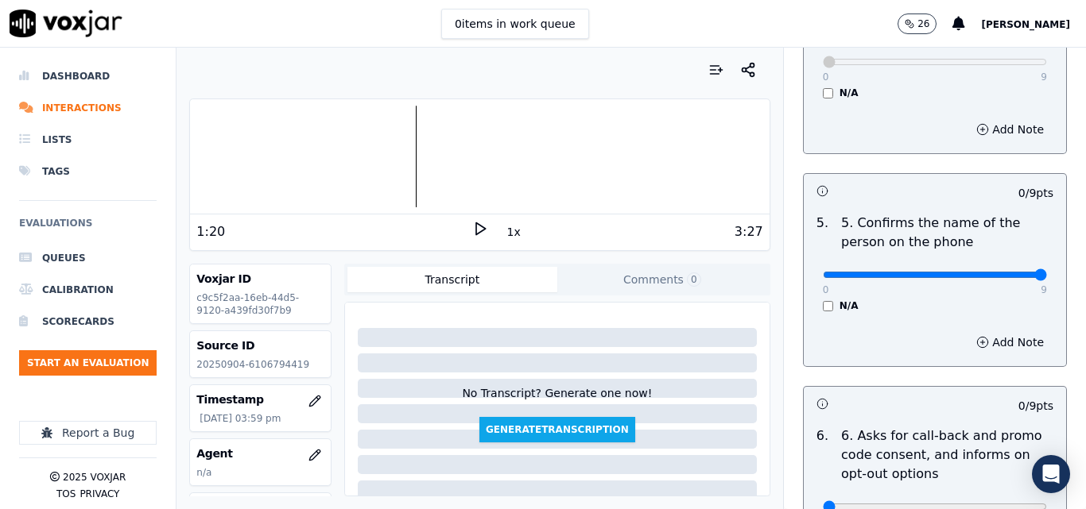
type input "9"
click at [1002, 272] on input "range" at bounding box center [934, 275] width 224 height 6
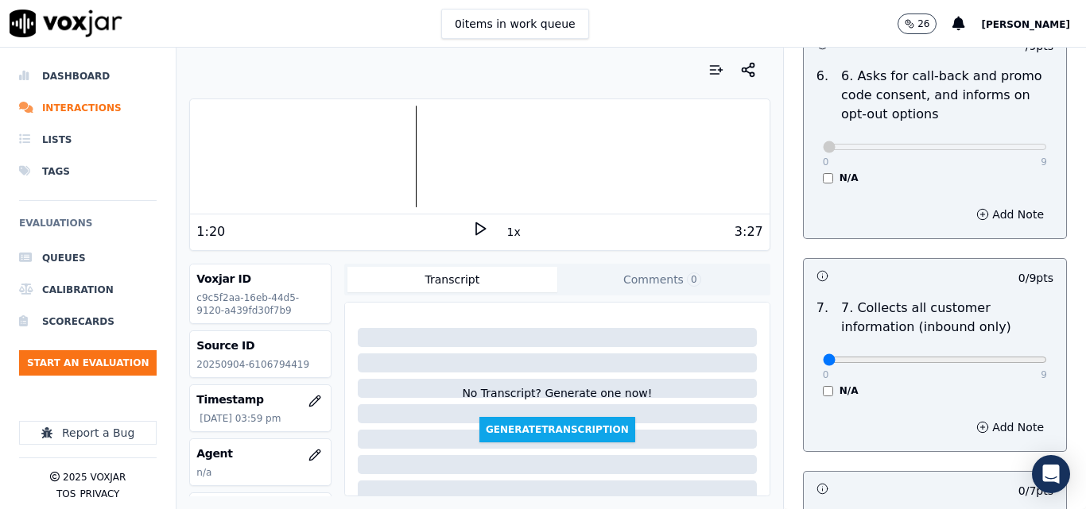
scroll to position [1351, 0]
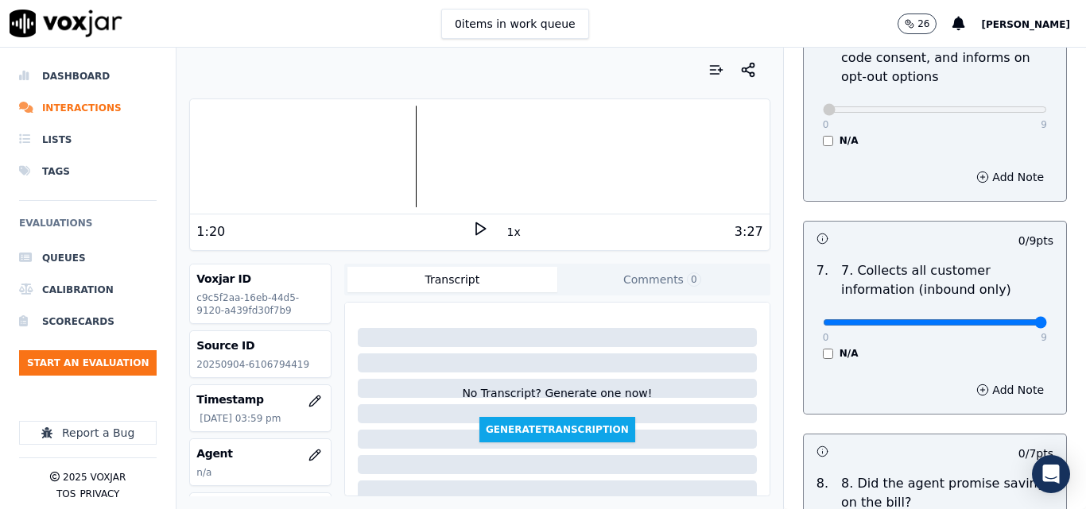
type input "9"
click at [1004, 319] on input "range" at bounding box center [934, 322] width 224 height 6
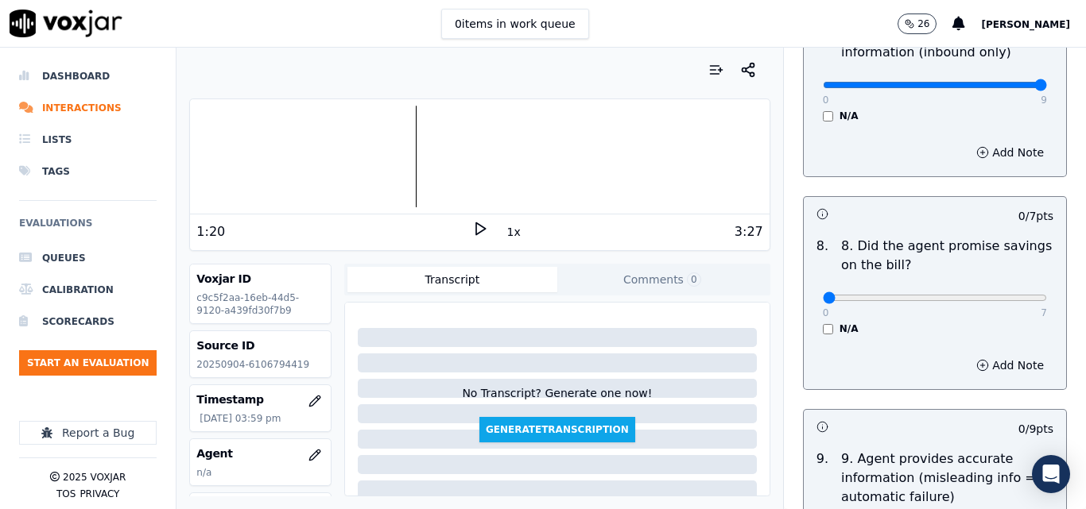
scroll to position [1589, 0]
type input "7"
click at [1006, 294] on input "range" at bounding box center [934, 297] width 224 height 6
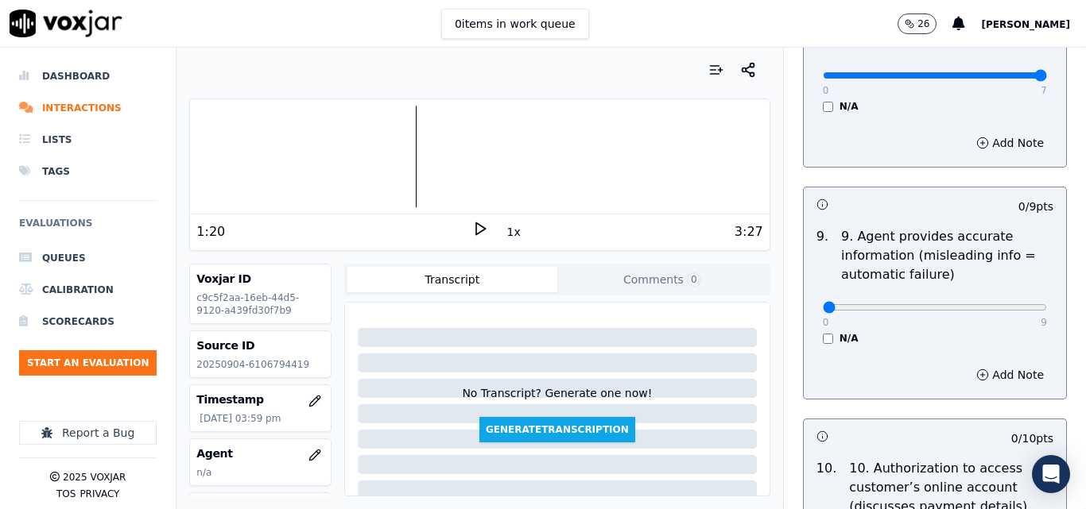
scroll to position [1828, 0]
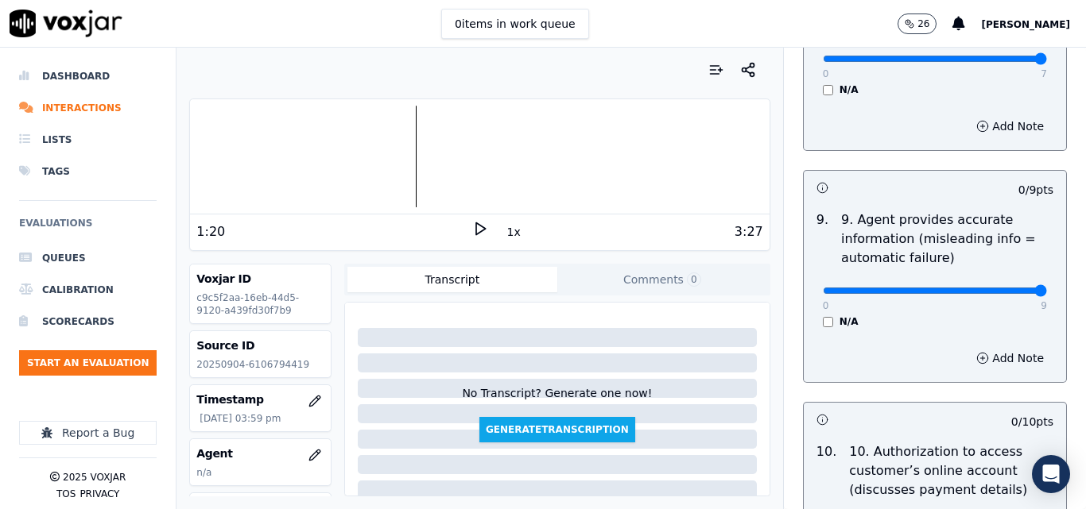
type input "9"
click at [1005, 288] on input "range" at bounding box center [934, 291] width 224 height 6
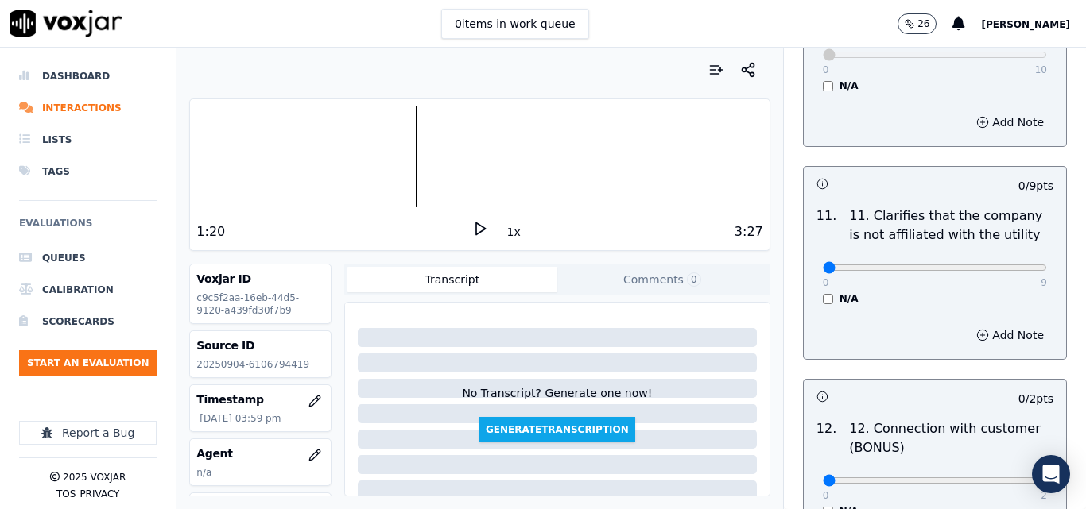
scroll to position [2305, 0]
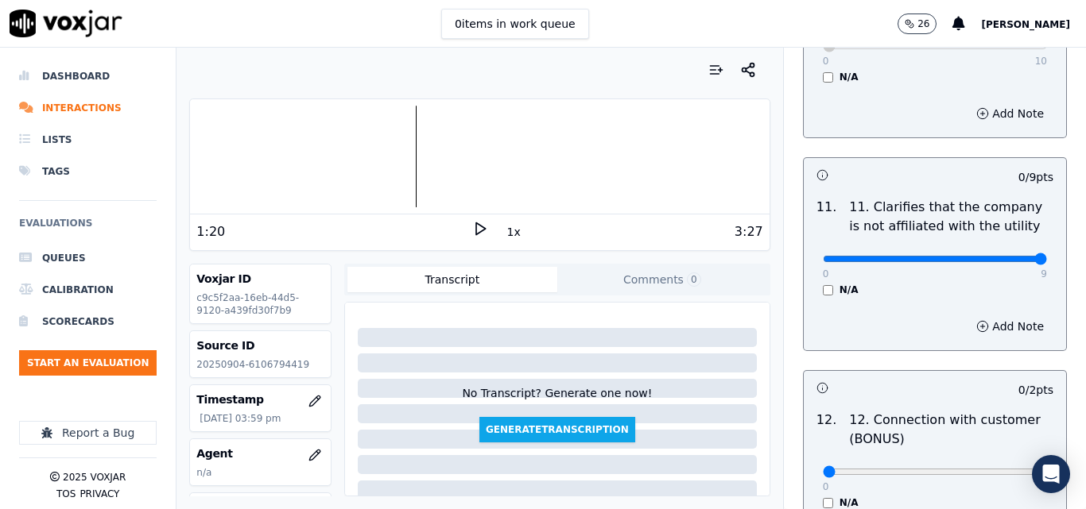
type input "9"
click at [1004, 256] on input "range" at bounding box center [934, 259] width 224 height 6
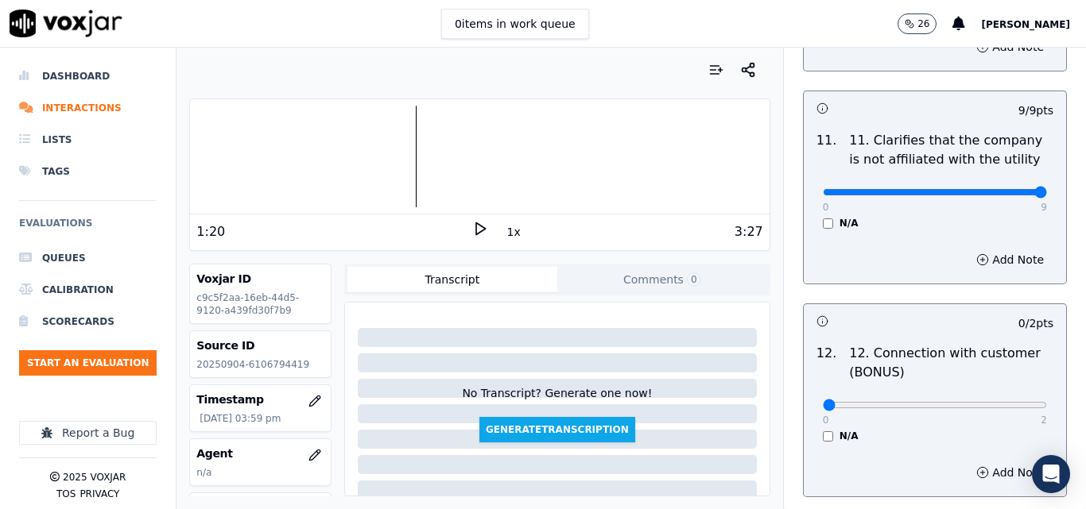
scroll to position [2463, 0]
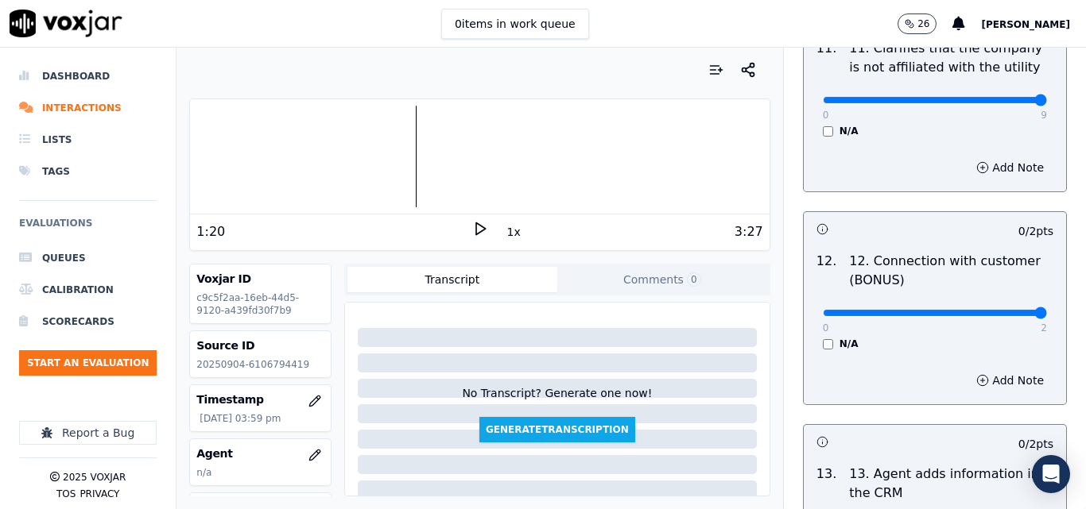
type input "2"
click at [1000, 310] on input "range" at bounding box center [934, 313] width 224 height 6
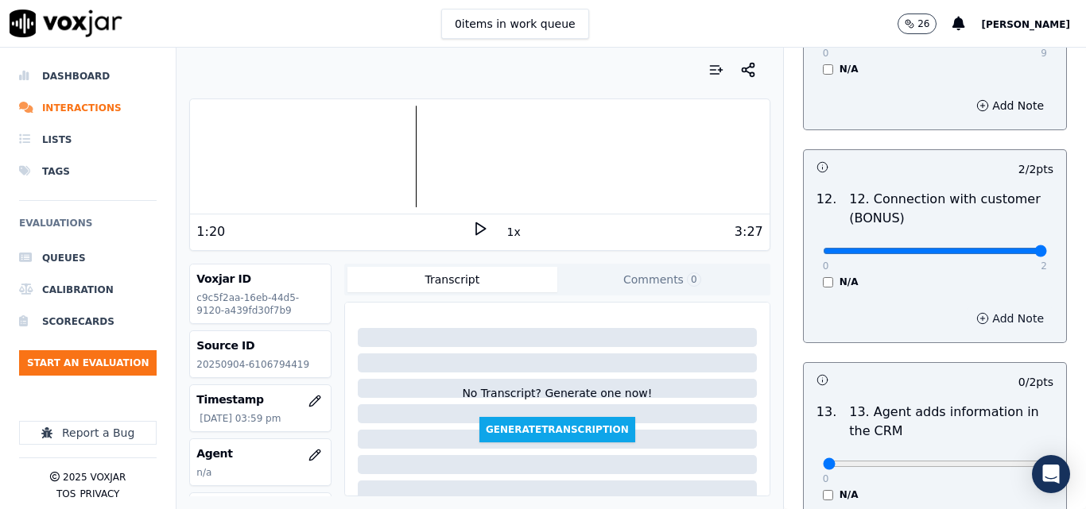
scroll to position [2702, 0]
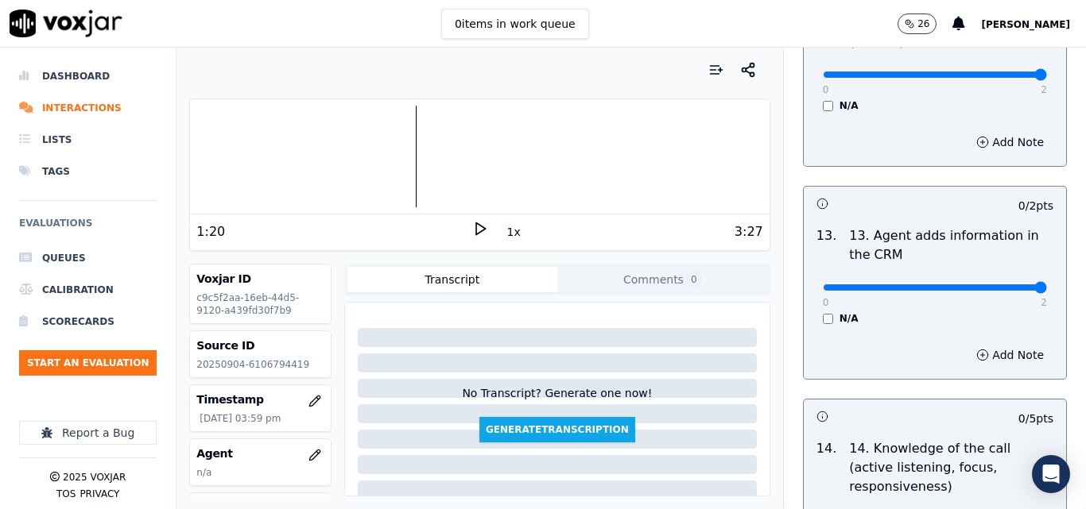
type input "2"
click at [1009, 284] on input "range" at bounding box center [934, 287] width 224 height 6
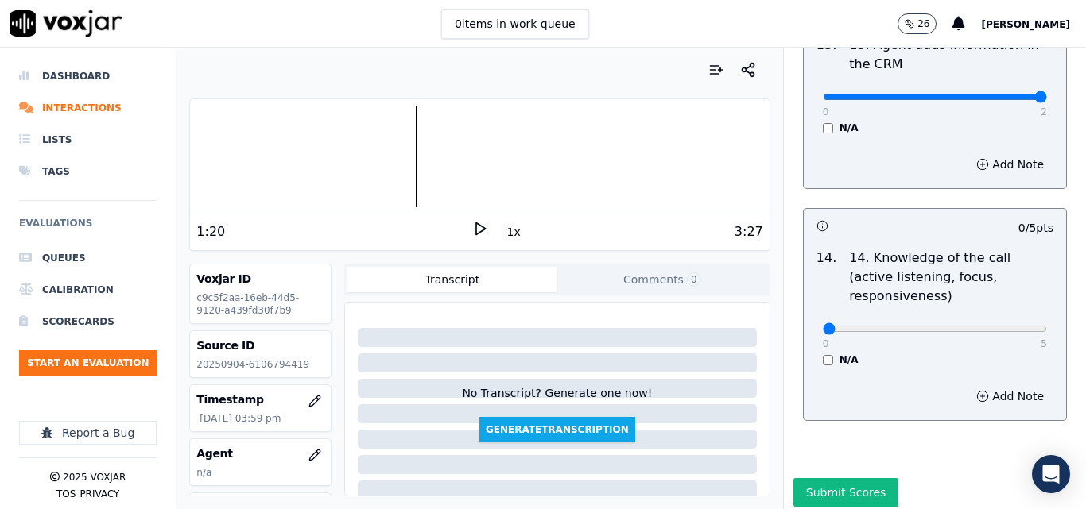
scroll to position [2902, 0]
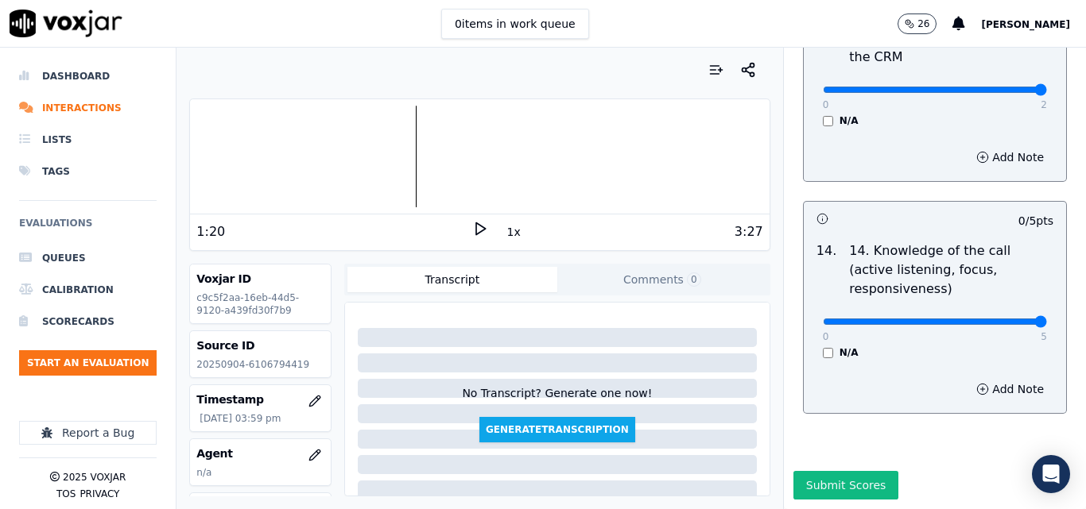
type input "5"
click at [1009, 319] on input "range" at bounding box center [934, 322] width 224 height 6
click at [866, 471] on button "Submit Scores" at bounding box center [846, 485] width 106 height 29
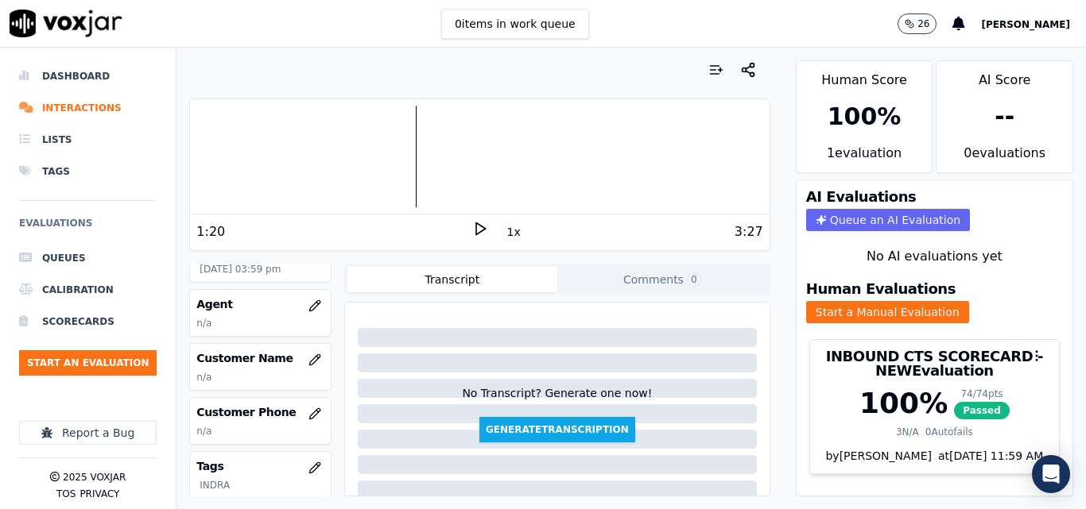
scroll to position [159, 0]
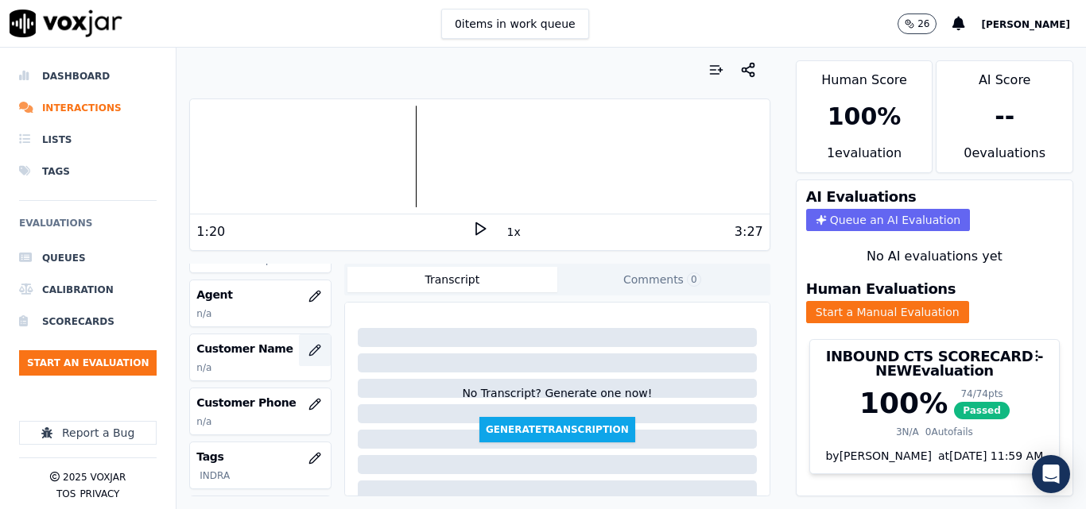
click at [308, 349] on icon "button" at bounding box center [314, 350] width 13 height 13
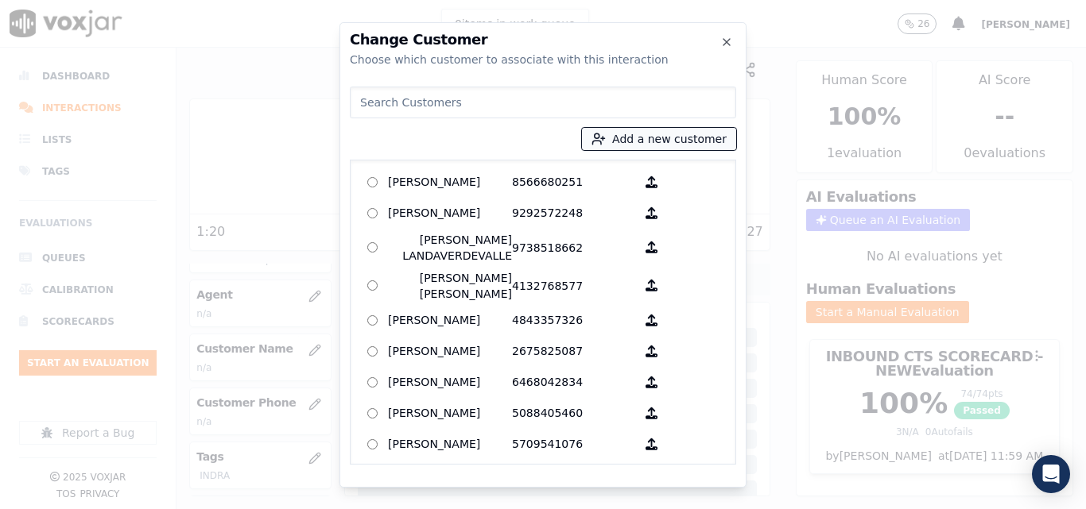
click at [633, 143] on button "Add a new customer" at bounding box center [659, 139] width 154 height 22
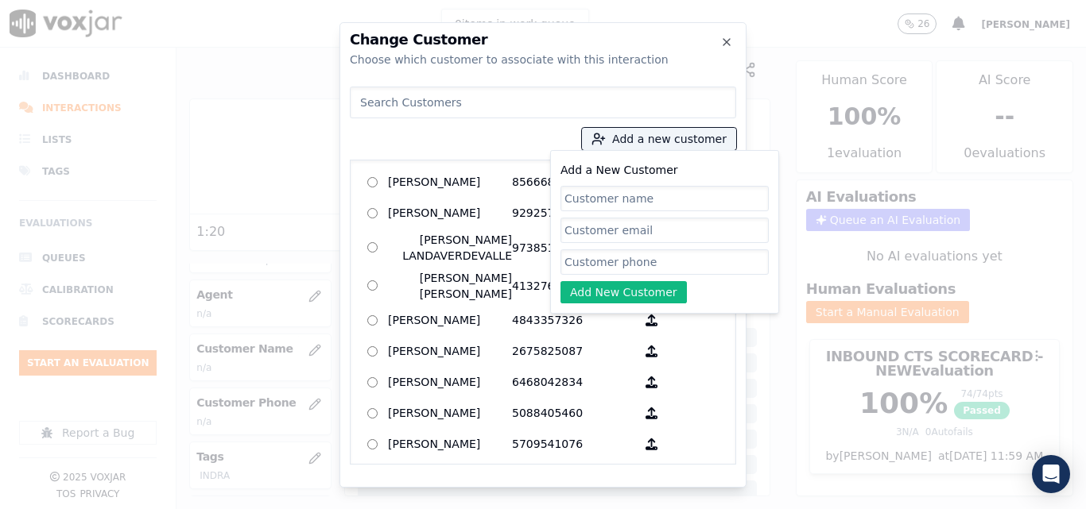
click at [658, 206] on input "Add a New Customer" at bounding box center [664, 198] width 208 height 25
type input "[PERSON_NAME]"
drag, startPoint x: 660, startPoint y: 262, endPoint x: 671, endPoint y: 253, distance: 15.3
click at [660, 262] on input "Add a New Customer" at bounding box center [664, 262] width 208 height 25
click at [617, 258] on input "Add a New Customer" at bounding box center [664, 262] width 208 height 25
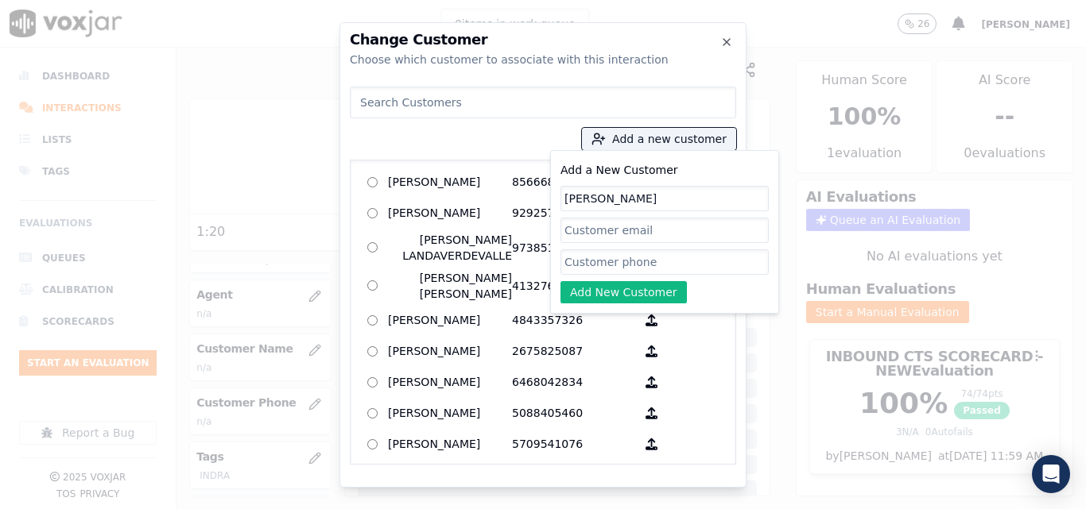
paste input "6106794419"
type input "6106794419"
click at [615, 279] on div "Add a New Customer Antiopi Pimentel 6106794419 Add New Customer" at bounding box center [664, 232] width 208 height 143
click at [616, 286] on button "Add New Customer" at bounding box center [623, 292] width 126 height 22
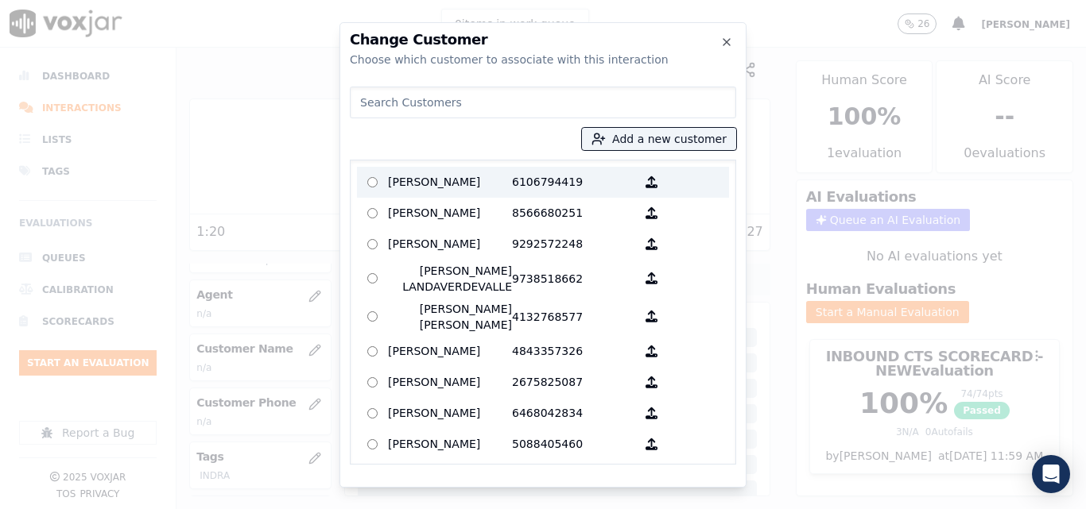
click at [492, 180] on p "[PERSON_NAME]" at bounding box center [450, 182] width 124 height 25
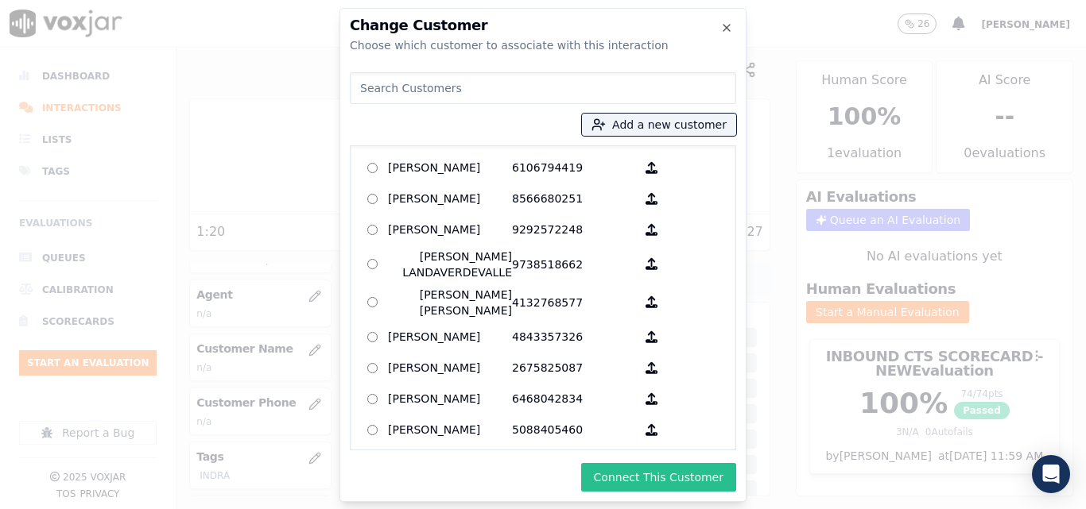
click at [659, 481] on button "Connect This Customer" at bounding box center [658, 477] width 155 height 29
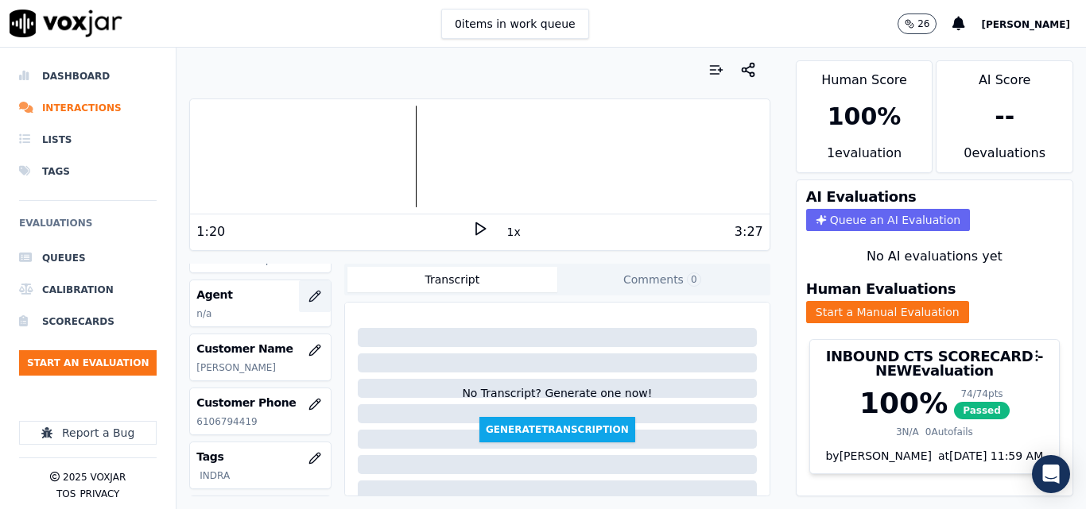
click at [308, 291] on icon "button" at bounding box center [314, 296] width 13 height 13
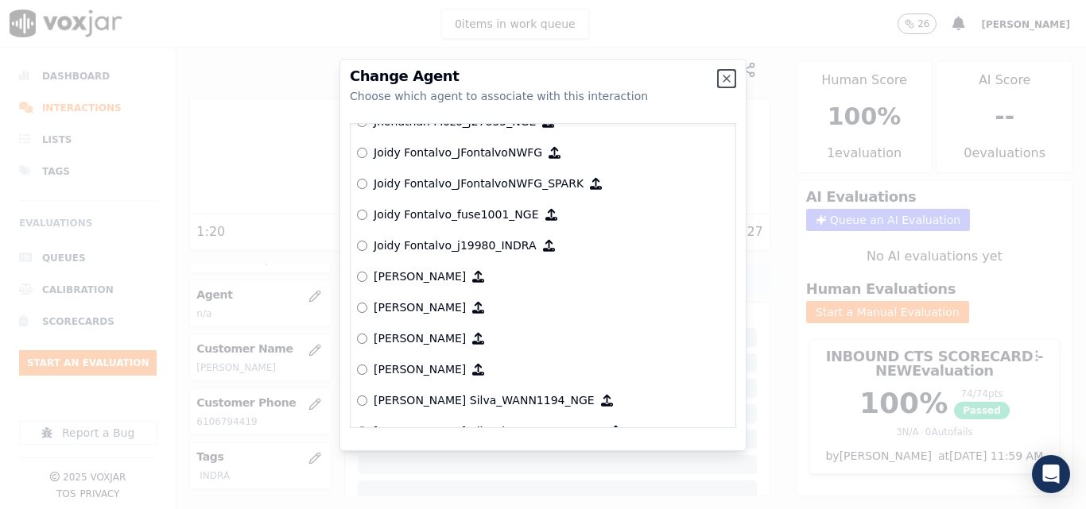
scroll to position [4211, 0]
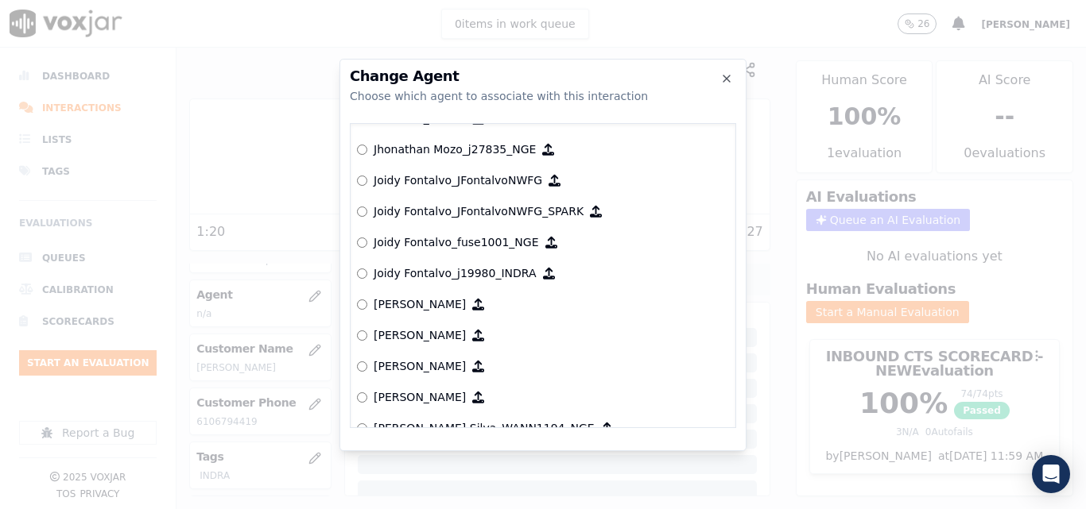
click at [361, 280] on label "Joidy Fontalvo_j19980_INDRA" at bounding box center [543, 273] width 372 height 31
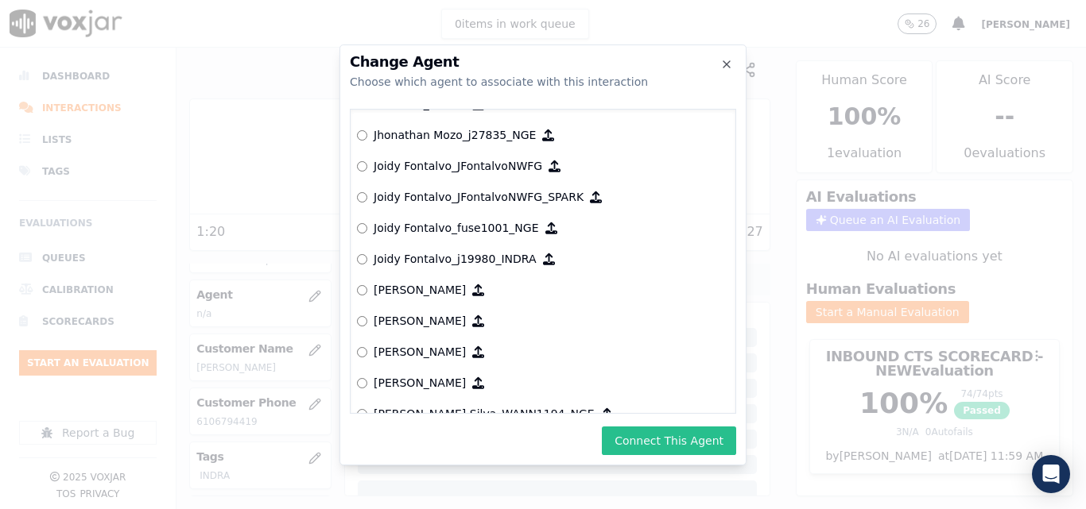
drag, startPoint x: 661, startPoint y: 433, endPoint x: 662, endPoint y: 420, distance: 13.5
click at [660, 433] on button "Connect This Agent" at bounding box center [669, 441] width 134 height 29
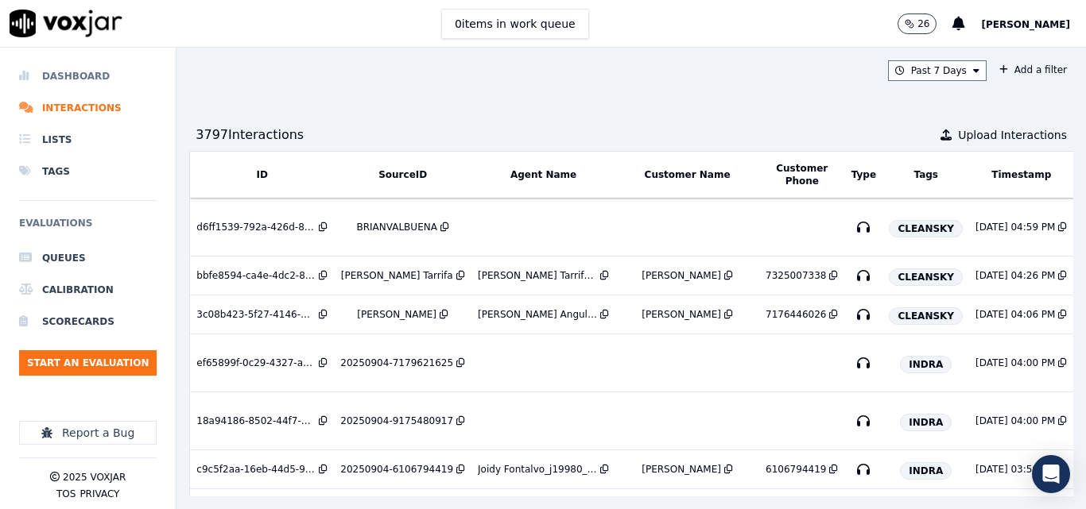
click at [64, 83] on li "Dashboard" at bounding box center [87, 76] width 137 height 32
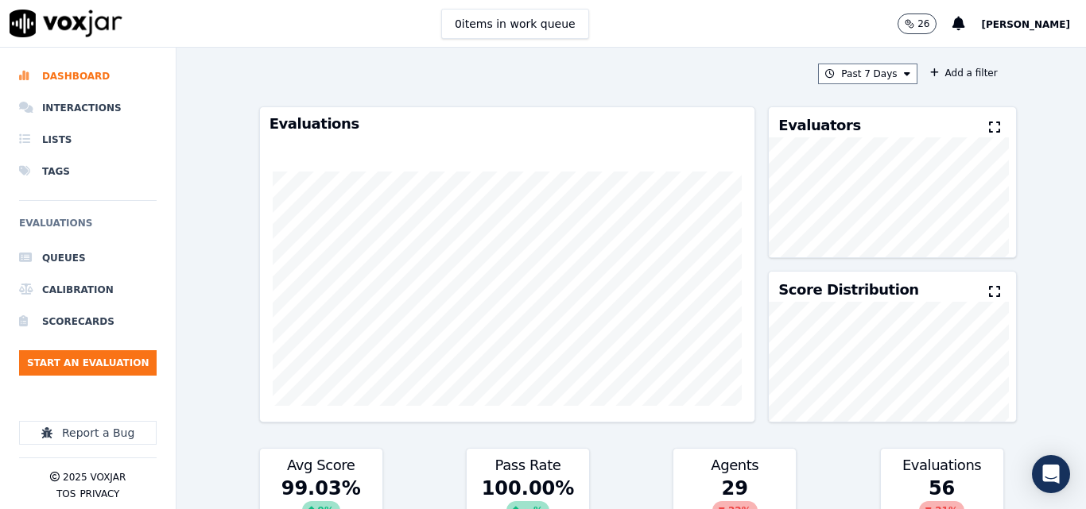
click at [862, 63] on div "Past 7 Days Add a filter Evaluations Evaluators Score Distribution Avg Score 99…" at bounding box center [631, 279] width 757 height 462
click at [865, 74] on button "Past 7 Days" at bounding box center [867, 74] width 99 height 21
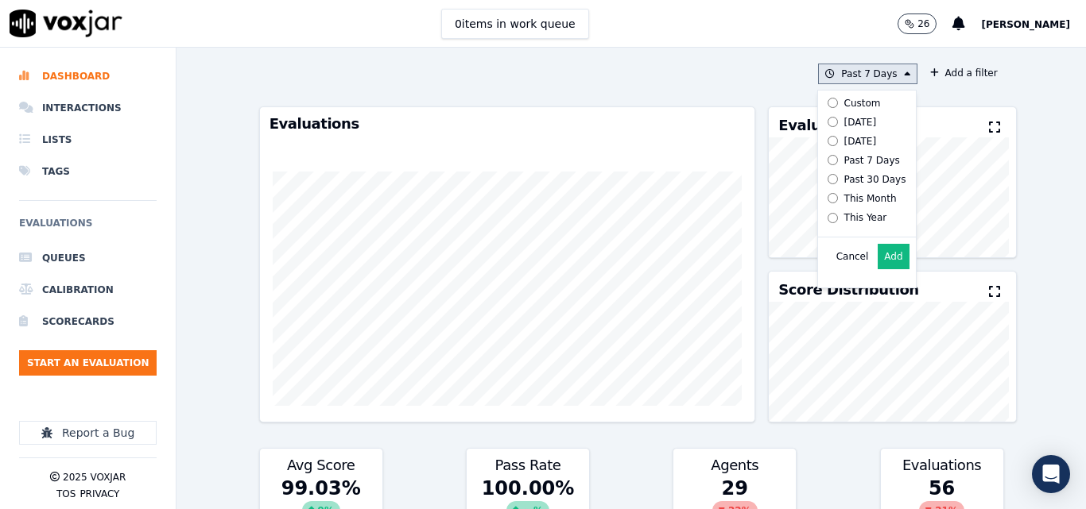
click at [857, 117] on label "[DATE]" at bounding box center [863, 122] width 85 height 19
click at [889, 261] on button "Add" at bounding box center [892, 256] width 31 height 25
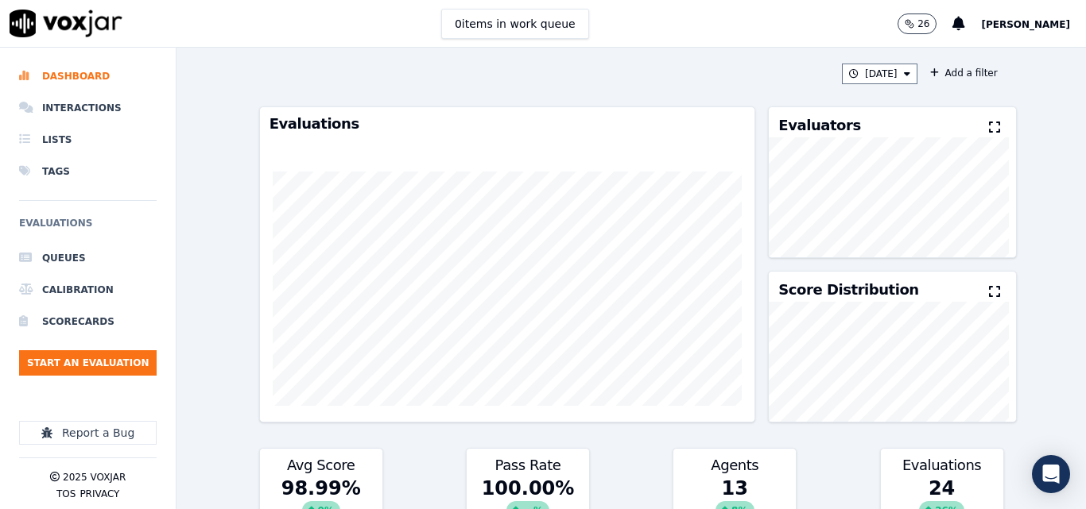
click at [989, 131] on icon at bounding box center [994, 127] width 11 height 13
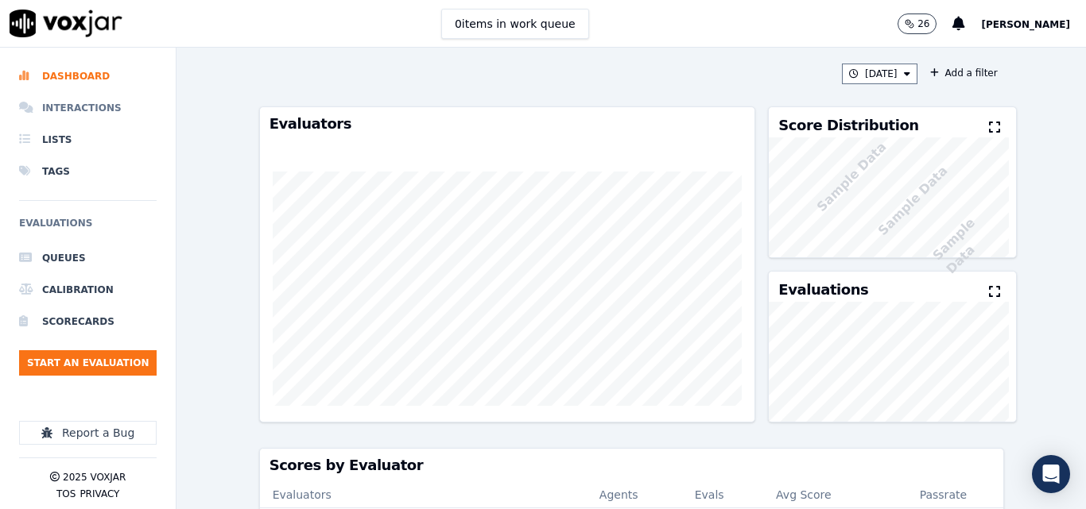
click at [89, 106] on li "Interactions" at bounding box center [87, 108] width 137 height 32
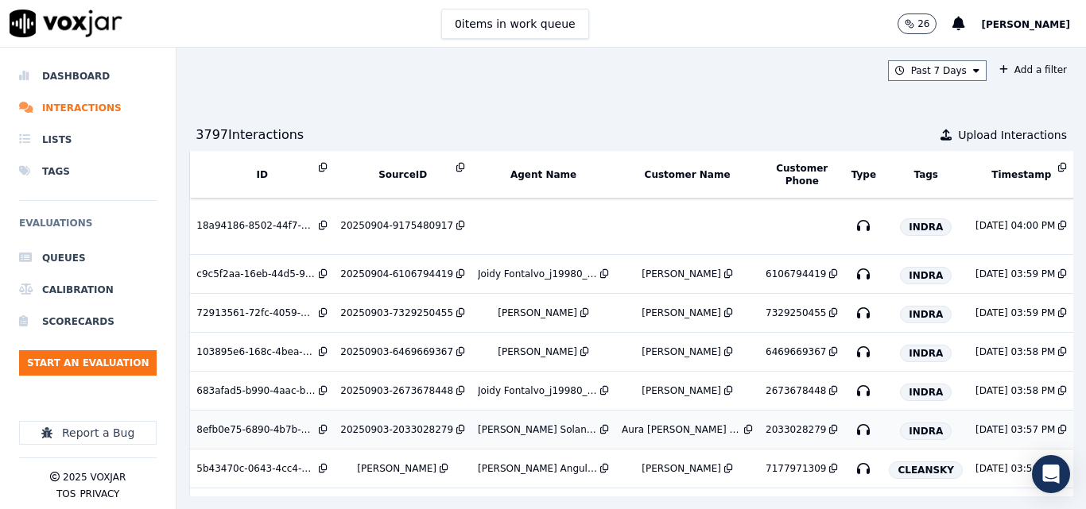
scroll to position [79, 0]
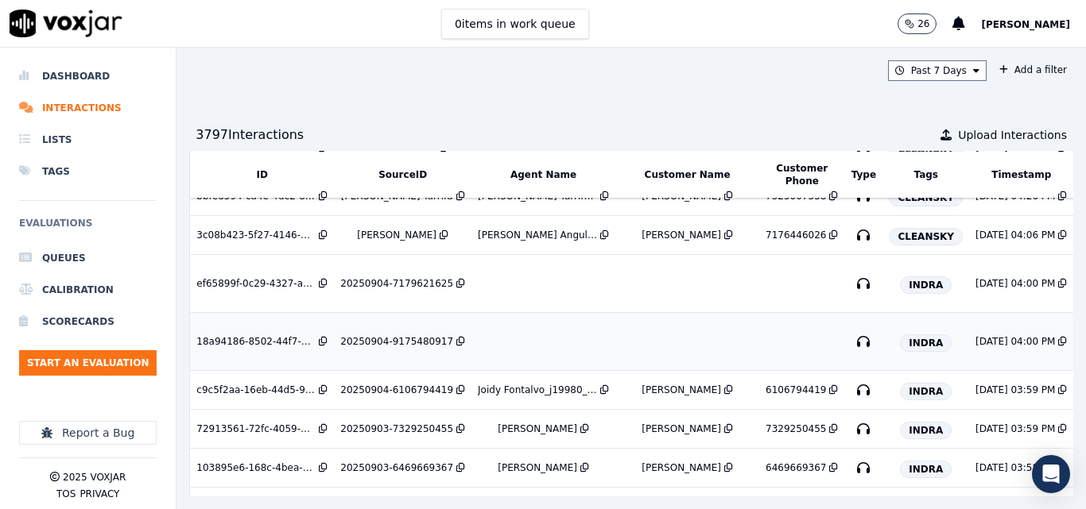
click at [405, 335] on div "20250904-9175480917" at bounding box center [396, 341] width 113 height 13
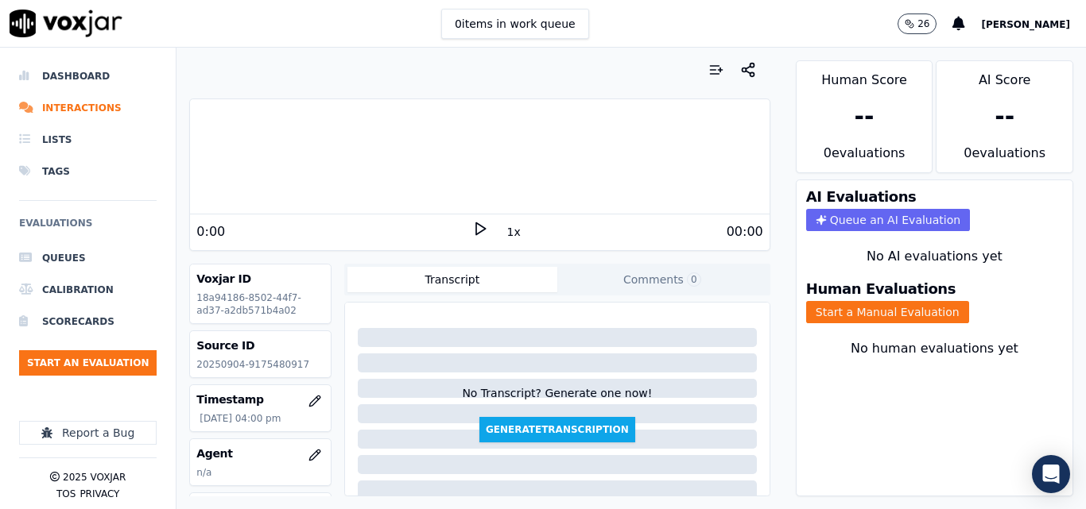
click at [266, 362] on p "20250904-9175480917" at bounding box center [260, 364] width 128 height 13
click at [267, 363] on p "20250904-9175480917" at bounding box center [260, 364] width 128 height 13
copy p "9175480917"
click at [303, 354] on div "Source ID 20250904-9175480917" at bounding box center [260, 354] width 141 height 46
click at [283, 367] on p "20250904-9175480917" at bounding box center [260, 364] width 128 height 13
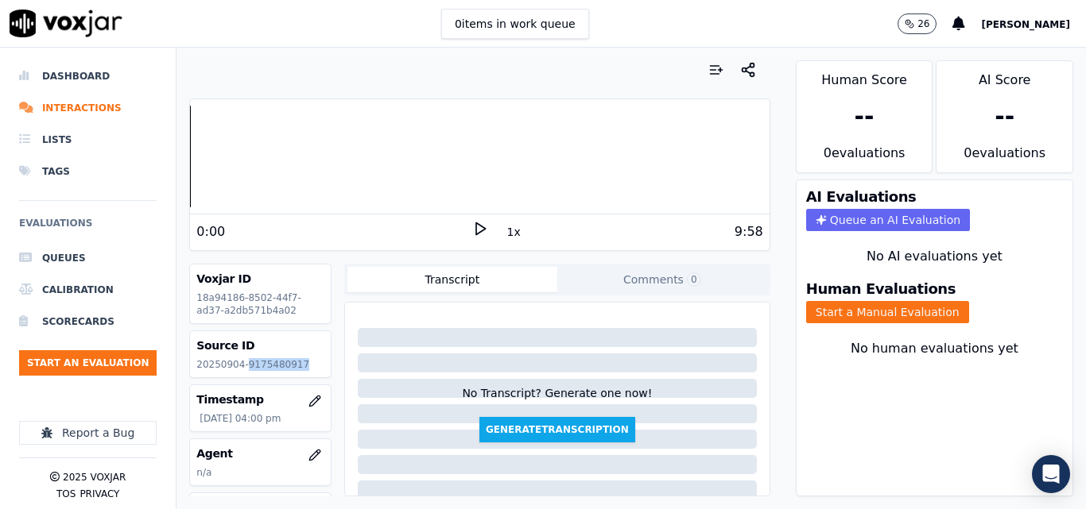
click at [283, 367] on p "20250904-9175480917" at bounding box center [260, 364] width 128 height 13
copy p "9175480917"
click at [471, 218] on div "0:00 1x 9:58" at bounding box center [479, 232] width 579 height 34
click at [472, 224] on icon at bounding box center [480, 229] width 16 height 16
click at [223, 149] on div at bounding box center [479, 157] width 579 height 102
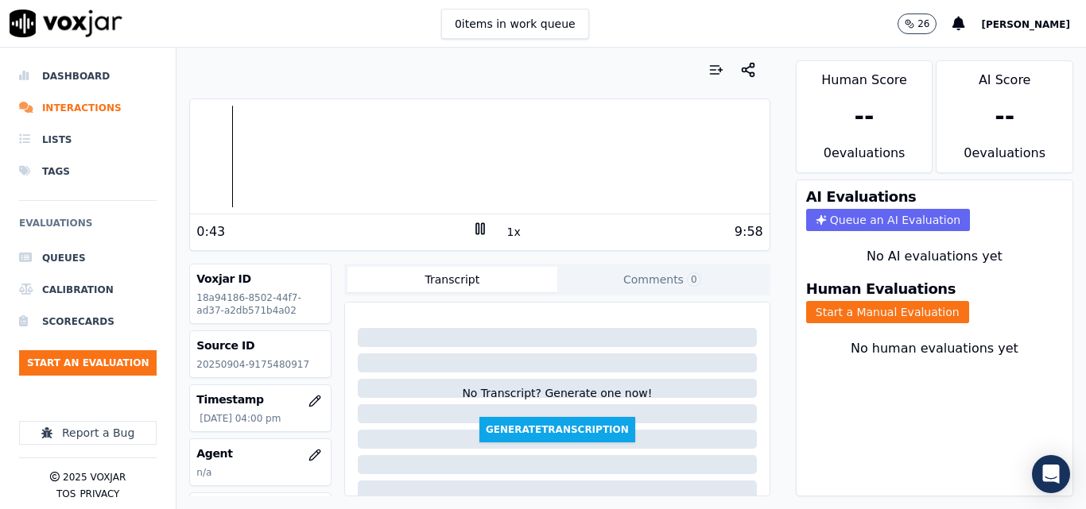
click at [481, 228] on rect at bounding box center [482, 228] width 2 height 10
click at [893, 305] on button "Start a Manual Evaluation" at bounding box center [887, 312] width 163 height 22
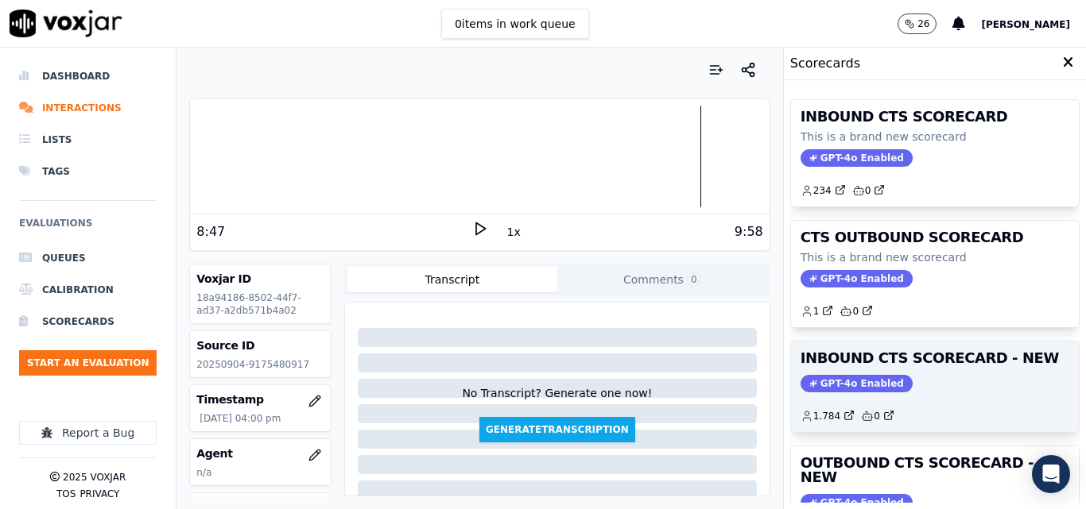
click at [973, 381] on div "GPT-4o Enabled" at bounding box center [934, 383] width 269 height 17
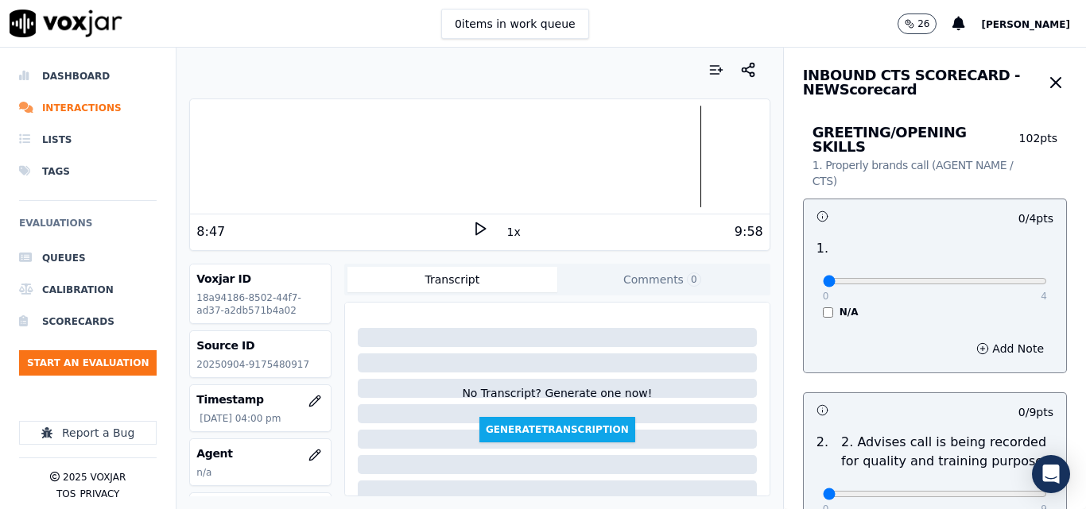
click at [1000, 274] on div "0 4" at bounding box center [934, 280] width 224 height 19
type input "4"
click at [1001, 278] on input "range" at bounding box center [934, 281] width 224 height 6
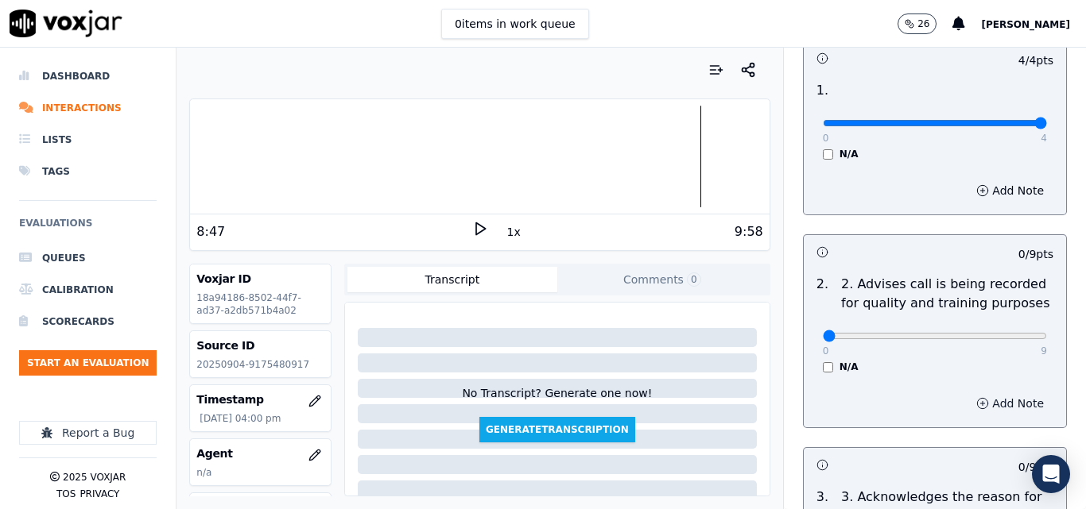
scroll to position [159, 0]
type input "9"
click at [1006, 332] on input "range" at bounding box center [934, 335] width 224 height 6
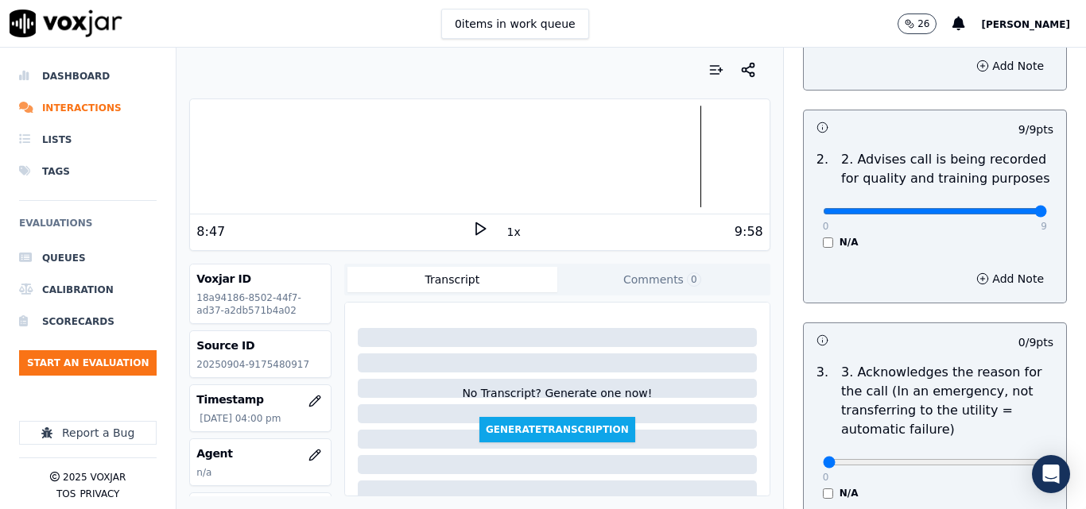
scroll to position [397, 0]
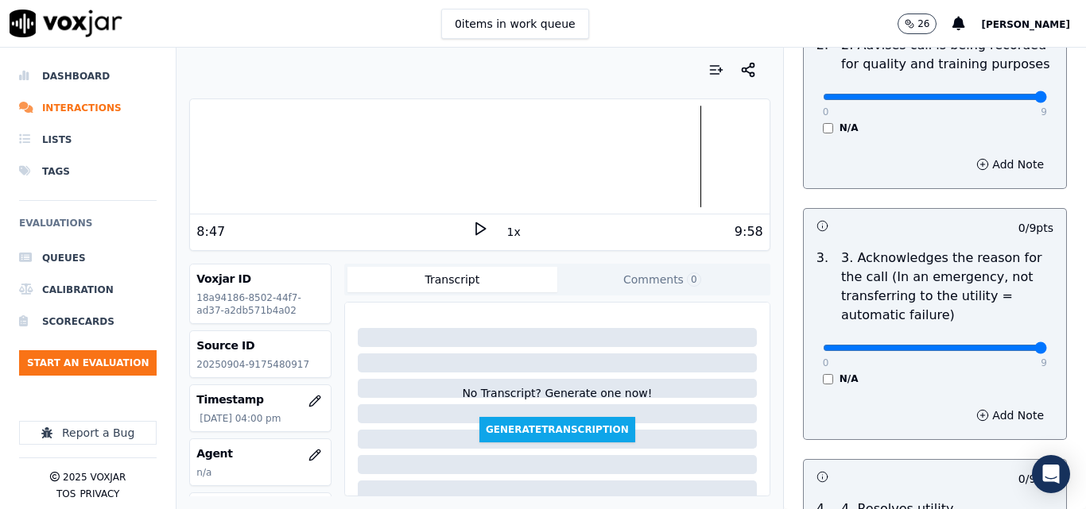
type input "9"
click at [1005, 345] on input "range" at bounding box center [934, 348] width 224 height 6
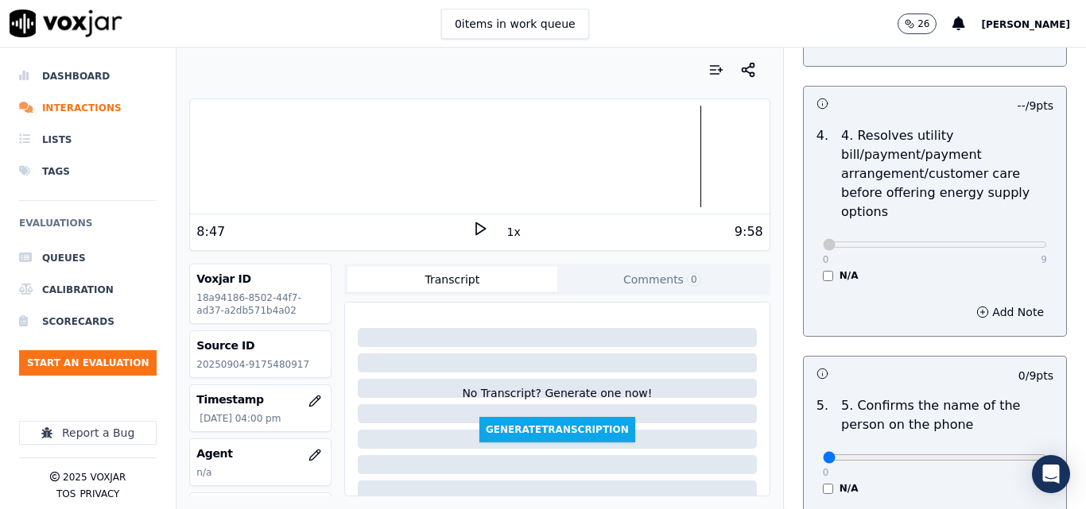
scroll to position [874, 0]
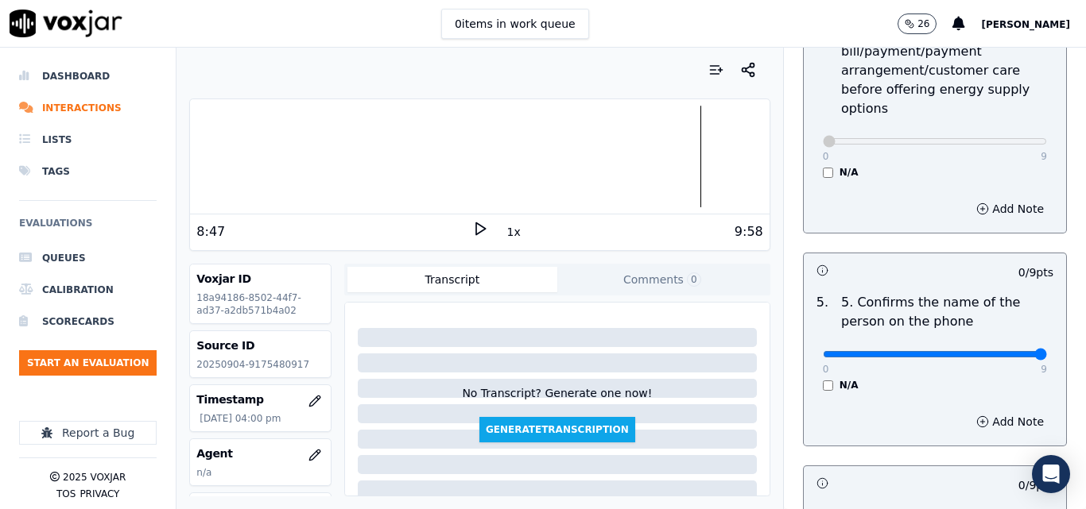
type input "9"
click at [1009, 351] on input "range" at bounding box center [934, 354] width 224 height 6
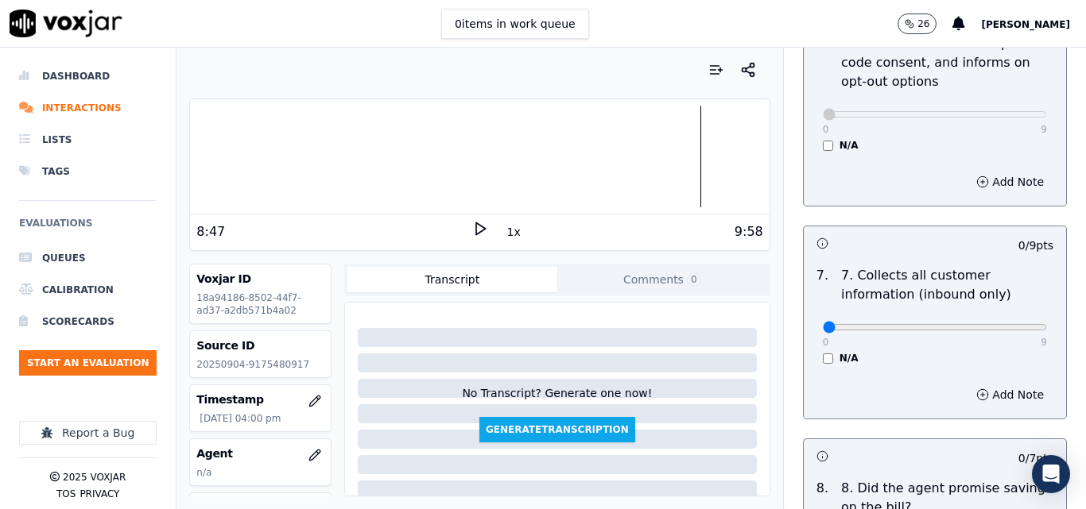
scroll to position [1351, 0]
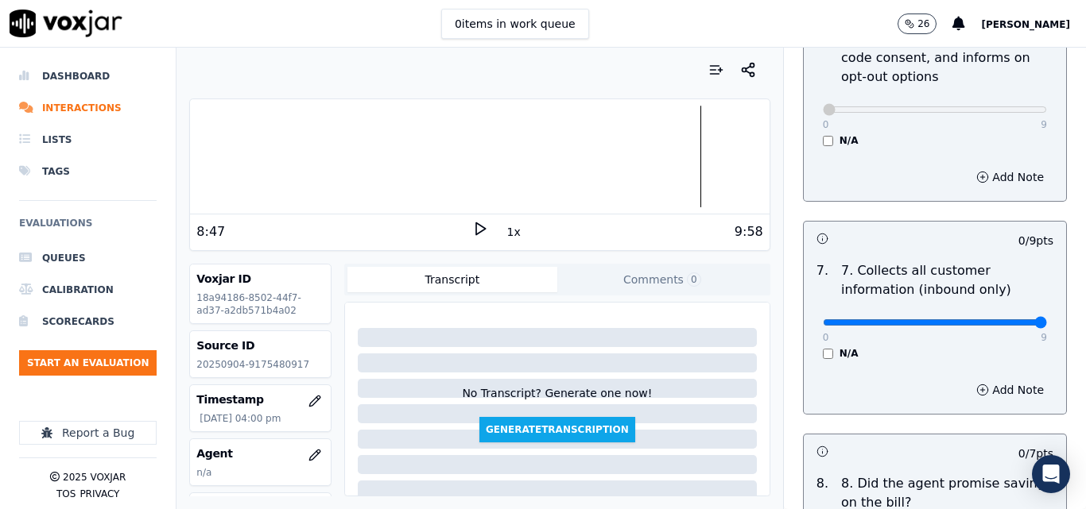
type input "9"
click at [1000, 319] on input "range" at bounding box center [934, 322] width 224 height 6
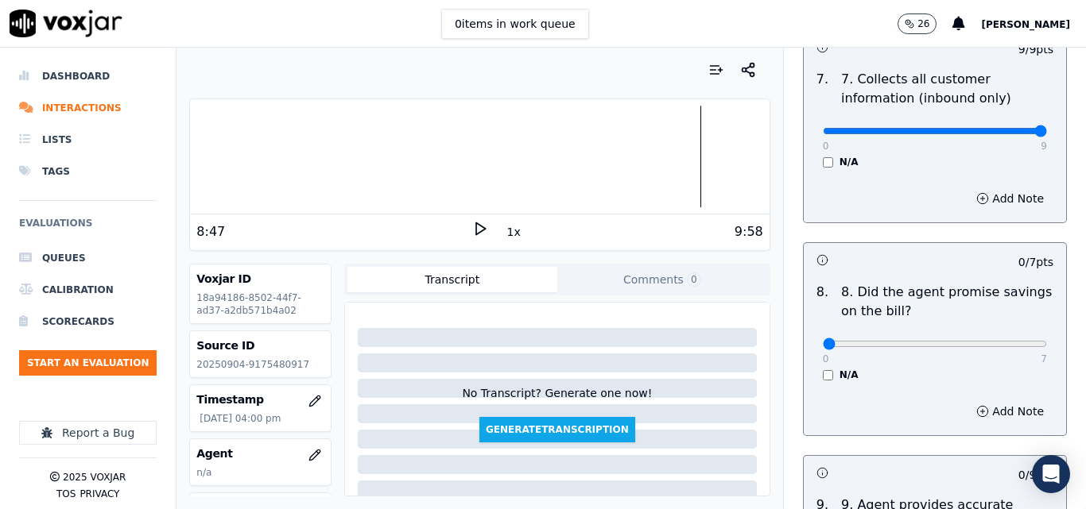
scroll to position [1589, 0]
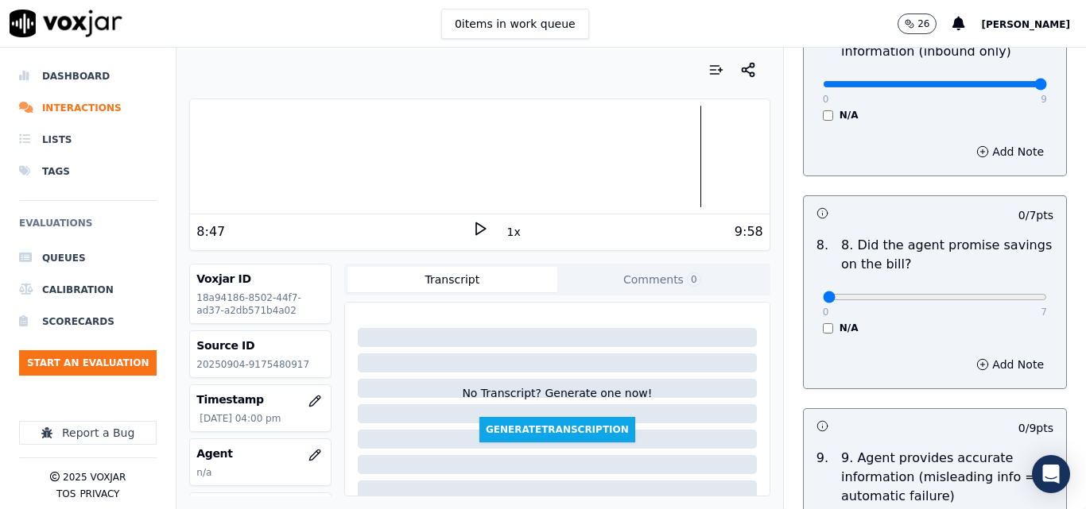
click at [996, 291] on div "0 7" at bounding box center [934, 296] width 224 height 19
type input "7"
click at [1000, 294] on input "range" at bounding box center [934, 297] width 224 height 6
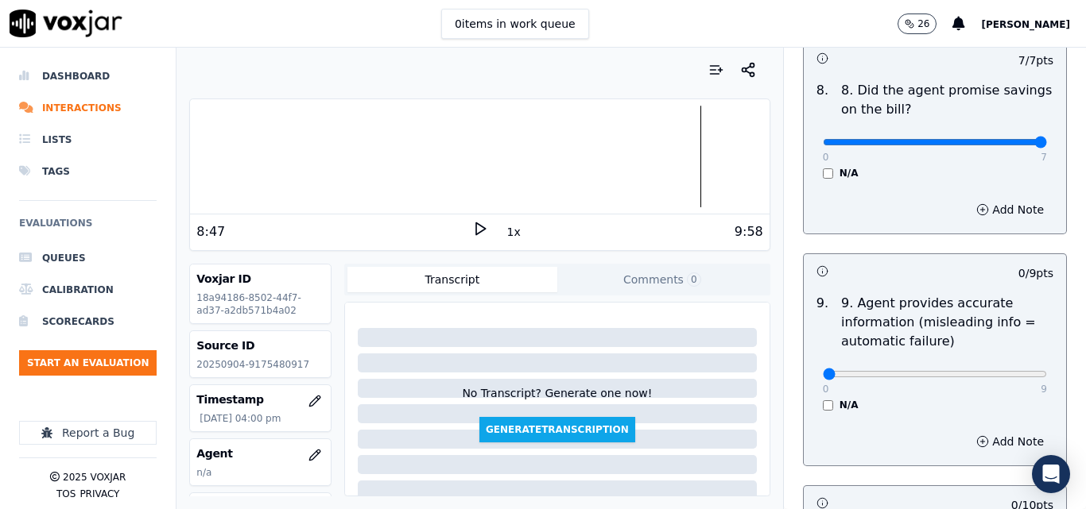
scroll to position [1748, 0]
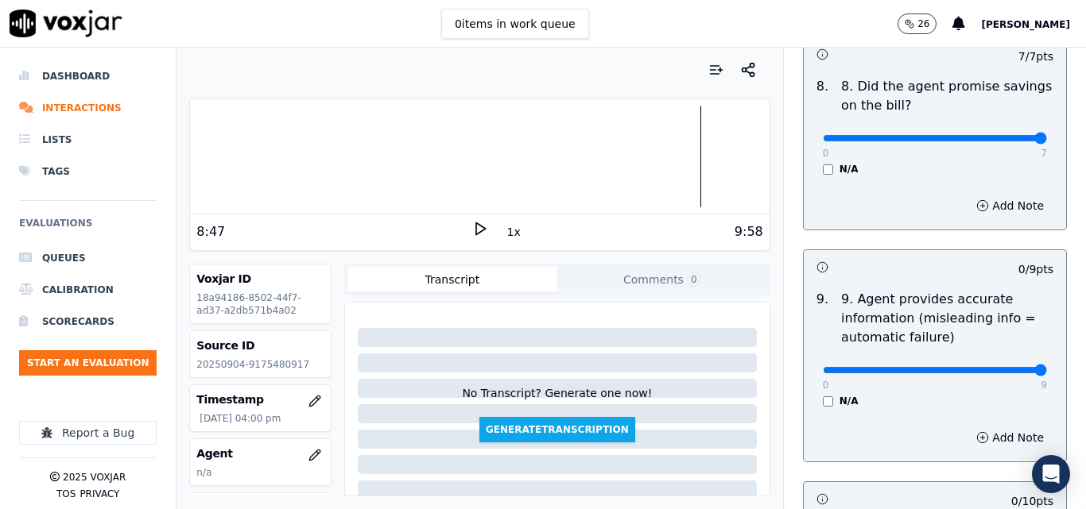
type input "9"
click at [995, 367] on input "range" at bounding box center [934, 370] width 224 height 6
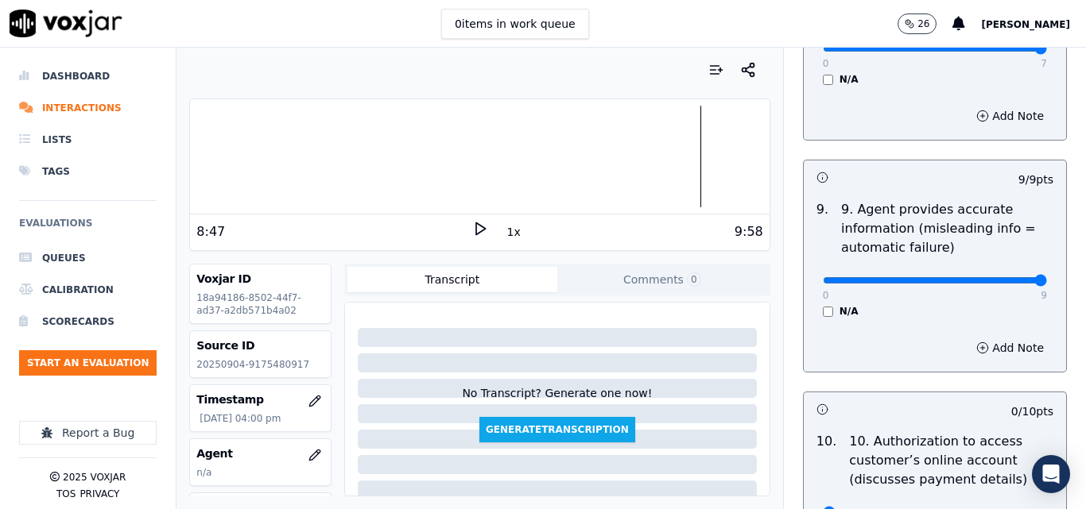
scroll to position [1987, 0]
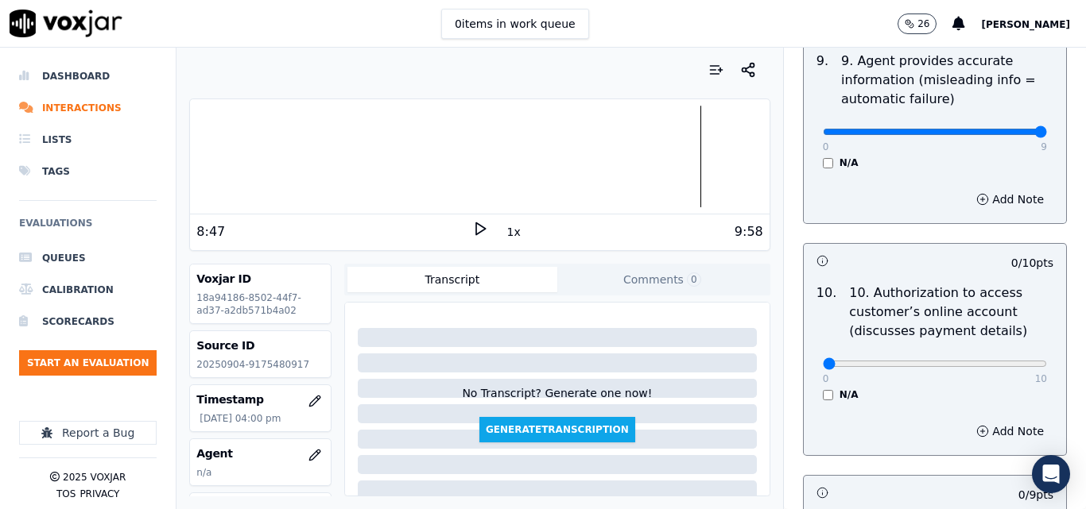
click at [810, 380] on div "0 10 N/A" at bounding box center [935, 371] width 250 height 60
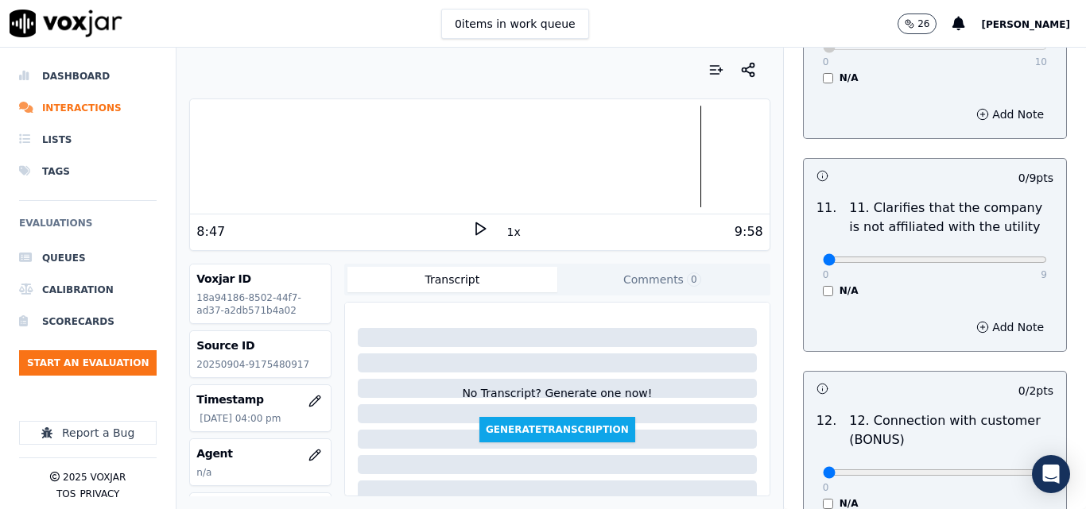
scroll to position [2305, 0]
drag, startPoint x: 1002, startPoint y: 246, endPoint x: 1011, endPoint y: 246, distance: 8.8
type input "9"
click at [1004, 256] on input "range" at bounding box center [934, 259] width 224 height 6
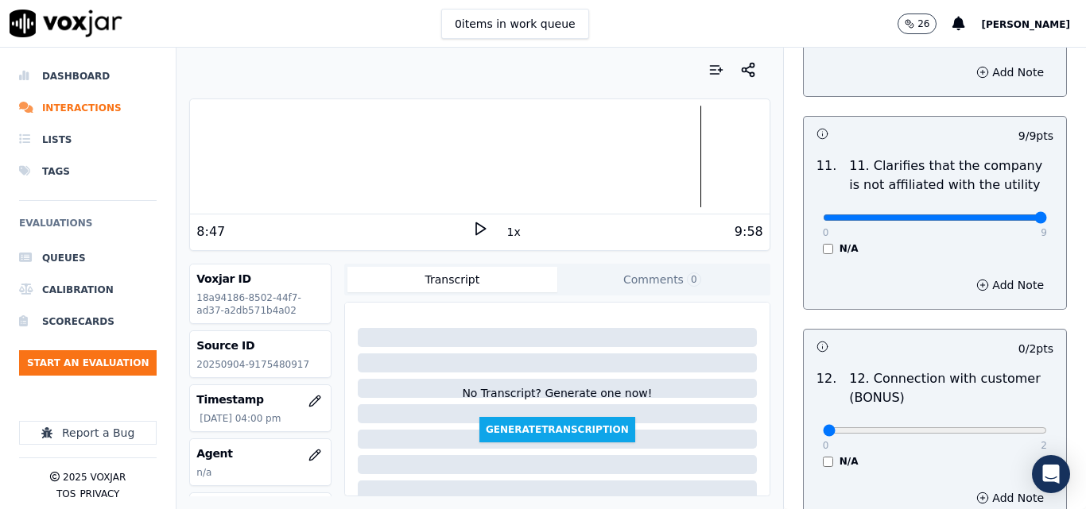
scroll to position [2384, 0]
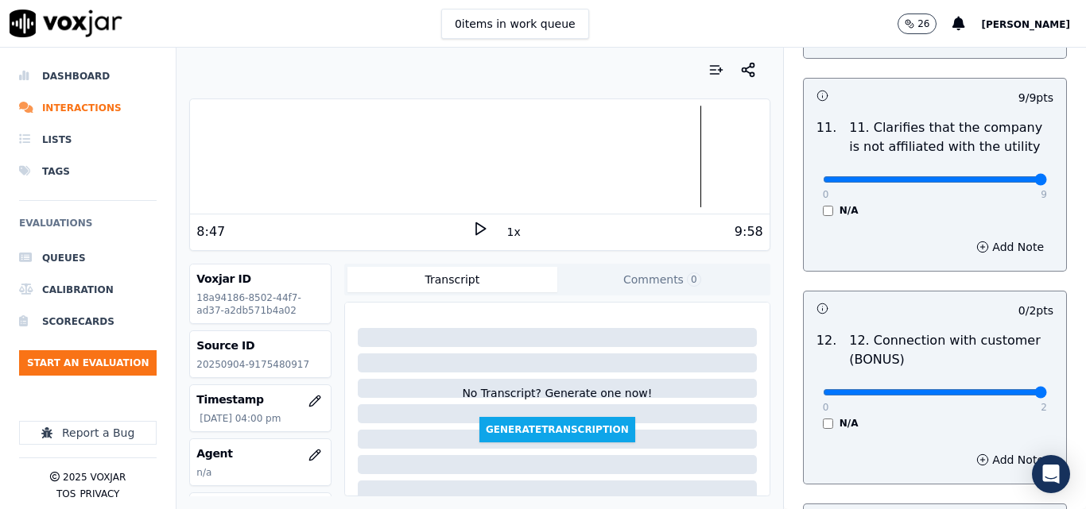
type input "2"
click at [1001, 389] on input "range" at bounding box center [934, 392] width 224 height 6
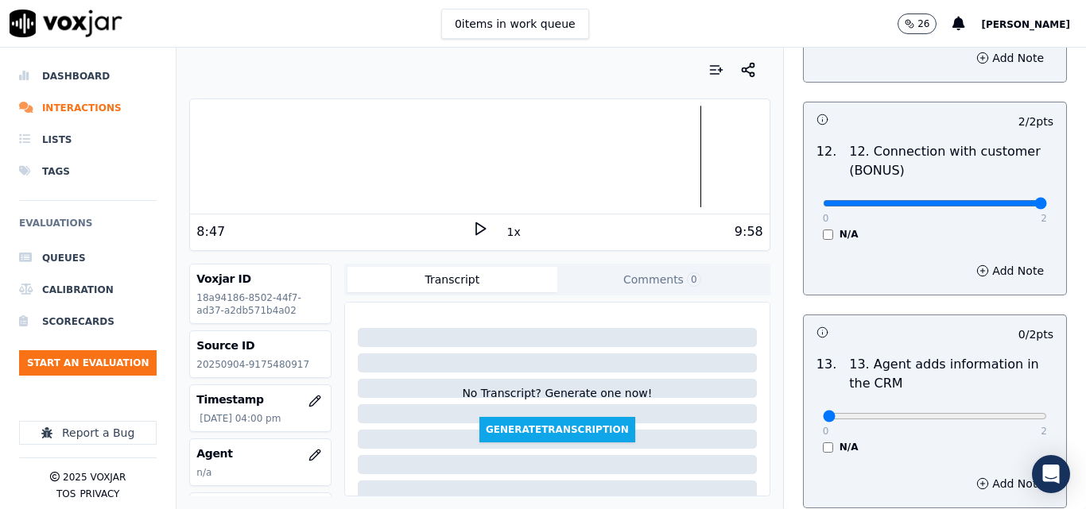
scroll to position [2622, 0]
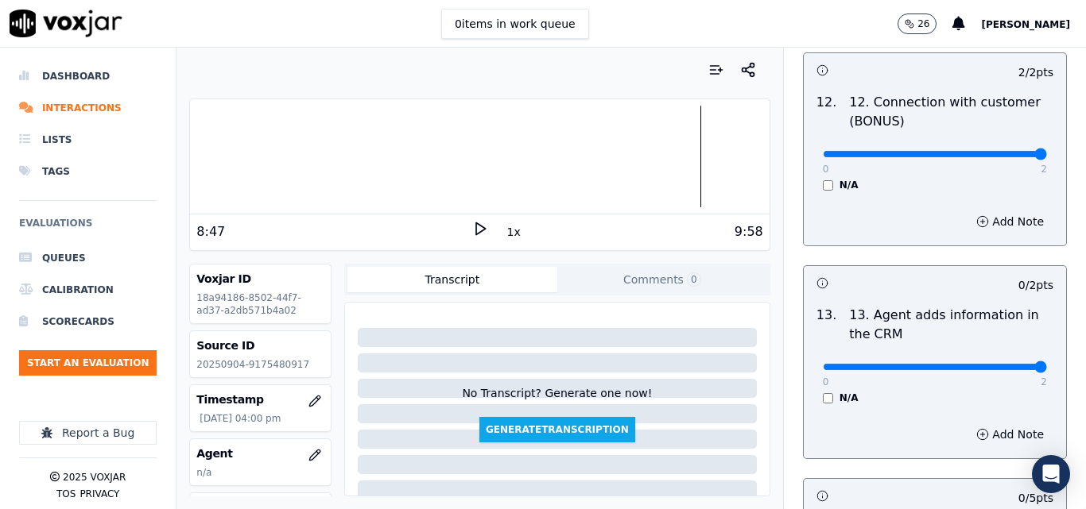
type input "2"
click at [1008, 364] on input "range" at bounding box center [934, 367] width 224 height 6
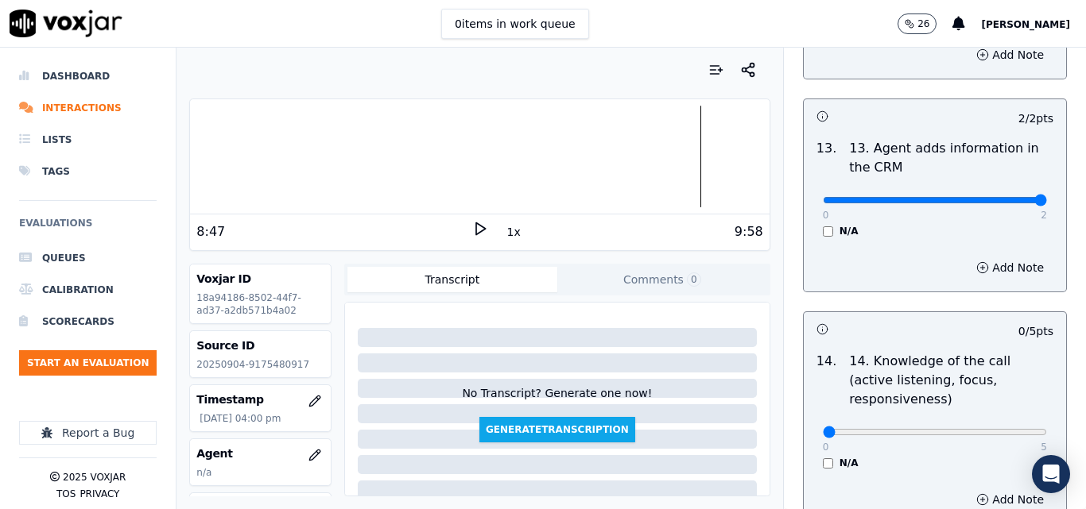
scroll to position [2861, 0]
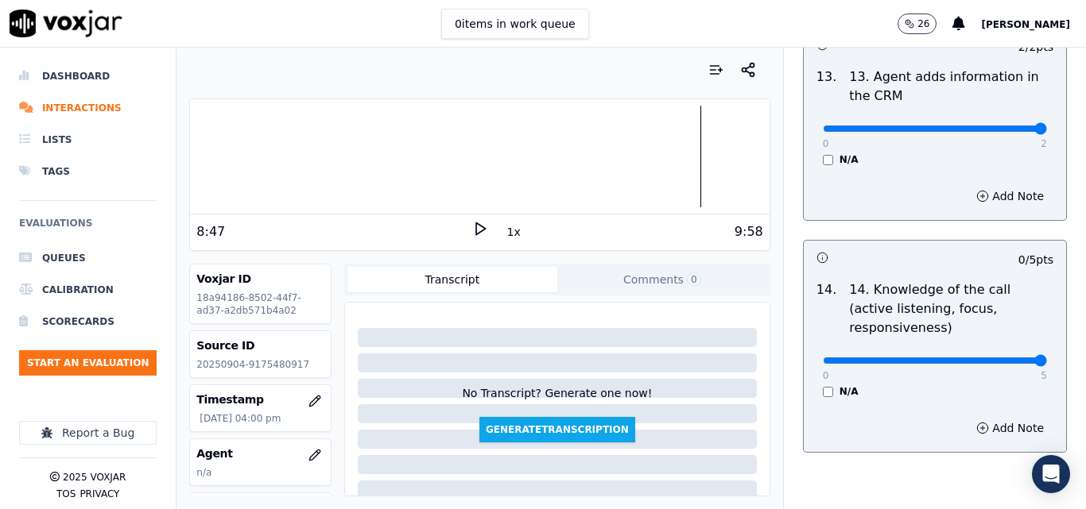
type input "5"
click at [1008, 358] on input "range" at bounding box center [934, 361] width 224 height 6
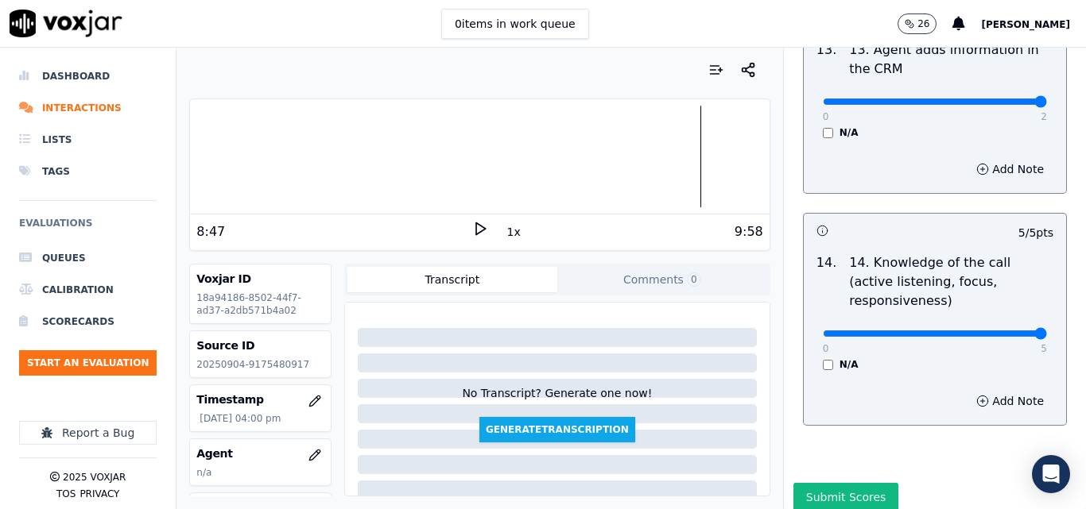
scroll to position [2902, 0]
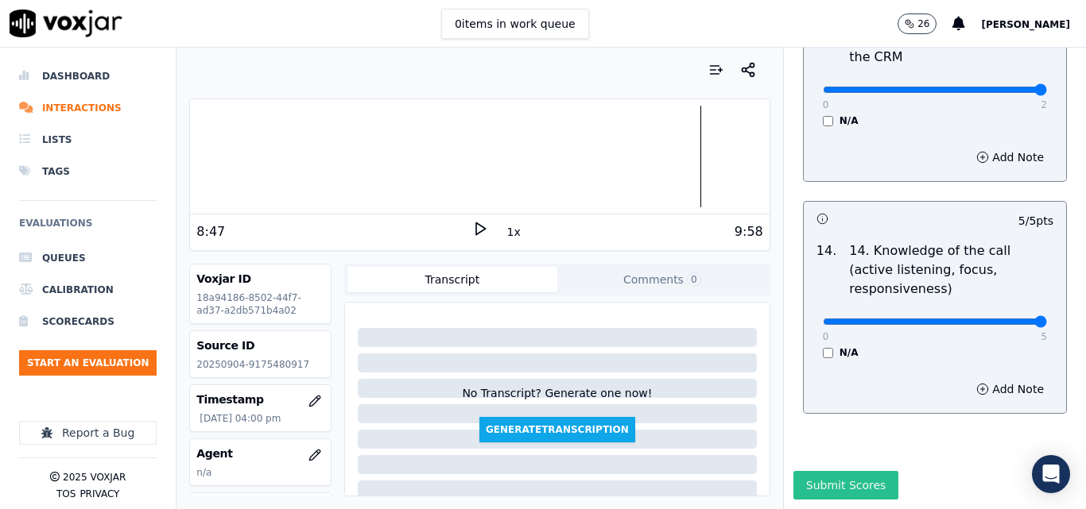
click at [846, 471] on button "Submit Scores" at bounding box center [846, 485] width 106 height 29
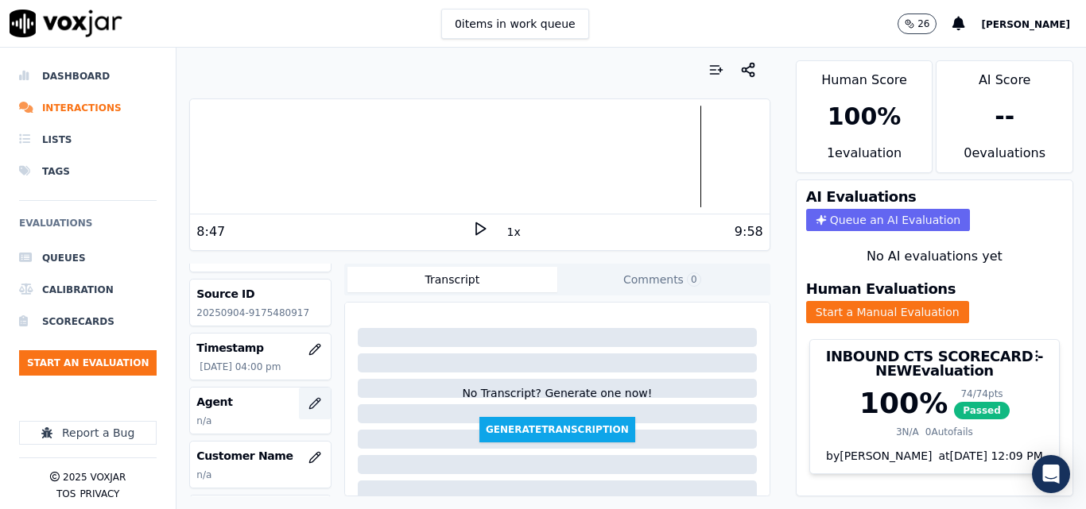
scroll to position [79, 0]
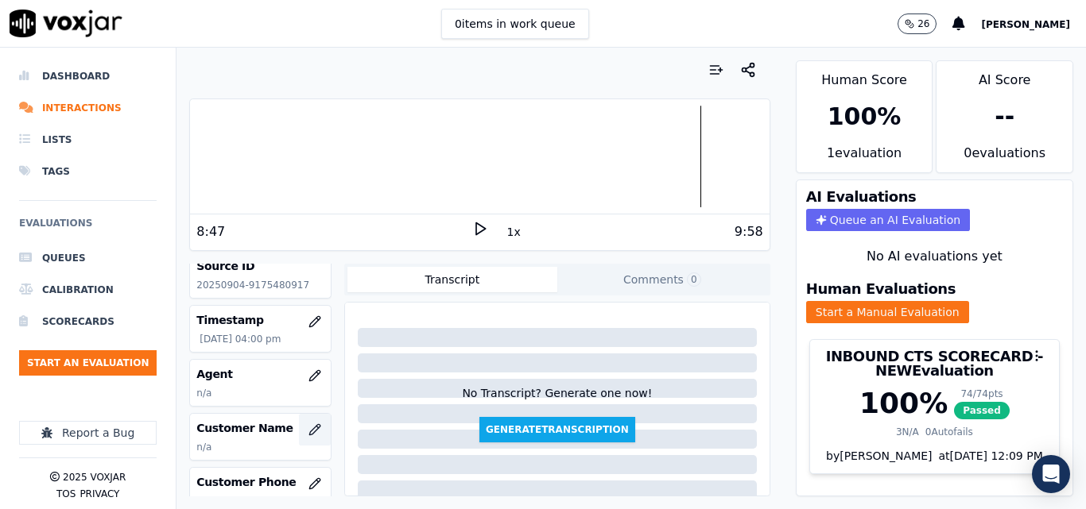
click at [299, 427] on button "button" at bounding box center [315, 430] width 32 height 32
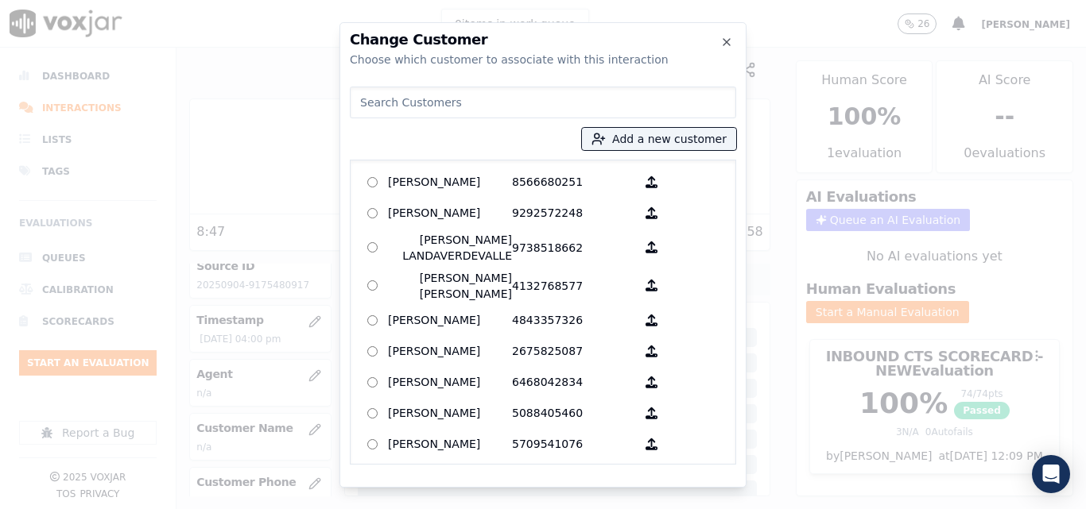
click at [668, 126] on div "Add a new customer AGUEDA SANTANA 8566680251 ALEXIS SUNQUI 9292572248 AMILCAR L…" at bounding box center [543, 272] width 386 height 385
click at [662, 145] on button "Add a new customer" at bounding box center [659, 139] width 154 height 22
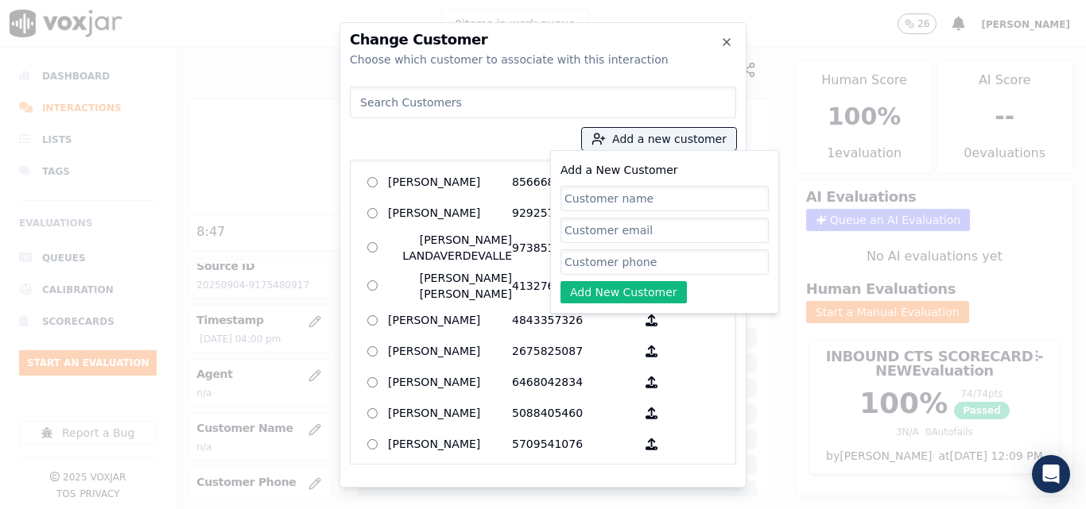
click at [655, 190] on input "Add a New Customer" at bounding box center [664, 198] width 208 height 25
type input "[PERSON_NAME]"
click at [711, 263] on input "Add a New Customer" at bounding box center [664, 262] width 208 height 25
click at [649, 256] on input "Add a New Customer" at bounding box center [664, 262] width 208 height 25
paste input "9175480917"
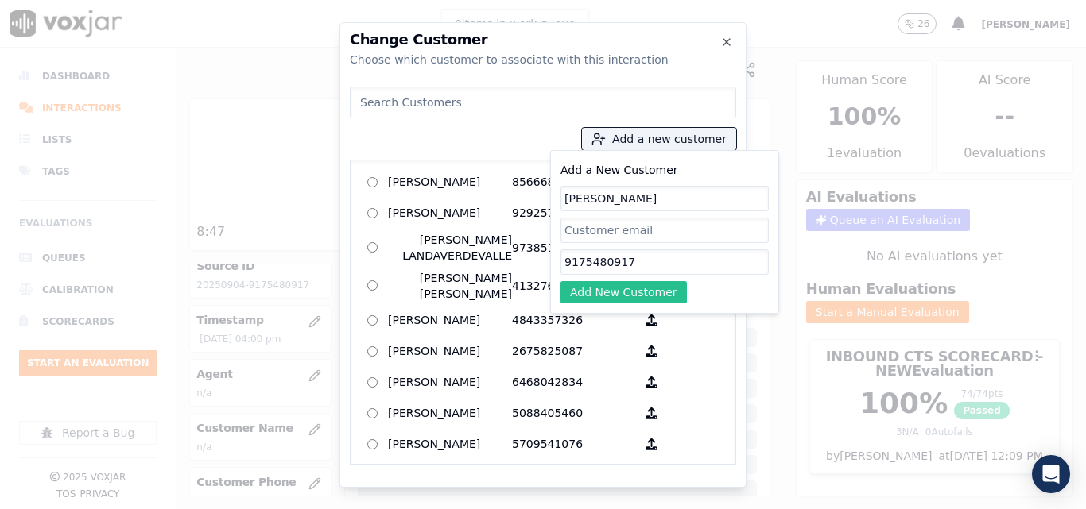
type input "9175480917"
click at [608, 295] on button "Add New Customer" at bounding box center [623, 292] width 126 height 22
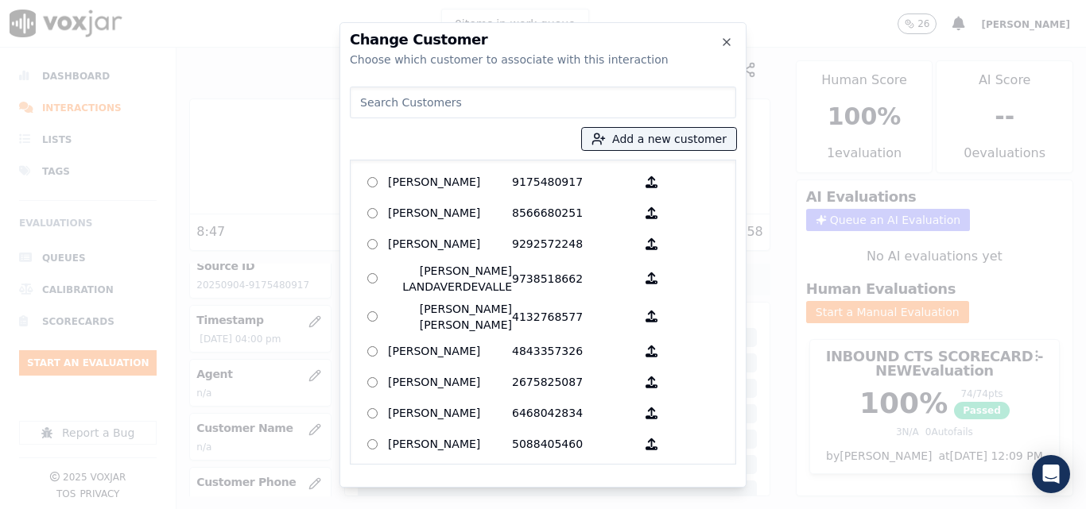
click at [499, 161] on div "Ronald Azana 9175480917 AGUEDA SANTANA 8566680251 ALEXIS SUNQUI 9292572248 AMIL…" at bounding box center [543, 312] width 386 height 305
click at [560, 186] on p "9175480917" at bounding box center [574, 182] width 124 height 25
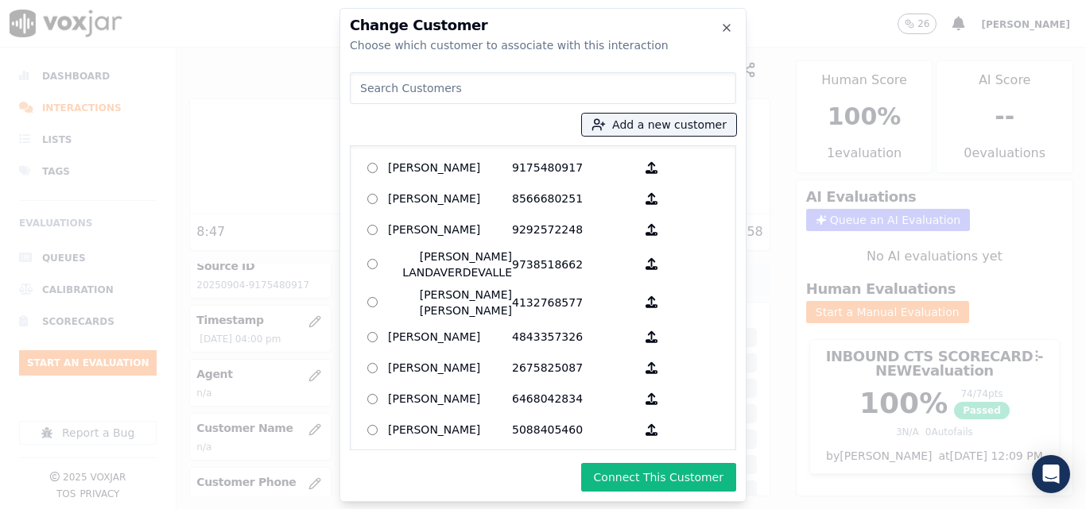
click at [672, 462] on div "Change Customer Choose which customer to associate with this interaction Add a …" at bounding box center [542, 255] width 407 height 494
click at [670, 468] on button "Connect This Customer" at bounding box center [658, 477] width 155 height 29
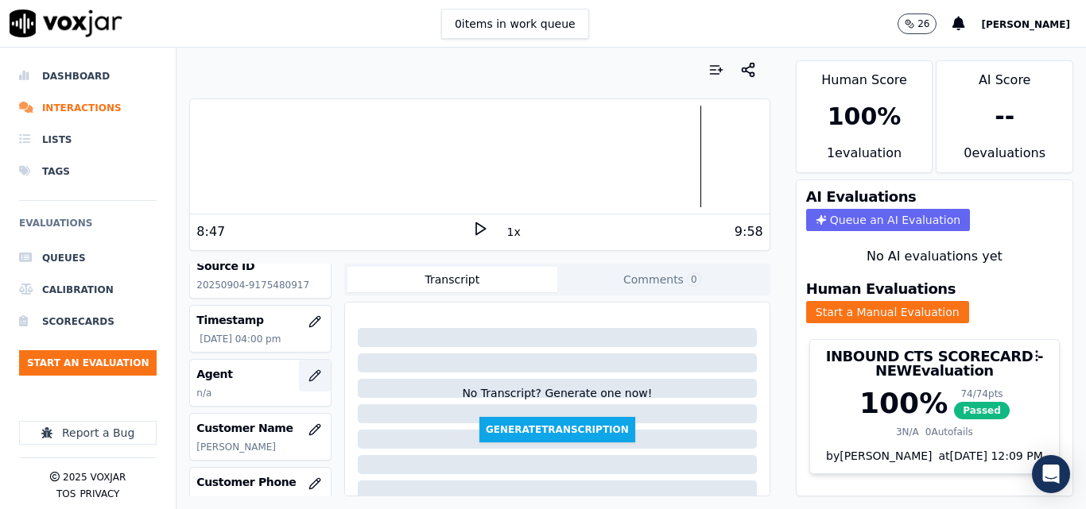
click at [308, 375] on icon "button" at bounding box center [314, 376] width 13 height 13
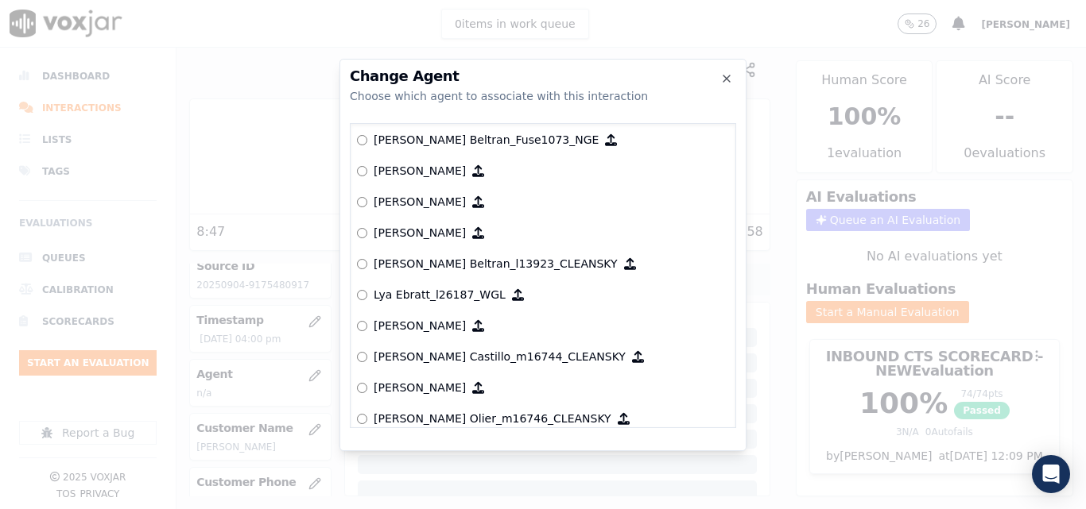
scroll to position [5898, 0]
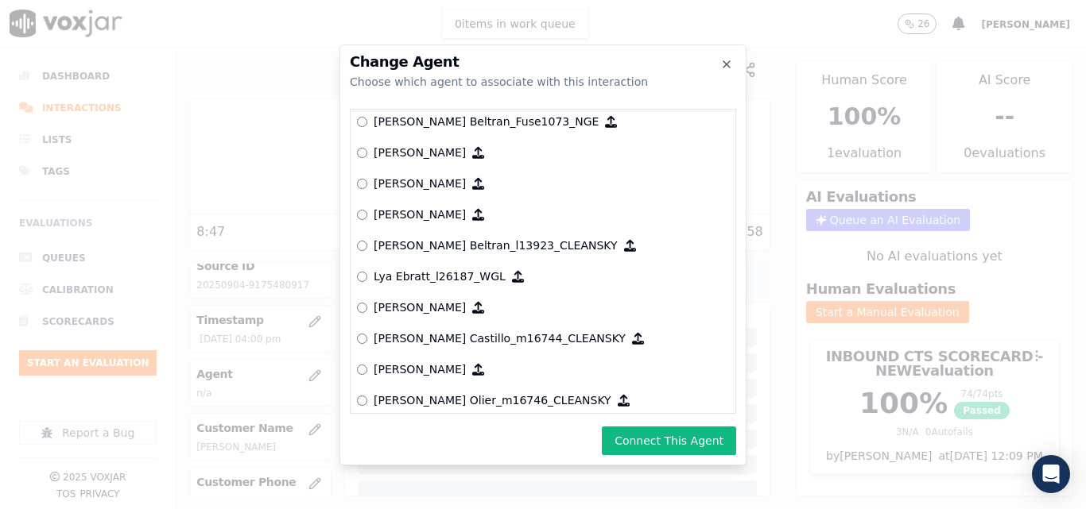
click at [660, 423] on div "Change Agent Choose which agent to associate with this interaction null Yeraldi…" at bounding box center [542, 255] width 407 height 421
click at [662, 430] on button "Connect This Agent" at bounding box center [669, 441] width 134 height 29
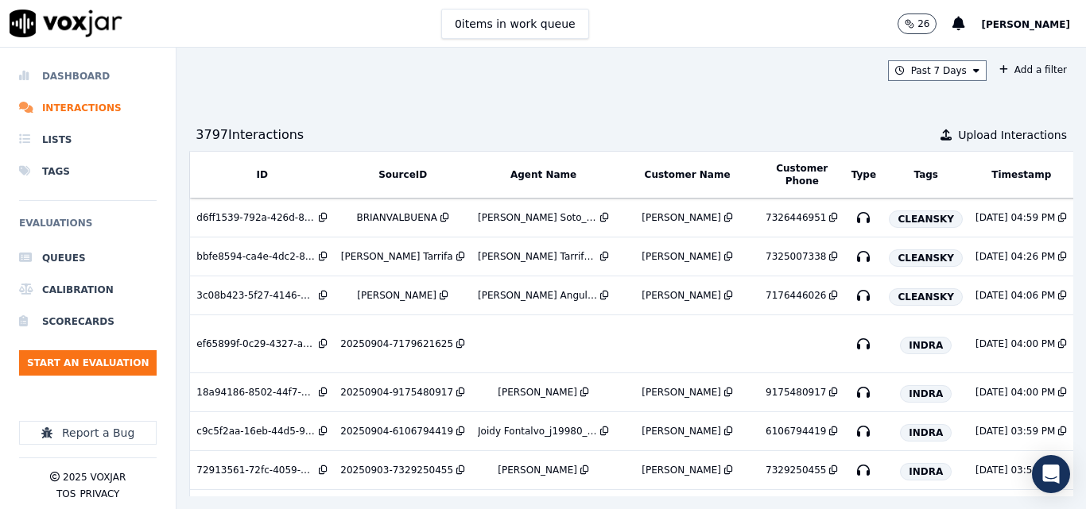
click at [78, 75] on li "Dashboard" at bounding box center [87, 76] width 137 height 32
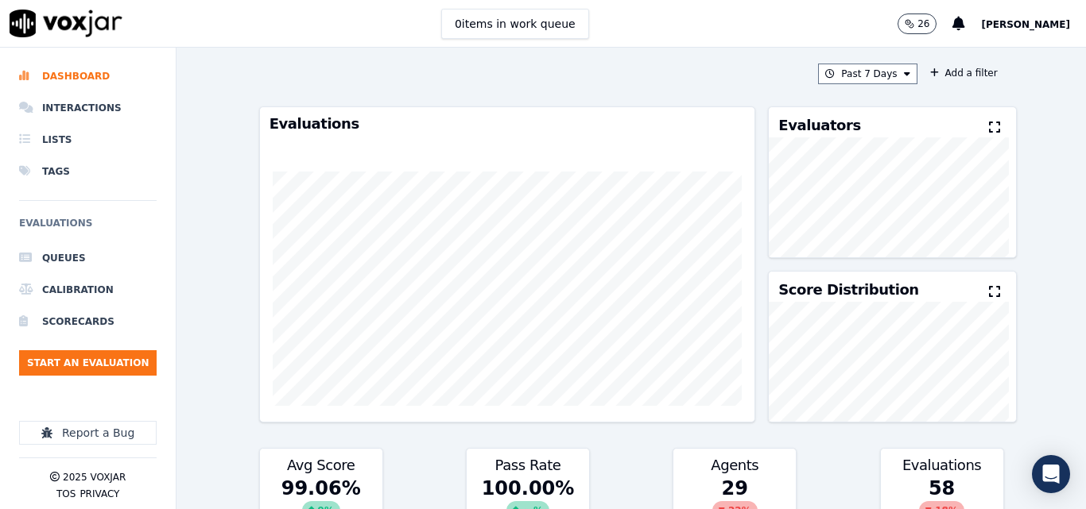
drag, startPoint x: 67, startPoint y: 113, endPoint x: 97, endPoint y: 35, distance: 83.5
click at [64, 112] on li "Interactions" at bounding box center [87, 108] width 137 height 32
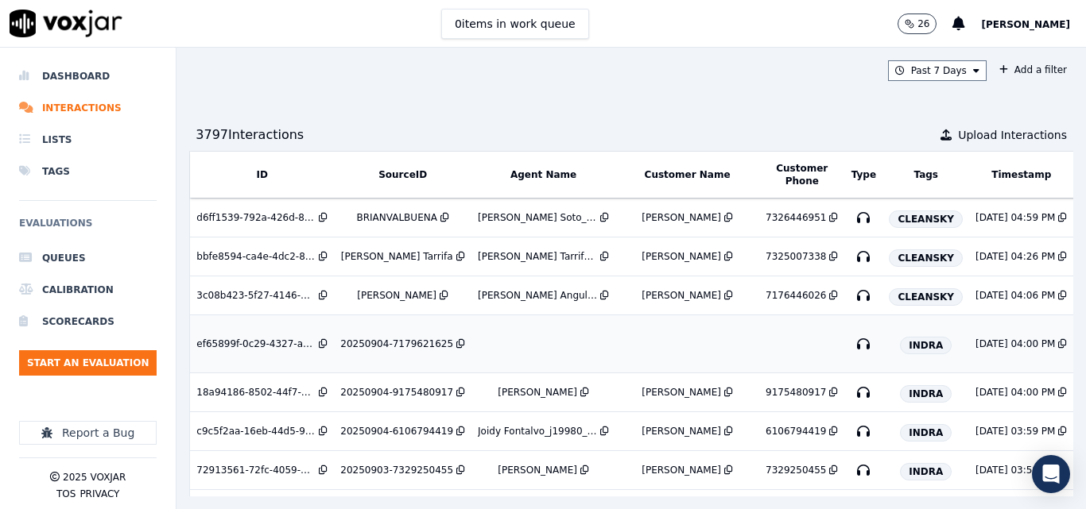
click at [393, 342] on div "20250904-7179621625" at bounding box center [396, 344] width 113 height 13
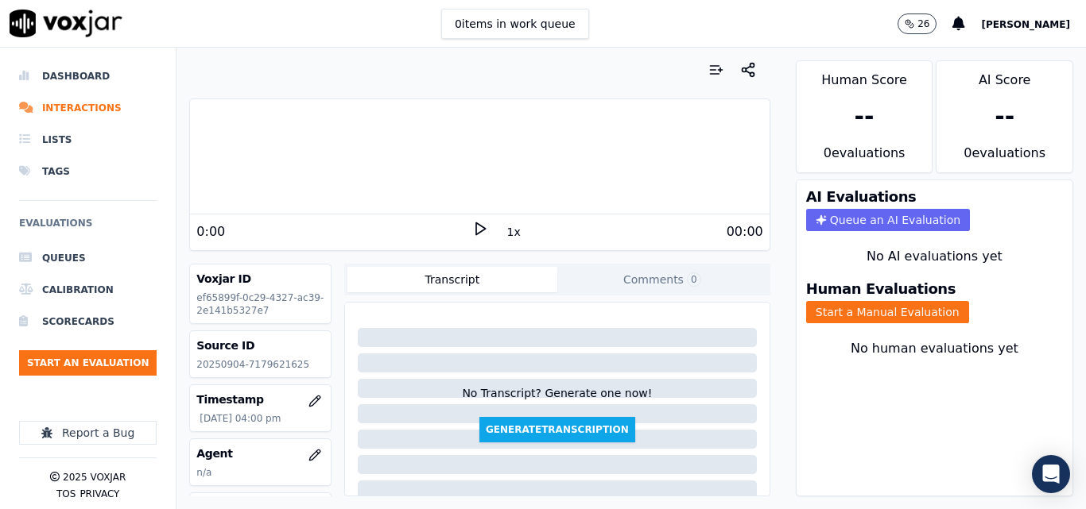
drag, startPoint x: 676, startPoint y: 9, endPoint x: 668, endPoint y: 10, distance: 8.1
click at [670, 9] on div "0 items in work queue 26 [PERSON_NAME]" at bounding box center [543, 24] width 1086 height 48
click at [283, 360] on p "20250904-7179621625" at bounding box center [260, 364] width 128 height 13
click at [282, 360] on p "20250904-7179621625" at bounding box center [260, 364] width 128 height 13
copy p "7179621625"
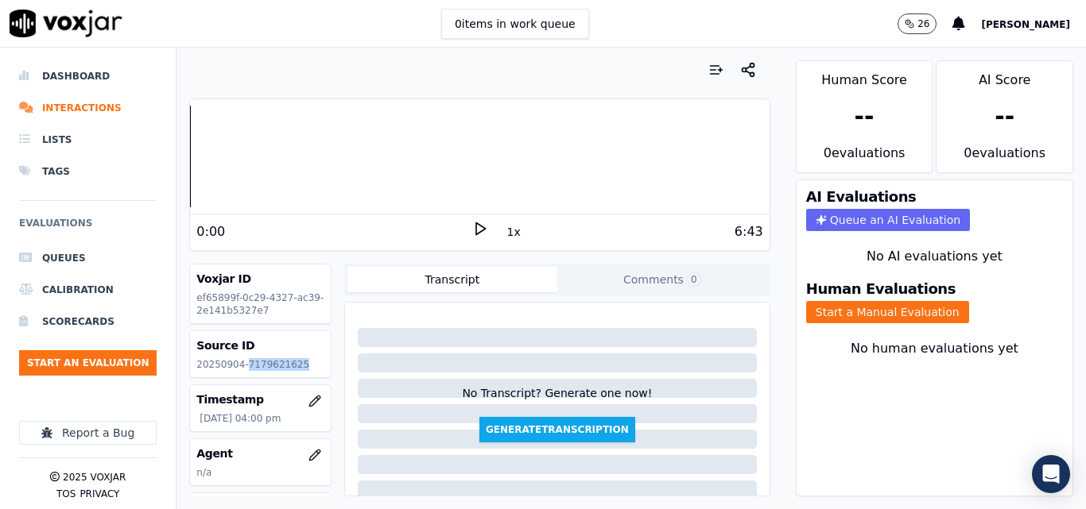
click at [476, 229] on polygon at bounding box center [481, 229] width 10 height 12
click at [472, 228] on icon at bounding box center [480, 229] width 16 height 16
click at [474, 238] on div "1x" at bounding box center [480, 231] width 16 height 21
click at [474, 232] on icon at bounding box center [480, 229] width 16 height 16
click at [472, 230] on icon at bounding box center [480, 229] width 16 height 16
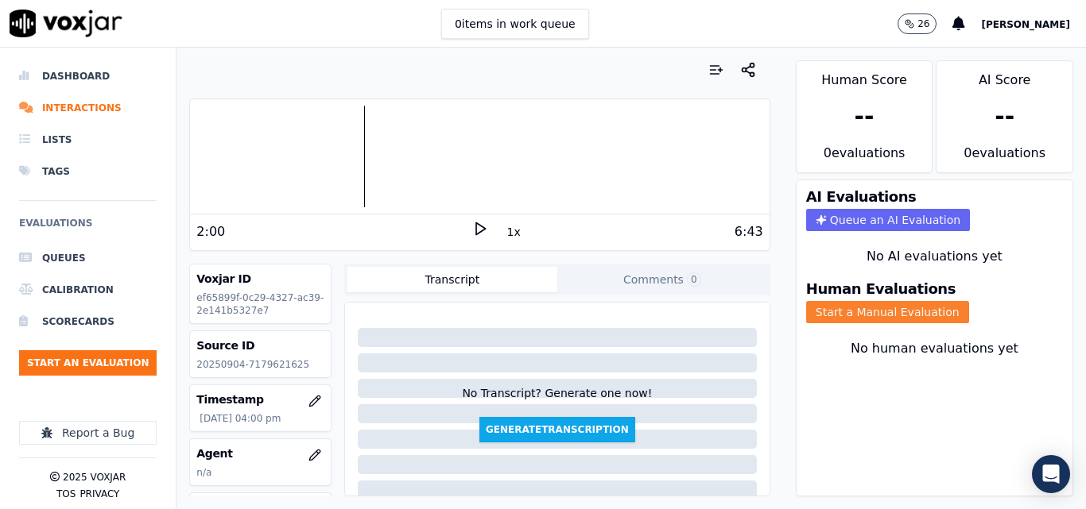
click at [807, 314] on button "Start a Manual Evaluation" at bounding box center [887, 312] width 163 height 22
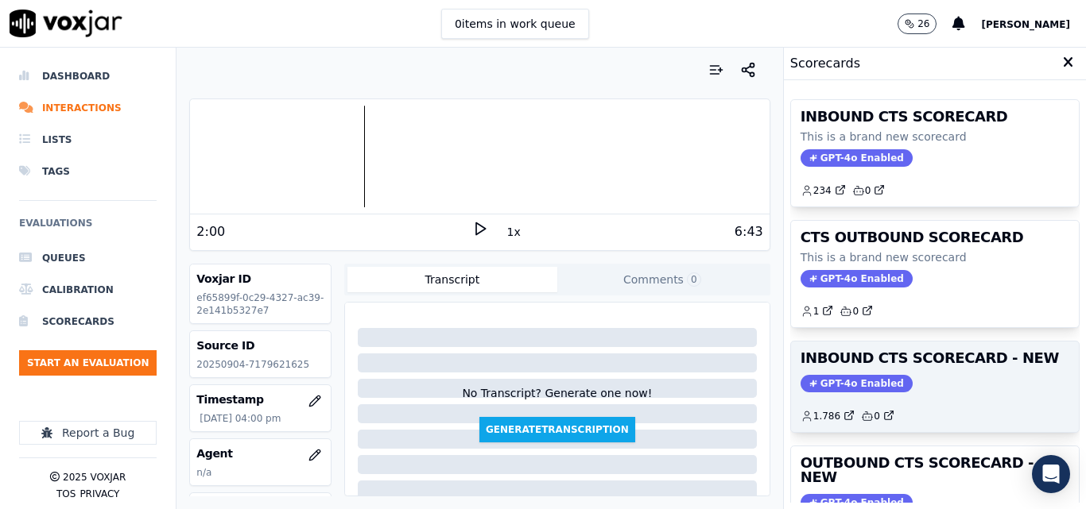
click at [975, 378] on div "GPT-4o Enabled" at bounding box center [934, 383] width 269 height 17
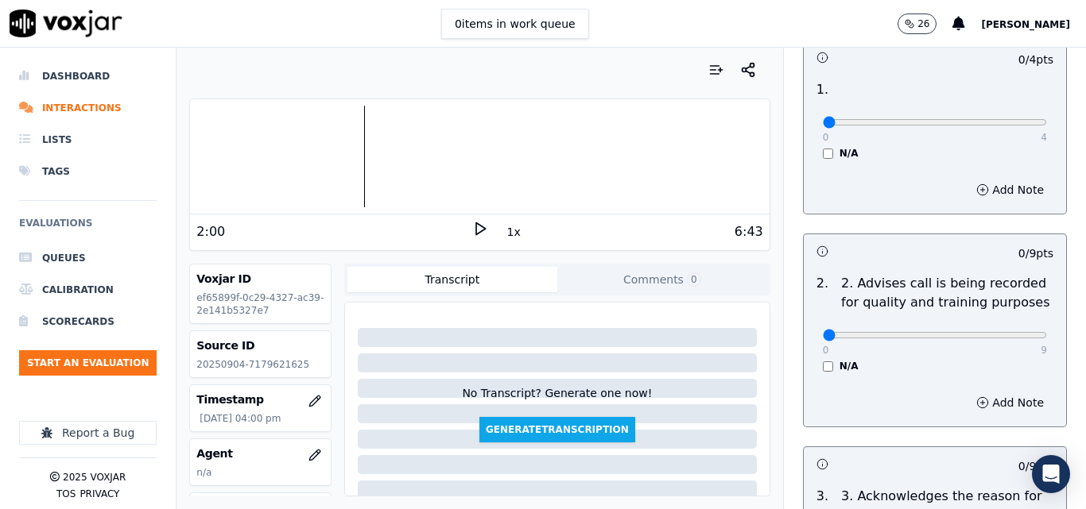
scroll to position [79, 0]
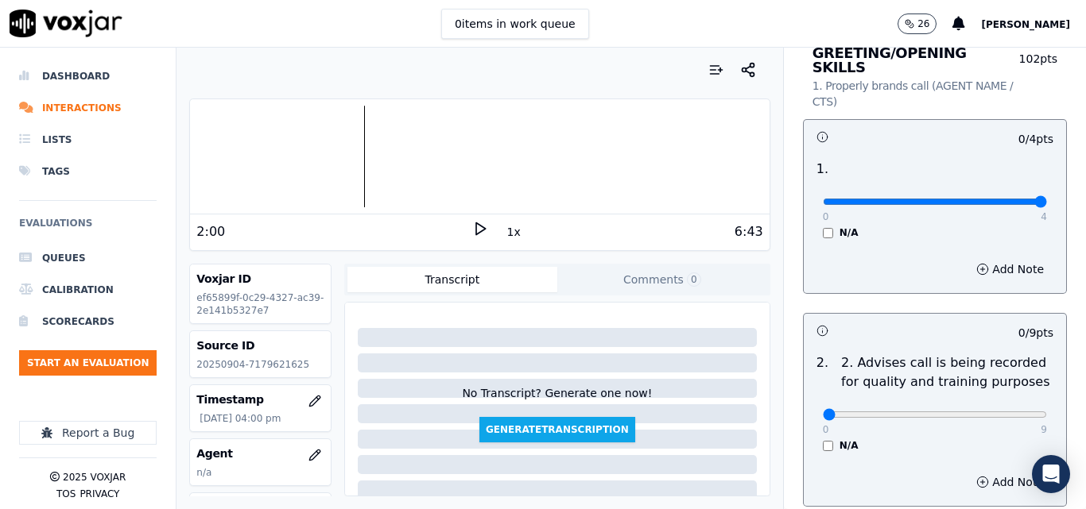
type input "4"
click at [1000, 199] on input "range" at bounding box center [934, 202] width 224 height 6
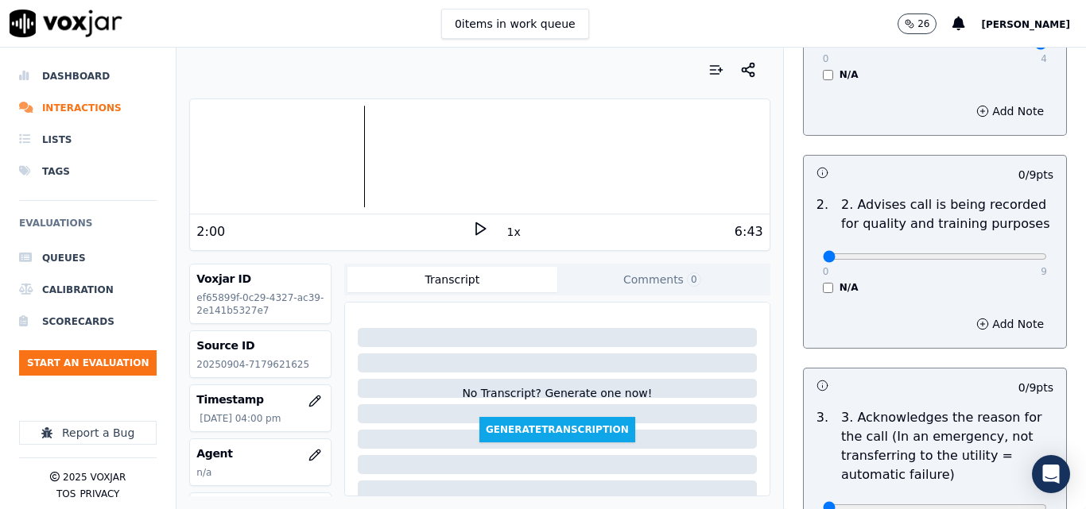
scroll to position [238, 0]
type input "9"
click at [1003, 253] on input "range" at bounding box center [934, 256] width 224 height 6
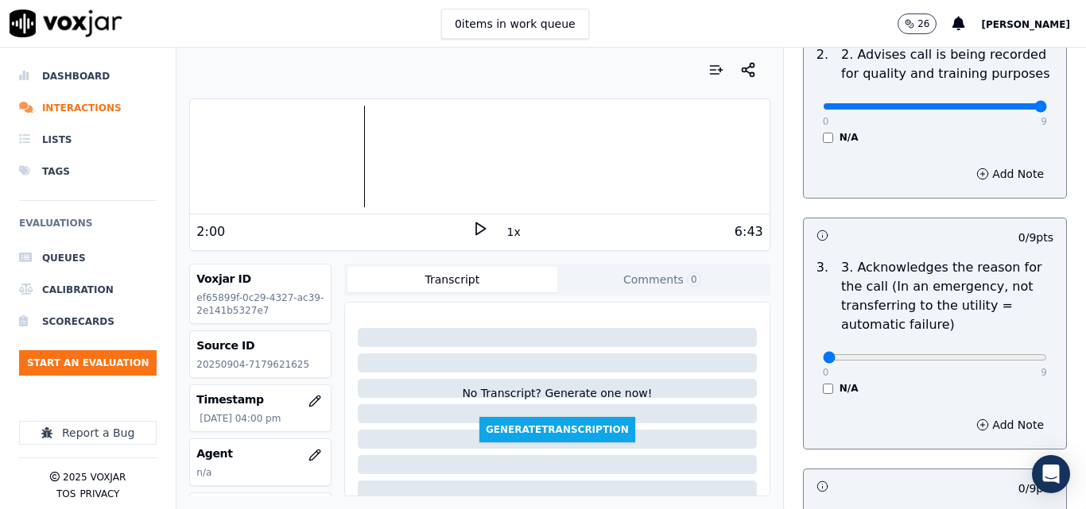
scroll to position [397, 0]
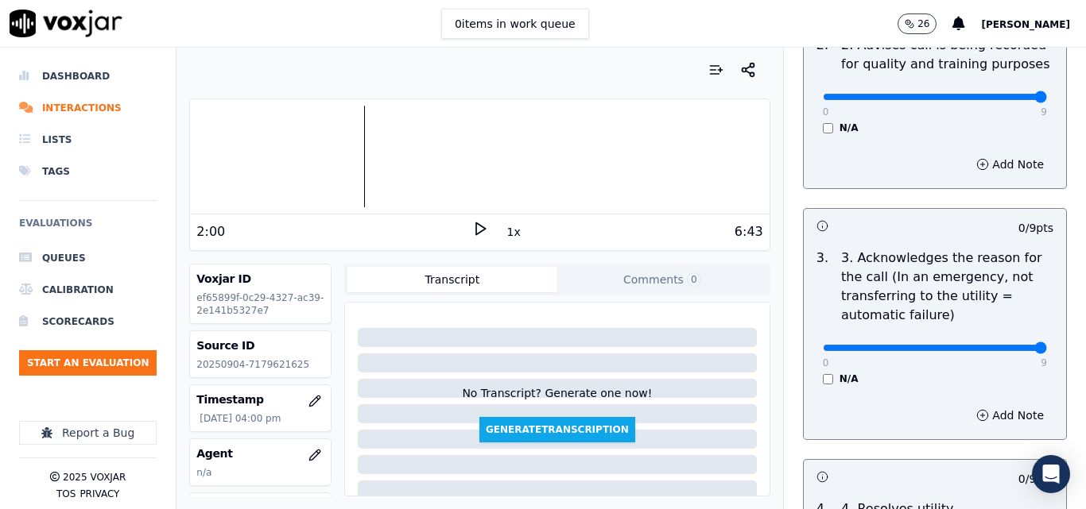
type input "9"
click at [1002, 345] on input "range" at bounding box center [934, 348] width 224 height 6
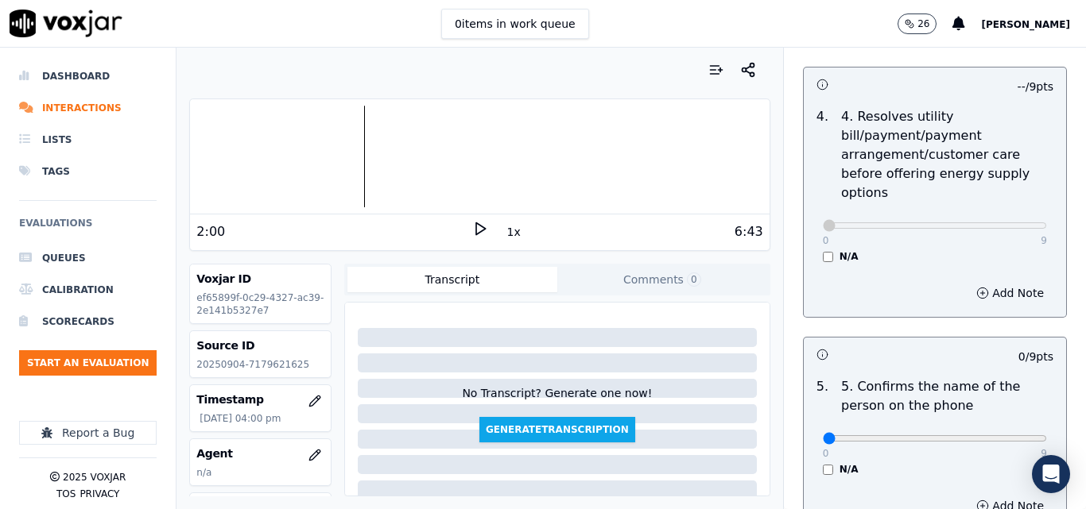
scroll to position [874, 0]
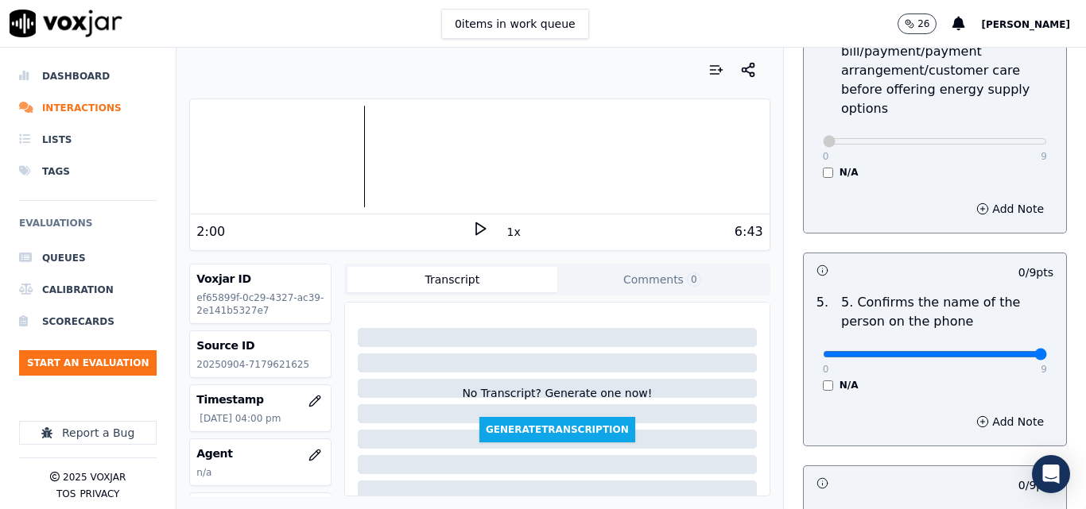
type input "9"
click at [1010, 351] on input "range" at bounding box center [934, 354] width 224 height 6
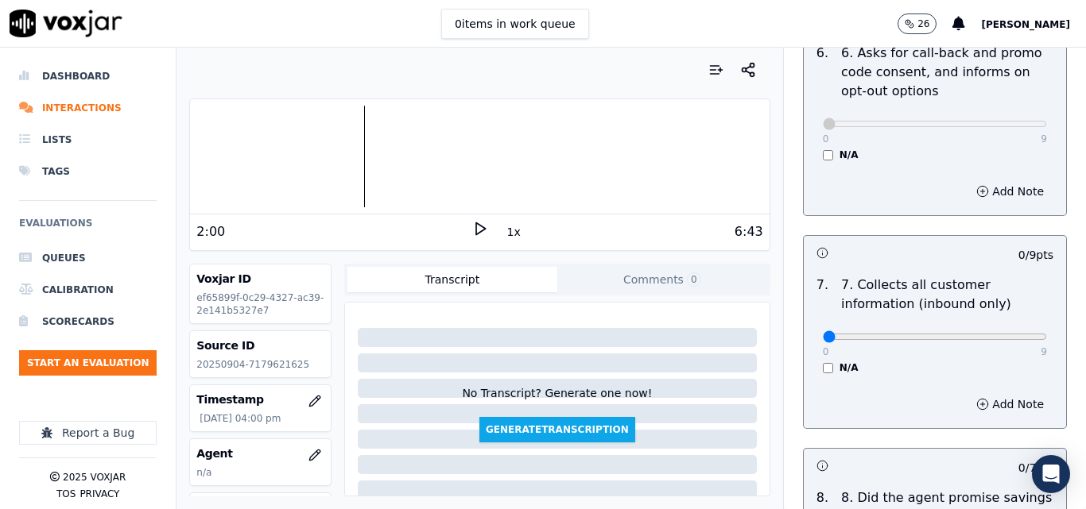
scroll to position [1351, 0]
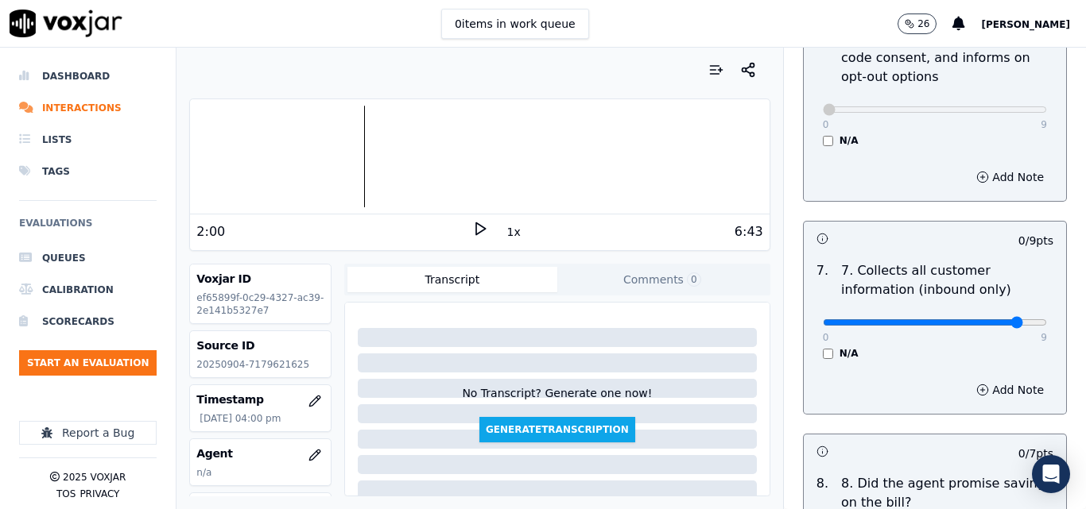
click at [993, 319] on input "range" at bounding box center [934, 322] width 224 height 6
type input "9"
click at [1000, 319] on input "range" at bounding box center [934, 322] width 224 height 6
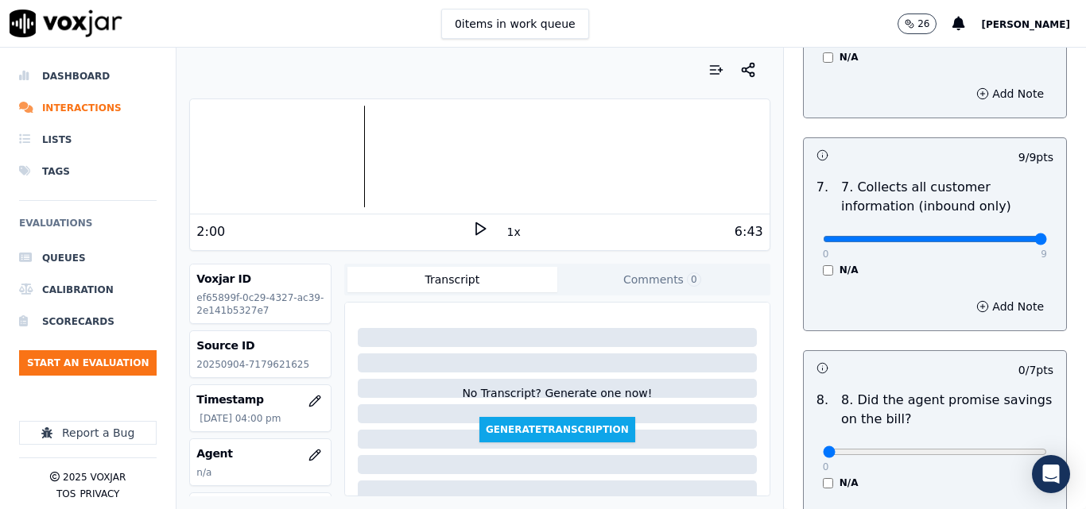
scroll to position [1589, 0]
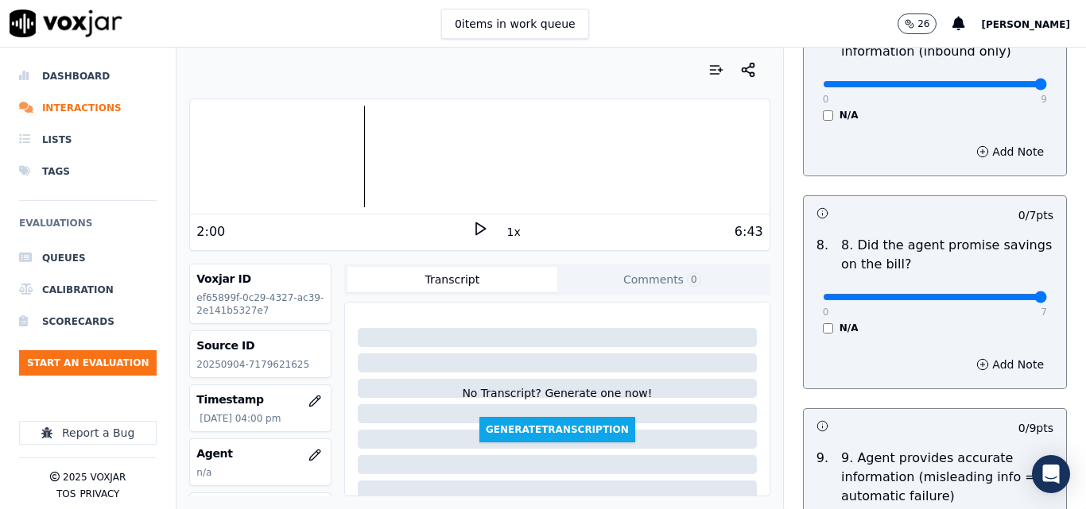
type input "7"
click at [1000, 294] on input "range" at bounding box center [934, 297] width 224 height 6
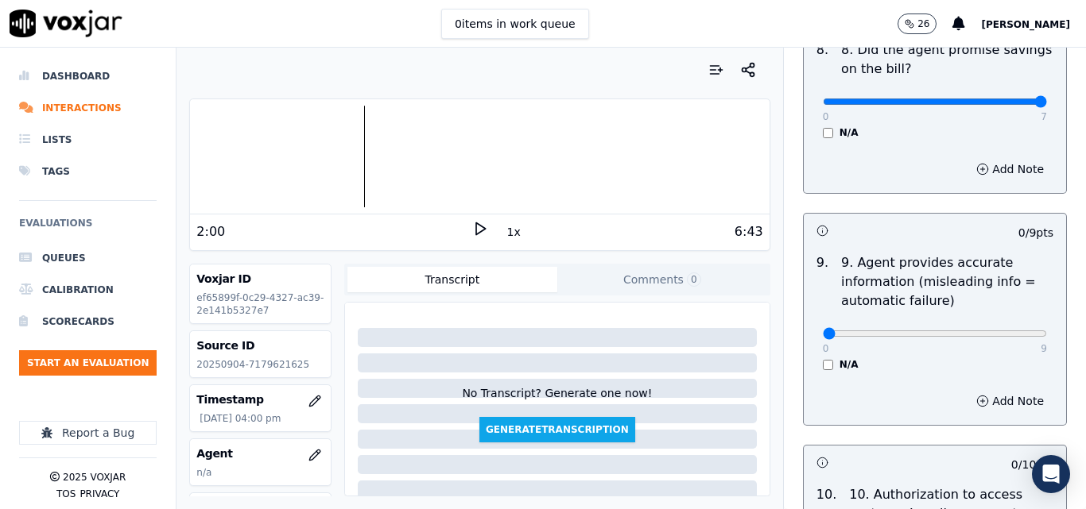
scroll to position [1828, 0]
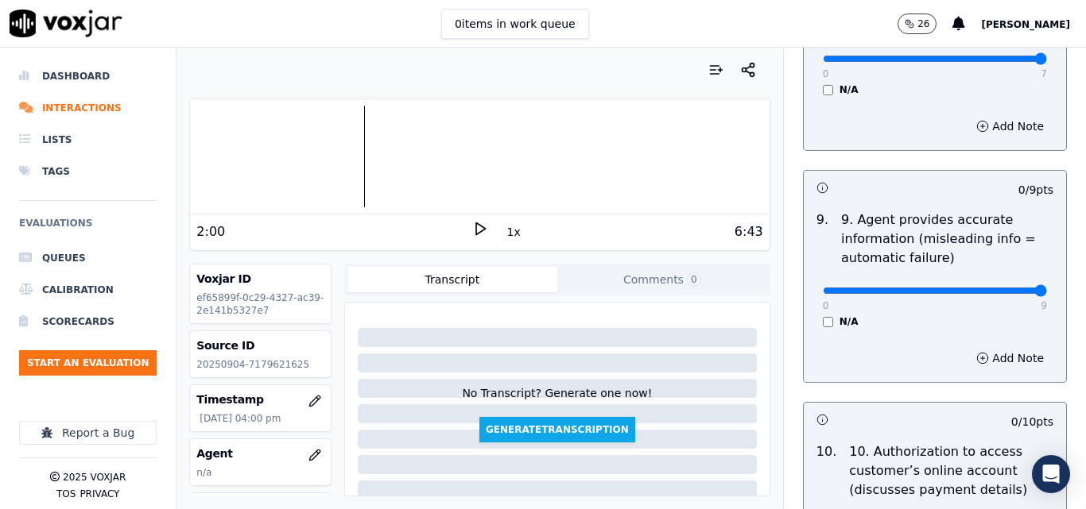
type input "9"
click at [994, 288] on input "range" at bounding box center [934, 291] width 224 height 6
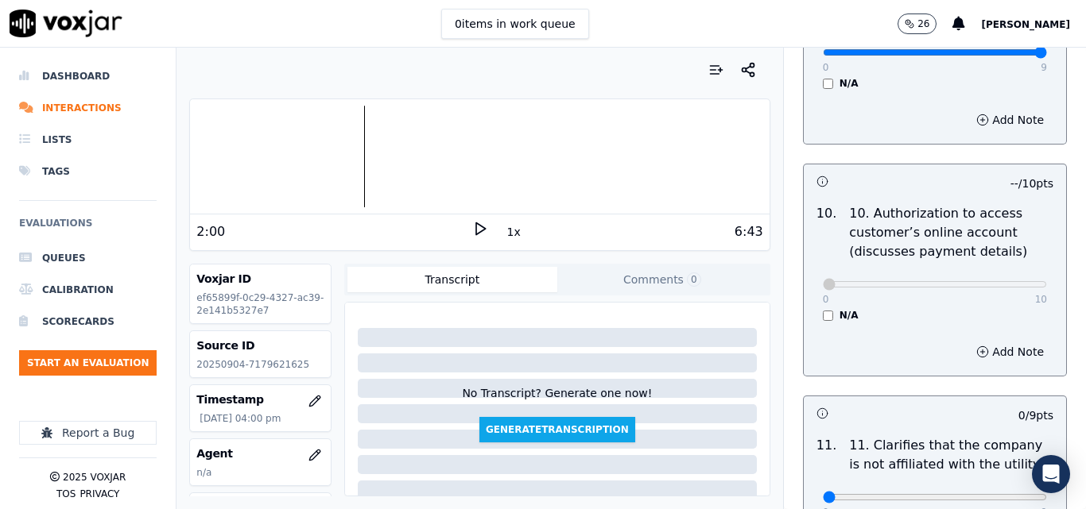
scroll to position [2305, 0]
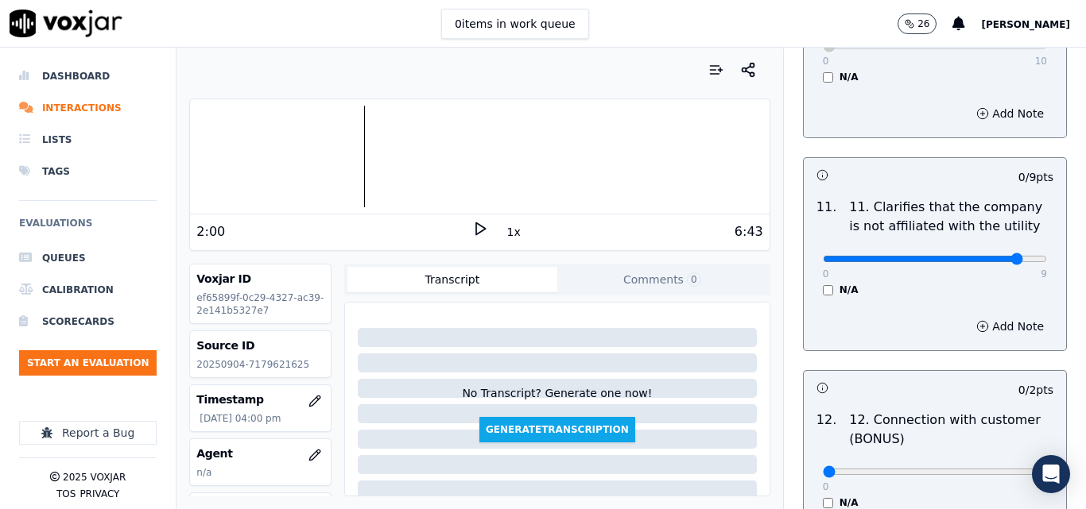
click at [992, 256] on input "range" at bounding box center [934, 259] width 224 height 6
click at [1004, 249] on div "0 9" at bounding box center [934, 258] width 224 height 19
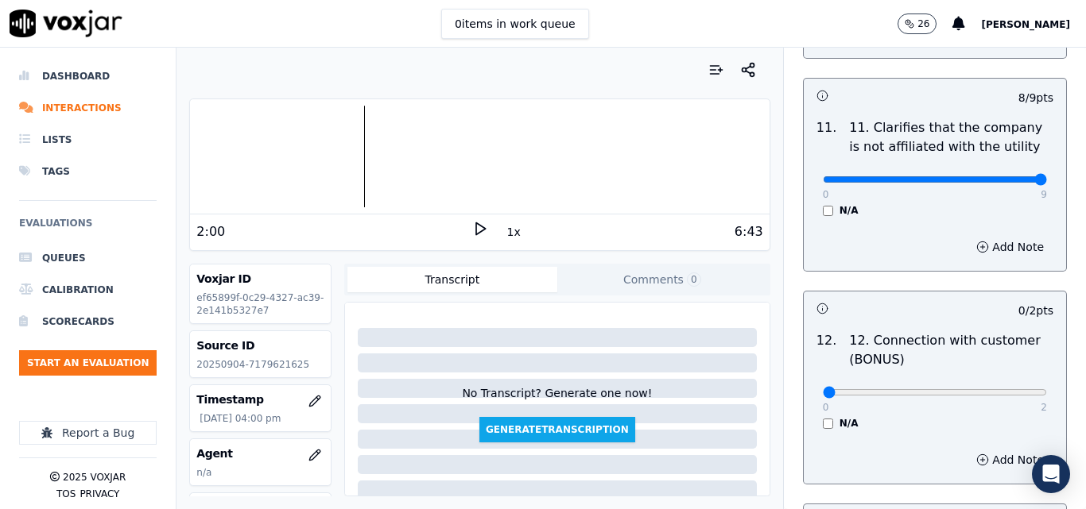
type input "9"
click at [1004, 176] on input "range" at bounding box center [934, 179] width 224 height 6
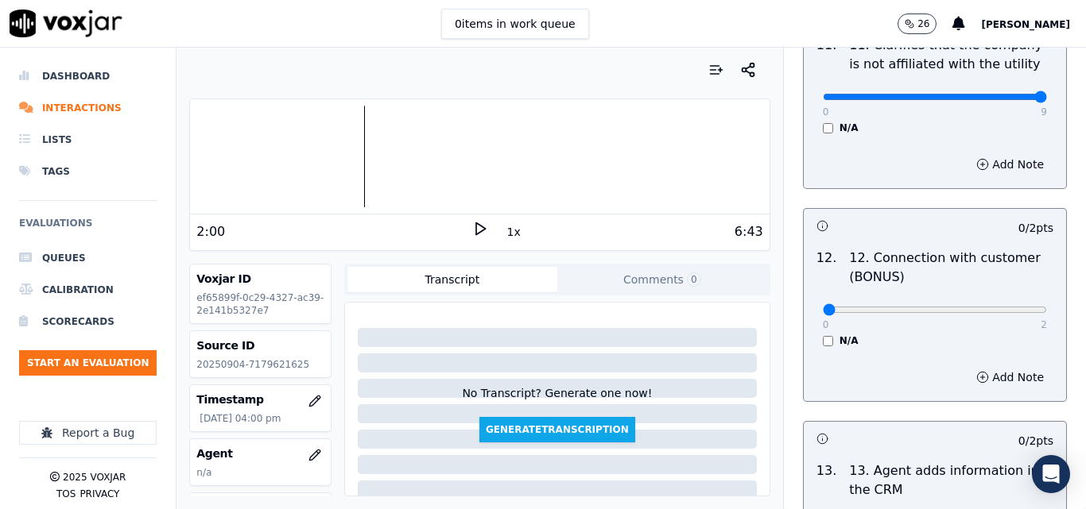
scroll to position [2543, 0]
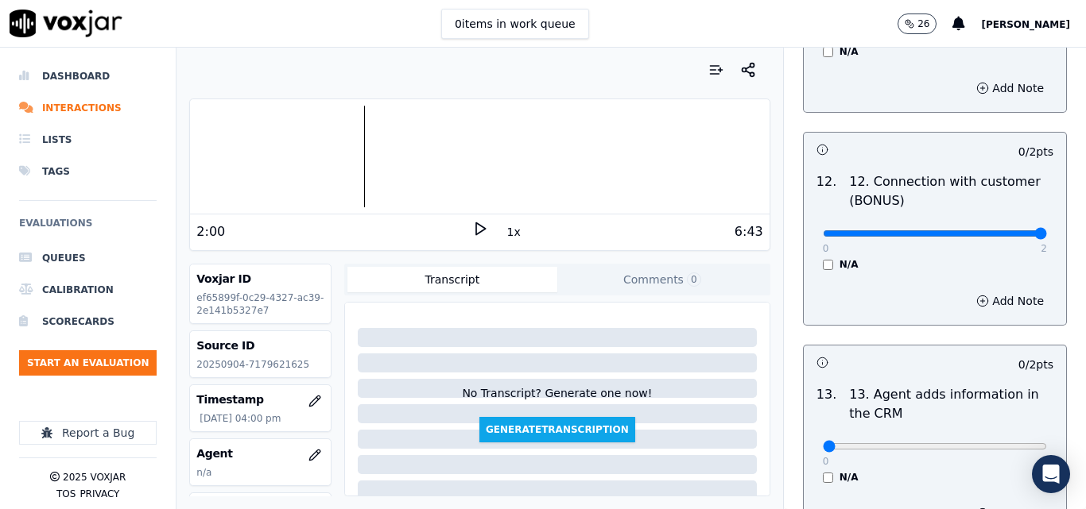
type input "2"
click at [1004, 230] on input "range" at bounding box center [934, 233] width 224 height 6
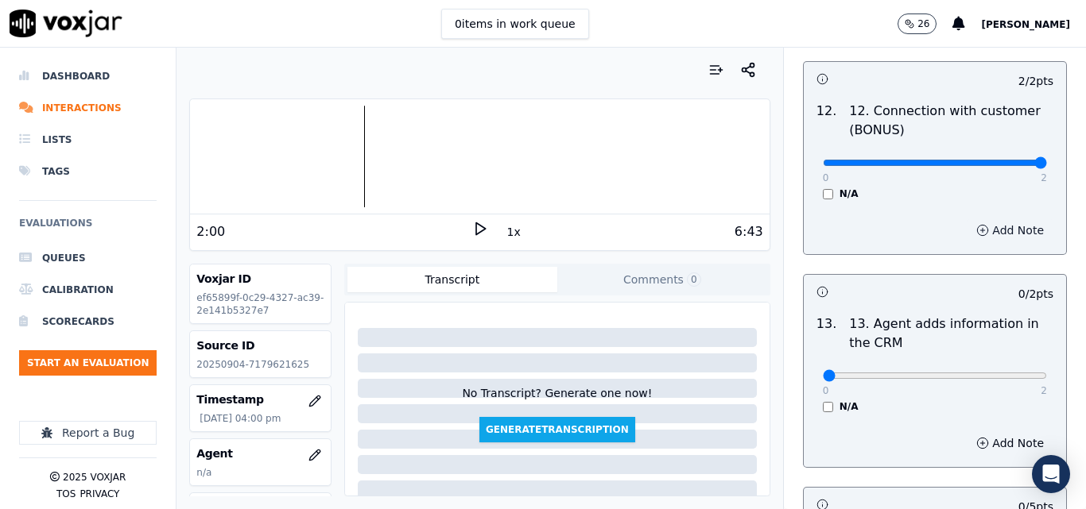
scroll to position [2861, 0]
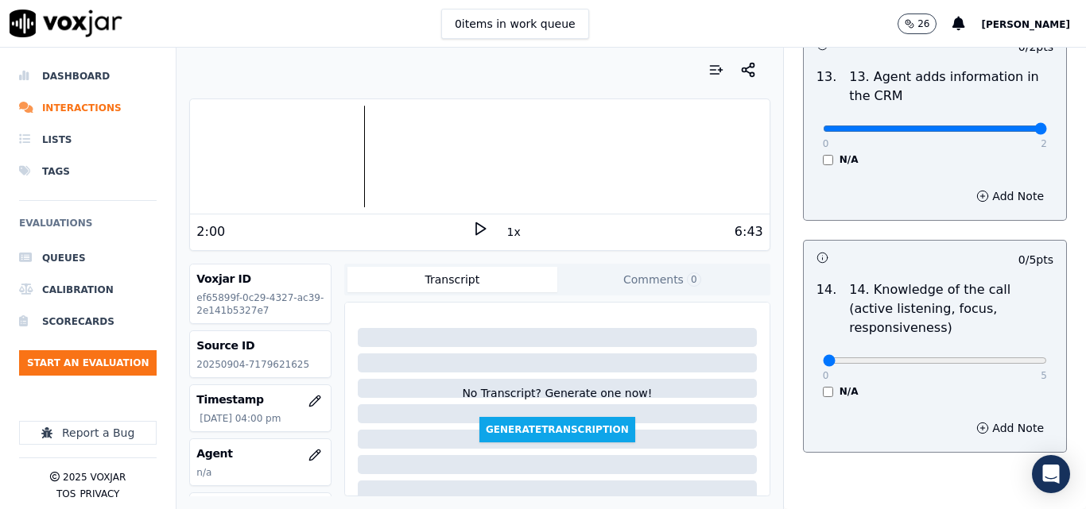
type input "2"
click at [1010, 126] on input "range" at bounding box center [934, 129] width 224 height 6
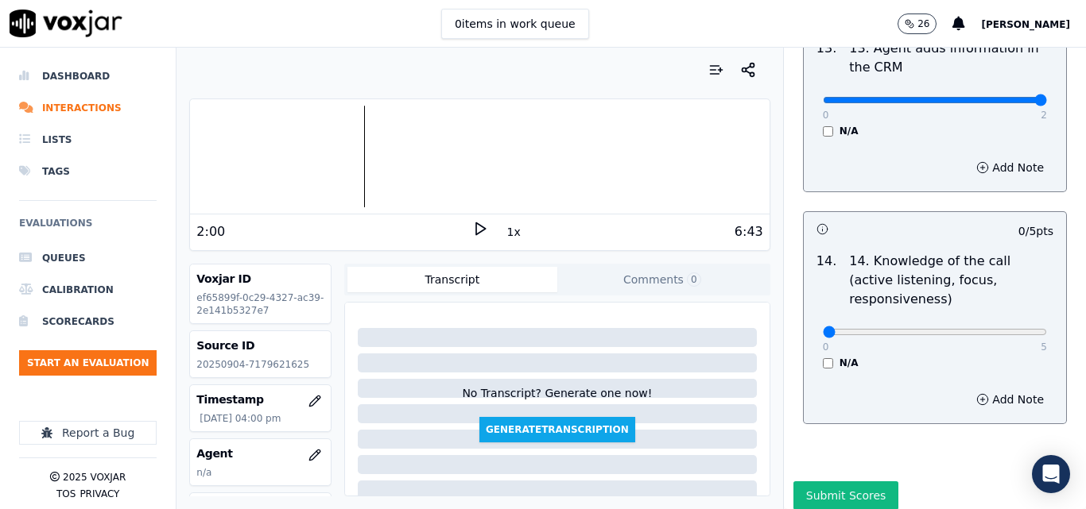
scroll to position [2902, 0]
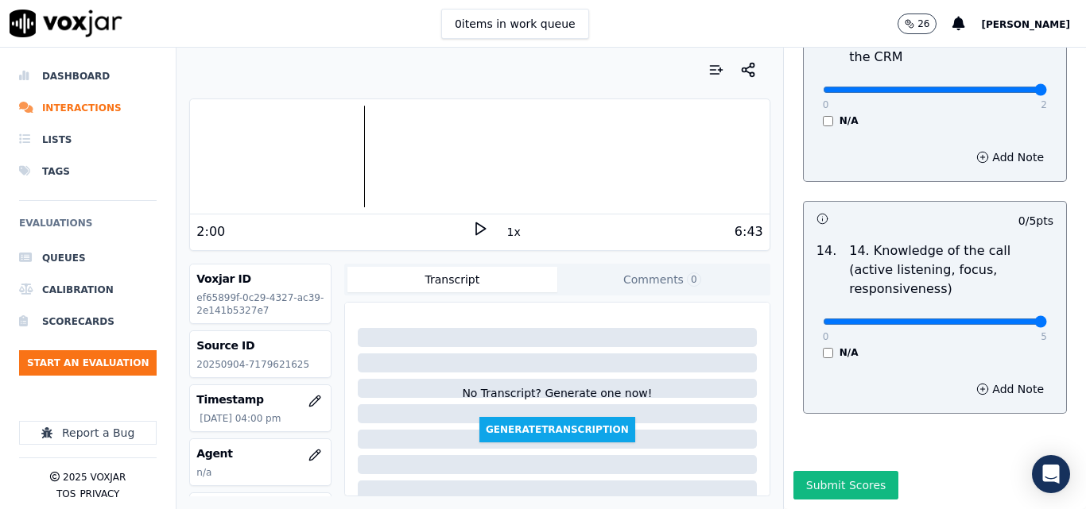
type input "5"
click at [1005, 319] on input "range" at bounding box center [934, 322] width 224 height 6
click at [842, 471] on button "Submit Scores" at bounding box center [846, 485] width 106 height 29
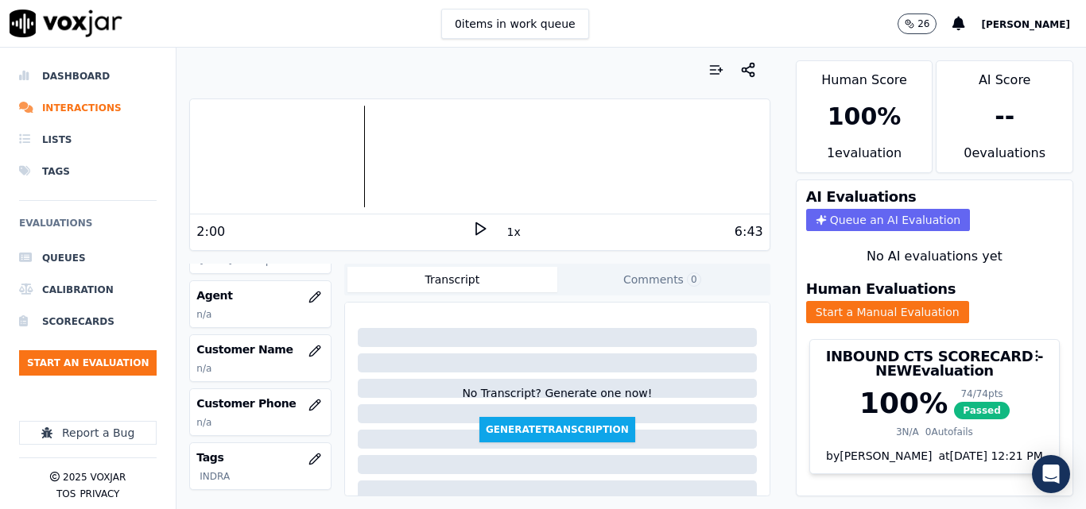
scroll to position [159, 0]
click at [308, 346] on icon "button" at bounding box center [314, 350] width 13 height 13
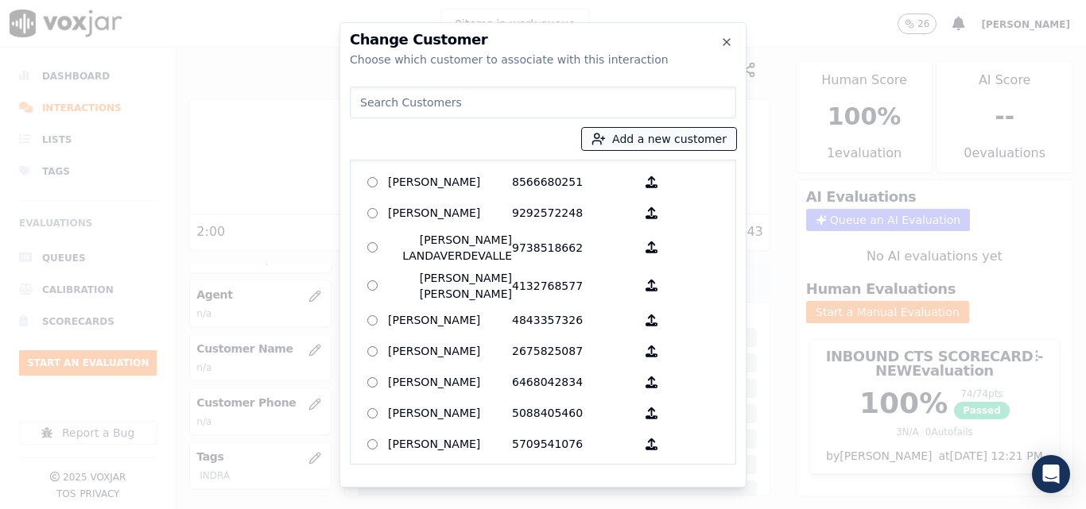
click at [701, 128] on button "Add a new customer" at bounding box center [659, 139] width 154 height 22
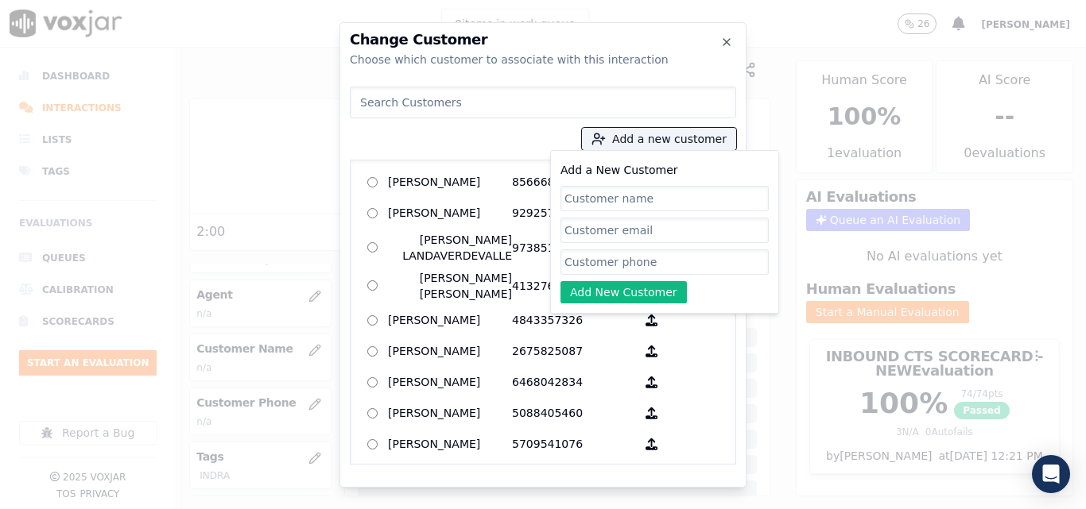
click at [695, 197] on input "Add a New Customer" at bounding box center [664, 198] width 208 height 25
type input "[PERSON_NAME]"
click at [696, 265] on input "Add a New Customer" at bounding box center [664, 262] width 208 height 25
click at [645, 262] on input "Add a New Customer" at bounding box center [664, 262] width 208 height 25
paste input "7179621625"
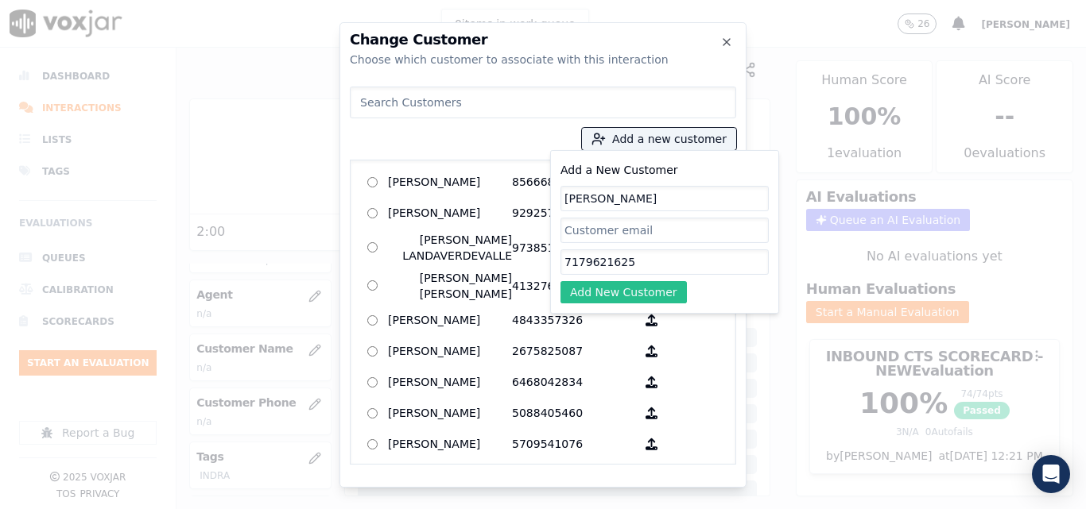
type input "7179621625"
click at [632, 287] on button "Add New Customer" at bounding box center [623, 292] width 126 height 22
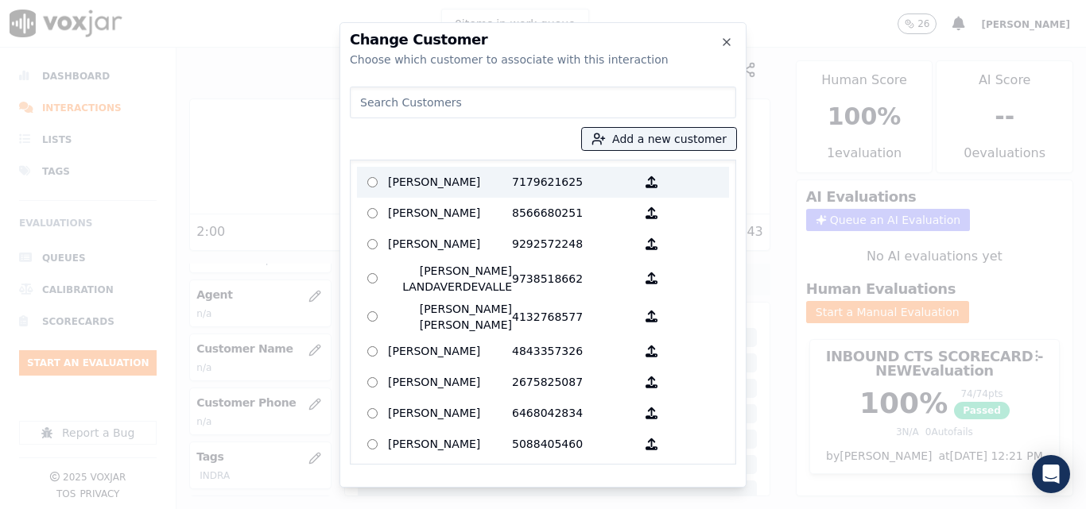
click at [502, 188] on p "[PERSON_NAME]" at bounding box center [450, 182] width 124 height 25
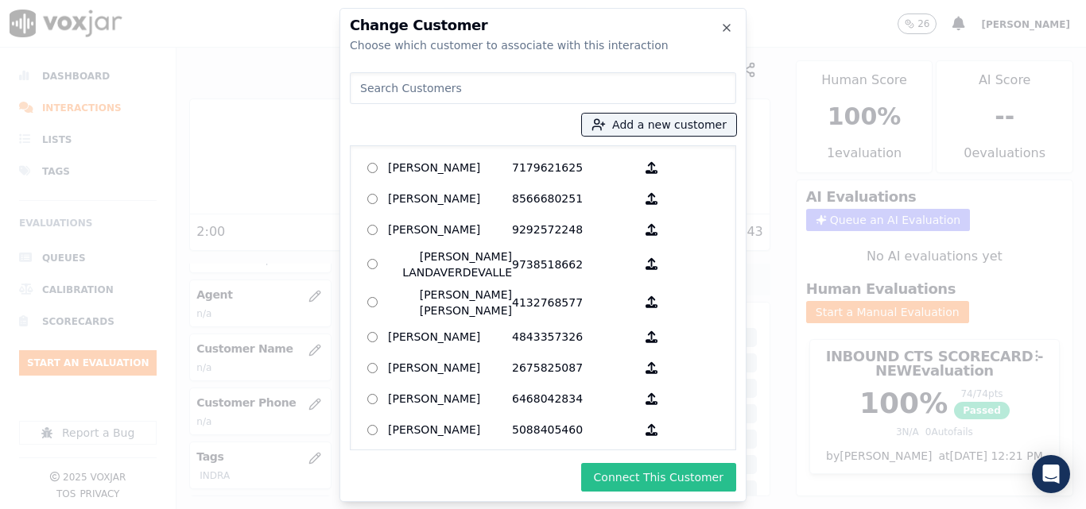
click at [714, 482] on button "Connect This Customer" at bounding box center [658, 477] width 155 height 29
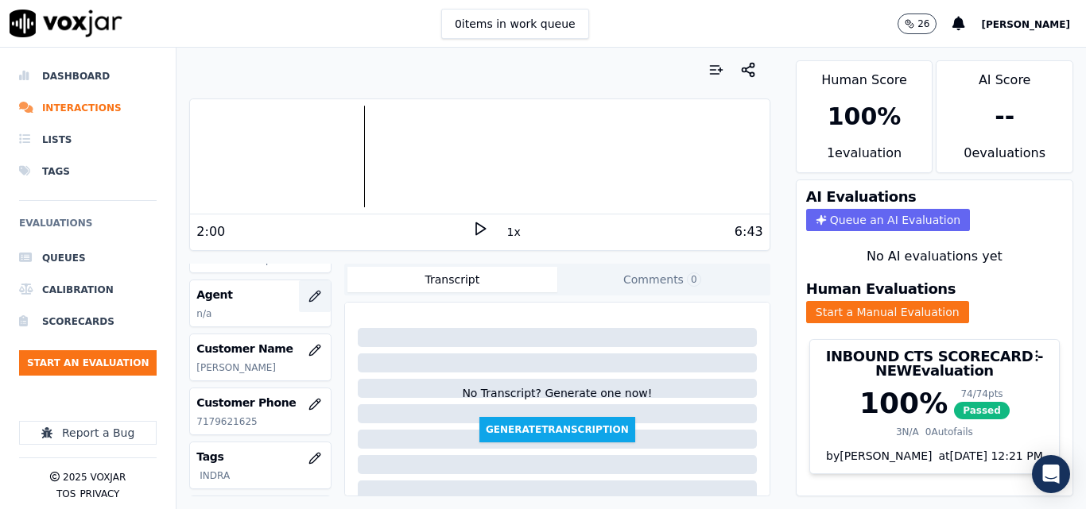
click at [308, 294] on icon "button" at bounding box center [314, 296] width 13 height 13
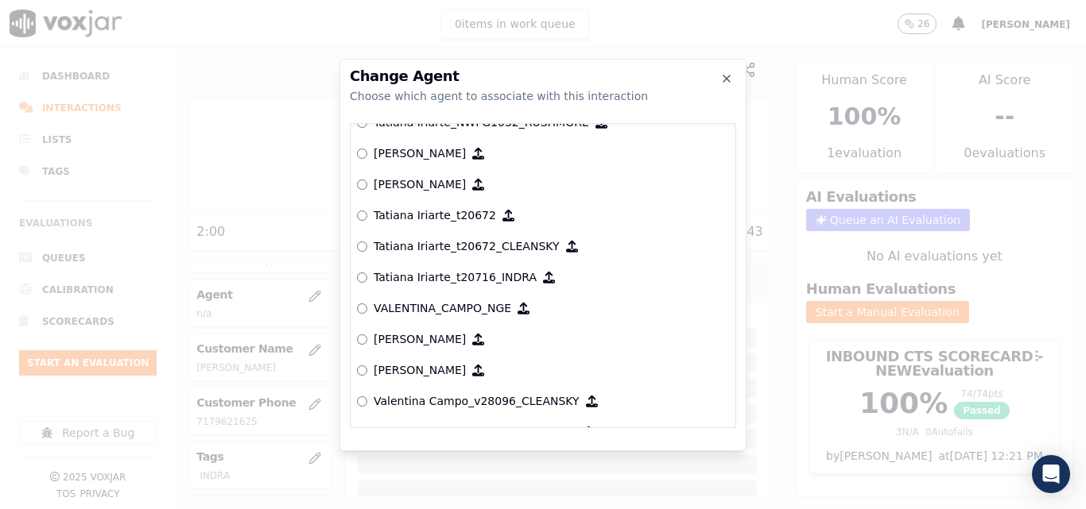
scroll to position [7310, 0]
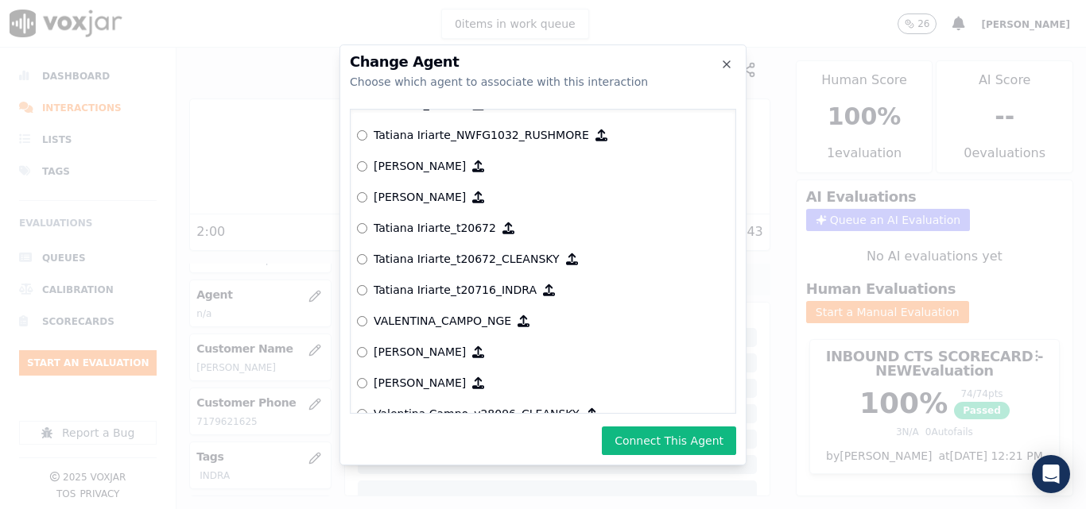
click at [660, 438] on button "Connect This Agent" at bounding box center [669, 441] width 134 height 29
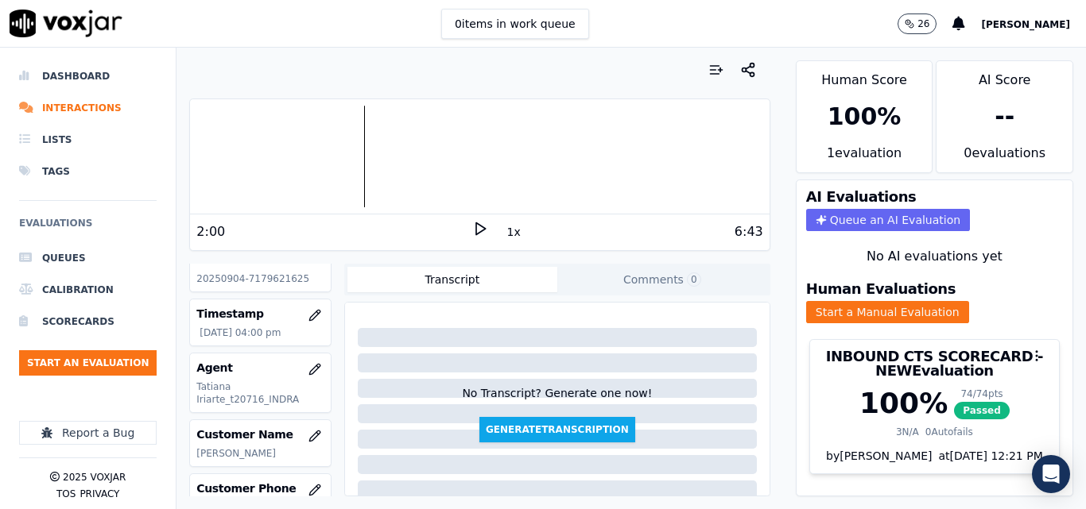
scroll to position [0, 0]
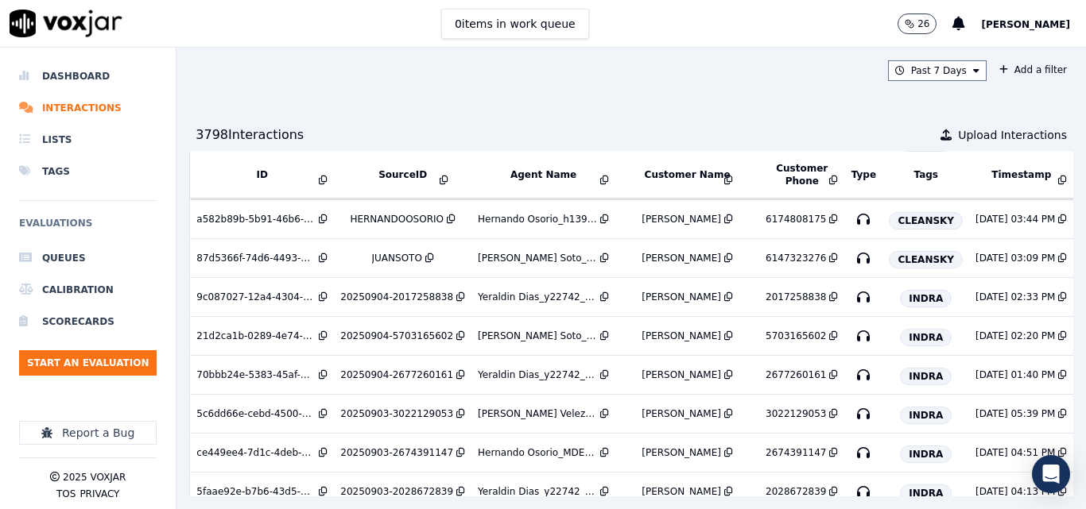
scroll to position [457, 0]
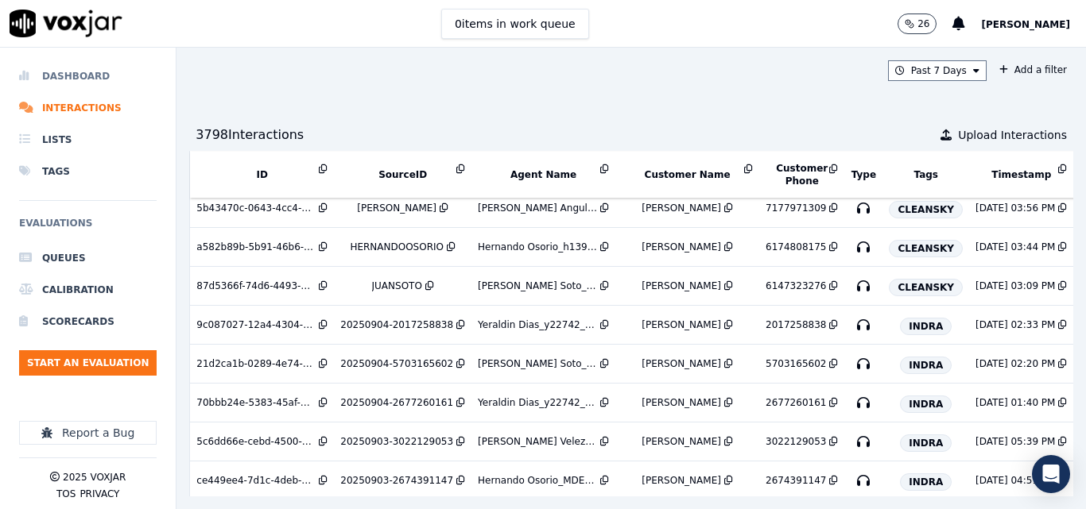
click at [90, 73] on li "Dashboard" at bounding box center [87, 76] width 137 height 32
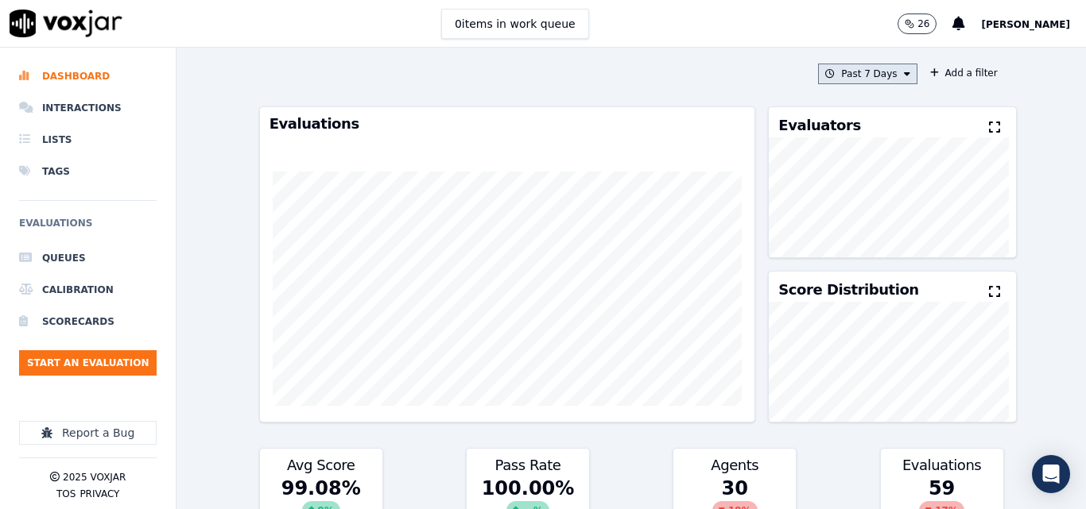
click at [880, 72] on button "Past 7 Days" at bounding box center [867, 74] width 99 height 21
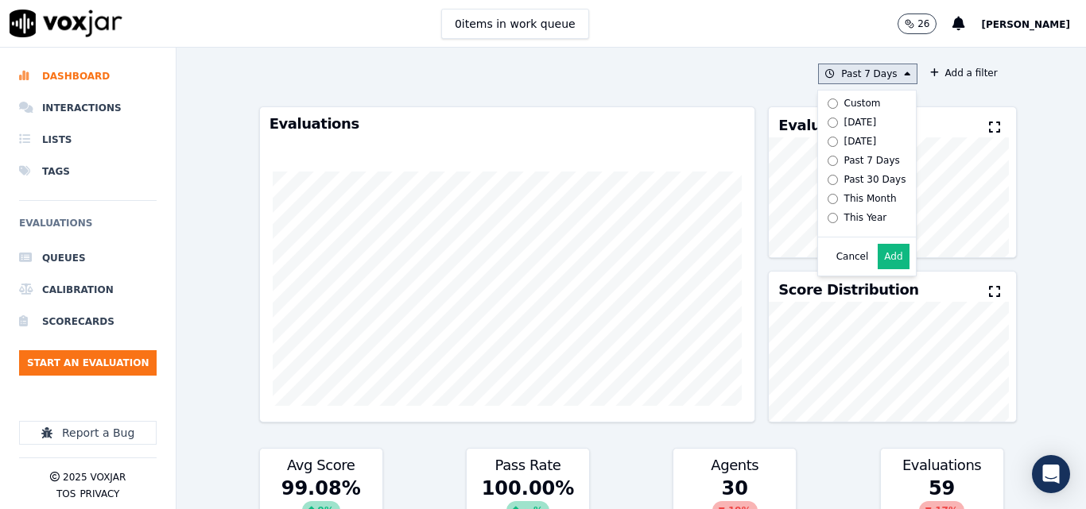
click at [844, 122] on div "[DATE]" at bounding box center [860, 122] width 33 height 13
click at [877, 264] on button "Add" at bounding box center [892, 256] width 31 height 25
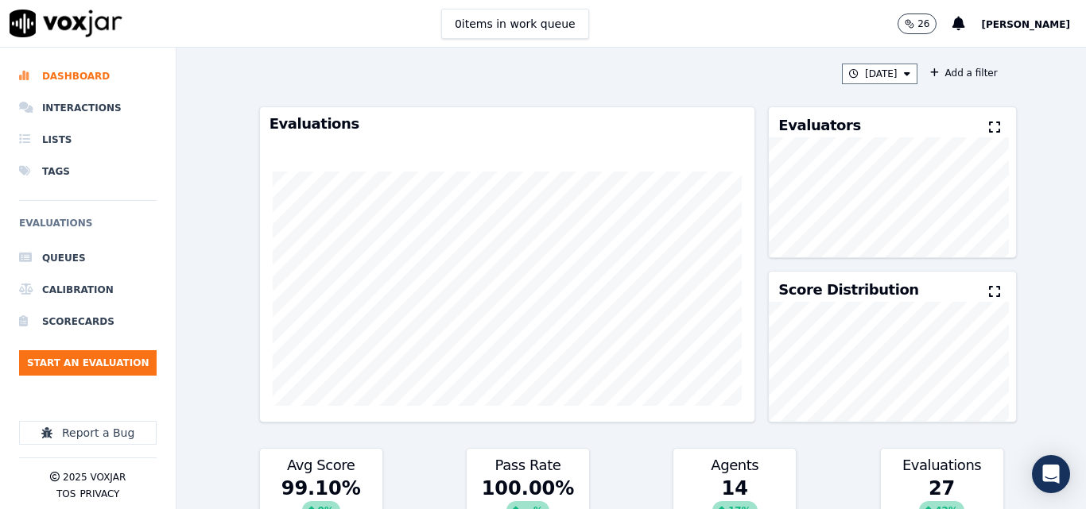
click at [966, 122] on div "Evaluators" at bounding box center [891, 122] width 246 height 30
click at [962, 119] on div "Evaluators" at bounding box center [891, 122] width 246 height 30
click at [965, 130] on div "Evaluators" at bounding box center [891, 122] width 246 height 30
click at [989, 129] on icon at bounding box center [994, 127] width 11 height 13
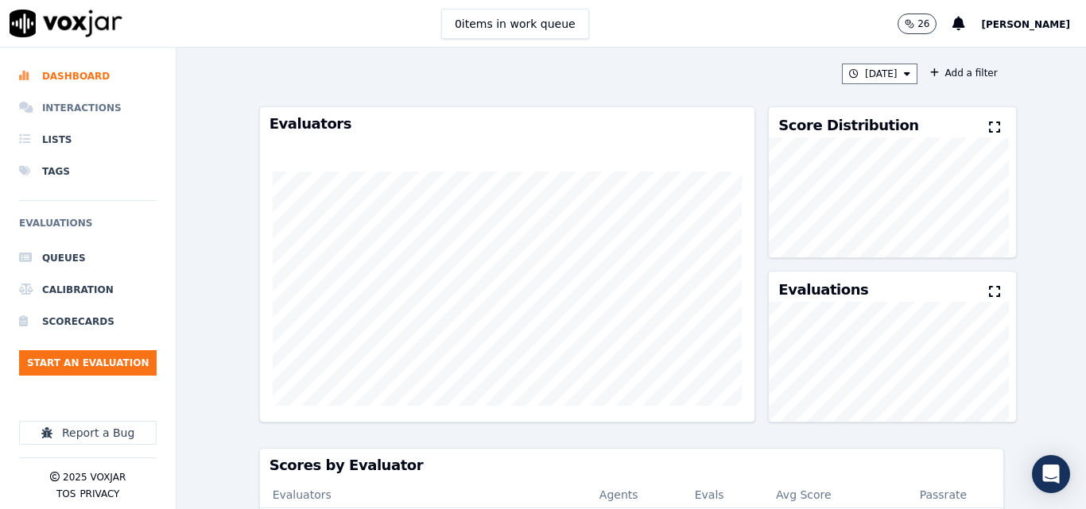
click at [72, 102] on li "Interactions" at bounding box center [87, 108] width 137 height 32
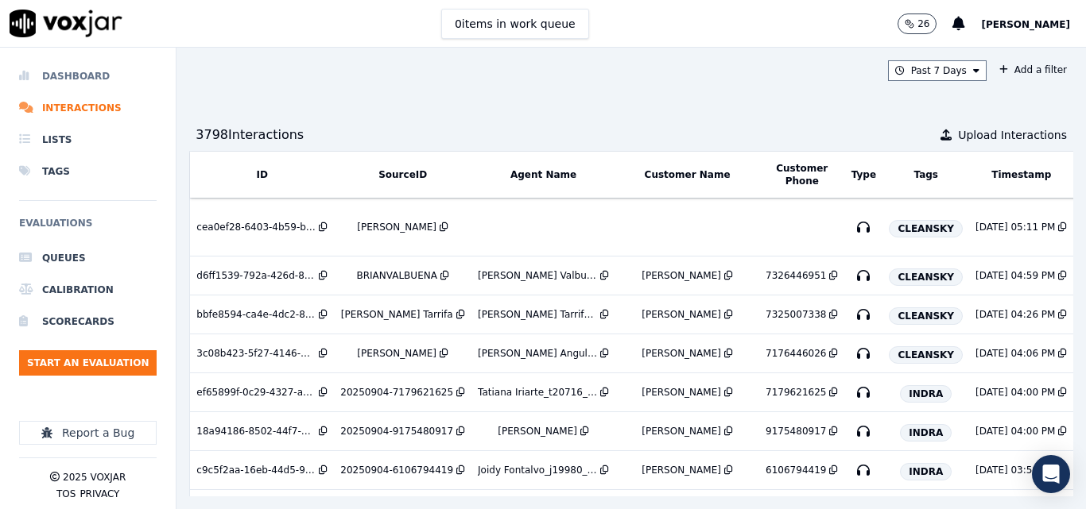
click at [98, 65] on li "Dashboard" at bounding box center [87, 76] width 137 height 32
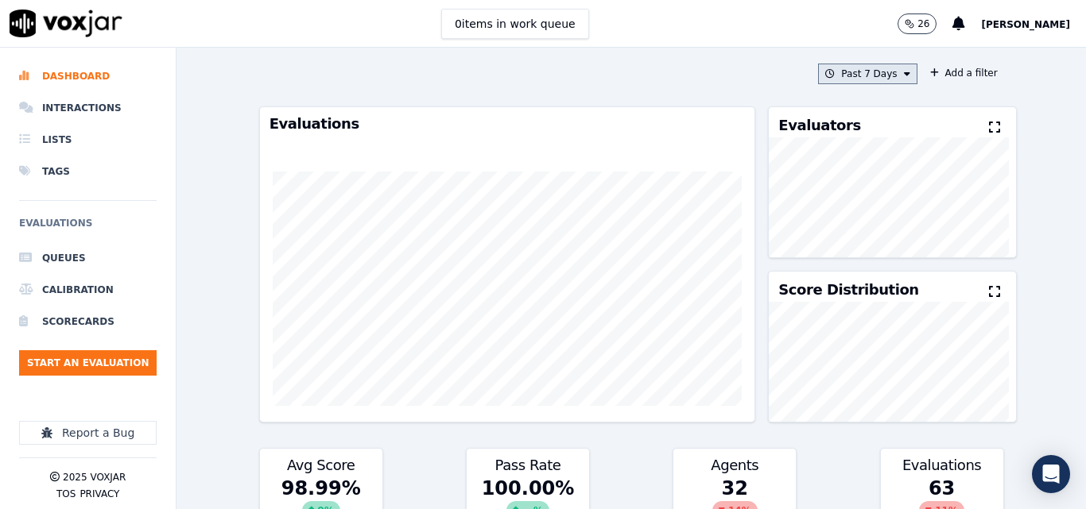
click at [881, 75] on button "Past 7 Days" at bounding box center [867, 74] width 99 height 21
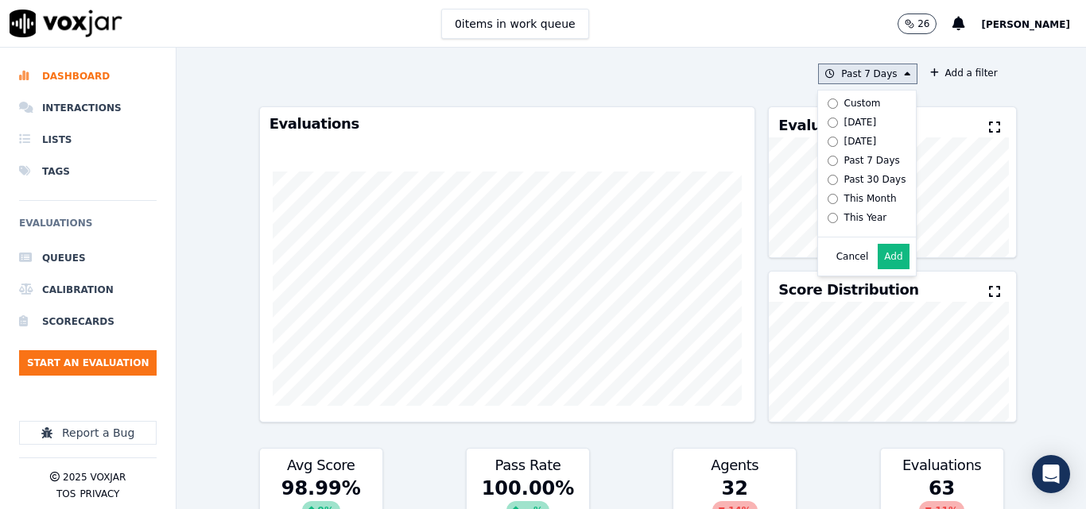
click at [851, 120] on div "[DATE]" at bounding box center [860, 122] width 33 height 13
click at [883, 266] on button "Add" at bounding box center [892, 256] width 31 height 25
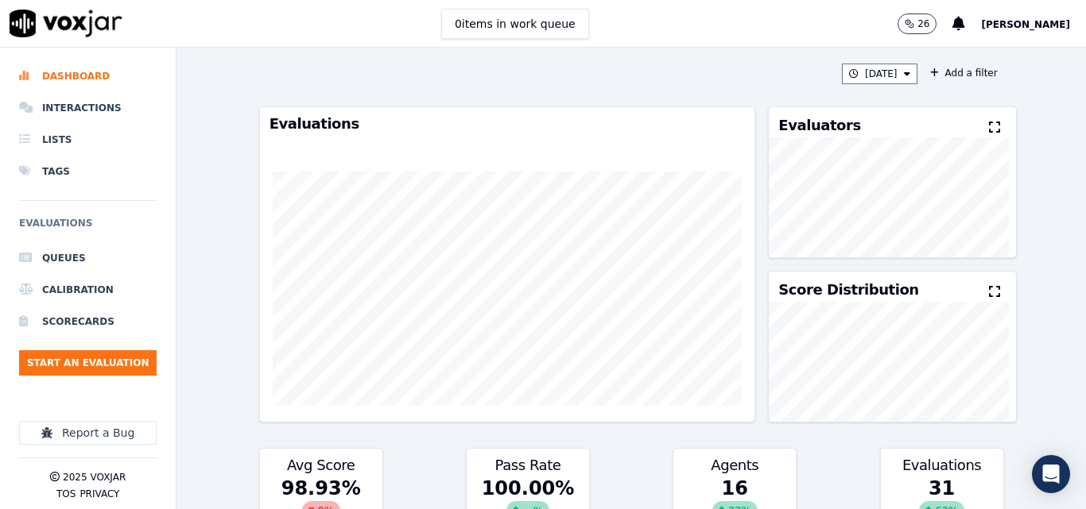
click at [989, 126] on button at bounding box center [997, 127] width 17 height 19
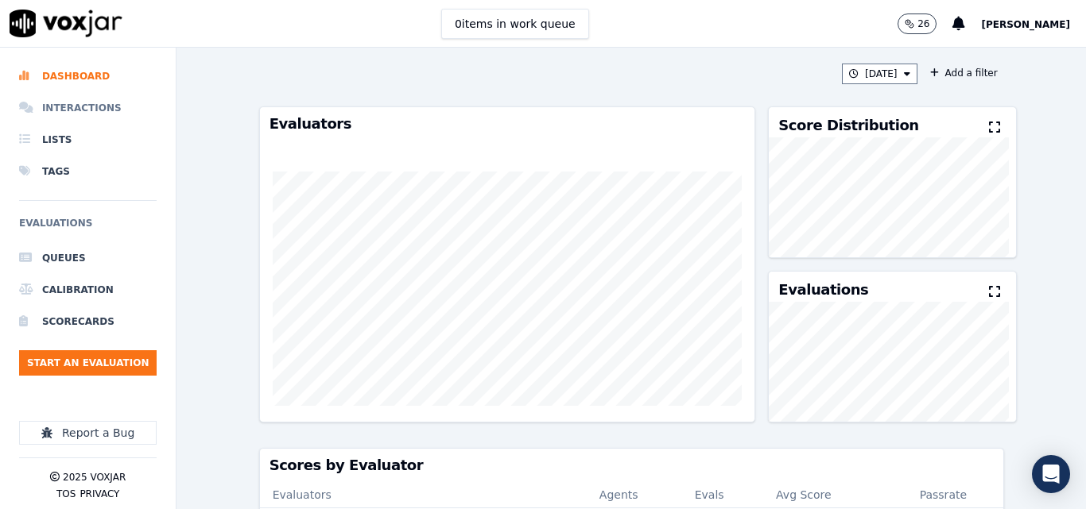
click at [58, 99] on li "Interactions" at bounding box center [87, 108] width 137 height 32
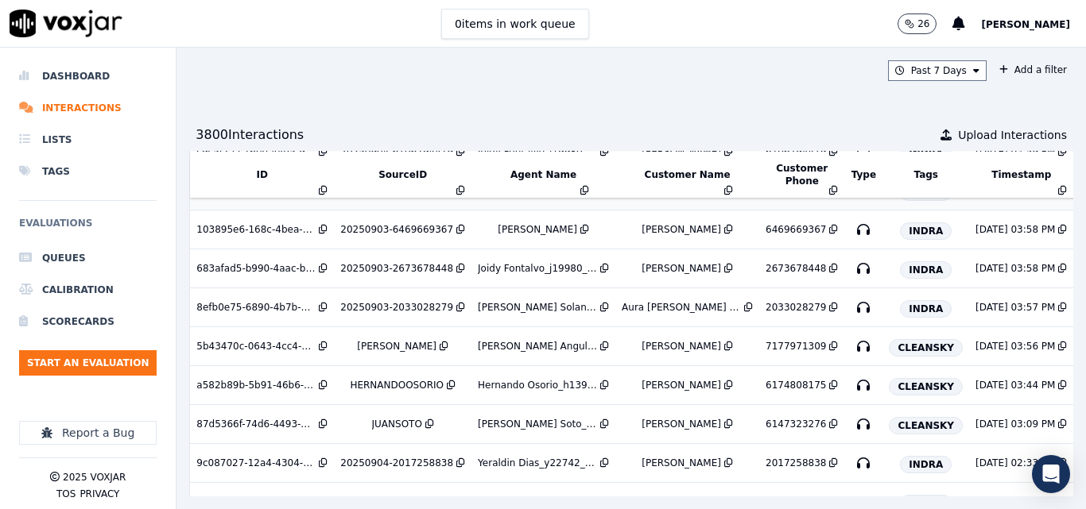
scroll to position [79, 0]
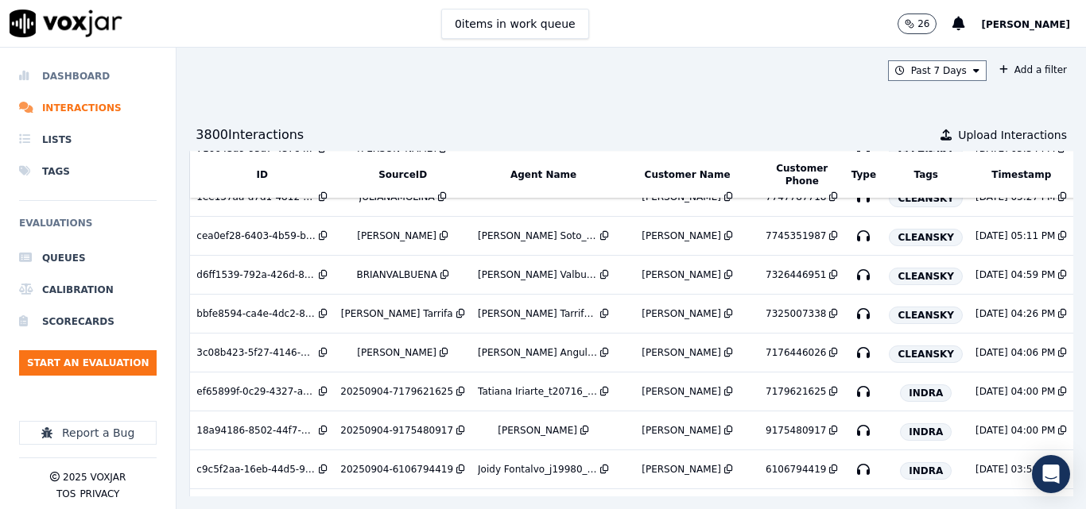
click at [95, 72] on li "Dashboard" at bounding box center [87, 76] width 137 height 32
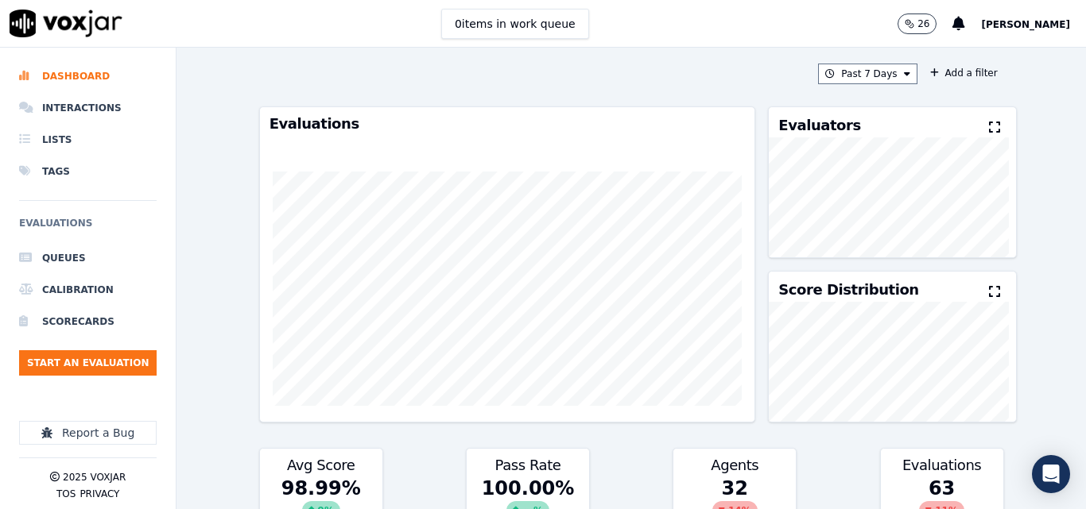
click at [845, 80] on button "Past 7 Days" at bounding box center [867, 74] width 99 height 21
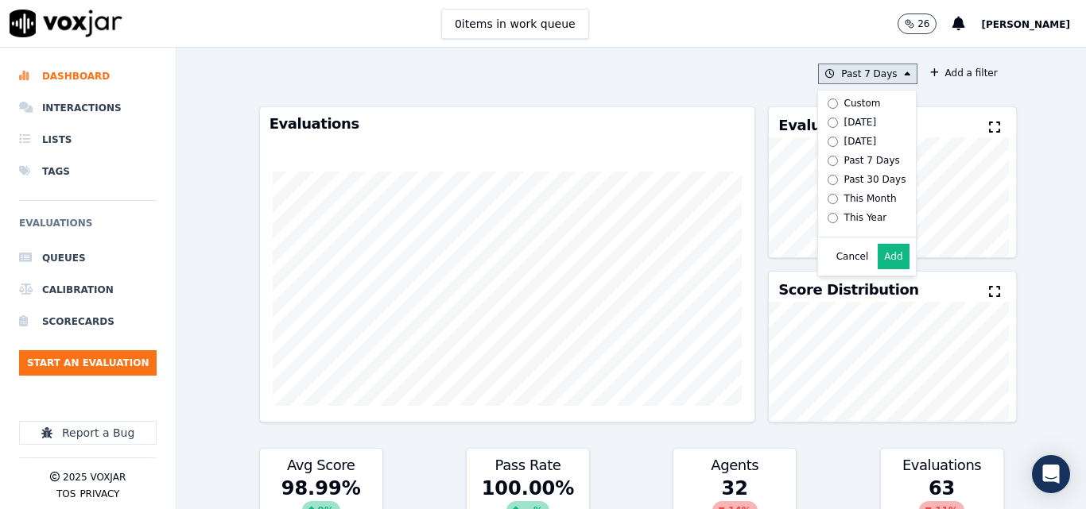
drag, startPoint x: 838, startPoint y: 118, endPoint x: 838, endPoint y: 139, distance: 20.7
click at [844, 119] on div "[DATE]" at bounding box center [860, 122] width 33 height 13
click at [877, 259] on button "Add" at bounding box center [892, 256] width 31 height 25
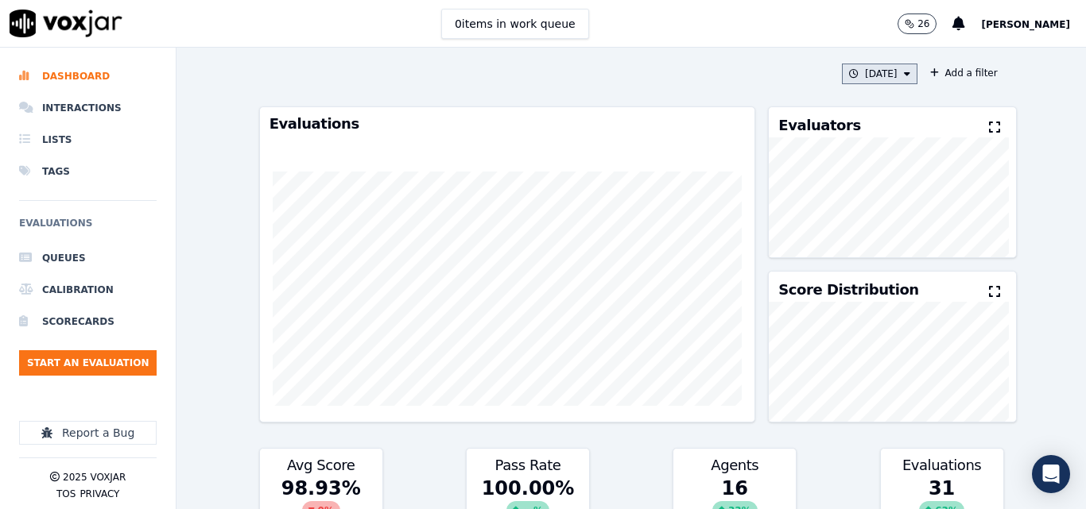
click at [854, 68] on button "[DATE]" at bounding box center [879, 74] width 75 height 21
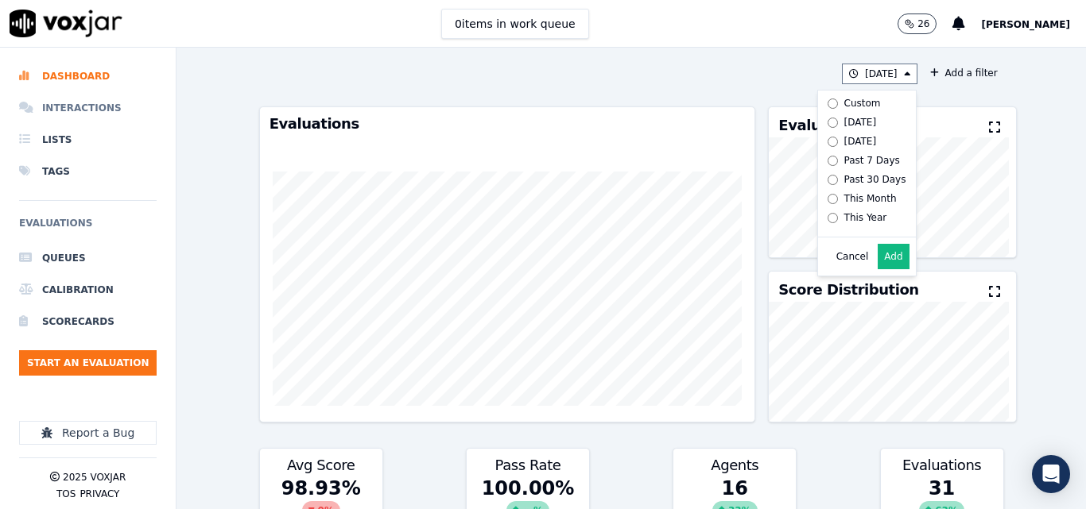
click at [105, 109] on li "Interactions" at bounding box center [87, 108] width 137 height 32
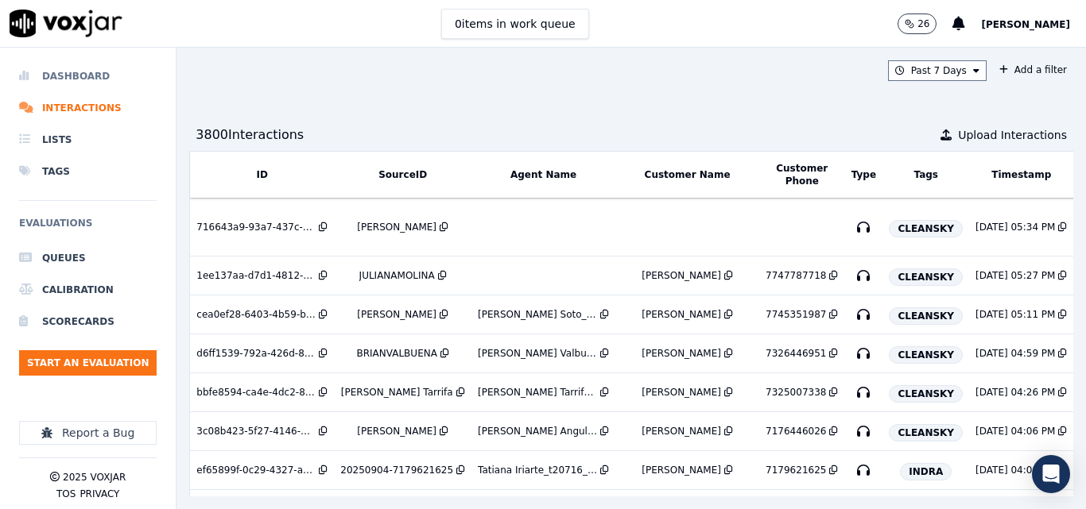
click at [75, 67] on li "Dashboard" at bounding box center [87, 76] width 137 height 32
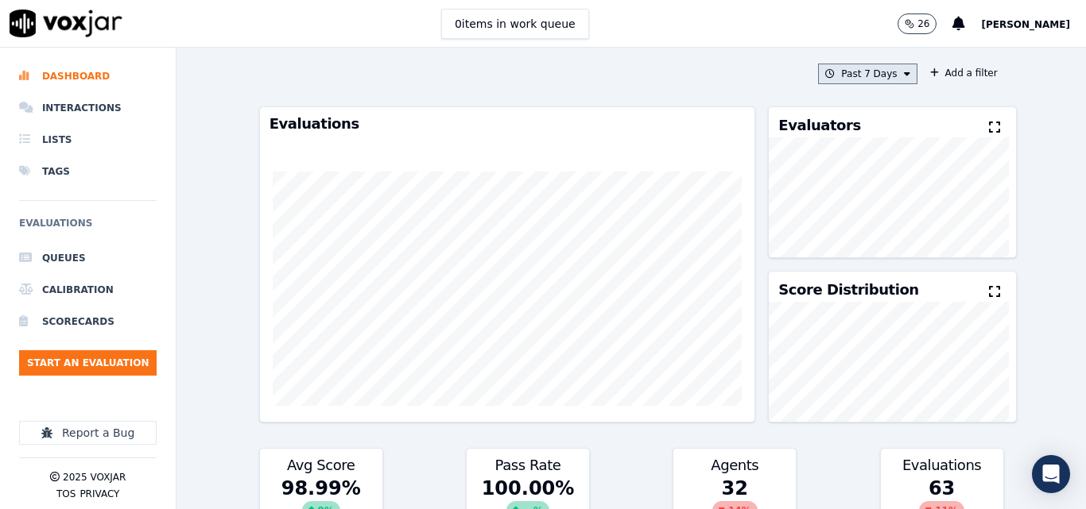
click at [857, 64] on button "Past 7 Days" at bounding box center [867, 74] width 99 height 21
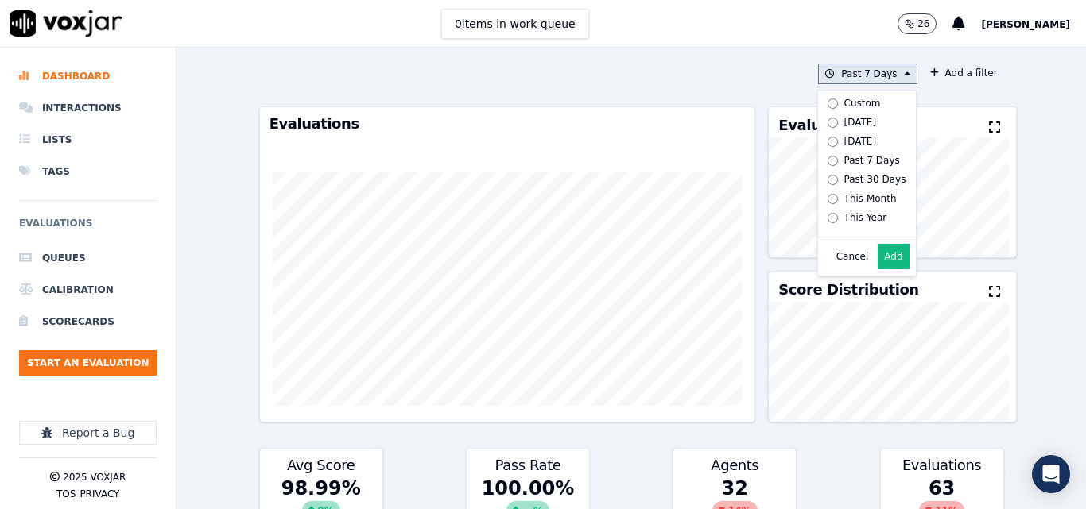
click at [828, 114] on label "[DATE]" at bounding box center [863, 122] width 85 height 19
click at [877, 261] on button "Add" at bounding box center [892, 256] width 31 height 25
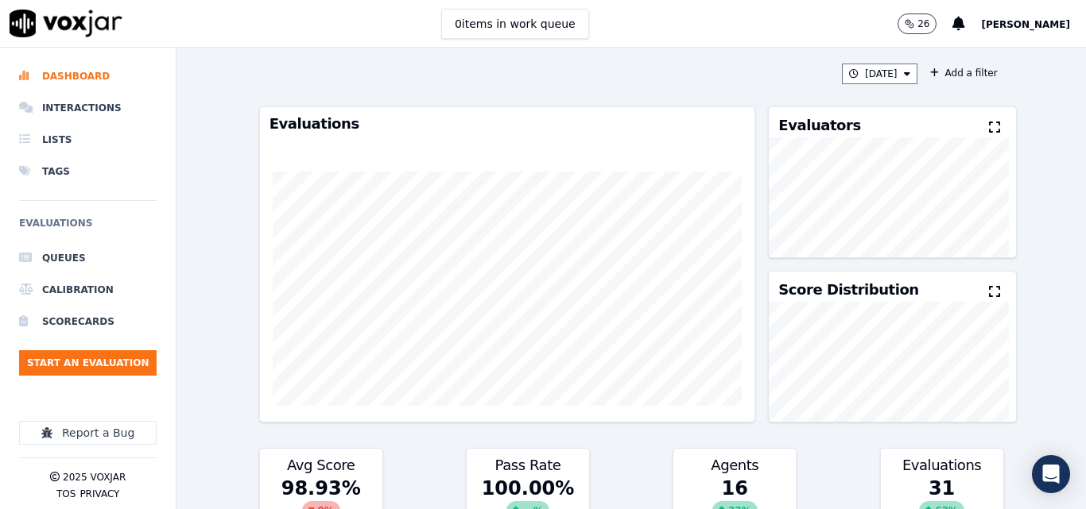
click at [989, 136] on button at bounding box center [997, 127] width 17 height 19
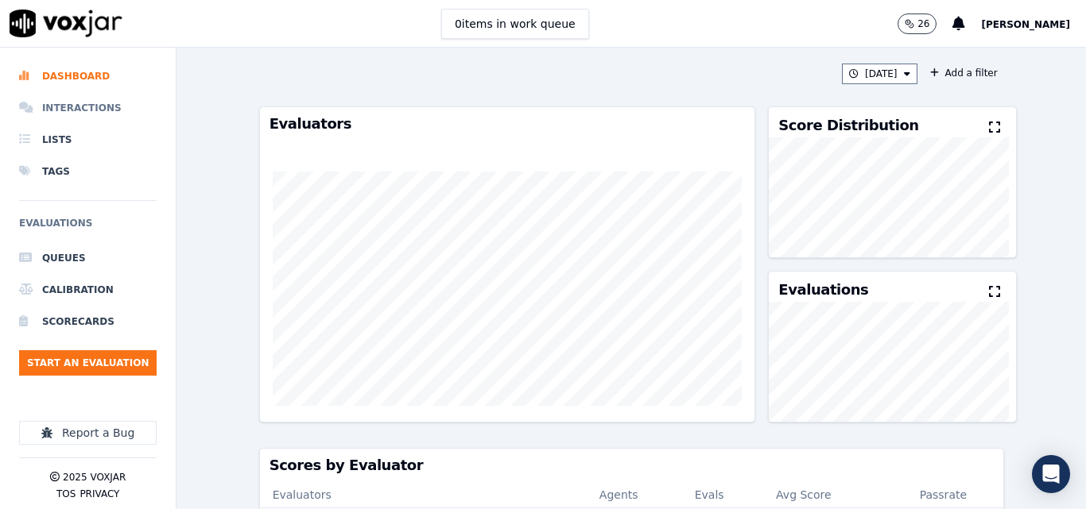
click at [114, 103] on li "Interactions" at bounding box center [87, 108] width 137 height 32
